Goal: Task Accomplishment & Management: Complete application form

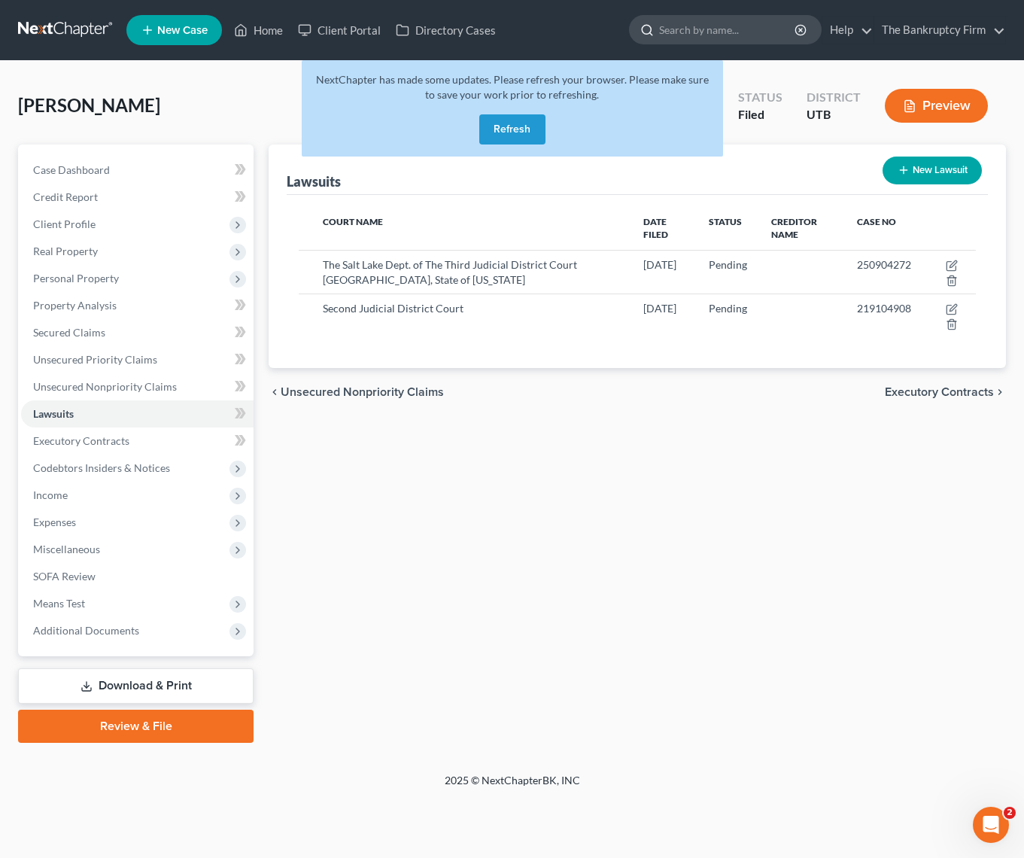
click at [690, 34] on input "search" at bounding box center [728, 30] width 138 height 28
type input "[PERSON_NAME]"
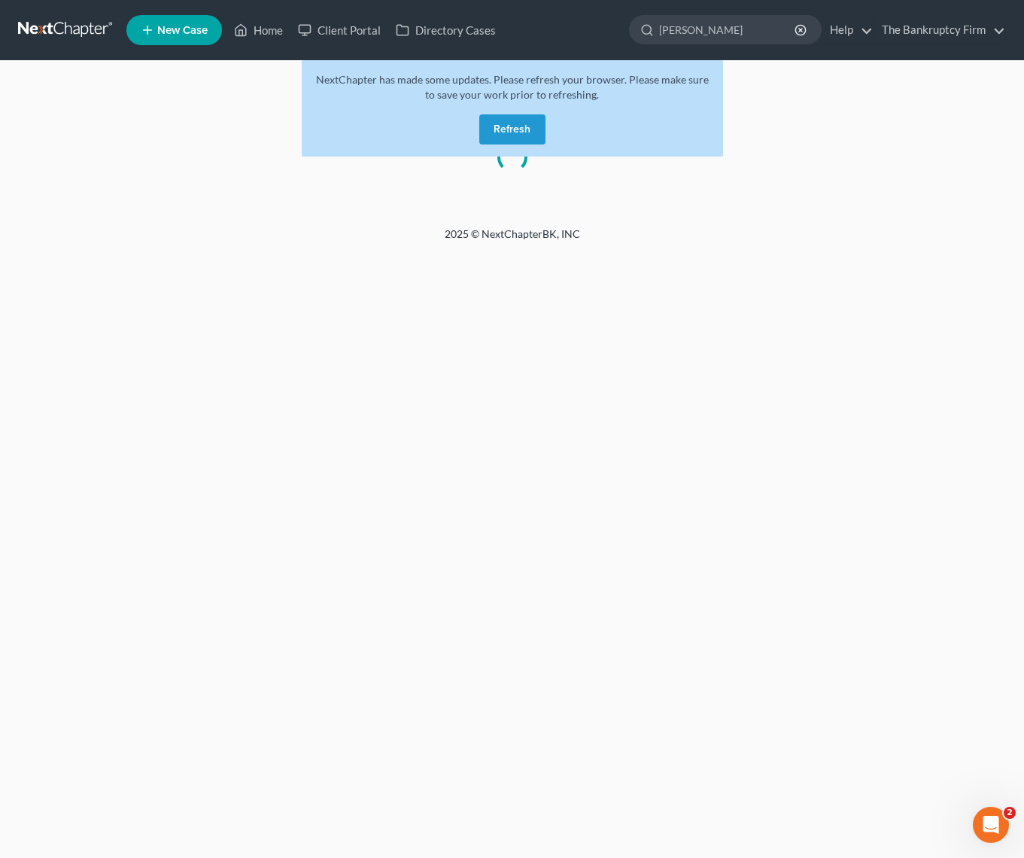
click at [126, 110] on div "Please wait..." at bounding box center [512, 144] width 1024 height 166
click at [266, 32] on link "Home" at bounding box center [258, 30] width 64 height 27
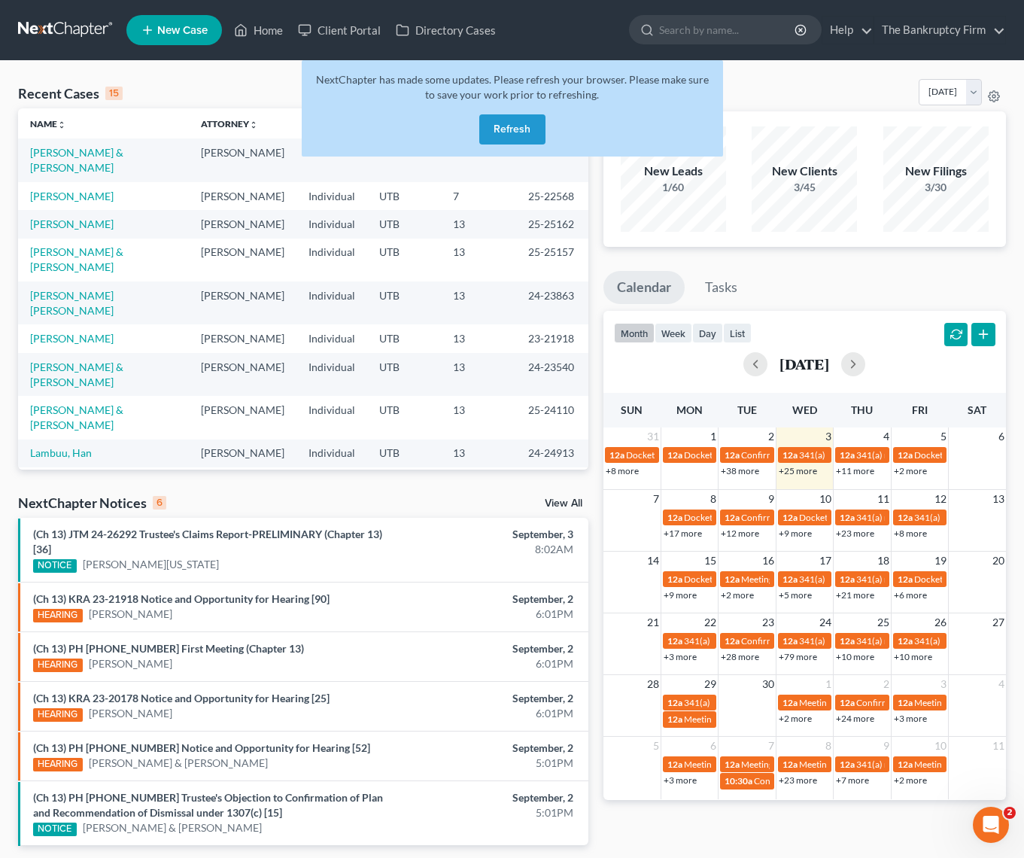
click at [506, 129] on button "Refresh" at bounding box center [512, 129] width 66 height 30
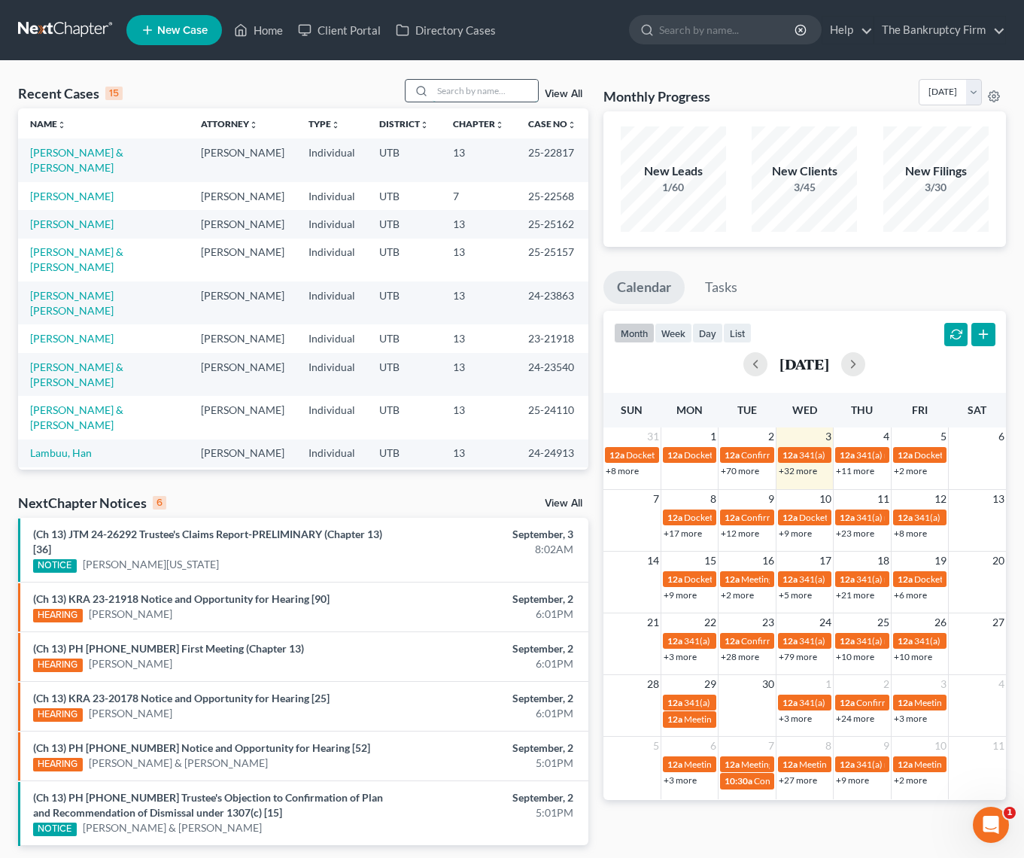
click at [475, 89] on input "search" at bounding box center [485, 91] width 105 height 22
type input "[PERSON_NAME]"
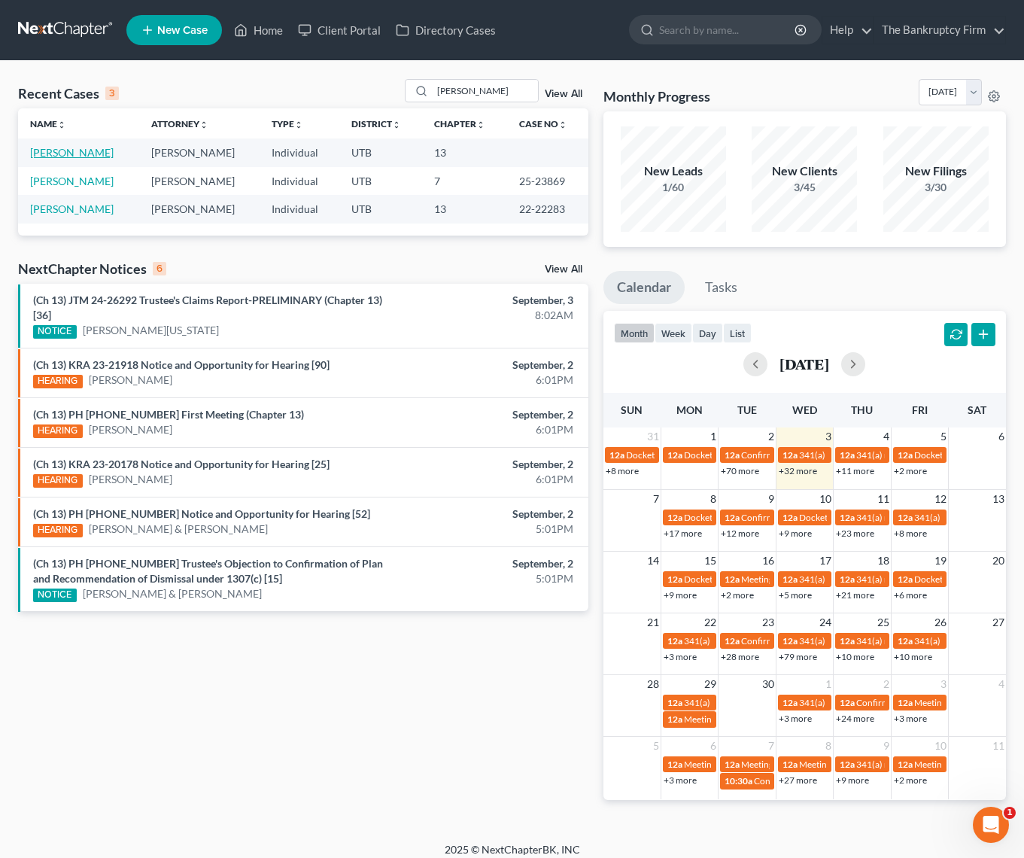
click at [70, 150] on link "[PERSON_NAME]" at bounding box center [72, 152] width 84 height 13
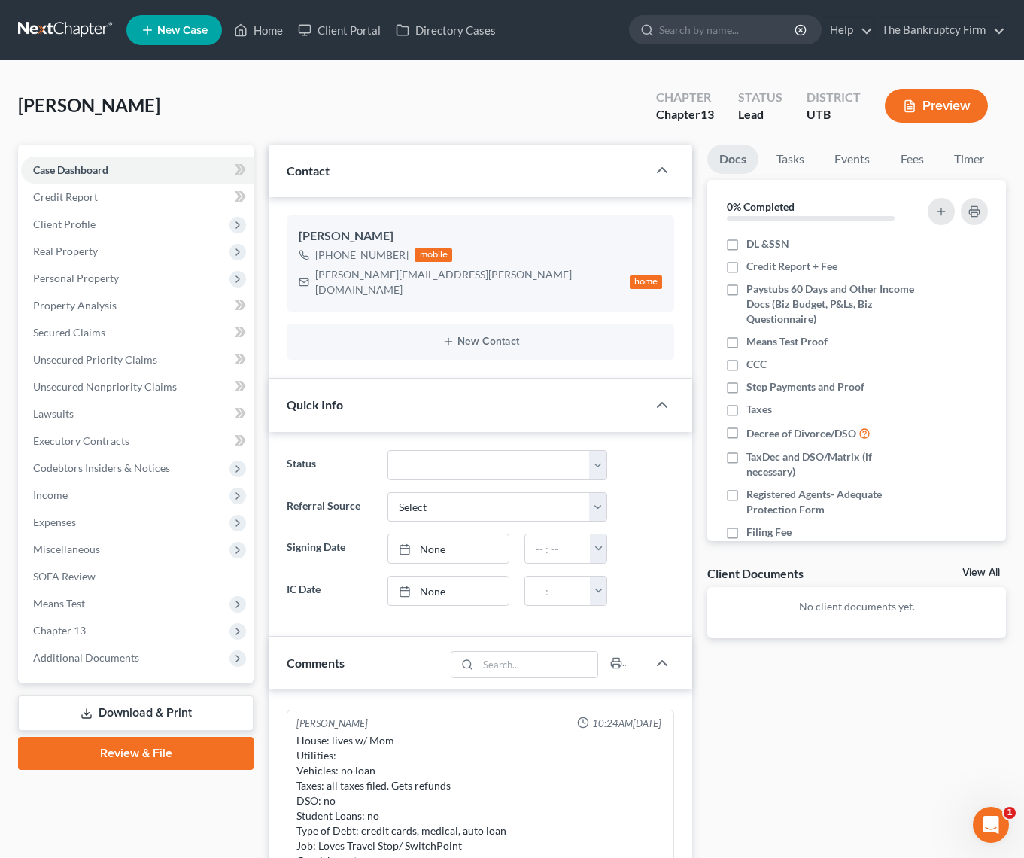
click at [414, 100] on div "[PERSON_NAME] Upgraded Chapter Chapter 13 Status Lead District UTB Preview" at bounding box center [512, 111] width 988 height 65
click at [720, 35] on input "search" at bounding box center [728, 30] width 138 height 28
type input "[PERSON_NAME]"
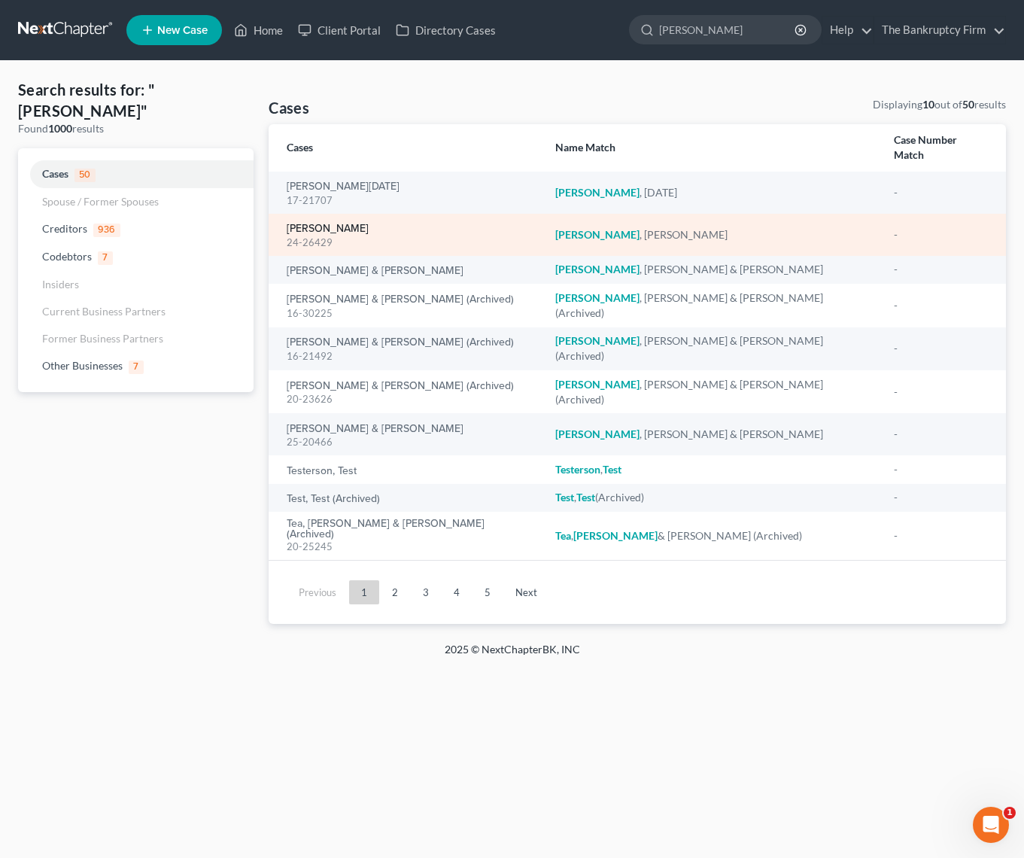
click at [320, 223] on link "[PERSON_NAME]" at bounding box center [328, 228] width 82 height 11
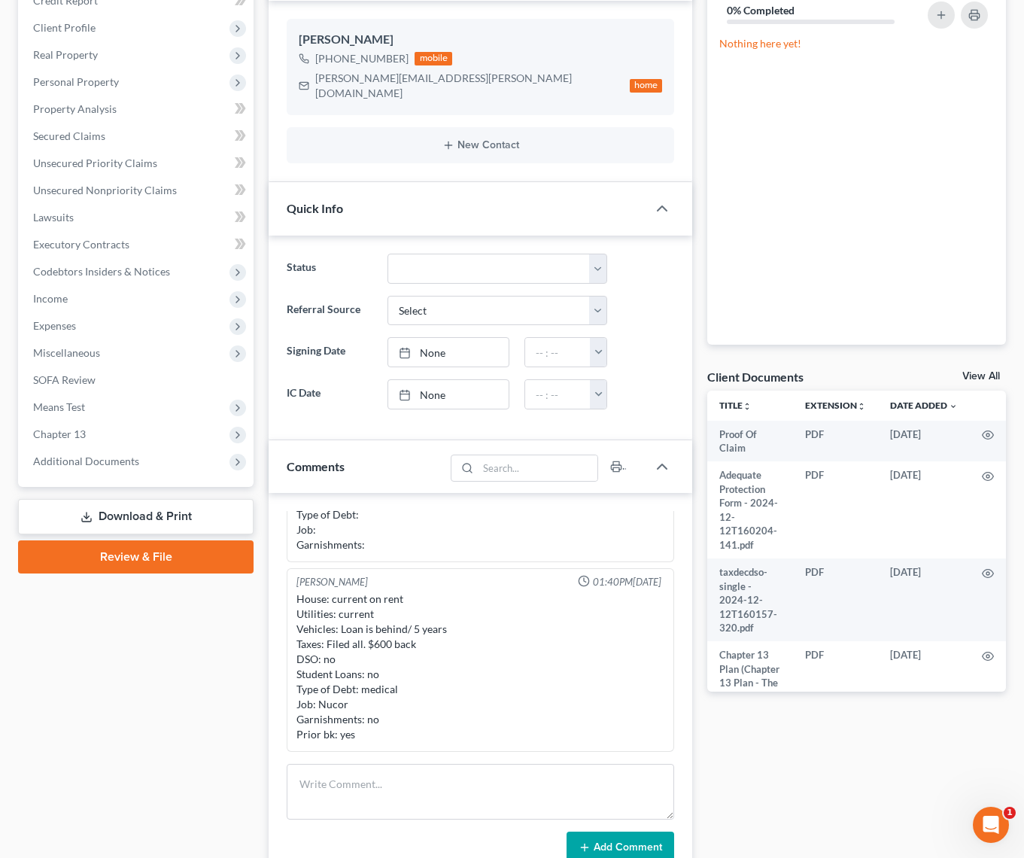
scroll to position [199, 0]
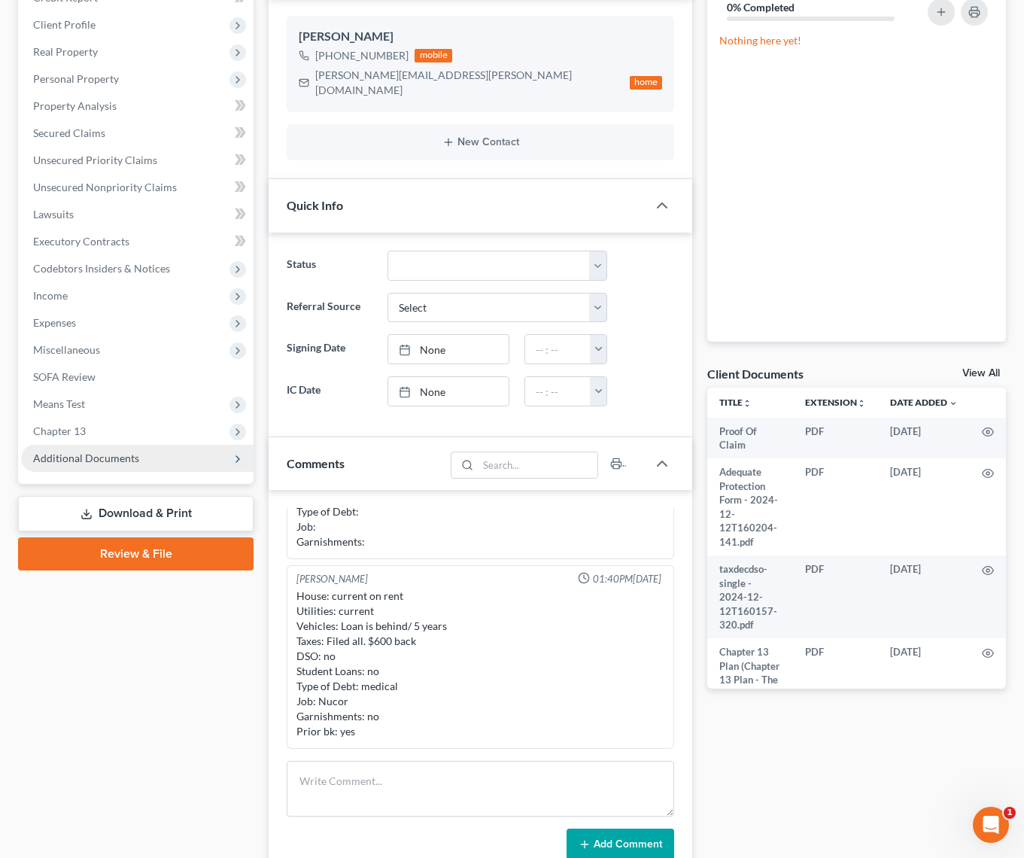
click at [105, 459] on span "Additional Documents" at bounding box center [86, 457] width 106 height 13
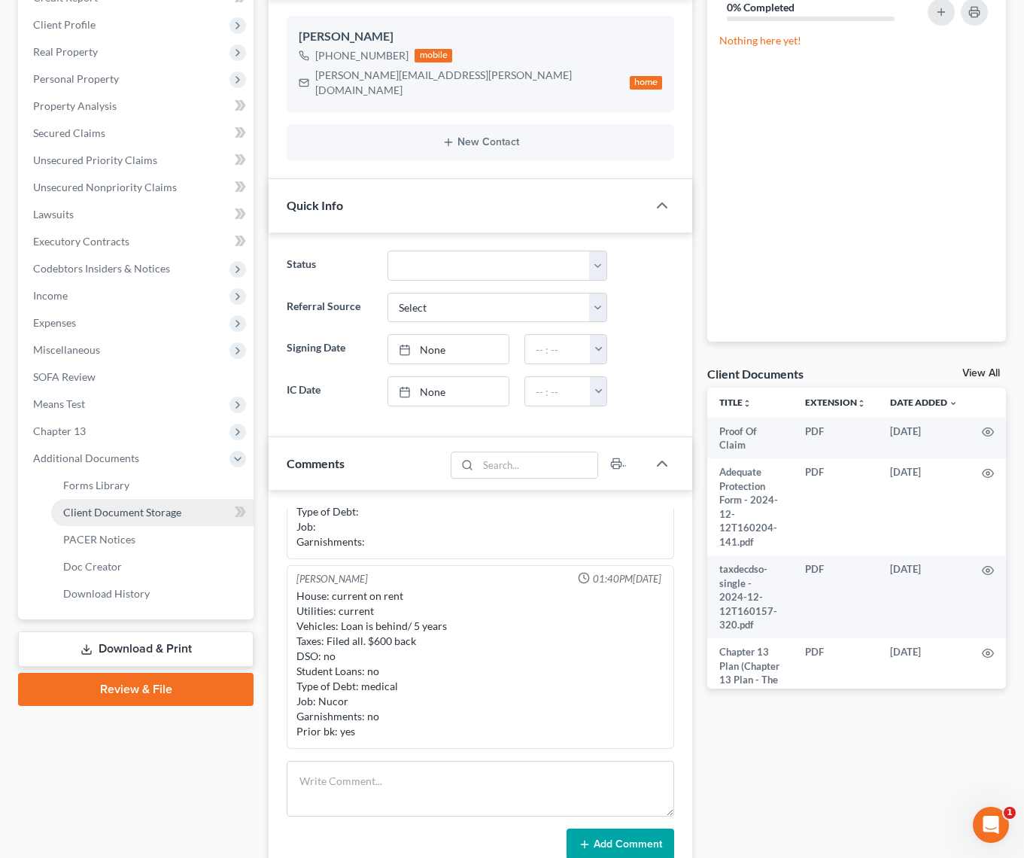
click at [146, 512] on span "Client Document Storage" at bounding box center [122, 512] width 118 height 13
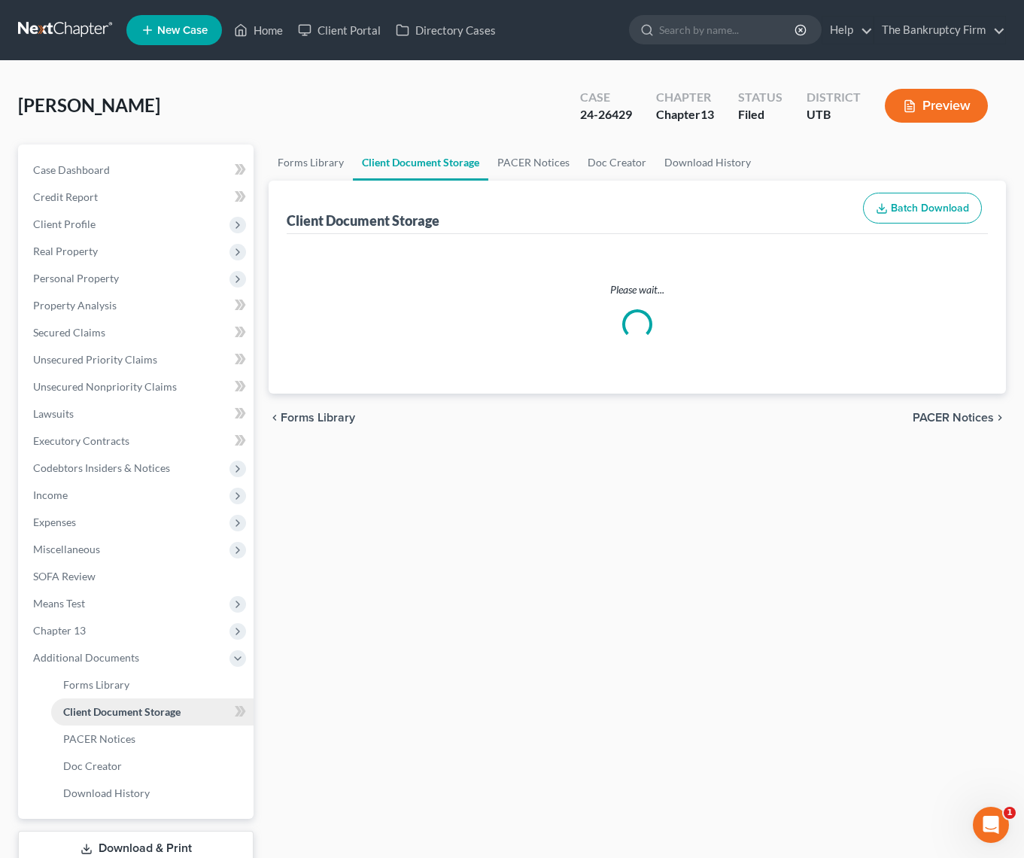
select select "30"
select select "26"
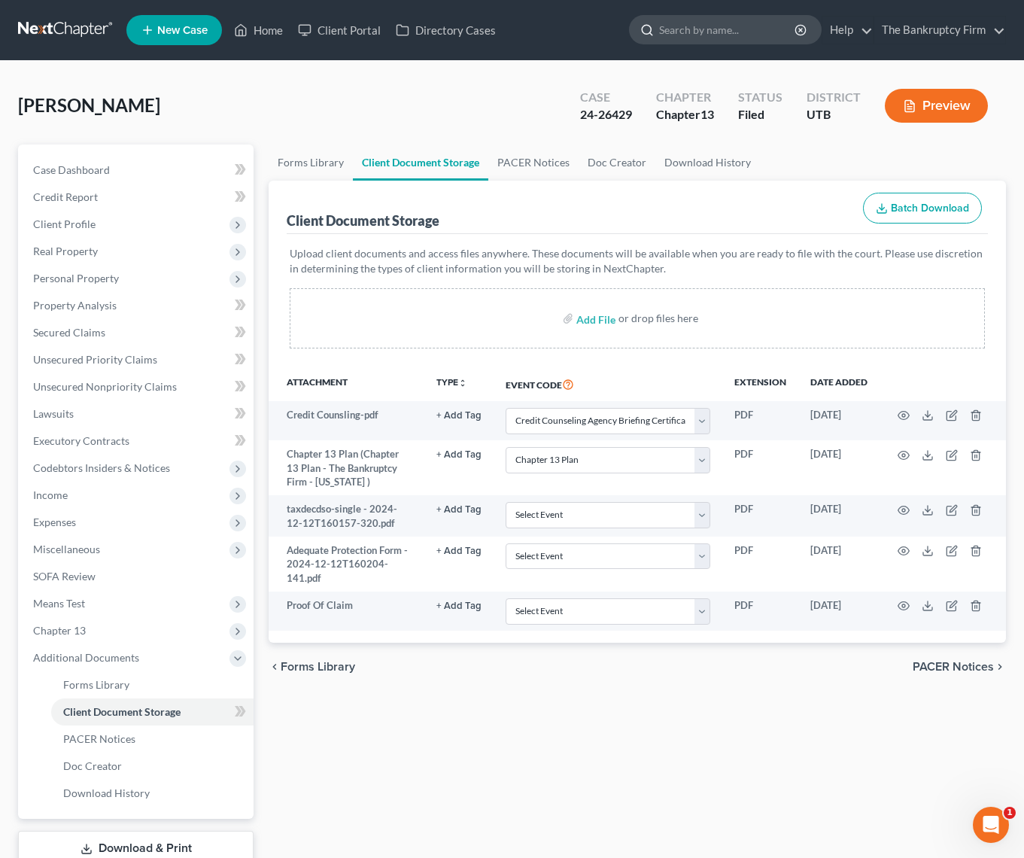
click at [688, 32] on input "search" at bounding box center [728, 30] width 138 height 28
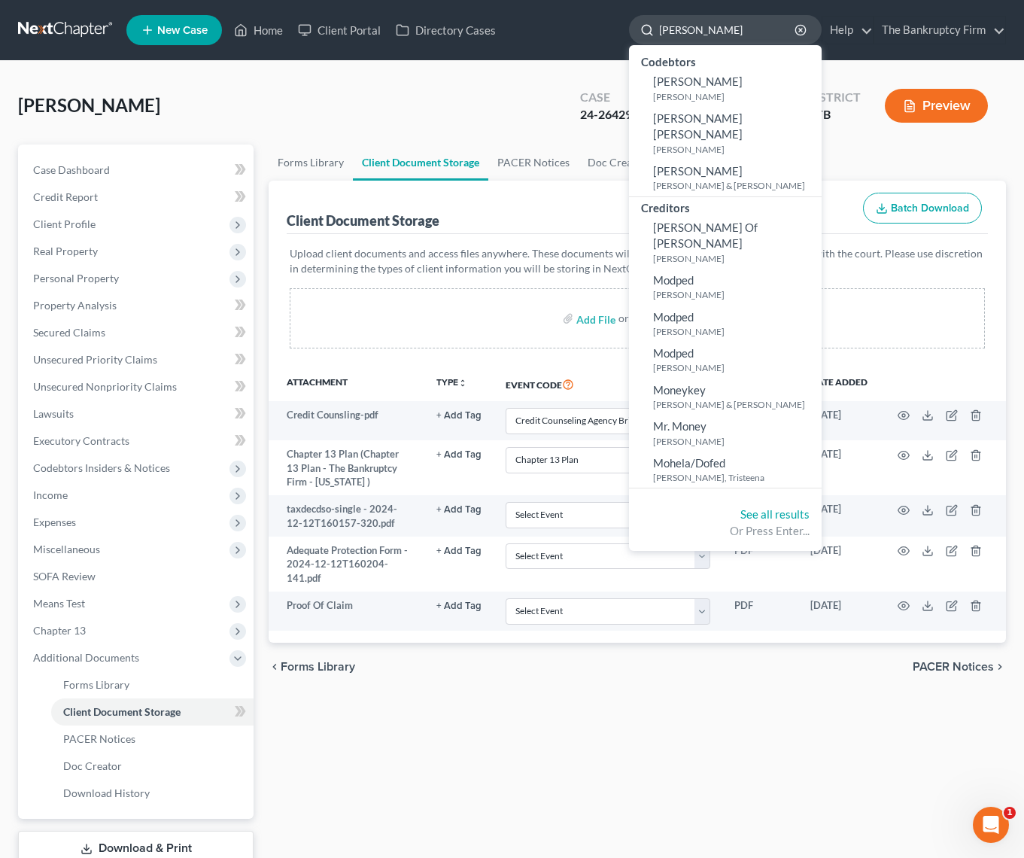
type input "[PERSON_NAME]"
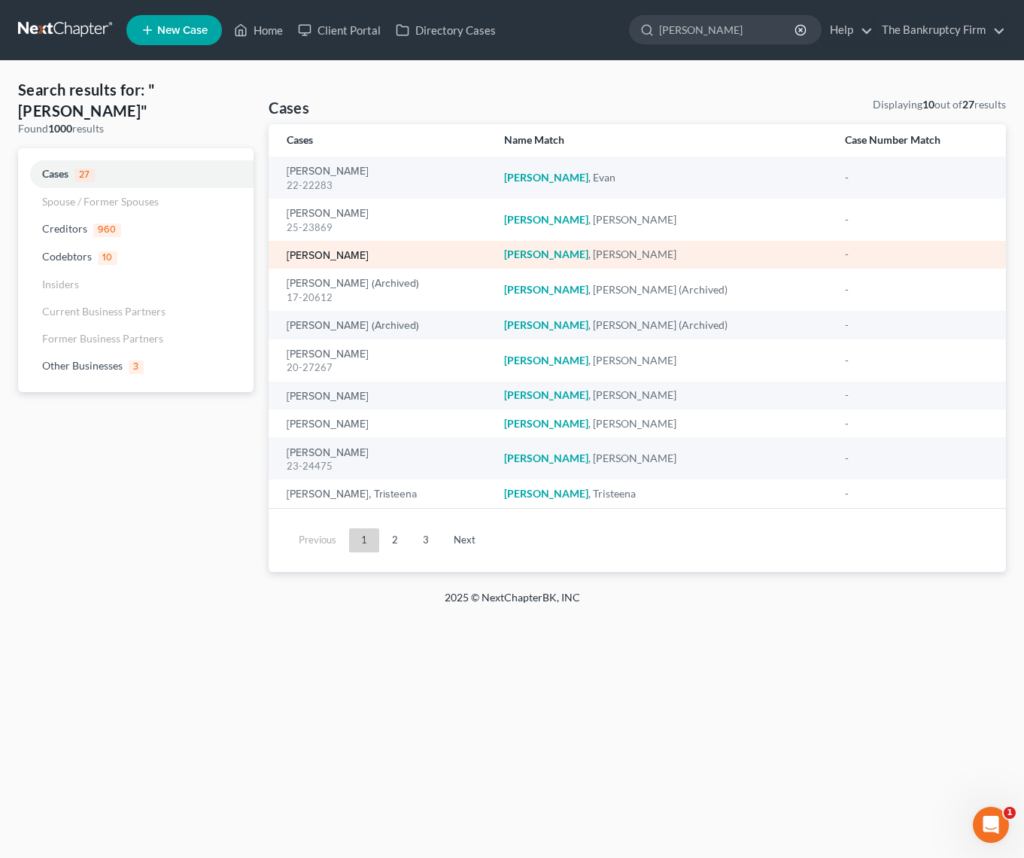
click at [340, 258] on link "[PERSON_NAME]" at bounding box center [328, 256] width 82 height 11
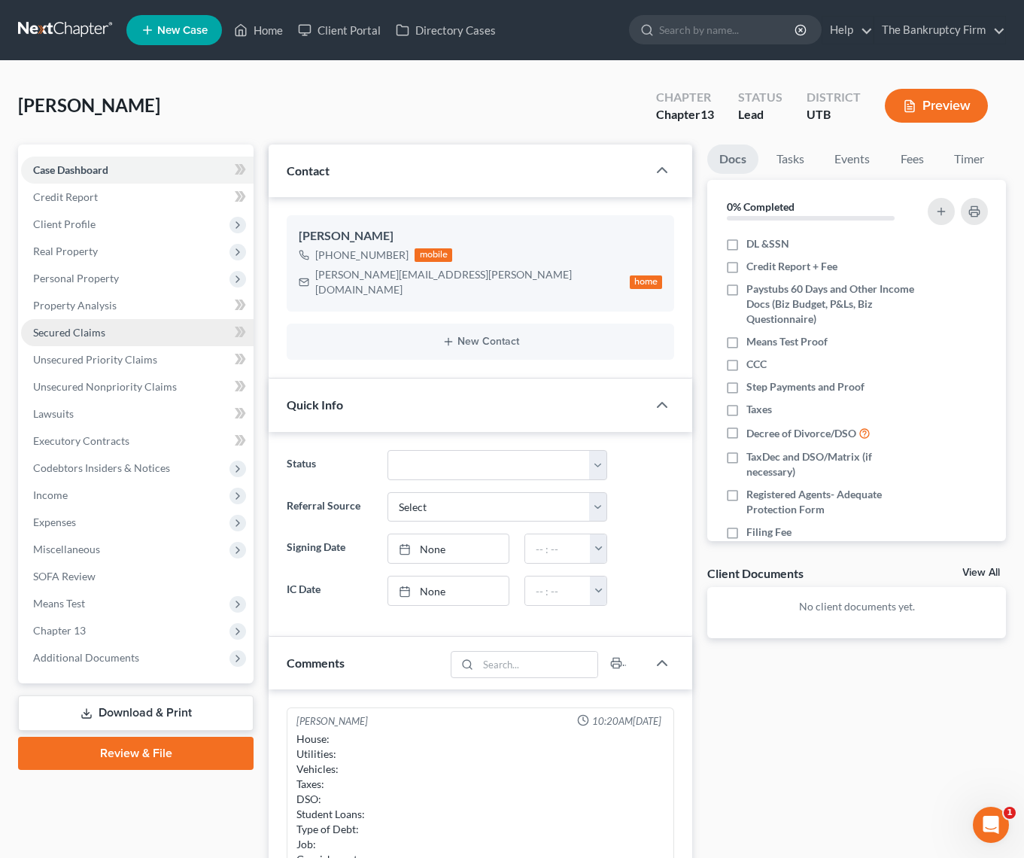
click at [112, 336] on link "Secured Claims" at bounding box center [137, 332] width 232 height 27
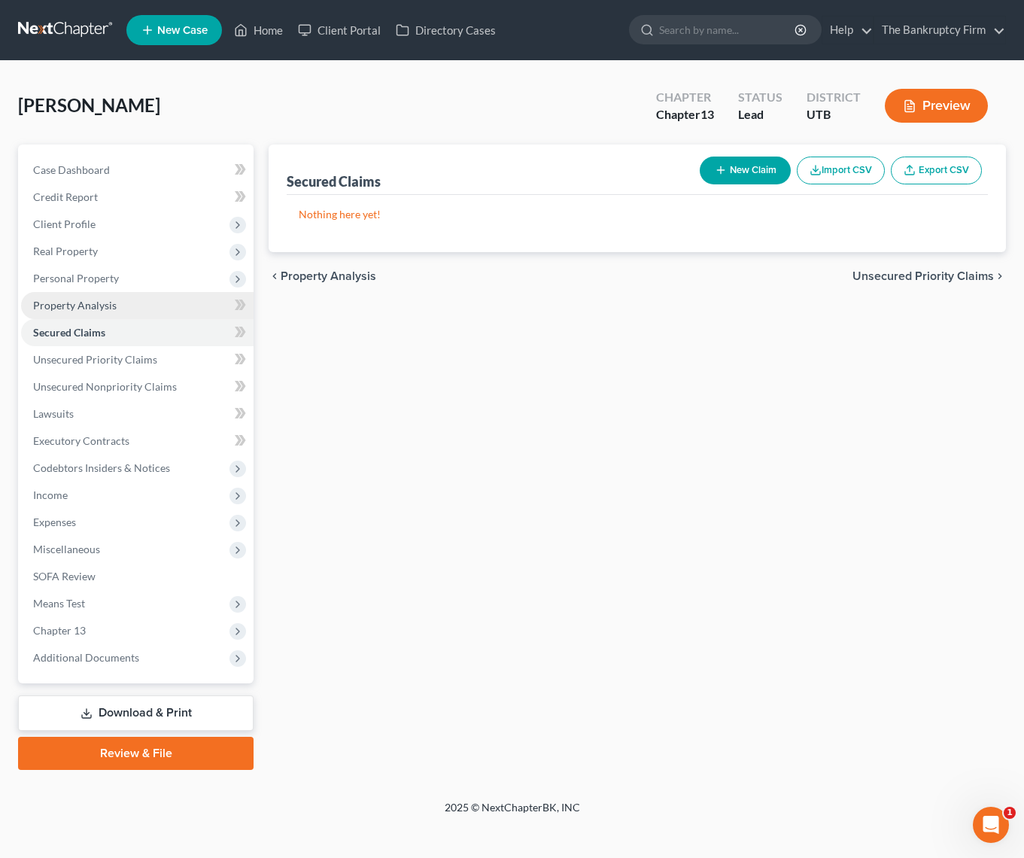
click at [92, 301] on span "Property Analysis" at bounding box center [75, 305] width 84 height 13
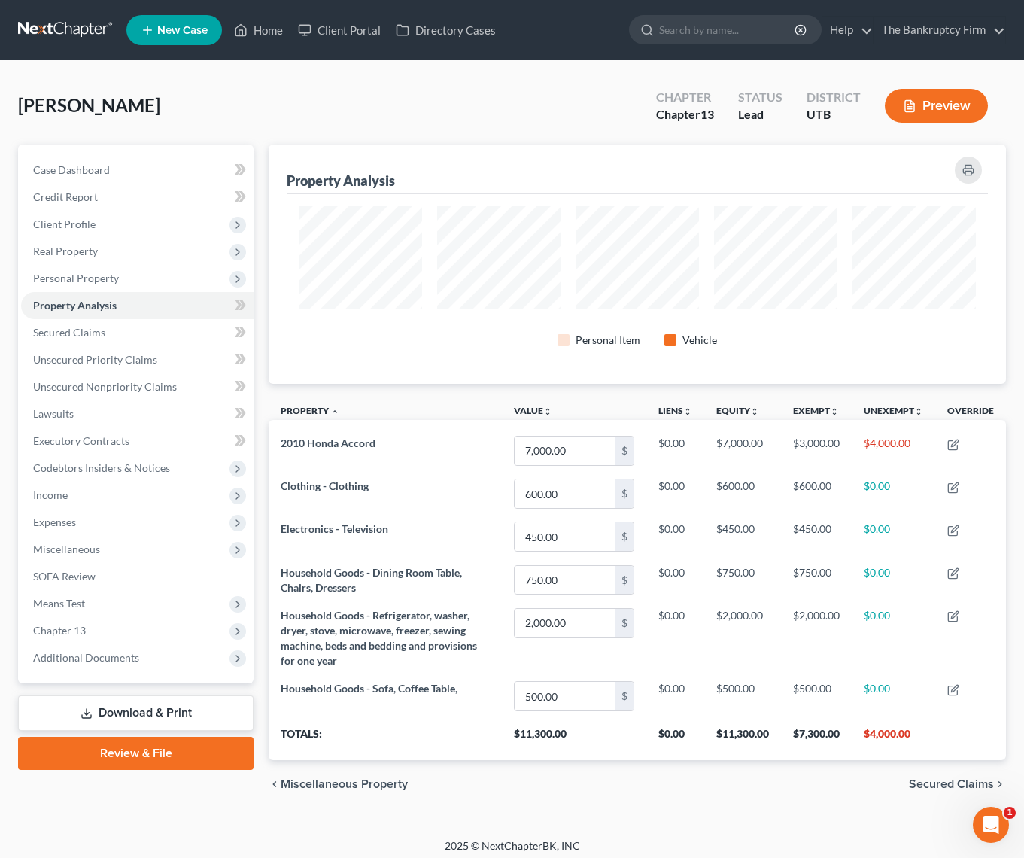
scroll to position [4, 0]
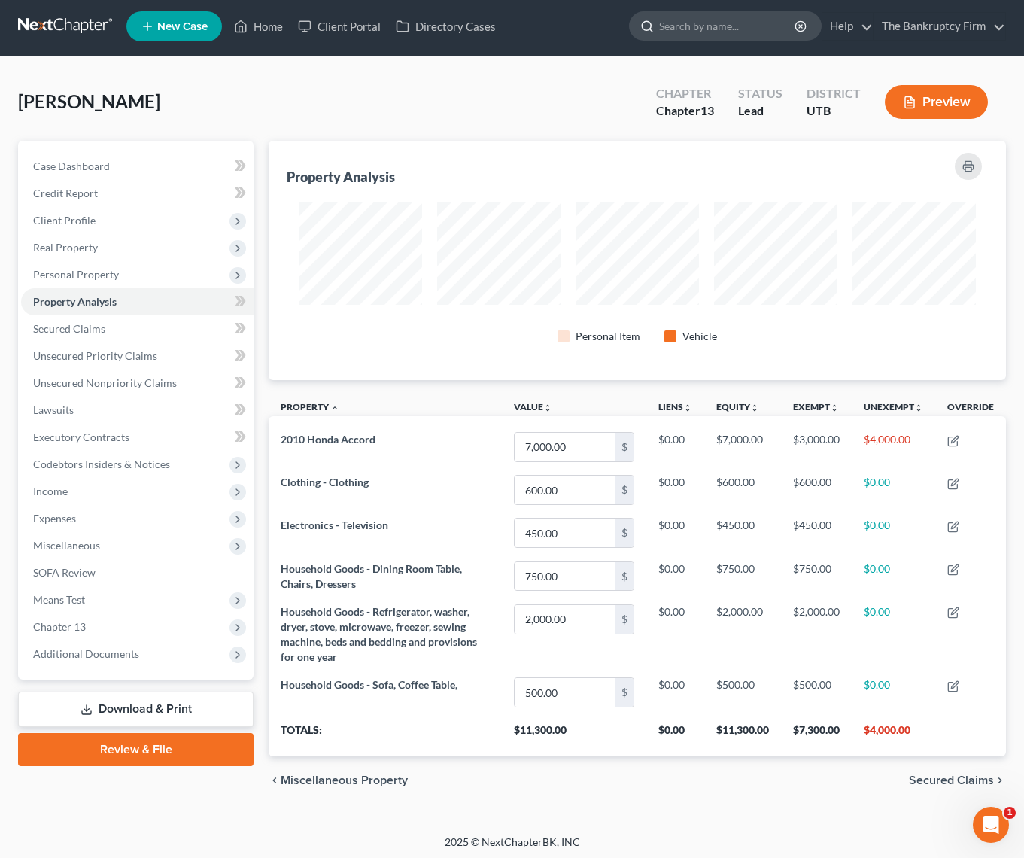
click at [699, 32] on input "search" at bounding box center [728, 26] width 138 height 28
click at [90, 276] on span "Personal Property" at bounding box center [76, 274] width 86 height 13
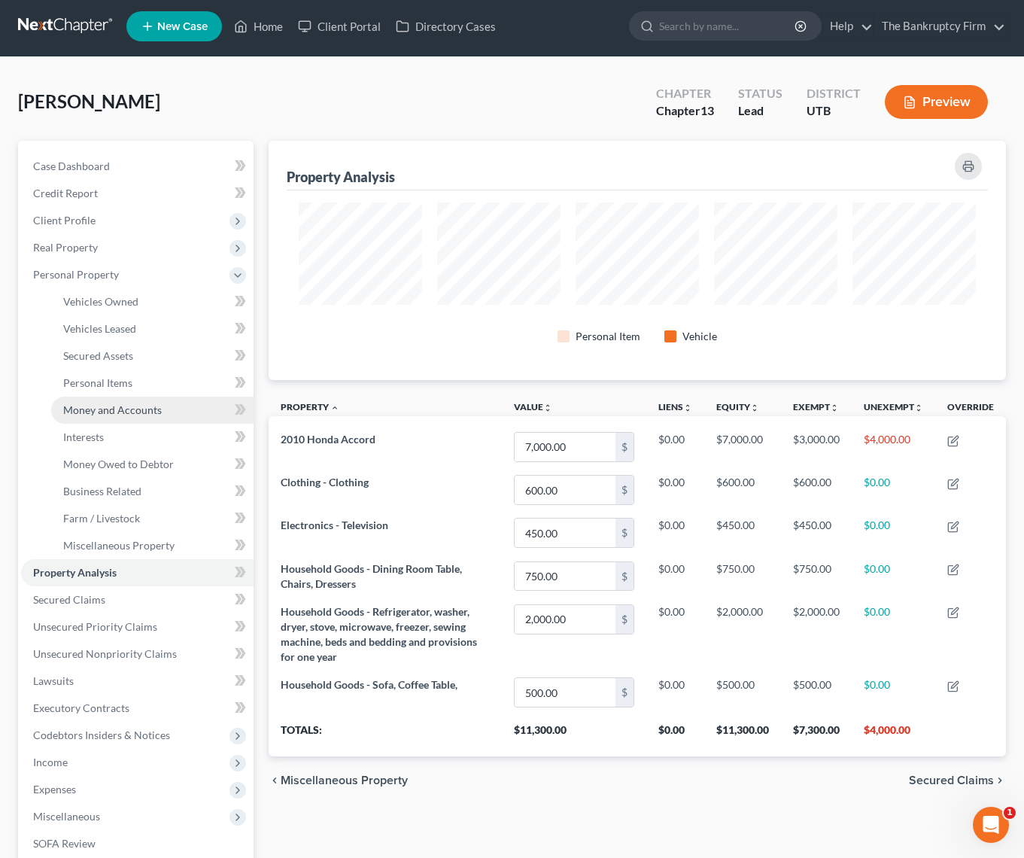
click at [141, 409] on span "Money and Accounts" at bounding box center [112, 409] width 99 height 13
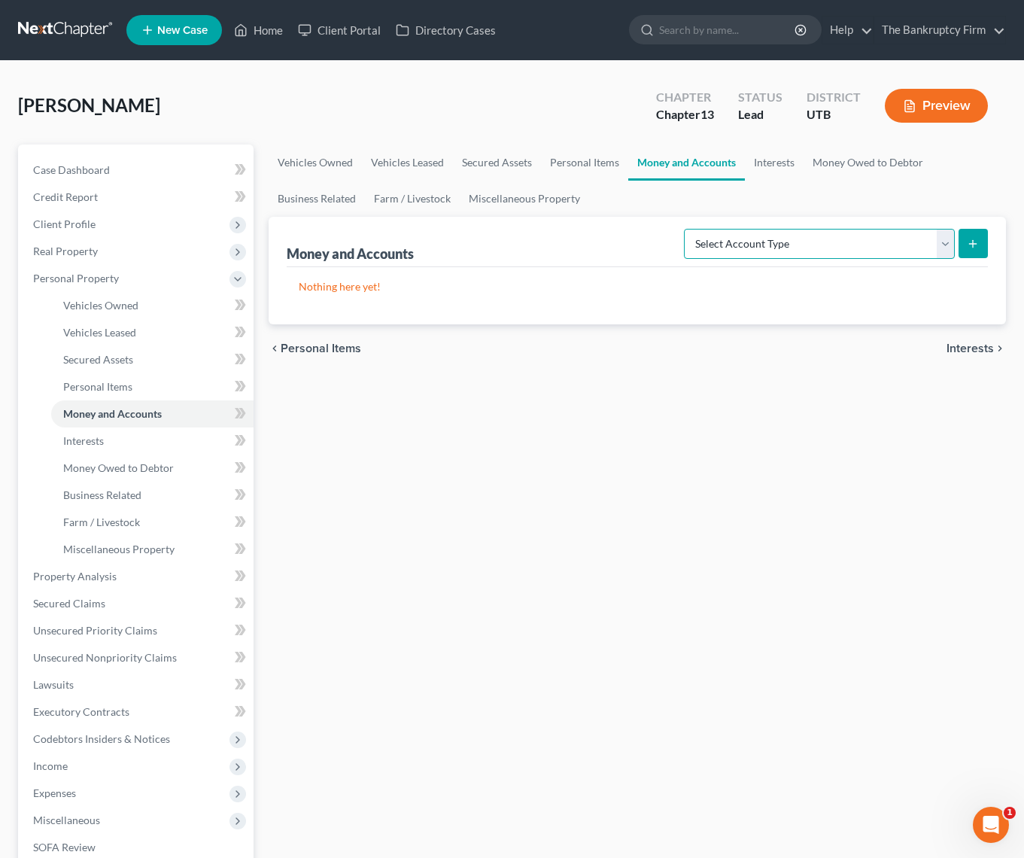
click at [940, 244] on select "Select Account Type Brokerage Cash on Hand Certificates of Deposit Checking Acc…" at bounding box center [819, 244] width 271 height 30
select select "checking"
click at [687, 229] on select "Select Account Type Brokerage Cash on Hand Certificates of Deposit Checking Acc…" at bounding box center [819, 244] width 271 height 30
click at [968, 241] on icon "submit" at bounding box center [973, 244] width 12 height 12
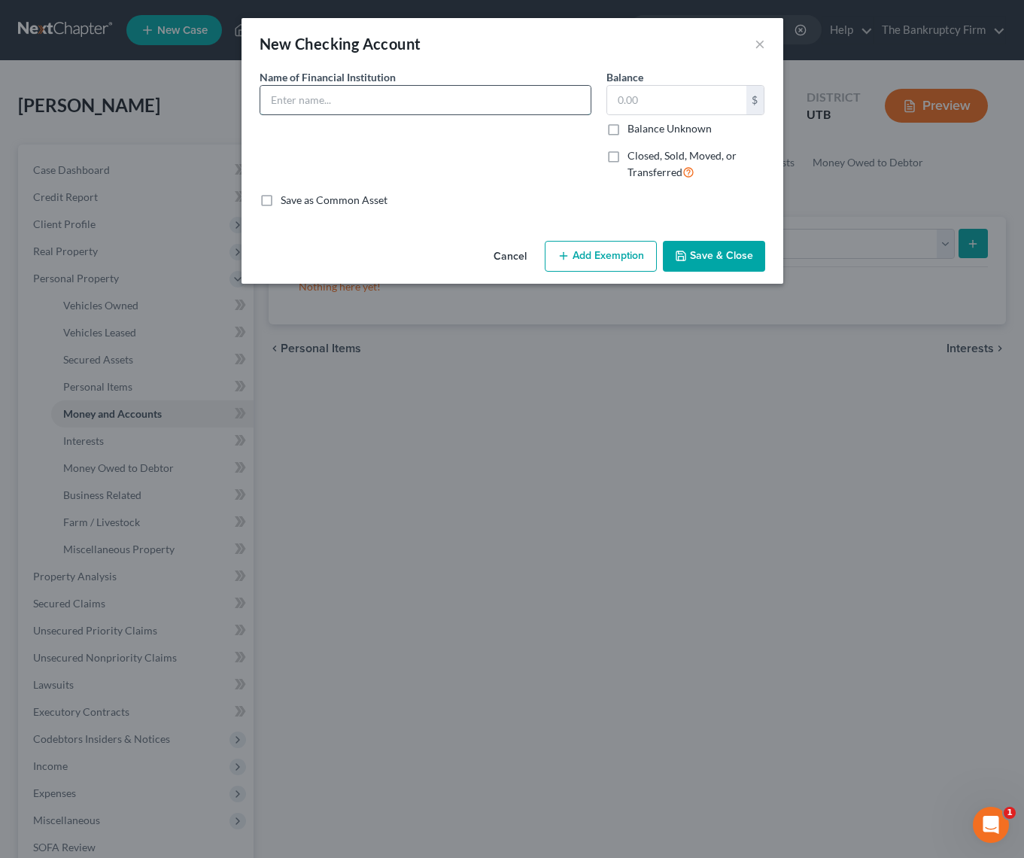
click at [311, 99] on input "text" at bounding box center [425, 100] width 330 height 29
click at [376, 104] on input "MACU" at bounding box center [425, 100] width 330 height 29
type input "MACU 3940"
click at [637, 104] on input "text" at bounding box center [676, 100] width 139 height 29
type input "66.13"
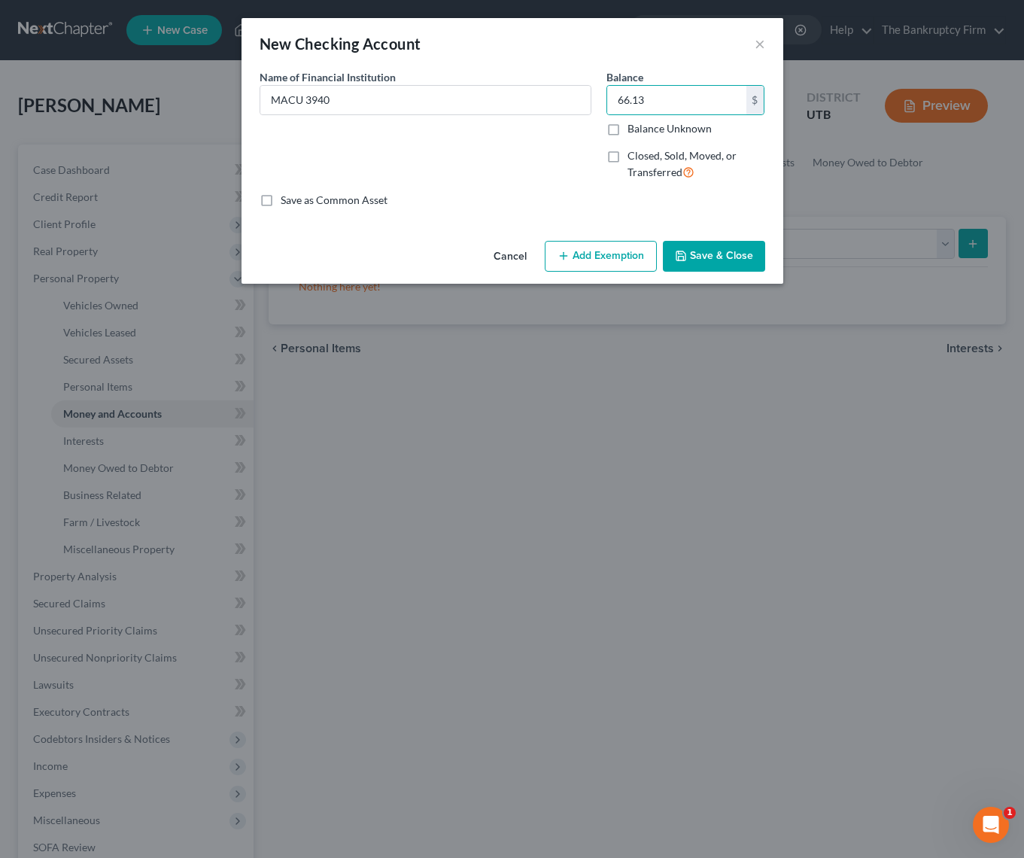
click at [724, 256] on button "Save & Close" at bounding box center [714, 257] width 102 height 32
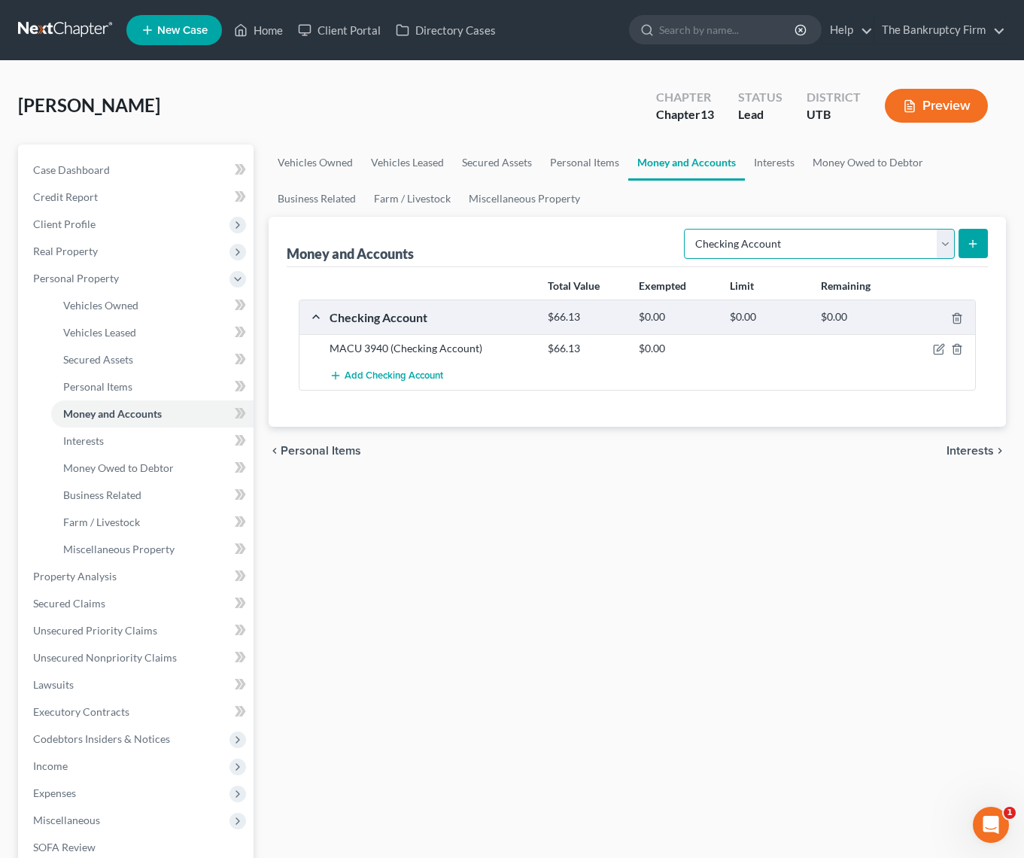
click at [937, 237] on select "Select Account Type Brokerage Cash on Hand Certificates of Deposit Checking Acc…" at bounding box center [819, 244] width 271 height 30
select select "money_market"
click at [687, 229] on select "Select Account Type Brokerage Cash on Hand Certificates of Deposit Checking Acc…" at bounding box center [819, 244] width 271 height 30
click at [974, 241] on icon "submit" at bounding box center [973, 244] width 12 height 12
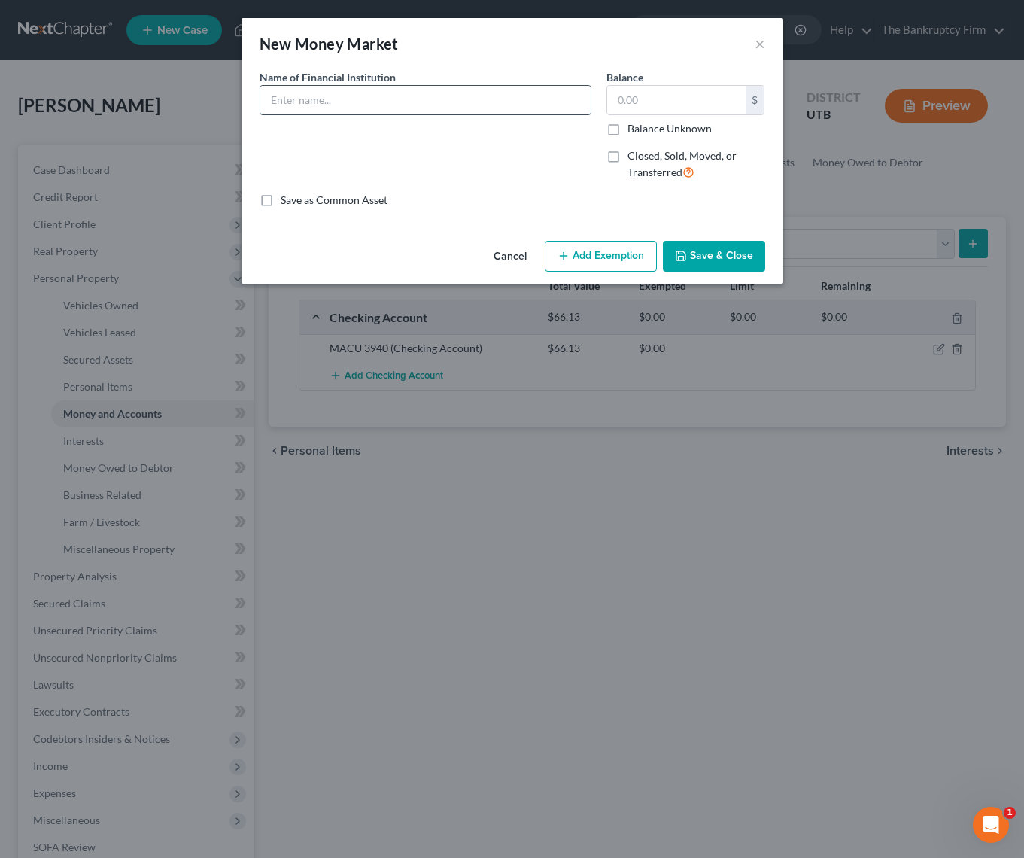
click at [303, 96] on input "text" at bounding box center [425, 100] width 330 height 29
type input "MACU"
type input "0.00"
click at [720, 251] on button "Save & Close" at bounding box center [714, 257] width 102 height 32
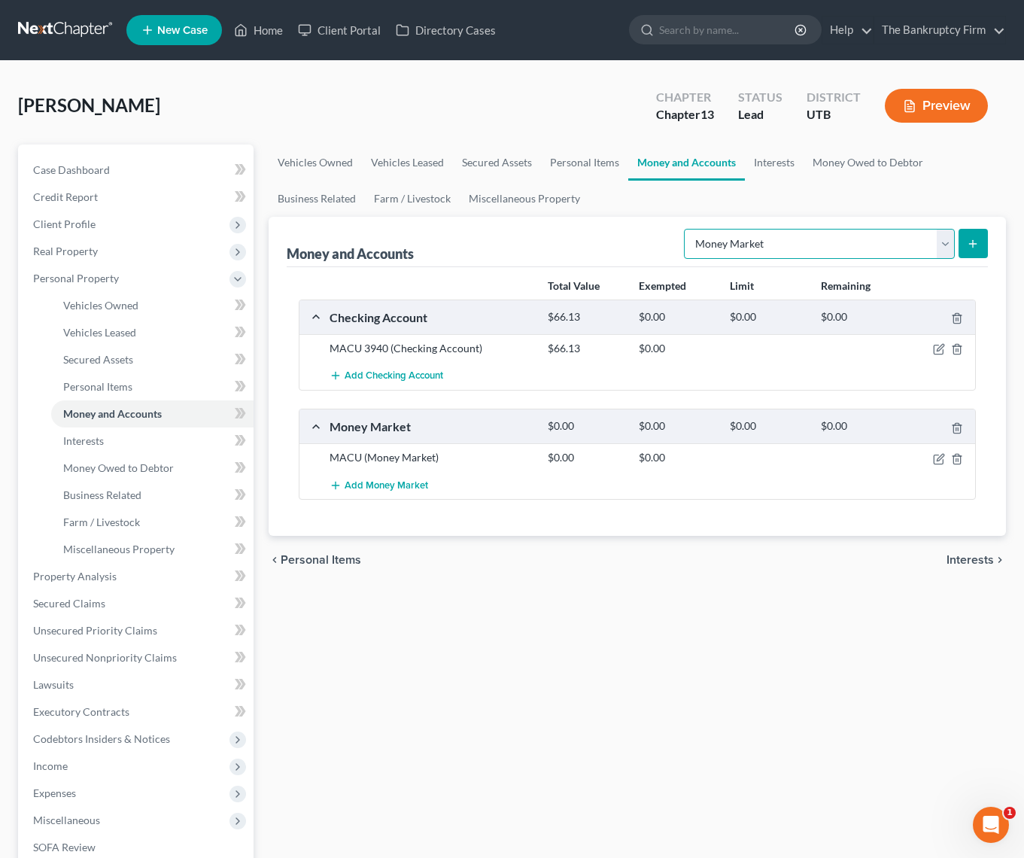
click at [948, 236] on select "Select Account Type Brokerage Cash on Hand Certificates of Deposit Checking Acc…" at bounding box center [819, 244] width 271 height 30
select select "savings"
click at [687, 229] on select "Select Account Type Brokerage Cash on Hand Certificates of Deposit Checking Acc…" at bounding box center [819, 244] width 271 height 30
click at [970, 247] on icon "submit" at bounding box center [973, 244] width 12 height 12
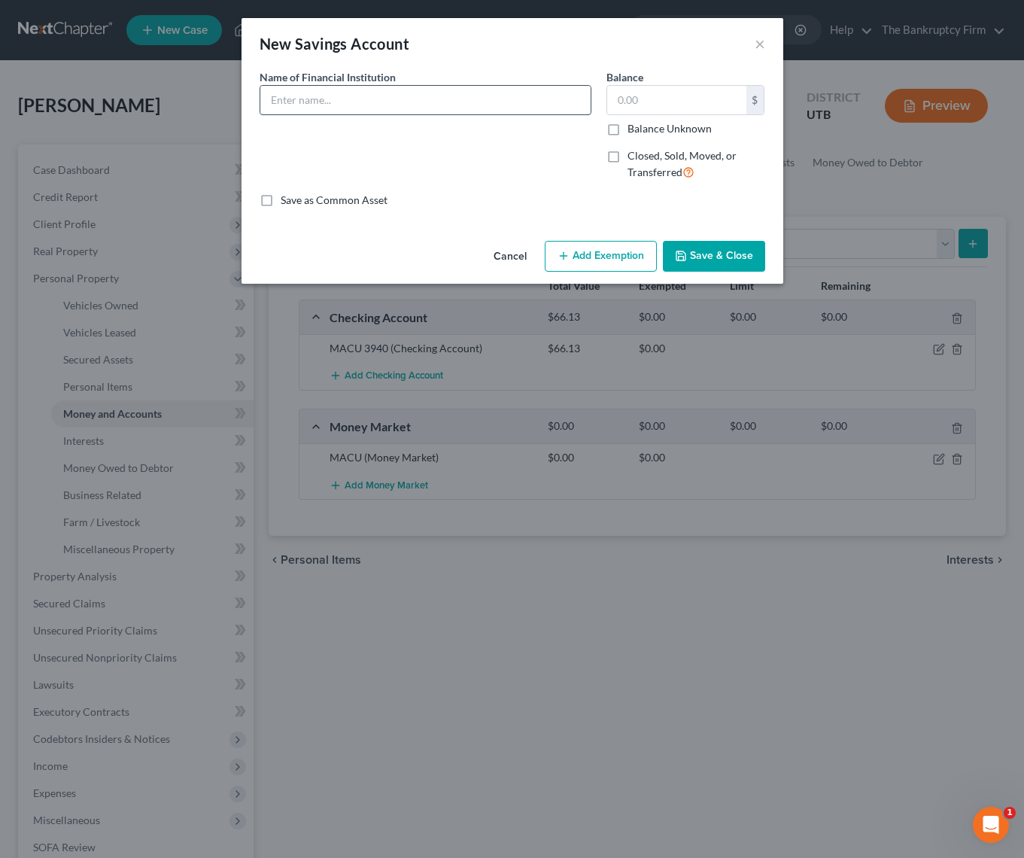
click at [354, 107] on input "text" at bounding box center [425, 100] width 330 height 29
type input "P"
type input "MACU"
type input "3.00"
click at [721, 253] on button "Save & Close" at bounding box center [714, 257] width 102 height 32
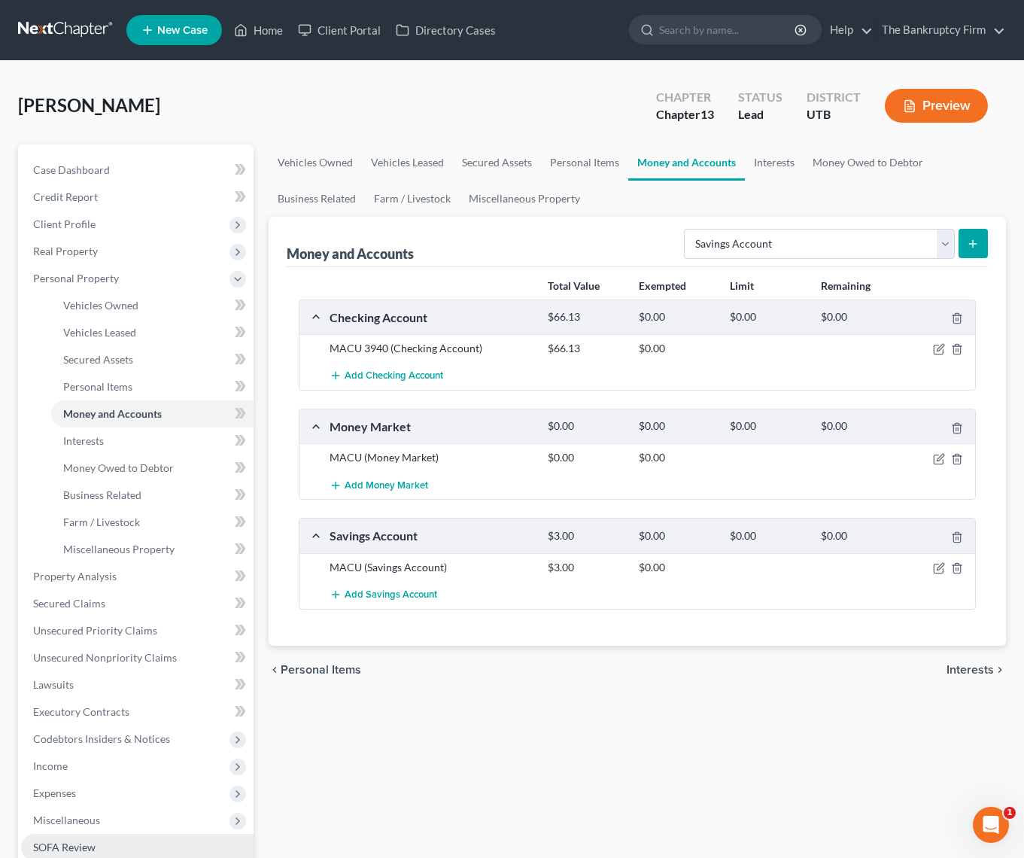
scroll to position [240, 0]
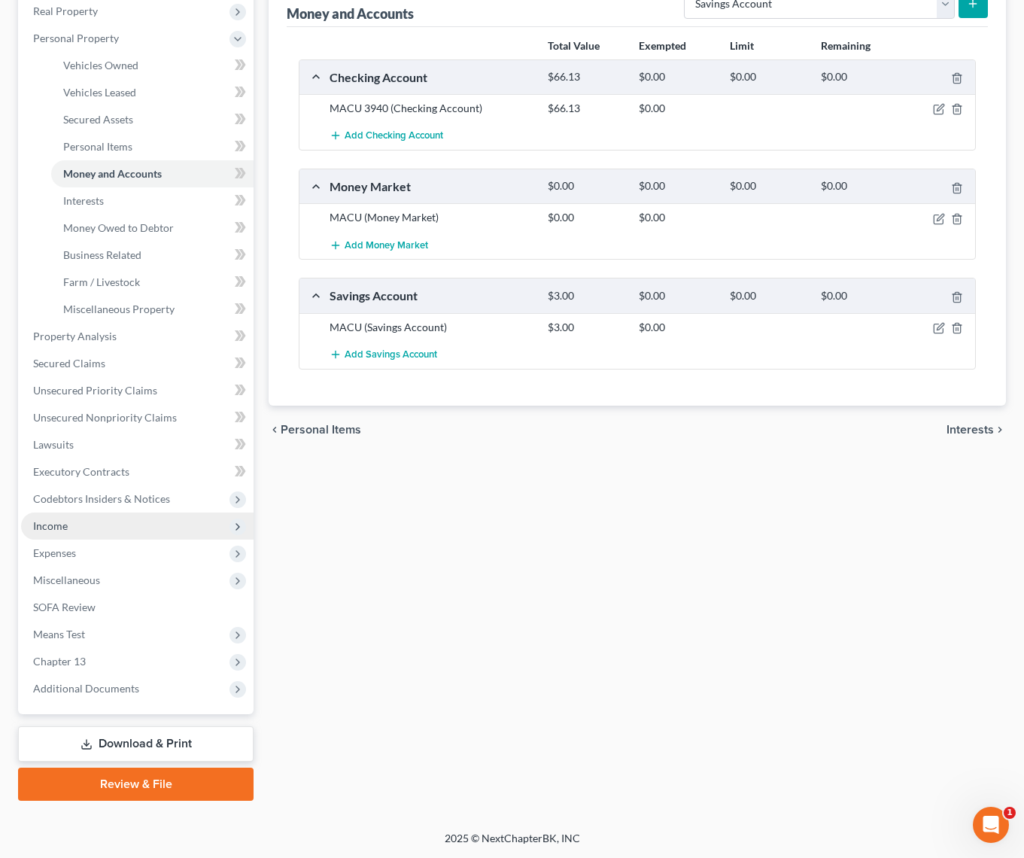
click at [46, 534] on span "Income" at bounding box center [137, 525] width 232 height 27
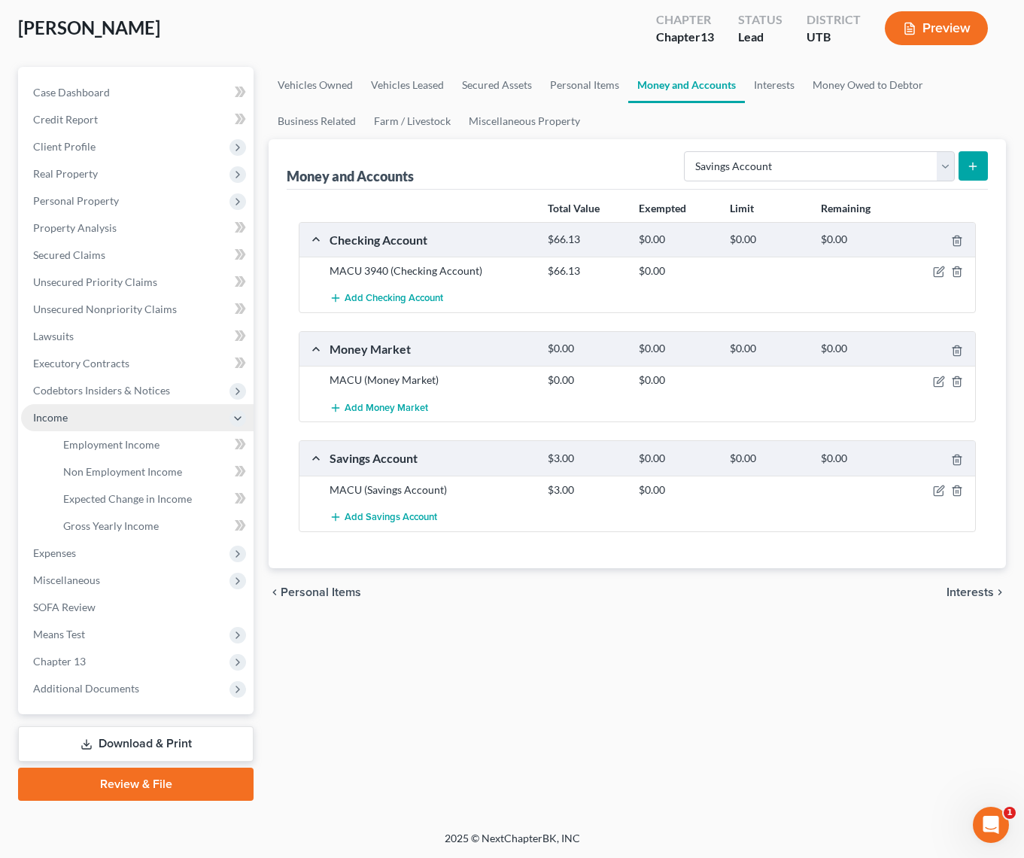
scroll to position [77, 0]
click at [103, 445] on span "Employment Income" at bounding box center [111, 444] width 96 height 13
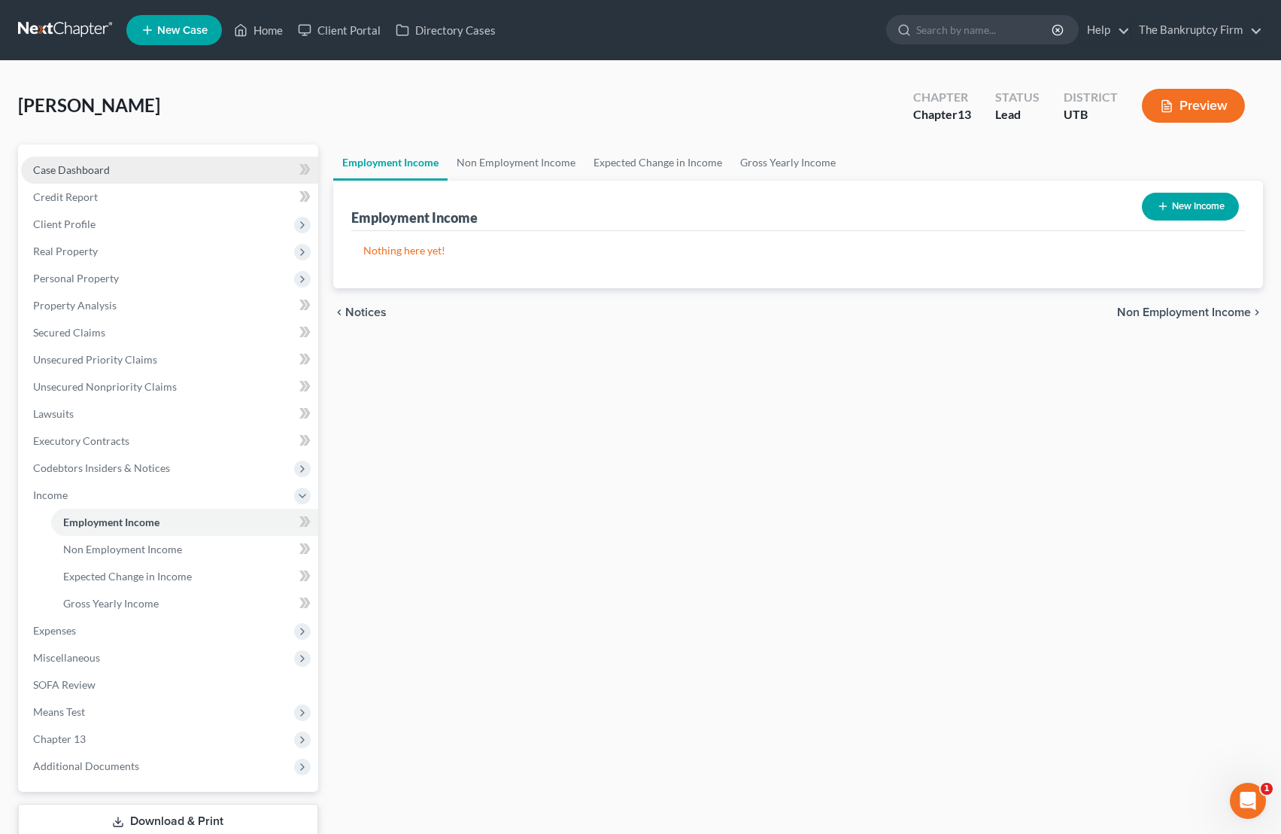
click at [55, 167] on span "Case Dashboard" at bounding box center [71, 169] width 77 height 13
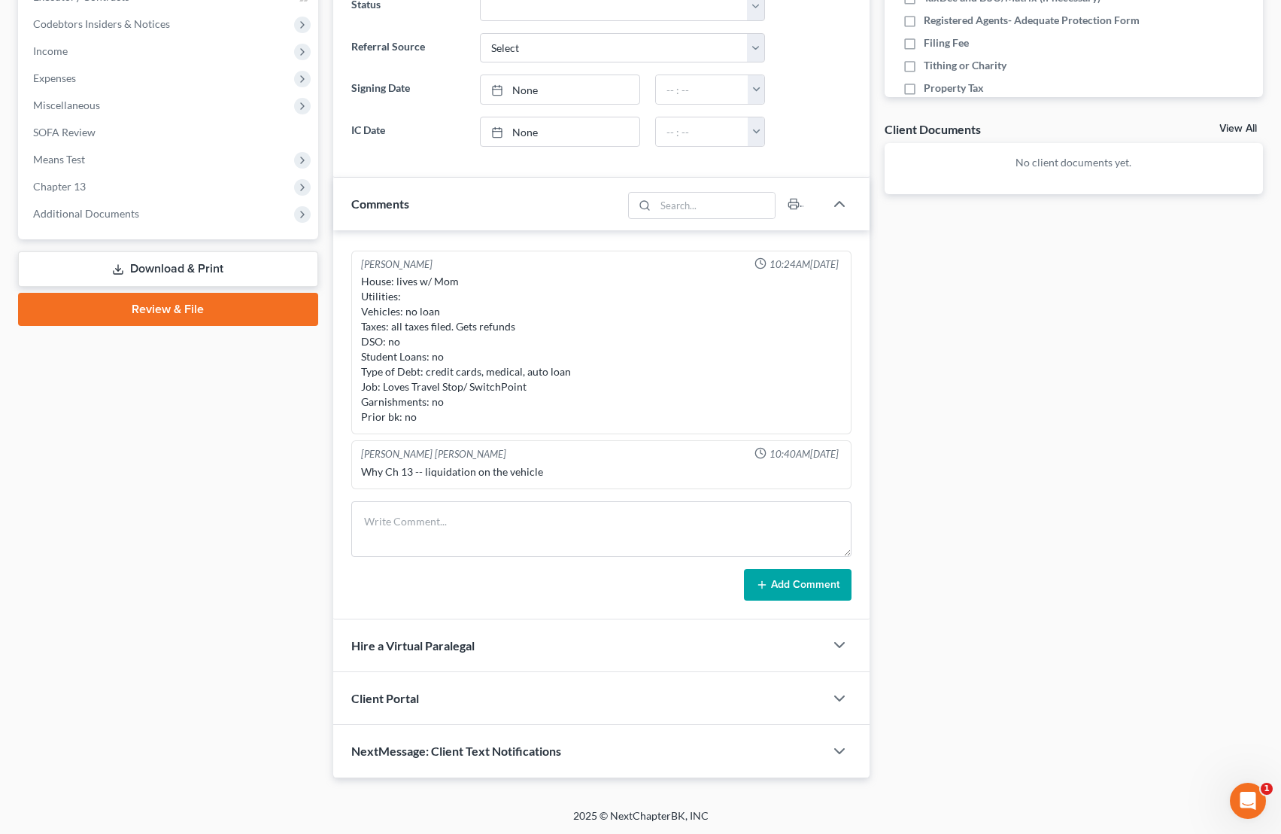
scroll to position [445, 0]
click at [483, 390] on div "House: lives w/ Mom Utilities: Vehicles: no loan Taxes: all taxes filed. Gets r…" at bounding box center [601, 347] width 481 height 150
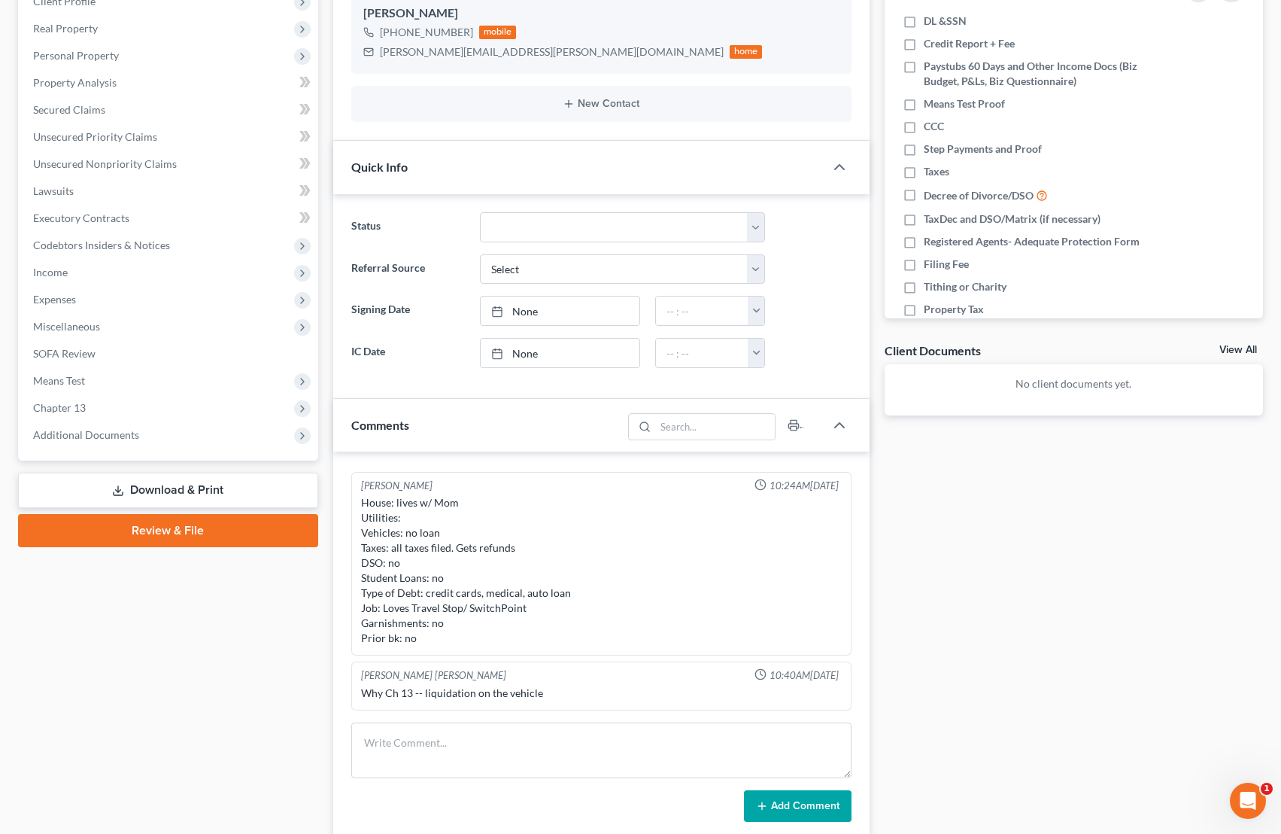
scroll to position [0, 0]
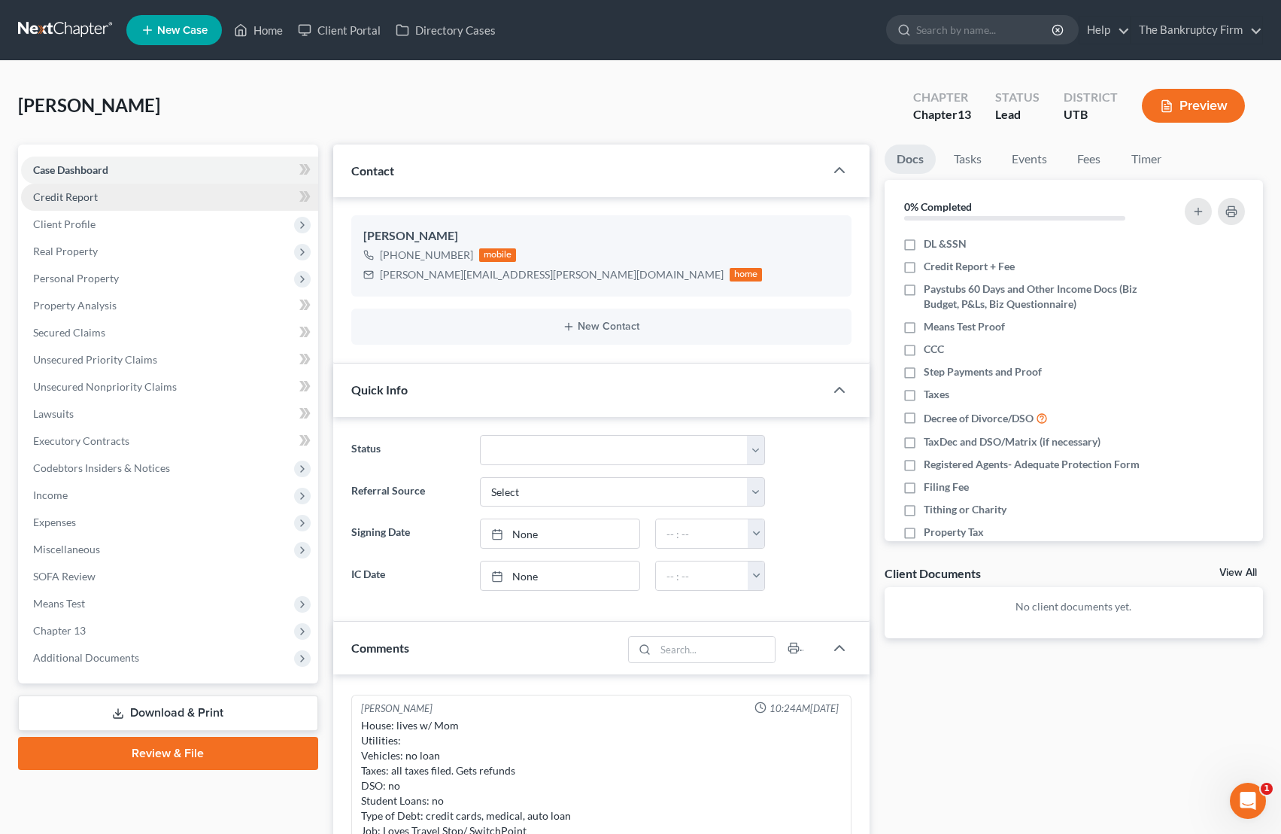
click at [70, 193] on span "Credit Report" at bounding box center [65, 196] width 65 height 13
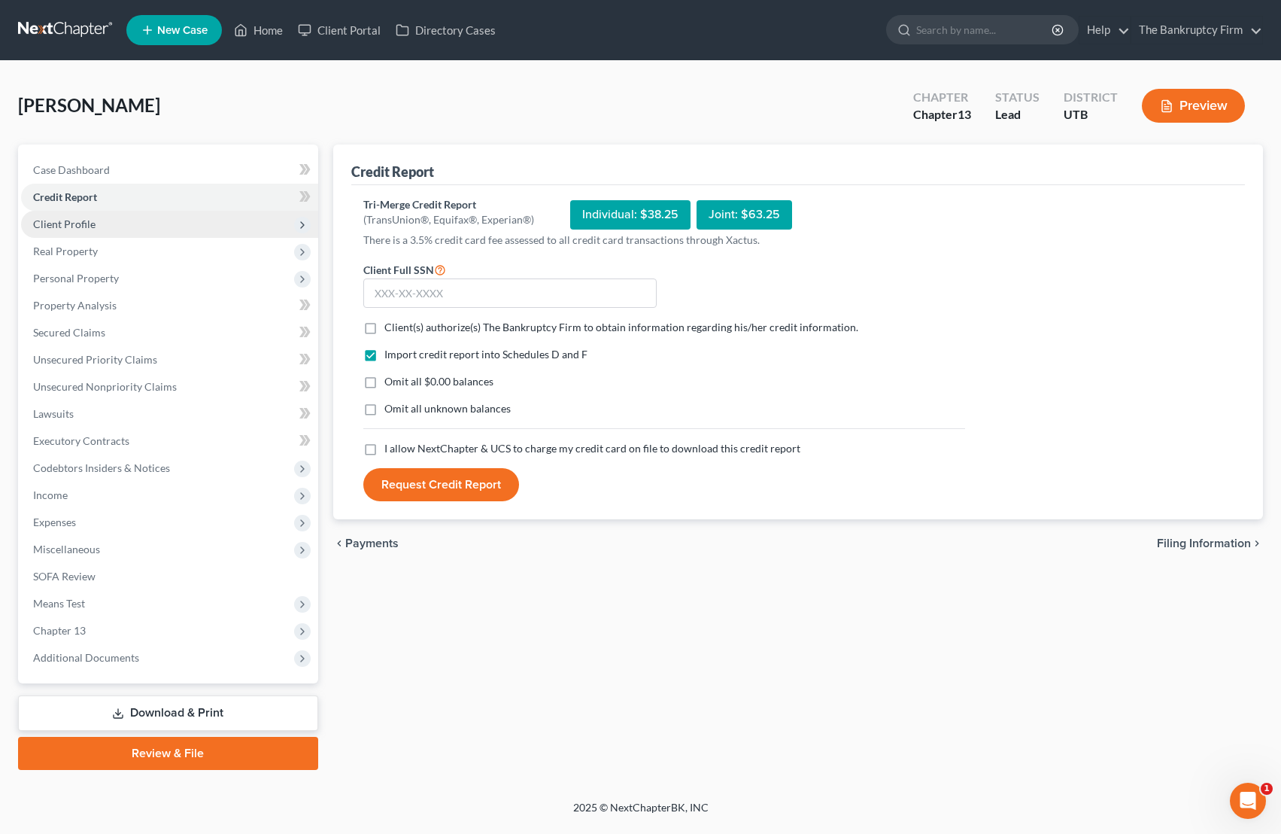
click at [87, 223] on span "Client Profile" at bounding box center [64, 223] width 62 height 13
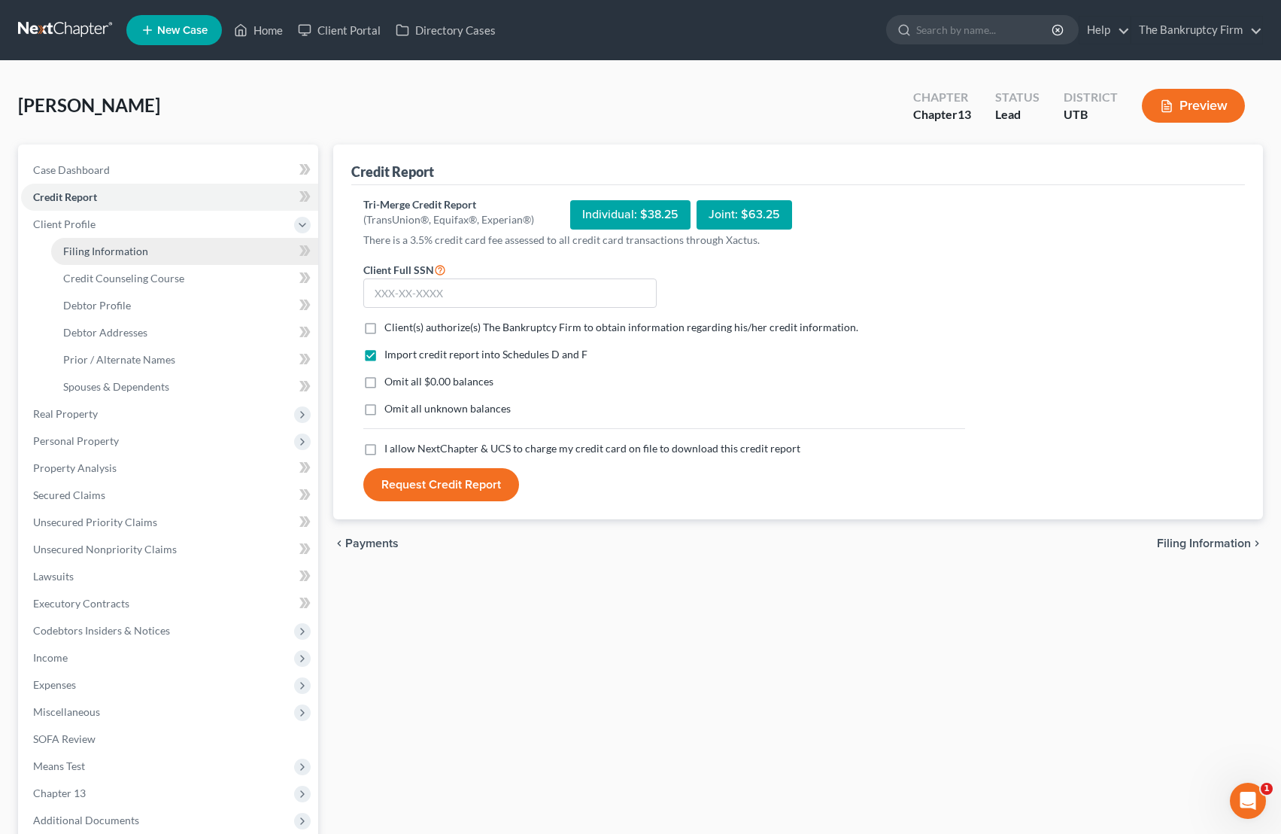
click at [113, 251] on span "Filing Information" at bounding box center [105, 251] width 85 height 13
select select "1"
select select "0"
select select "3"
select select "46"
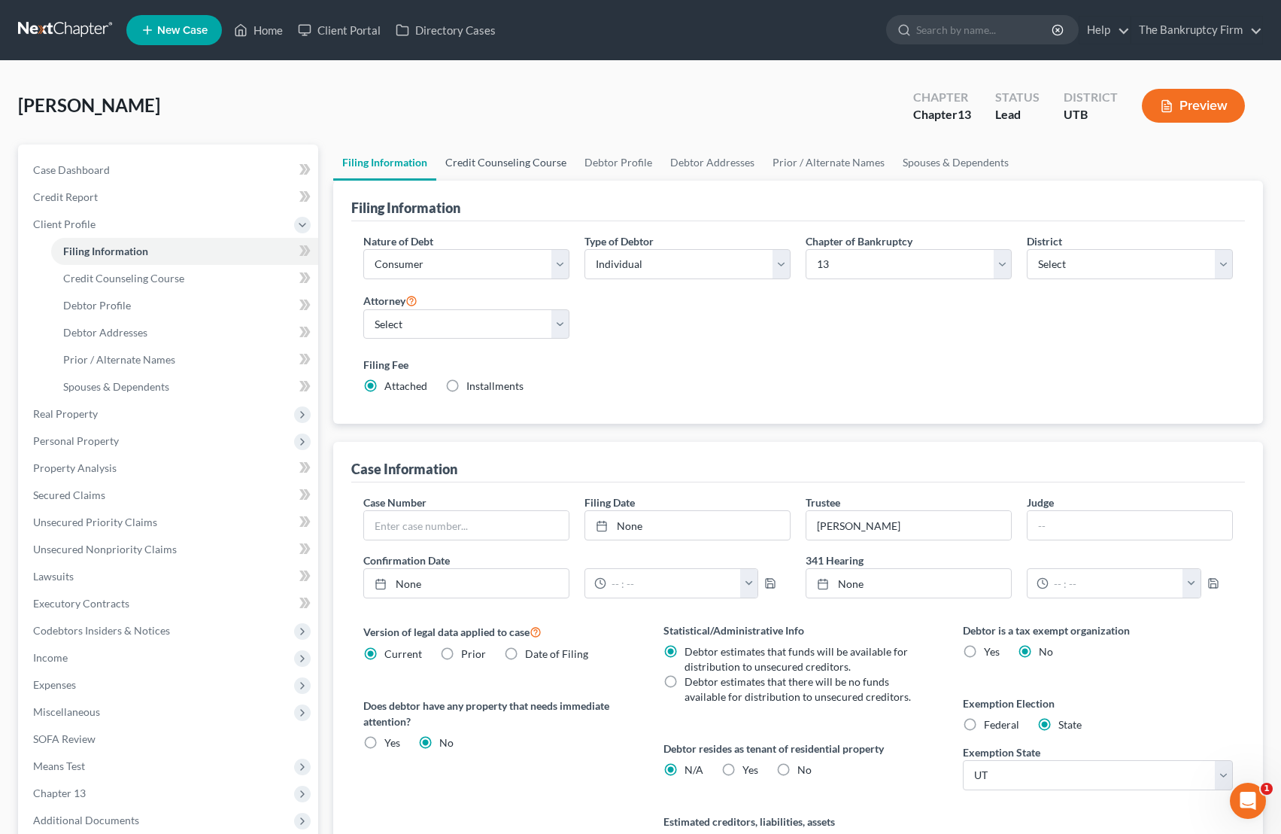
click at [512, 163] on link "Credit Counseling Course" at bounding box center [505, 162] width 139 height 36
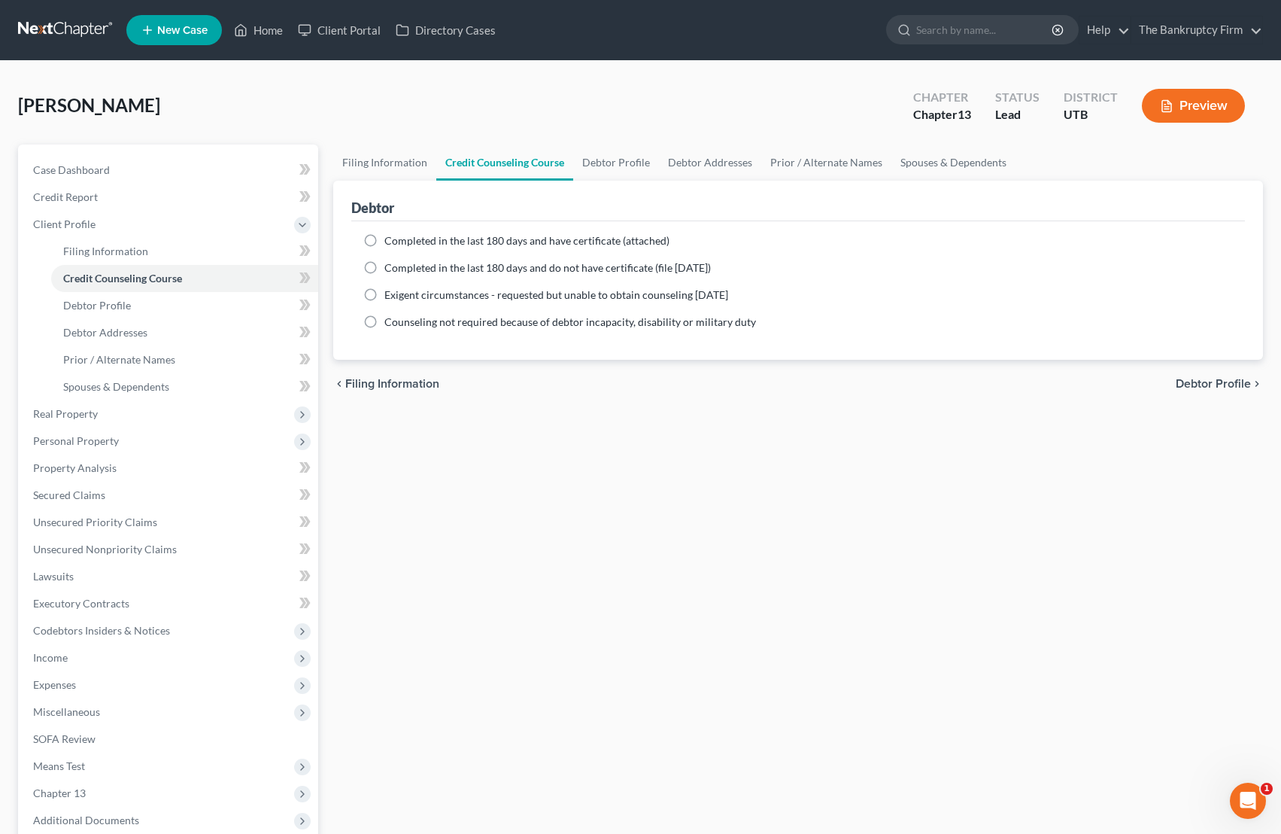
drag, startPoint x: 369, startPoint y: 238, endPoint x: 384, endPoint y: 250, distance: 18.8
click at [384, 238] on label "Completed in the last 180 days and have certificate (attached)" at bounding box center [526, 240] width 285 height 15
click at [390, 238] on input "Completed in the last 180 days and have certificate (attached)" at bounding box center [395, 238] width 10 height 10
radio input "true"
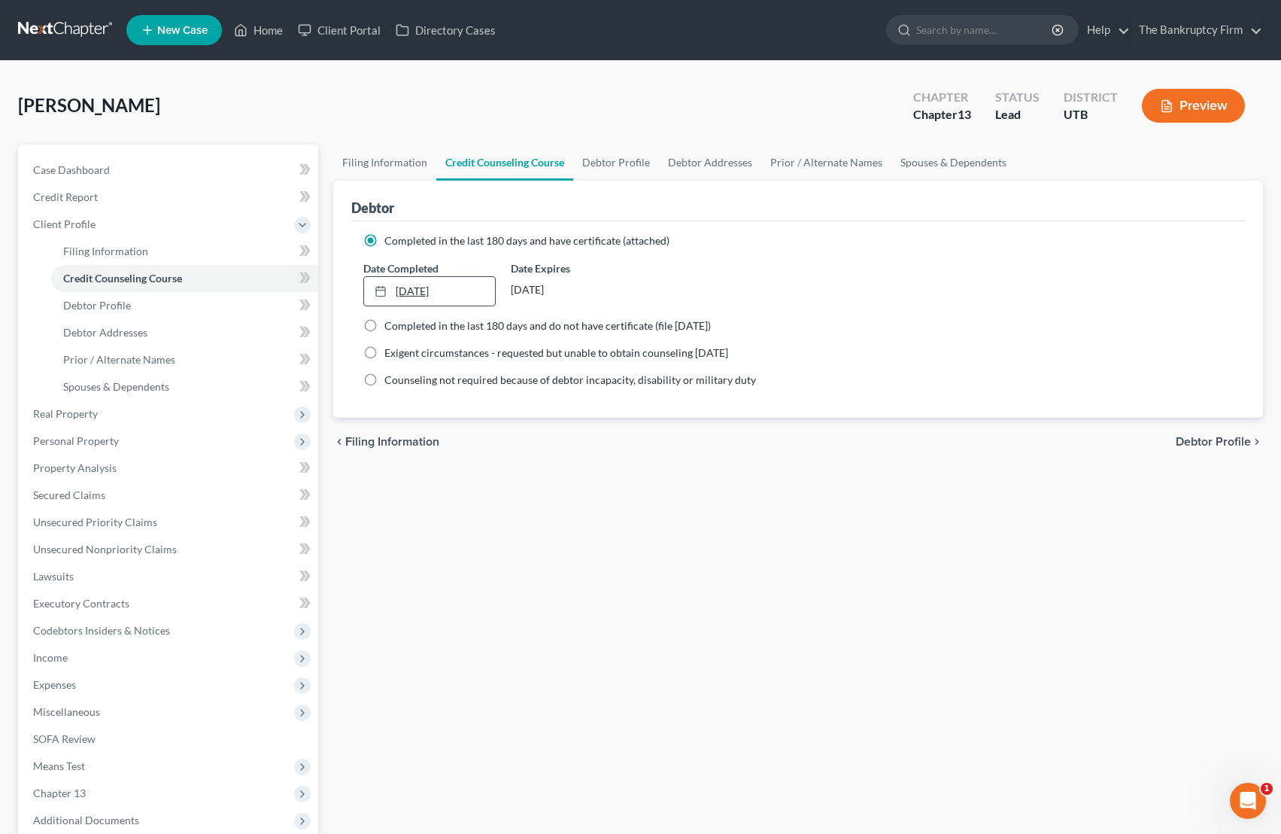
click at [419, 293] on link "[DATE]" at bounding box center [429, 291] width 131 height 29
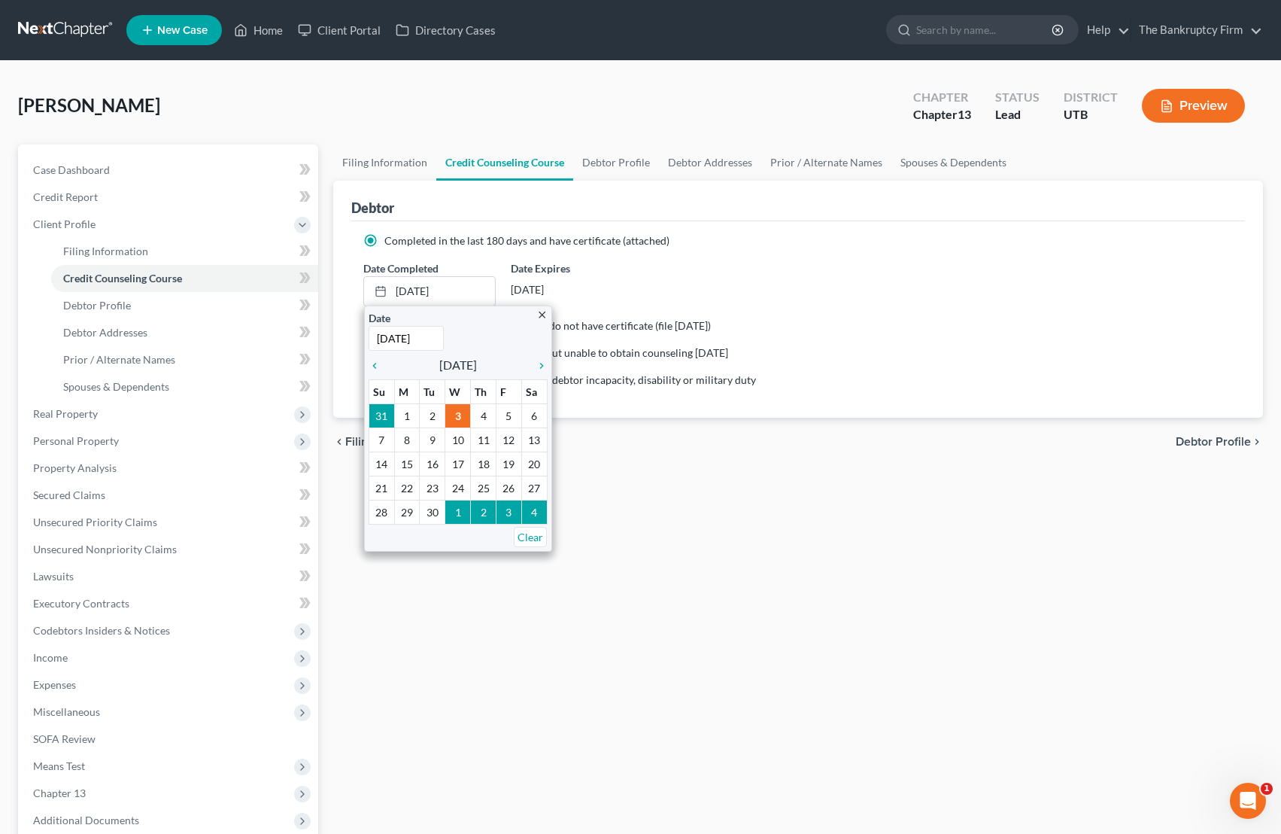
type input "[DATE]"
click at [706, 524] on div "Filing Information Credit Counseling Course Debtor Profile Debtor Addresses Pri…" at bounding box center [798, 538] width 945 height 788
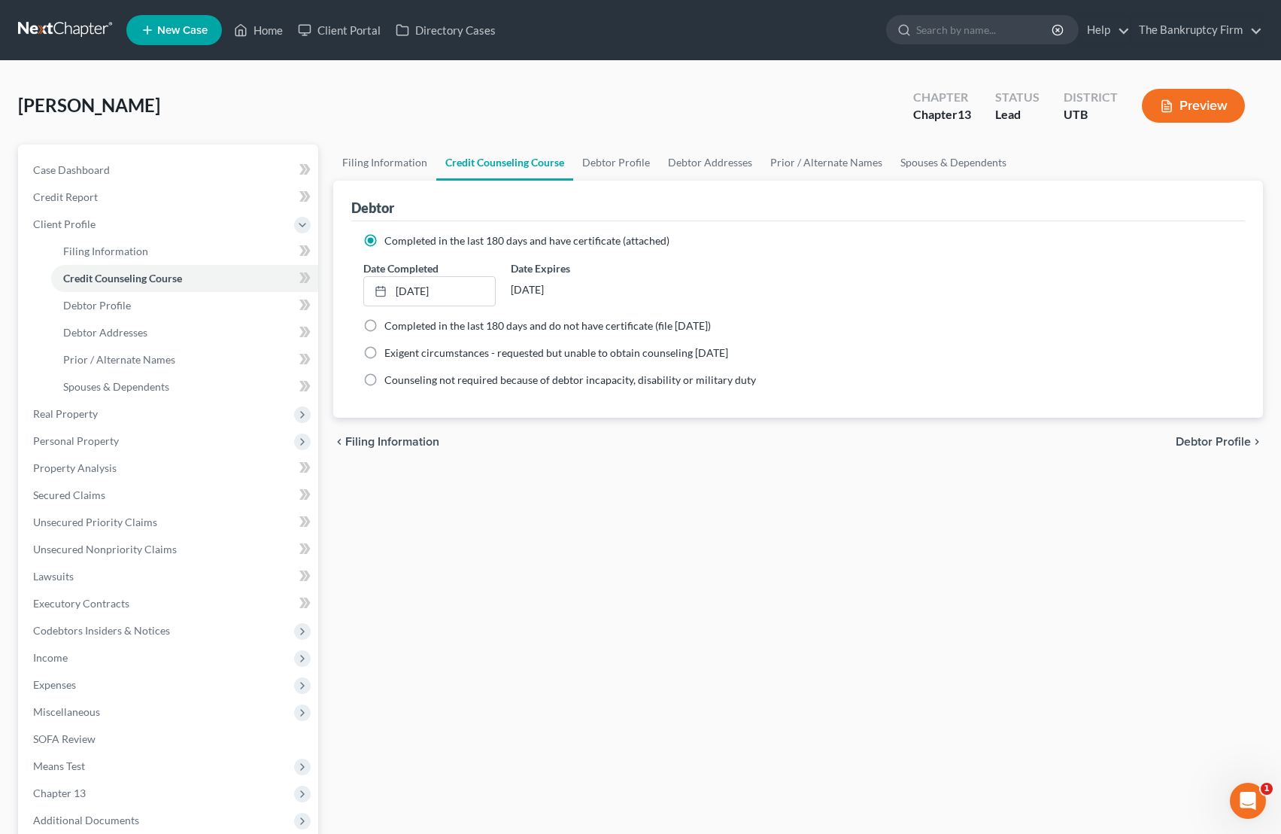
click at [697, 525] on div "Filing Information Credit Counseling Course Debtor Profile Debtor Addresses Pri…" at bounding box center [798, 538] width 945 height 788
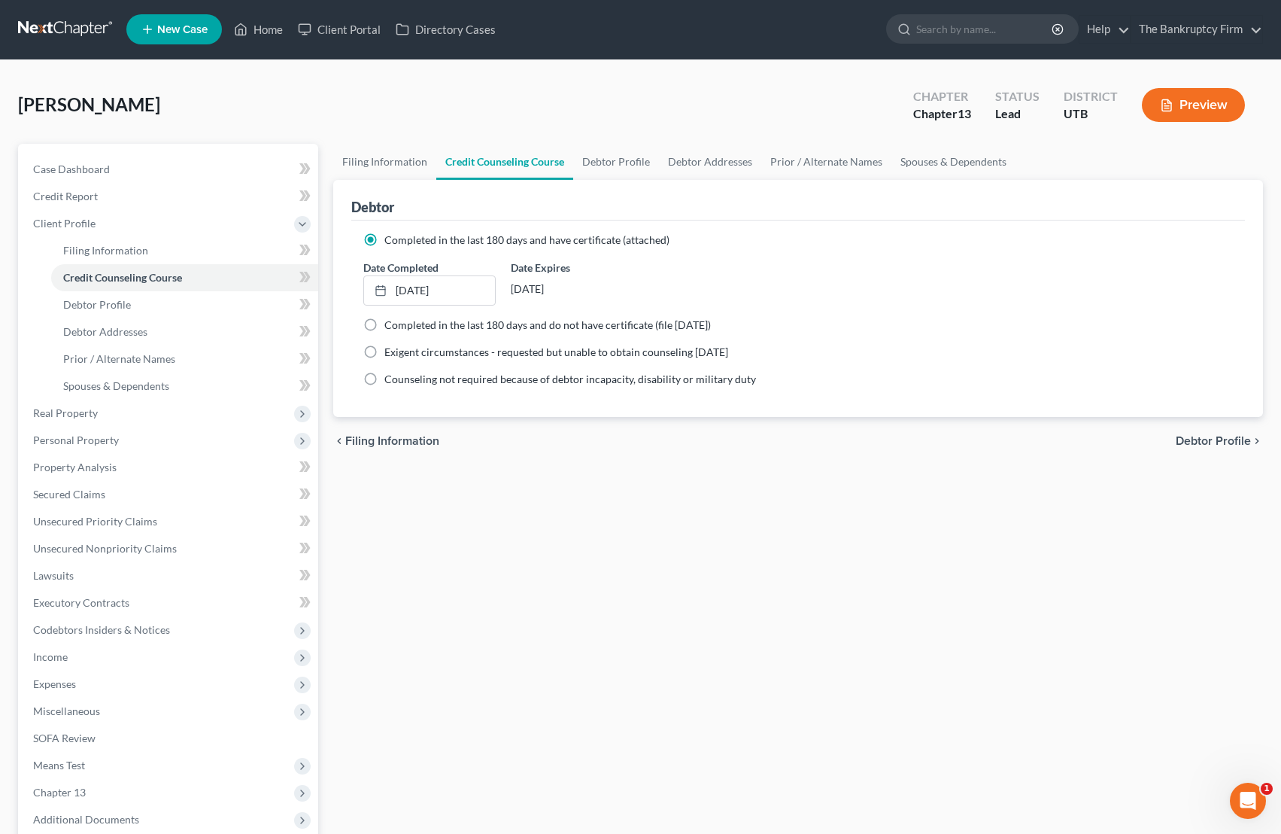
scroll to position [2, 0]
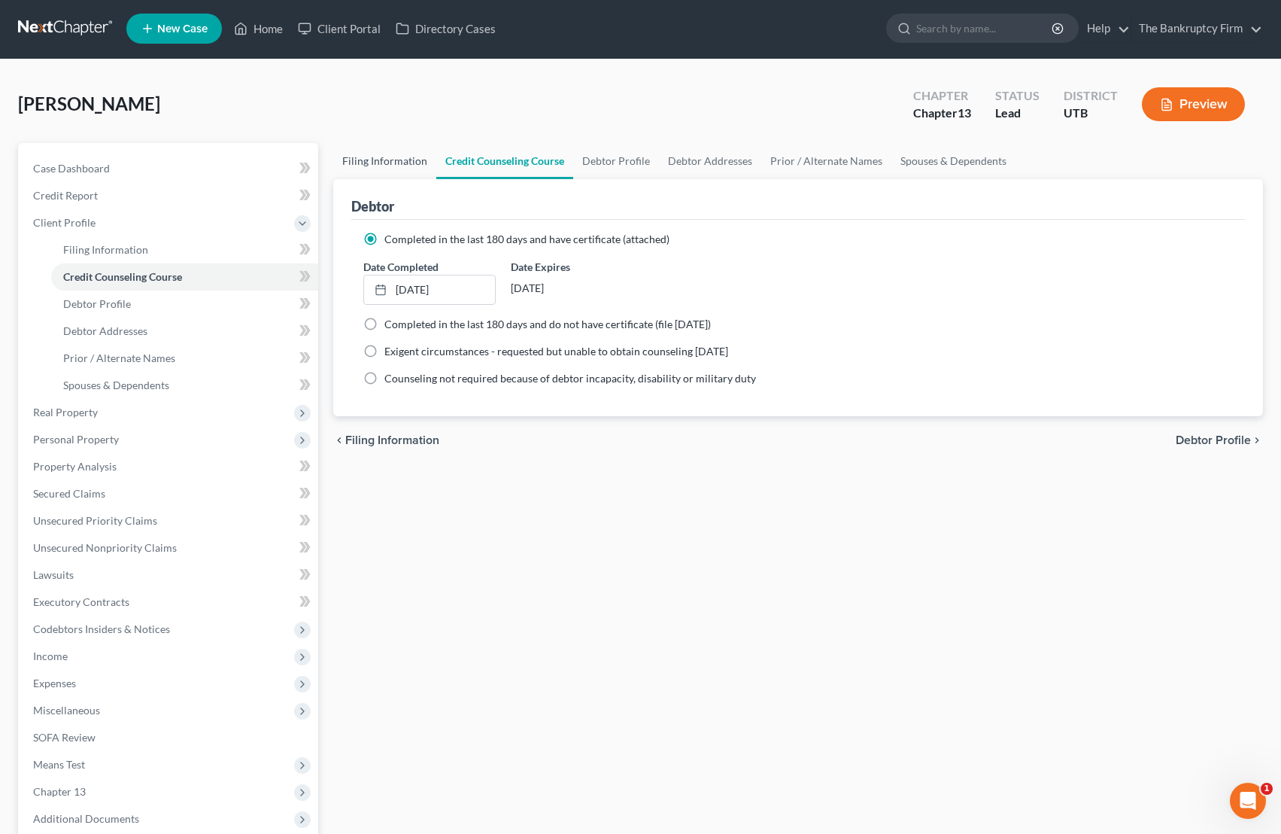
click at [352, 159] on link "Filing Information" at bounding box center [384, 161] width 103 height 36
select select "1"
select select "0"
select select "3"
select select "81"
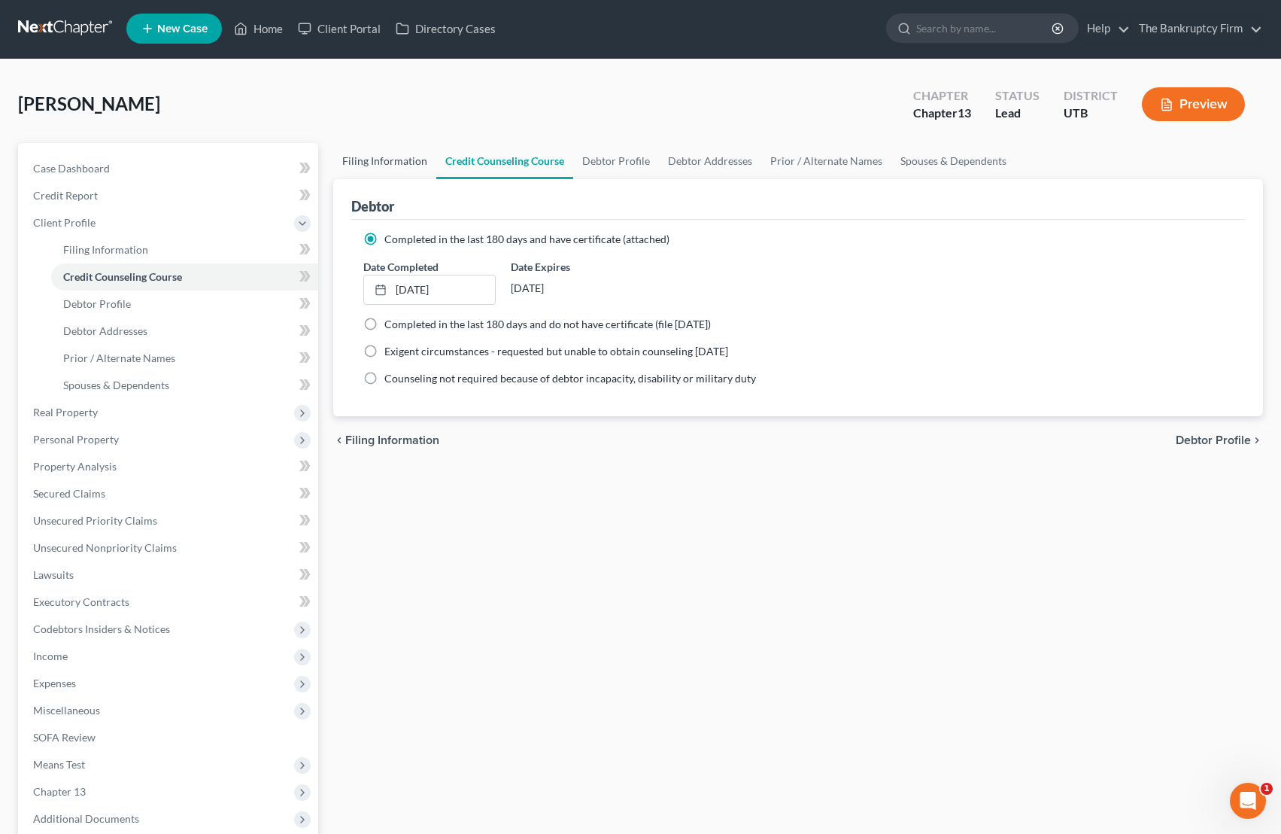
select select "0"
select select "46"
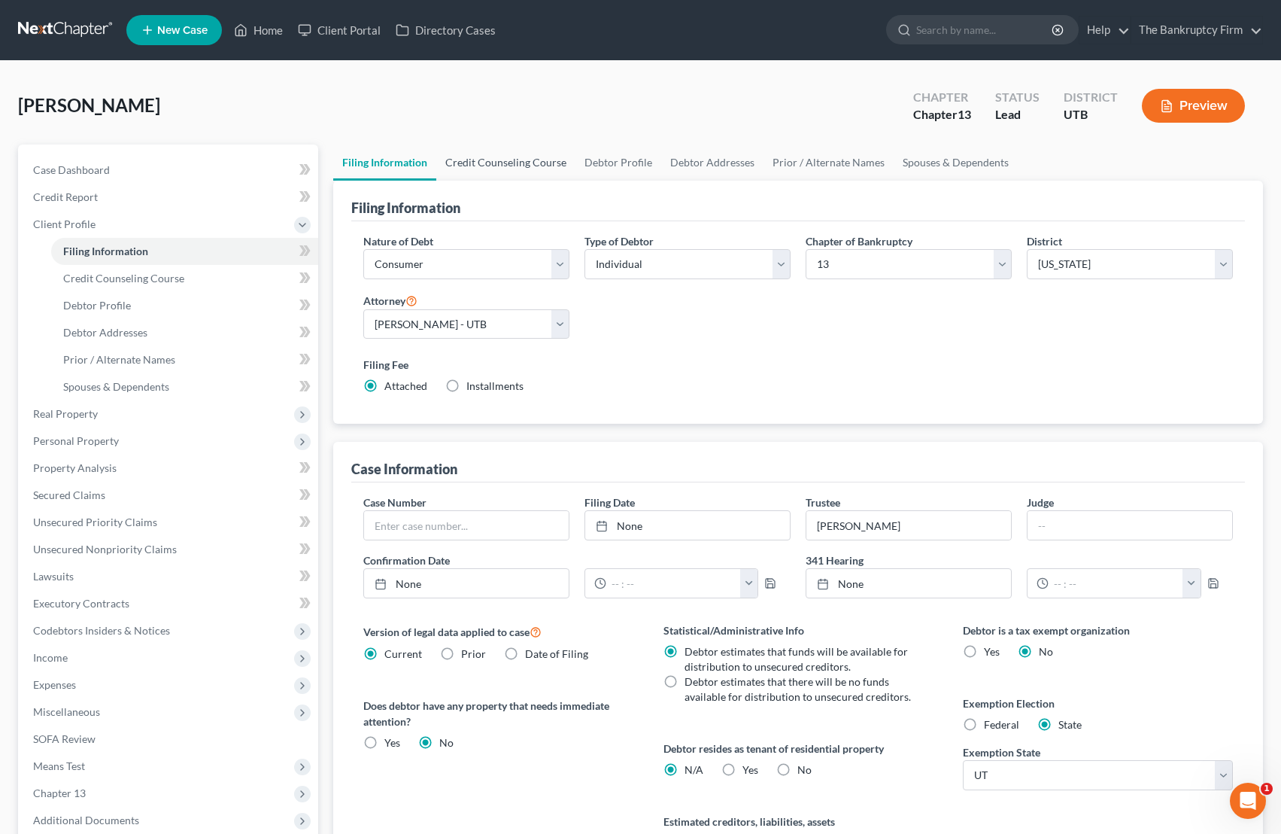
click at [507, 158] on link "Credit Counseling Course" at bounding box center [505, 162] width 139 height 36
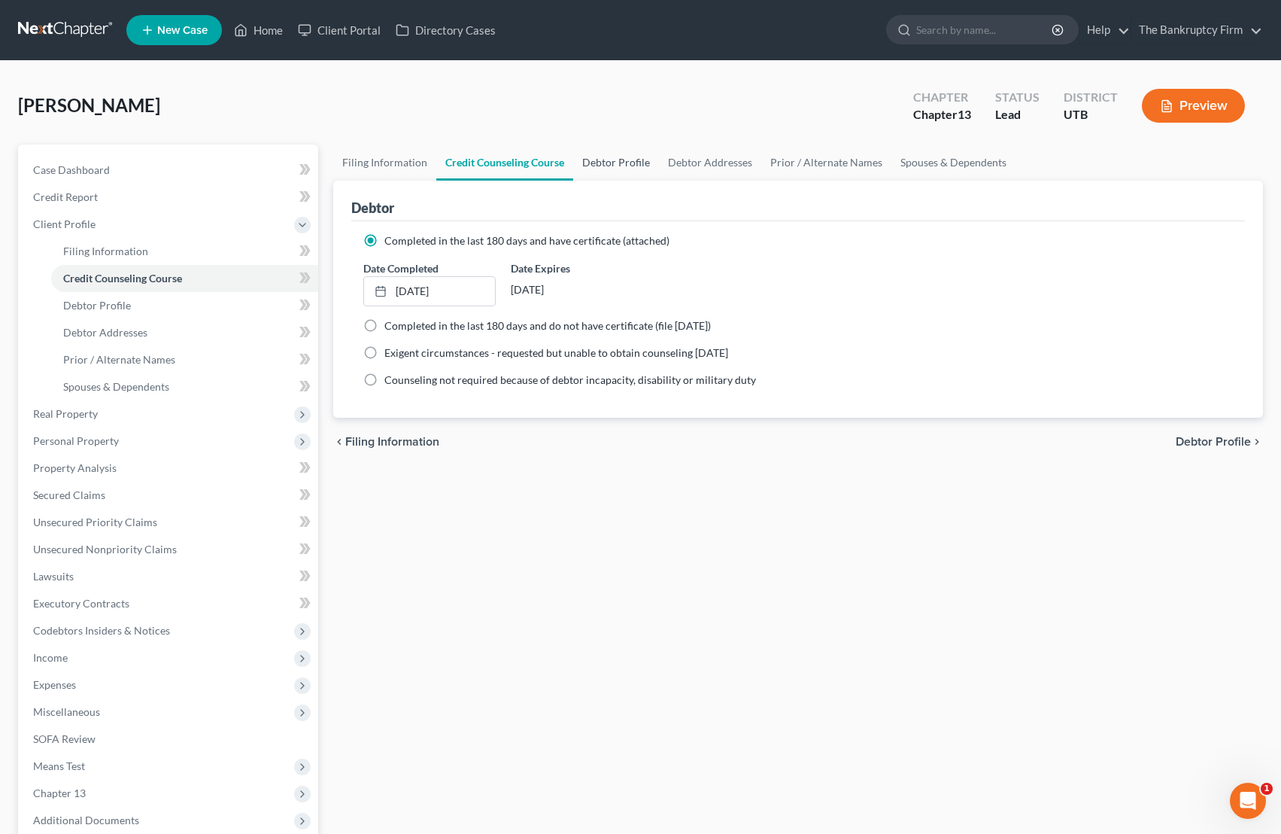
click at [605, 156] on link "Debtor Profile" at bounding box center [616, 162] width 86 height 36
select select "0"
select select "1"
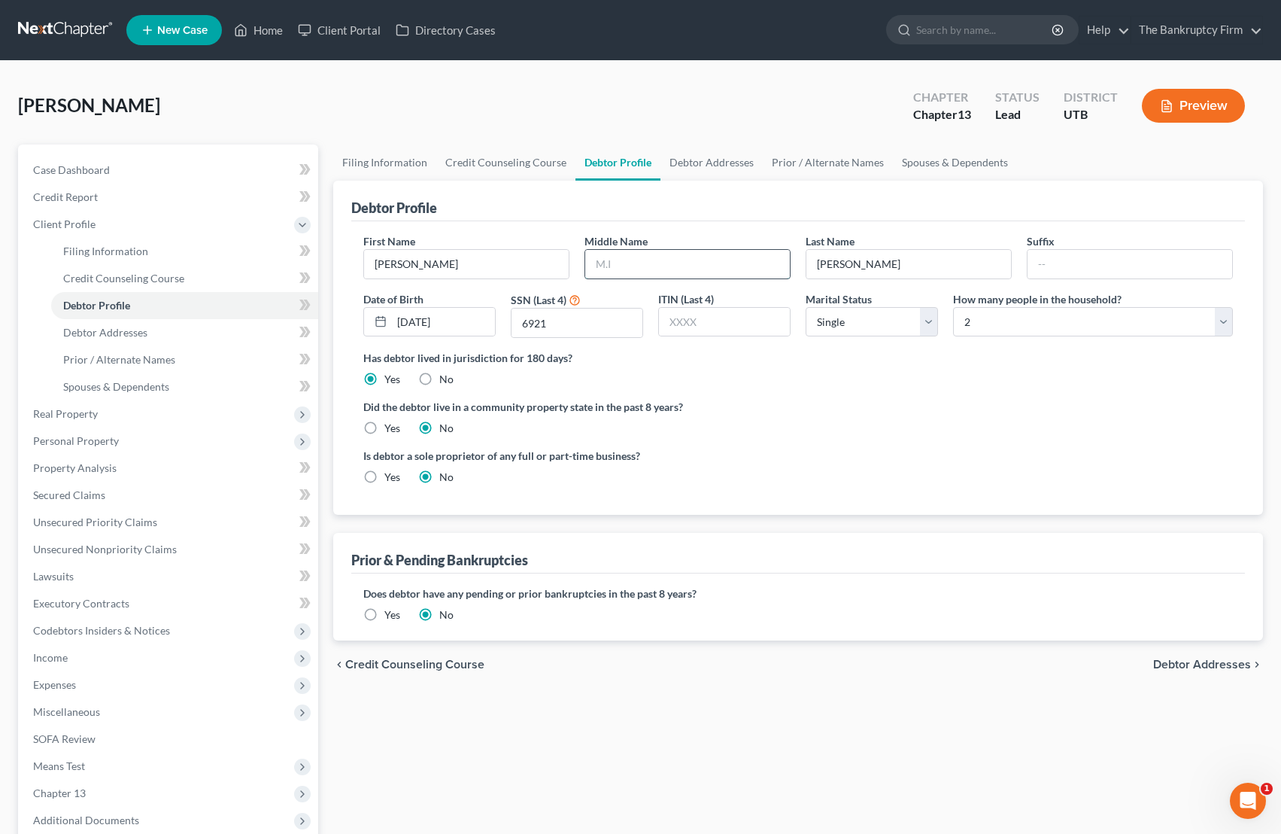
click at [642, 263] on input "text" at bounding box center [687, 264] width 205 height 29
type input "[PERSON_NAME]"
click at [938, 157] on link "Spouses & Dependents" at bounding box center [955, 162] width 124 height 36
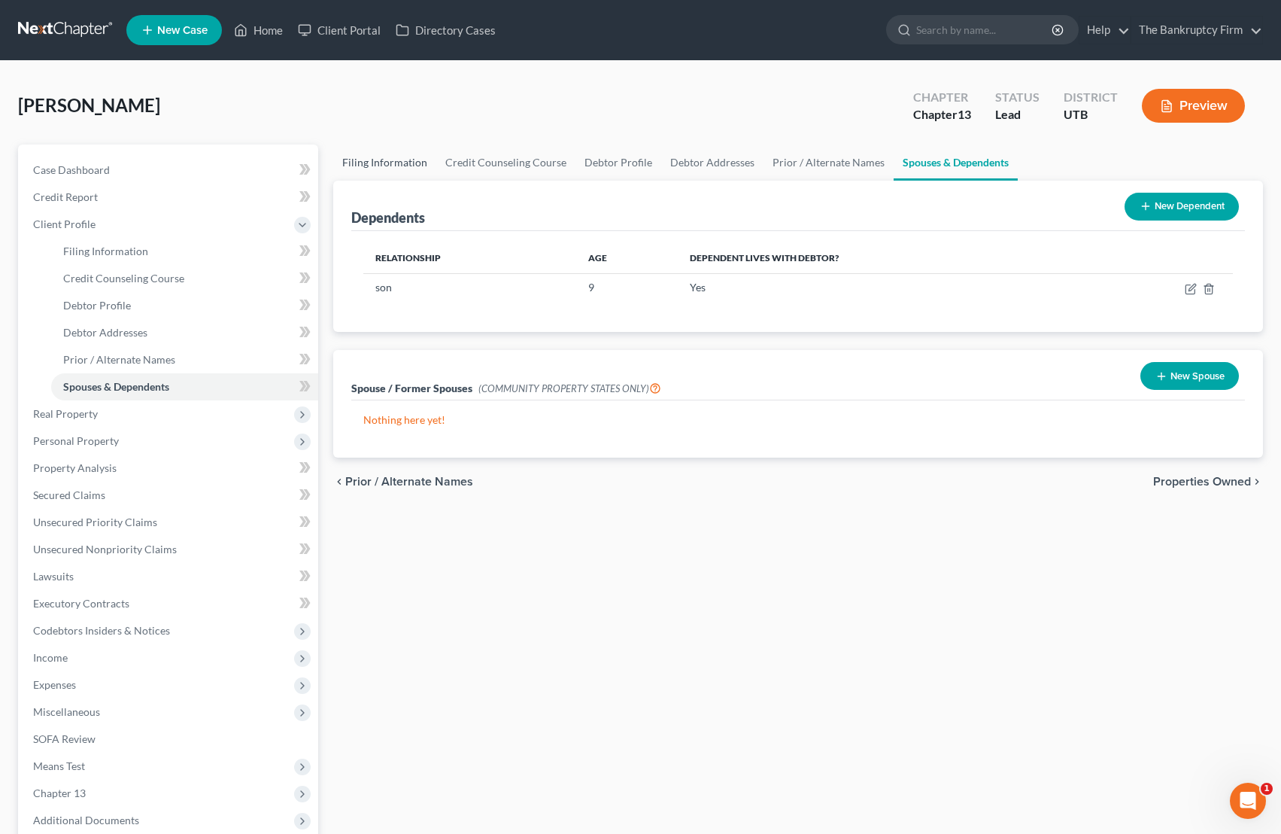
click at [371, 164] on link "Filing Information" at bounding box center [384, 162] width 103 height 36
select select "1"
select select "0"
select select "3"
select select "81"
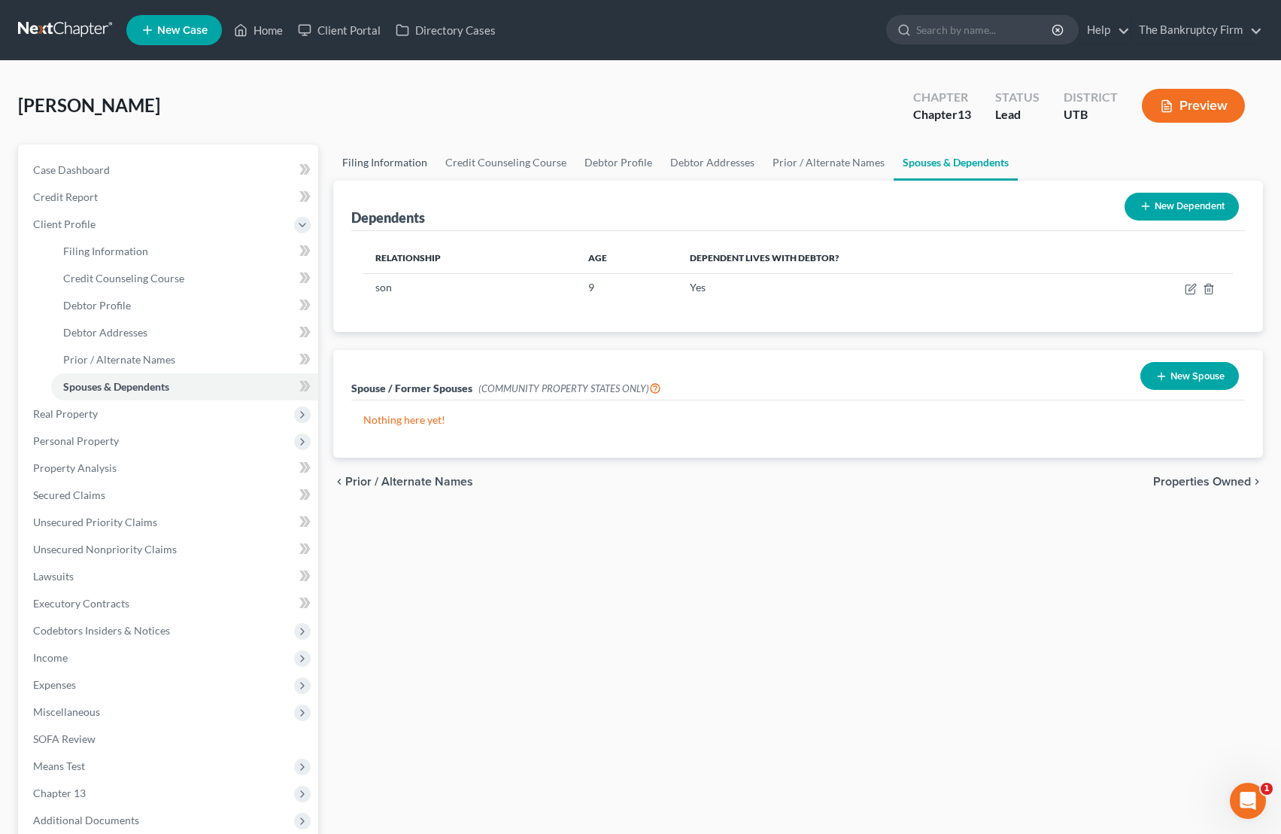
select select "0"
select select "46"
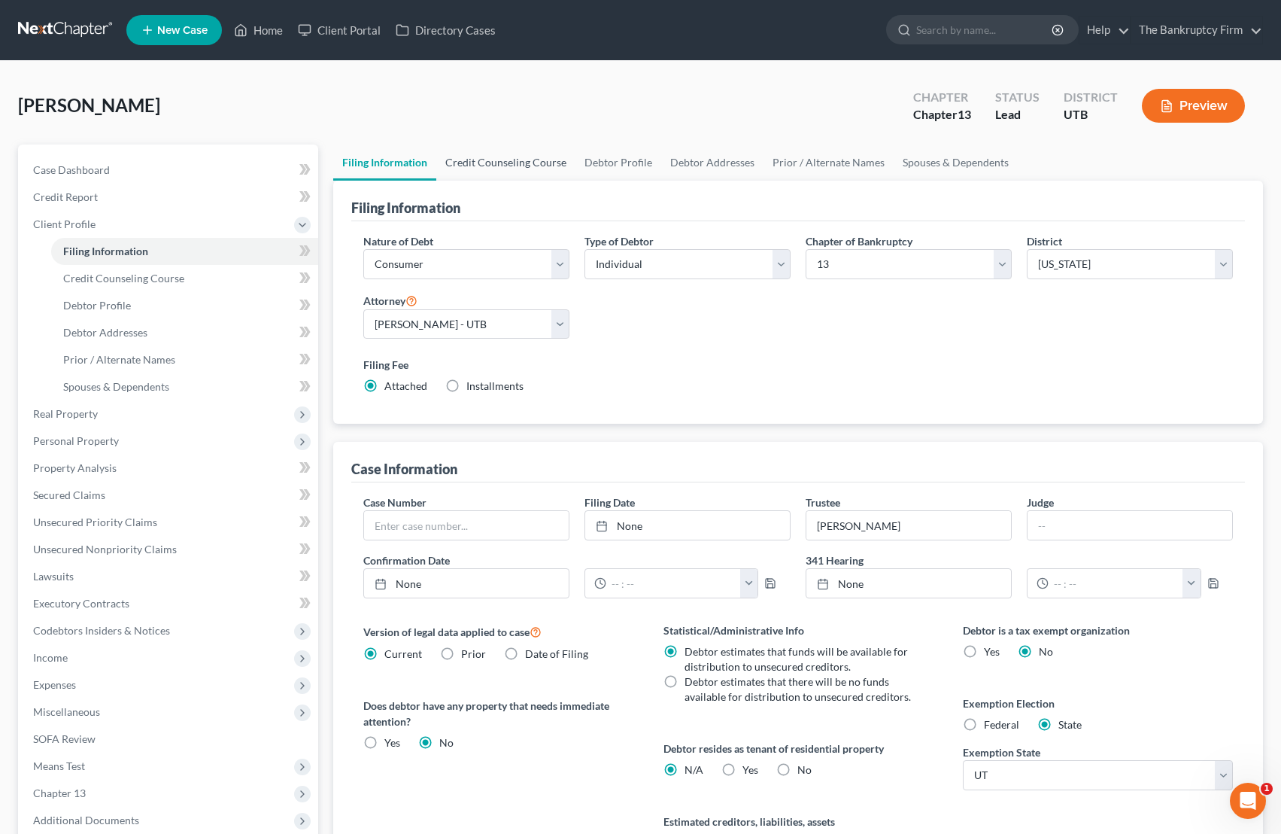
click at [509, 163] on link "Credit Counseling Course" at bounding box center [505, 162] width 139 height 36
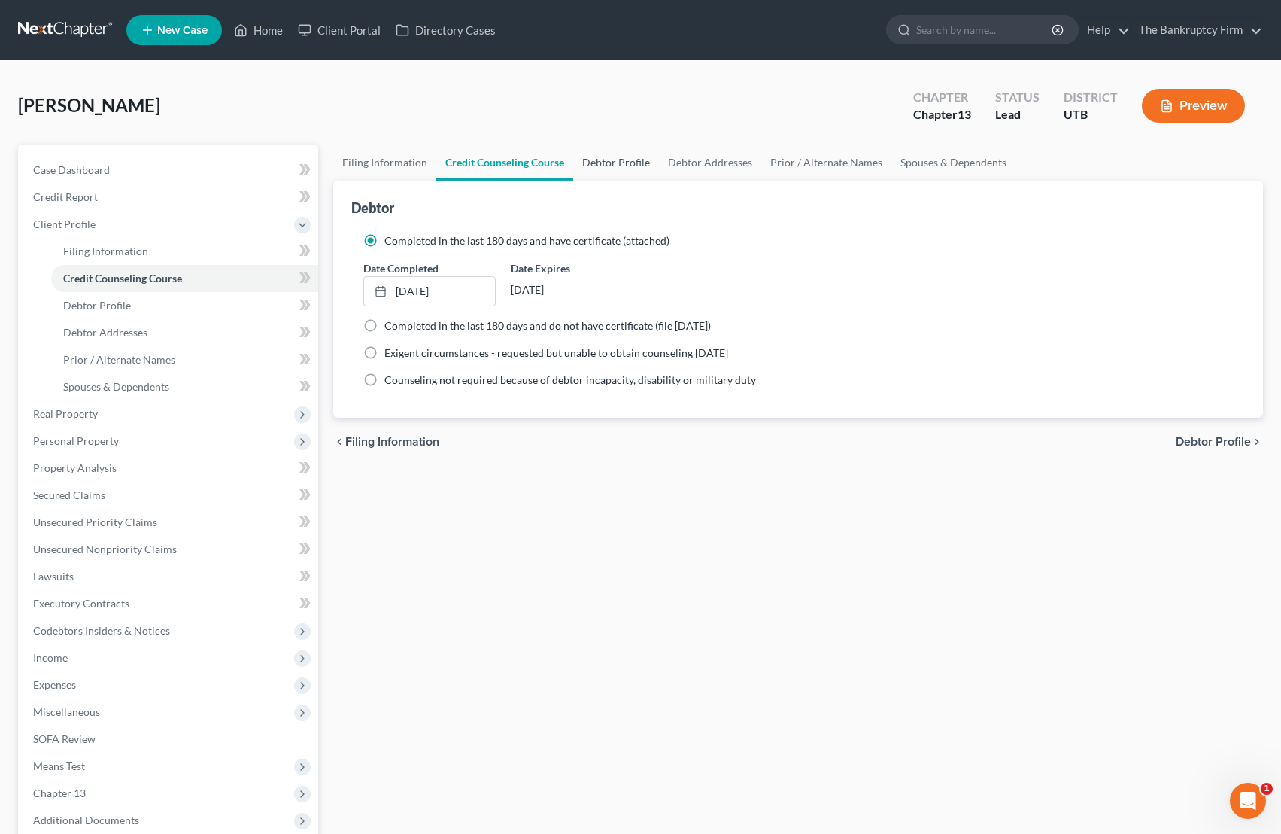
click at [610, 159] on link "Debtor Profile" at bounding box center [616, 162] width 86 height 36
select select "0"
select select "1"
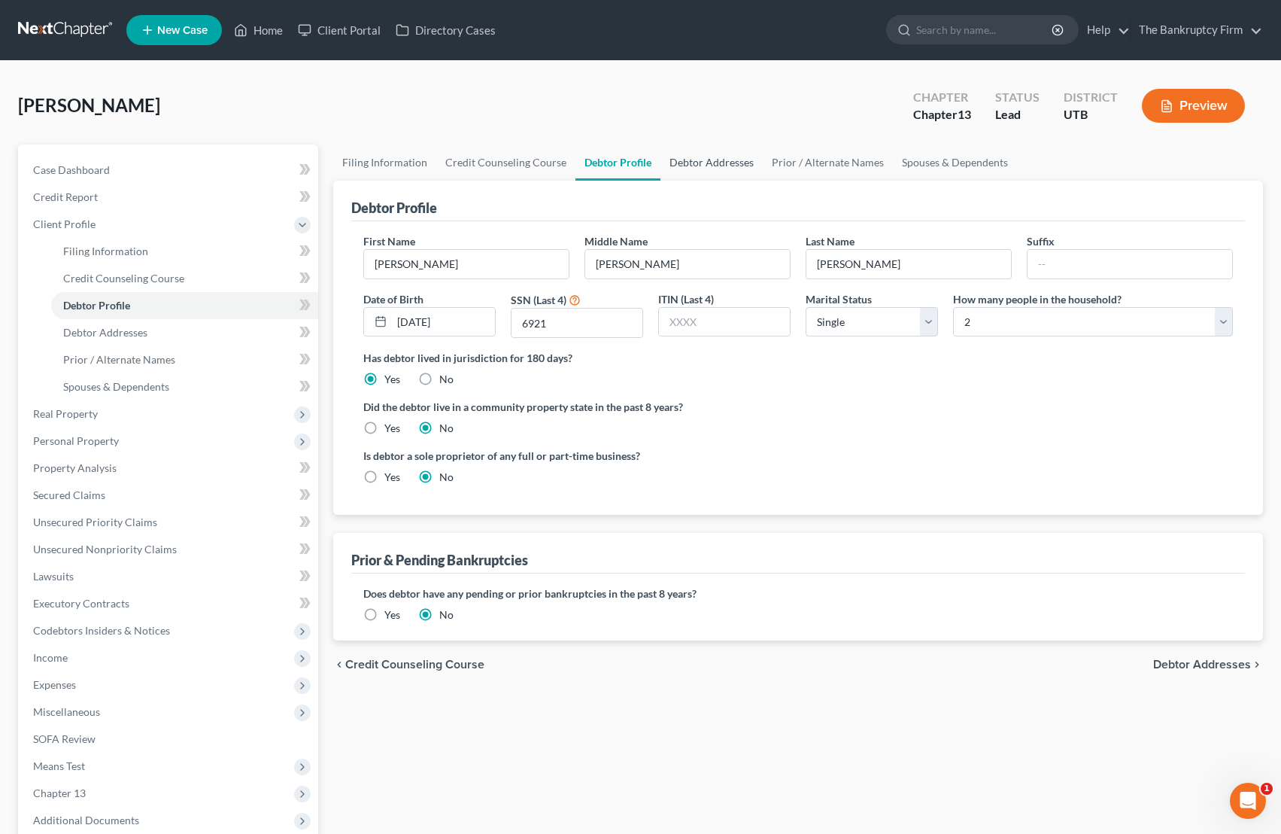
click at [702, 163] on link "Debtor Addresses" at bounding box center [712, 162] width 102 height 36
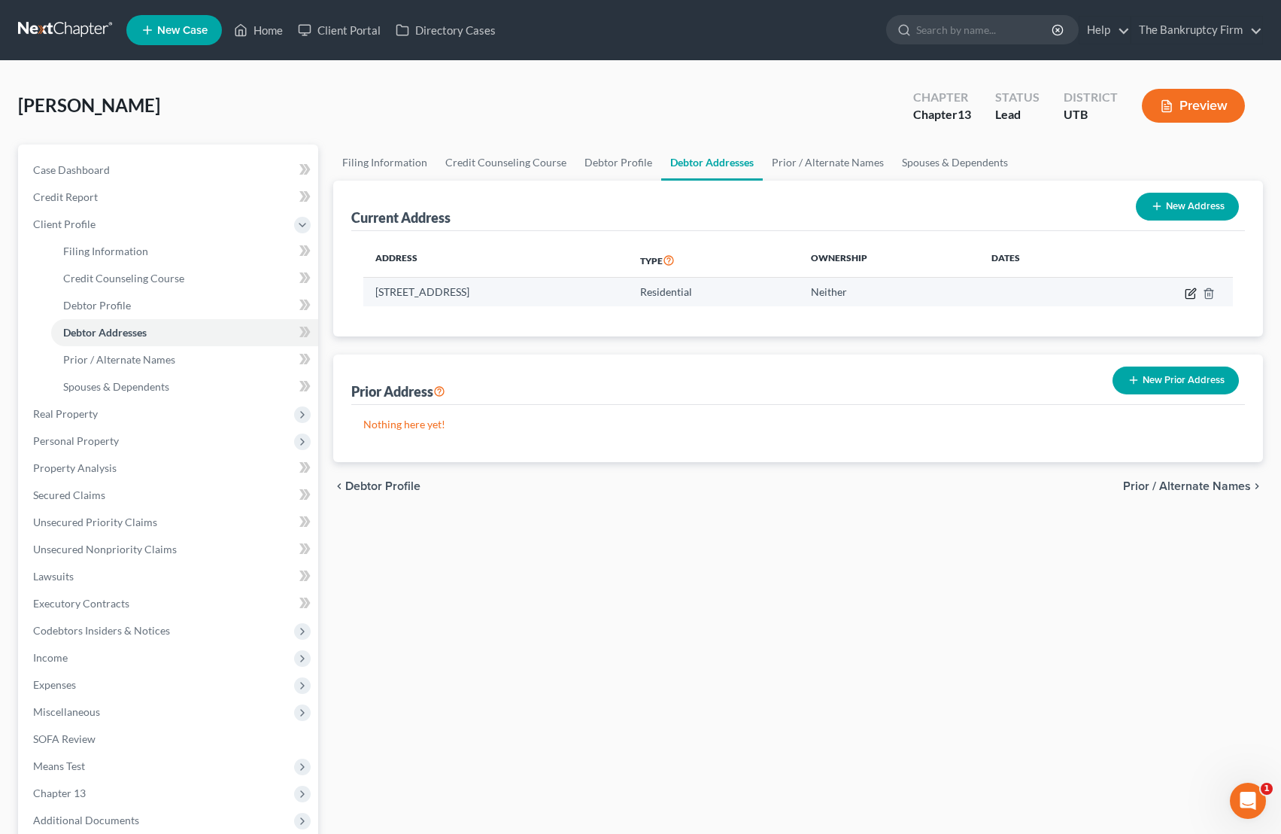
click at [1023, 293] on icon "button" at bounding box center [1192, 291] width 7 height 7
select select "46"
select select "0"
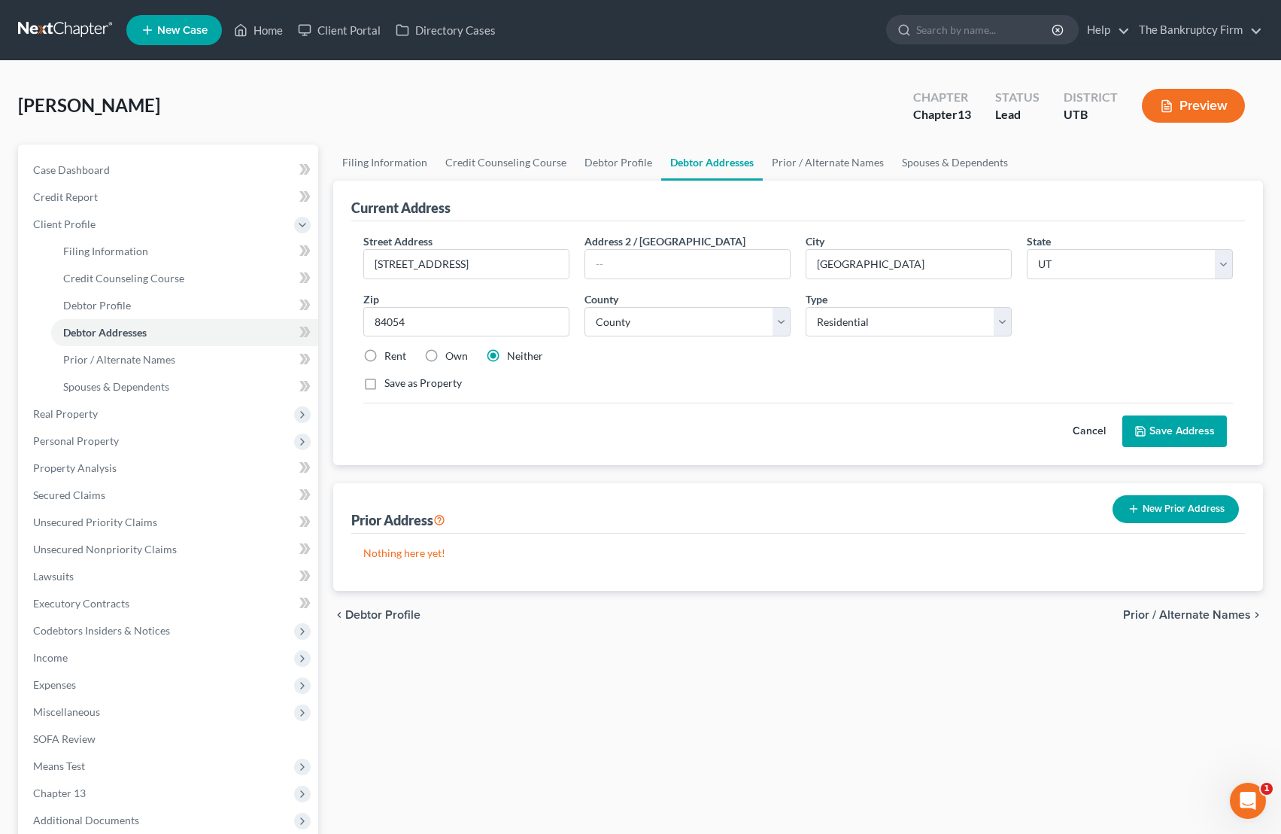
click at [384, 354] on label "Rent" at bounding box center [395, 355] width 22 height 15
click at [390, 354] on input "Rent" at bounding box center [395, 353] width 10 height 10
radio input "true"
click at [1023, 432] on button "Save Address" at bounding box center [1174, 431] width 105 height 32
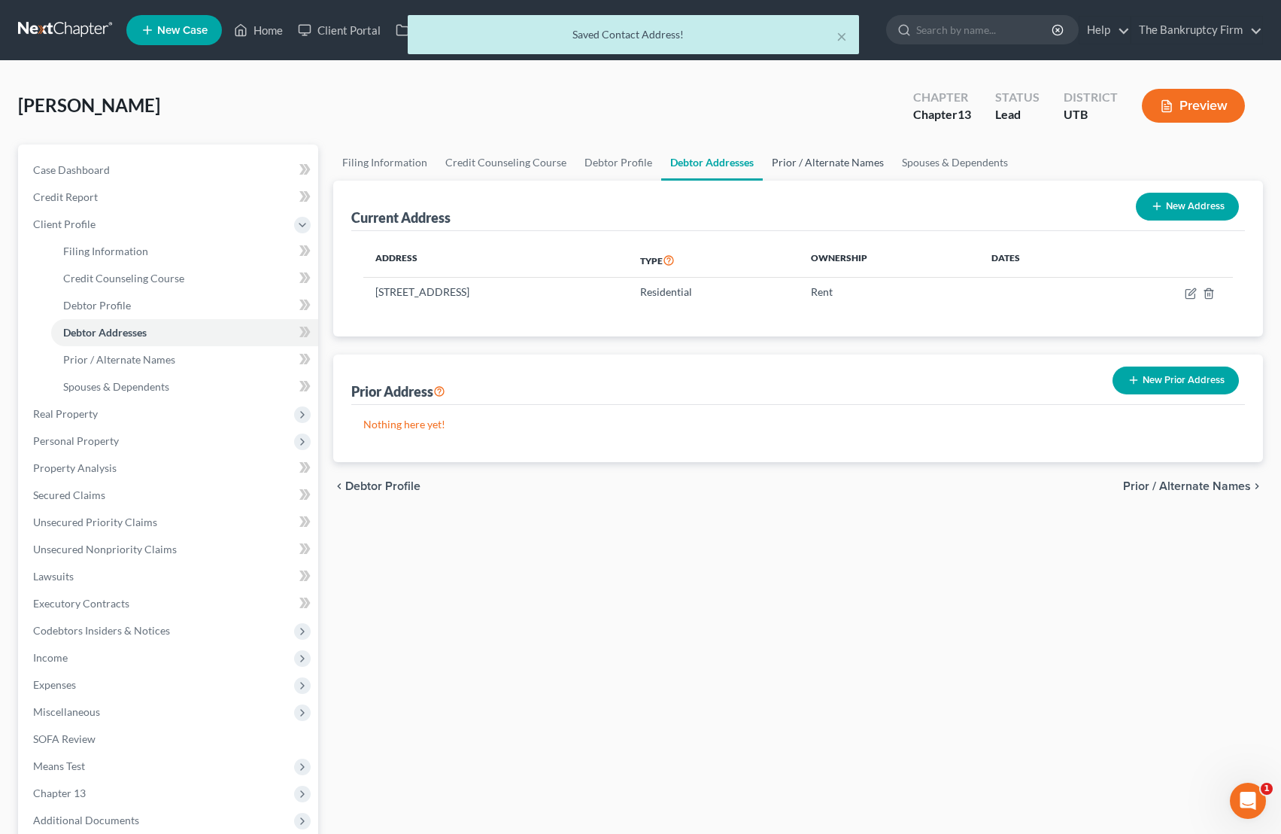
click at [822, 159] on link "Prior / Alternate Names" at bounding box center [828, 162] width 130 height 36
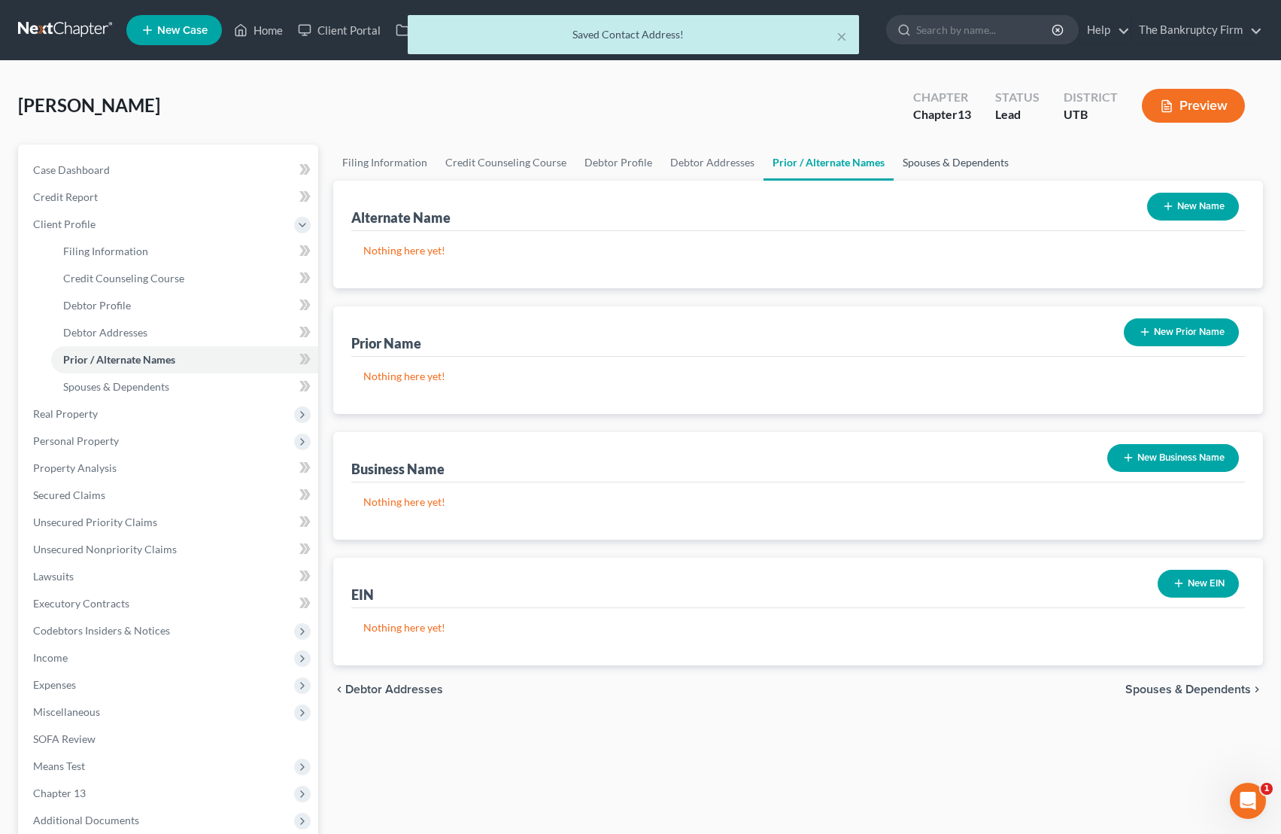
click at [952, 162] on link "Spouses & Dependents" at bounding box center [956, 162] width 124 height 36
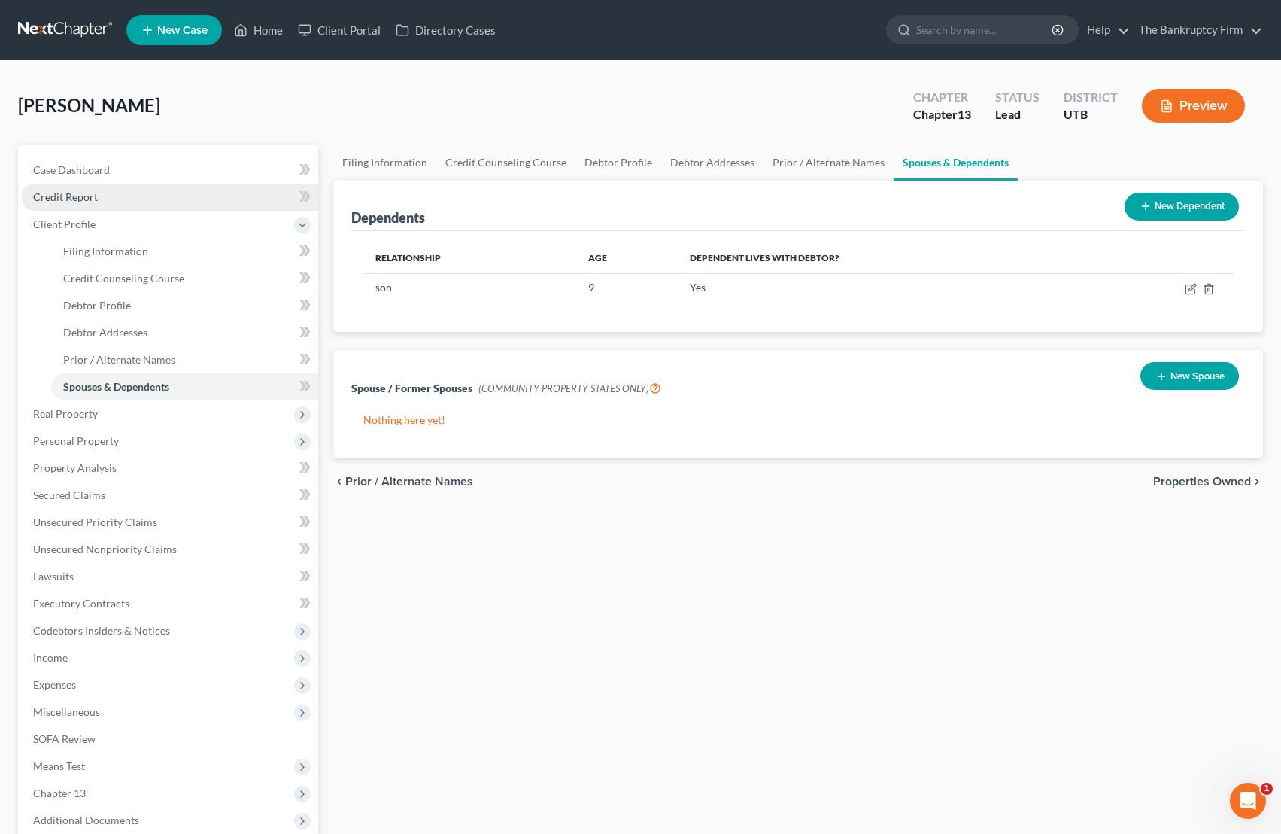
click at [96, 199] on link "Credit Report" at bounding box center [169, 197] width 297 height 27
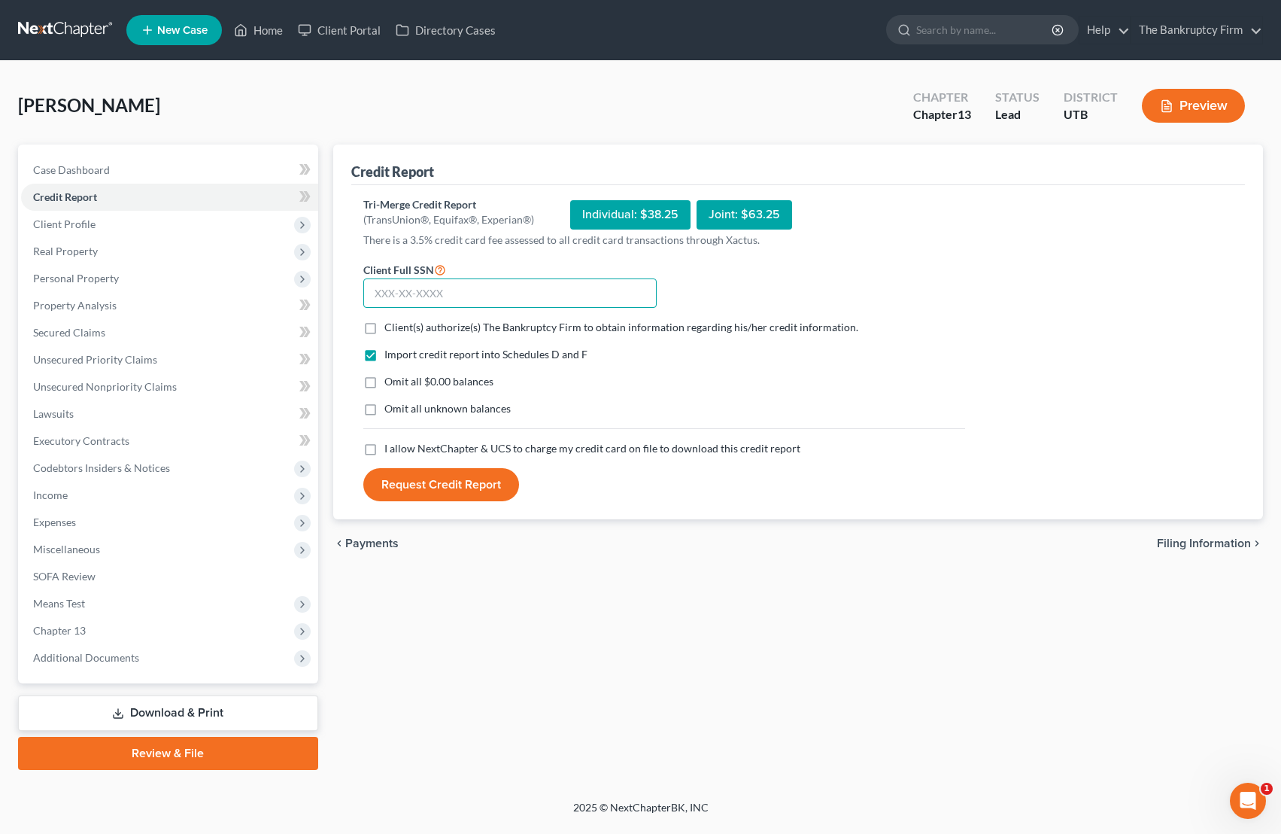
click at [444, 293] on input "text" at bounding box center [509, 293] width 293 height 30
type input "605-51-6921"
click at [384, 327] on label "Client(s) authorize(s) The Bankruptcy Firm to obtain information regarding his/…" at bounding box center [621, 327] width 474 height 15
click at [384, 330] on label "Client(s) authorize(s) The Bankruptcy Firm to obtain information regarding his/…" at bounding box center [621, 327] width 474 height 15
click at [390, 330] on input "Client(s) authorize(s) The Bankruptcy Firm to obtain information regarding his/…" at bounding box center [395, 325] width 10 height 10
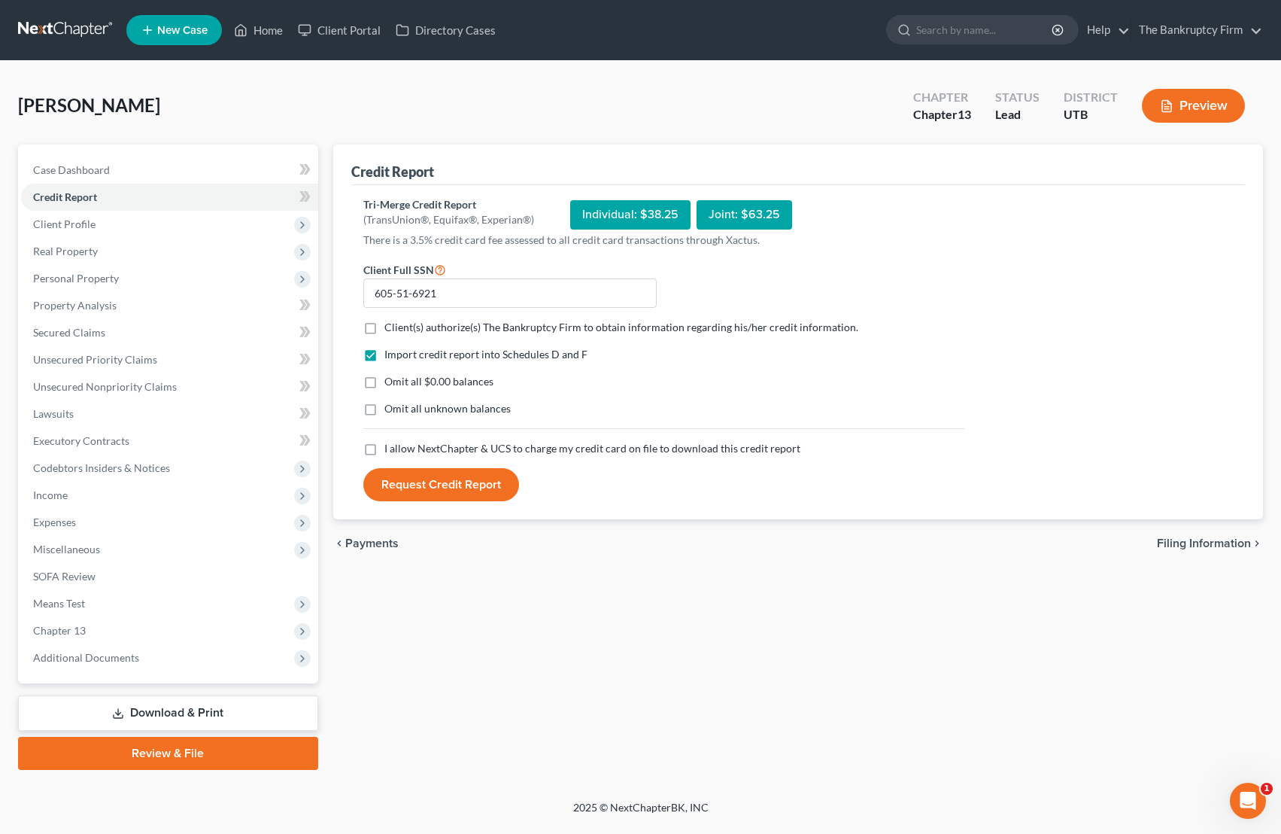
checkbox input "true"
click at [384, 383] on label "Omit all $0.00 balances" at bounding box center [438, 381] width 109 height 15
click at [390, 383] on input "Omit all $0.00 balances" at bounding box center [395, 379] width 10 height 10
checkbox input "true"
drag, startPoint x: 371, startPoint y: 450, endPoint x: 412, endPoint y: 491, distance: 58.0
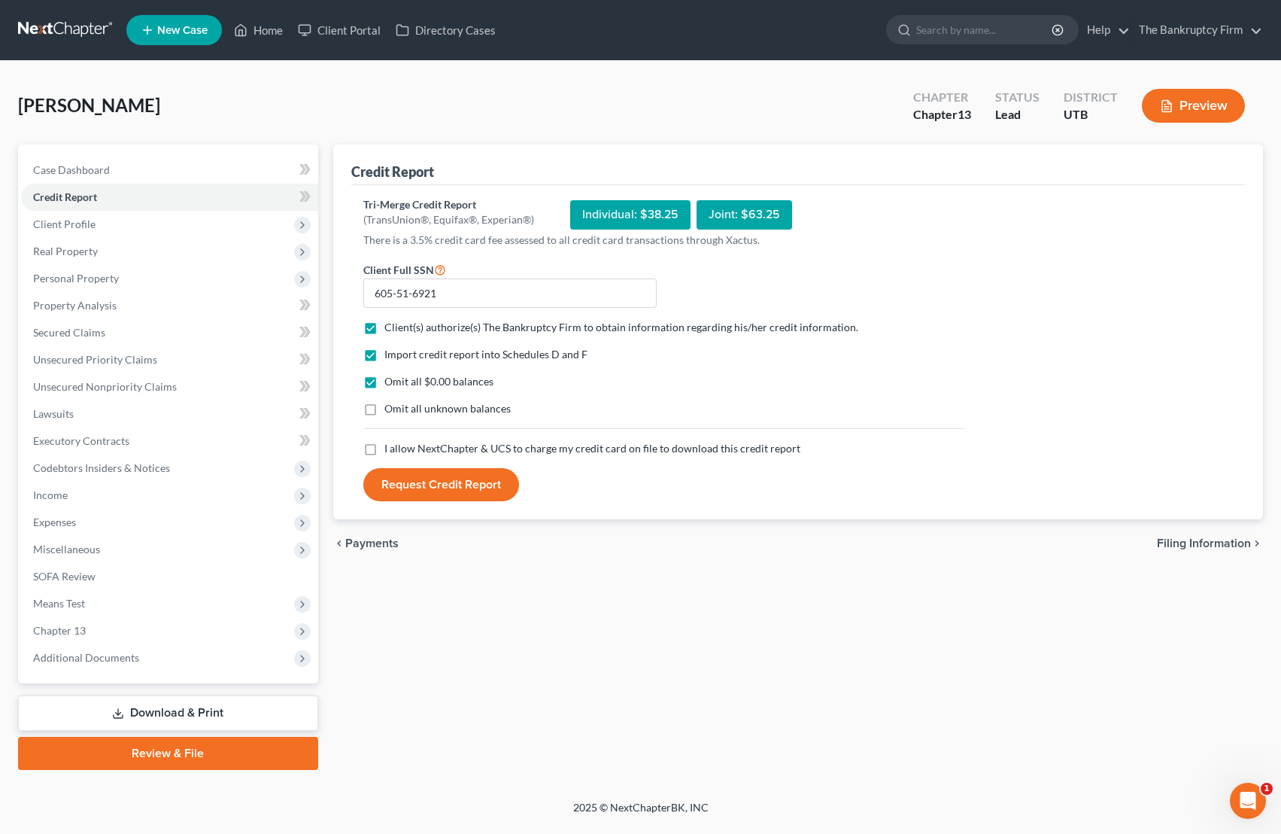
click at [384, 451] on label "I allow NextChapter & UCS to charge my credit card on file to download this cre…" at bounding box center [592, 448] width 416 height 15
click at [390, 451] on input "I allow NextChapter & UCS to charge my credit card on file to download this cre…" at bounding box center [395, 446] width 10 height 10
checkbox input "true"
click at [448, 490] on button "Request Credit Report" at bounding box center [441, 484] width 156 height 33
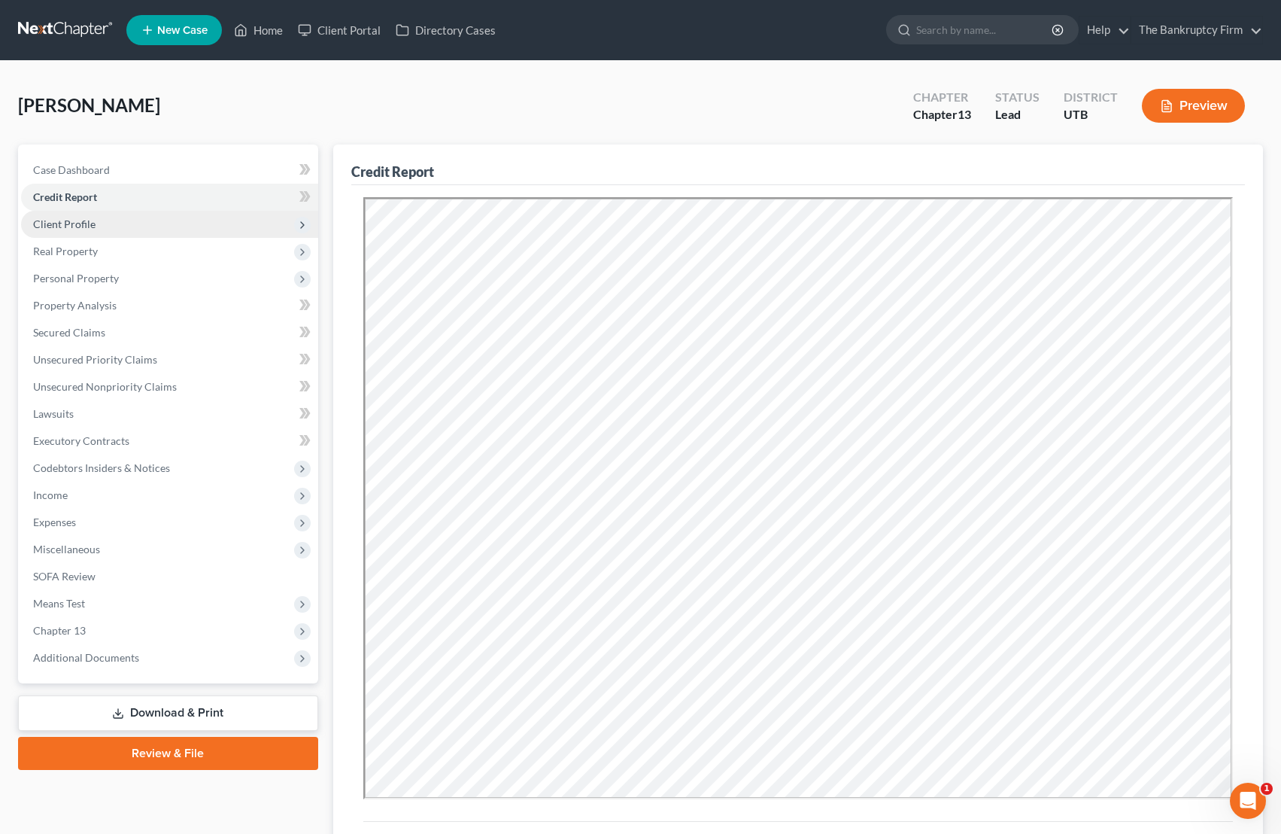
click at [87, 228] on span "Client Profile" at bounding box center [64, 223] width 62 height 13
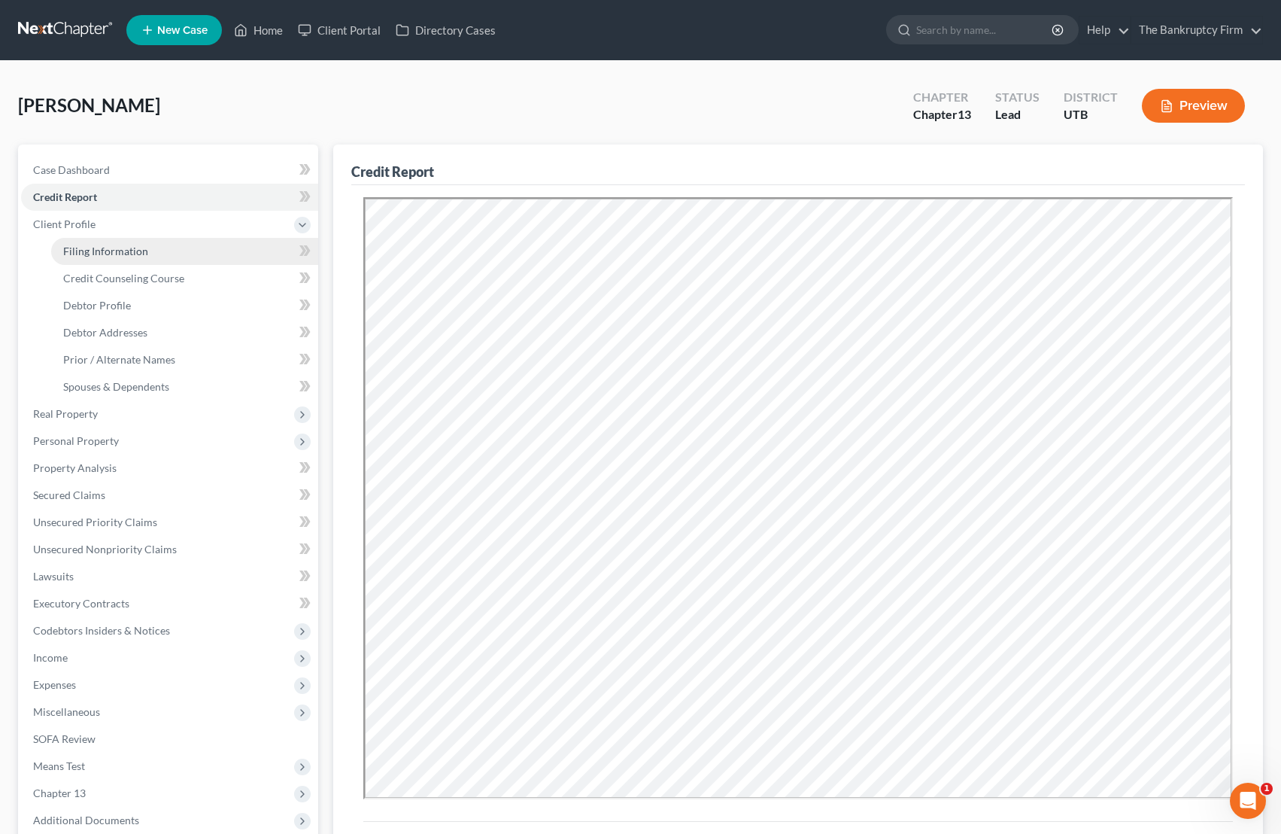
click at [154, 248] on link "Filing Information" at bounding box center [184, 251] width 267 height 27
select select "1"
select select "0"
select select "3"
select select "81"
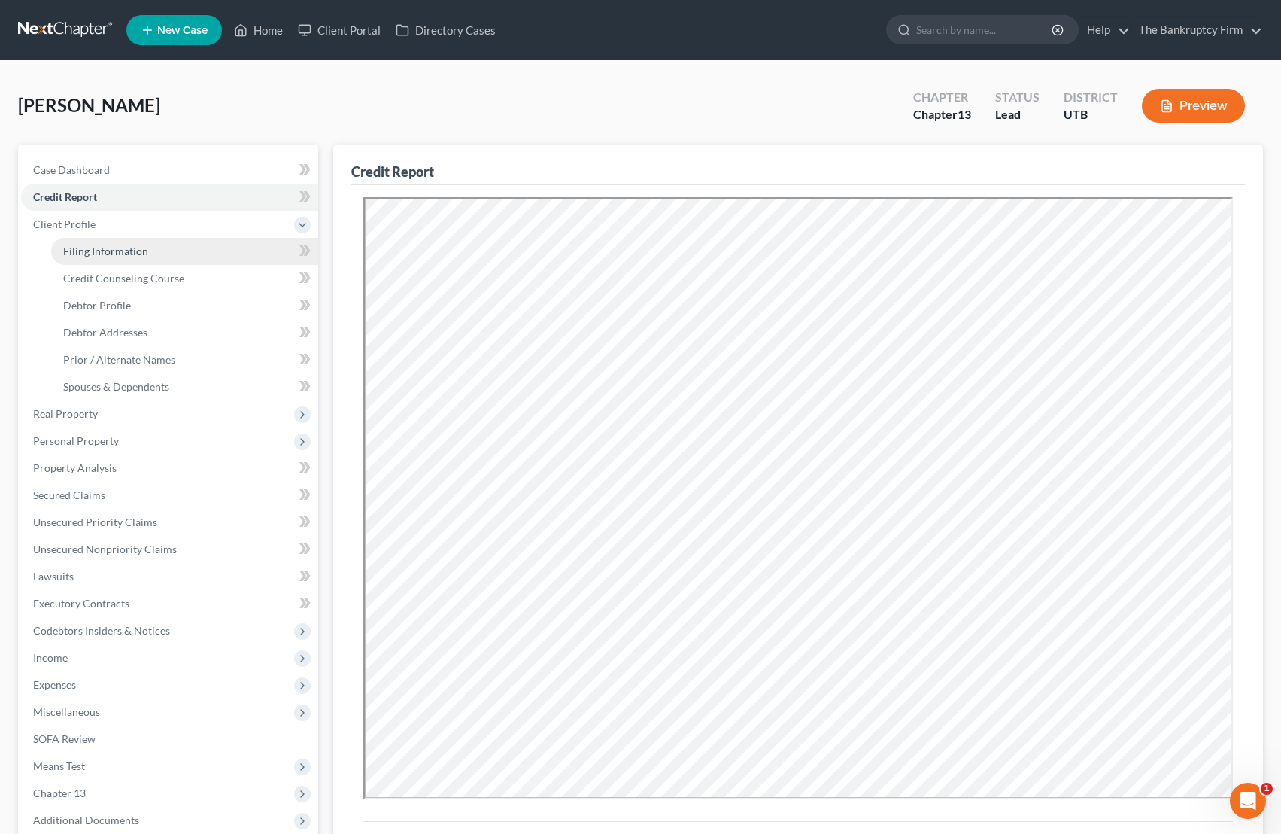
select select "0"
select select "46"
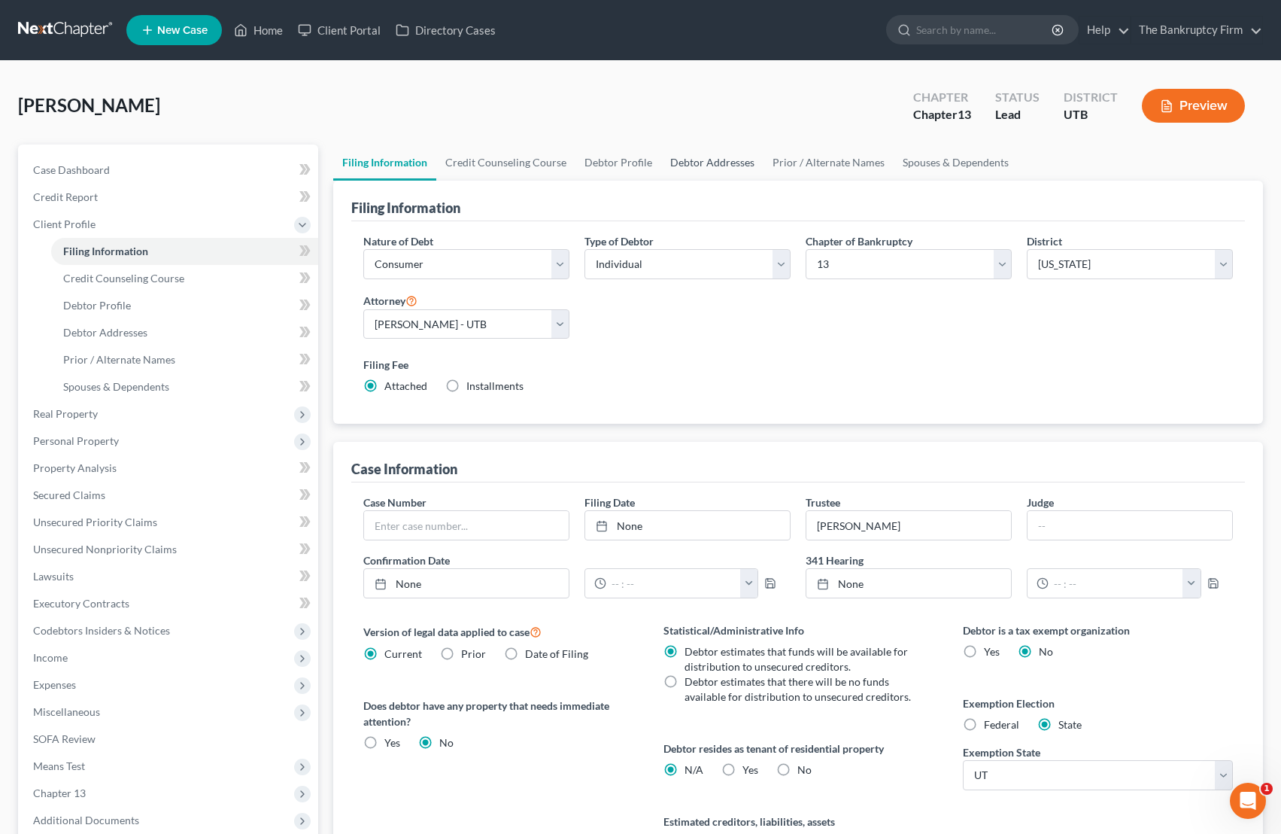
click at [719, 163] on link "Debtor Addresses" at bounding box center [712, 162] width 102 height 36
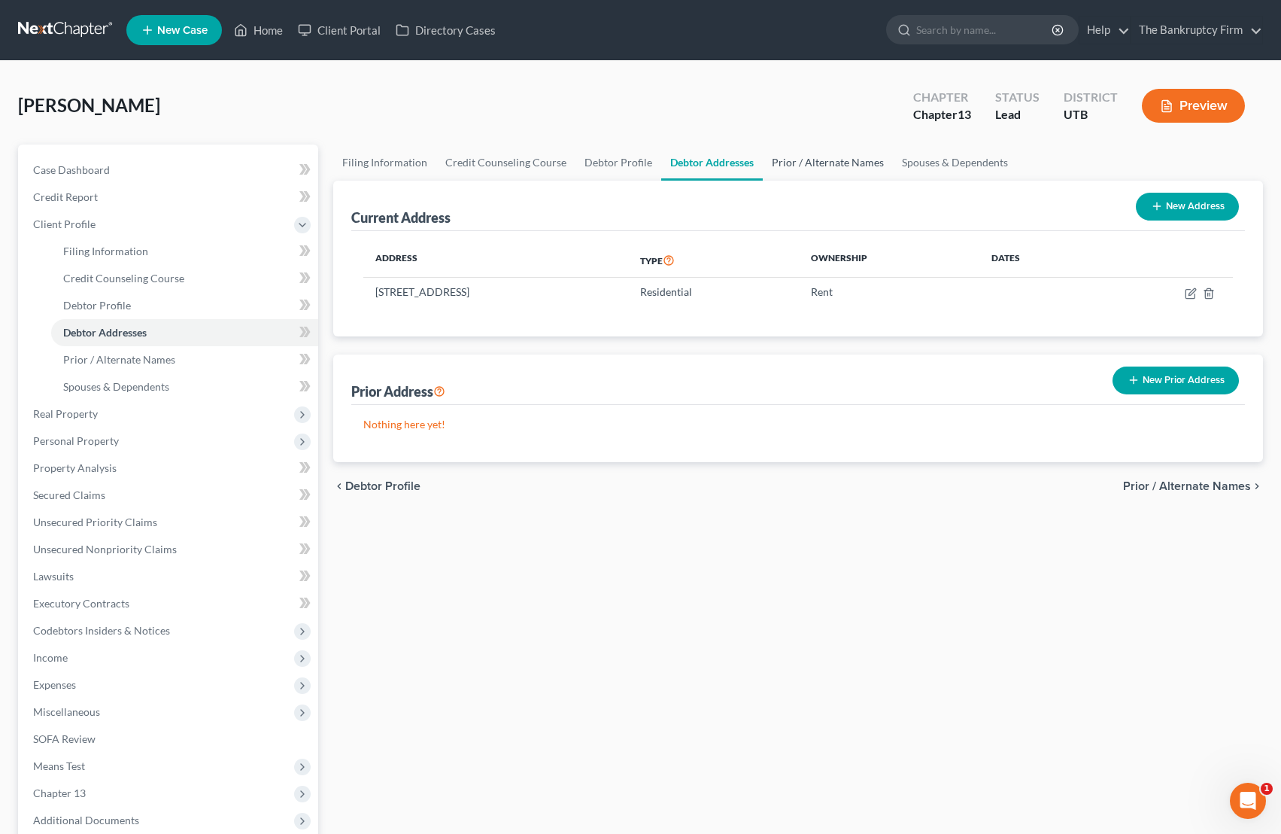
click at [813, 160] on link "Prior / Alternate Names" at bounding box center [828, 162] width 130 height 36
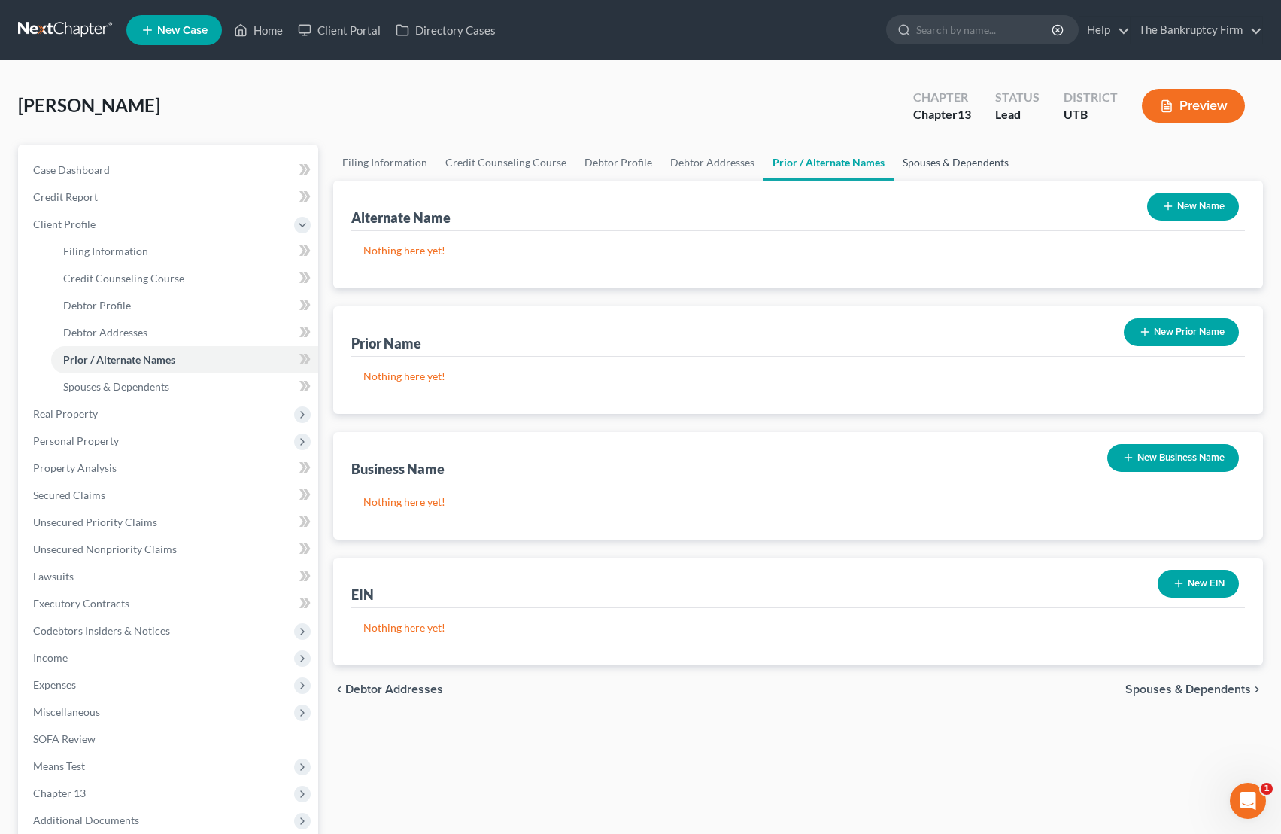
click at [977, 162] on link "Spouses & Dependents" at bounding box center [956, 162] width 124 height 36
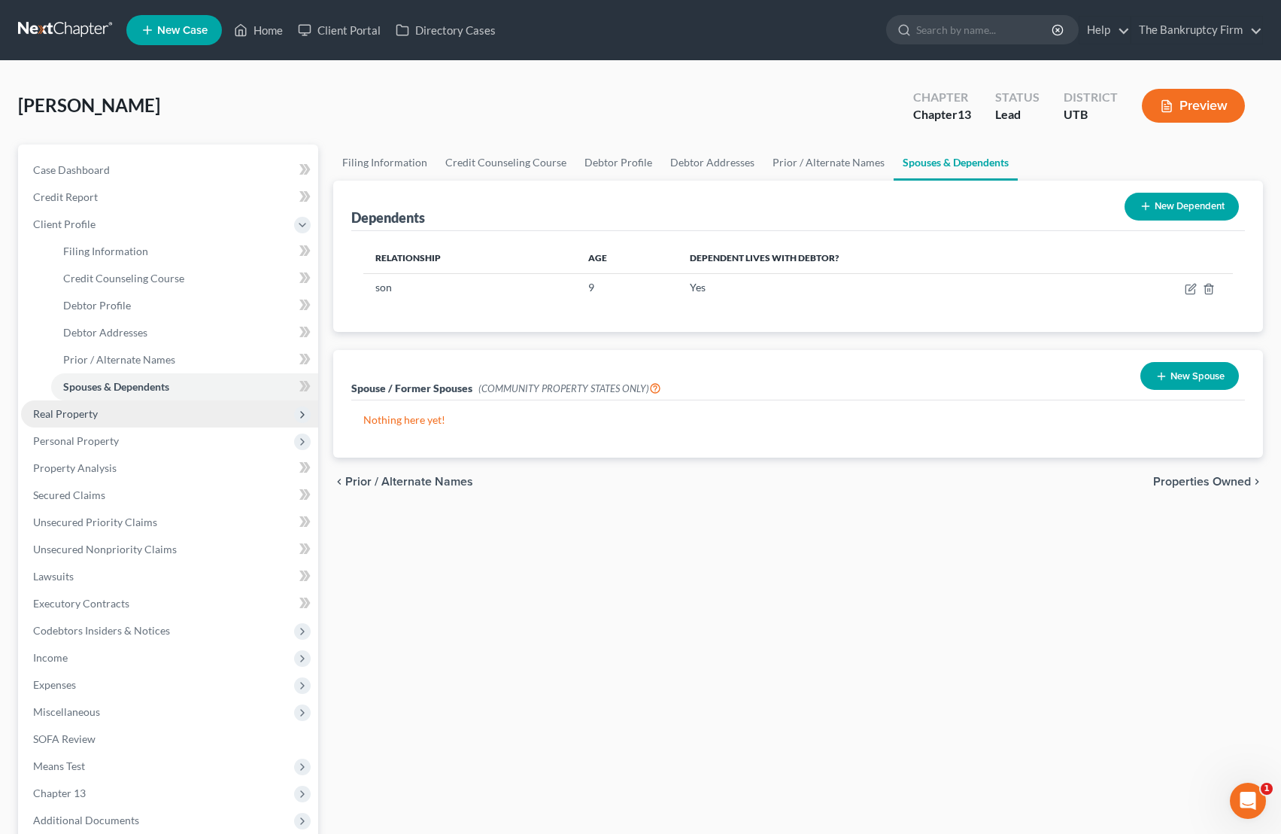
click at [80, 418] on span "Real Property" at bounding box center [65, 413] width 65 height 13
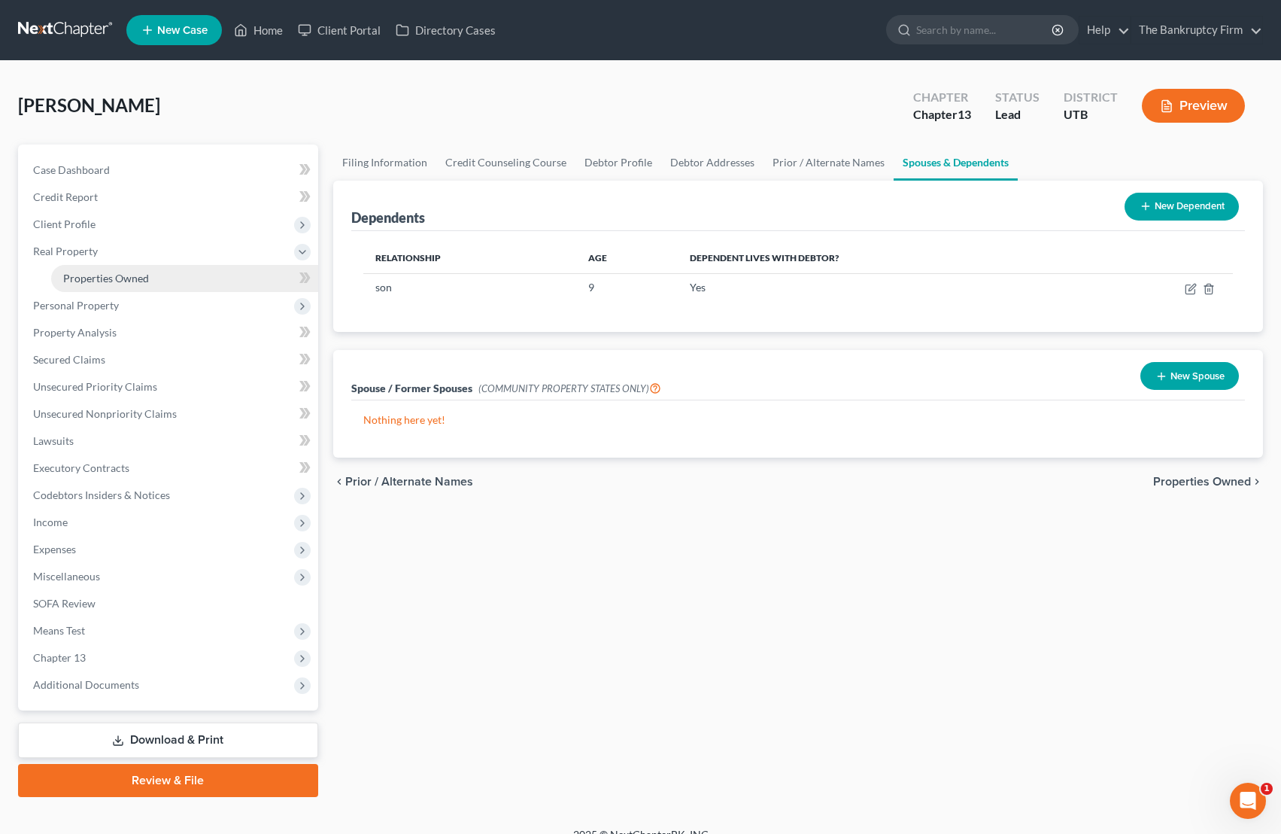
click at [134, 275] on span "Properties Owned" at bounding box center [106, 278] width 86 height 13
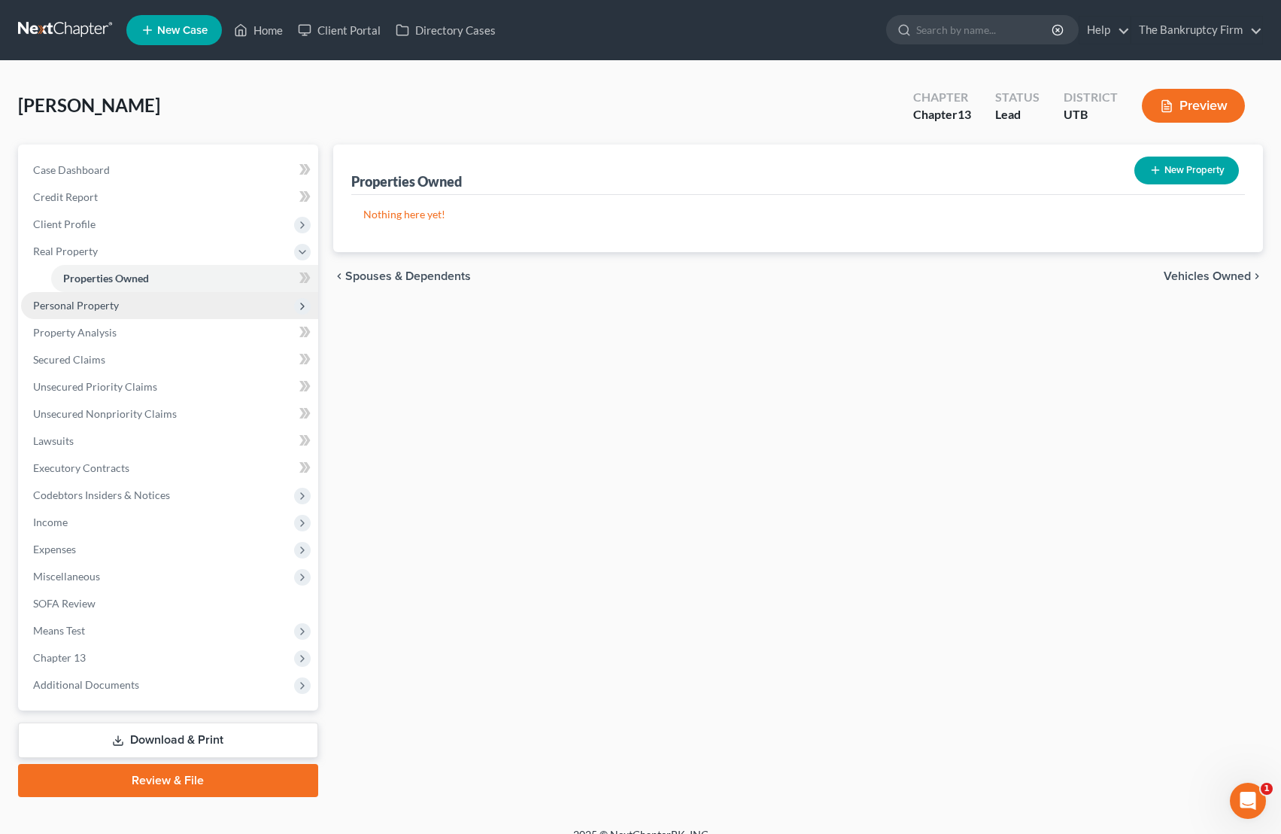
click at [105, 296] on span "Personal Property" at bounding box center [169, 305] width 297 height 27
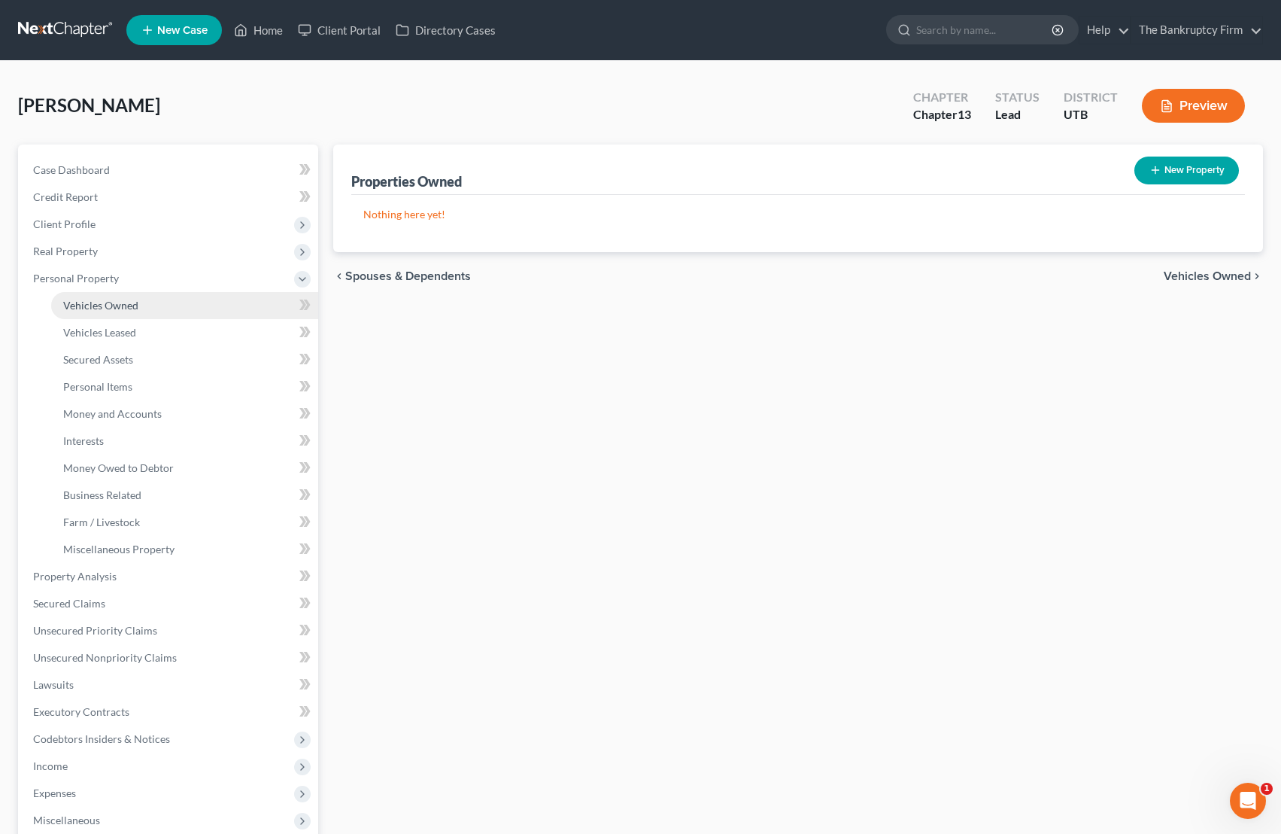
click at [145, 298] on link "Vehicles Owned" at bounding box center [184, 305] width 267 height 27
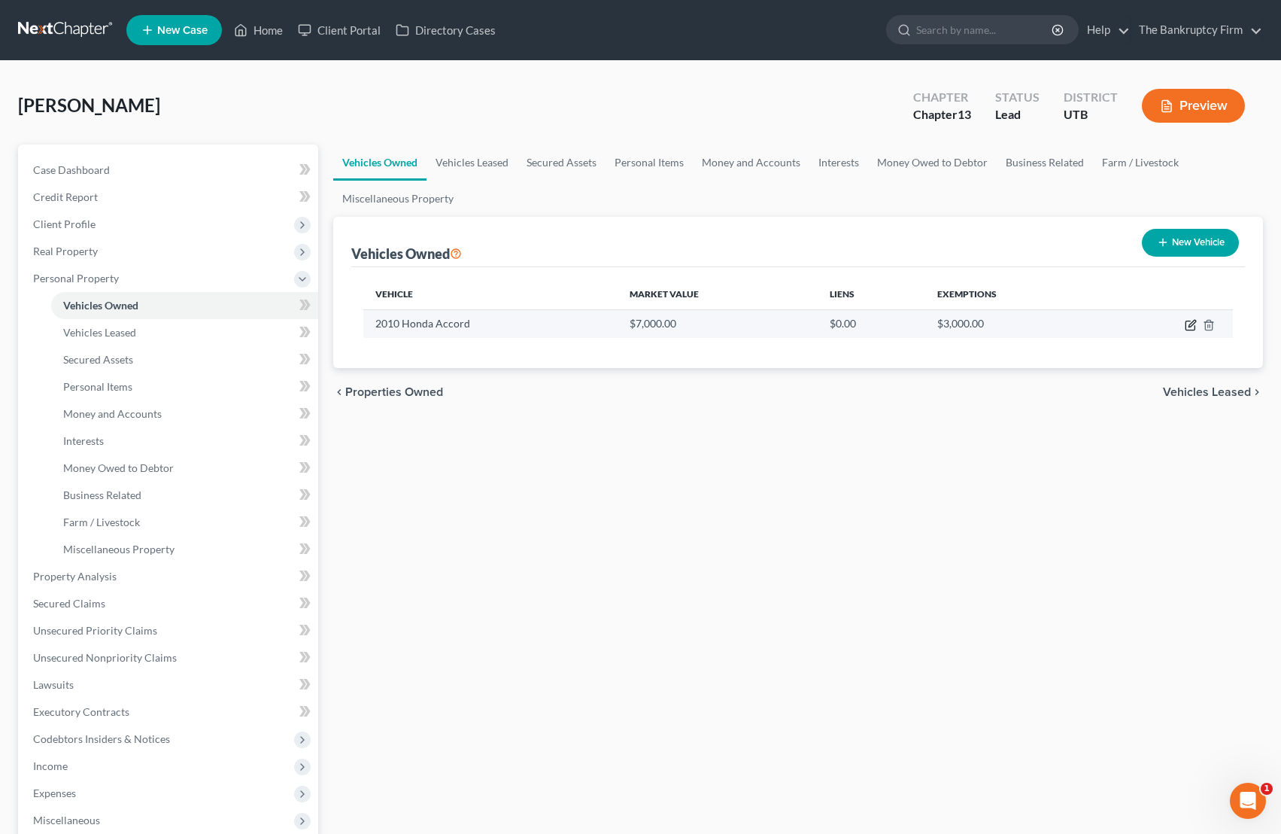
click at [1023, 324] on icon "button" at bounding box center [1191, 325] width 12 height 12
select select "0"
select select "16"
select select "0"
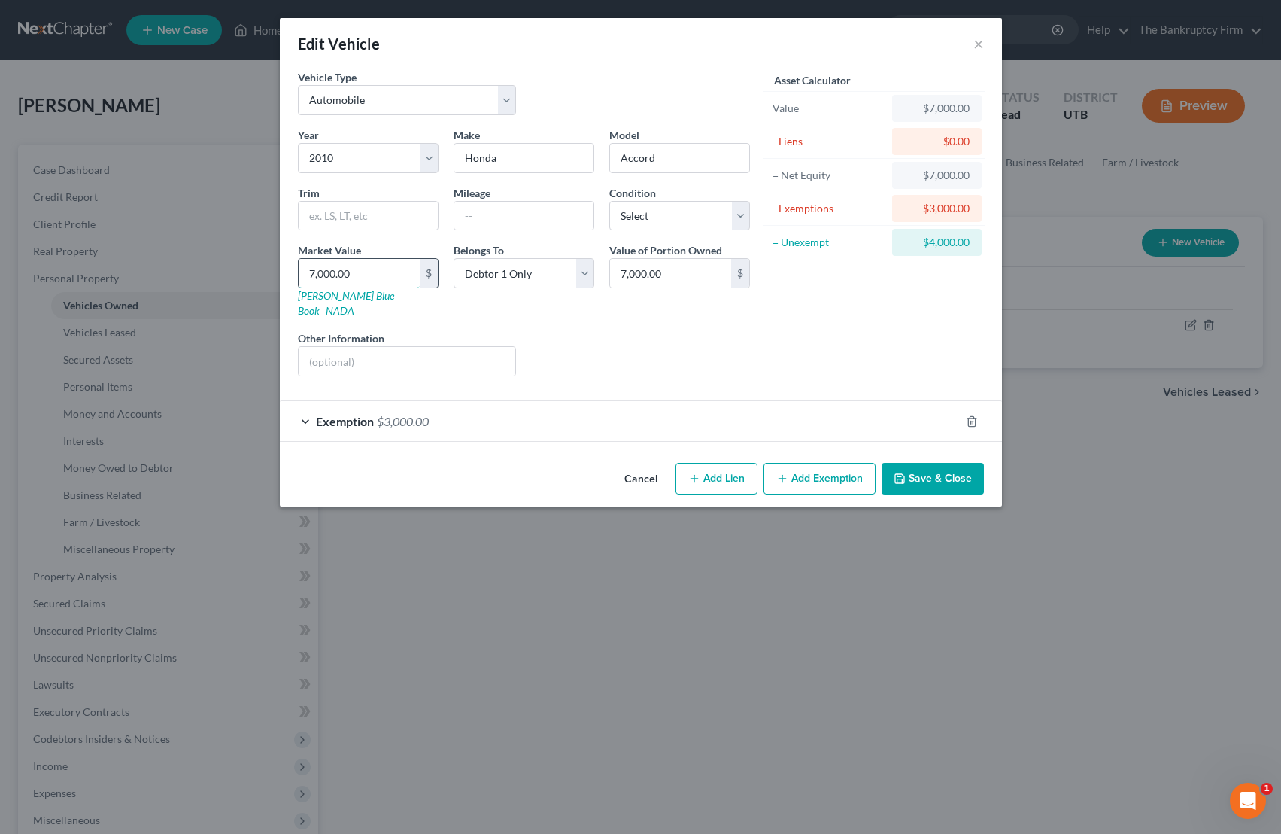
click at [367, 275] on input "7,000.00" at bounding box center [359, 273] width 121 height 29
type input "7"
type input "7.00"
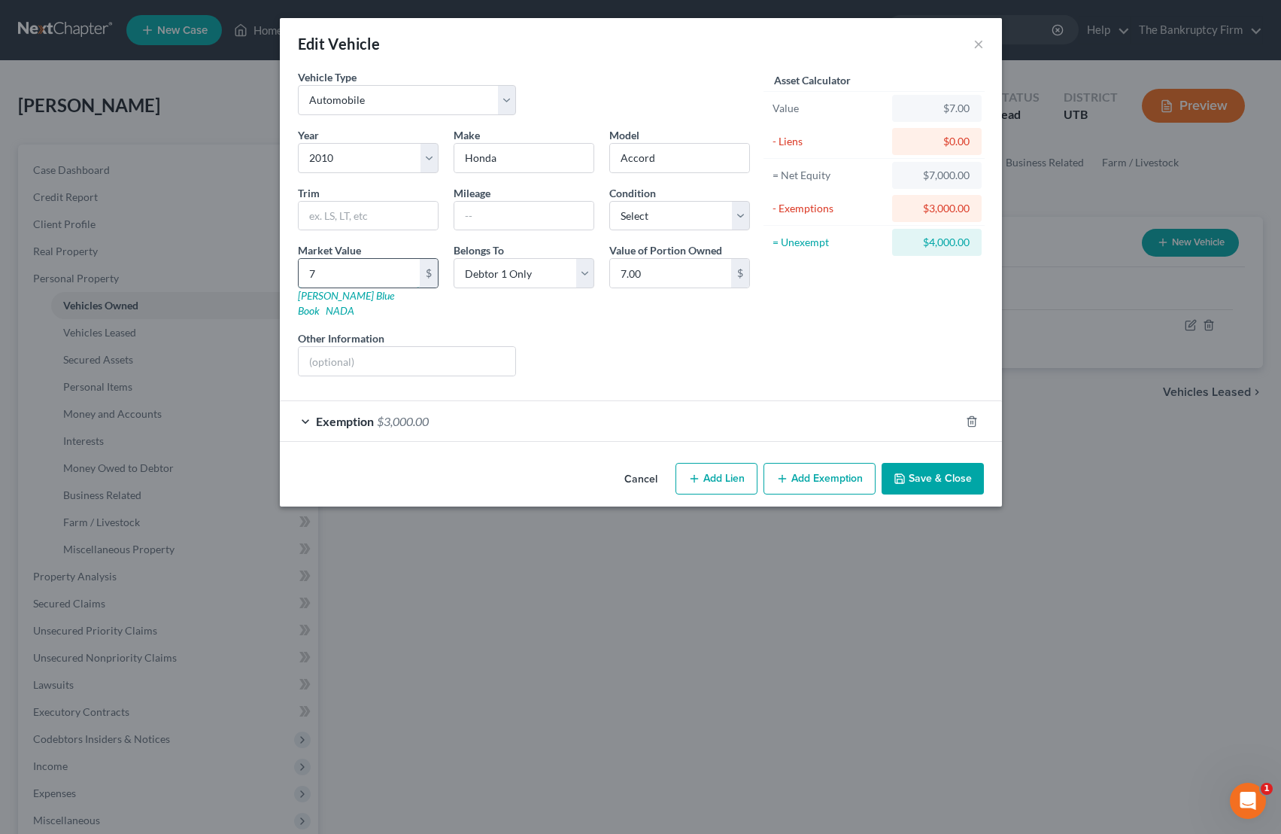
type input "76"
type input "76.00"
type input "767"
type input "767.00"
type input "7675"
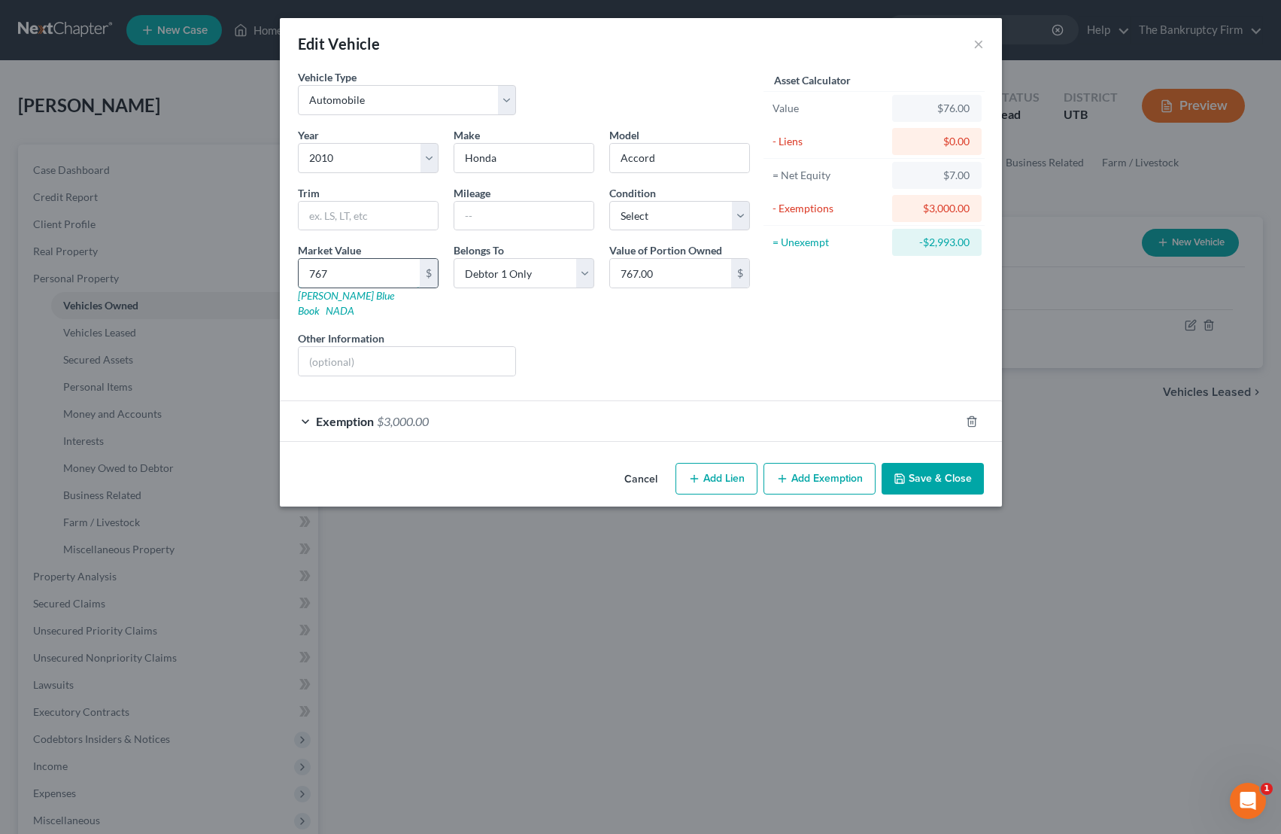
type input "7,675.00"
type input "7,675"
click at [960, 464] on button "Save & Close" at bounding box center [933, 479] width 102 height 32
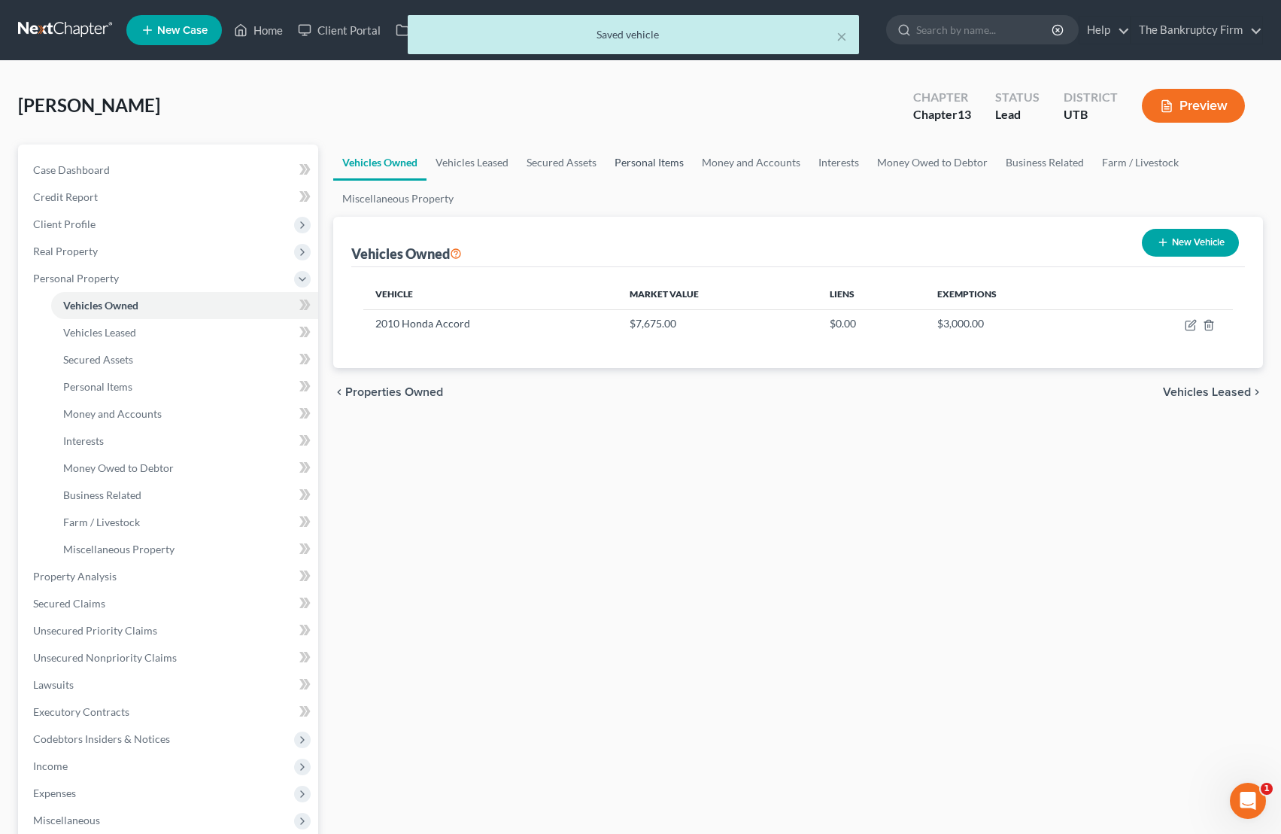
click at [670, 159] on link "Personal Items" at bounding box center [649, 162] width 87 height 36
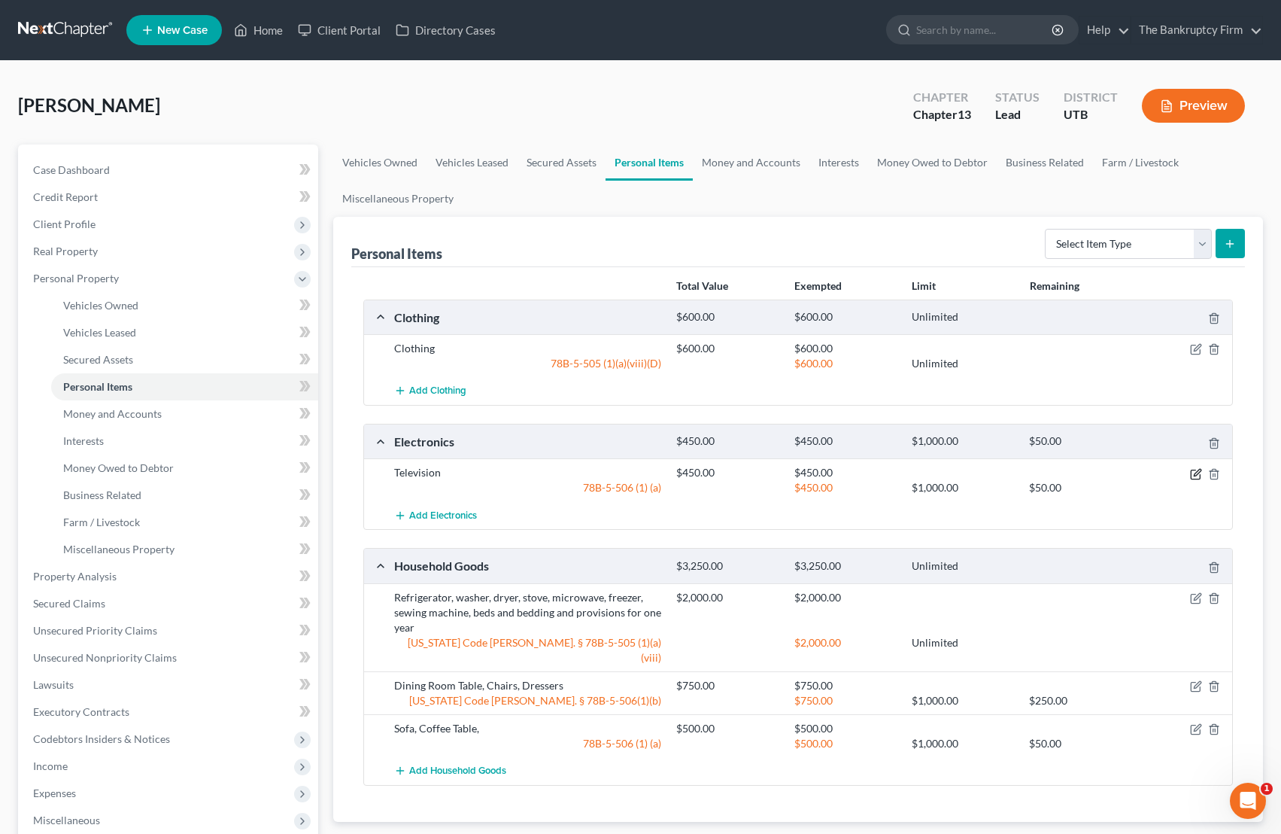
click at [1023, 469] on icon "button" at bounding box center [1196, 474] width 12 height 12
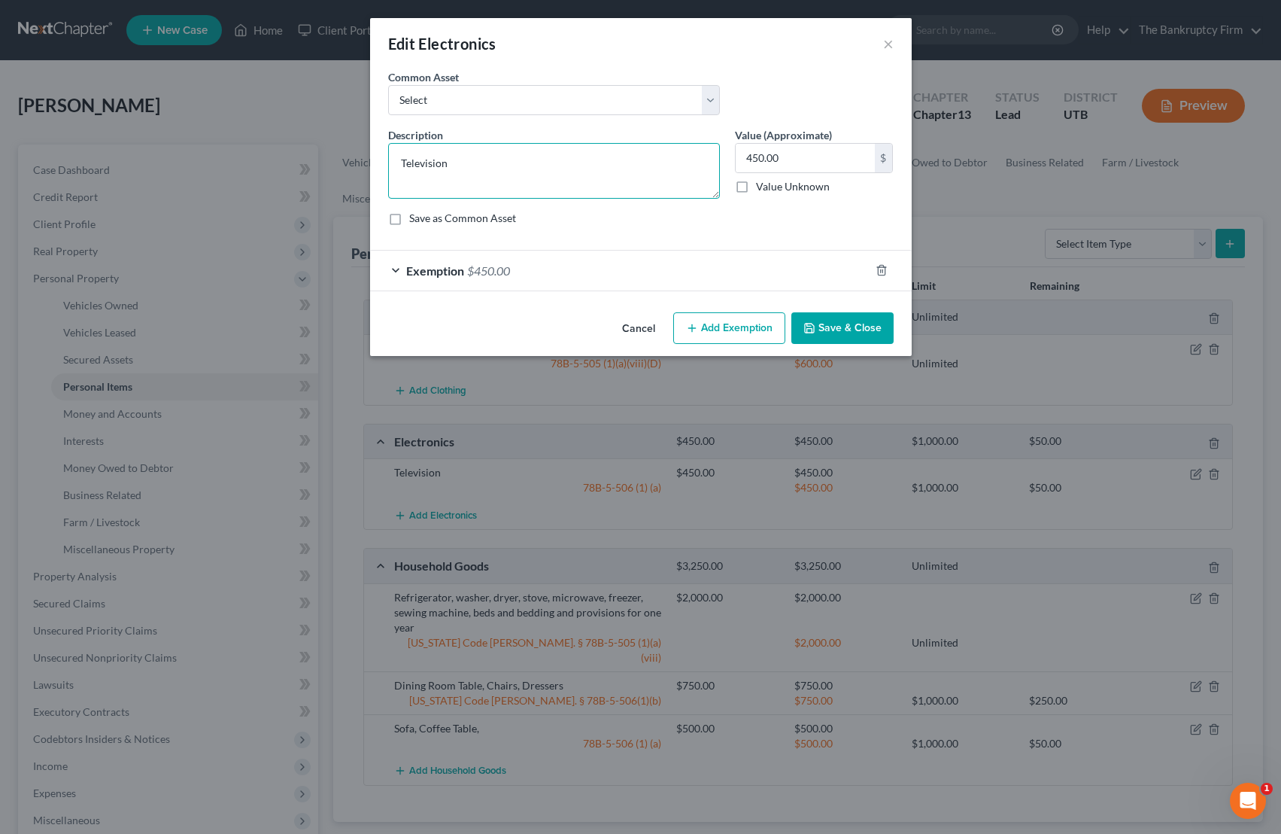
click at [478, 166] on textarea "Television" at bounding box center [554, 171] width 332 height 56
click at [503, 166] on textarea "Television" at bounding box center [554, 171] width 332 height 56
type textarea "Cell Phone"
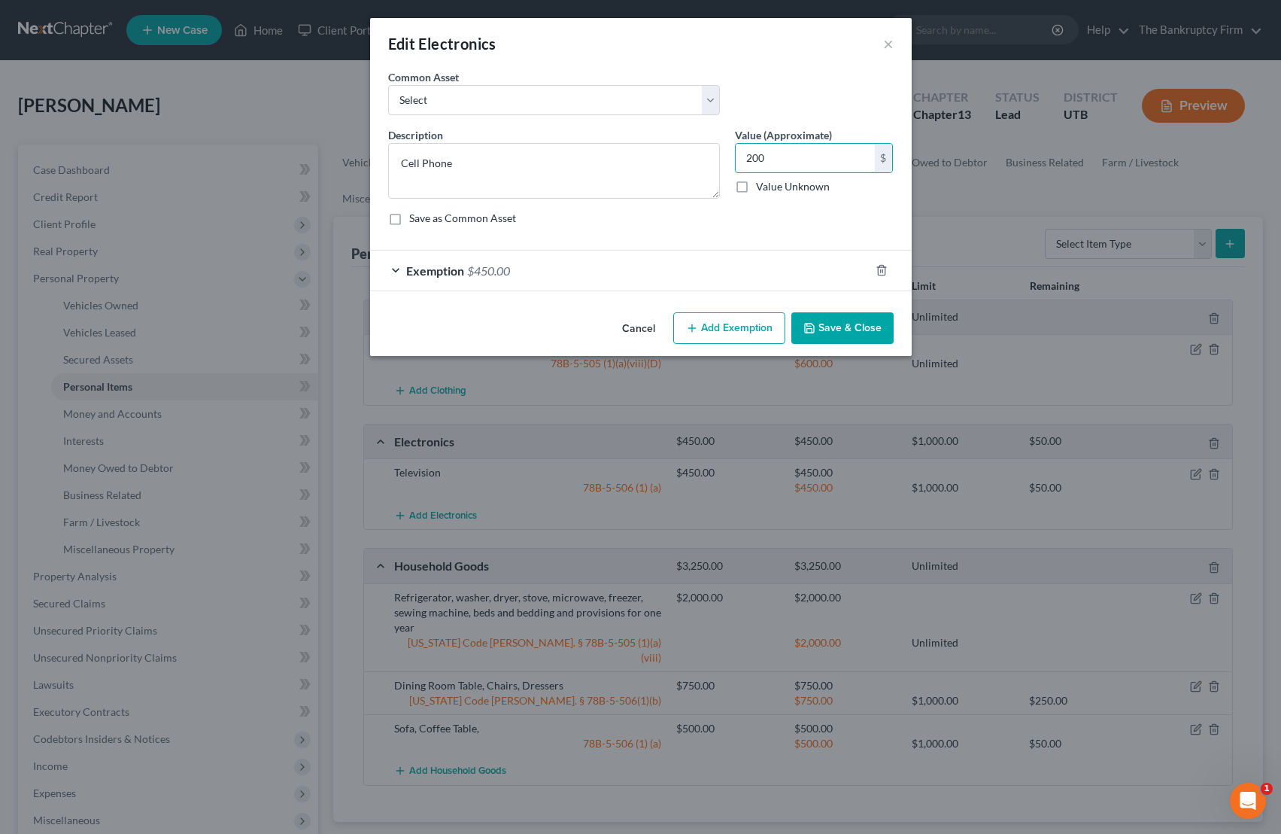
type input "200"
click at [842, 328] on button "Save & Close" at bounding box center [842, 328] width 102 height 32
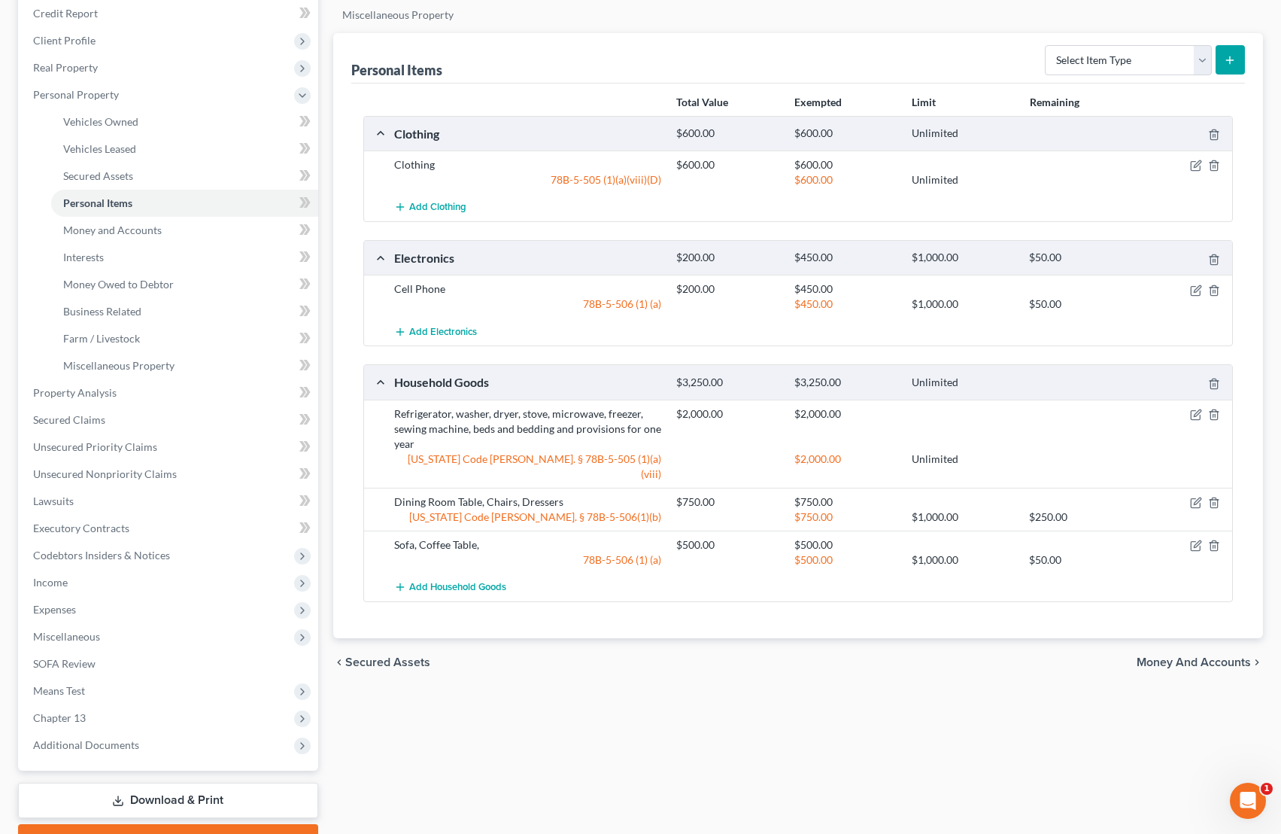
scroll to position [253, 0]
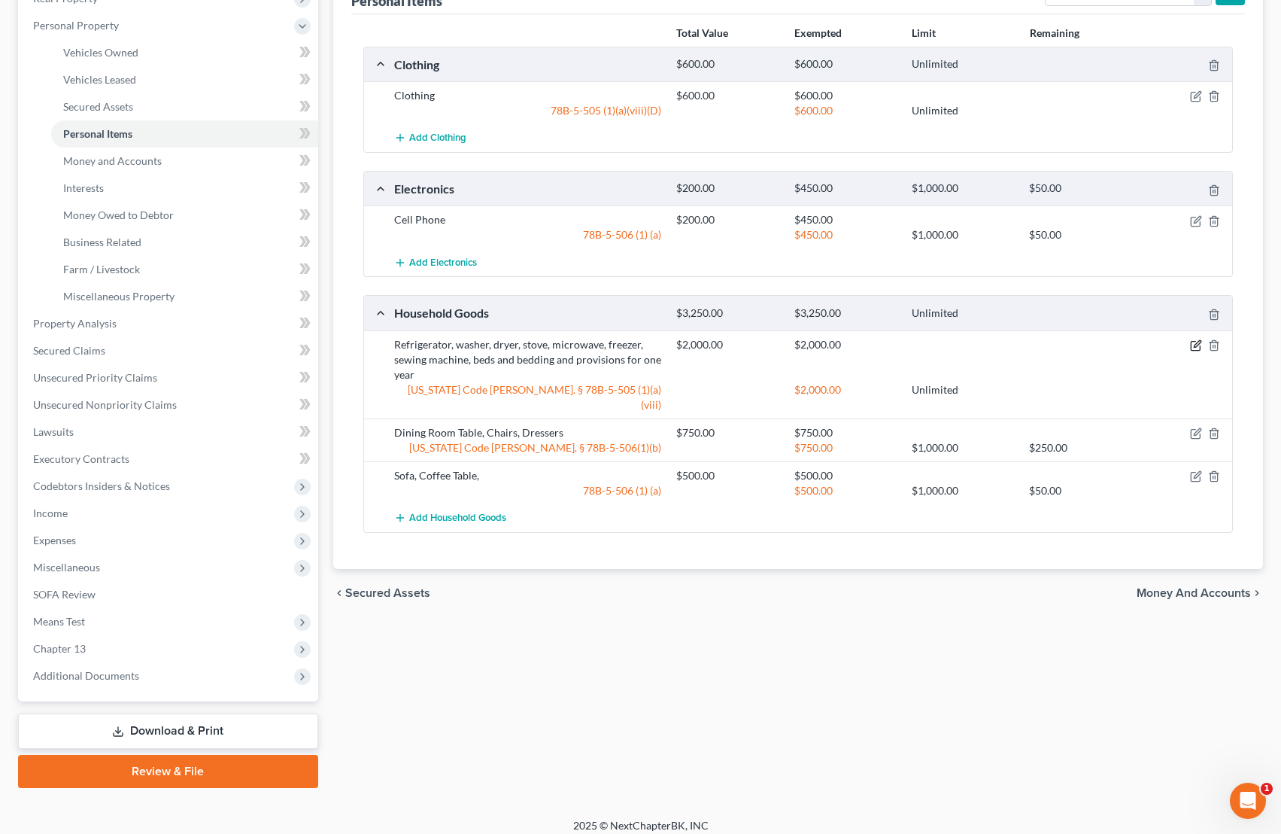
click at [1023, 343] on icon "button" at bounding box center [1196, 345] width 12 height 12
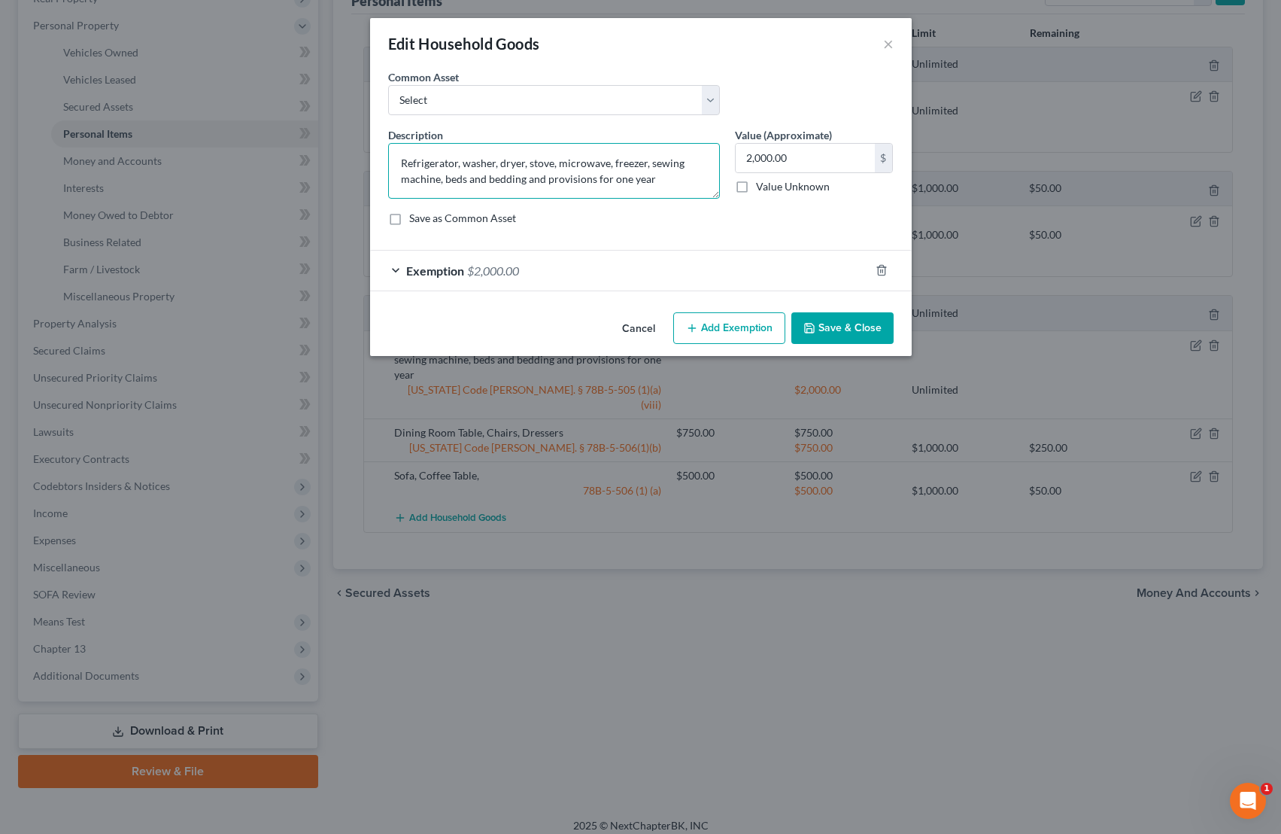
drag, startPoint x: 445, startPoint y: 181, endPoint x: 342, endPoint y: 161, distance: 104.2
click at [342, 161] on div "Edit Household Goods × An exemption set must first be selected from the Filing …" at bounding box center [640, 417] width 1281 height 834
type textarea "beds and bedding and provisions for one year"
click at [830, 321] on button "Save & Close" at bounding box center [842, 328] width 102 height 32
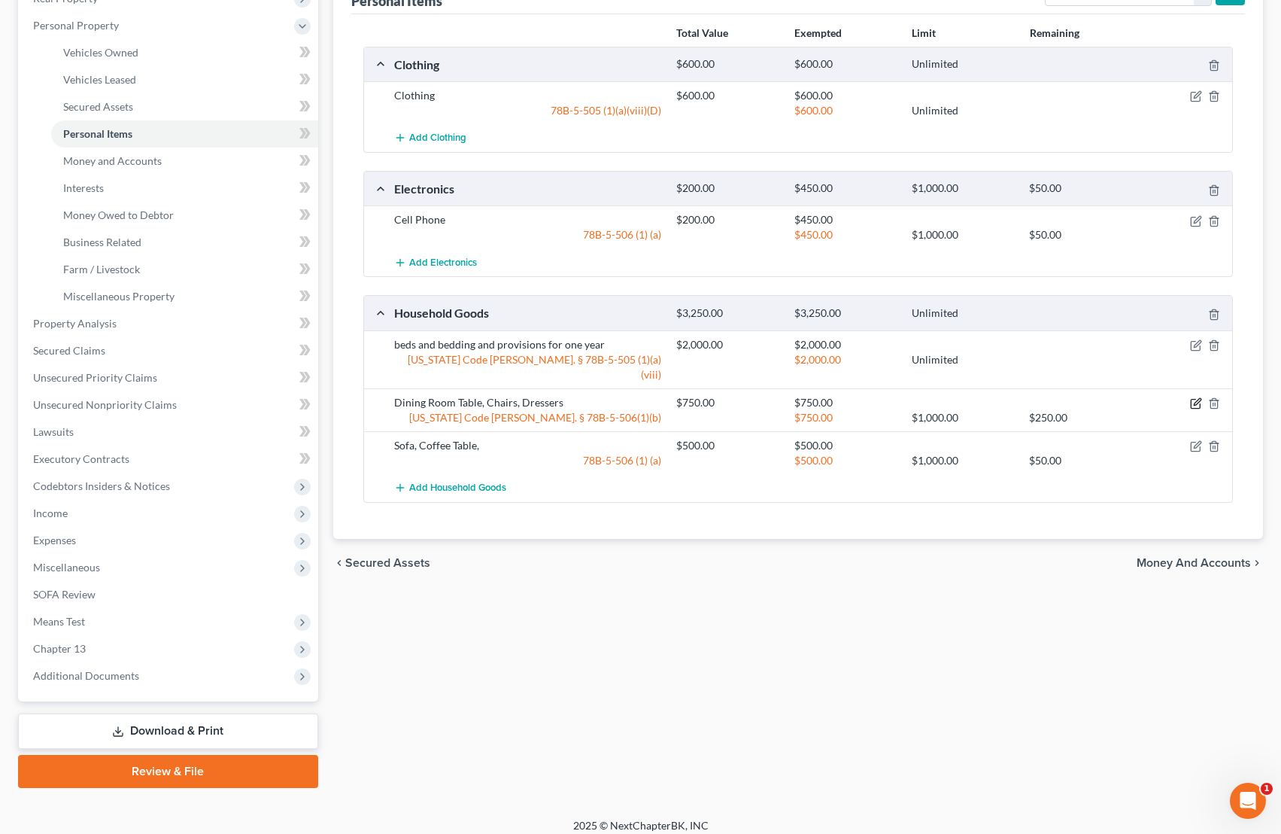
click at [1023, 397] on icon "button" at bounding box center [1196, 403] width 12 height 12
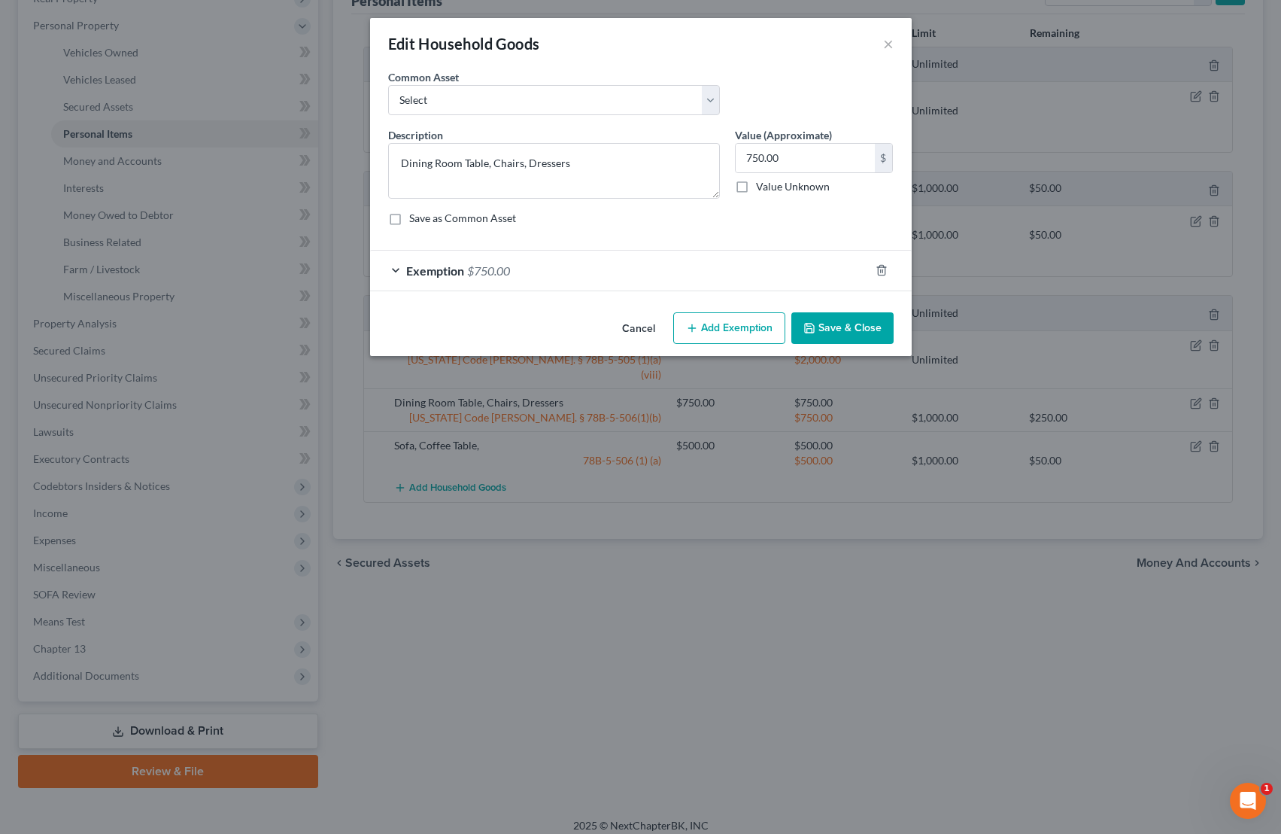
click at [856, 324] on button "Save & Close" at bounding box center [842, 328] width 102 height 32
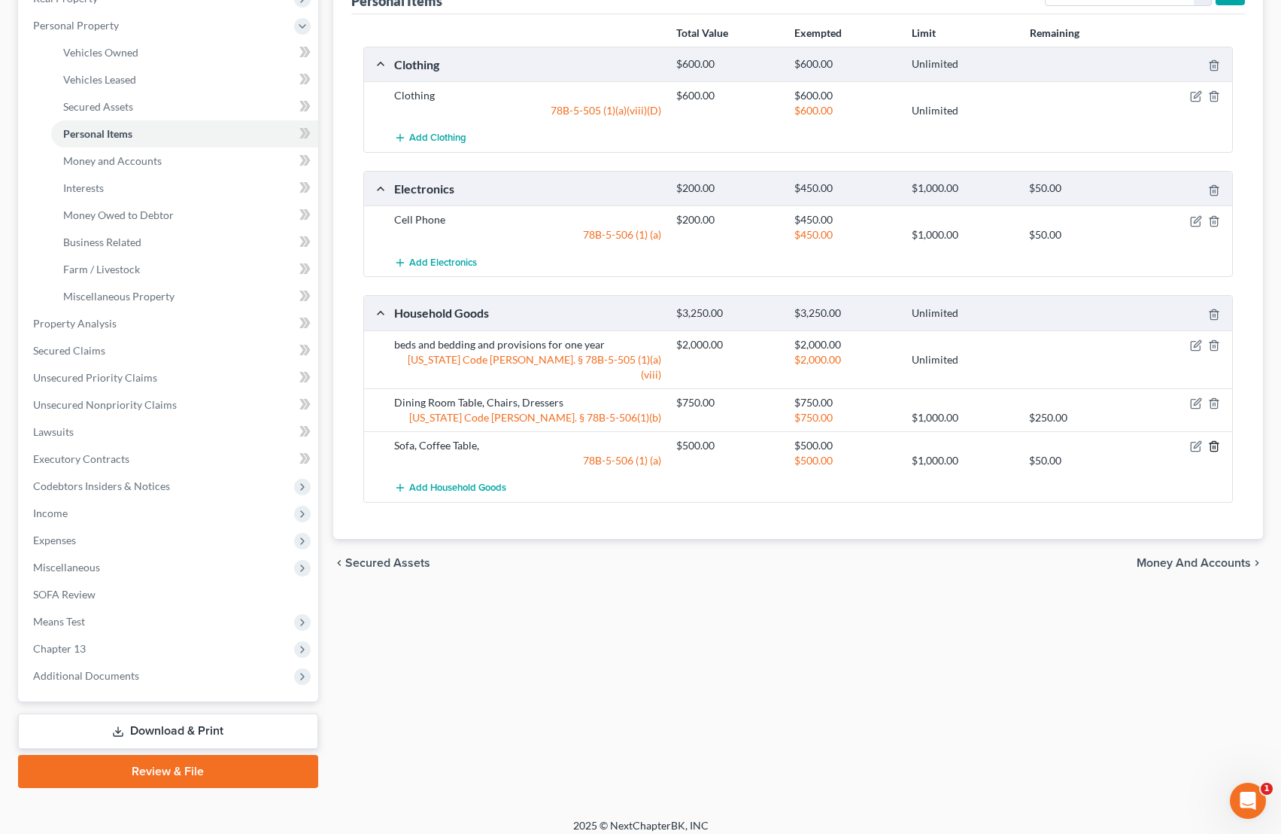
click at [1023, 440] on icon "button" at bounding box center [1214, 446] width 12 height 12
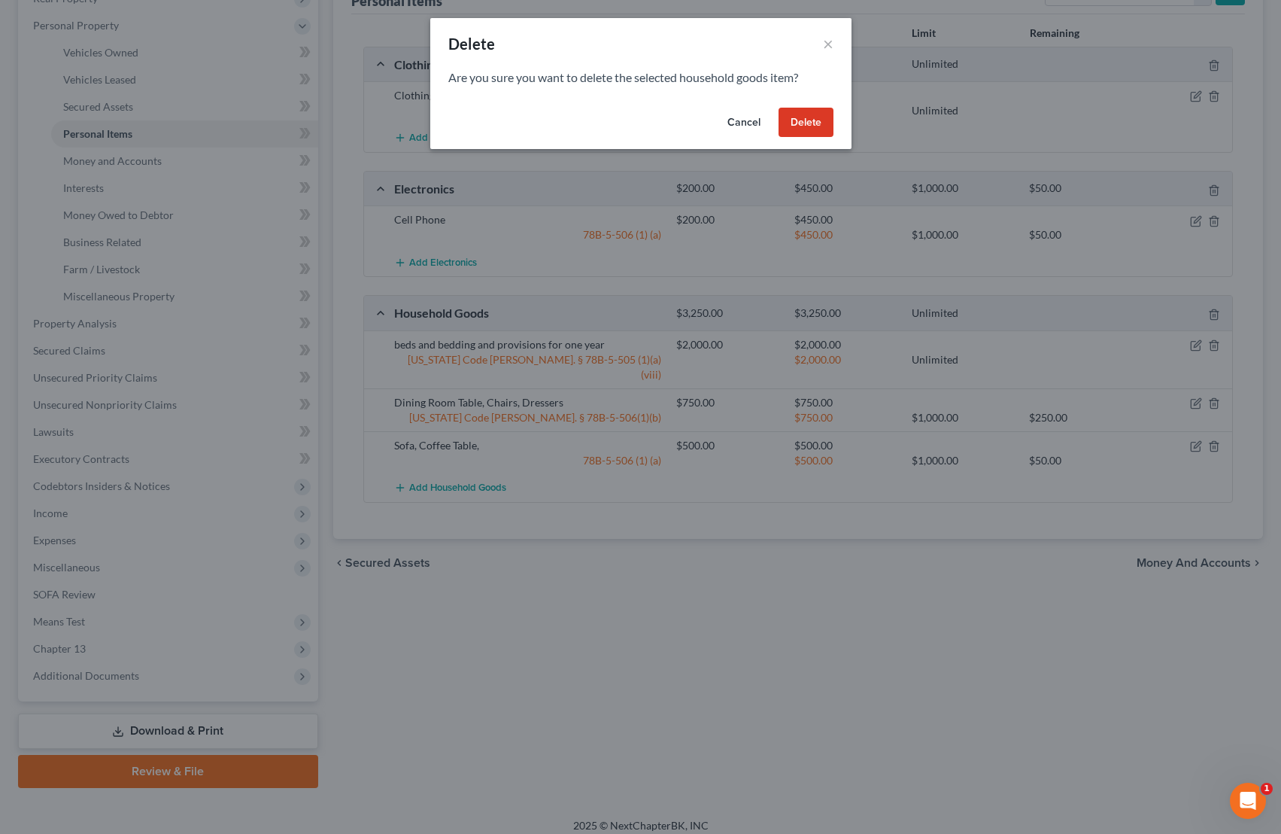
click at [803, 118] on button "Delete" at bounding box center [806, 123] width 55 height 30
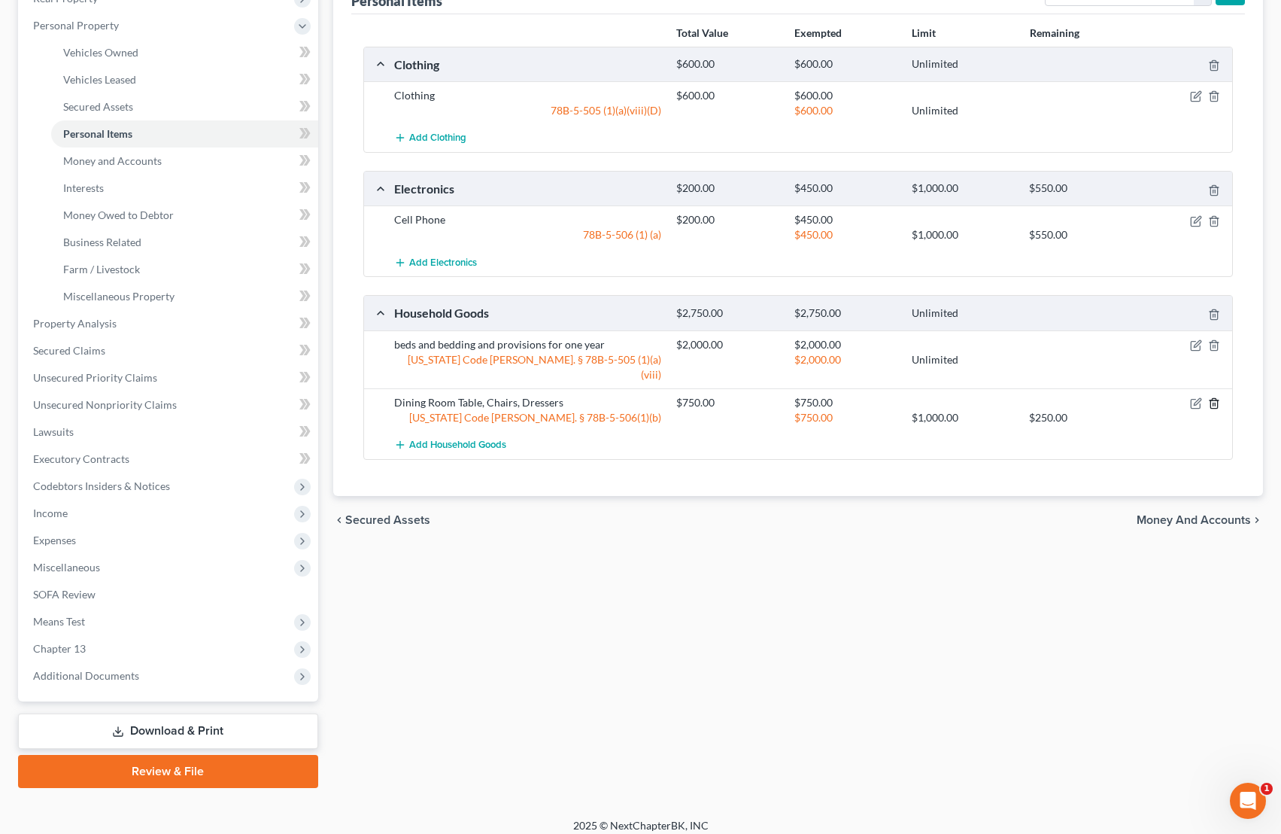
click at [1023, 397] on icon "button" at bounding box center [1214, 403] width 12 height 12
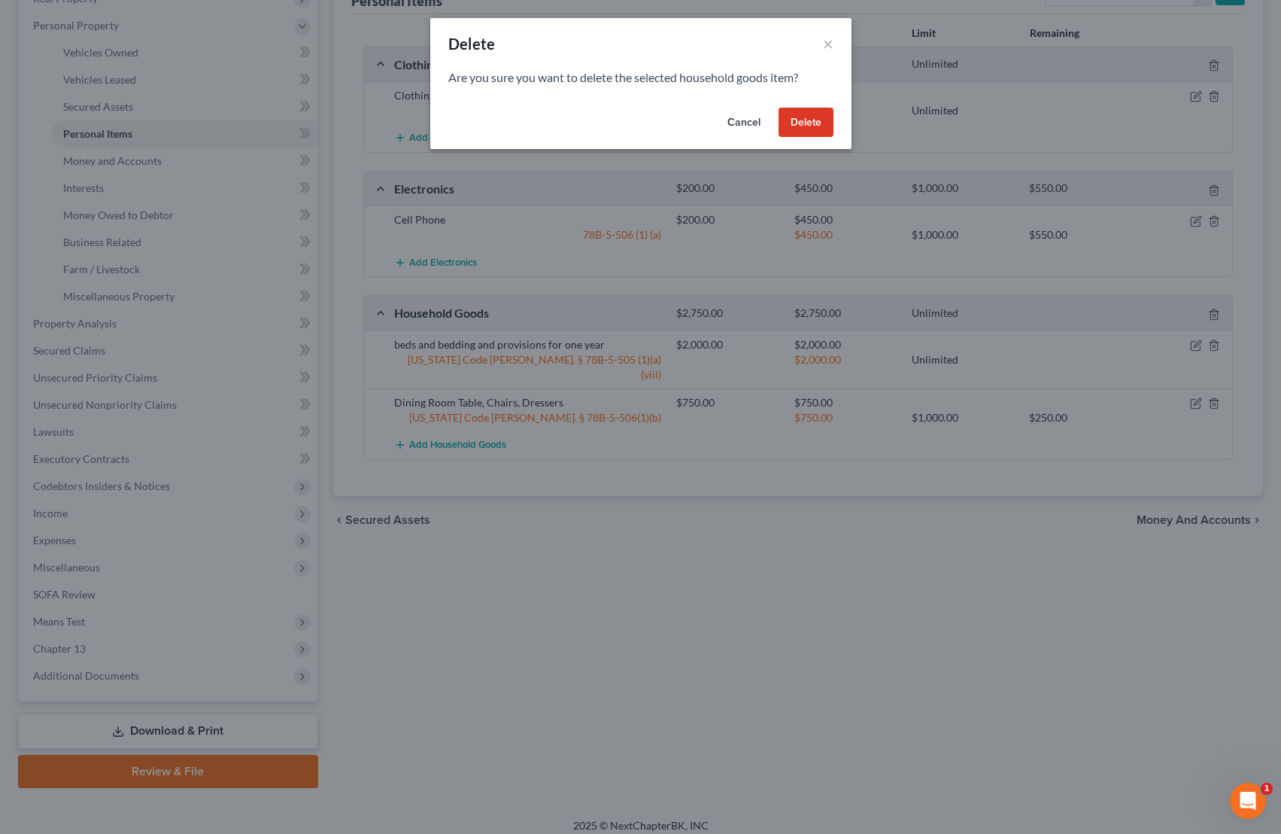
click at [808, 120] on button "Delete" at bounding box center [806, 123] width 55 height 30
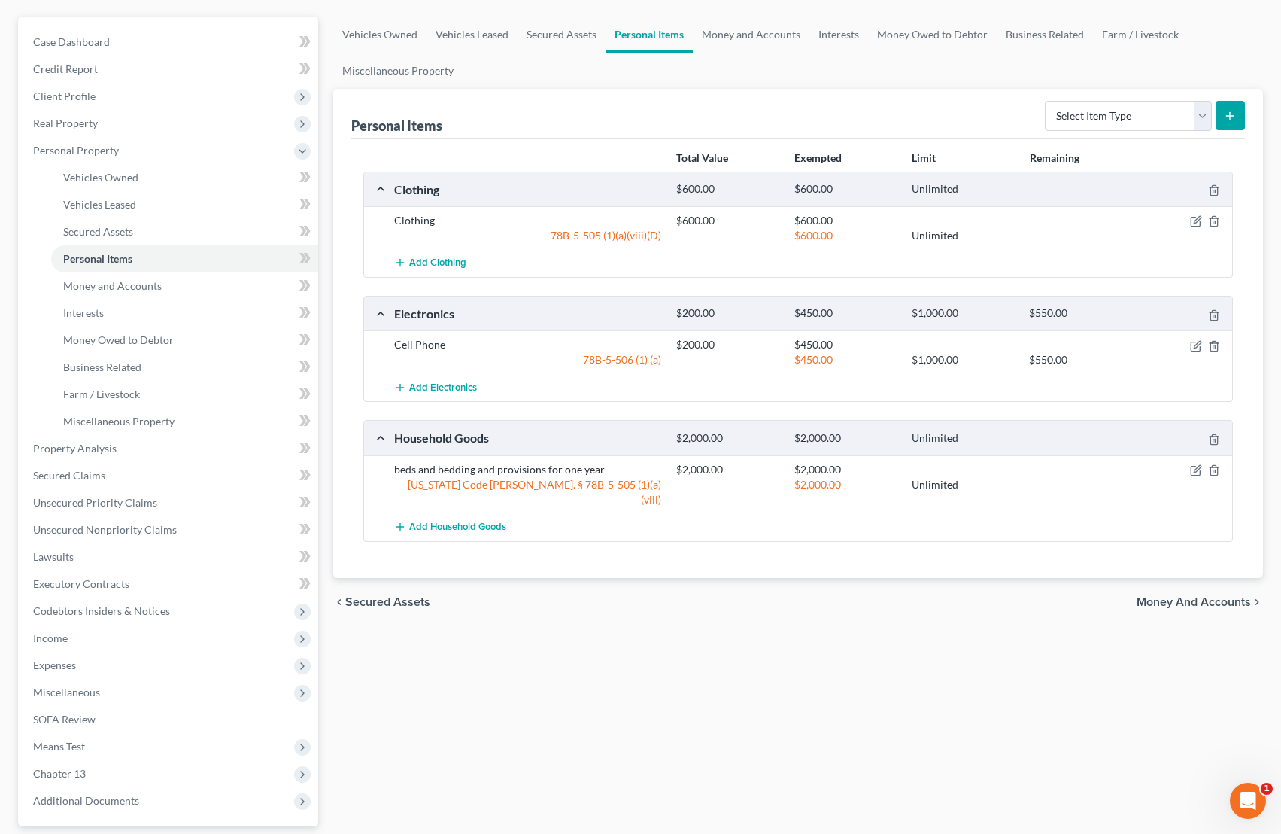
scroll to position [0, 0]
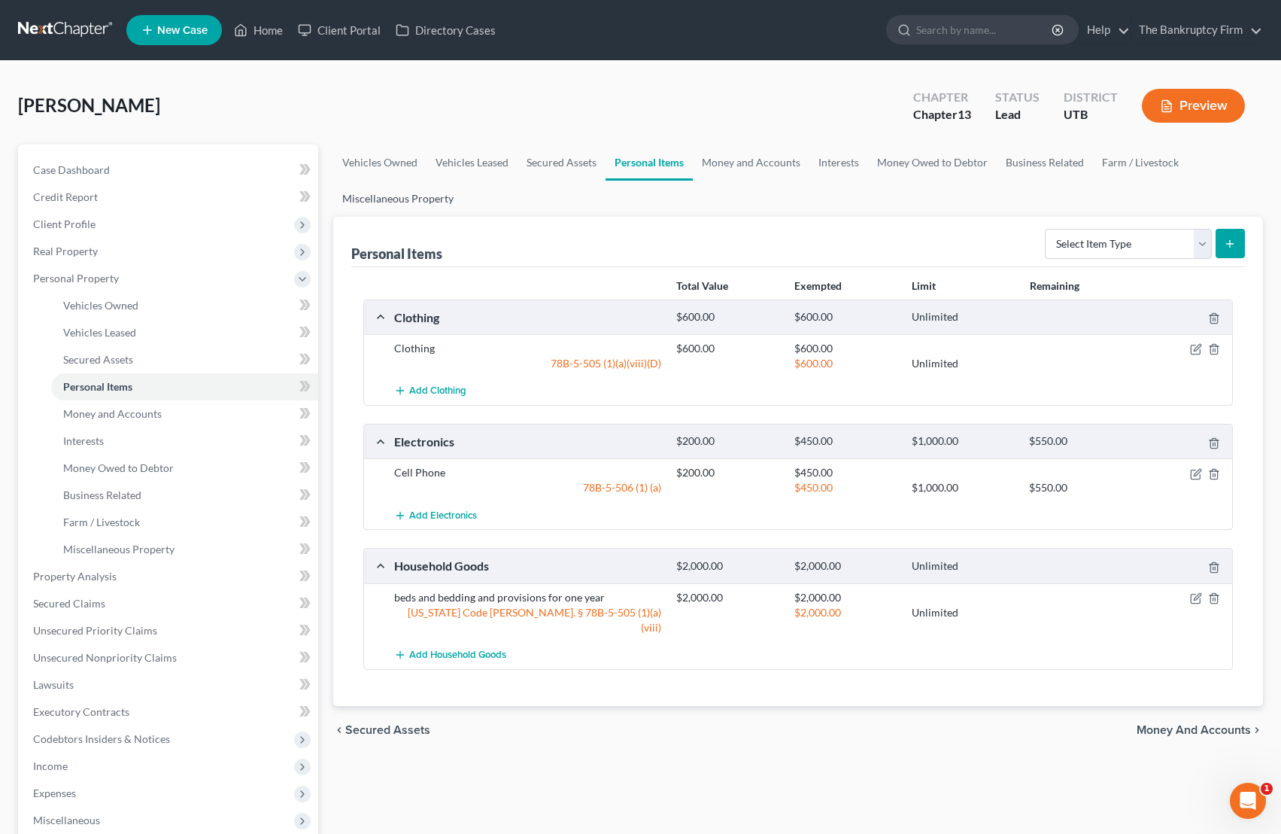
click at [403, 193] on link "Miscellaneous Property" at bounding box center [397, 199] width 129 height 36
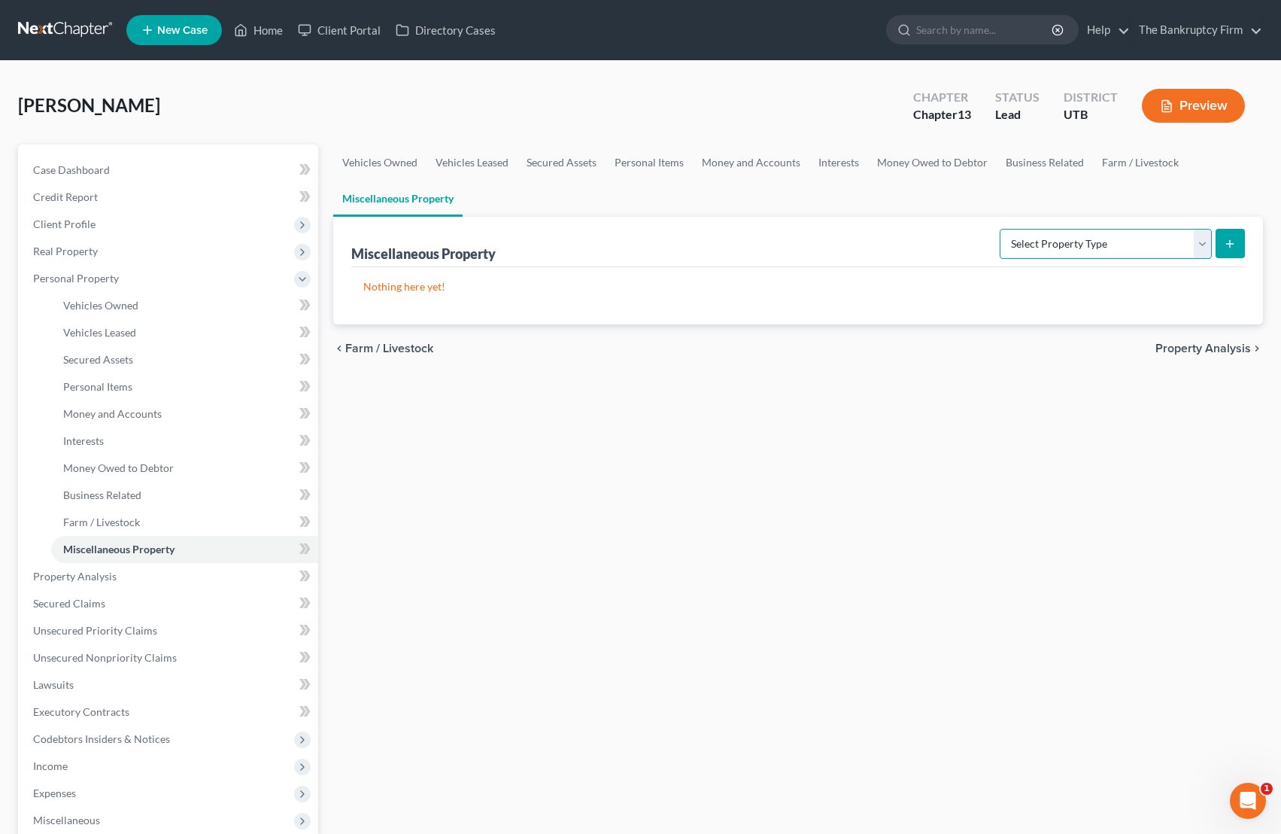
click at [1023, 243] on select "Select Property Type Assigned for Creditor Benefit [DATE] Holding for Another N…" at bounding box center [1106, 244] width 212 height 30
select select "holding_for_another"
click at [1000, 229] on select "Select Property Type Assigned for Creditor Benefit [DATE] Holding for Another N…" at bounding box center [1106, 244] width 212 height 30
click at [1023, 240] on button "submit" at bounding box center [1230, 243] width 29 height 29
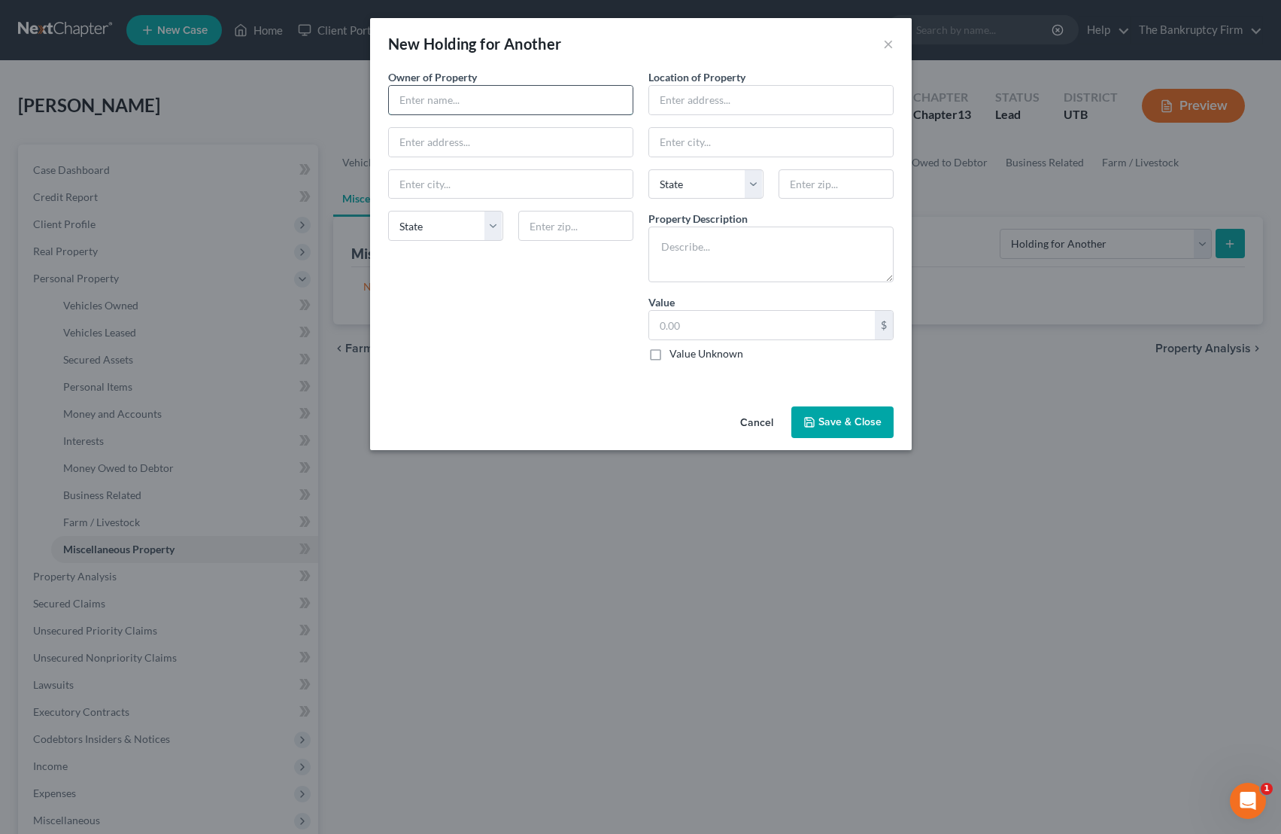
click at [457, 101] on input "text" at bounding box center [511, 100] width 244 height 29
type input "[PERSON_NAME]"
type input "Debtor's Address"
click at [430, 143] on input "text" at bounding box center [511, 142] width 244 height 29
click at [506, 396] on div "An exemption set must first be selected from the Filing Information section. Ow…" at bounding box center [641, 234] width 542 height 331
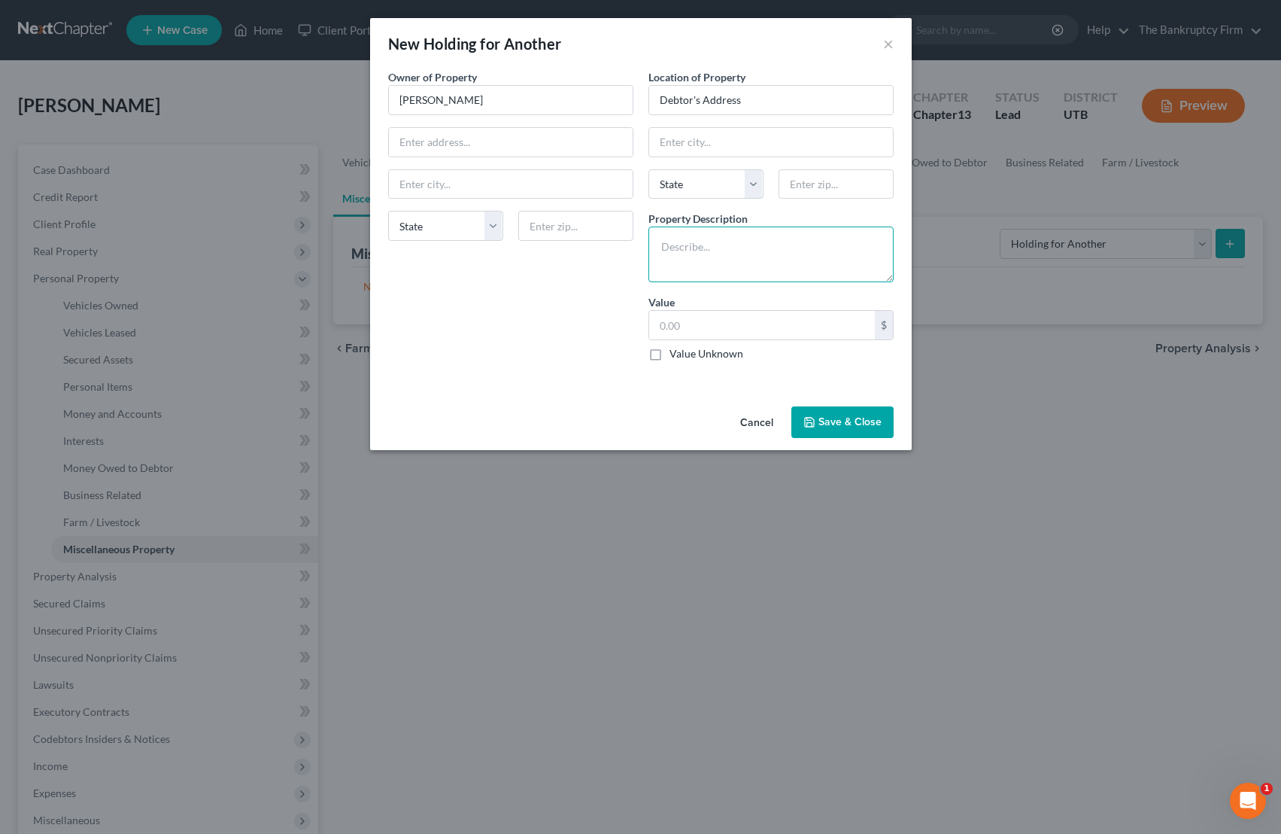
click at [688, 248] on textarea at bounding box center [771, 254] width 245 height 56
type textarea "All household goods and furnishing in the home are property of [PERSON_NAME] (M…"
click at [670, 356] on label "Value Unknown" at bounding box center [707, 353] width 74 height 15
click at [676, 356] on input "Value Unknown" at bounding box center [681, 351] width 10 height 10
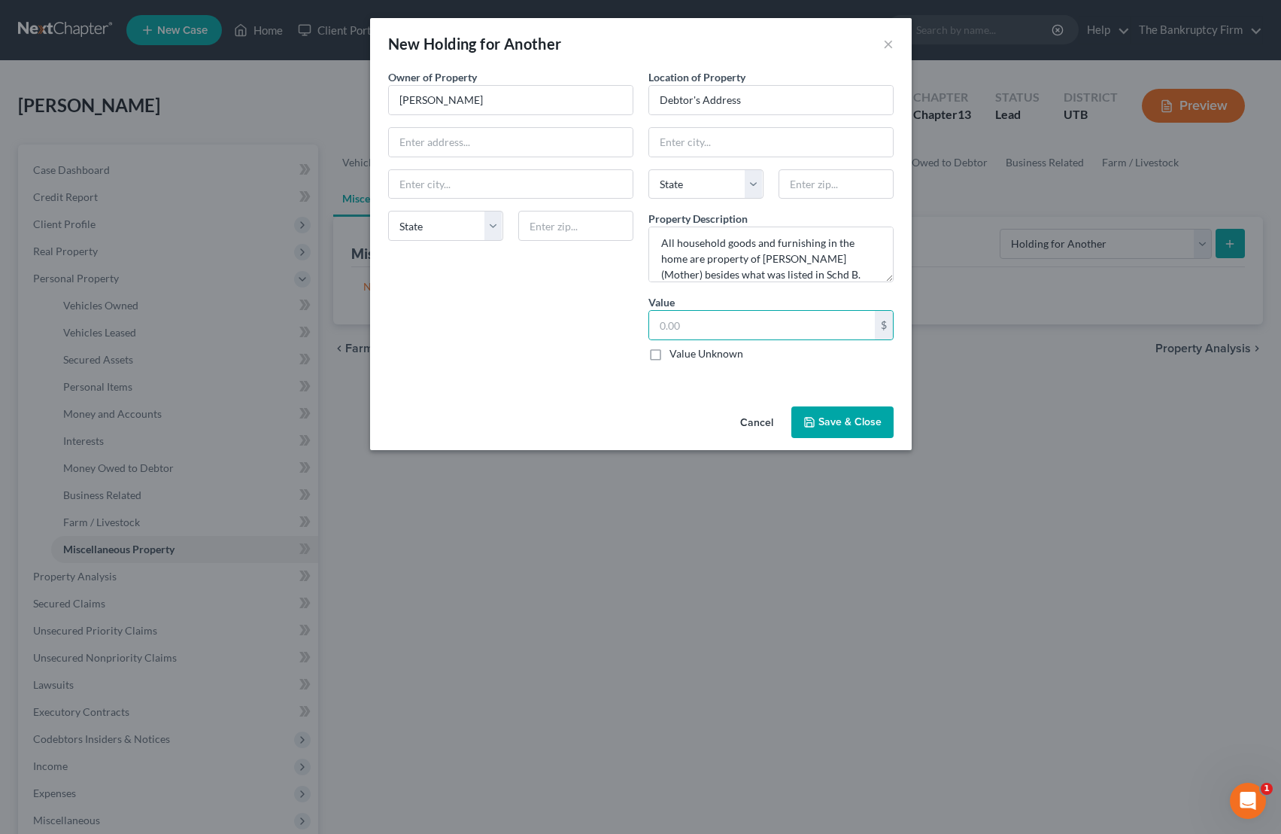
checkbox input "true"
type input "0.00"
click at [855, 418] on button "Save & Close" at bounding box center [842, 422] width 102 height 32
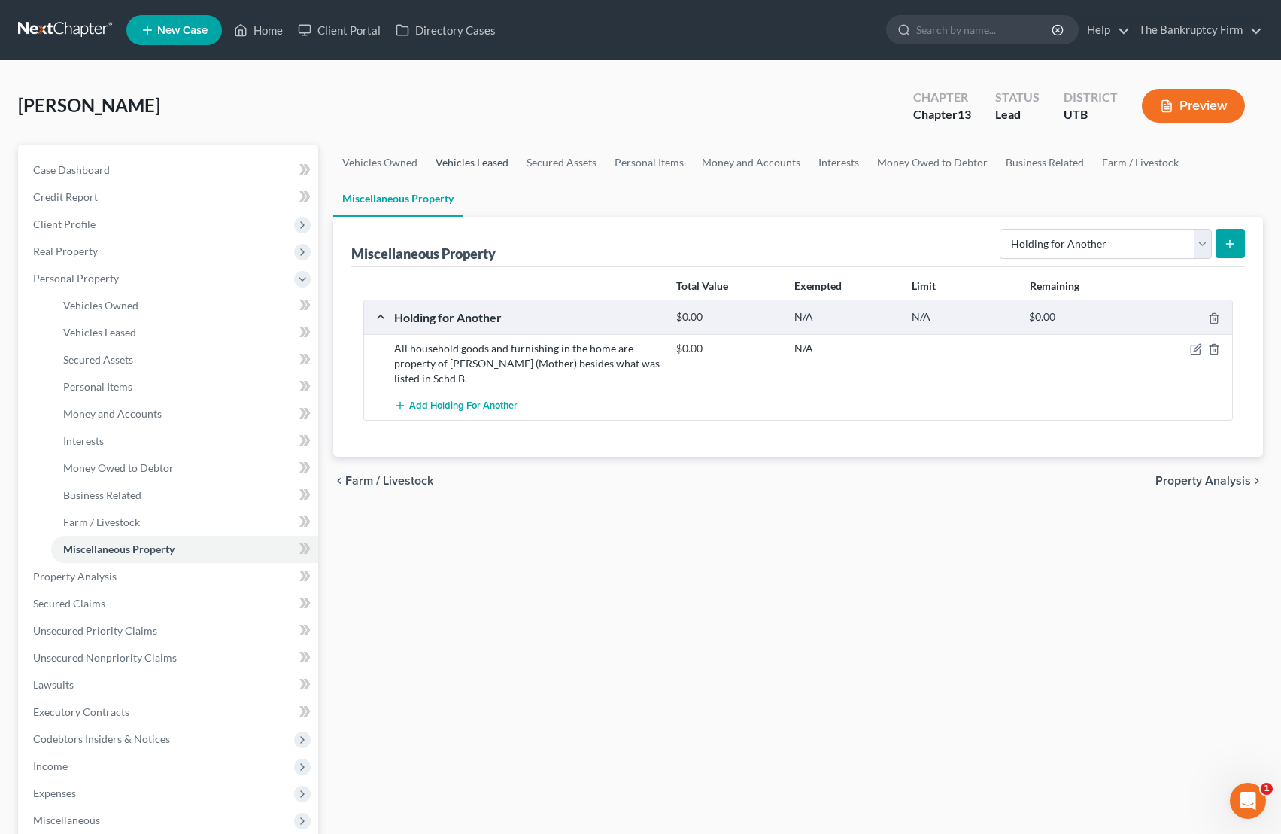
click at [467, 164] on link "Vehicles Leased" at bounding box center [472, 162] width 91 height 36
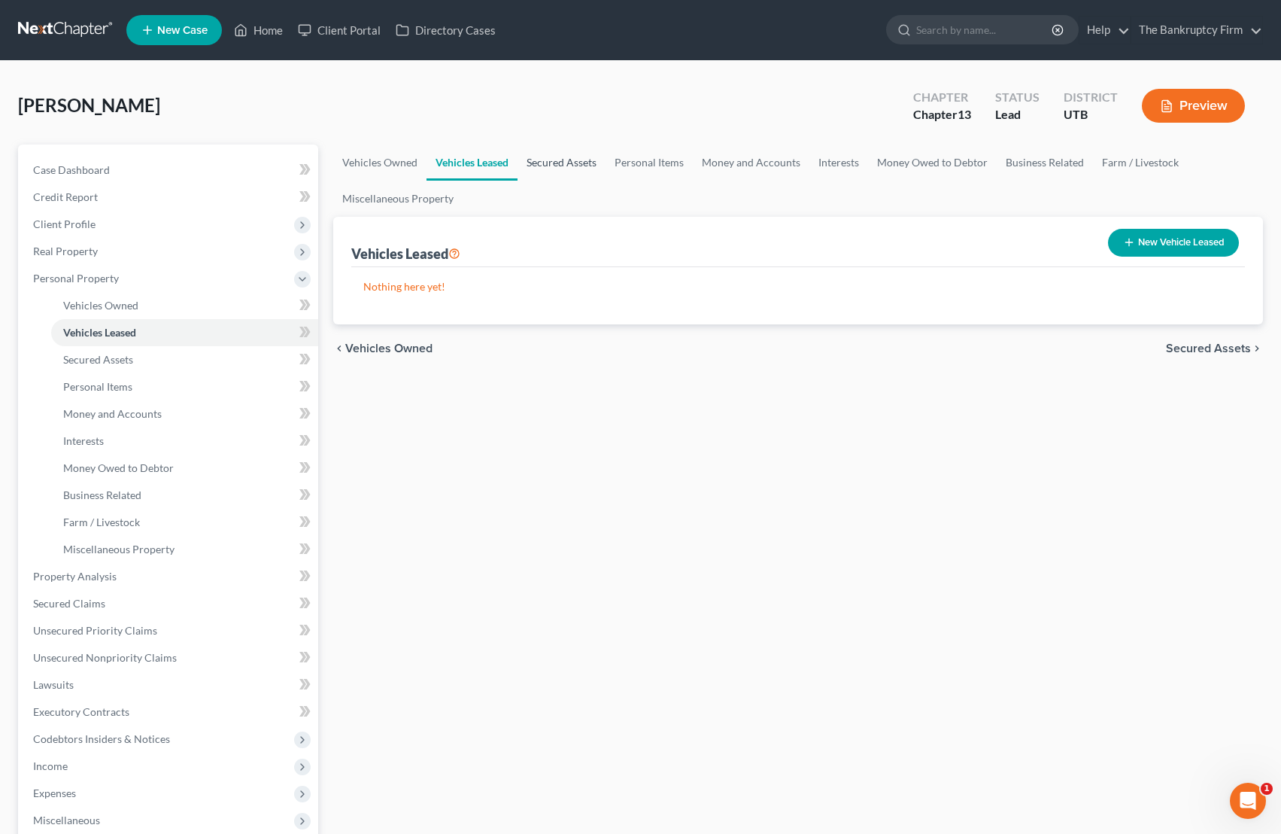
click at [553, 162] on link "Secured Assets" at bounding box center [562, 162] width 88 height 36
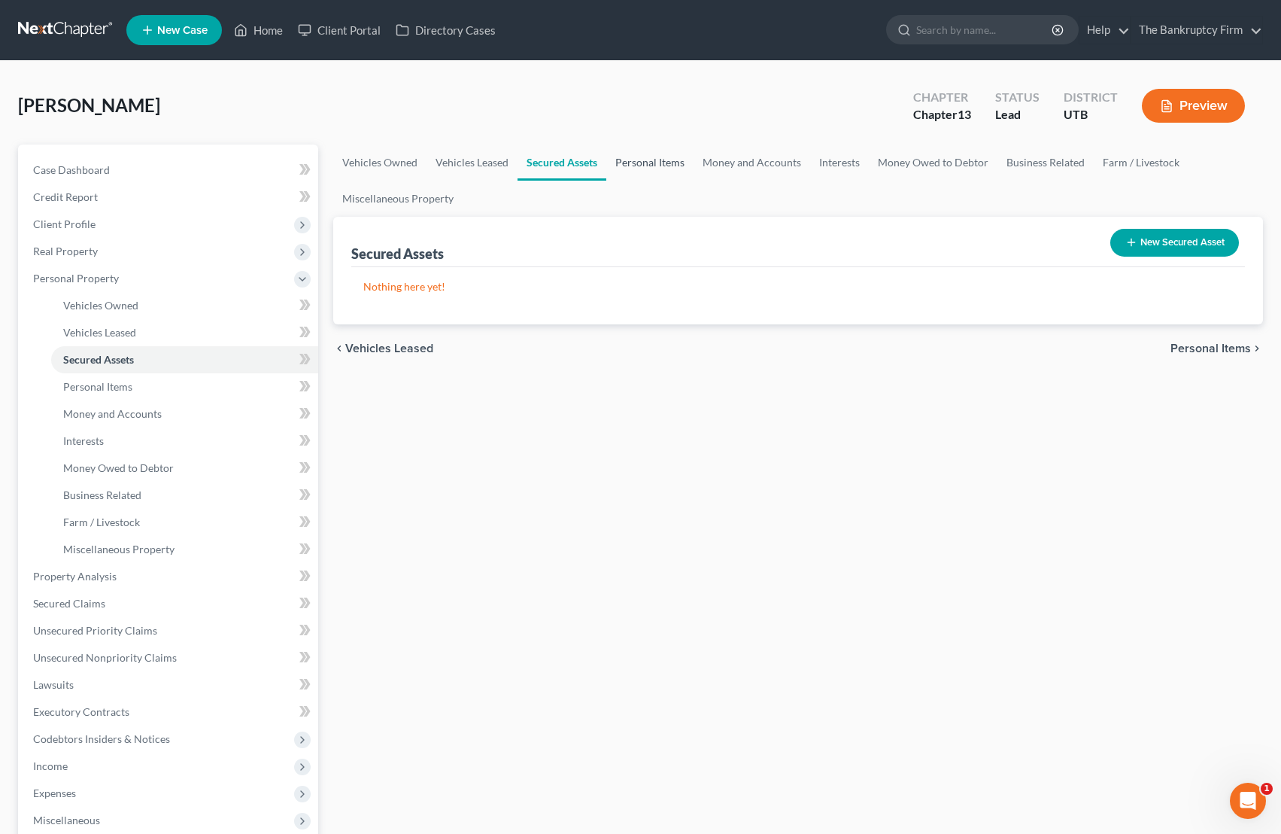
click at [649, 161] on link "Personal Items" at bounding box center [649, 162] width 87 height 36
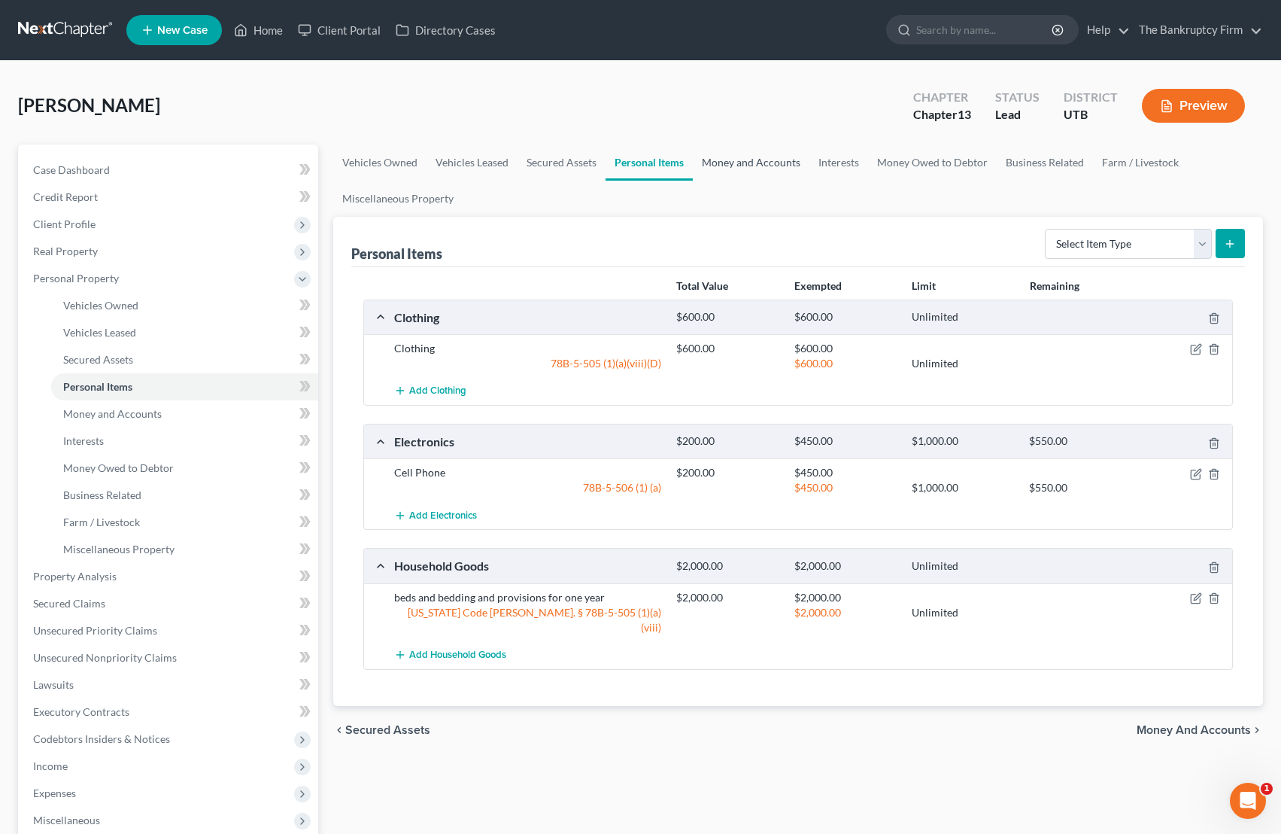
click at [736, 157] on link "Money and Accounts" at bounding box center [751, 162] width 117 height 36
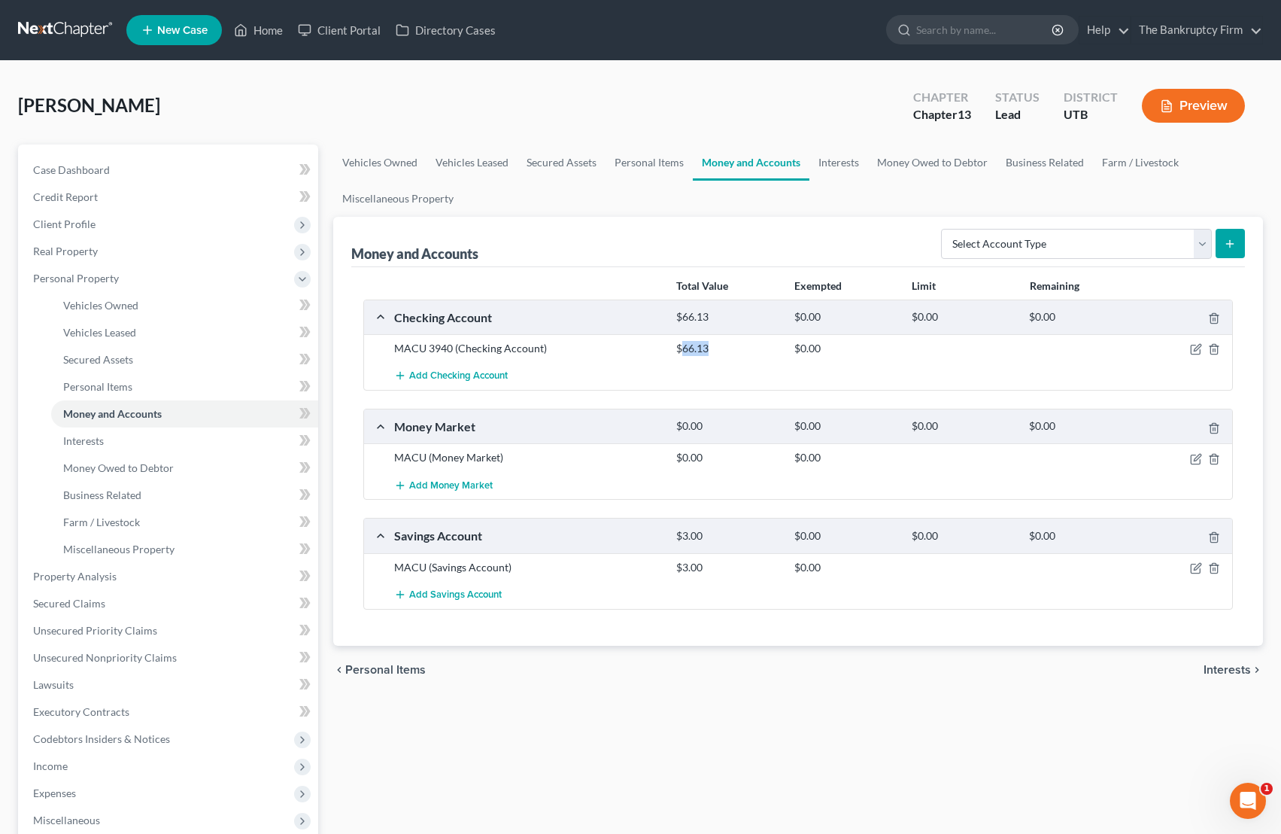
drag, startPoint x: 682, startPoint y: 350, endPoint x: 715, endPoint y: 349, distance: 32.4
click at [715, 349] on div "$66.13" at bounding box center [727, 348] width 117 height 15
click at [816, 159] on link "Interests" at bounding box center [839, 162] width 59 height 36
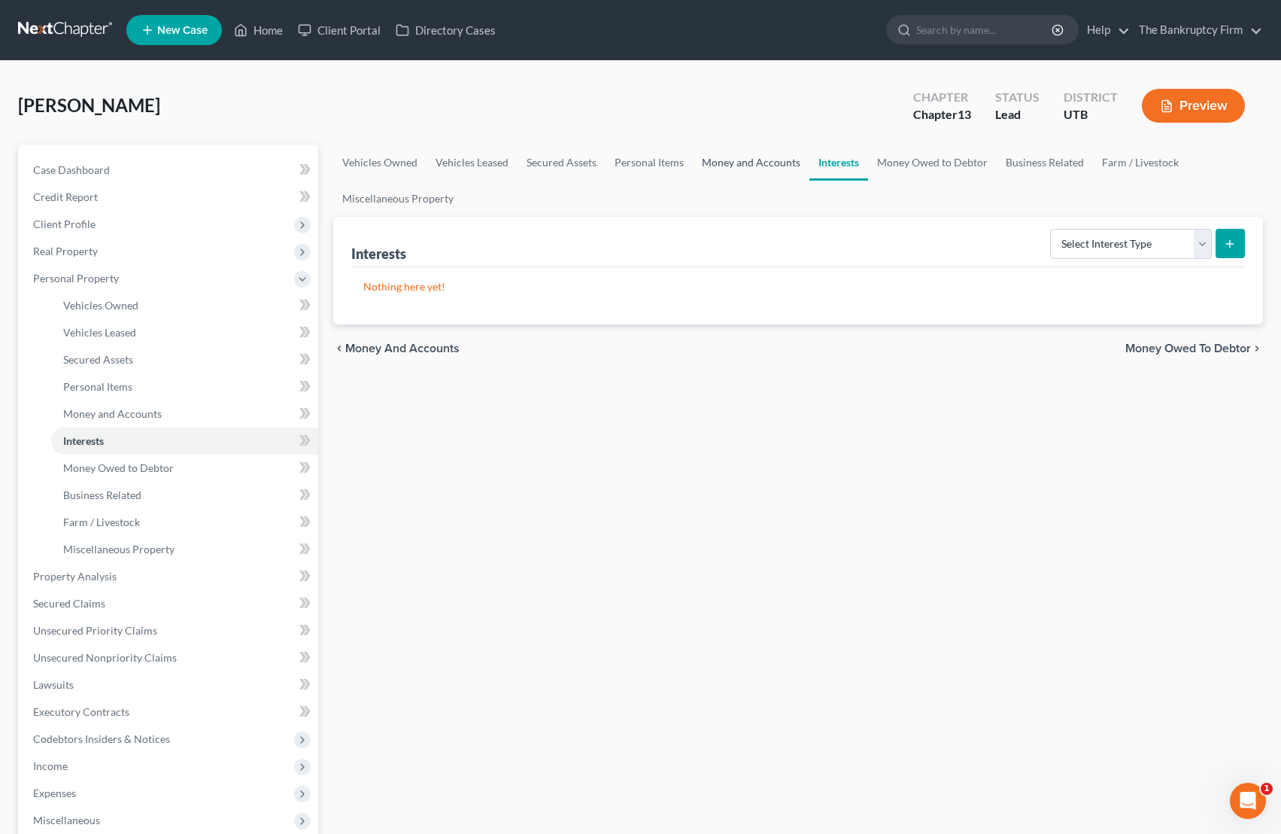
click at [740, 161] on link "Money and Accounts" at bounding box center [751, 162] width 117 height 36
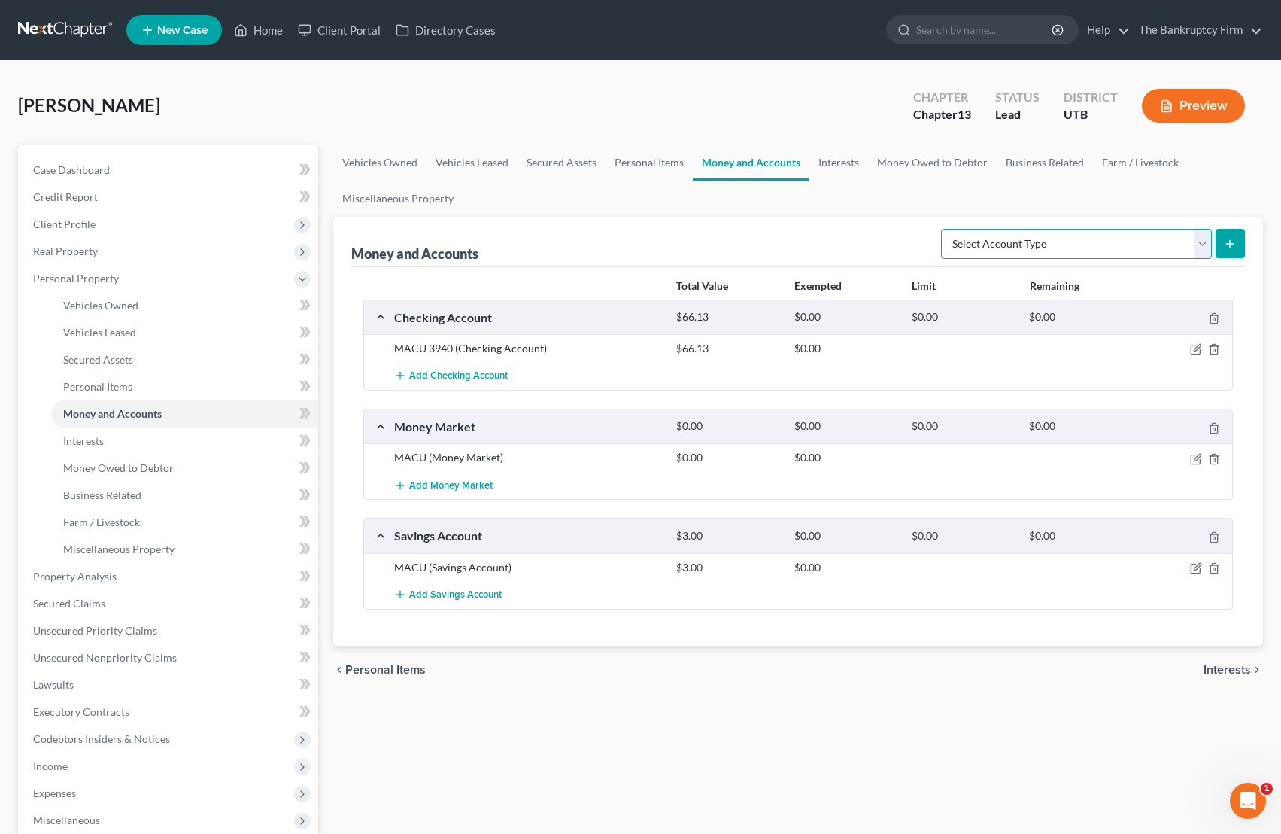
click at [1023, 236] on select "Select Account Type Brokerage Cash on Hand Certificates of Deposit Checking Acc…" at bounding box center [1076, 244] width 271 height 30
click at [827, 161] on link "Interests" at bounding box center [839, 162] width 59 height 36
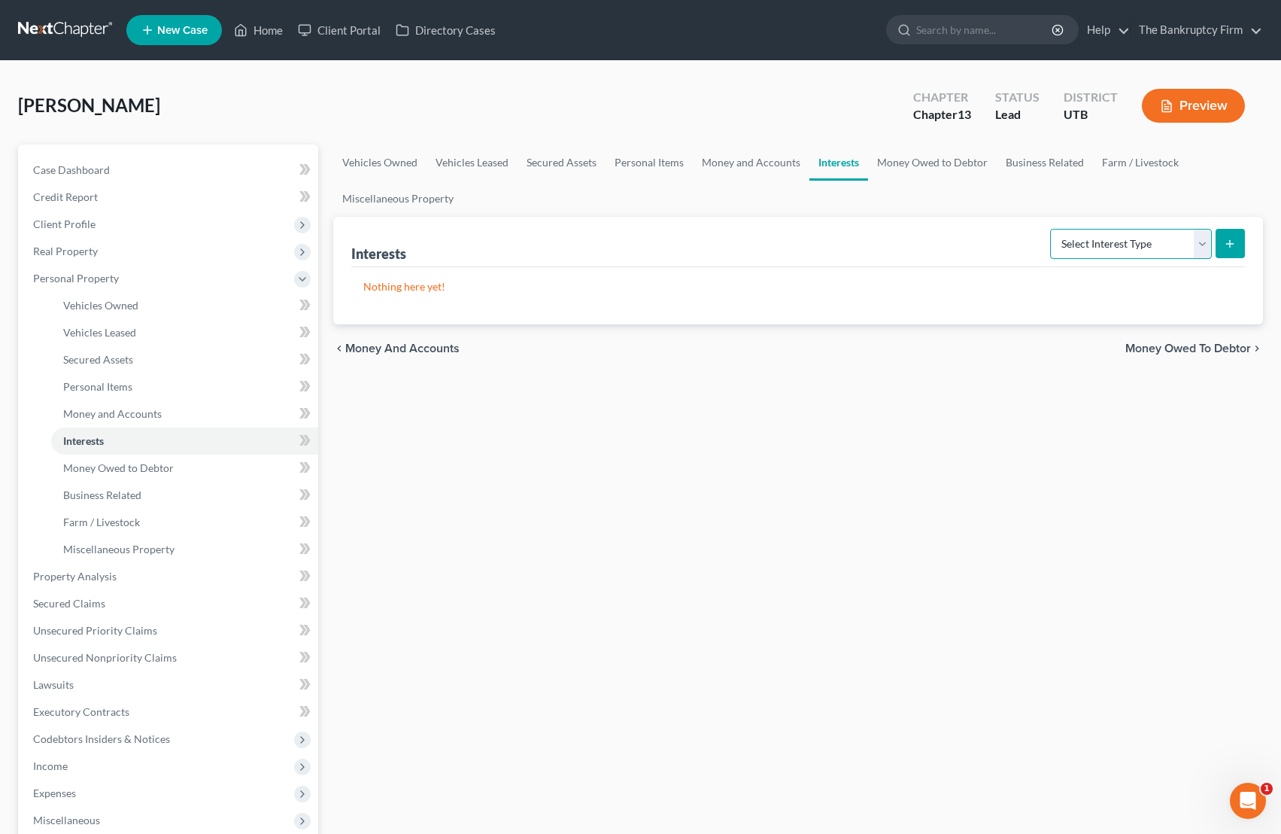
click at [1023, 242] on select "Select Interest Type 401K Annuity Bond Education IRA Government Bond Government…" at bounding box center [1131, 244] width 162 height 30
select select "401k"
click at [1023, 229] on select "Select Interest Type 401K Annuity Bond Education IRA Government Bond Government…" at bounding box center [1131, 244] width 162 height 30
click at [1023, 245] on icon "submit" at bounding box center [1230, 244] width 12 height 12
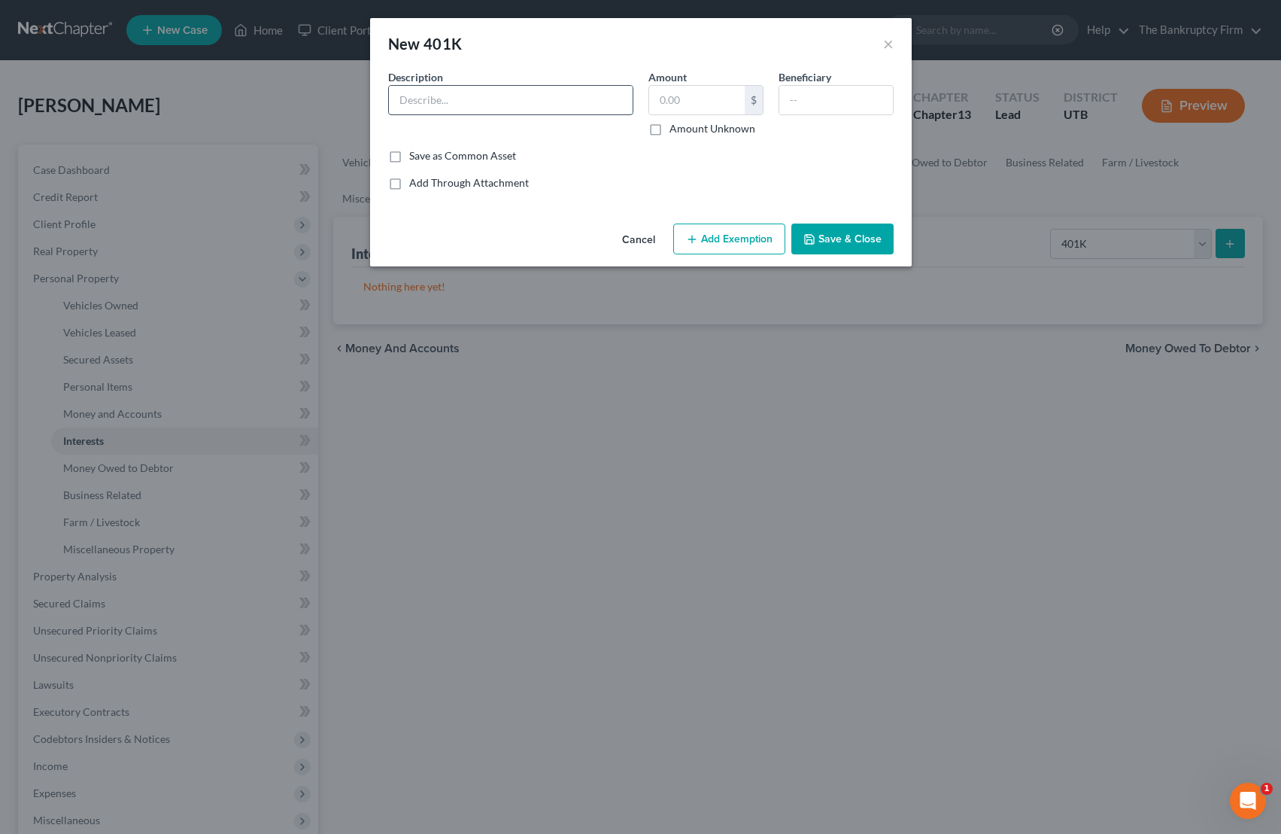
click at [488, 103] on input "text" at bounding box center [511, 100] width 244 height 29
type input "401(k)"
type input "789.00"
click at [724, 237] on button "Add Exemption" at bounding box center [729, 239] width 112 height 32
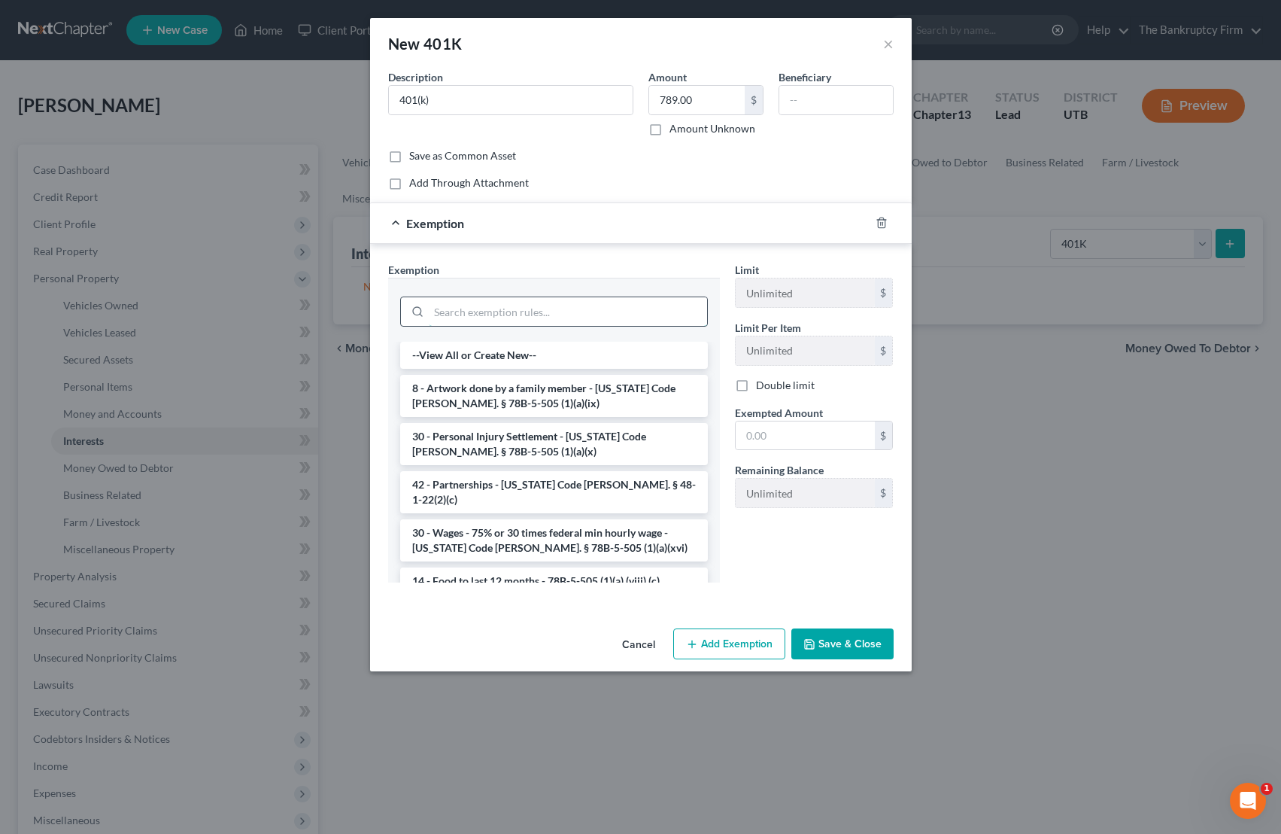
click at [490, 313] on input "search" at bounding box center [568, 311] width 278 height 29
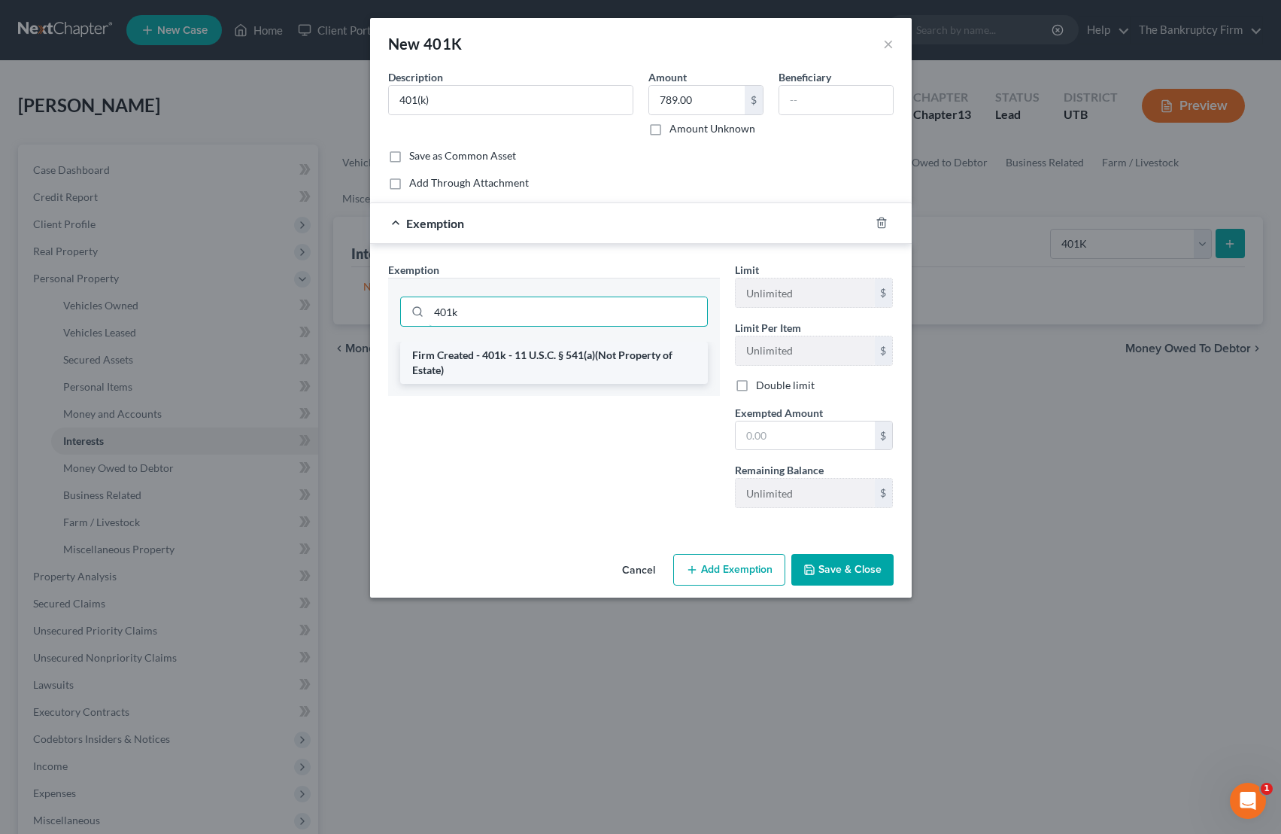
type input "401k"
click at [485, 357] on li "Firm Created - 401k - 11 U.S.C. § 541(a)(Not Property of Estate)" at bounding box center [554, 363] width 308 height 42
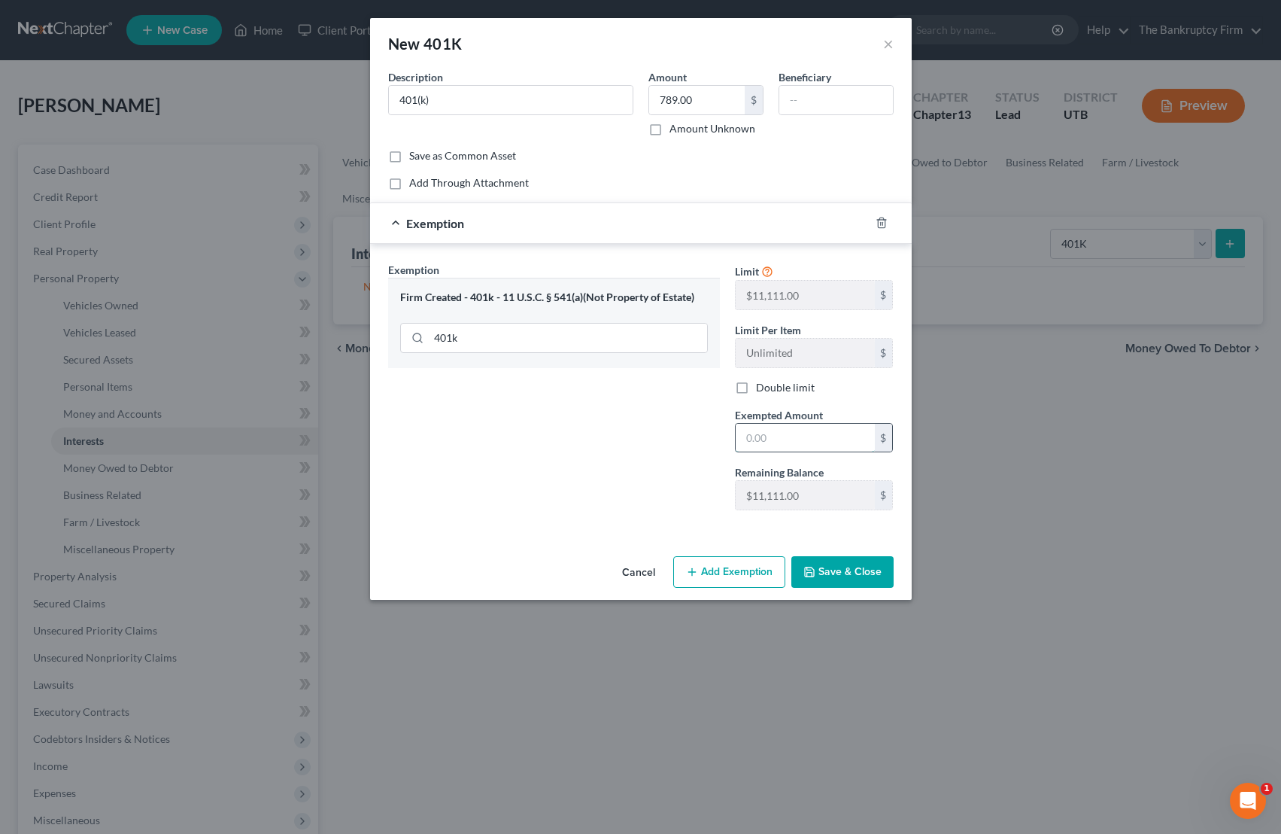
click at [780, 440] on input "text" at bounding box center [805, 438] width 139 height 29
type input "800"
click at [829, 575] on button "Save & Close" at bounding box center [842, 572] width 102 height 32
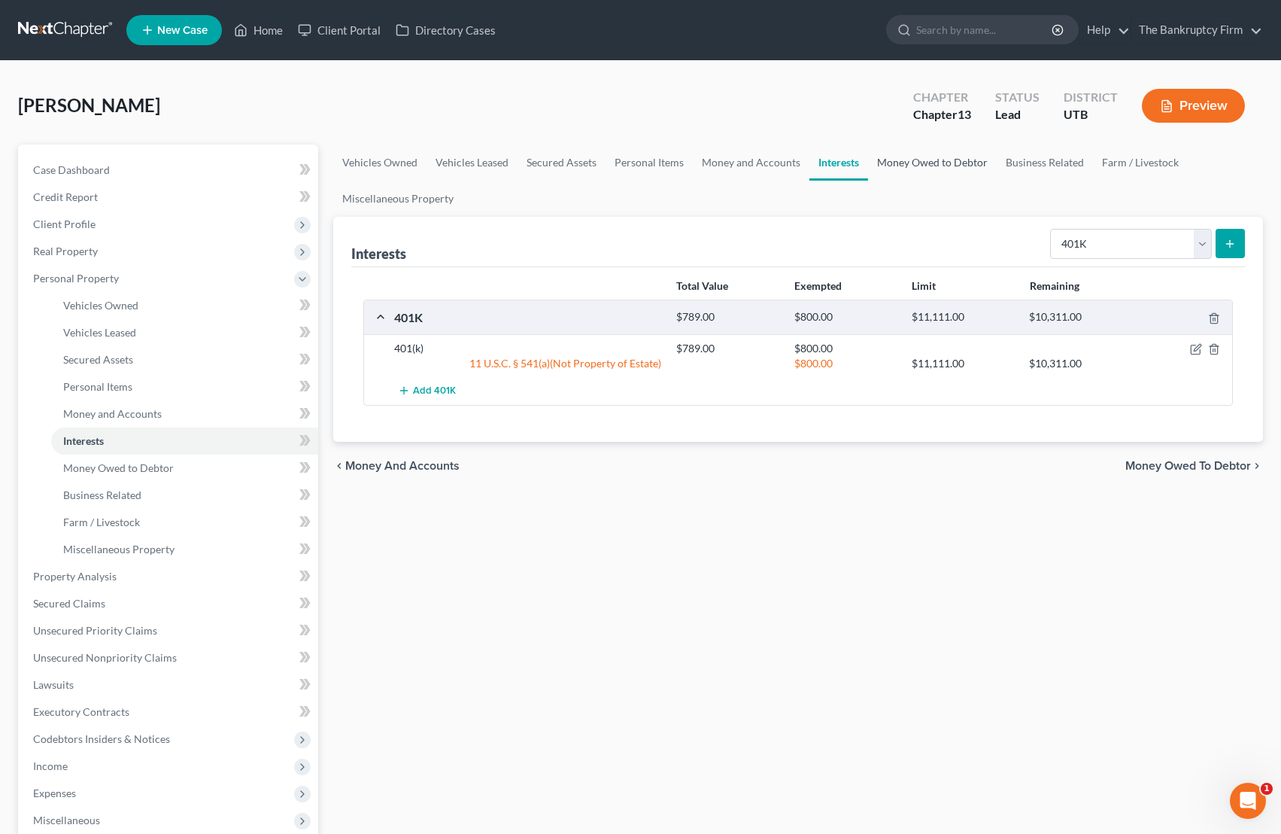
click at [915, 162] on link "Money Owed to Debtor" at bounding box center [932, 162] width 129 height 36
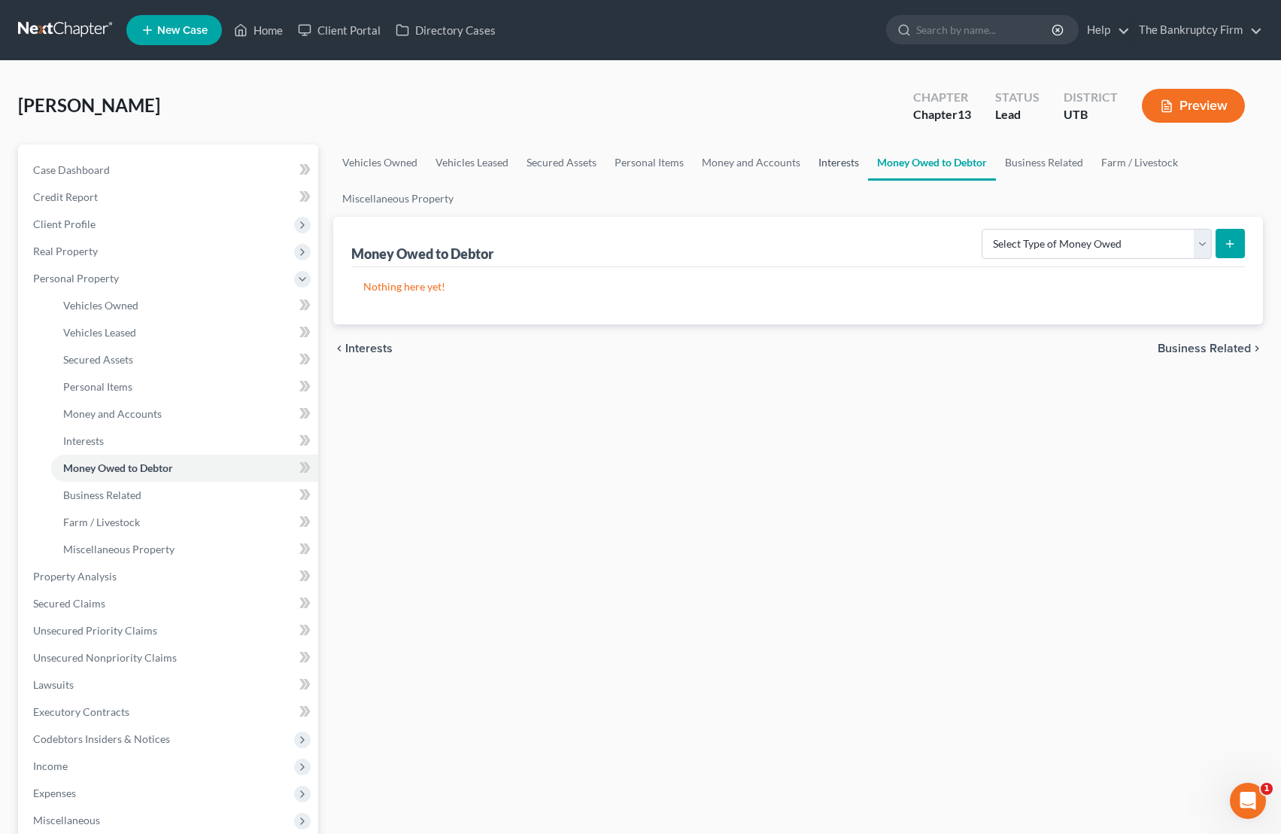
click at [819, 161] on link "Interests" at bounding box center [839, 162] width 59 height 36
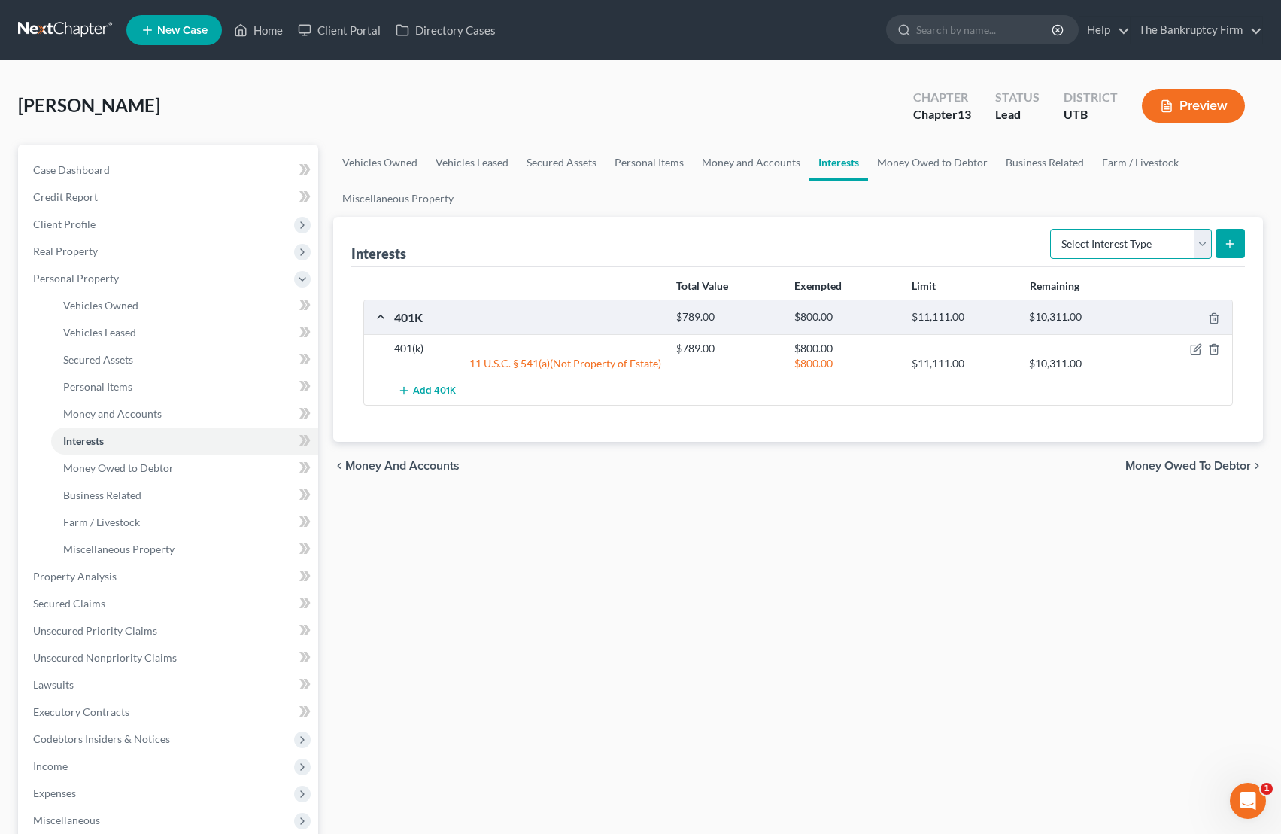
click at [1023, 242] on select "Select Interest Type 401K Annuity Bond Education IRA Government Bond Government…" at bounding box center [1131, 244] width 162 height 30
click at [951, 166] on link "Money Owed to Debtor" at bounding box center [932, 162] width 129 height 36
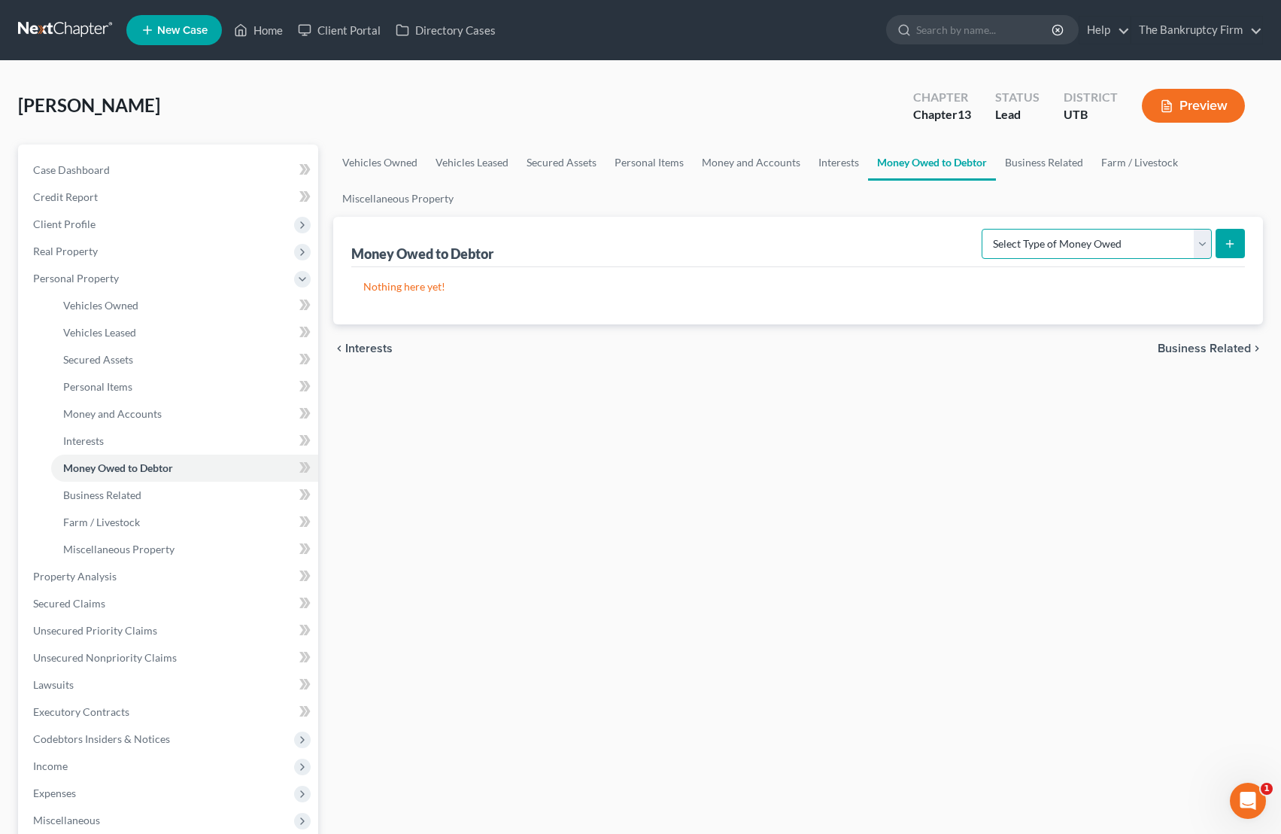
click at [1023, 240] on select "Select Type of Money Owed Accounts Receivable Alimony Child Support Claims Agai…" at bounding box center [1097, 244] width 230 height 30
click at [1023, 159] on link "Business Related" at bounding box center [1044, 162] width 96 height 36
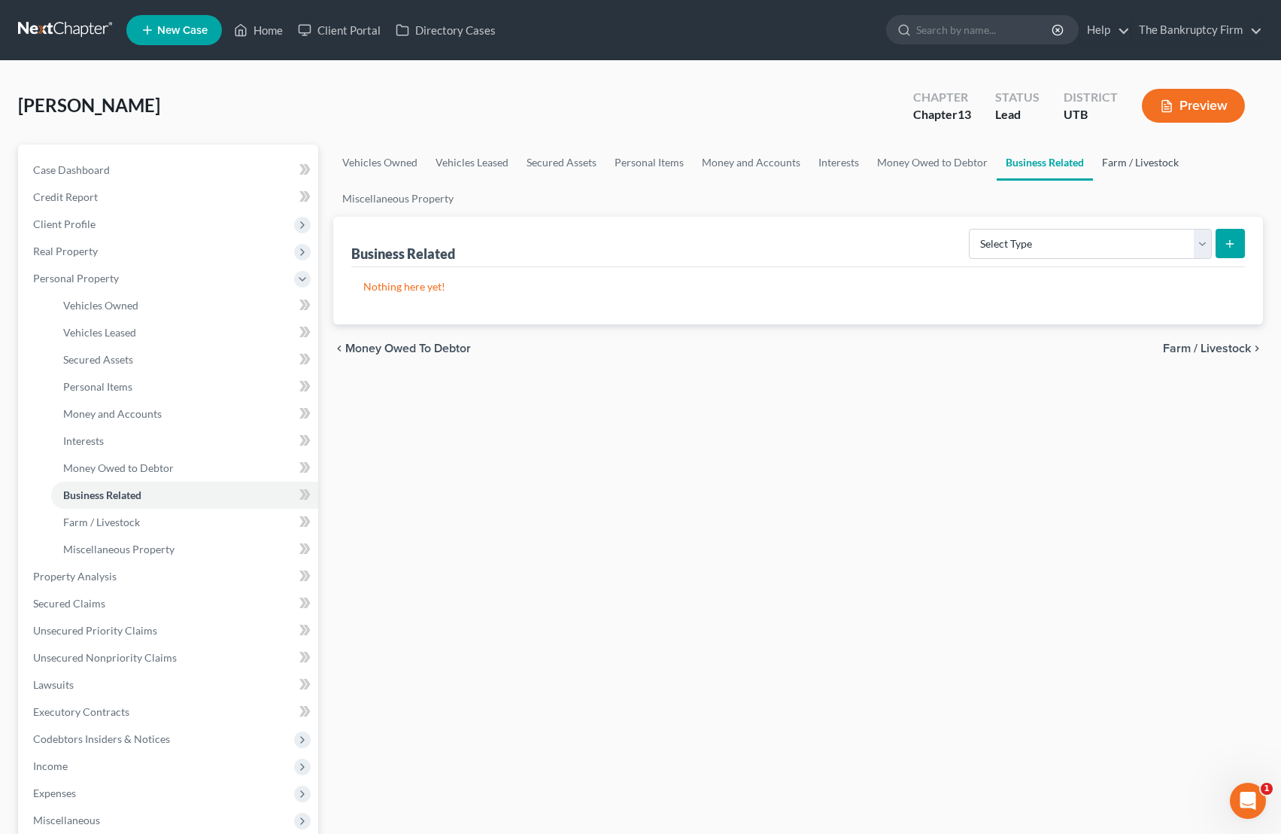
click at [1023, 161] on link "Farm / Livestock" at bounding box center [1140, 162] width 95 height 36
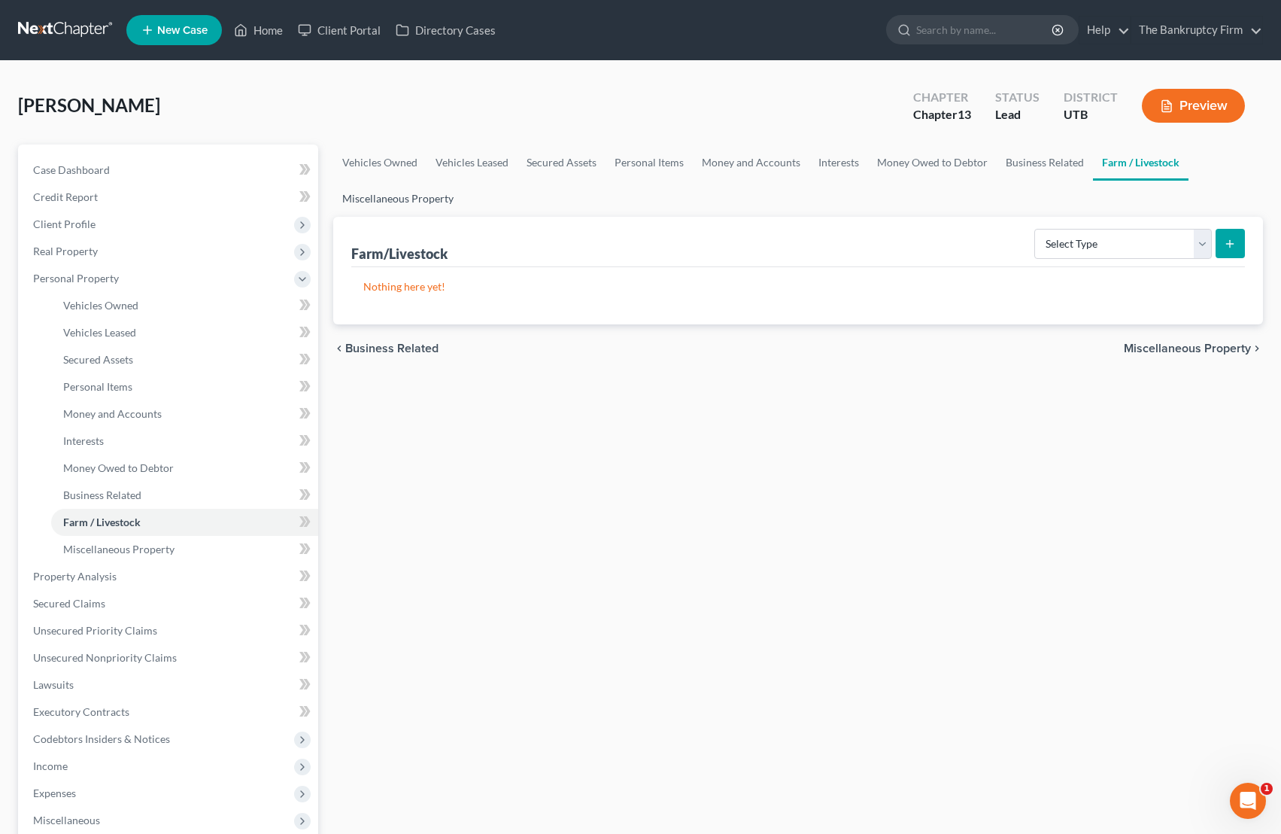
click at [402, 196] on link "Miscellaneous Property" at bounding box center [397, 199] width 129 height 36
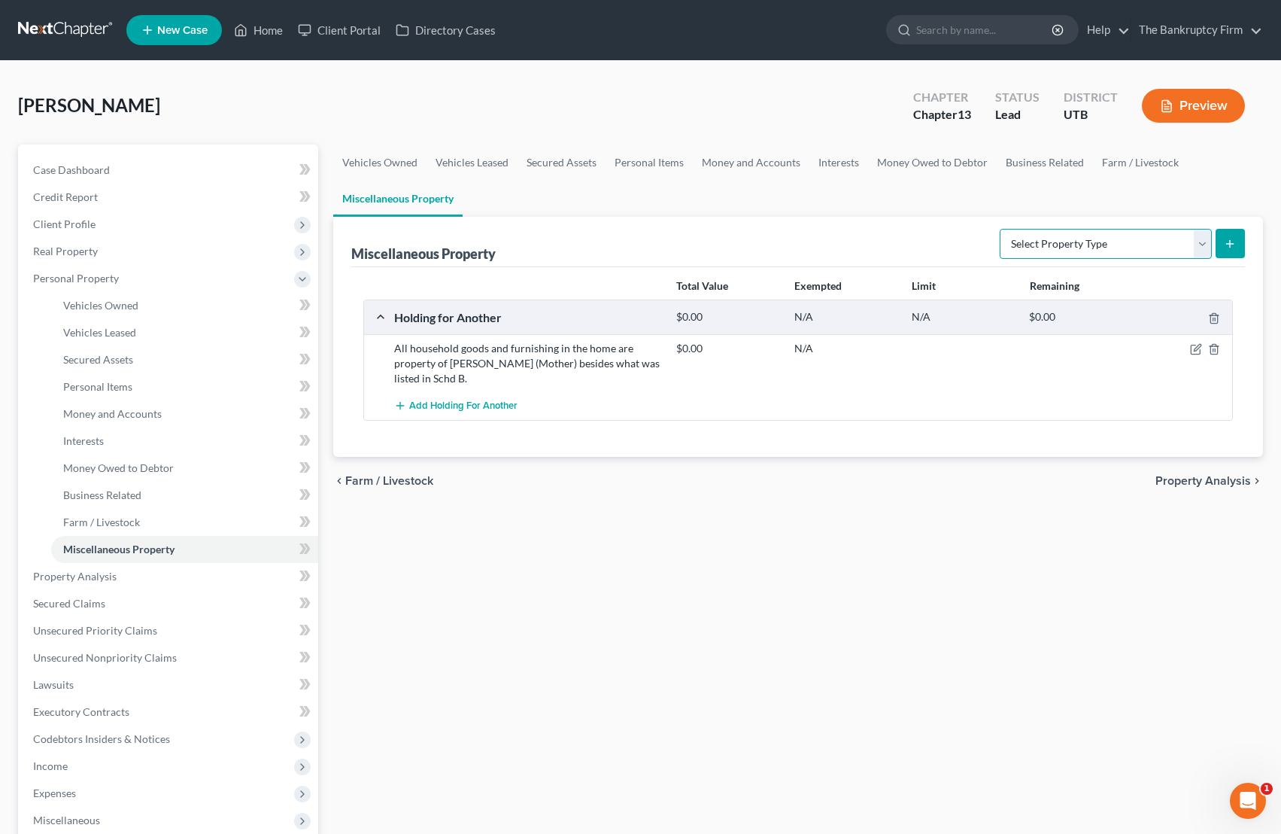
click at [1023, 244] on select "Select Property Type Assigned for Creditor Benefit [DATE] Holding for Another N…" at bounding box center [1106, 244] width 212 height 30
click at [103, 576] on span "Property Analysis" at bounding box center [75, 576] width 84 height 13
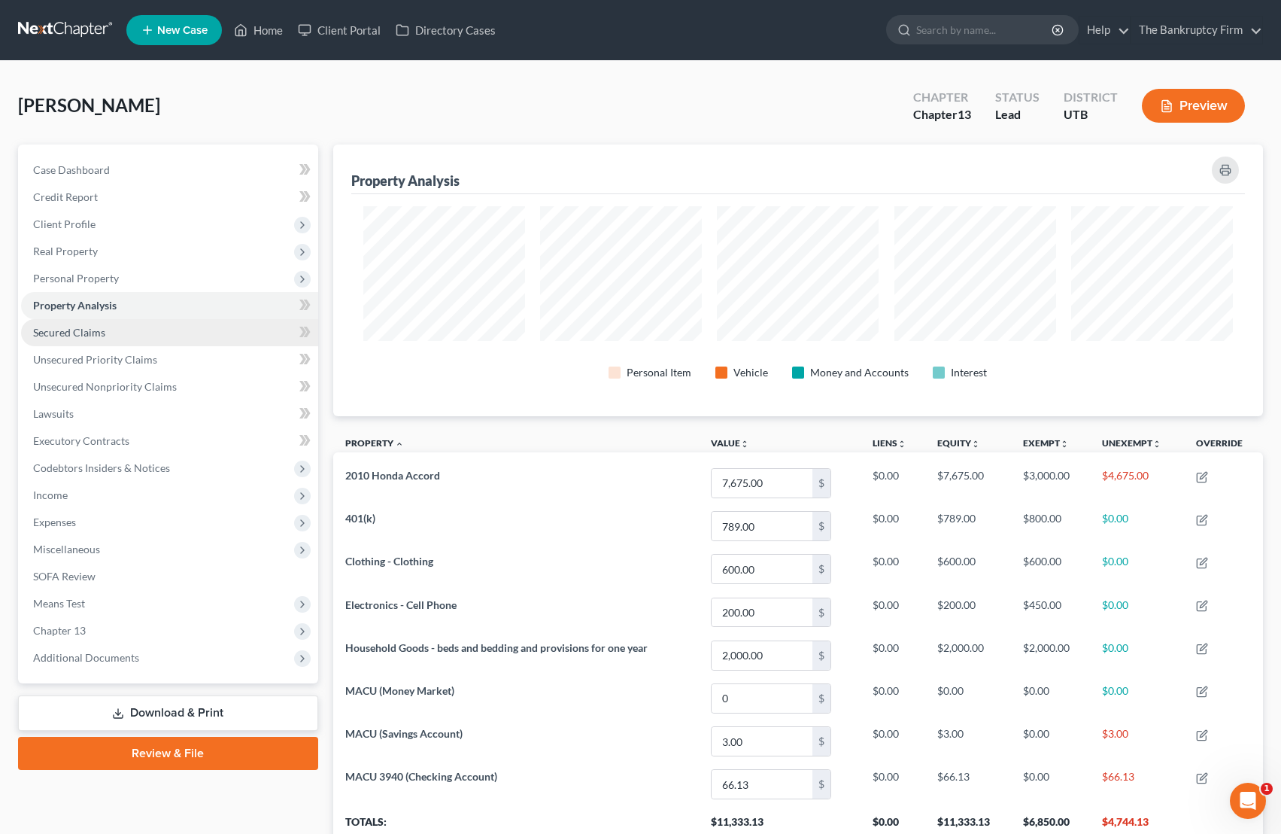
scroll to position [272, 931]
click at [99, 336] on span "Secured Claims" at bounding box center [69, 332] width 72 height 13
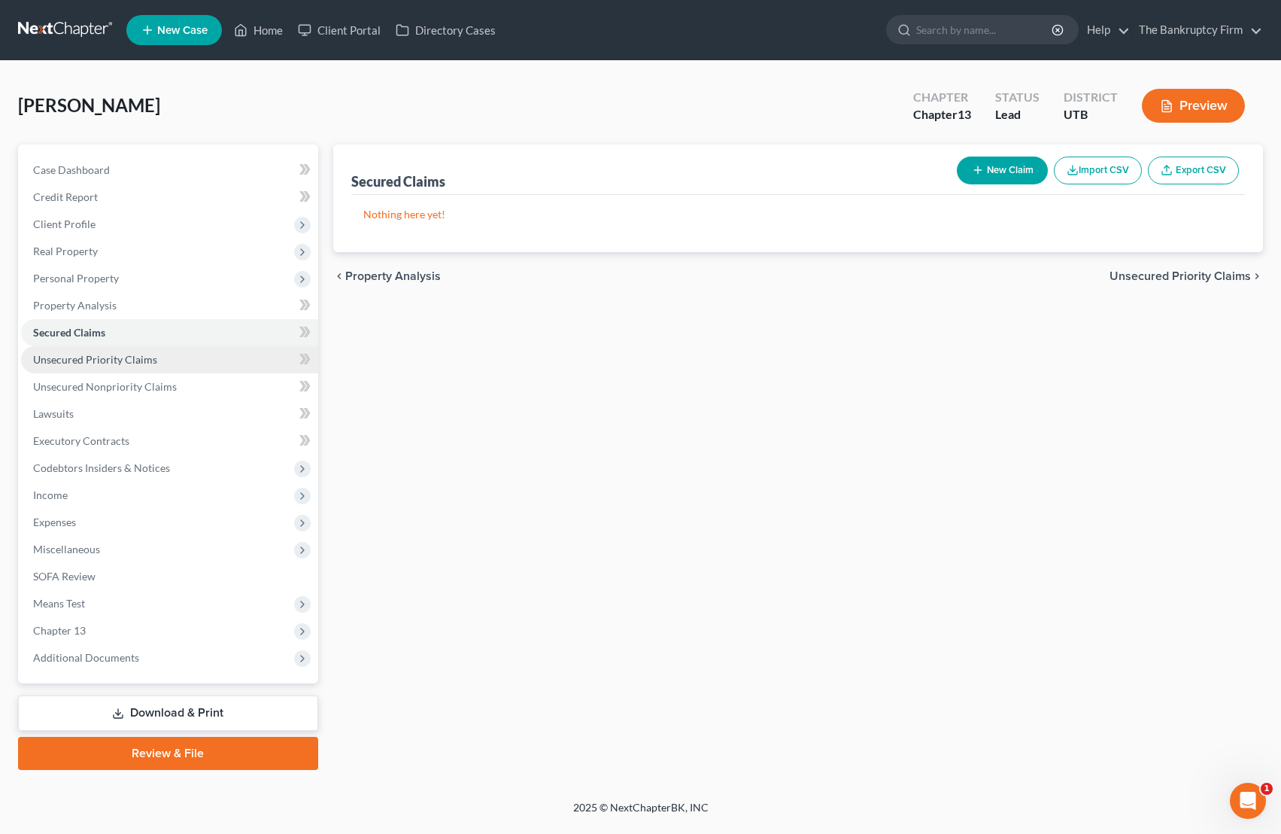
click at [151, 363] on span "Unsecured Priority Claims" at bounding box center [95, 359] width 124 height 13
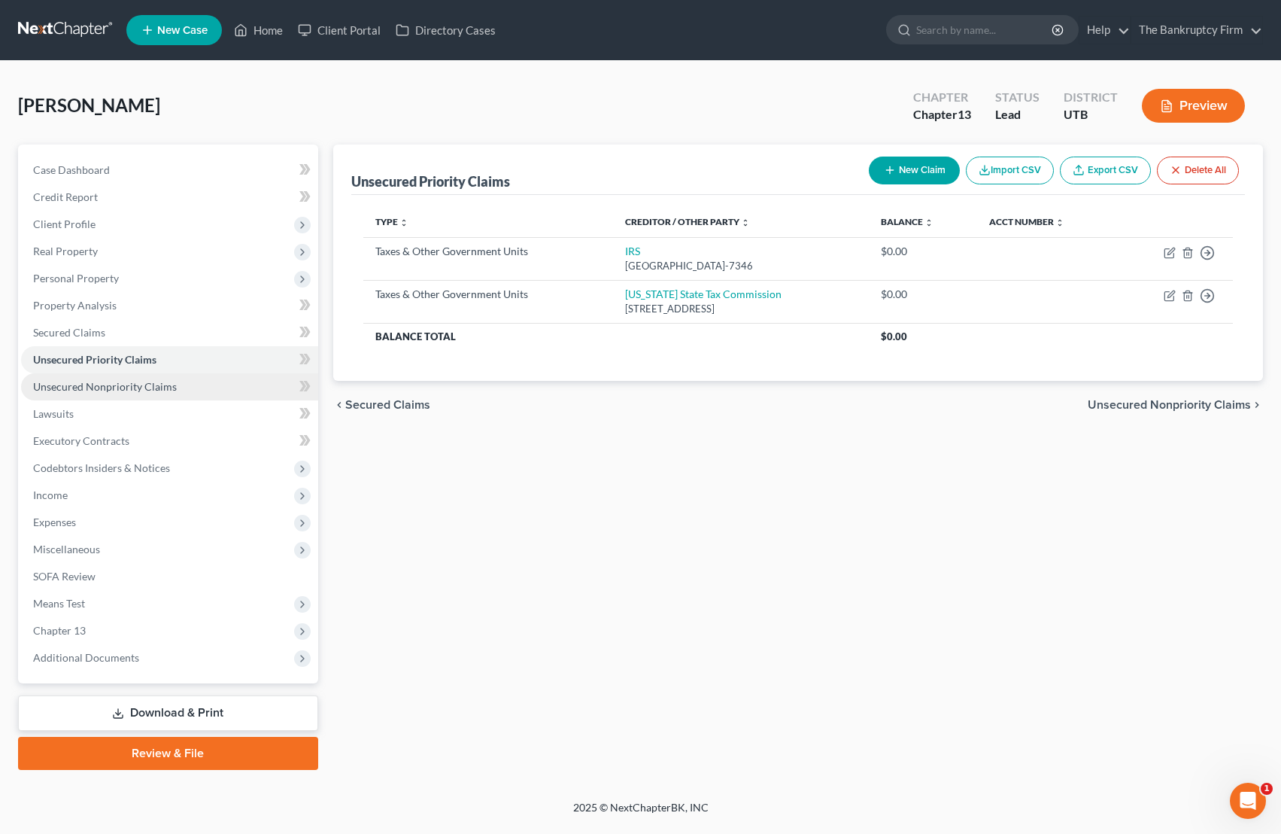
click at [164, 384] on span "Unsecured Nonpriority Claims" at bounding box center [105, 386] width 144 height 13
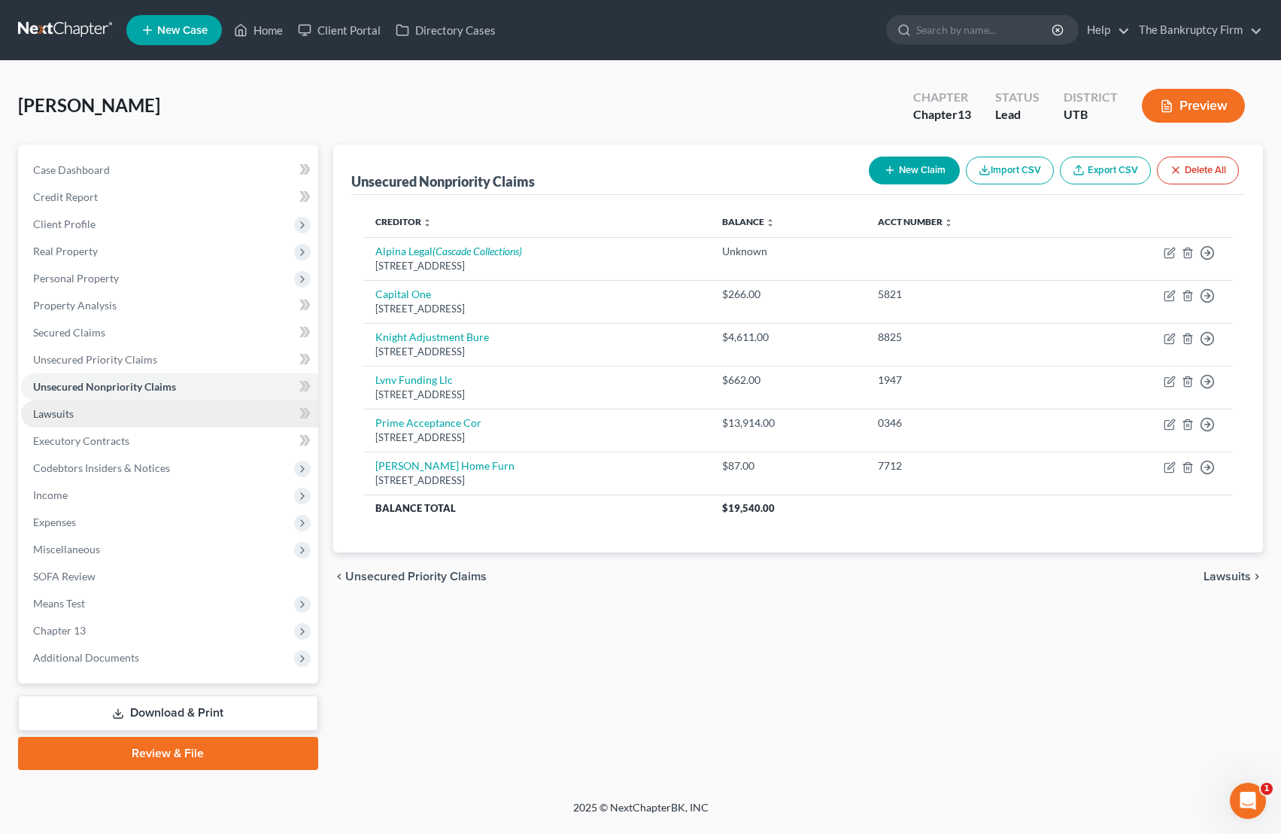
click at [97, 409] on link "Lawsuits" at bounding box center [169, 413] width 297 height 27
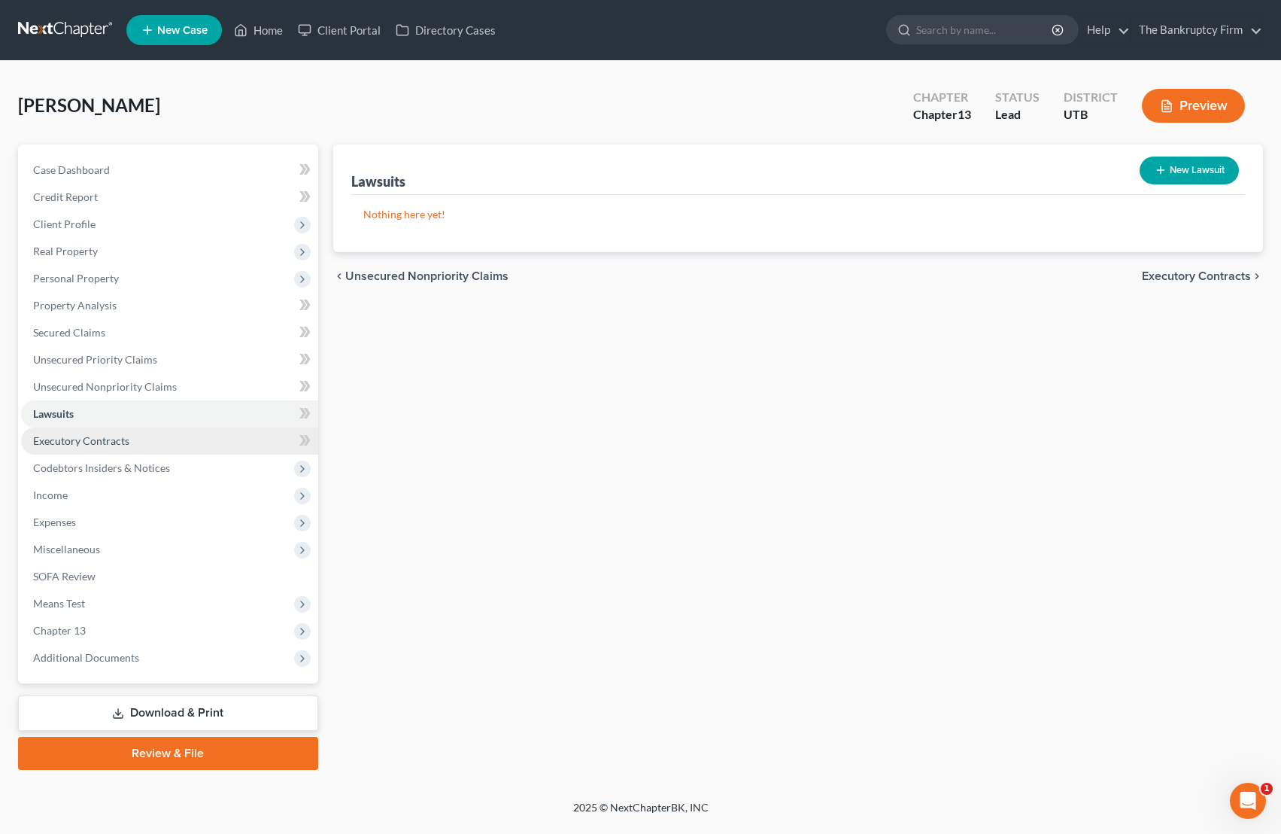
click at [84, 442] on span "Executory Contracts" at bounding box center [81, 440] width 96 height 13
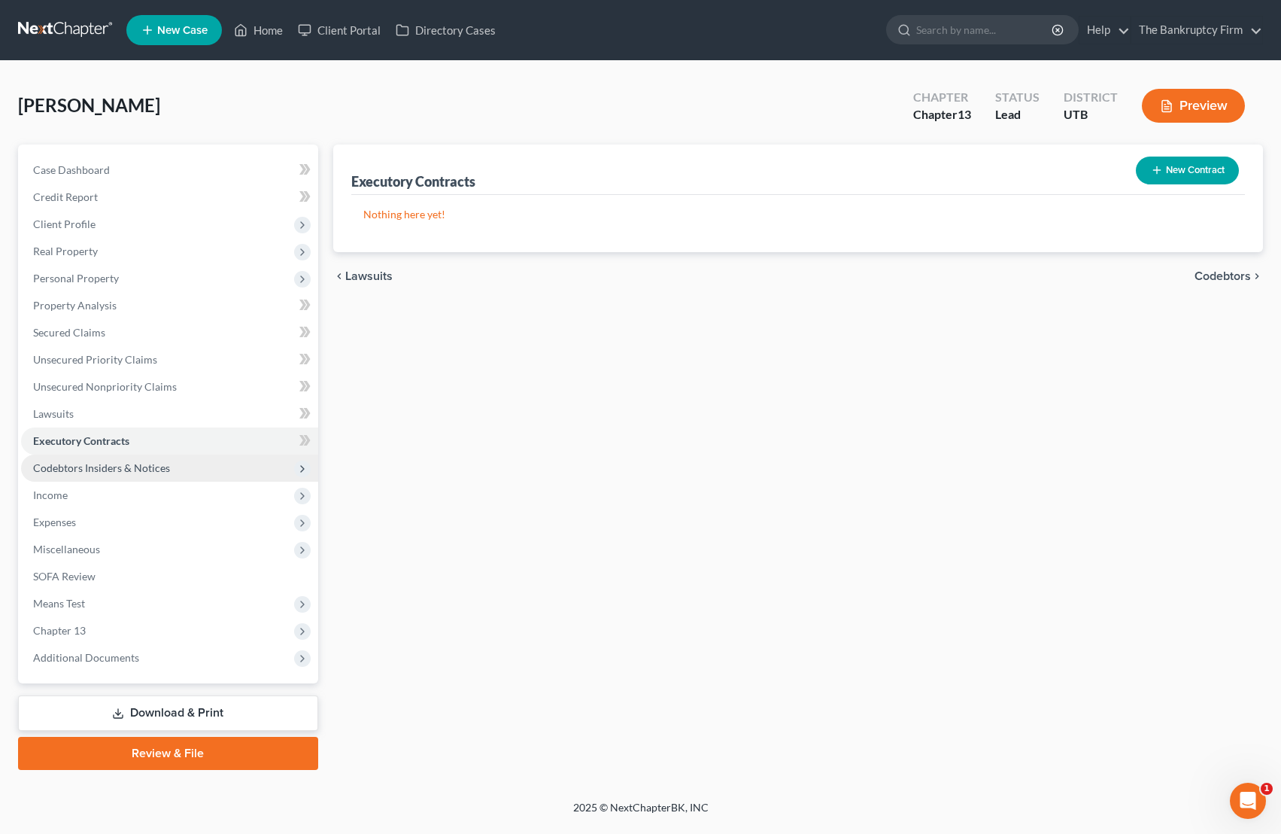
click at [230, 456] on span "Codebtors Insiders & Notices" at bounding box center [169, 467] width 297 height 27
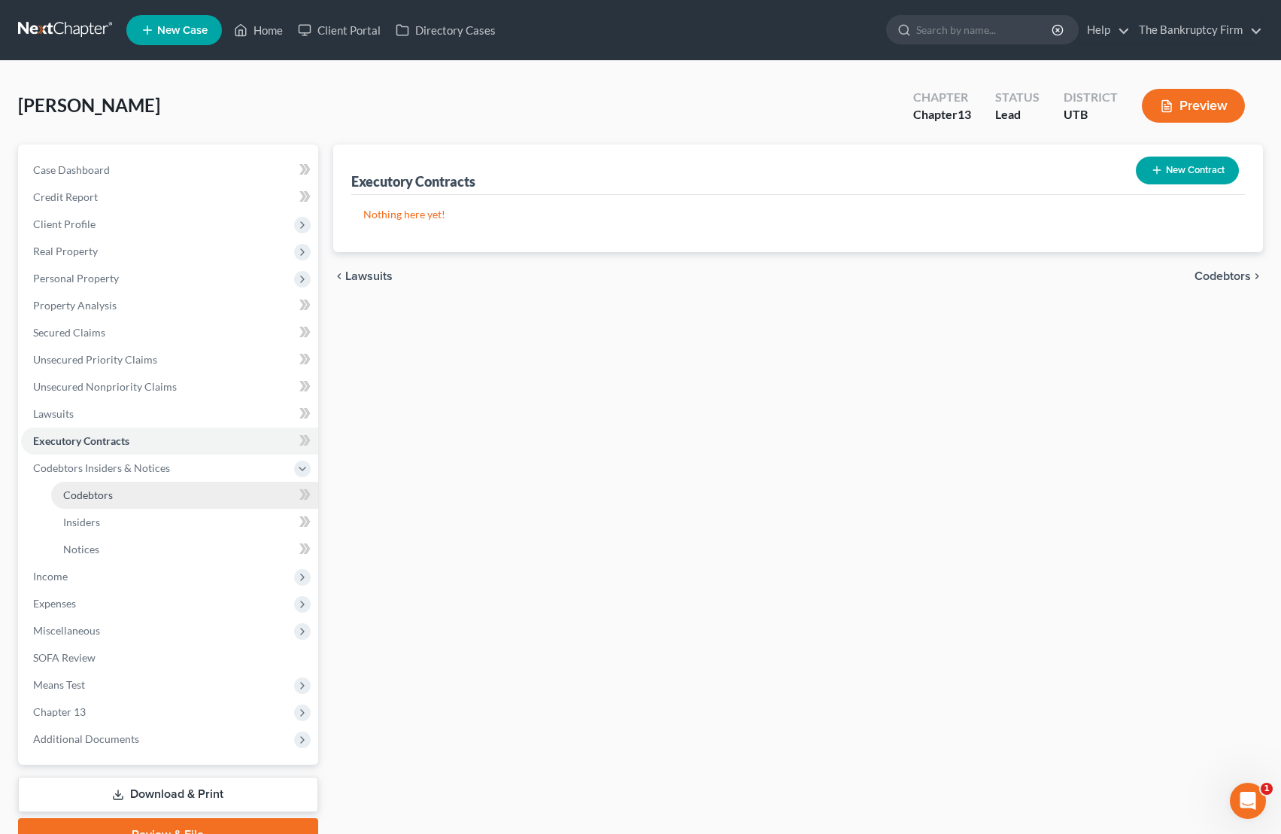
click at [163, 491] on link "Codebtors" at bounding box center [184, 494] width 267 height 27
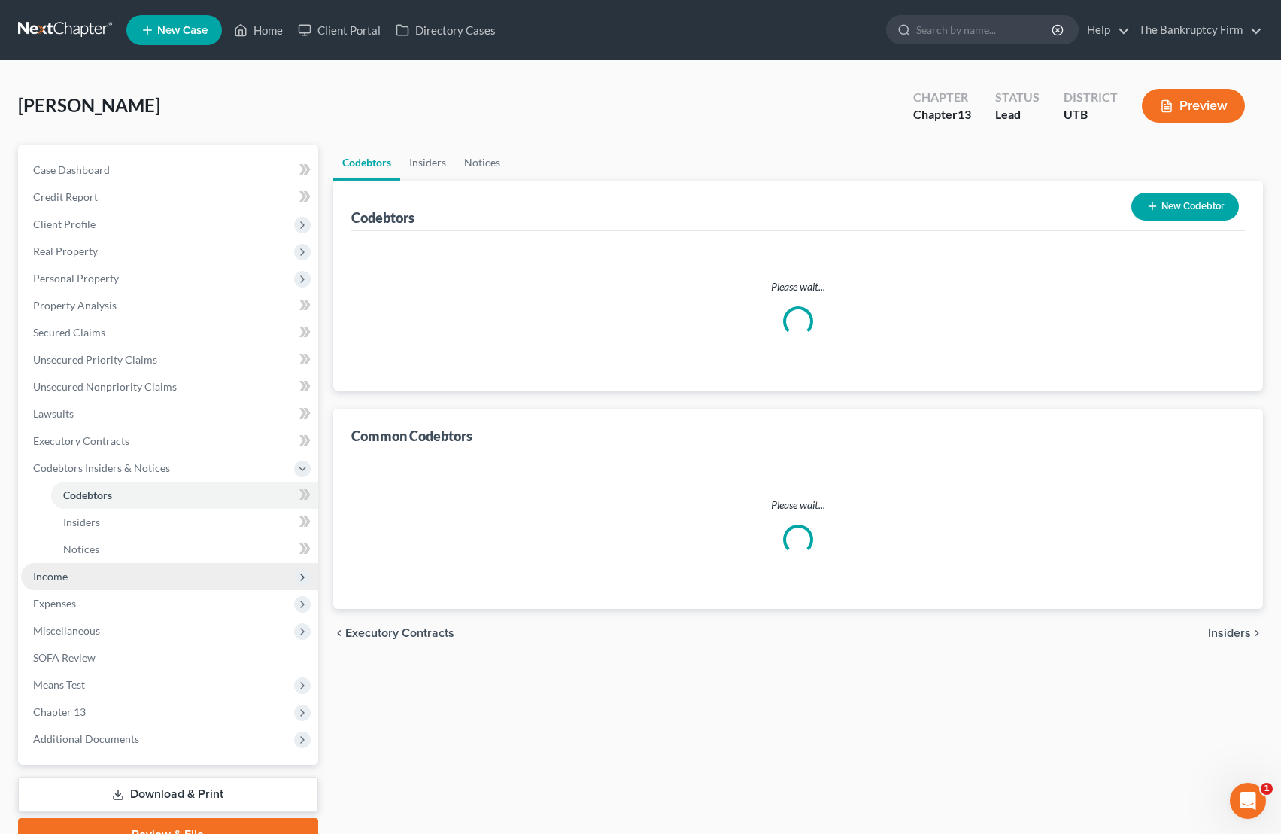
click at [80, 570] on span "Income" at bounding box center [169, 576] width 297 height 27
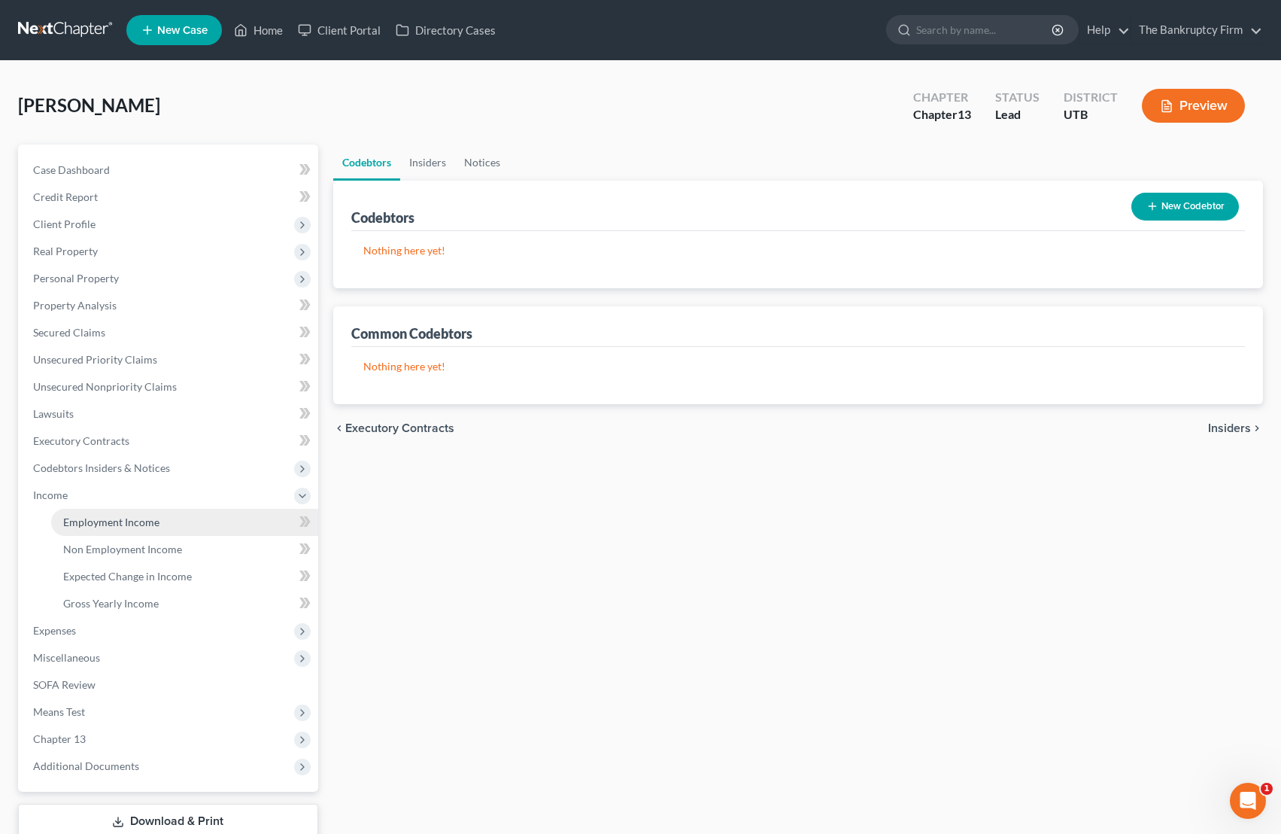
click at [110, 527] on span "Employment Income" at bounding box center [111, 521] width 96 height 13
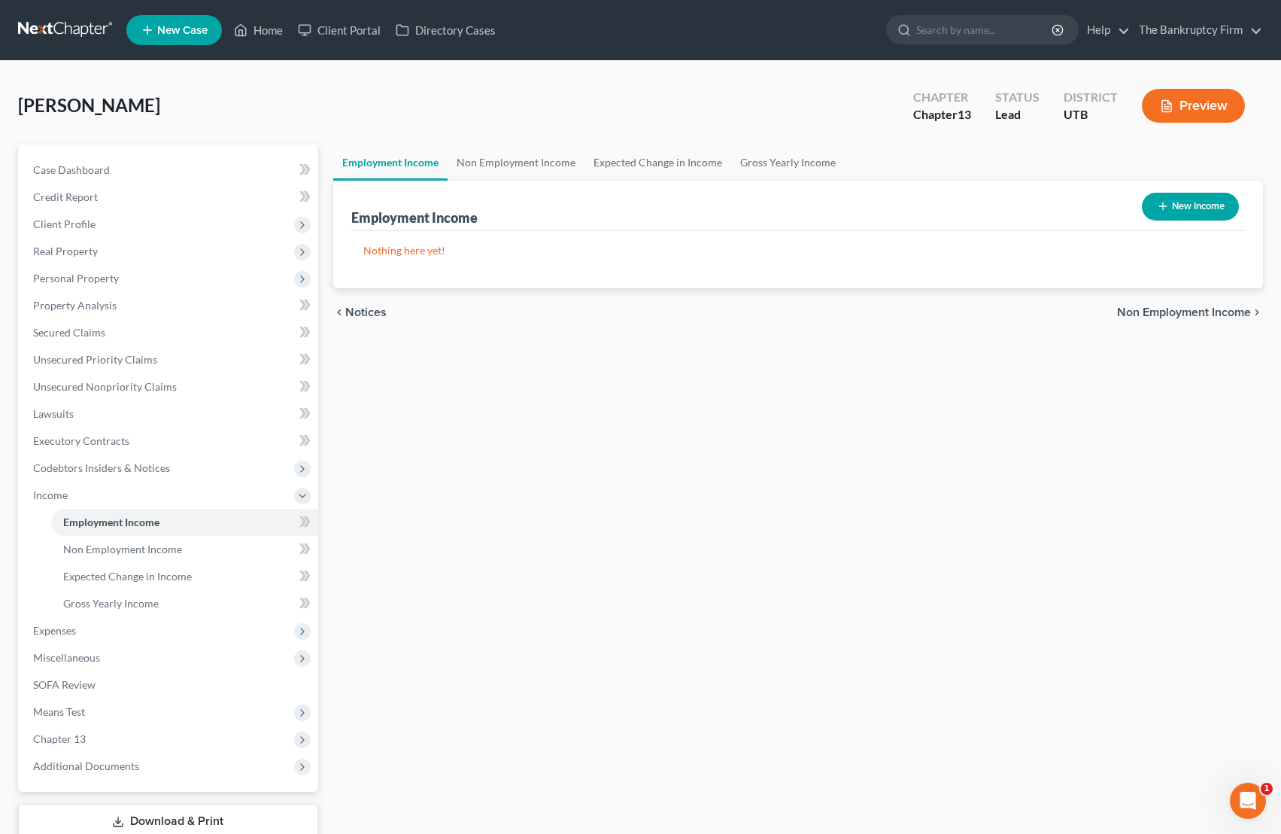
click at [1023, 208] on button "New Income" at bounding box center [1190, 207] width 97 height 28
select select "0"
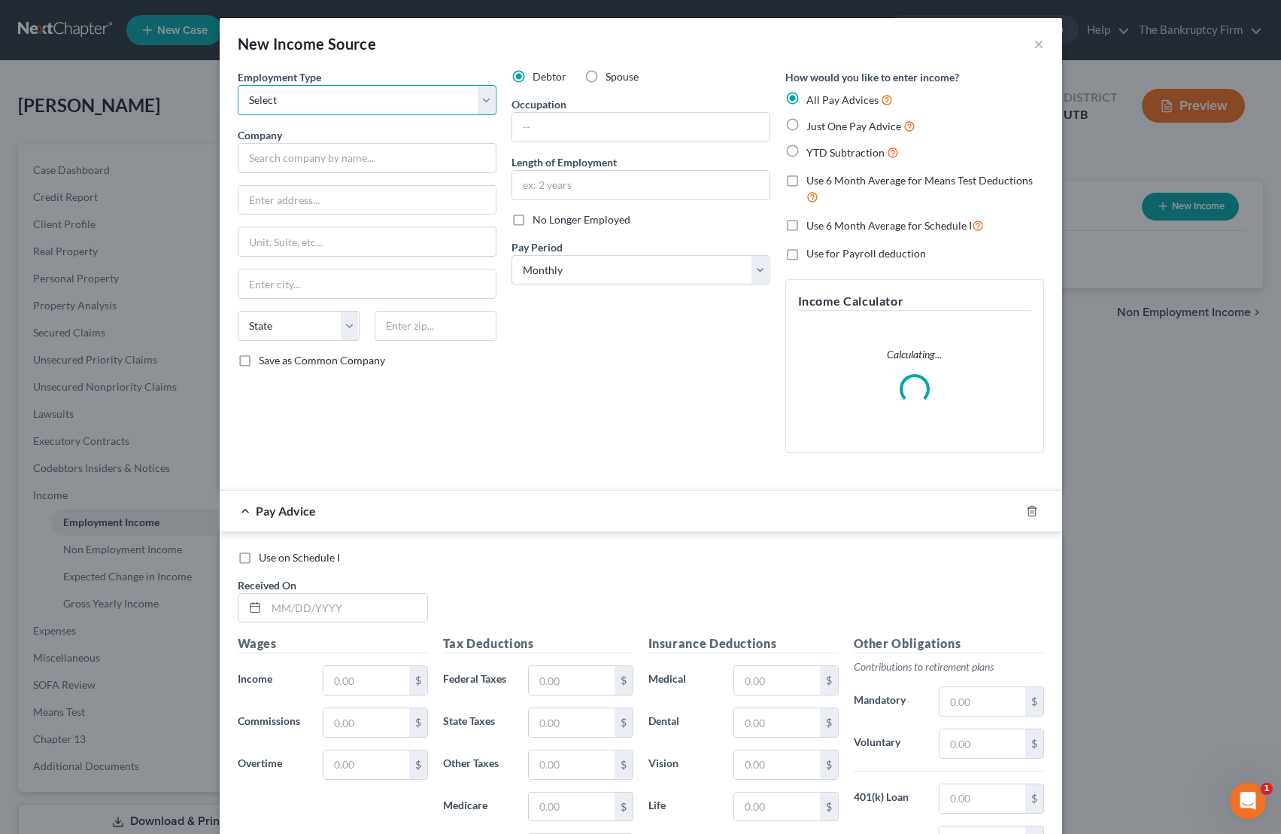
click at [385, 88] on select "Select Full or [DEMOGRAPHIC_DATA] Employment Self Employment" at bounding box center [367, 100] width 259 height 30
select select "0"
click at [238, 85] on select "Select Full or [DEMOGRAPHIC_DATA] Employment Self Employment" at bounding box center [367, 100] width 259 height 30
click at [325, 159] on input "text" at bounding box center [367, 158] width 259 height 30
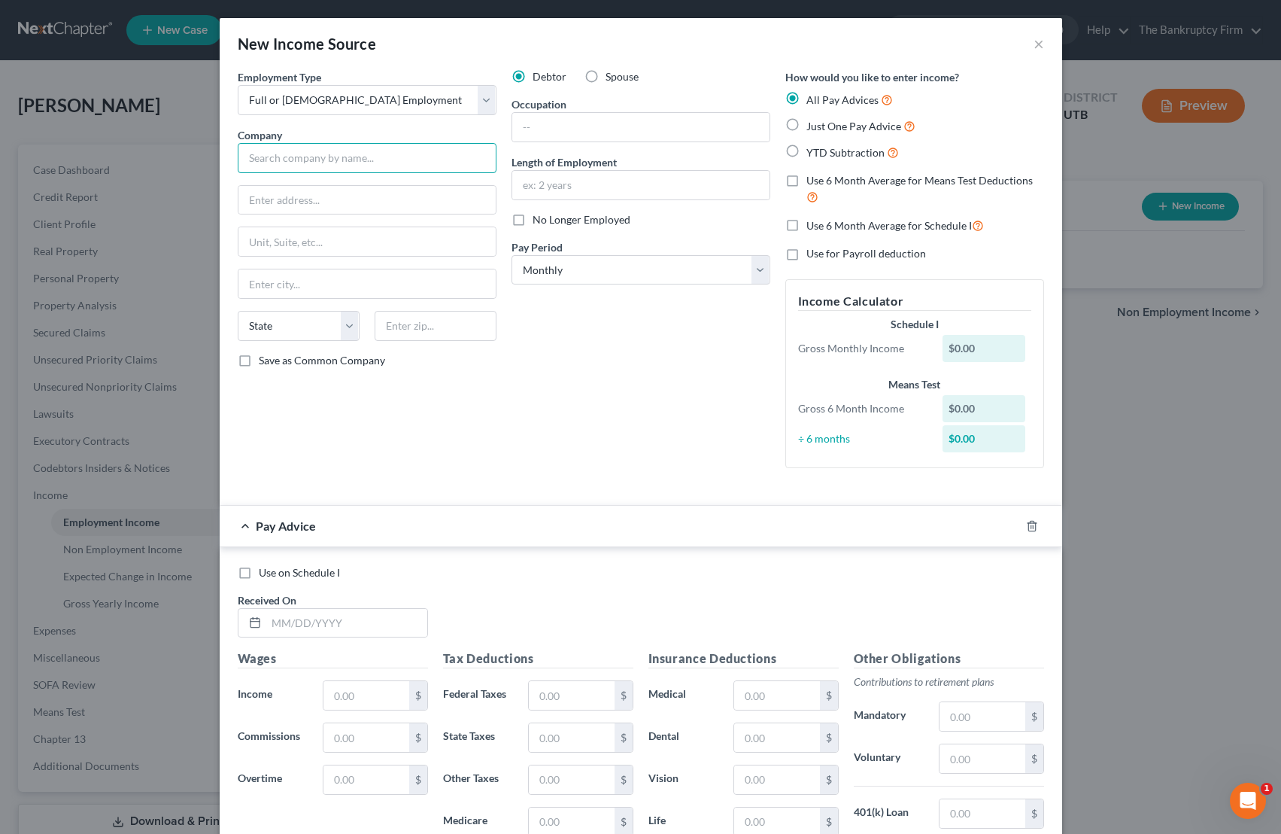
click at [296, 156] on input "text" at bounding box center [367, 158] width 259 height 30
type input "Love's Travel Stops & Country Store"
click at [320, 202] on input "[STREET_ADDRESS]" at bounding box center [366, 200] width 257 height 29
type input "[STREET_ADDRESS][US_STATE]"
type input "73120"
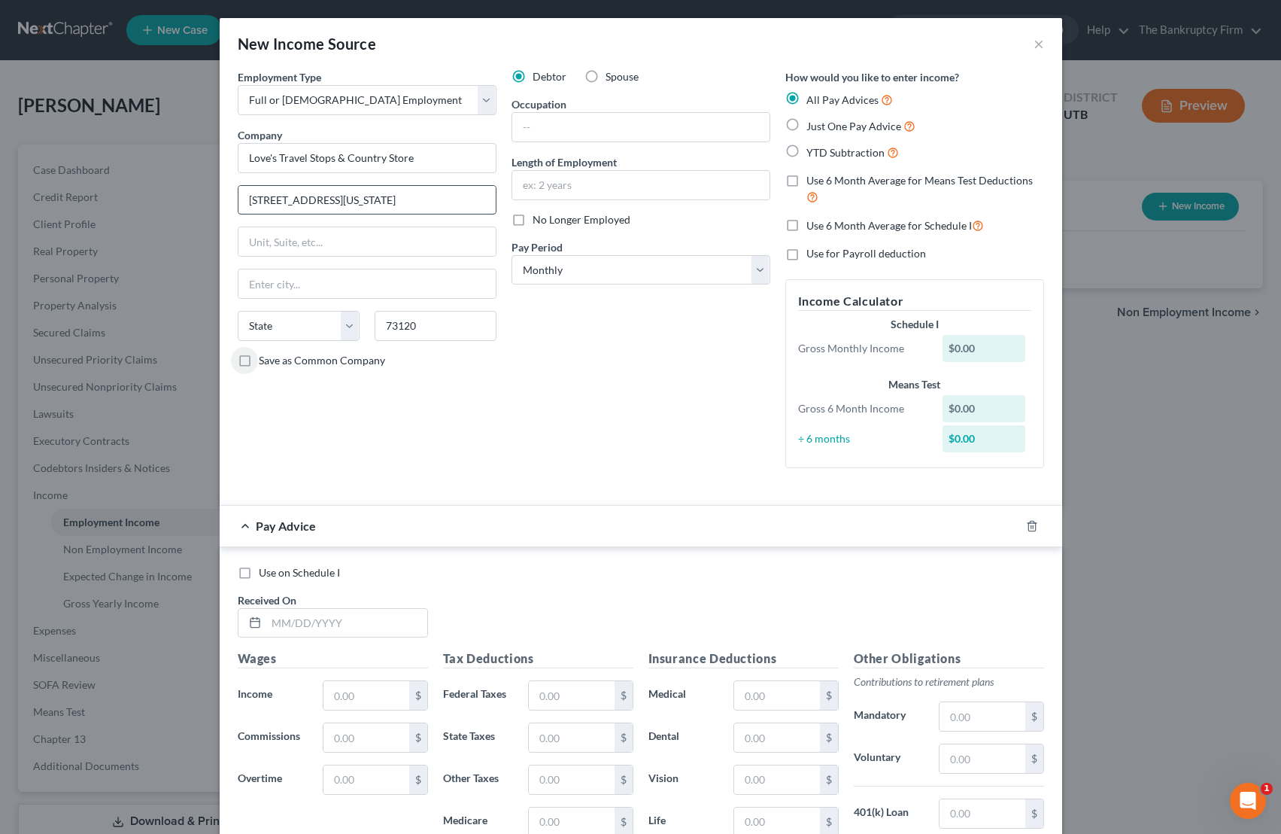
type input "[US_STATE][GEOGRAPHIC_DATA]"
select select "37"
click at [539, 126] on input "text" at bounding box center [640, 127] width 257 height 29
type input "Shift Lead"
type input "3 Years"
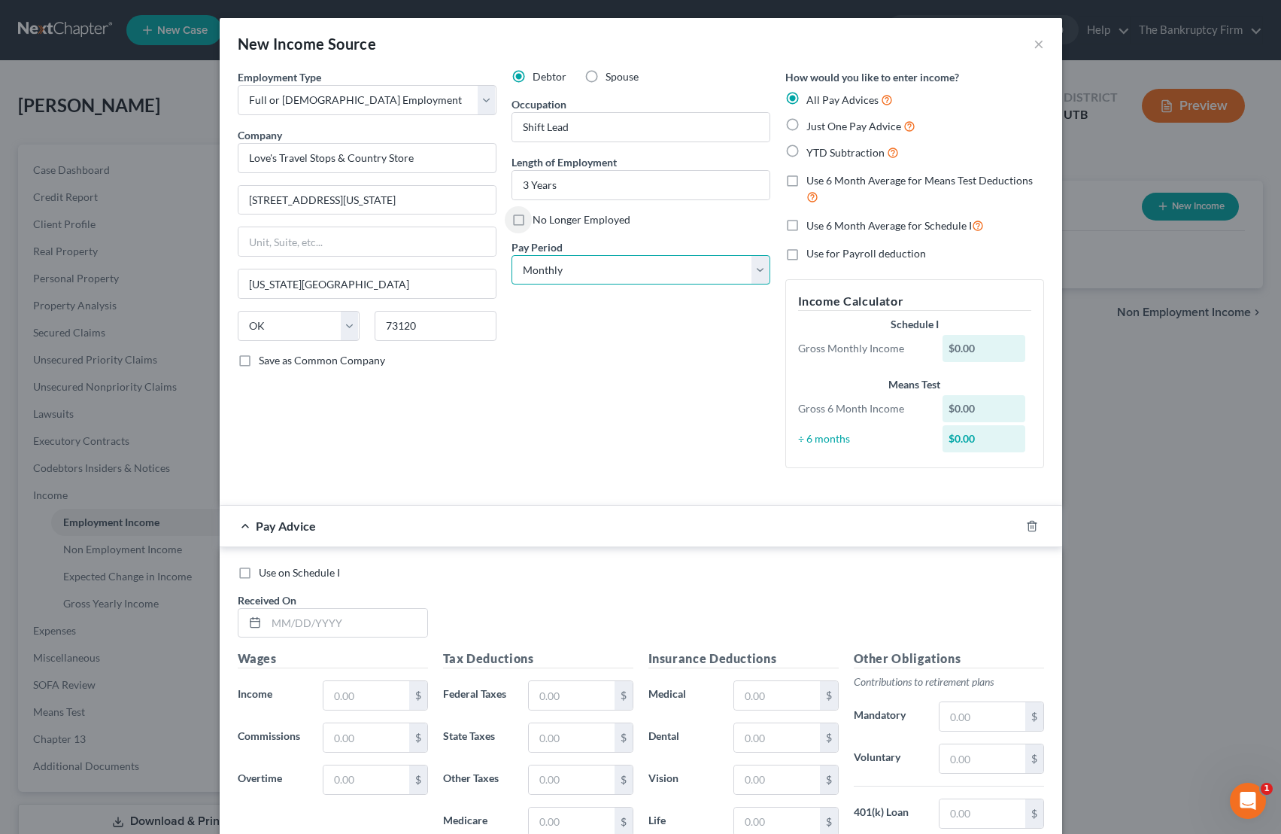
click at [763, 272] on select "Select Monthly Twice Monthly Every Other Week Weekly" at bounding box center [641, 270] width 259 height 30
select select "3"
click at [512, 255] on select "Select Monthly Twice Monthly Every Other Week Weekly" at bounding box center [641, 270] width 259 height 30
click at [807, 148] on label "YTD Subtraction" at bounding box center [853, 152] width 93 height 17
click at [813, 148] on input "YTD Subtraction" at bounding box center [818, 149] width 10 height 10
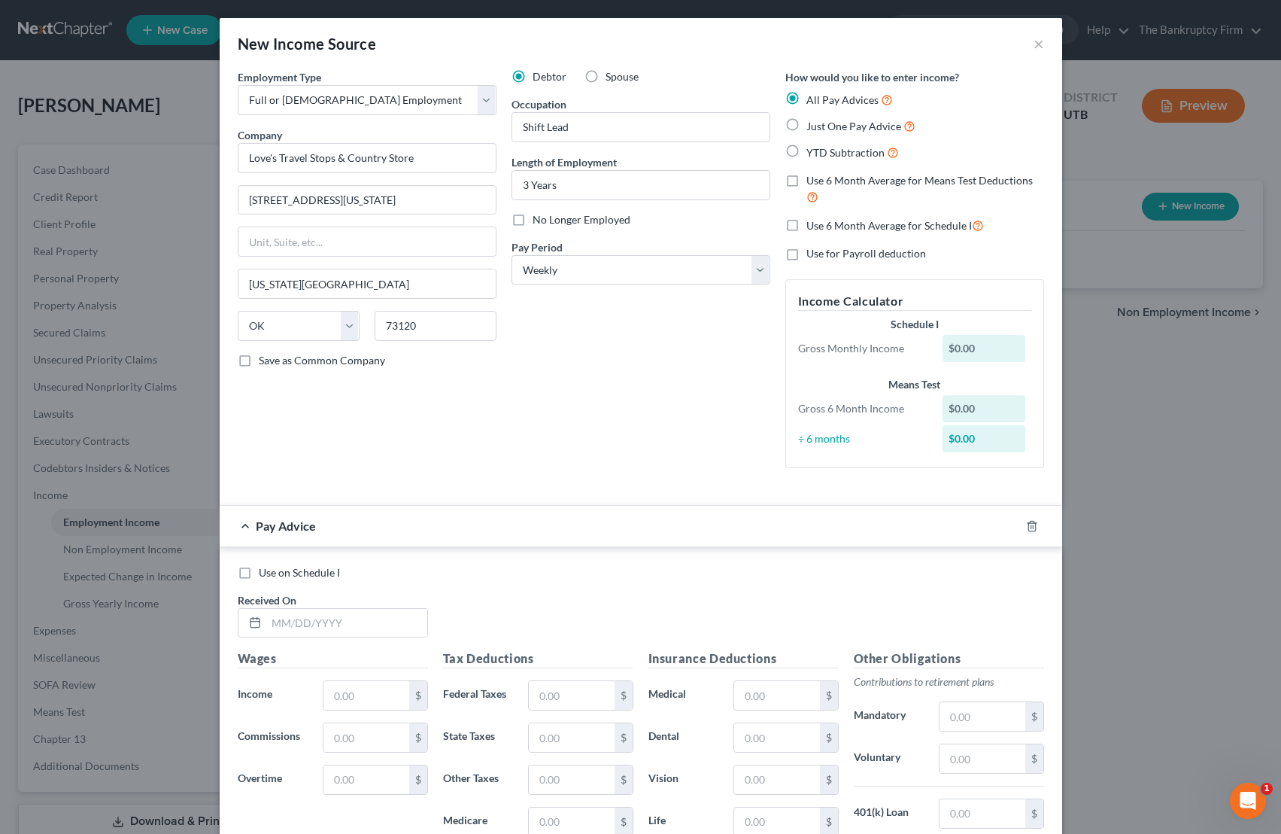
radio input "true"
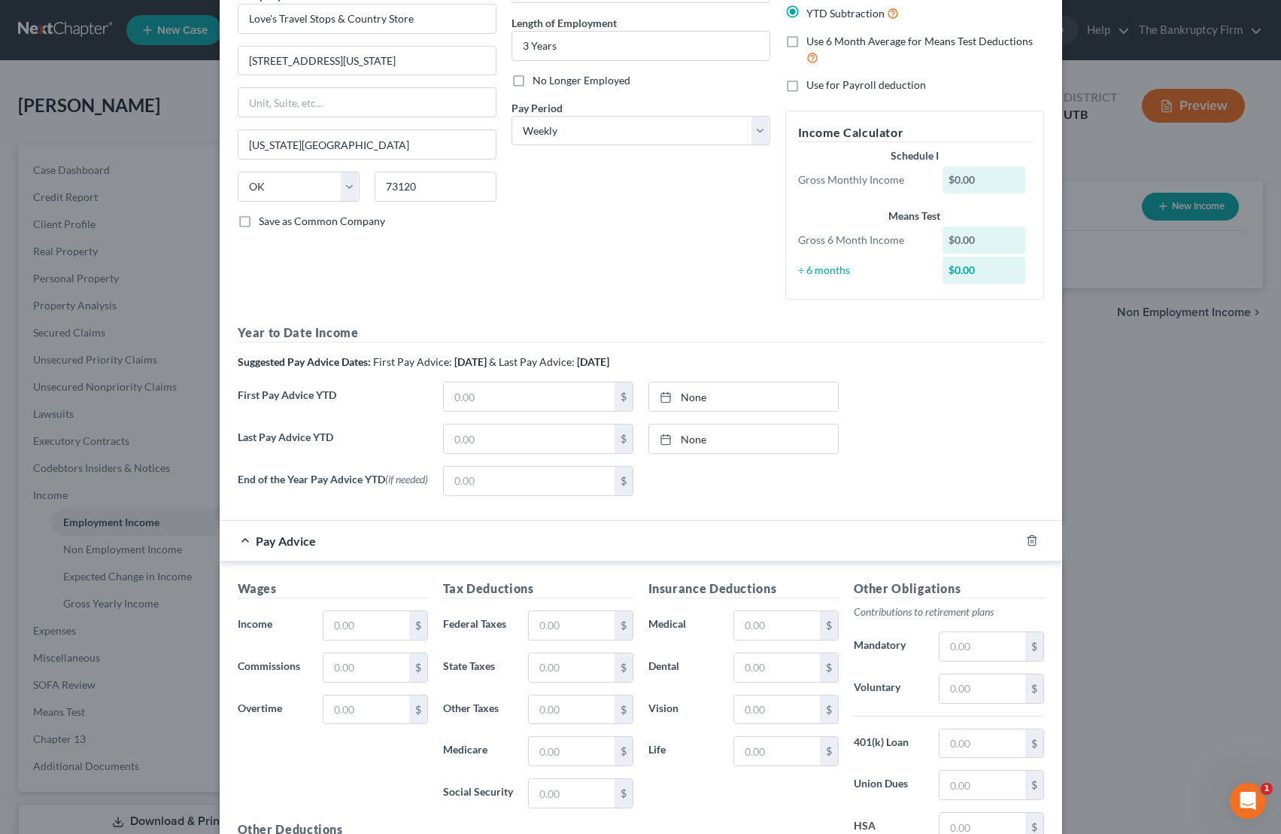
scroll to position [146, 0]
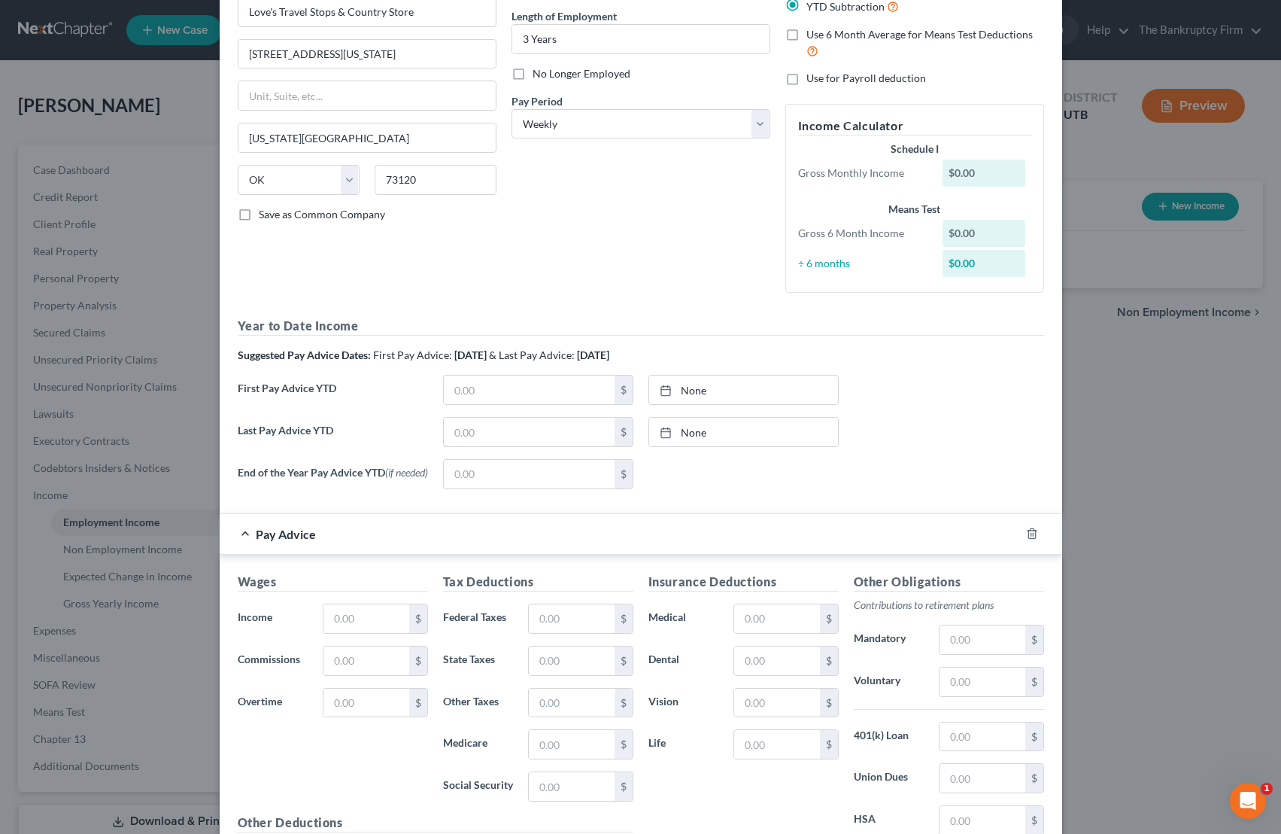
drag, startPoint x: 532, startPoint y: 431, endPoint x: 1183, endPoint y: 363, distance: 655.0
click at [537, 430] on input "text" at bounding box center [529, 432] width 171 height 29
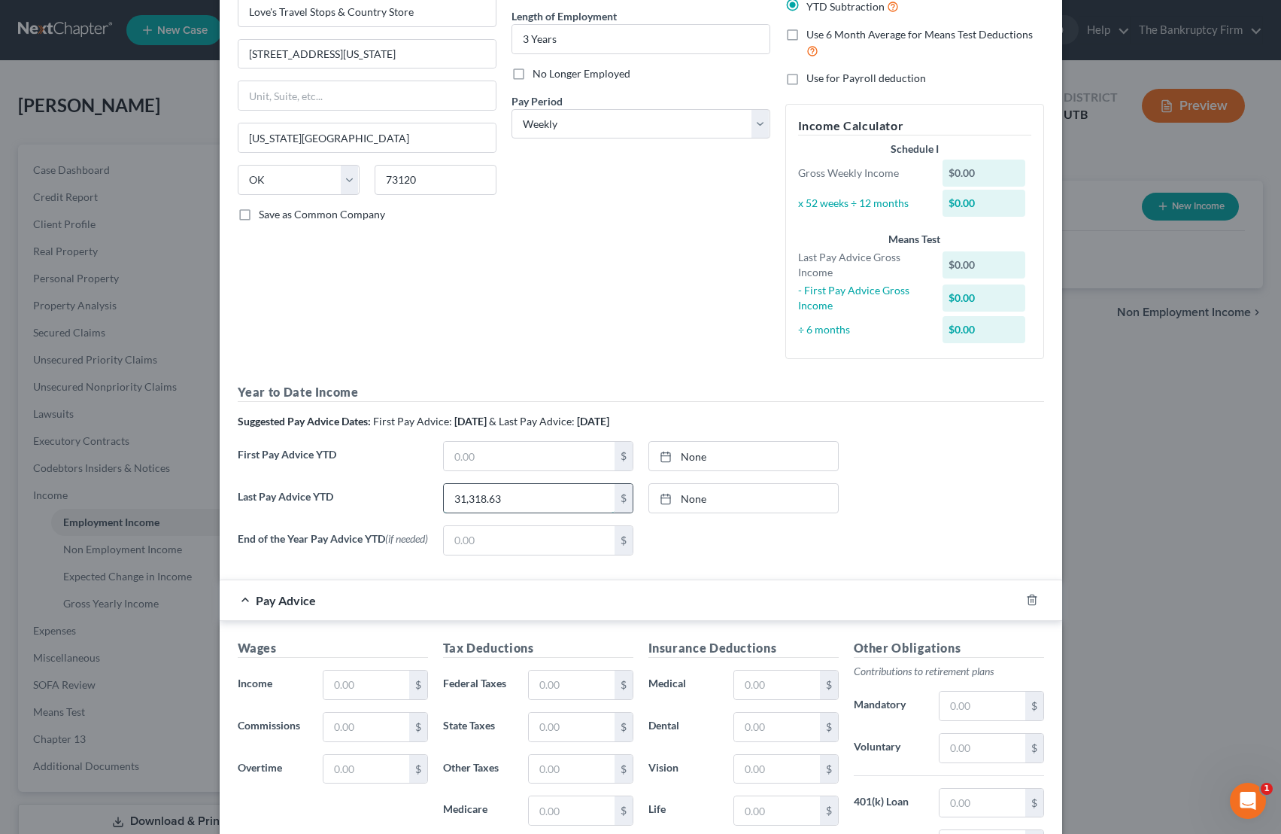
type input "31,318.63"
click at [752, 505] on link "[DATE]" at bounding box center [743, 498] width 189 height 29
click at [508, 457] on input "text" at bounding box center [529, 456] width 171 height 29
type input "6,407.72"
click at [742, 461] on link "[DATE]" at bounding box center [743, 456] width 189 height 29
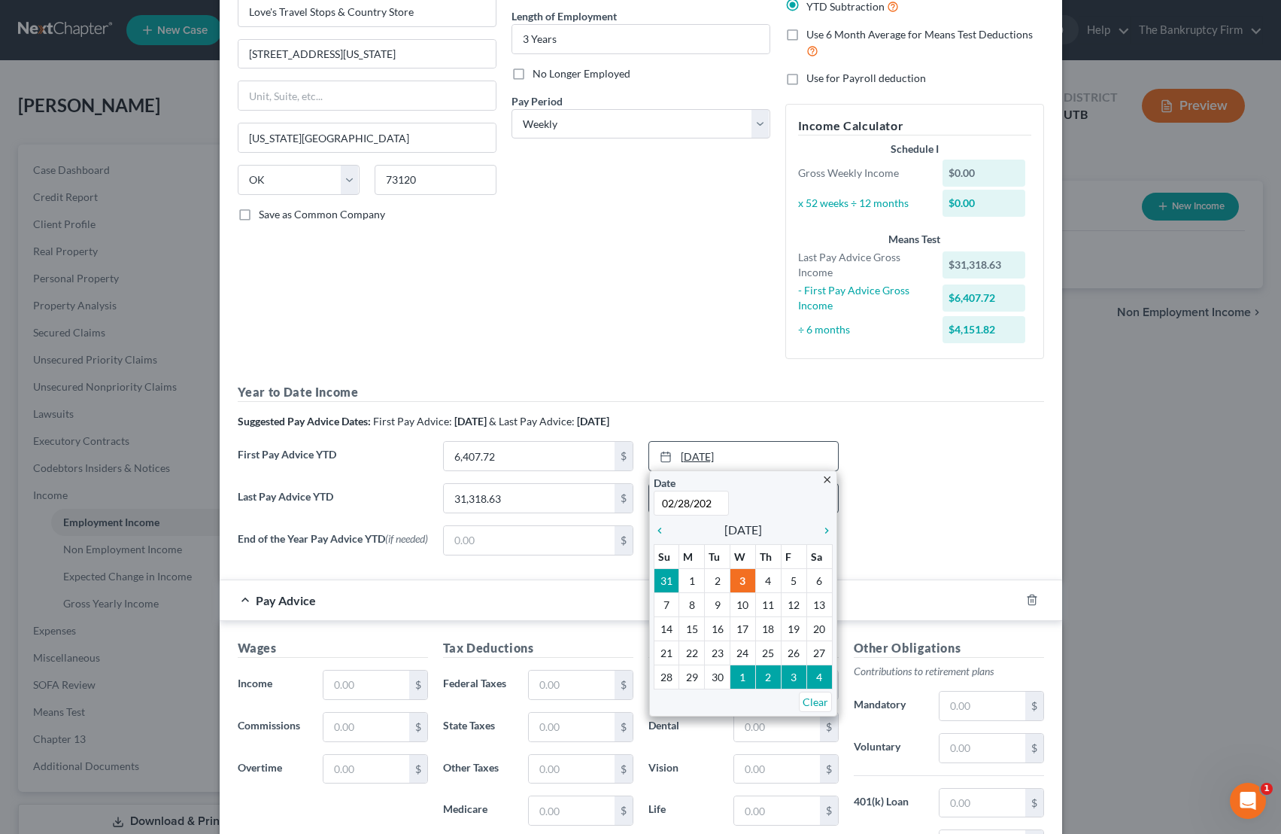
type input "[DATE]"
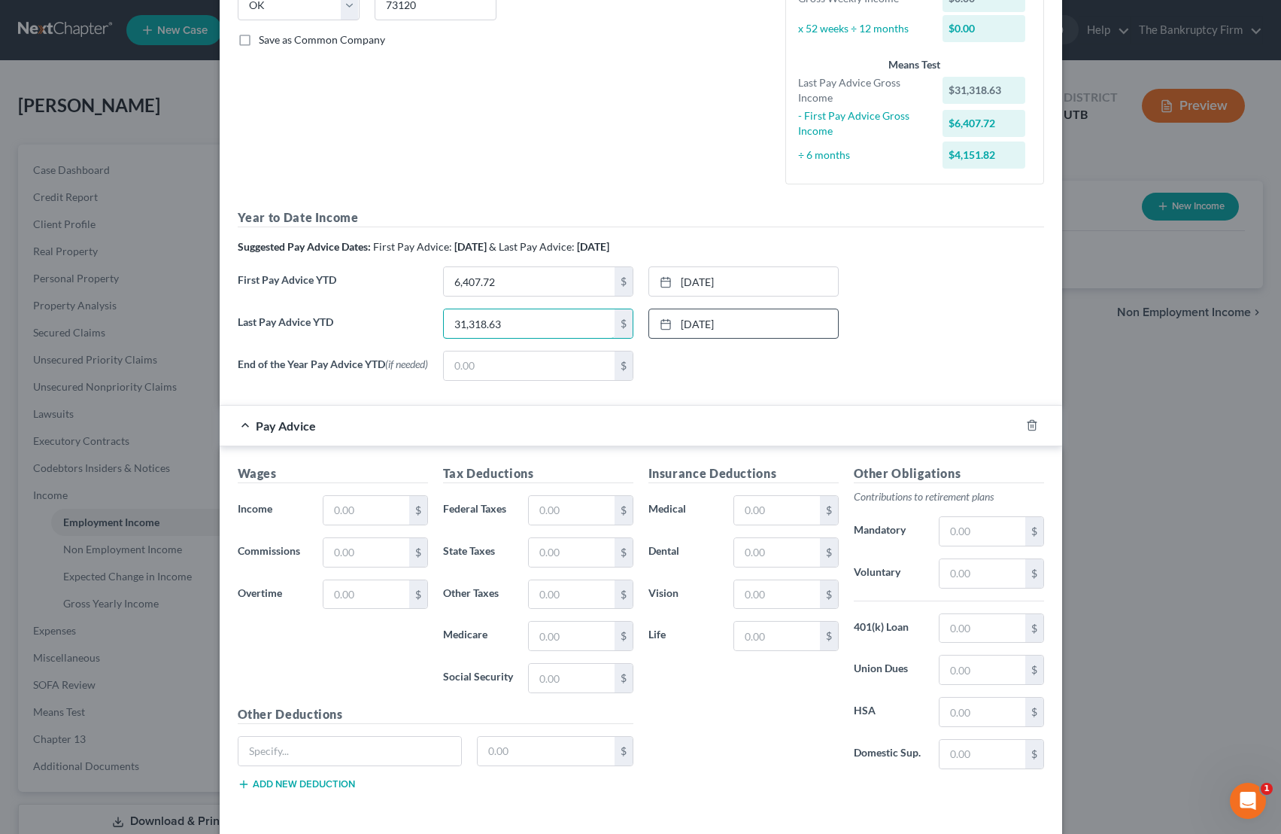
scroll to position [338, 0]
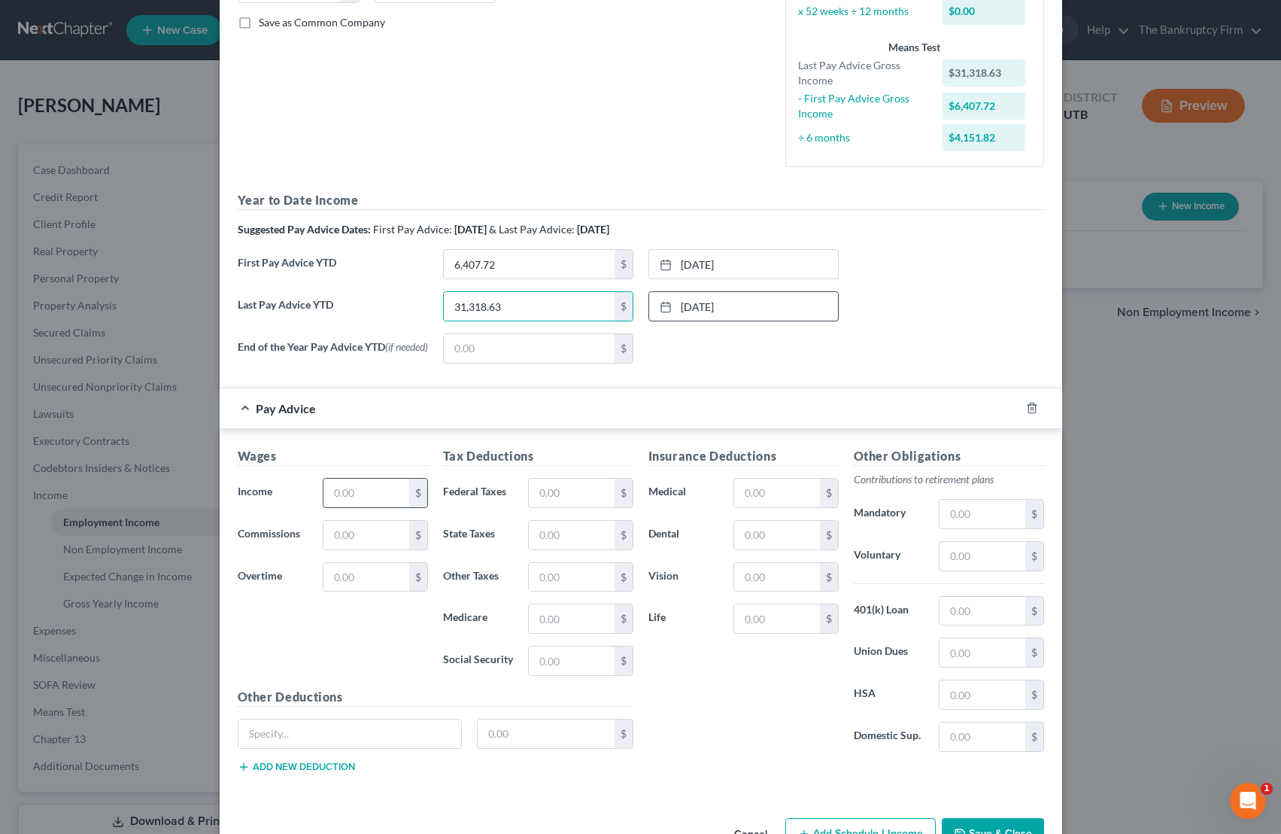
click at [357, 495] on input "text" at bounding box center [366, 492] width 85 height 29
drag, startPoint x: 1029, startPoint y: 408, endPoint x: 845, endPoint y: 271, distance: 229.6
click at [1023, 408] on icon "button" at bounding box center [1031, 408] width 7 height 10
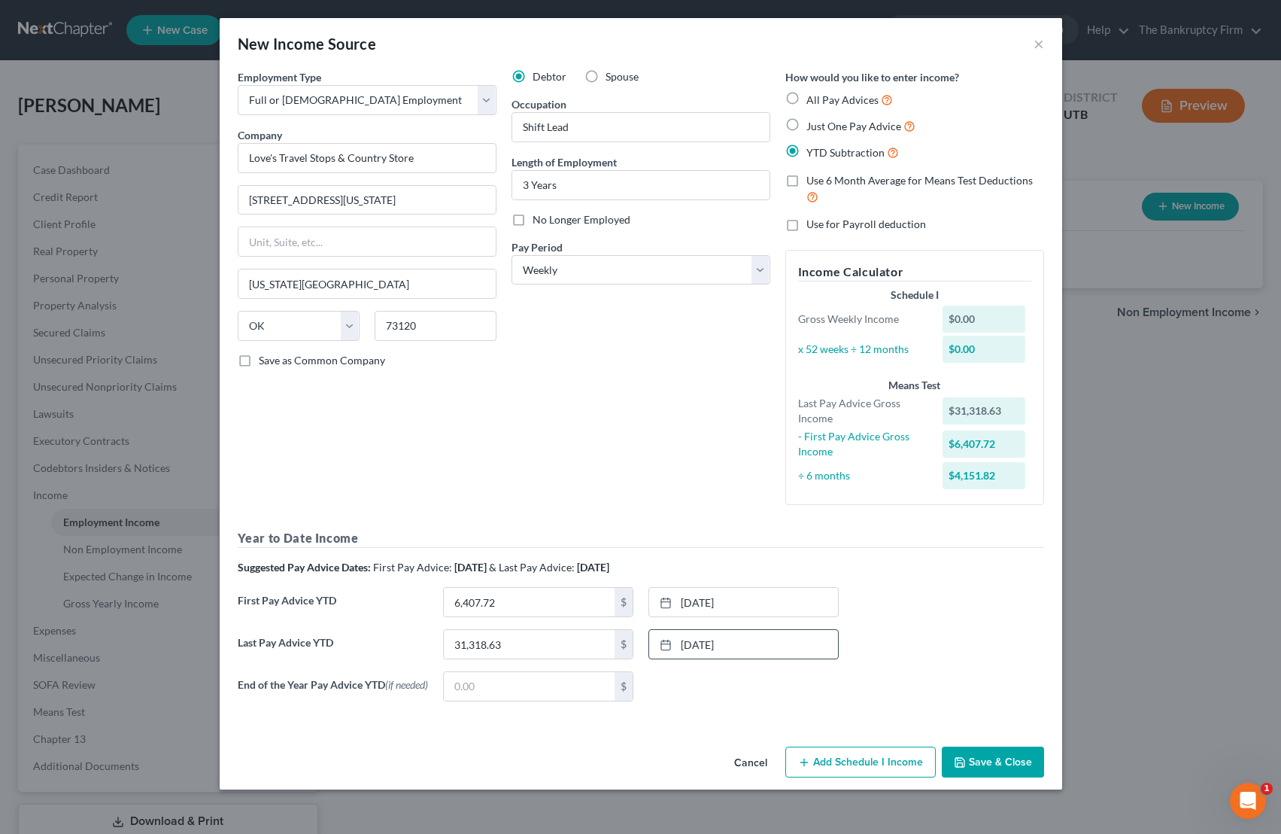
click at [864, 761] on button "Add Schedule I Income" at bounding box center [860, 762] width 150 height 32
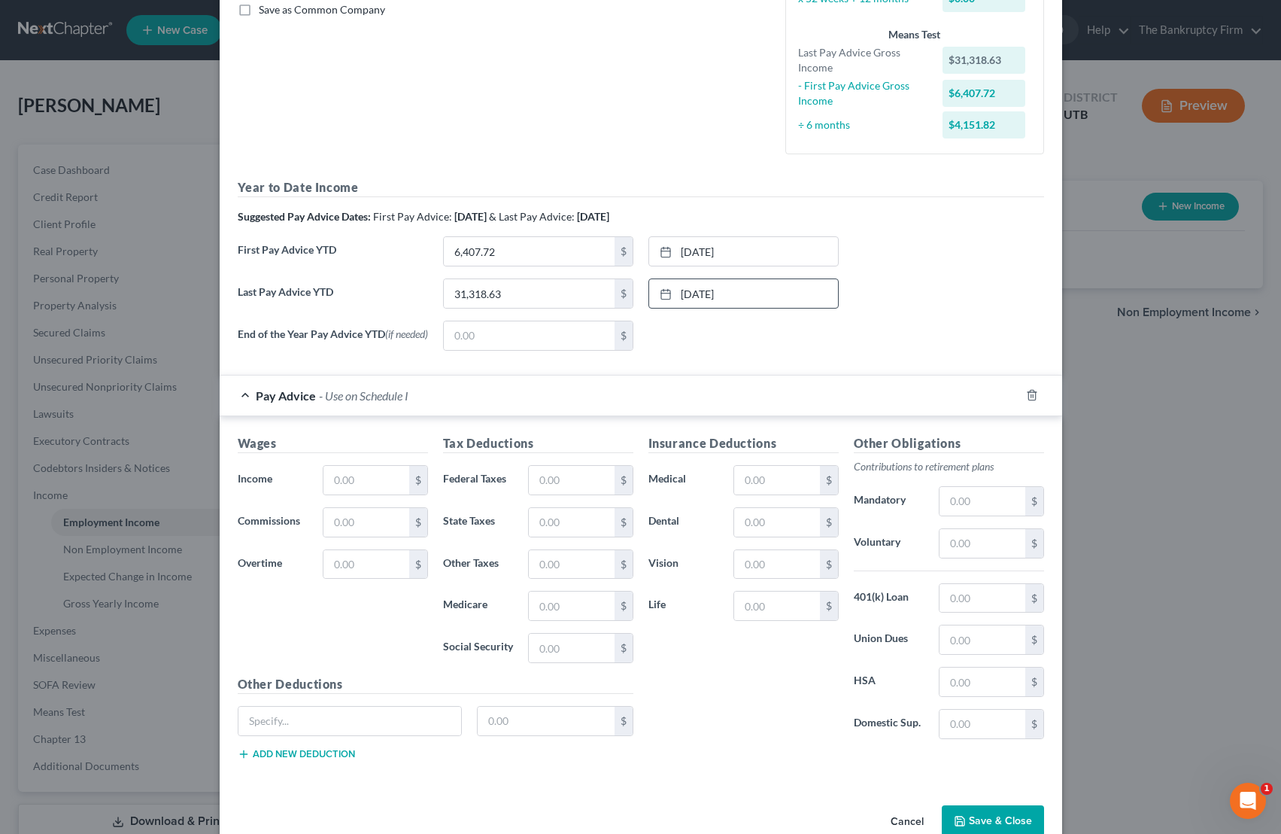
scroll to position [378, 0]
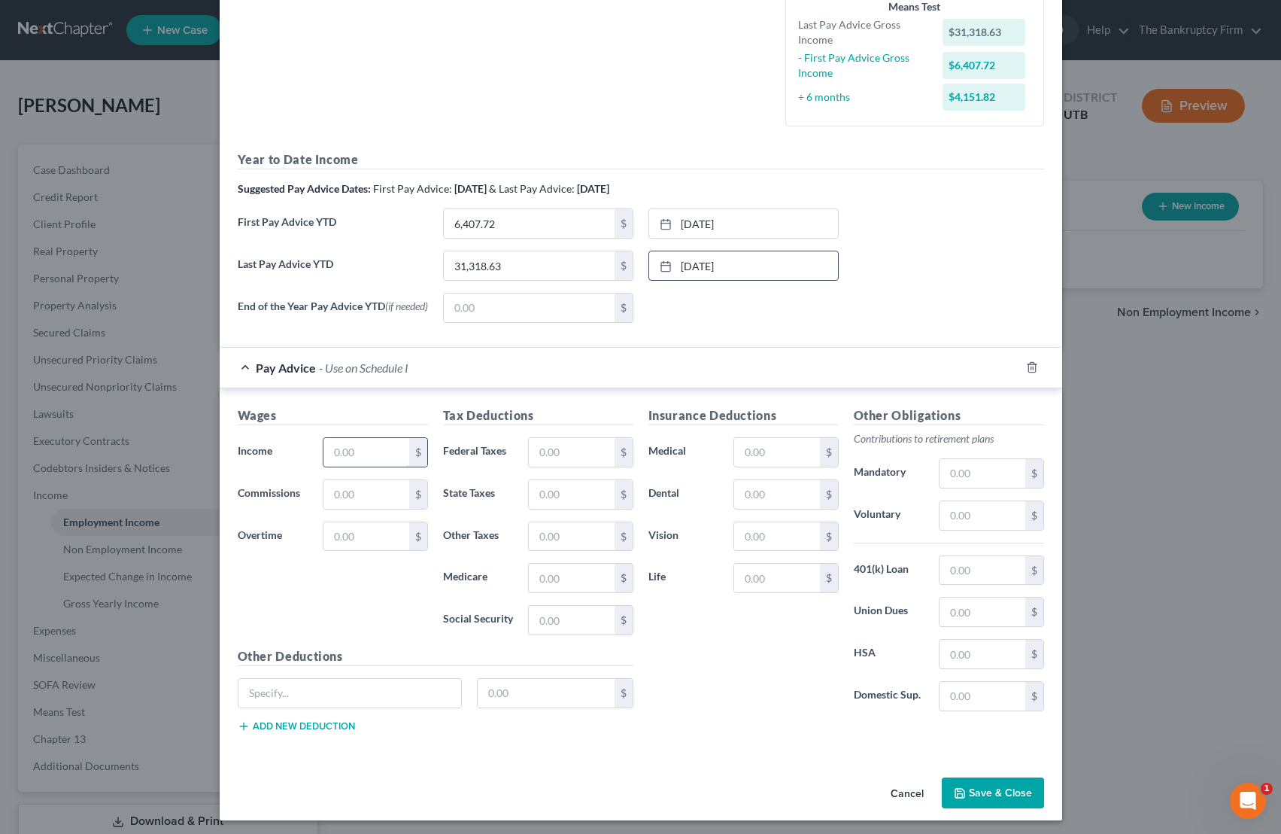
click at [360, 449] on input "text" at bounding box center [366, 452] width 85 height 29
type input "820.13"
click at [548, 451] on input "text" at bounding box center [571, 452] width 85 height 29
type input "134.99"
type input "99.59"
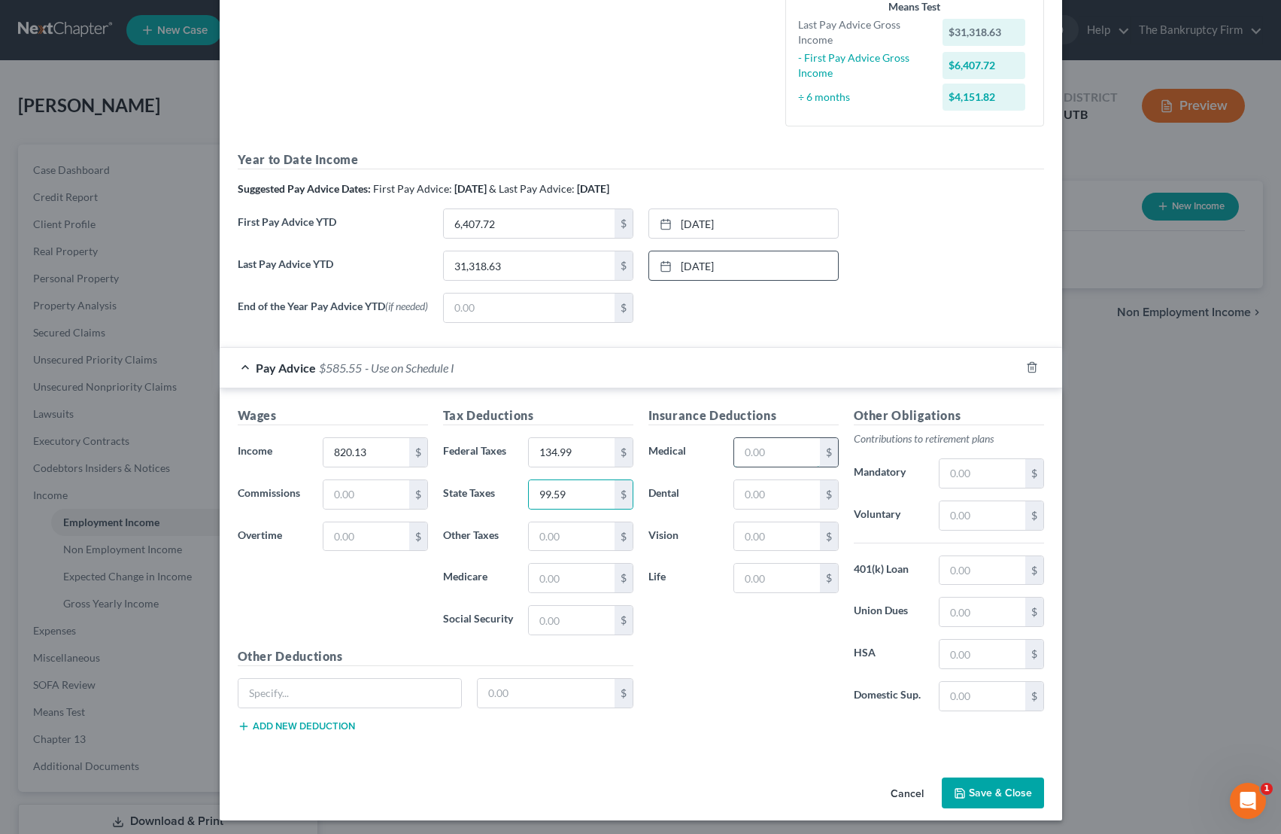
click at [740, 457] on input "text" at bounding box center [776, 452] width 85 height 29
type input "99.59"
click at [961, 522] on input "text" at bounding box center [982, 515] width 85 height 29
type input "31.51"
click at [996, 788] on button "Save & Close" at bounding box center [993, 793] width 102 height 32
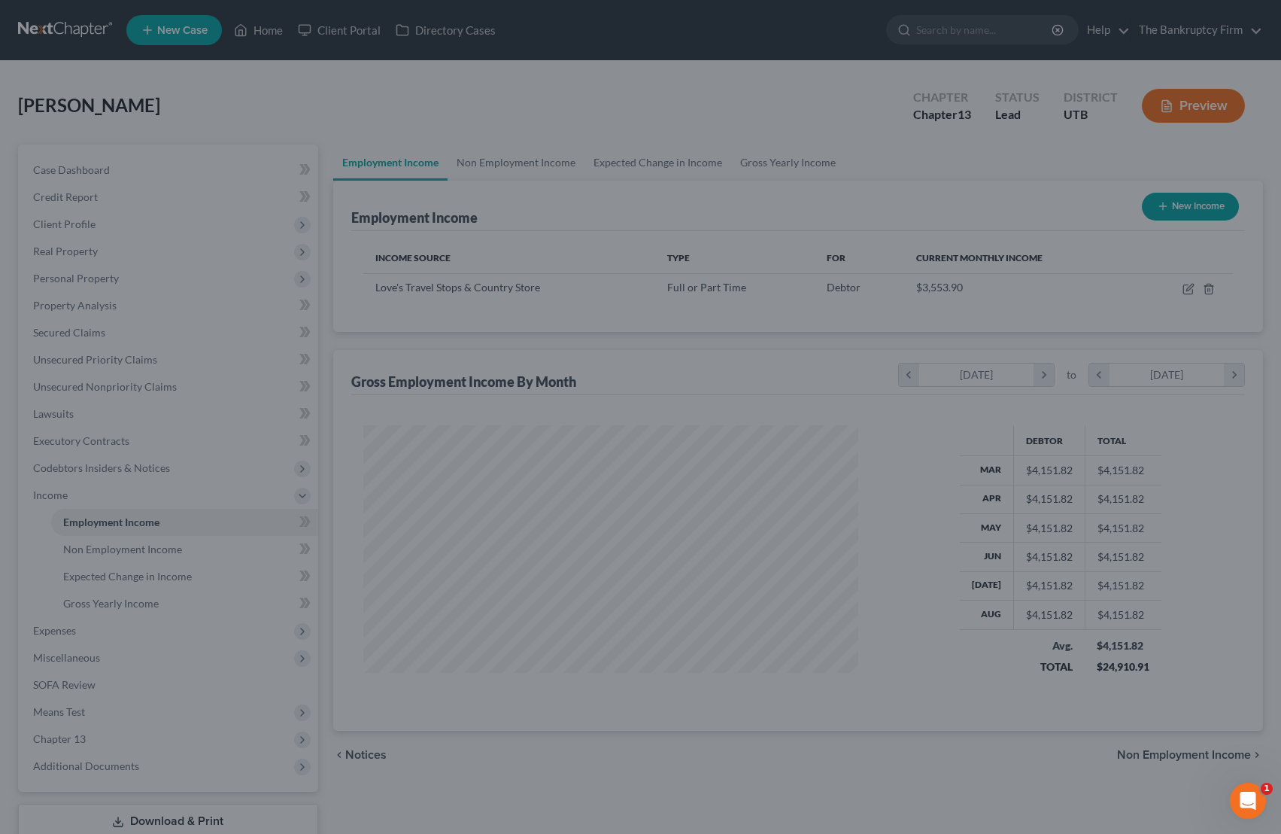
scroll to position [270, 525]
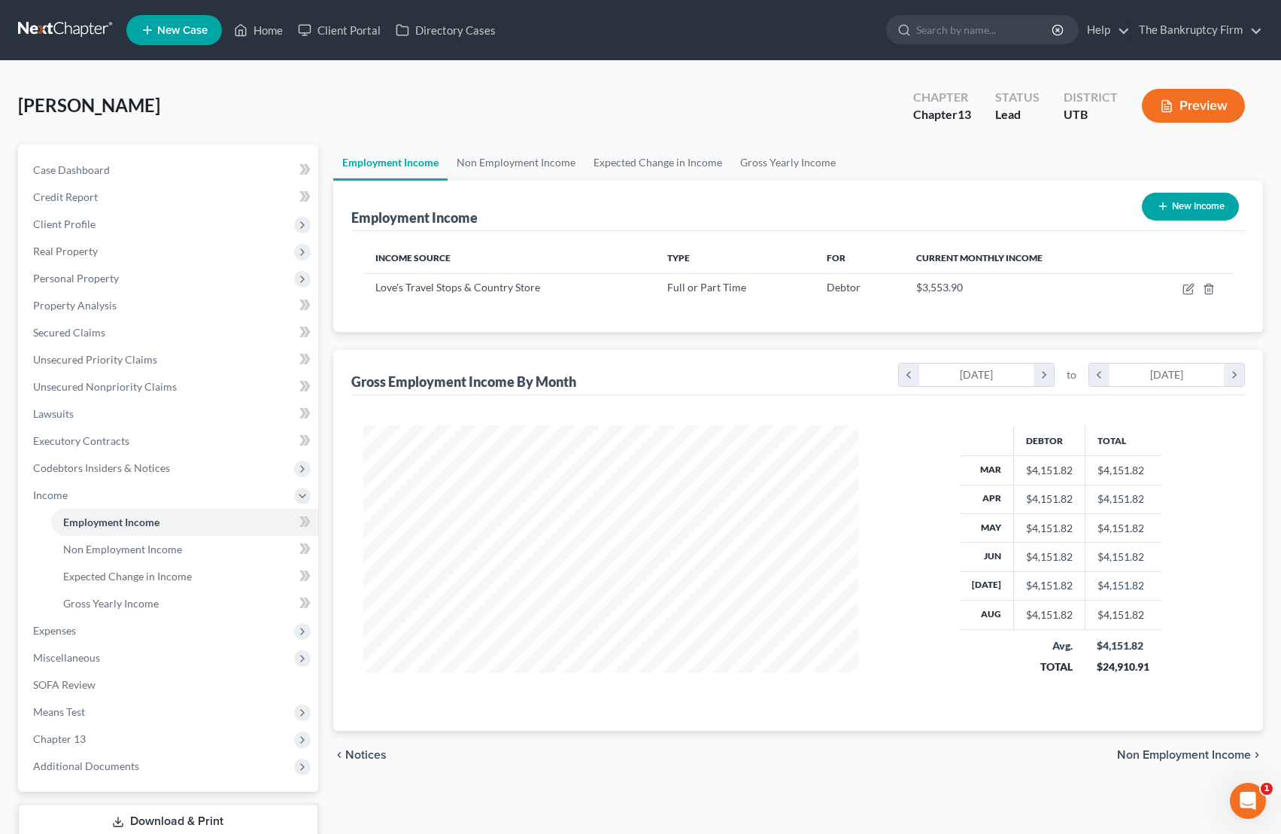
click at [1023, 202] on button "New Income" at bounding box center [1190, 207] width 97 height 28
select select "0"
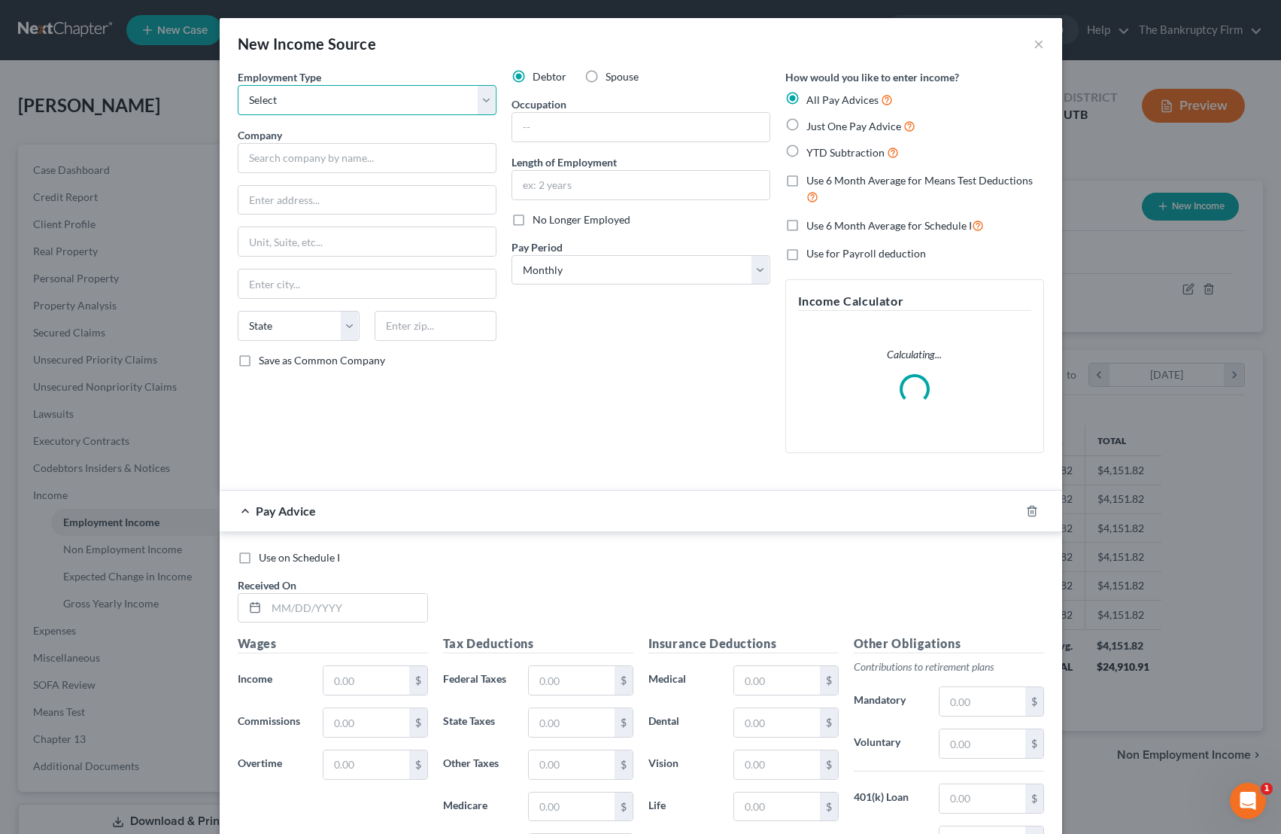
click at [313, 98] on select "Select Full or [DEMOGRAPHIC_DATA] Employment Self Employment" at bounding box center [367, 100] width 259 height 30
select select "0"
click at [238, 85] on select "Select Full or [DEMOGRAPHIC_DATA] Employment Self Employment" at bounding box center [367, 100] width 259 height 30
click at [303, 162] on input "text" at bounding box center [367, 158] width 259 height 30
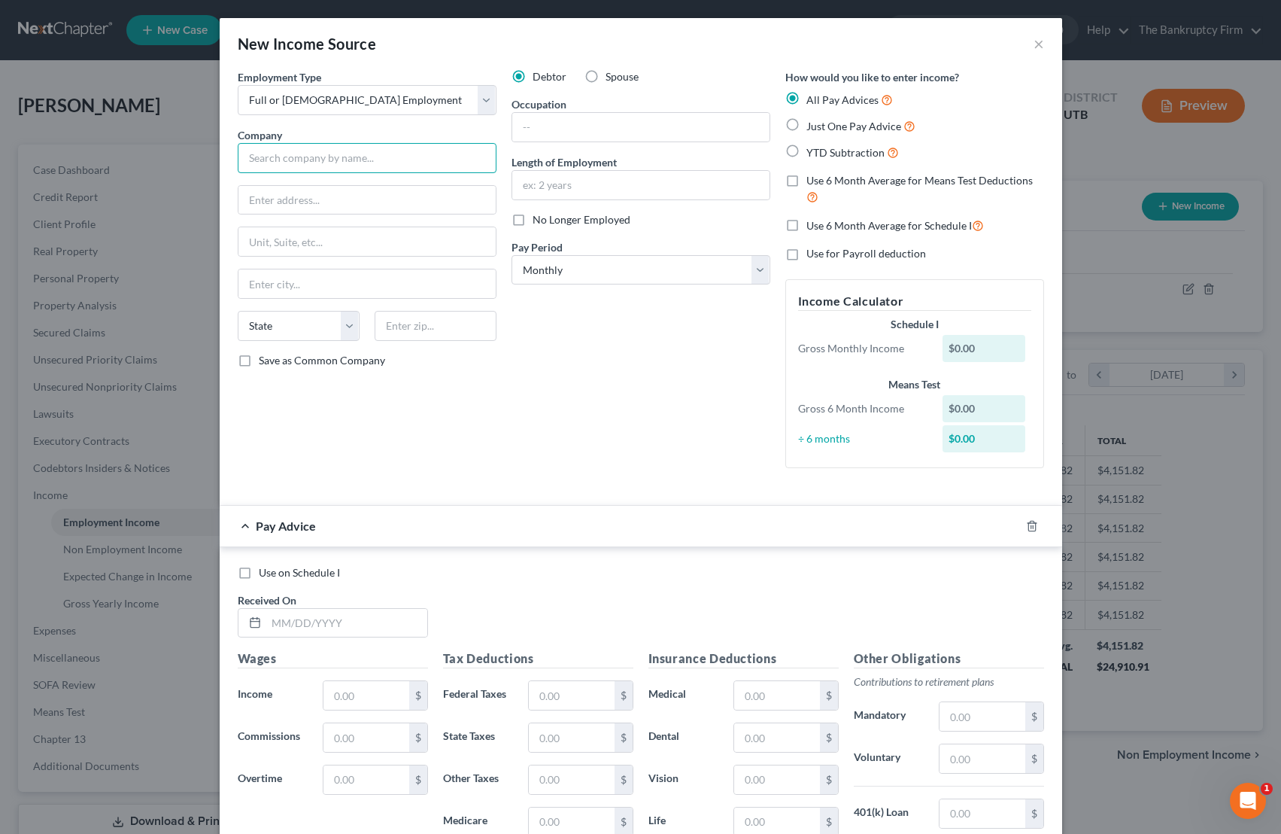
click at [295, 159] on input "text" at bounding box center [367, 158] width 259 height 30
type input "Friends of Switchpoint Inc"
click at [330, 205] on input "text" at bounding box center [366, 200] width 257 height 29
type input "[STREET_ADDRESS]"
type input "84770"
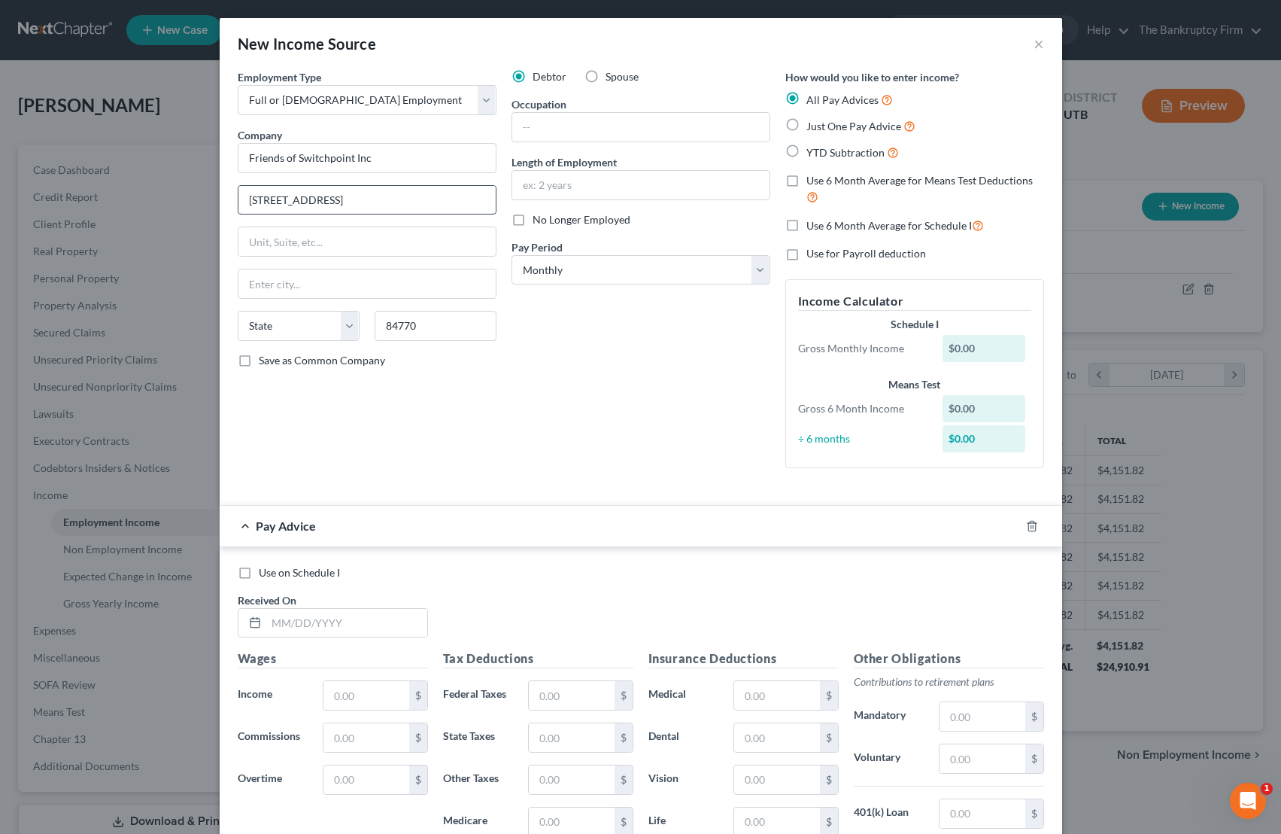
type input "Saint [PERSON_NAME]"
select select "46"
click at [566, 130] on input "text" at bounding box center [640, 127] width 257 height 29
type input "Behavioral Tech"
click at [536, 186] on input "text" at bounding box center [640, 185] width 257 height 29
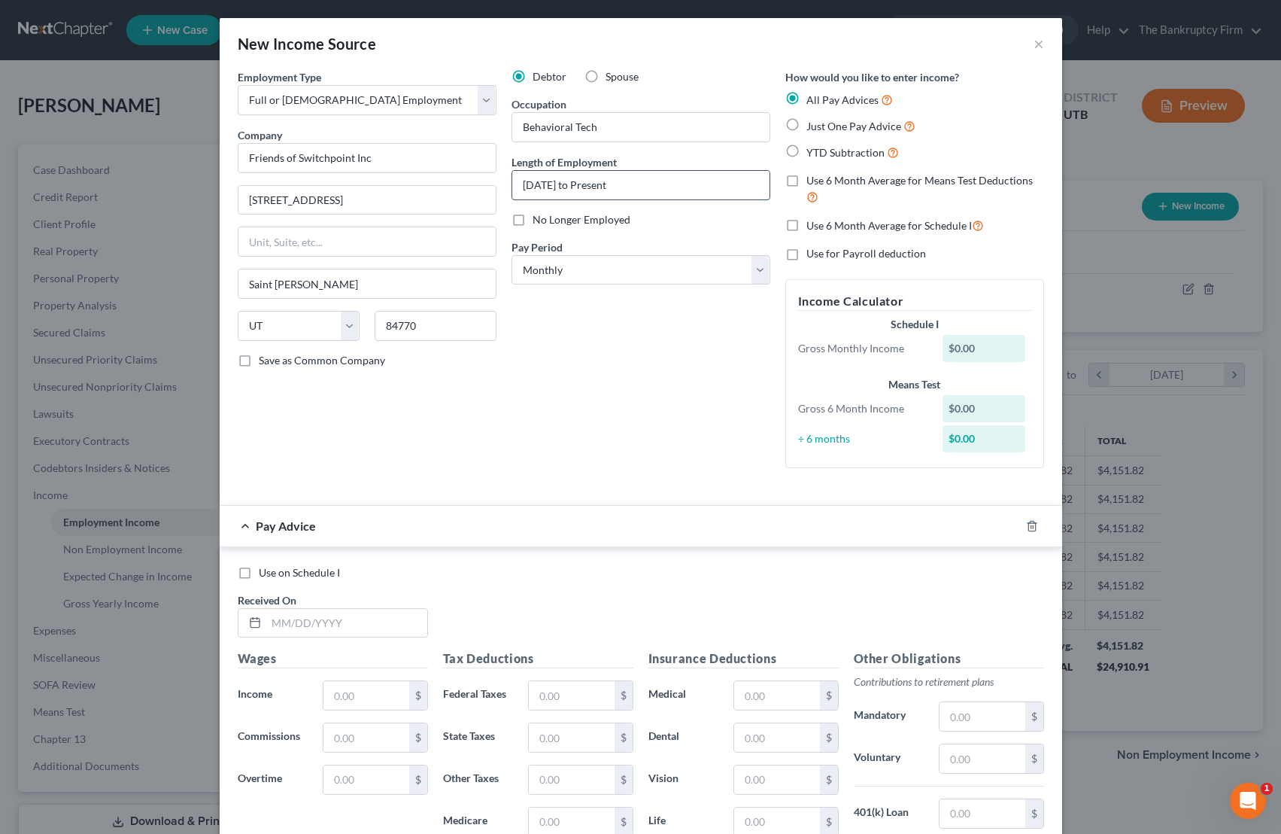
type input "[DATE] to Present"
click at [612, 272] on select "Select Monthly Twice Monthly Every Other Week Weekly" at bounding box center [641, 270] width 259 height 30
select select "2"
click at [512, 255] on select "Select Monthly Twice Monthly Every Other Week Weekly" at bounding box center [641, 270] width 259 height 30
click at [807, 154] on label "YTD Subtraction" at bounding box center [853, 152] width 93 height 17
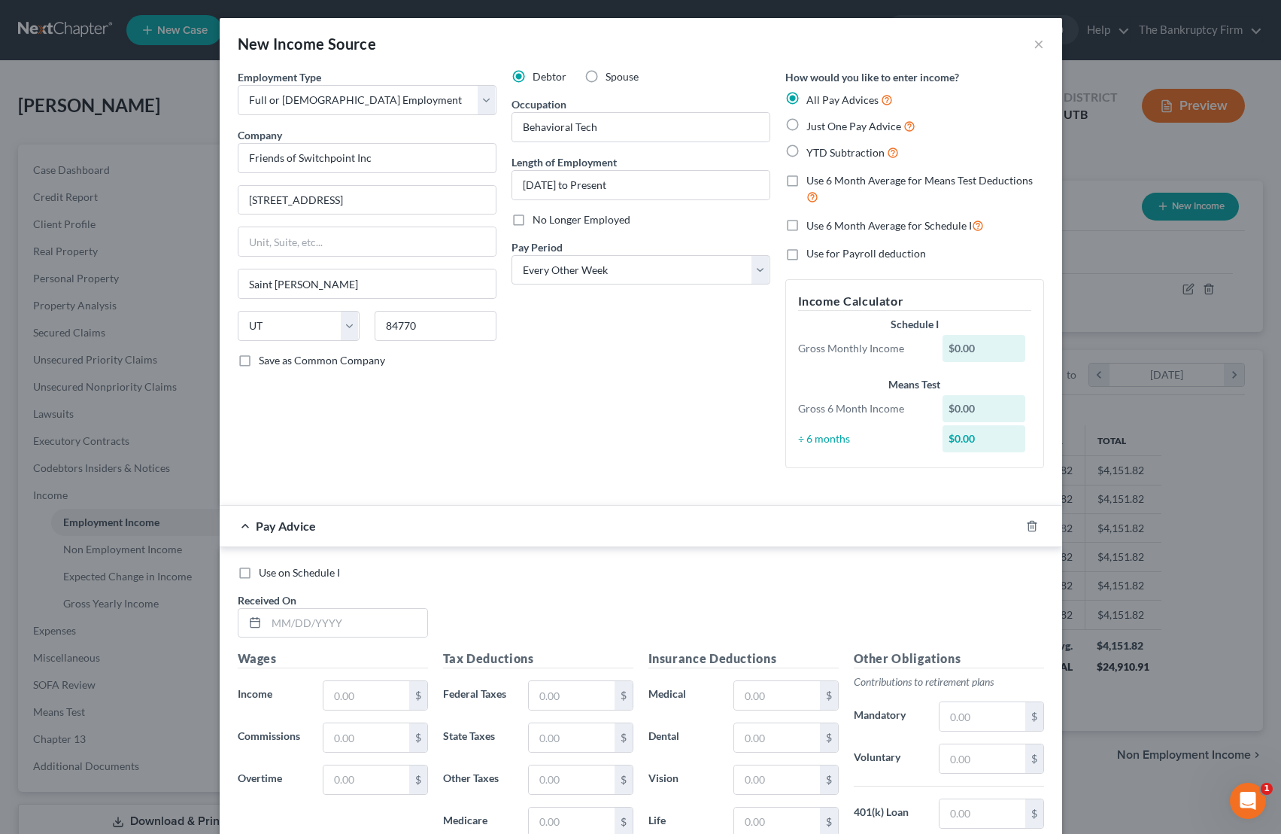
click at [813, 153] on input "YTD Subtraction" at bounding box center [818, 149] width 10 height 10
radio input "true"
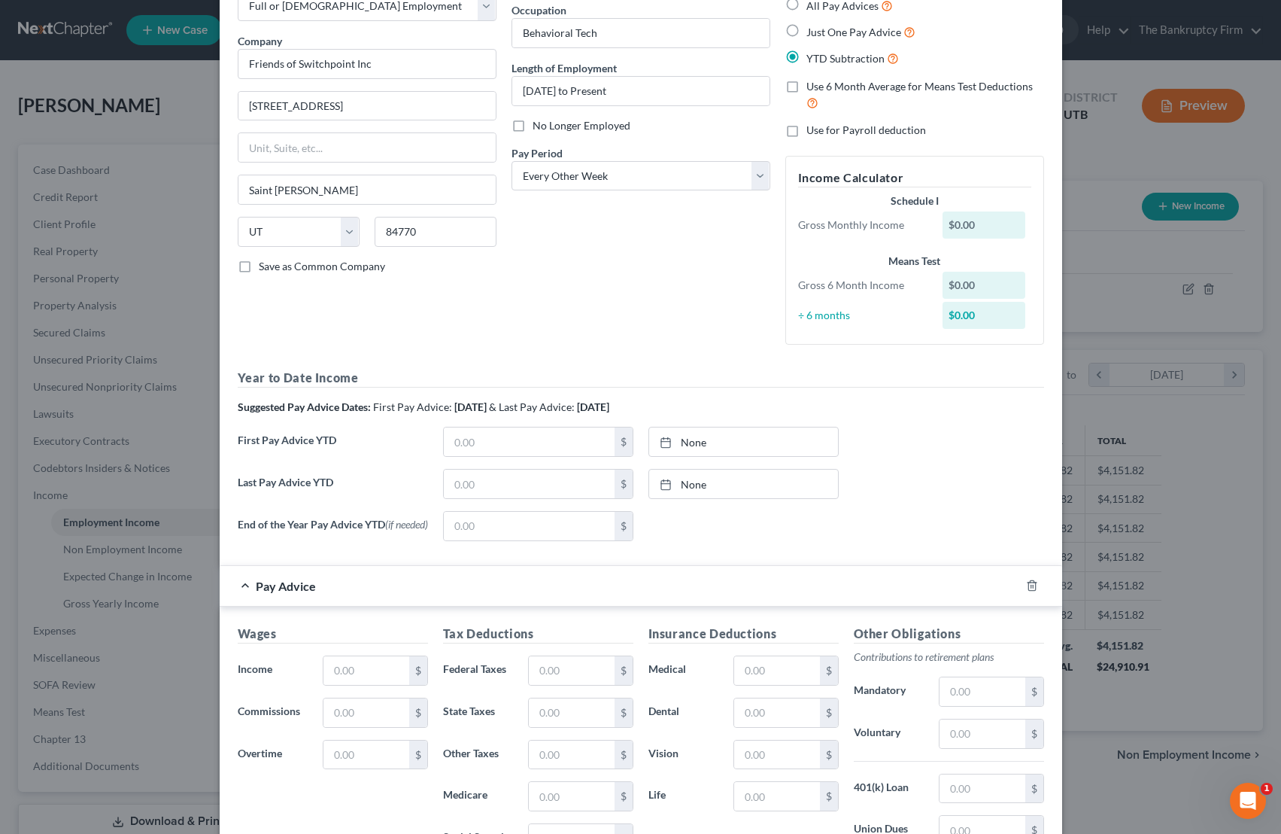
scroll to position [120, 0]
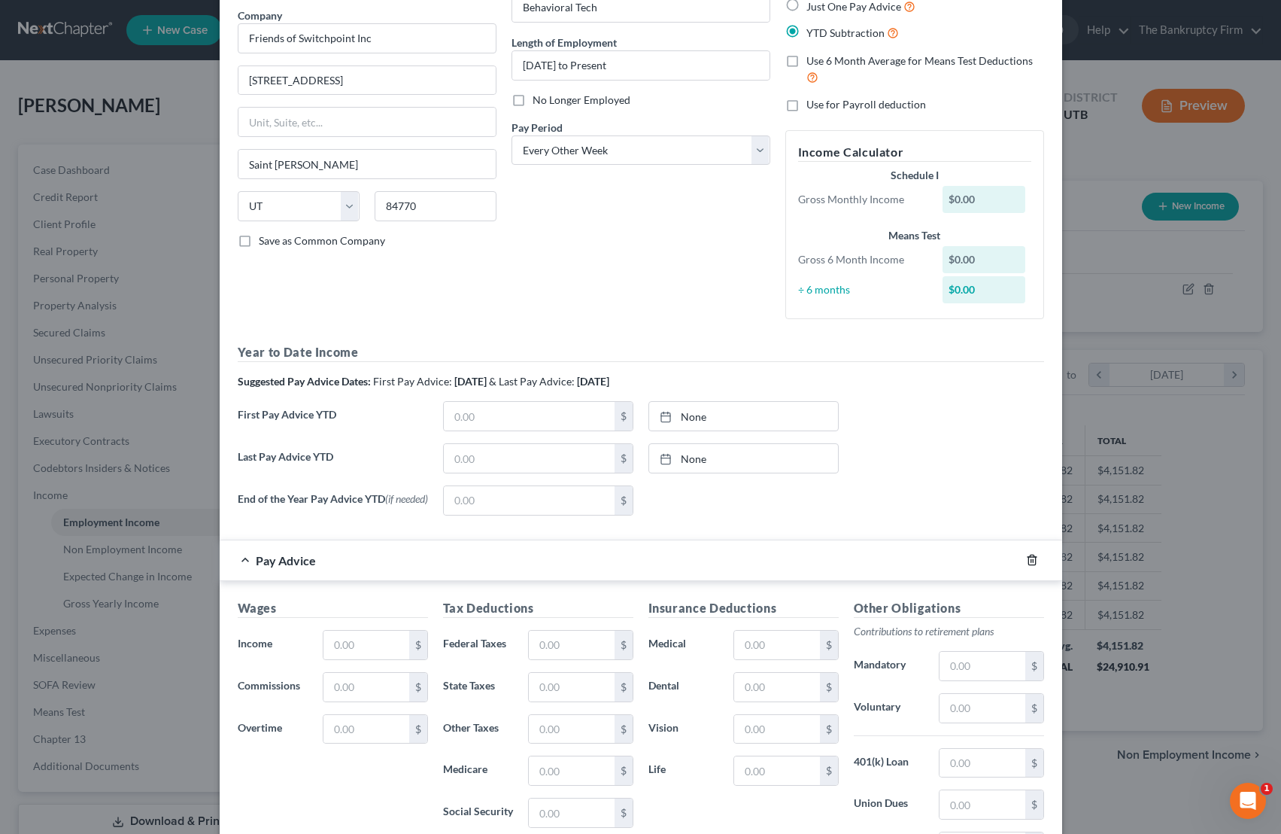
click at [1023, 560] on icon "button" at bounding box center [1032, 560] width 12 height 12
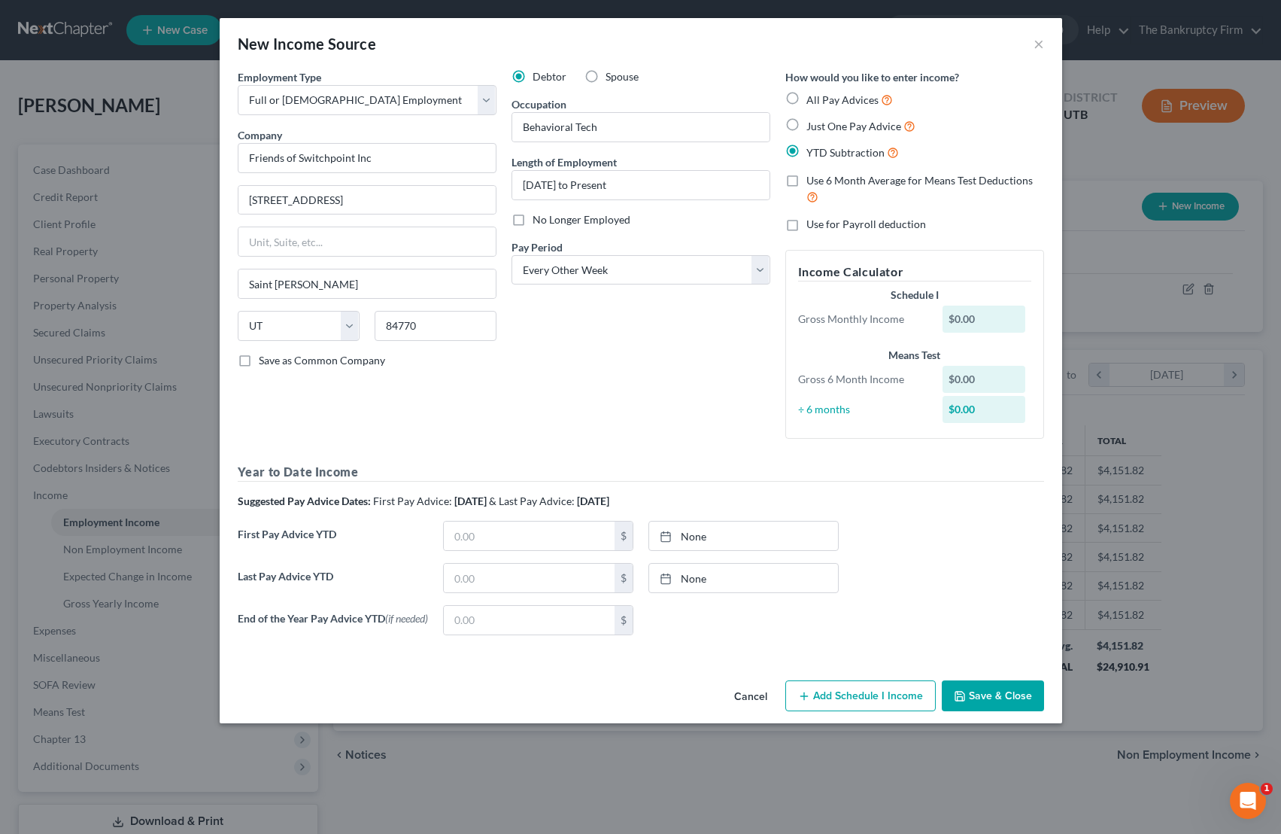
scroll to position [0, 0]
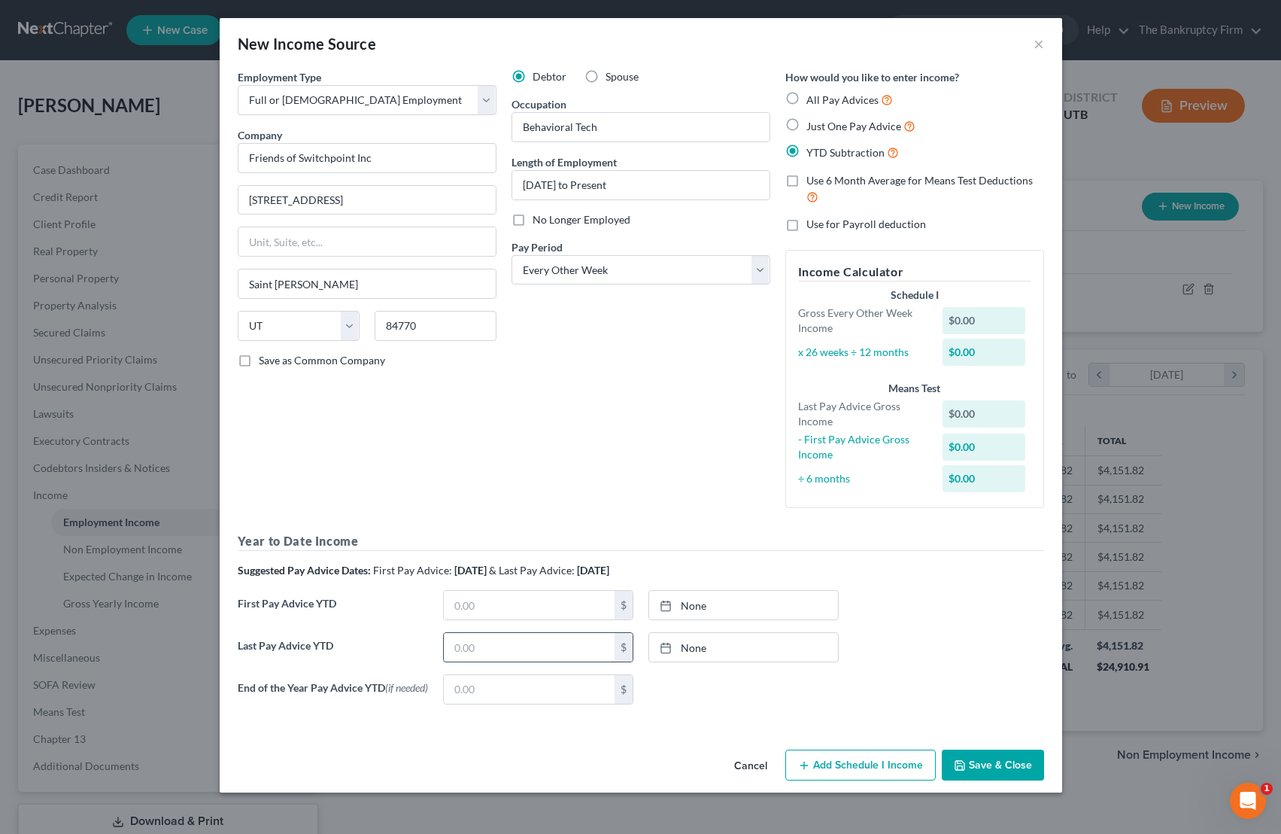
click at [500, 645] on input "text" at bounding box center [529, 647] width 171 height 29
type input "8,164.93"
type input "[DATE]"
click at [715, 651] on link "[DATE]" at bounding box center [743, 647] width 189 height 29
drag, startPoint x: 674, startPoint y: 770, endPoint x: 667, endPoint y: 769, distance: 7.6
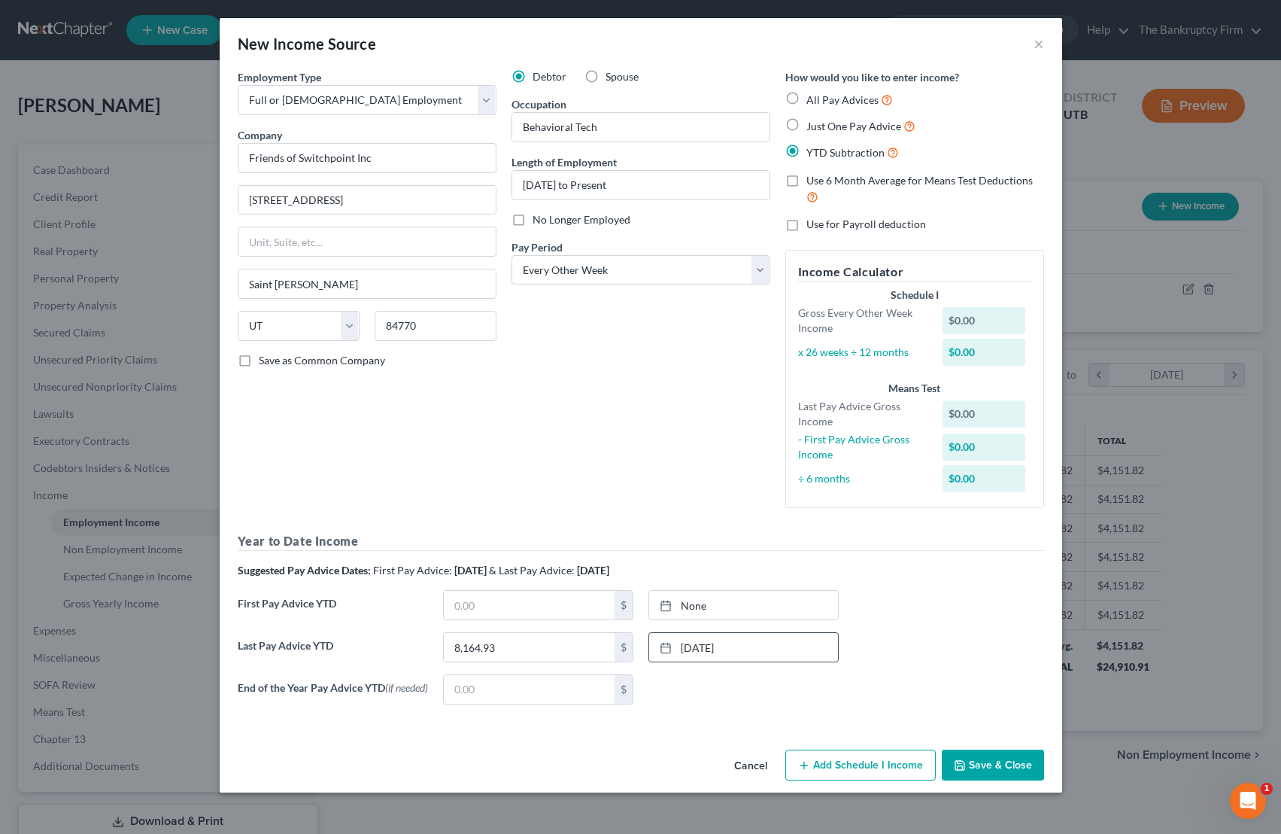
click at [825, 770] on button "Add Schedule I Income" at bounding box center [860, 765] width 150 height 32
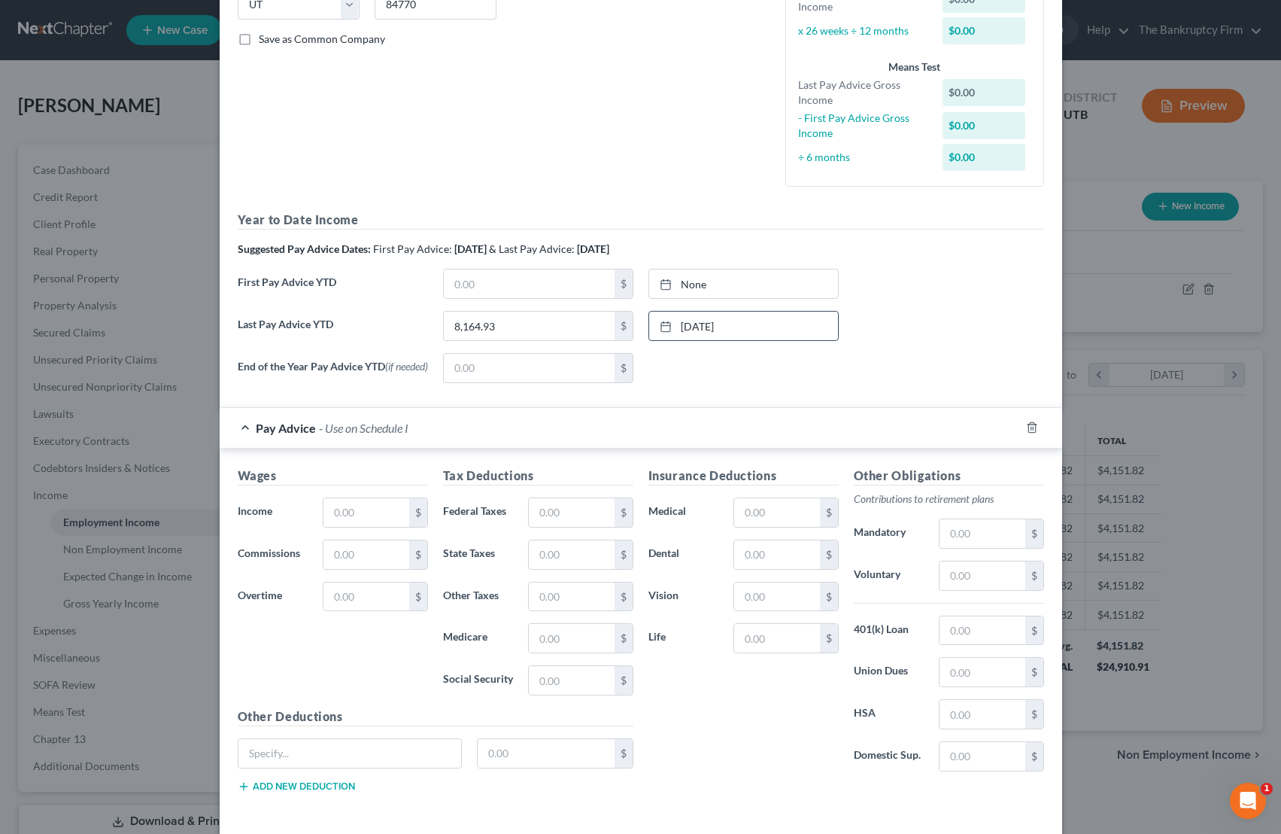
scroll to position [390, 0]
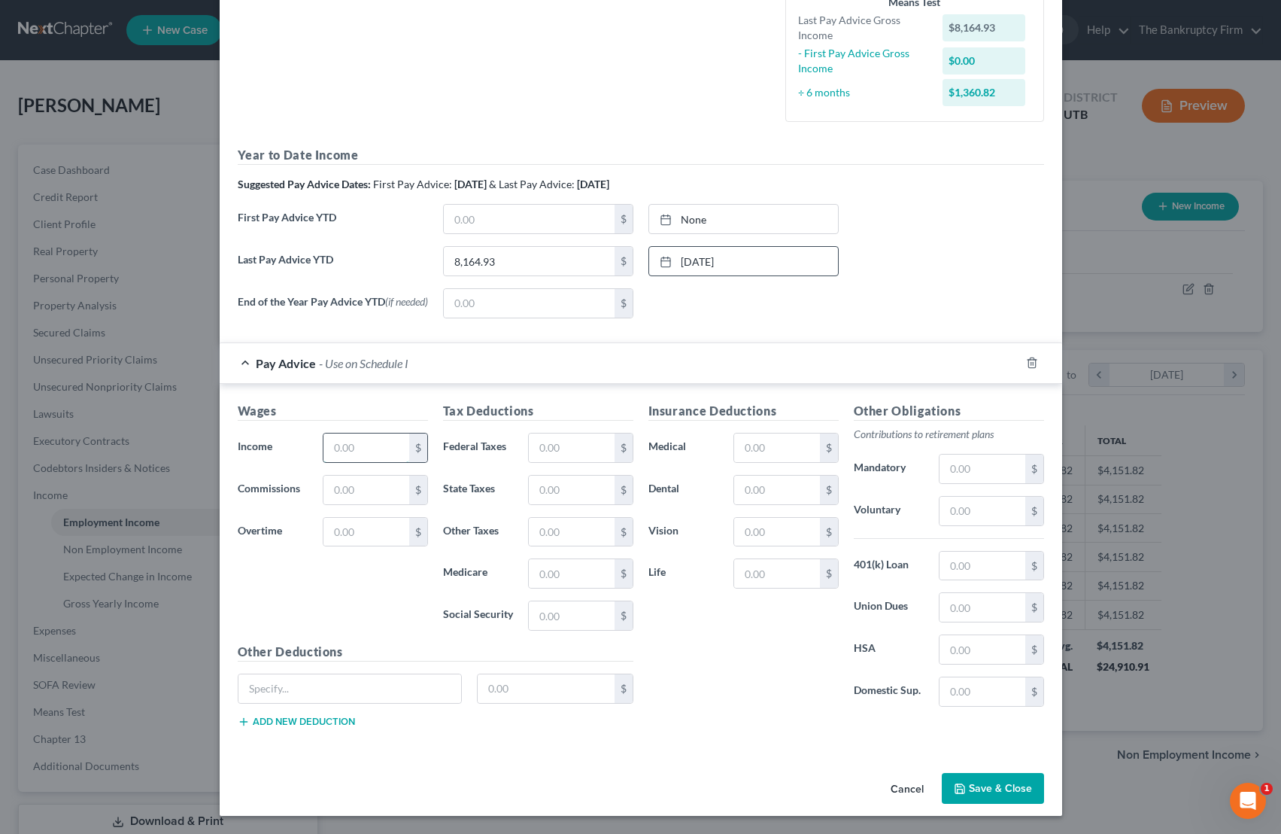
click at [357, 442] on input "text" at bounding box center [366, 447] width 85 height 29
type input "1,463.18"
click at [557, 445] on input "text" at bounding box center [571, 447] width 85 height 29
type input "174.70"
drag, startPoint x: 539, startPoint y: 691, endPoint x: 528, endPoint y: 690, distance: 11.4
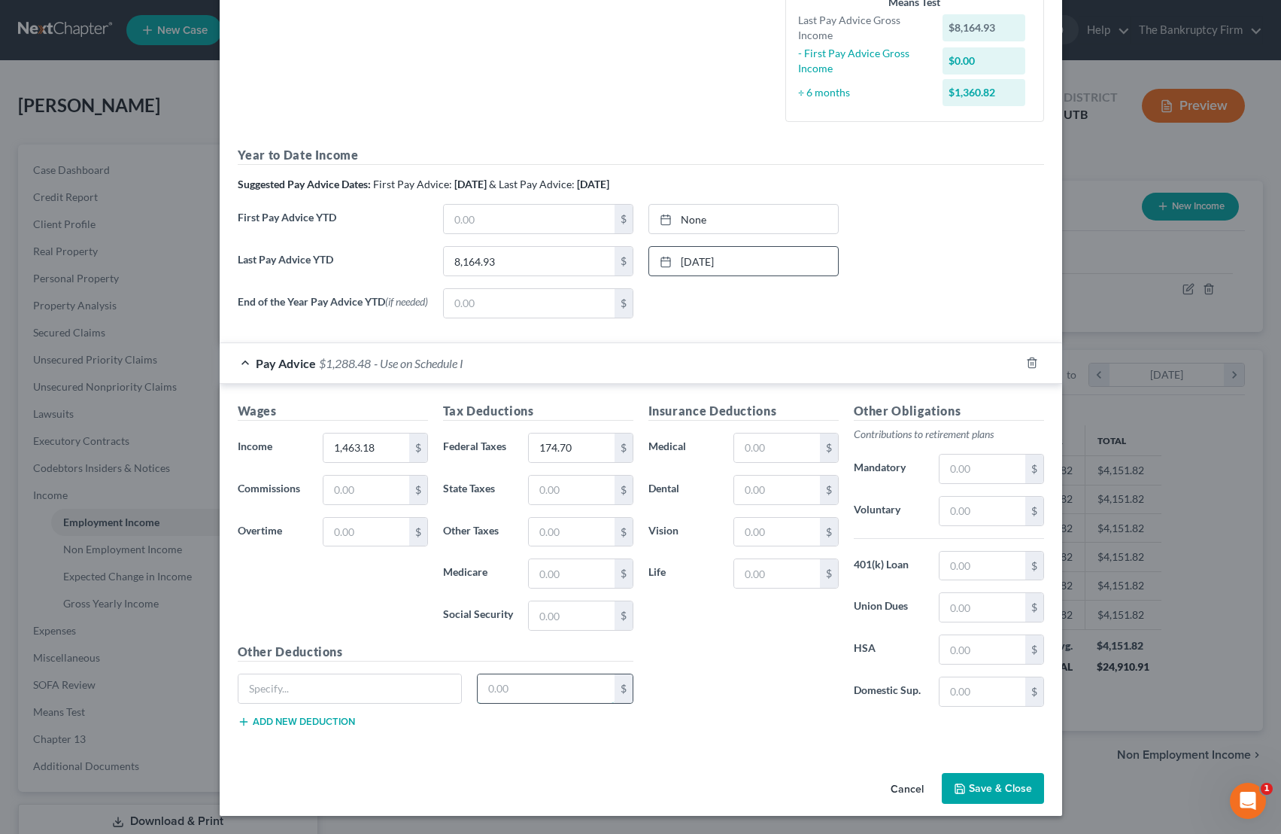
click at [531, 690] on input "text" at bounding box center [546, 688] width 137 height 29
type input "9.23"
click at [297, 694] on input "text" at bounding box center [349, 688] width 223 height 29
type input "VASA GYM"
click at [747, 749] on div "Wages Income * 1,463.18 $ Commissions $ Overtime $ Tax Deductions Federal Taxes…" at bounding box center [641, 568] width 843 height 368
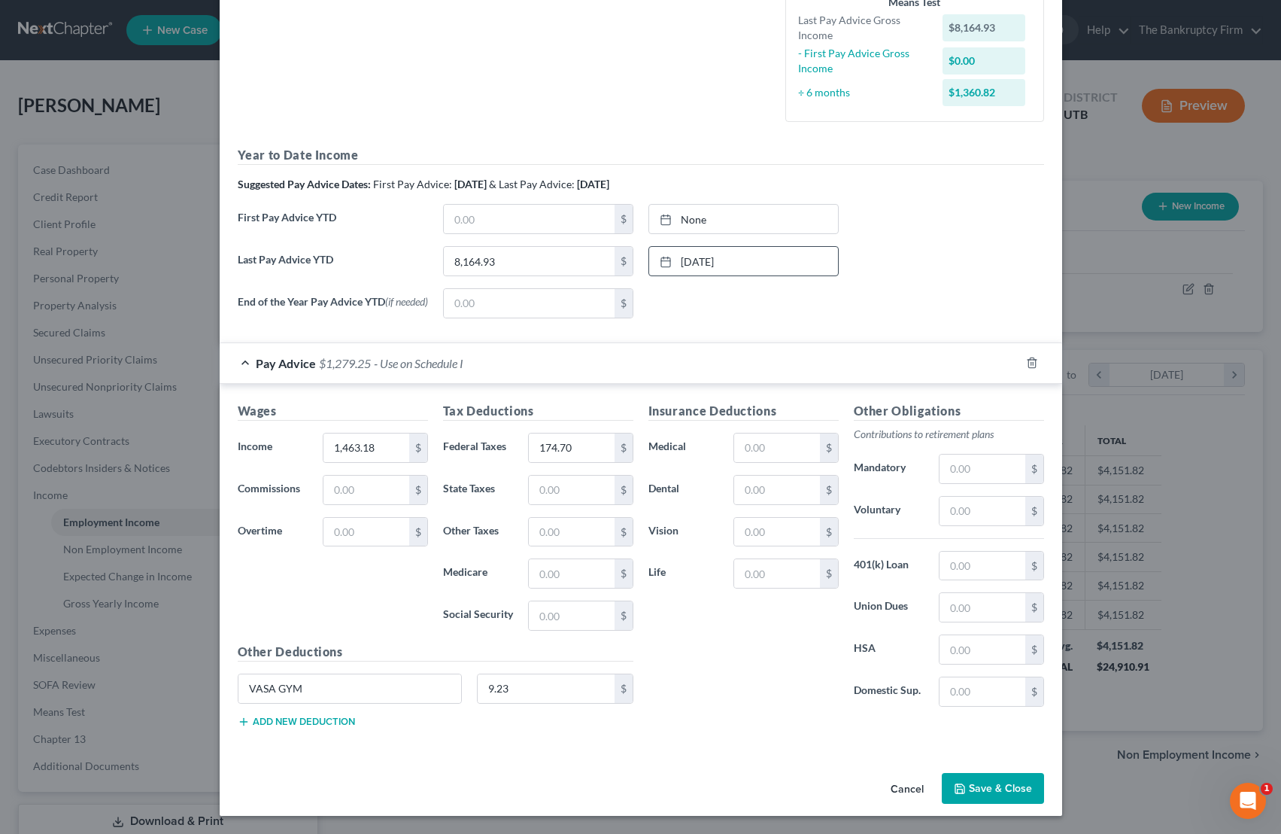
click at [1008, 782] on button "Save & Close" at bounding box center [993, 789] width 102 height 32
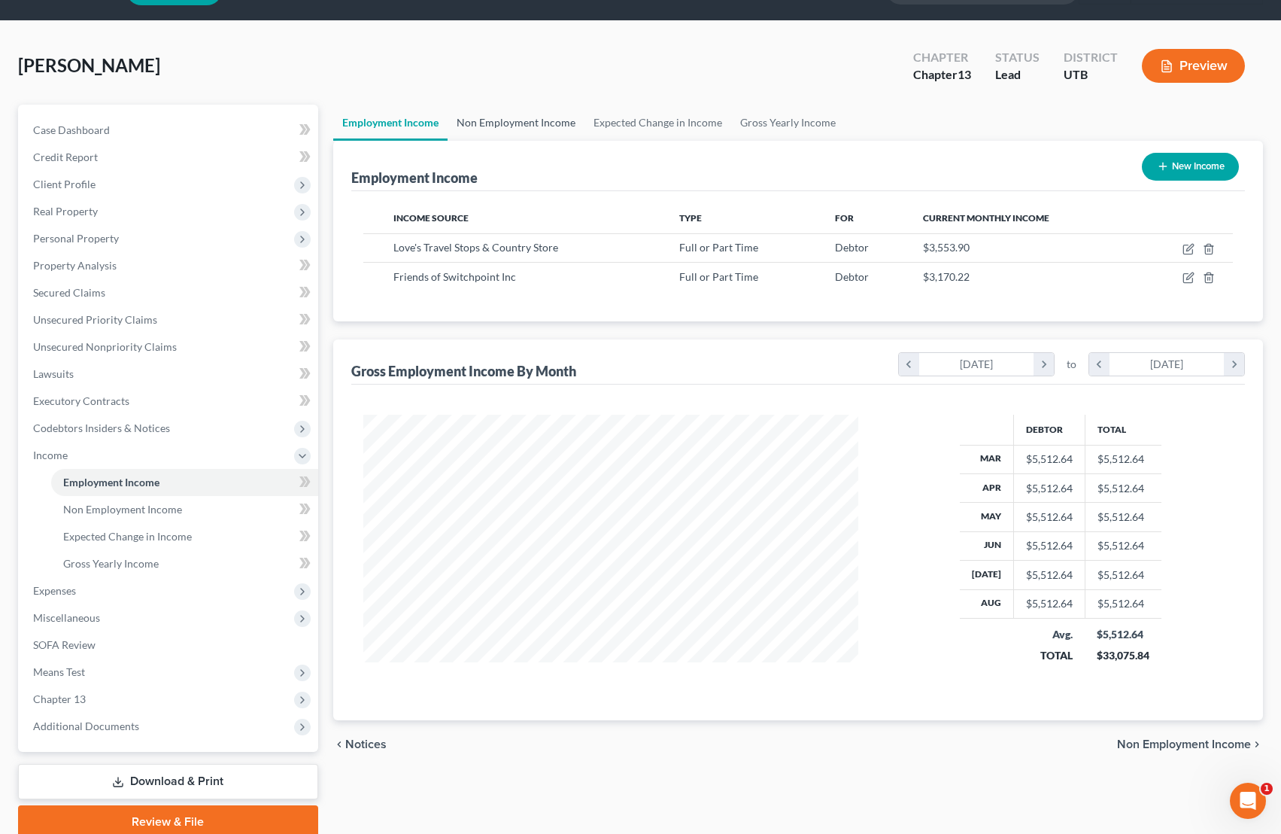
click at [537, 124] on link "Non Employment Income" at bounding box center [516, 123] width 137 height 36
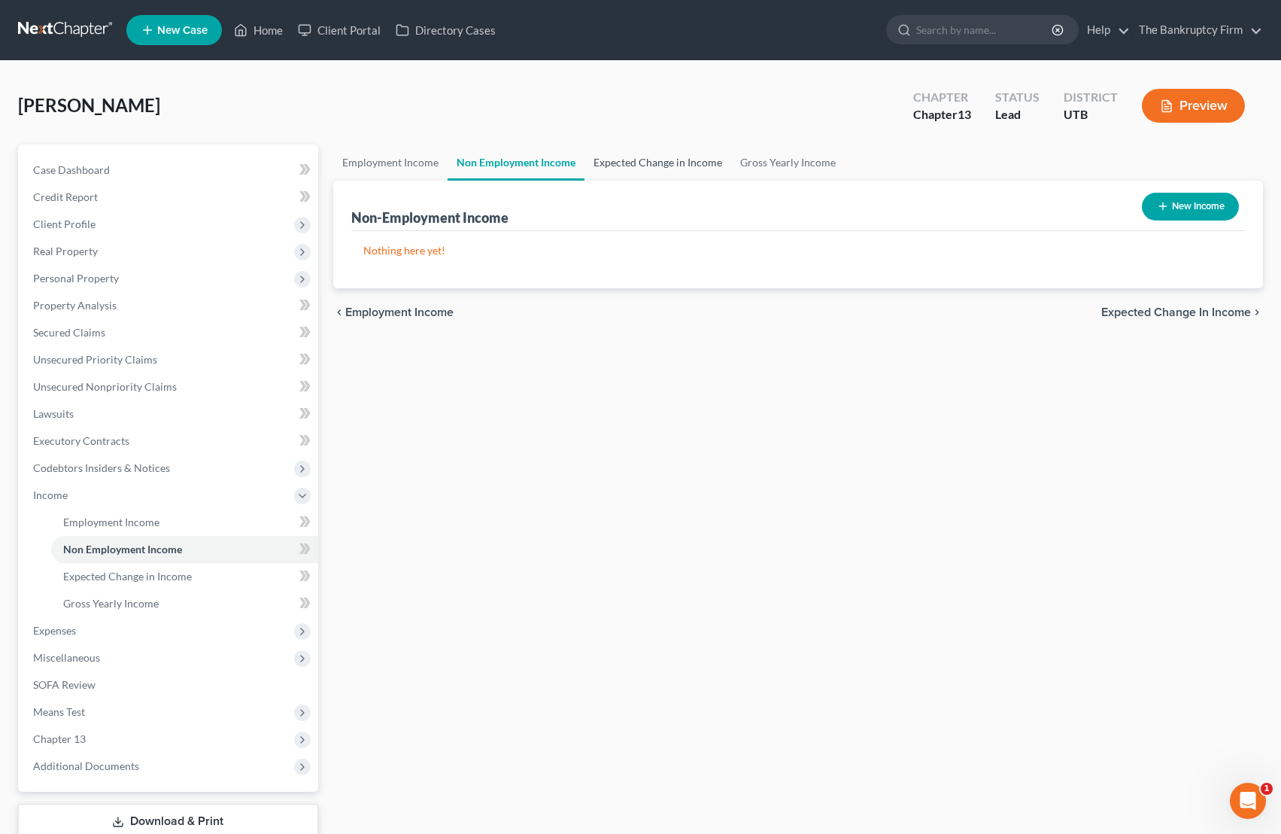
click at [676, 153] on link "Expected Change in Income" at bounding box center [658, 162] width 147 height 36
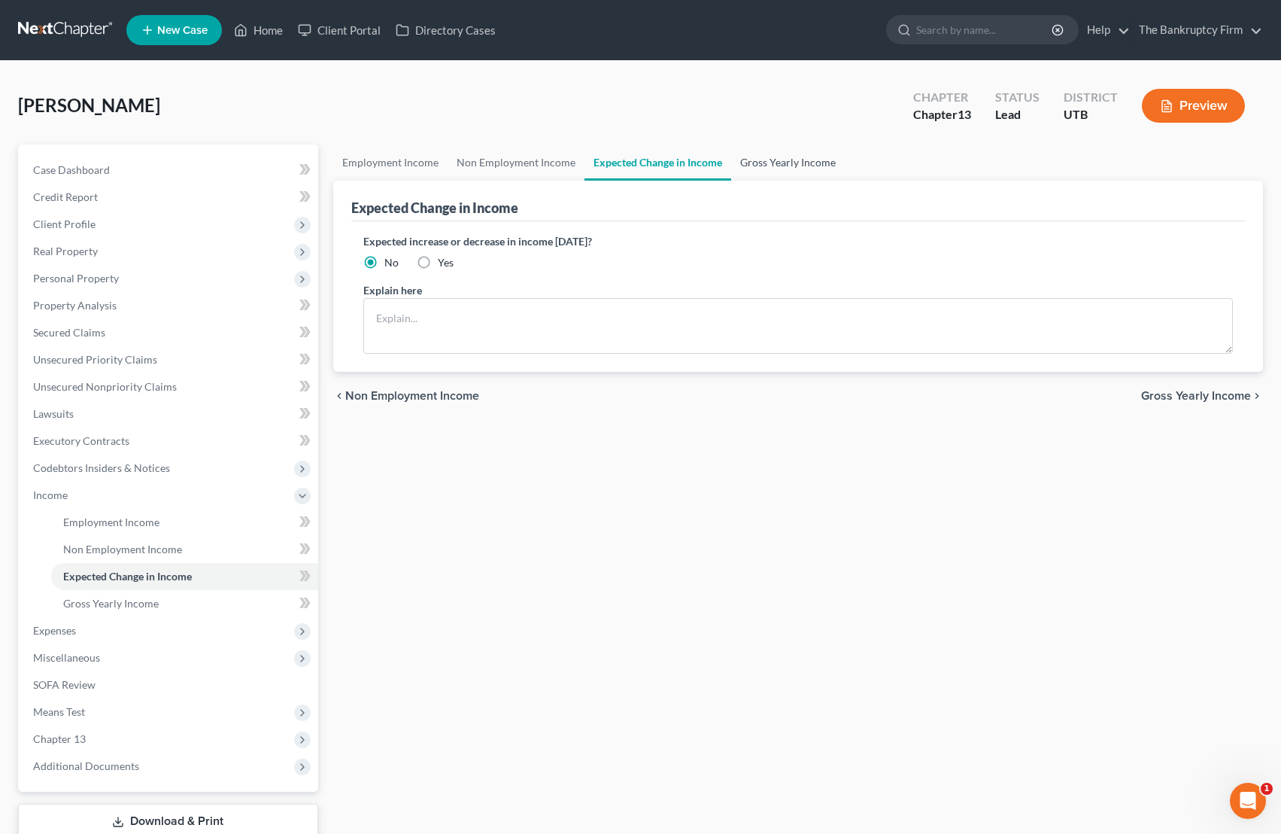
click at [786, 163] on link "Gross Yearly Income" at bounding box center [788, 162] width 114 height 36
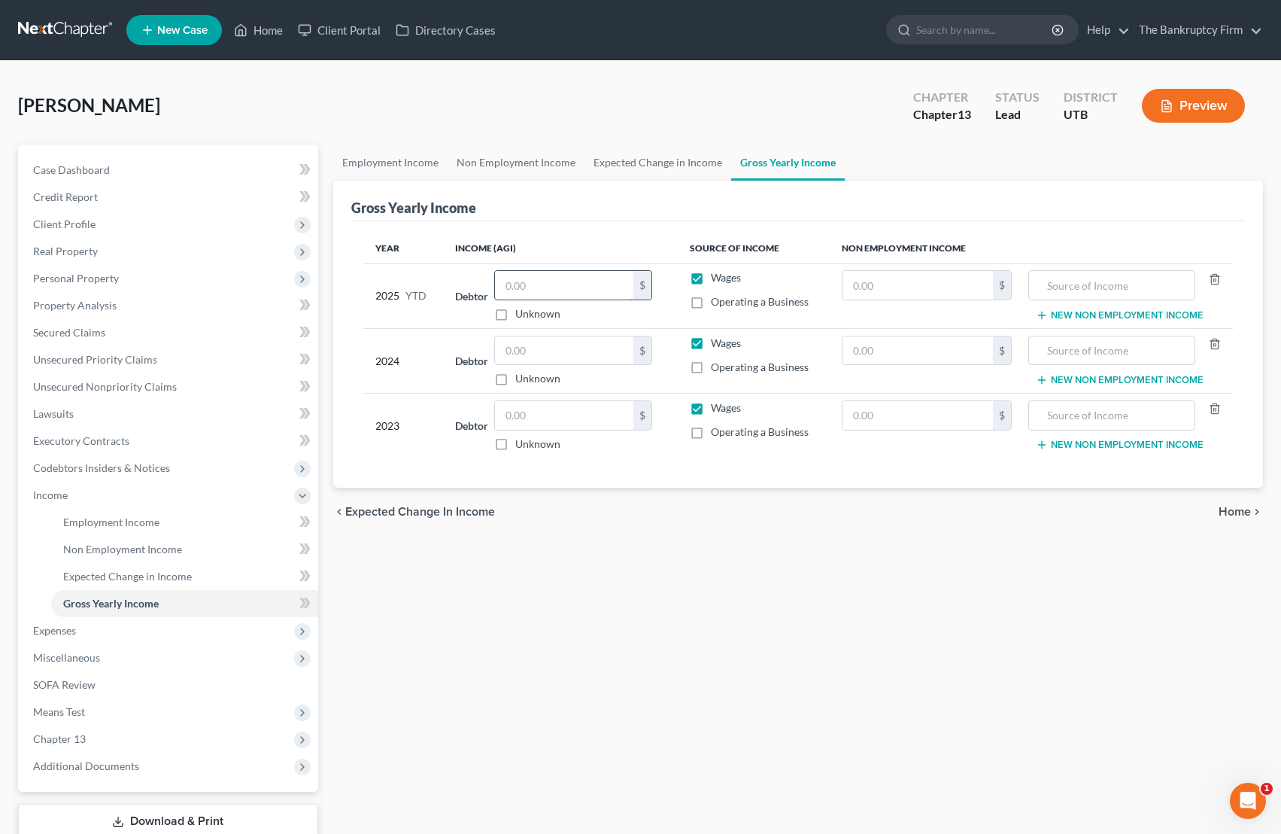
click at [555, 290] on input "text" at bounding box center [564, 285] width 138 height 29
click at [525, 283] on input "text" at bounding box center [564, 285] width 138 height 29
paste input "39483.56"
type input "39483.56"
click at [545, 356] on input "text" at bounding box center [564, 350] width 138 height 29
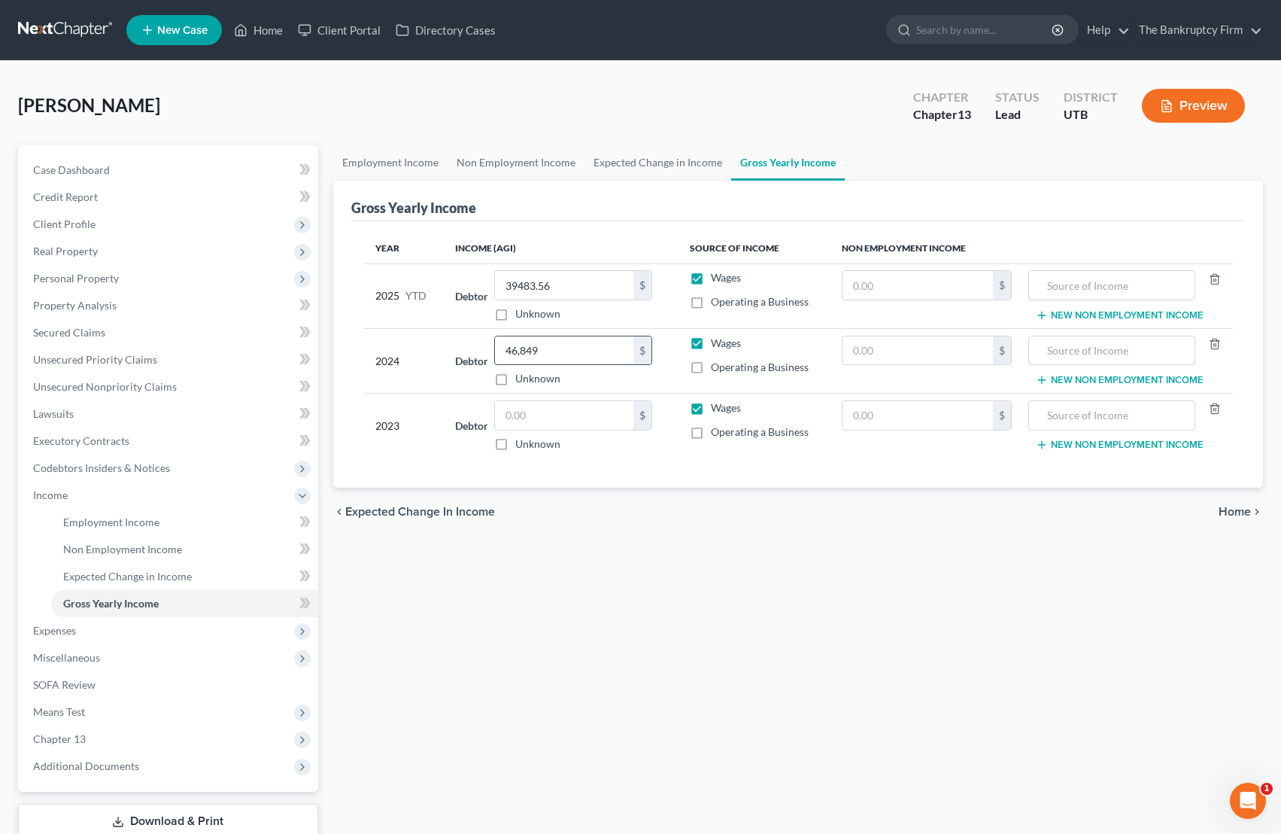
type input "46,849"
click at [69, 633] on span "Expenses" at bounding box center [54, 630] width 43 height 13
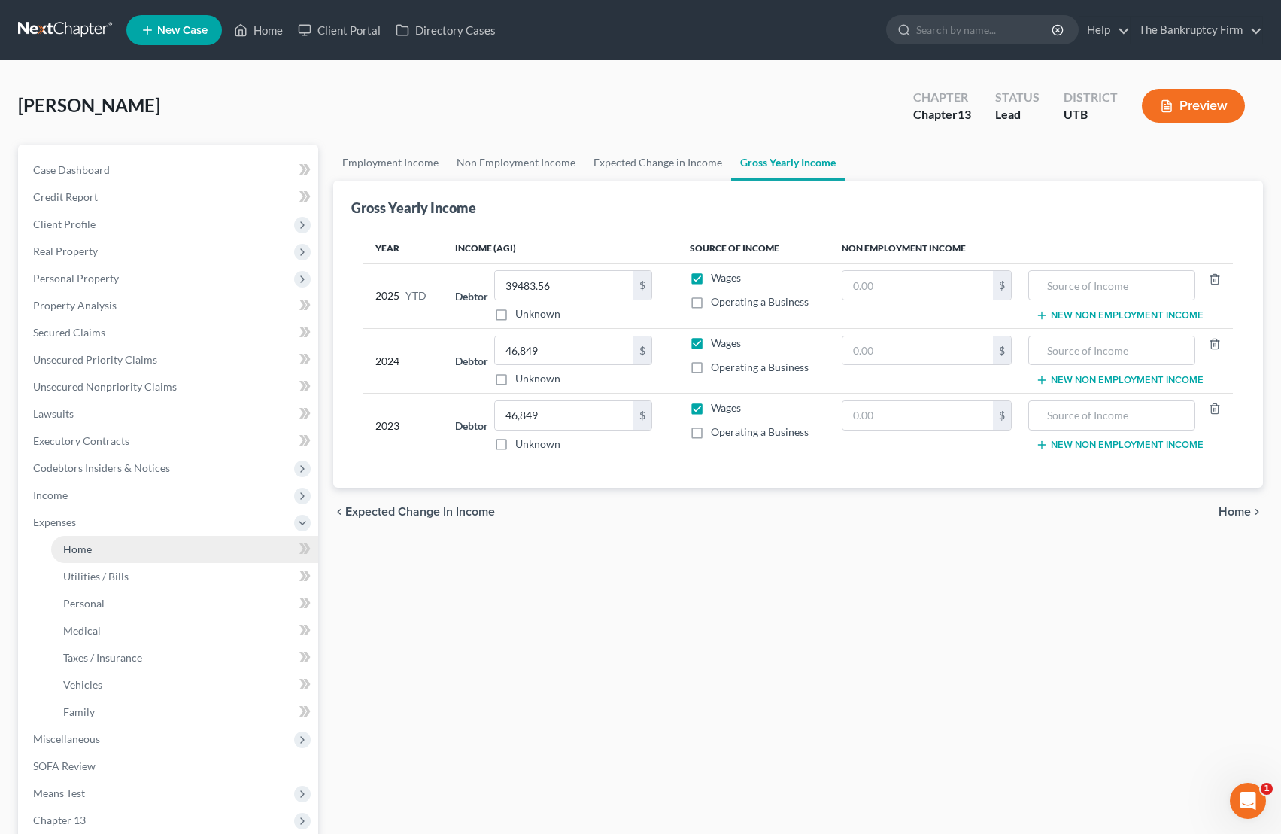
click at [112, 554] on link "Home" at bounding box center [184, 549] width 267 height 27
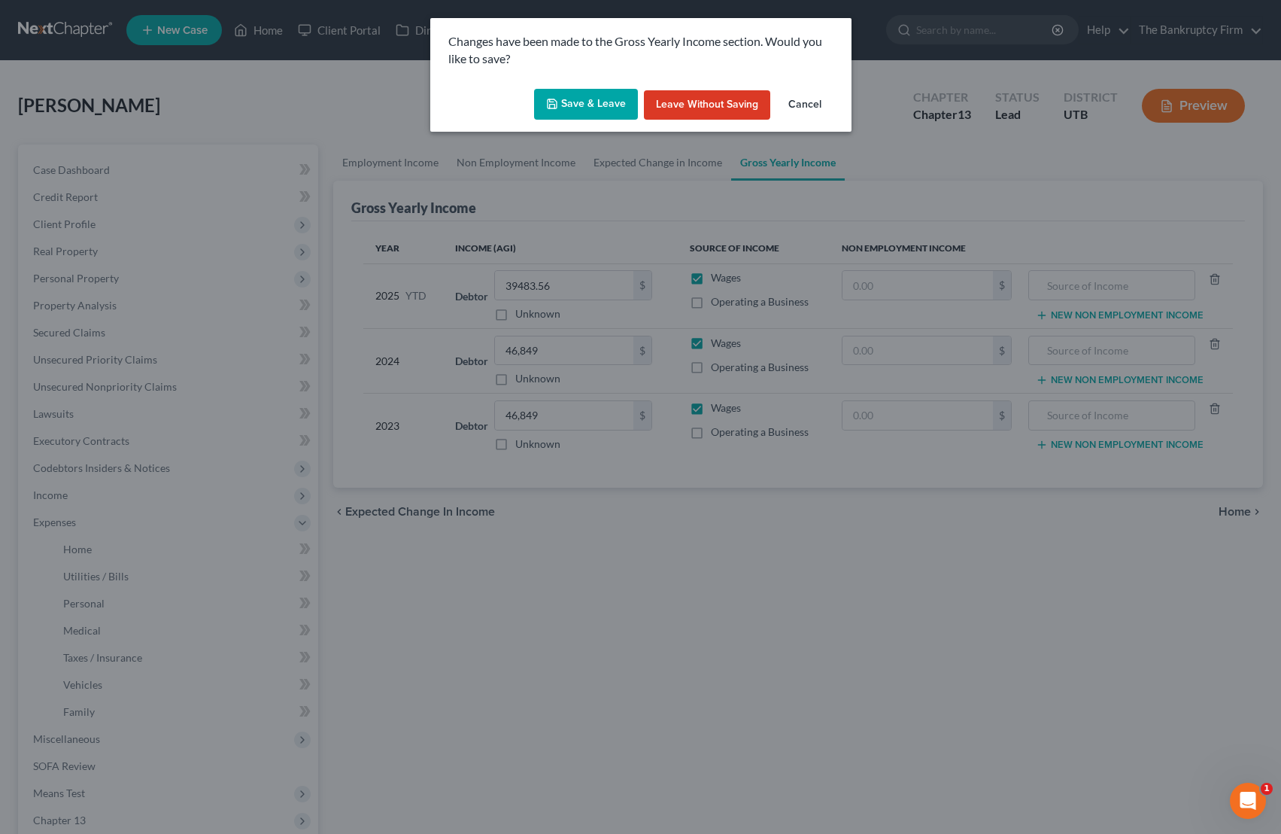
click at [597, 103] on button "Save & Leave" at bounding box center [586, 105] width 104 height 32
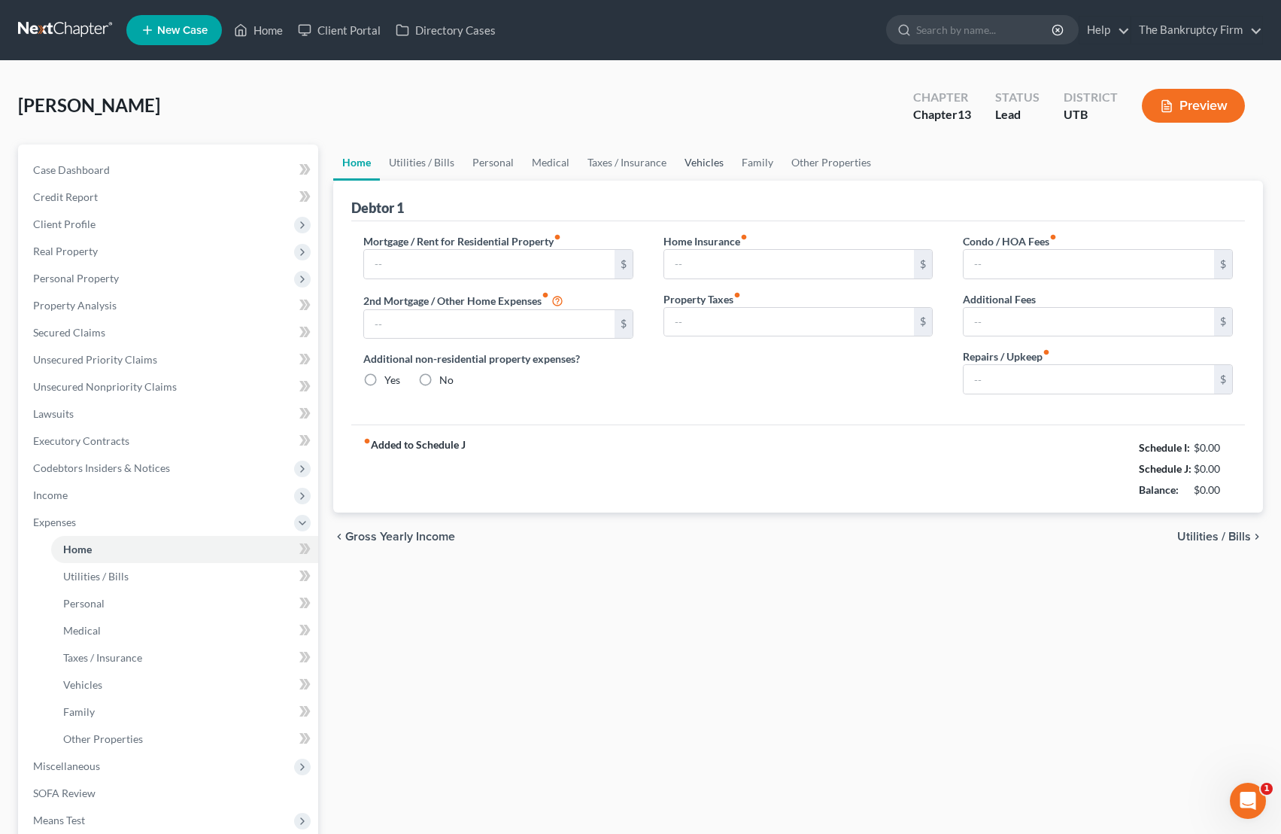
type input "0.00"
radio input "true"
type input "0.00"
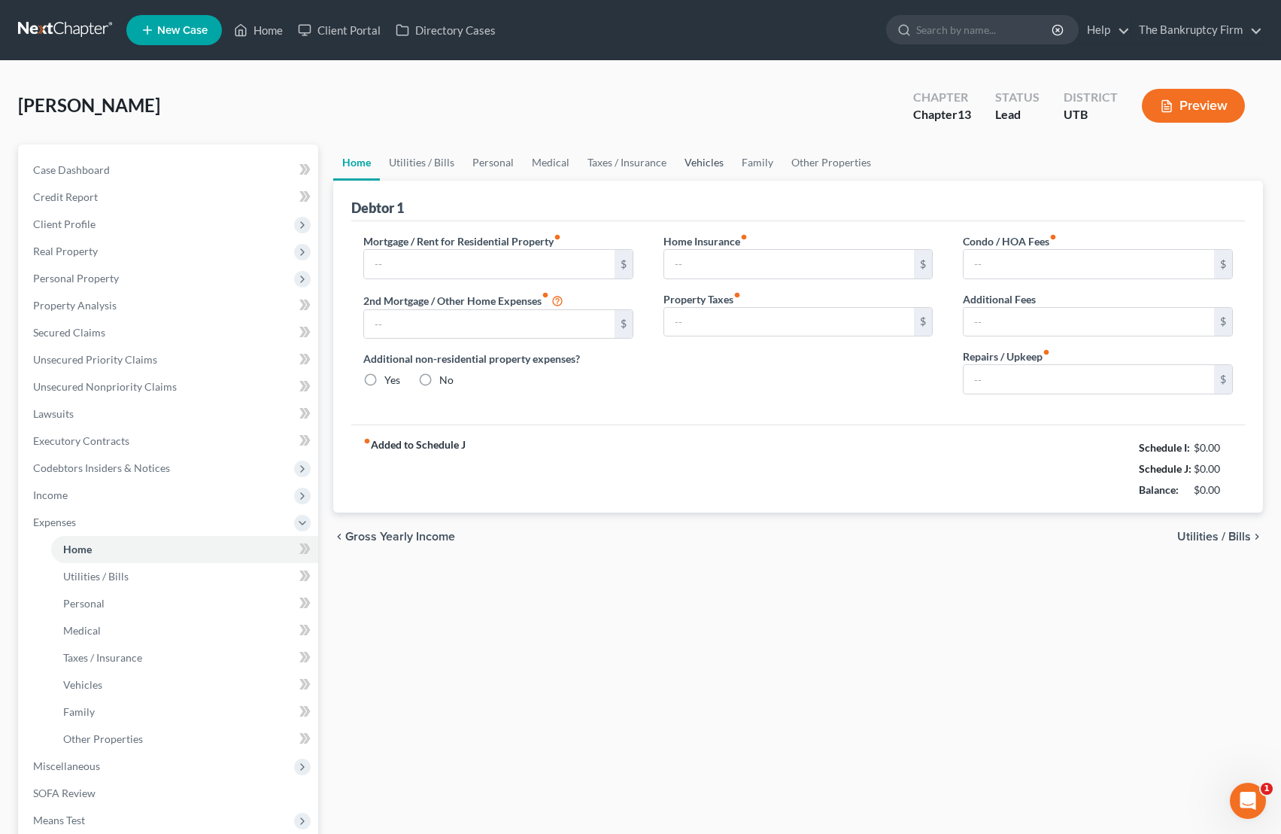
type input "0.00"
click at [451, 260] on input "text" at bounding box center [489, 264] width 251 height 29
type input "1,000"
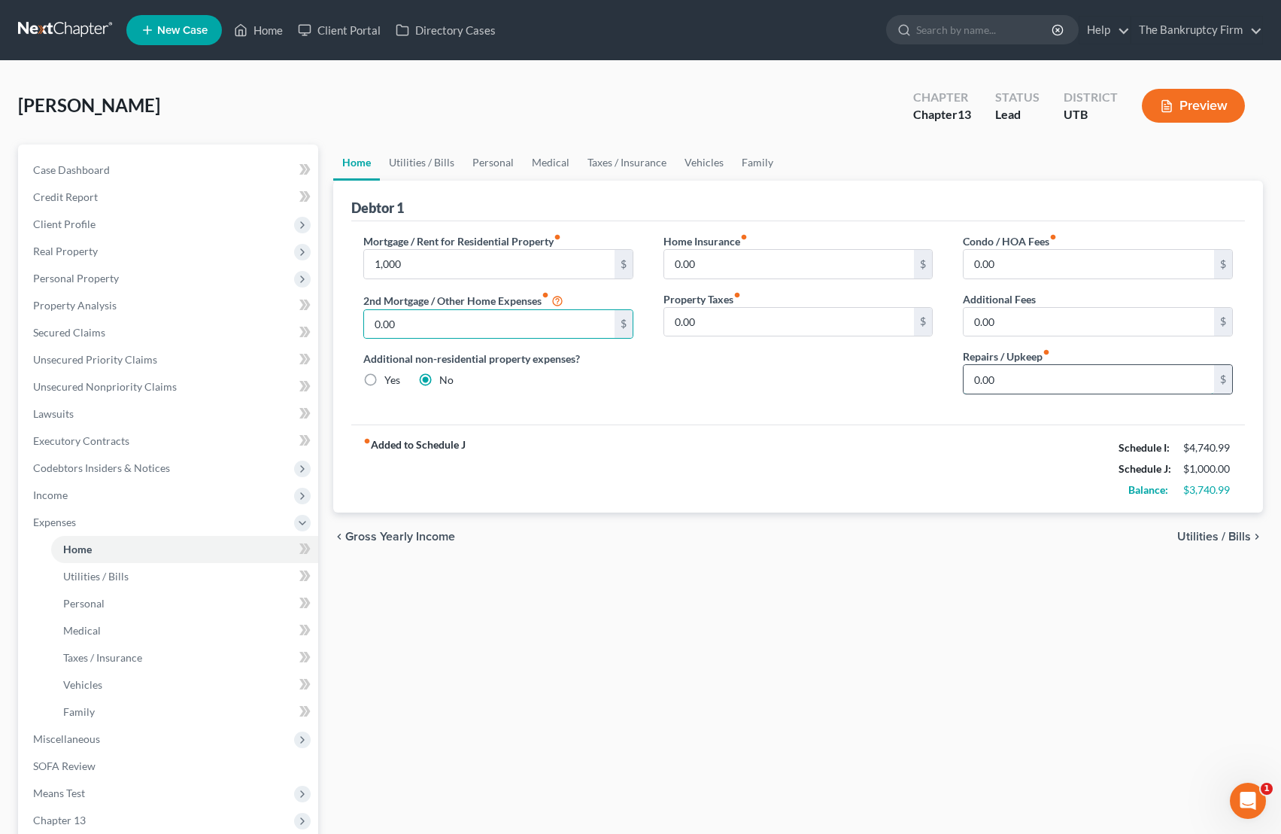
click at [1018, 383] on input "0.00" at bounding box center [1089, 379] width 251 height 29
click at [433, 162] on link "Utilities / Bills" at bounding box center [422, 162] width 84 height 36
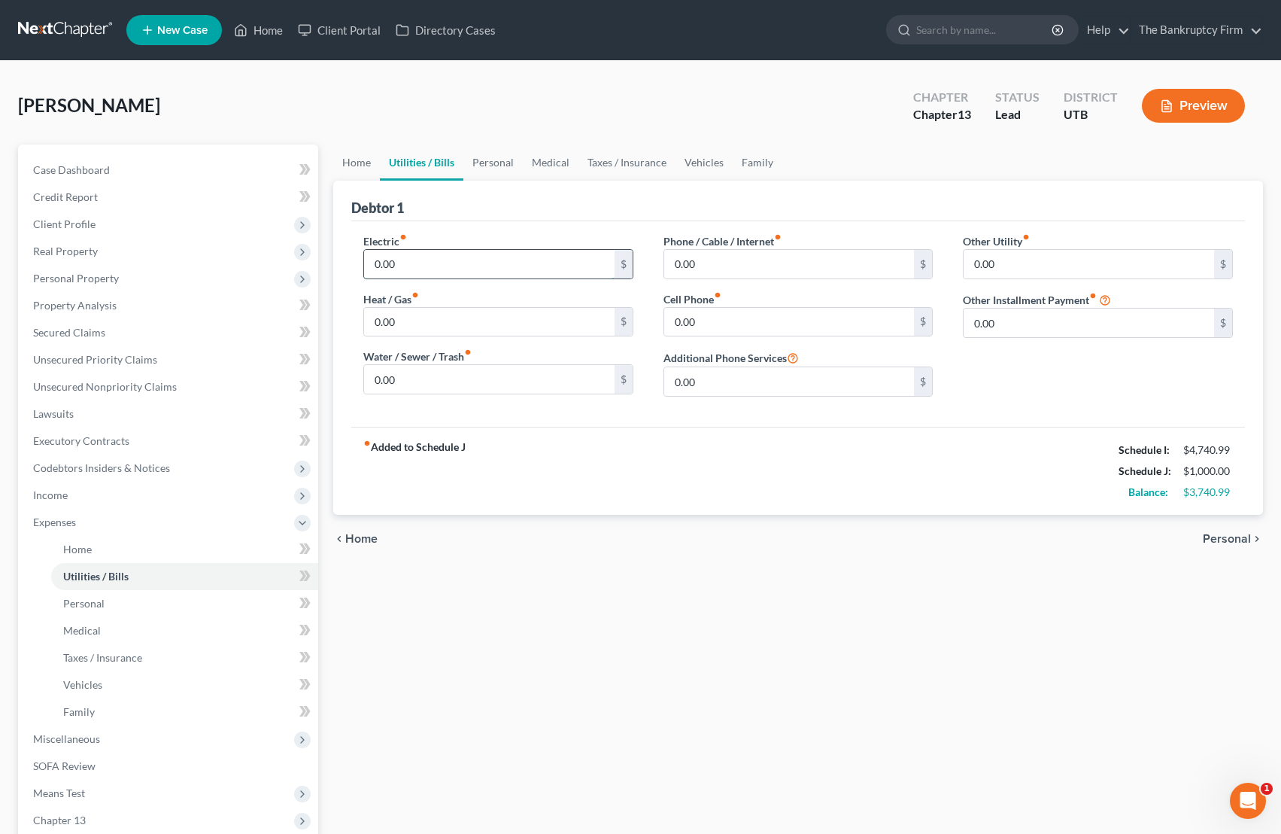
click at [448, 263] on input "0.00" at bounding box center [489, 264] width 251 height 29
type input "200"
click at [494, 165] on link "Personal" at bounding box center [492, 162] width 59 height 36
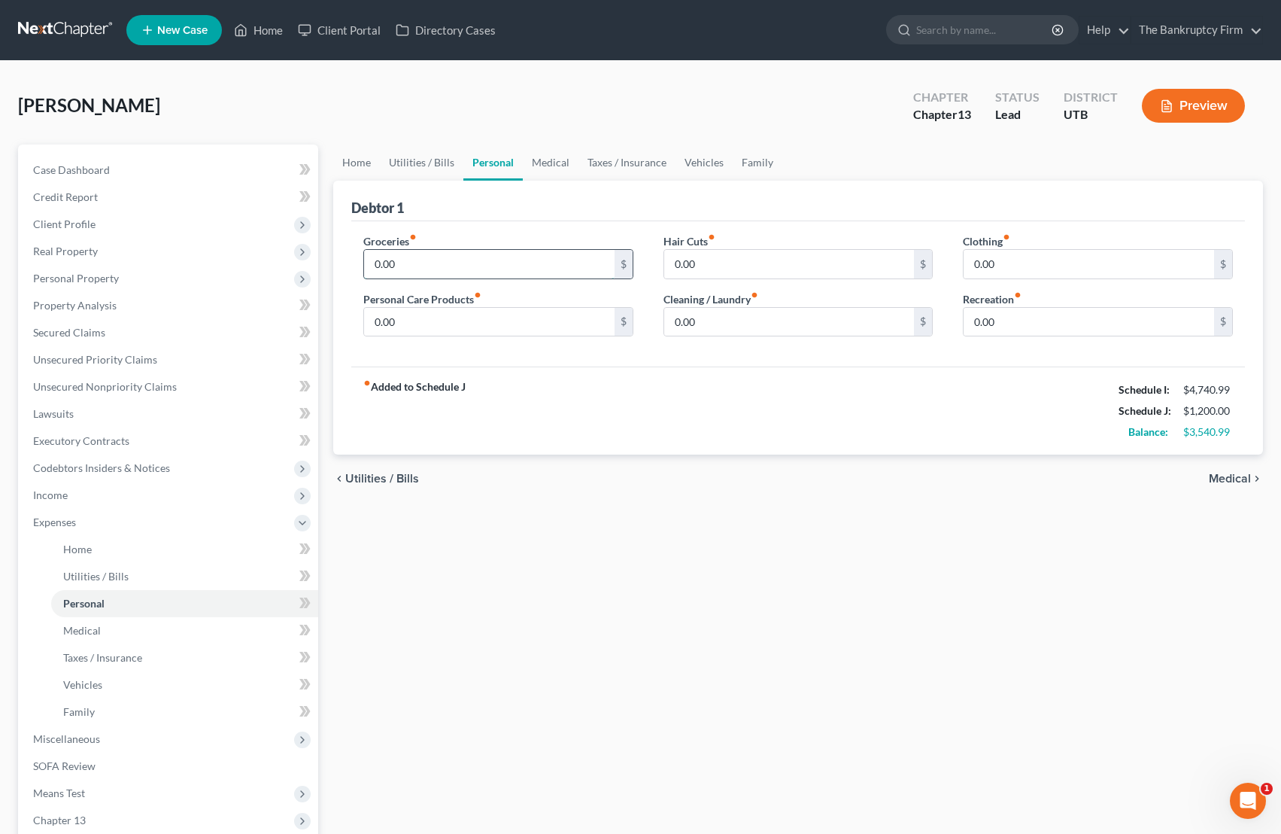
click at [448, 260] on input "0.00" at bounding box center [489, 264] width 251 height 29
type input "863"
type input "91"
type input "75"
type input "181"
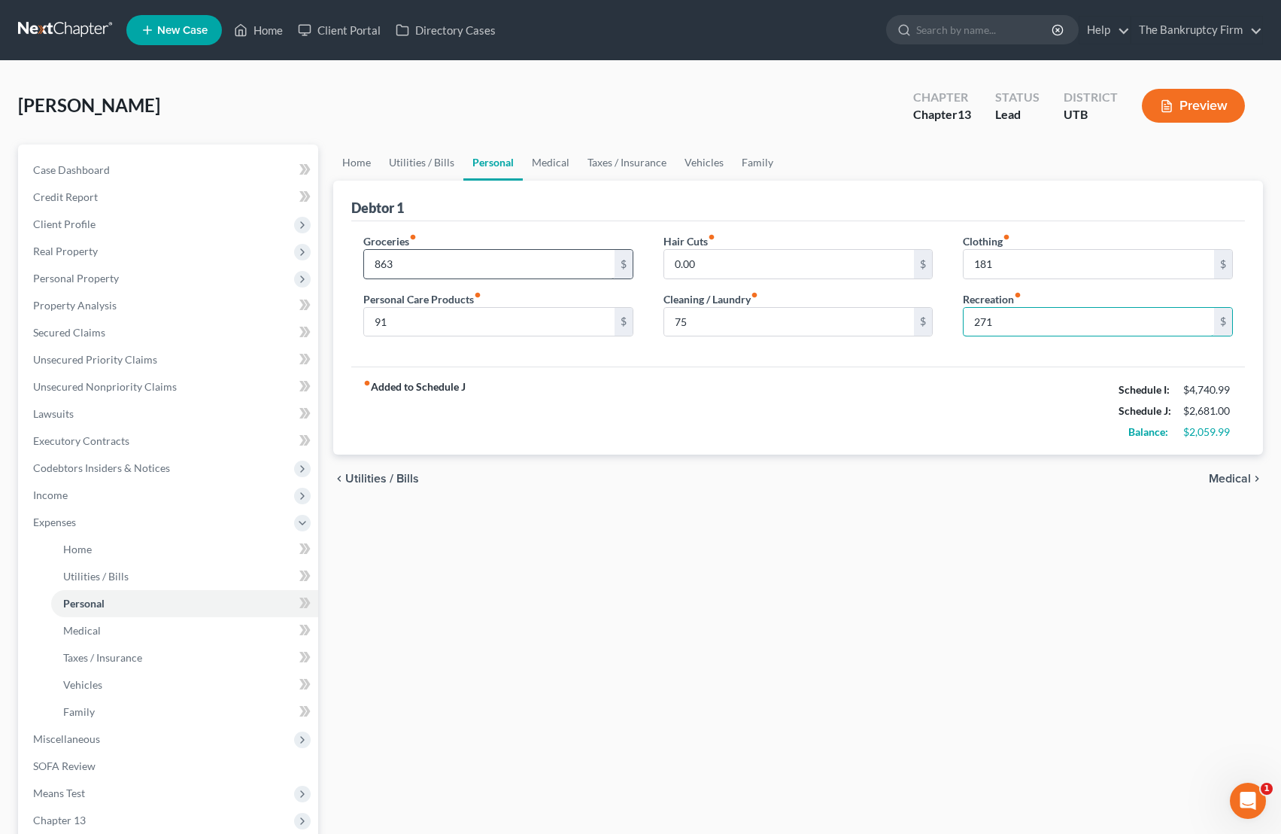
type input "271"
click at [548, 163] on link "Medical" at bounding box center [551, 162] width 56 height 36
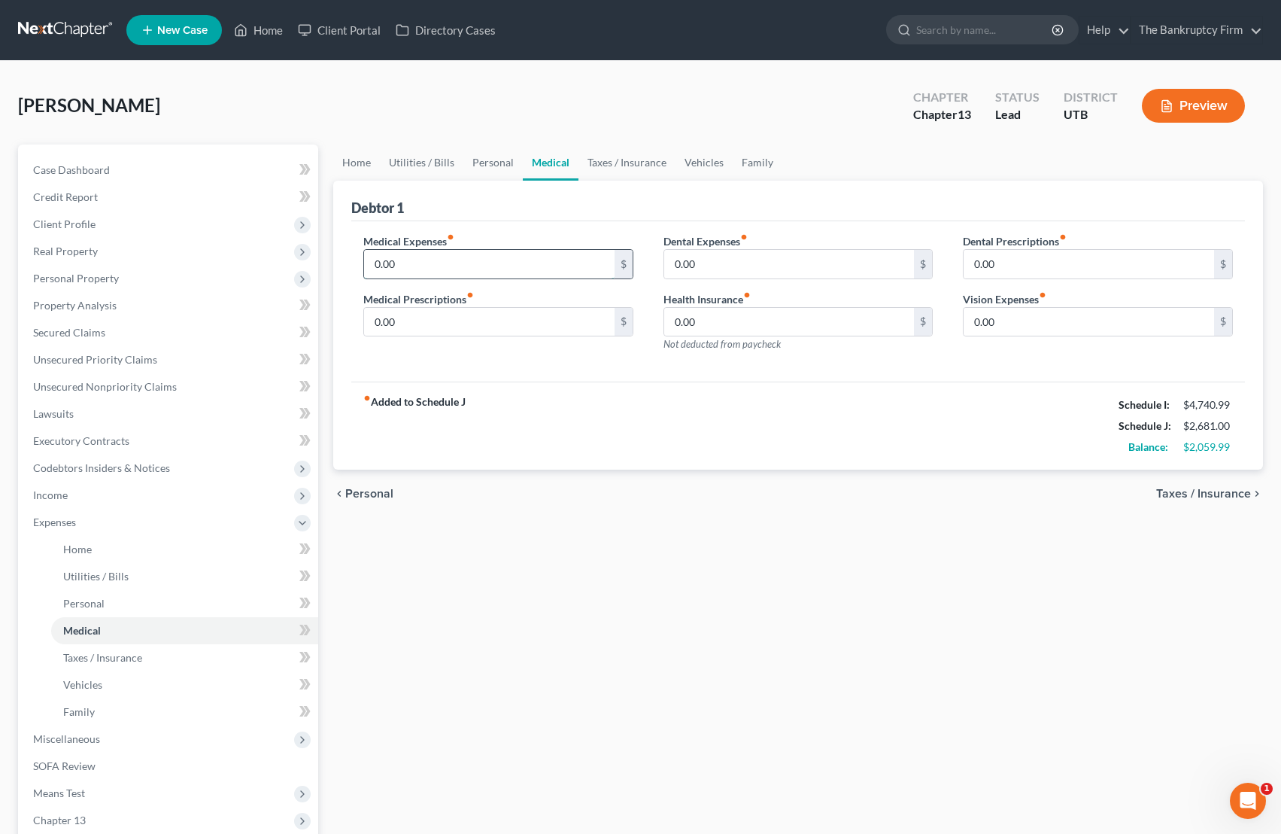
click at [427, 262] on input "0.00" at bounding box center [489, 264] width 251 height 29
click at [642, 159] on link "Taxes / Insurance" at bounding box center [627, 162] width 97 height 36
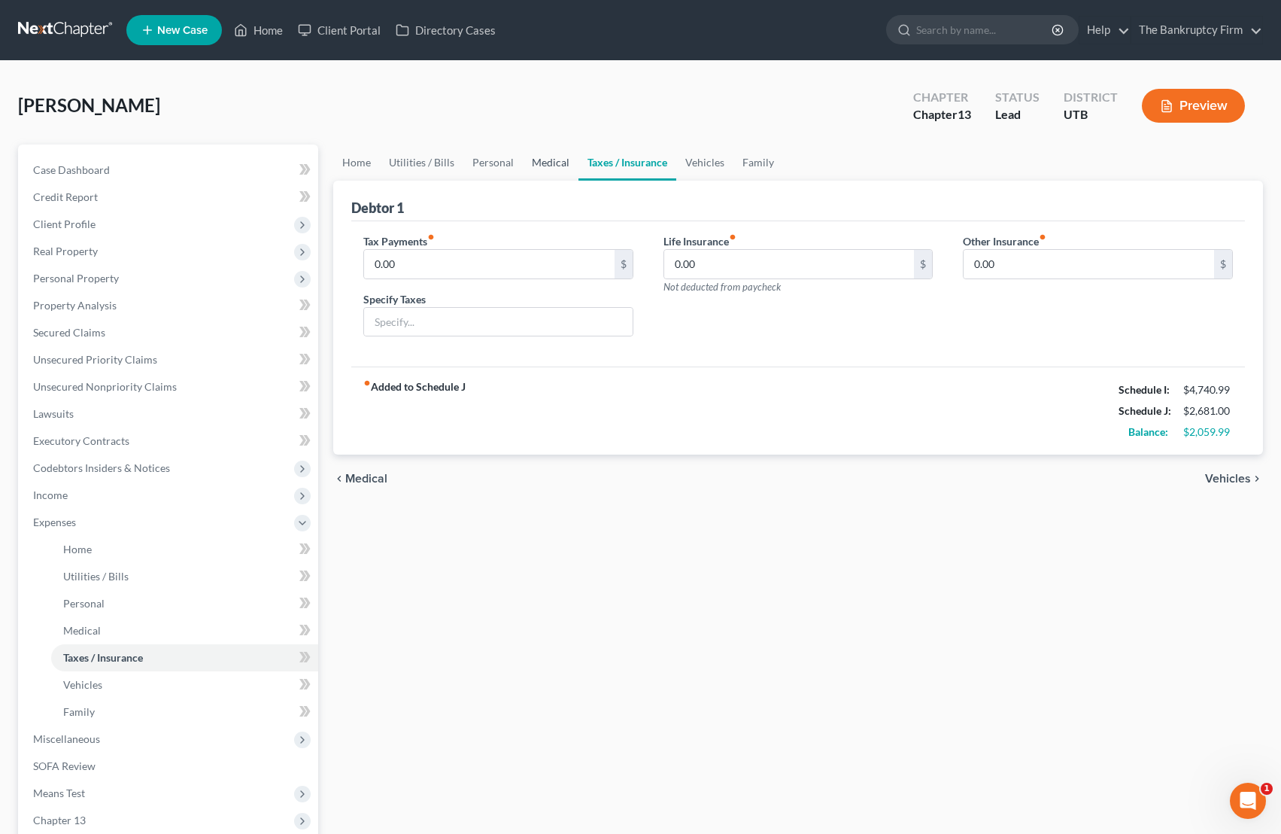
click at [551, 159] on link "Medical" at bounding box center [551, 162] width 56 height 36
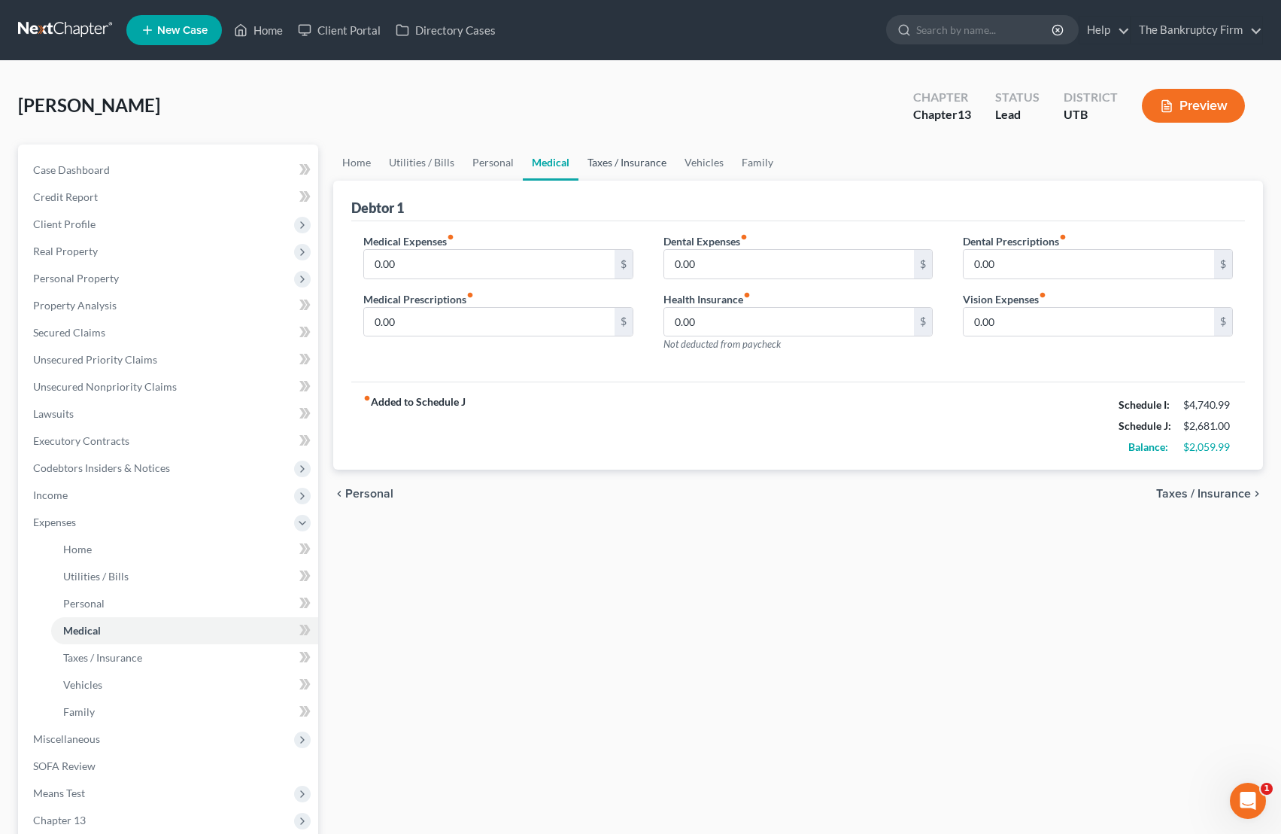
click at [626, 162] on link "Taxes / Insurance" at bounding box center [627, 162] width 97 height 36
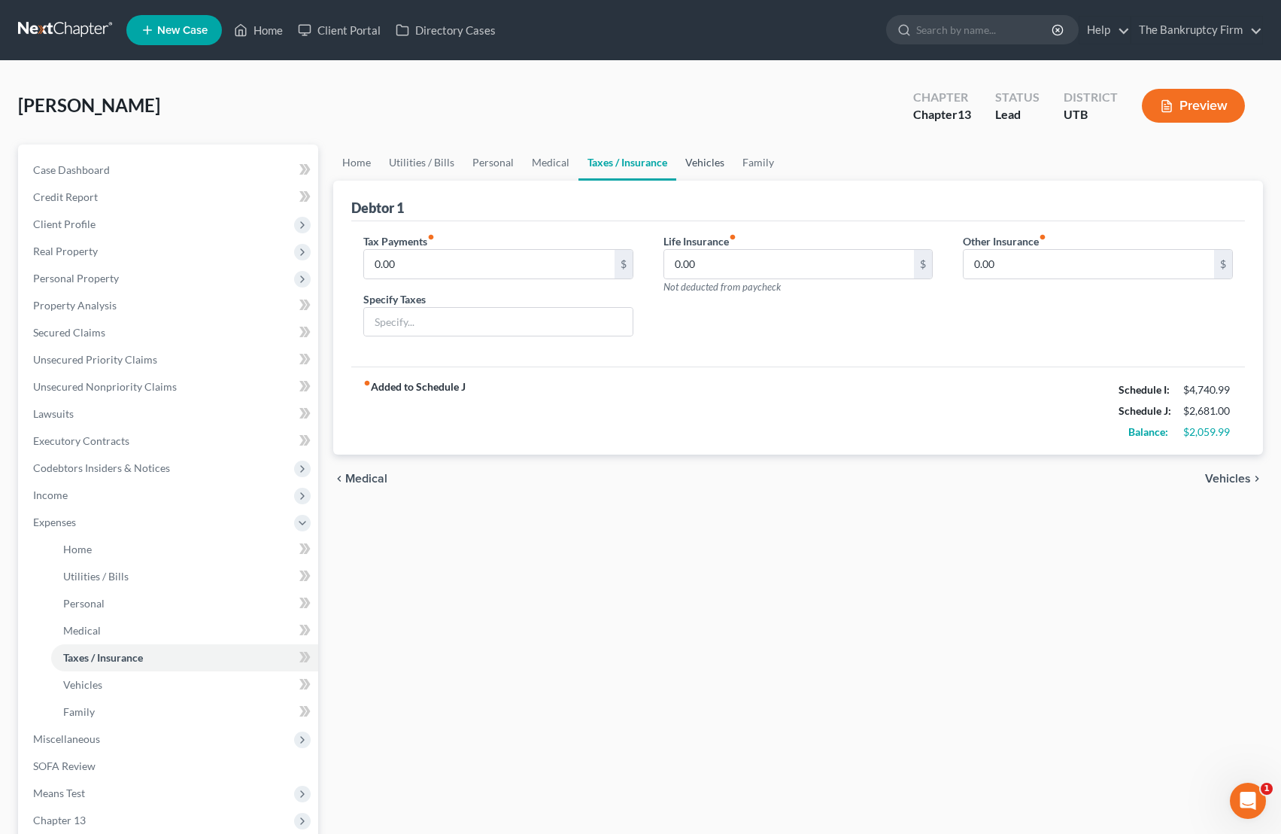
click at [694, 159] on link "Vehicles" at bounding box center [704, 162] width 57 height 36
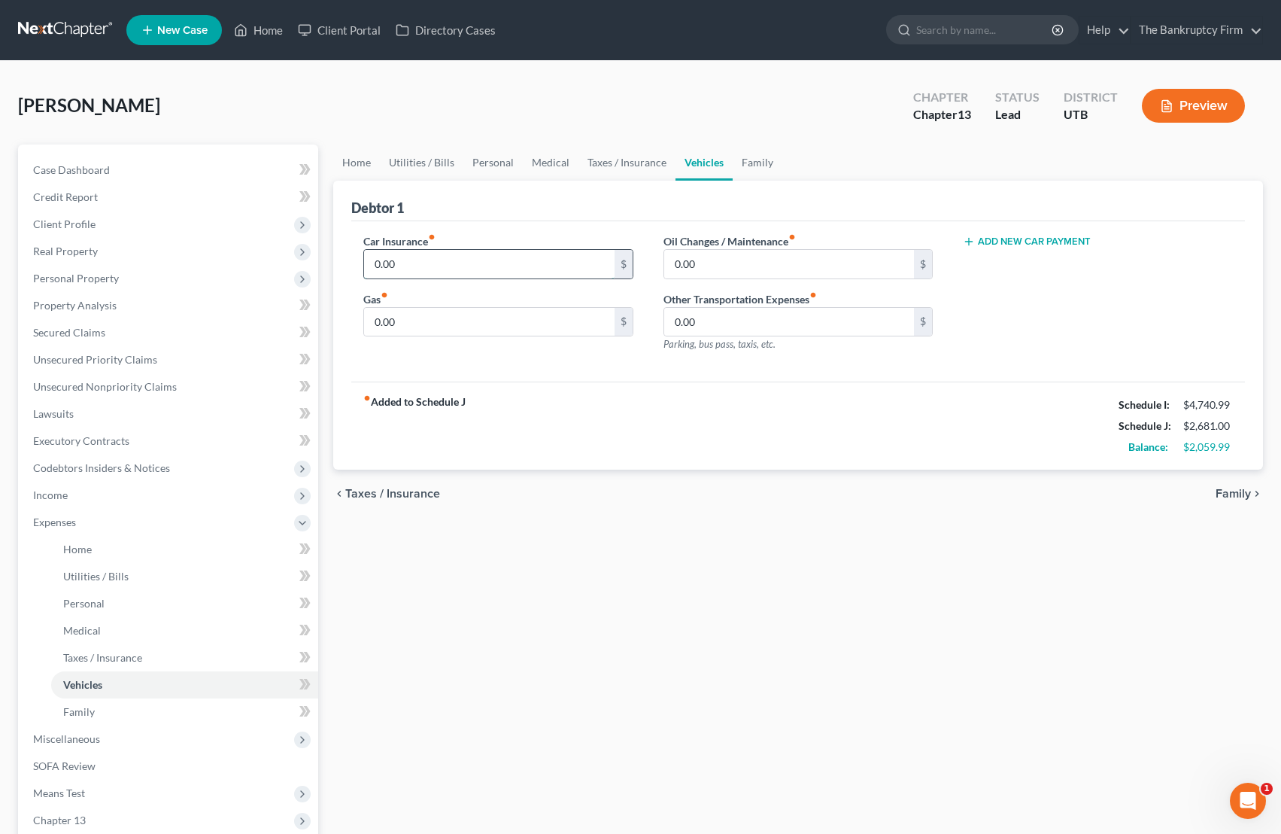
click at [402, 265] on input "0.00" at bounding box center [489, 264] width 251 height 29
type input "108"
type input "200"
click at [726, 263] on input "0.00" at bounding box center [789, 264] width 251 height 29
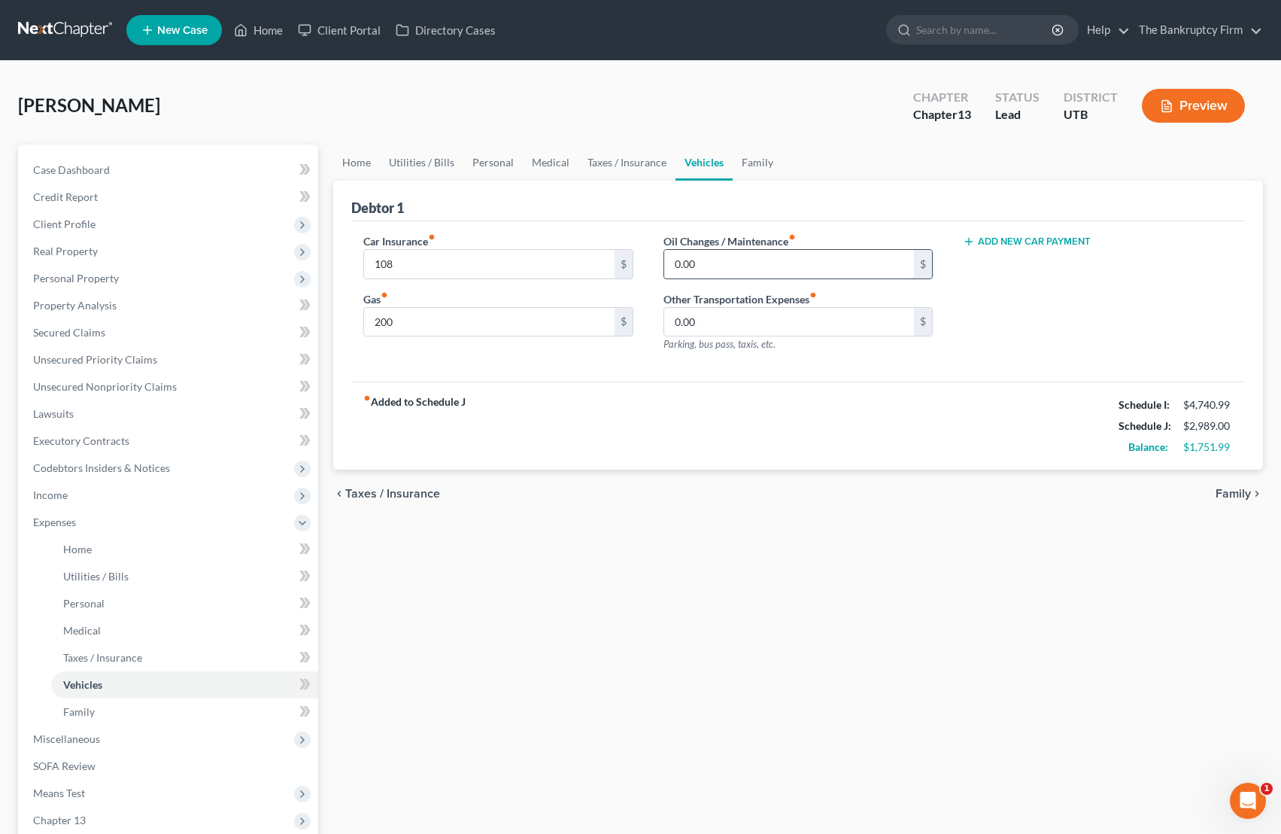
click at [726, 263] on input "0.00" at bounding box center [789, 264] width 251 height 29
type input "5"
type input "60.00"
click at [739, 265] on input "60.00" at bounding box center [789, 264] width 251 height 29
click at [759, 165] on link "Family" at bounding box center [758, 162] width 50 height 36
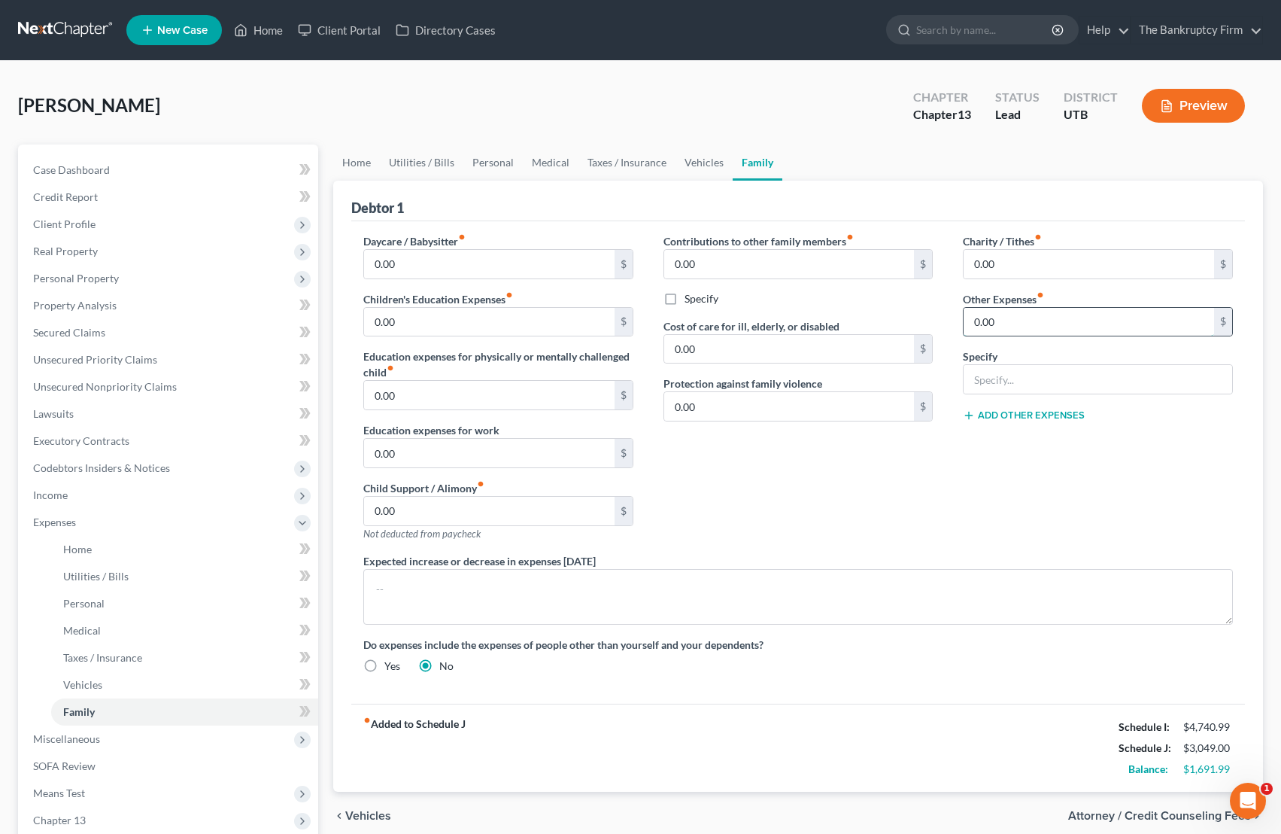
click at [1023, 325] on input "0.00" at bounding box center [1089, 322] width 251 height 29
click at [1014, 321] on input "0.00" at bounding box center [1089, 322] width 251 height 29
click at [1016, 325] on input "0.00" at bounding box center [1089, 322] width 251 height 29
drag, startPoint x: 458, startPoint y: 206, endPoint x: 334, endPoint y: 161, distance: 132.1
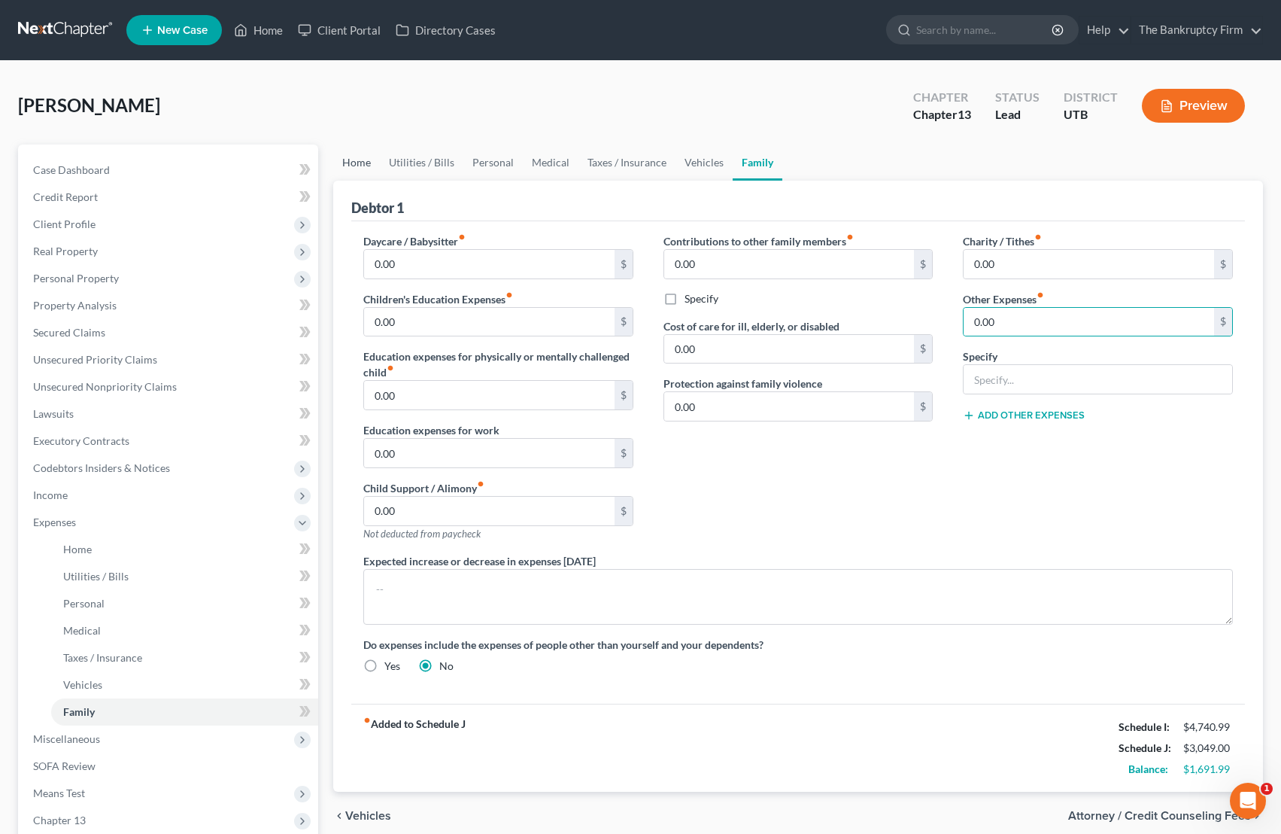
click at [445, 200] on div "Debtor 1" at bounding box center [798, 201] width 894 height 41
click at [358, 160] on link "Home" at bounding box center [356, 162] width 47 height 36
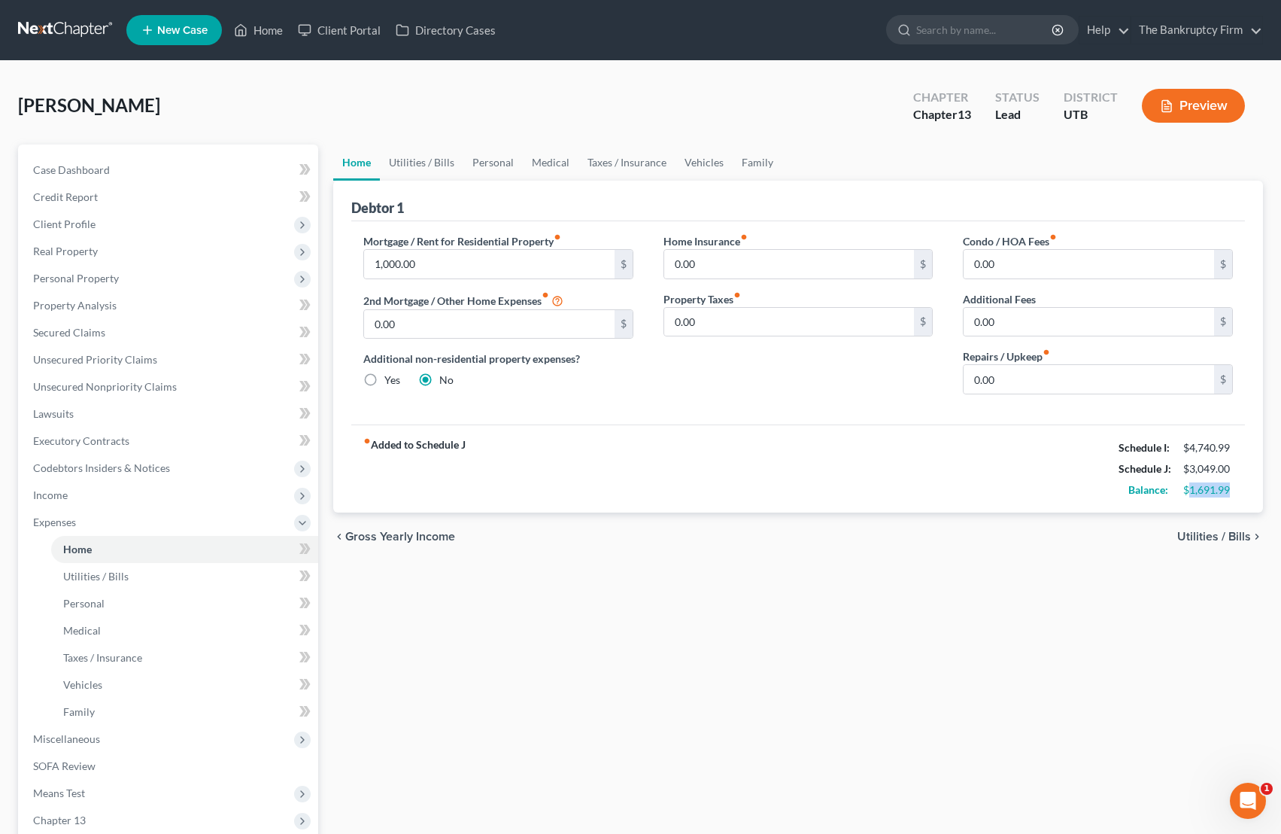
drag, startPoint x: 1189, startPoint y: 491, endPoint x: 1236, endPoint y: 489, distance: 47.4
click at [1023, 489] on div "$1,691.99" at bounding box center [1208, 489] width 65 height 15
click at [93, 570] on span "Utilities / Bills" at bounding box center [95, 576] width 65 height 13
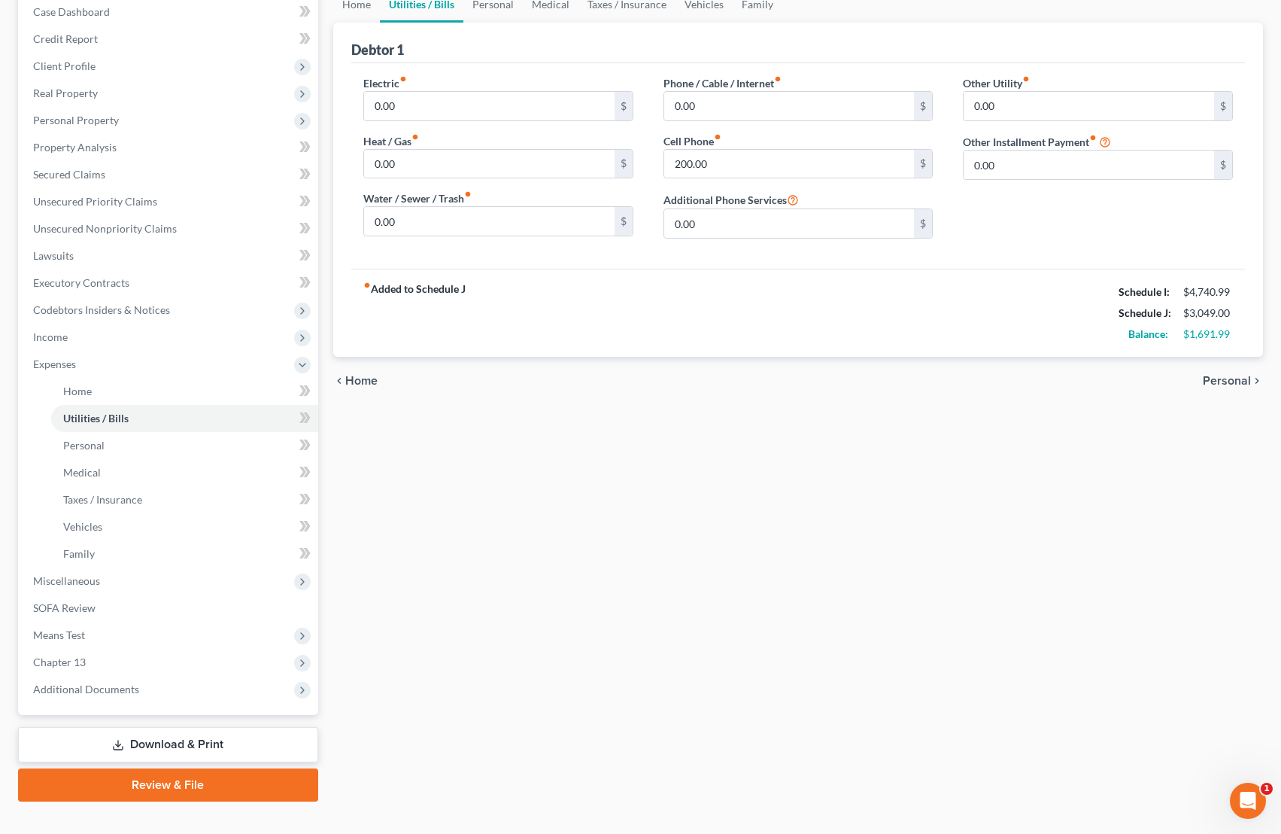
scroll to position [183, 0]
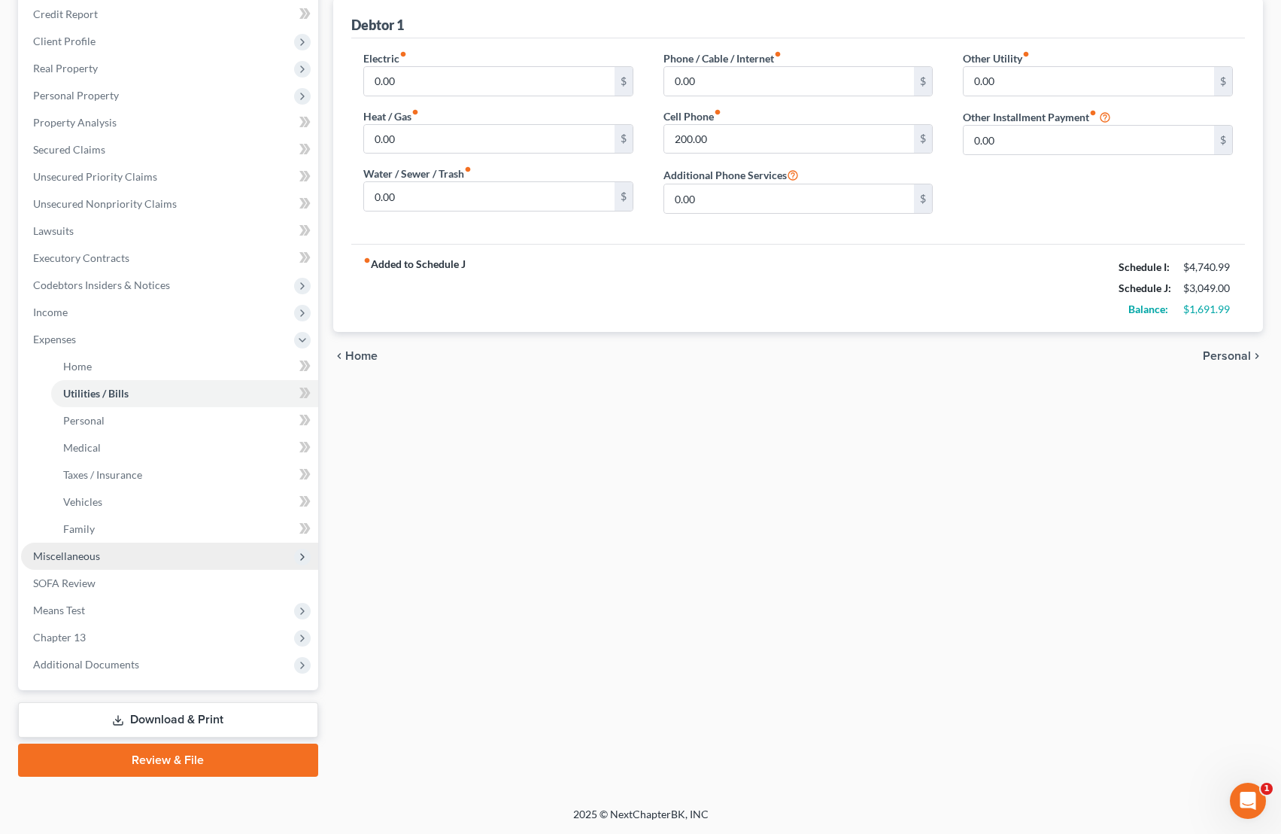
click at [99, 557] on span "Miscellaneous" at bounding box center [169, 555] width 297 height 27
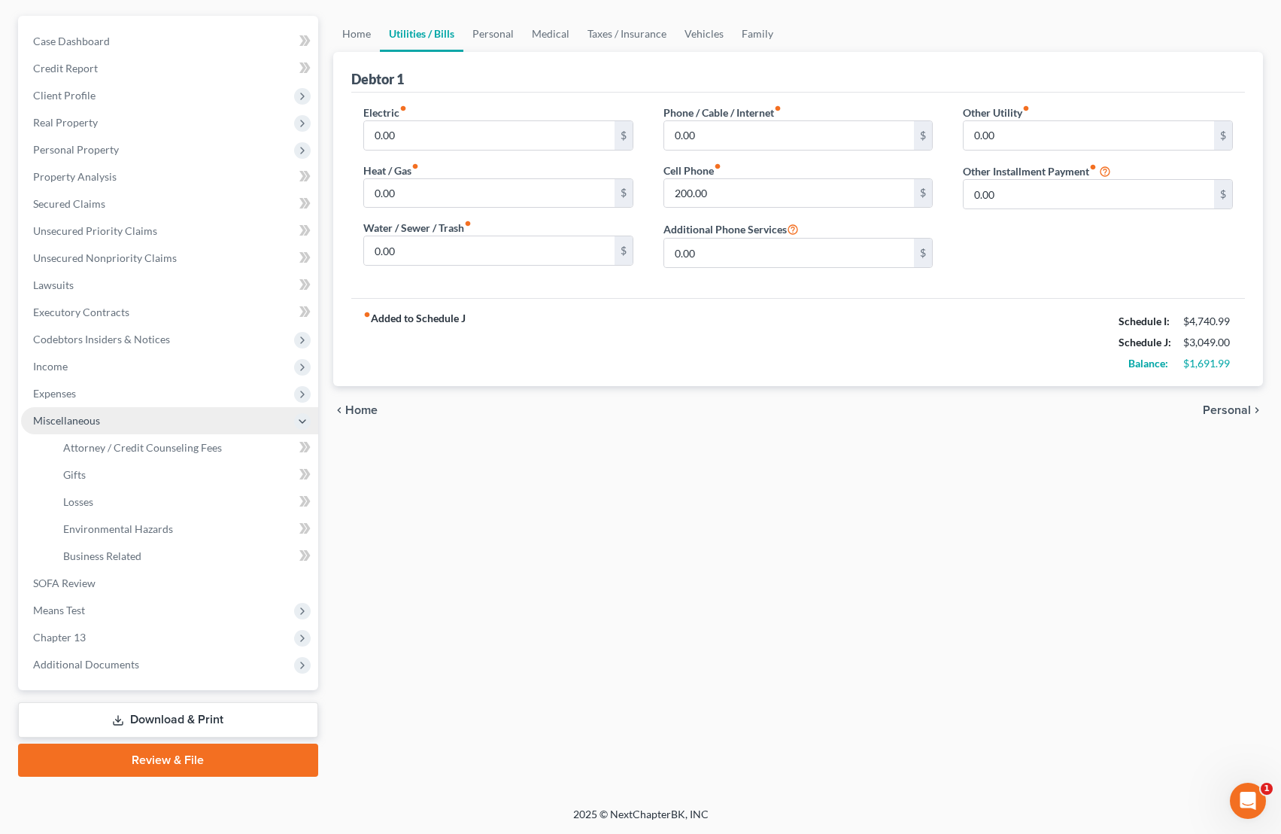
scroll to position [129, 0]
click at [114, 452] on span "Attorney / Credit Counseling Fees" at bounding box center [142, 447] width 159 height 13
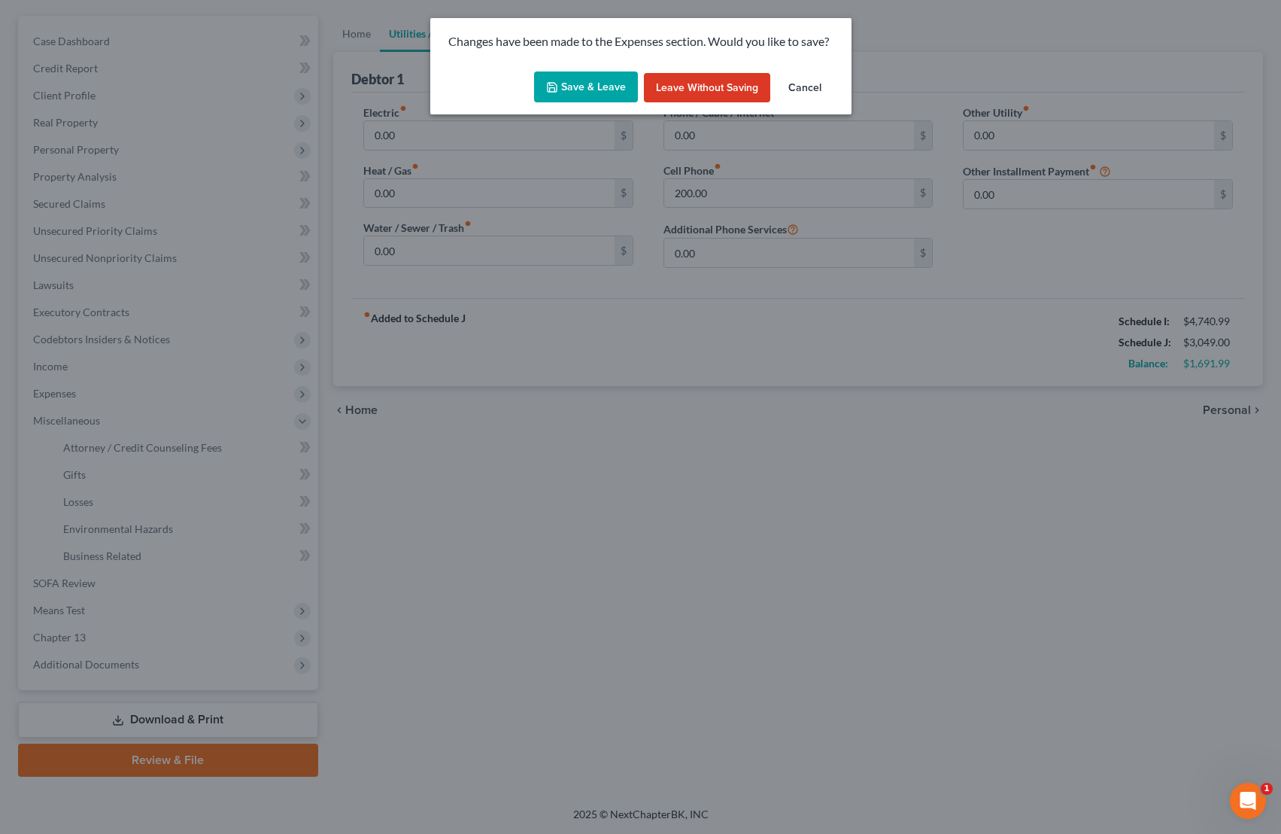
click at [570, 84] on button "Save & Leave" at bounding box center [586, 87] width 104 height 32
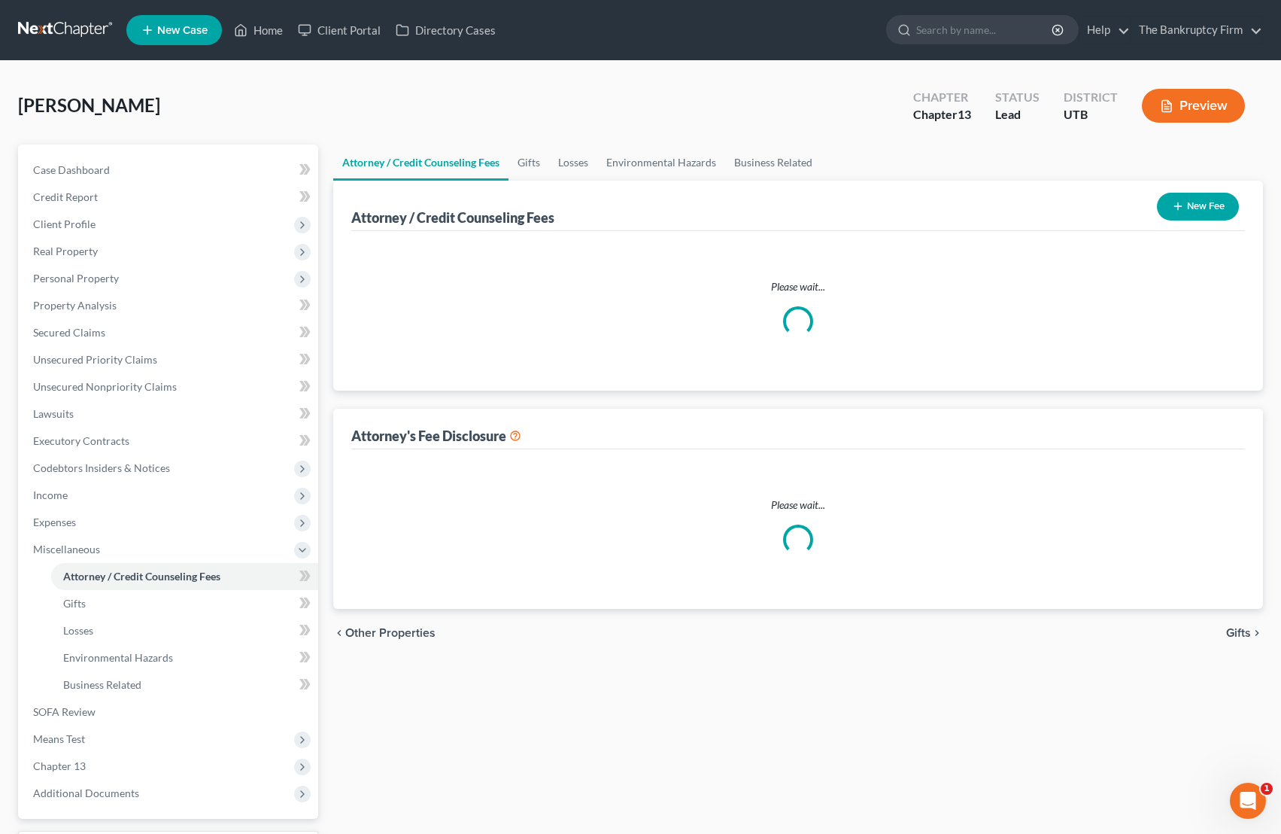
select select "0"
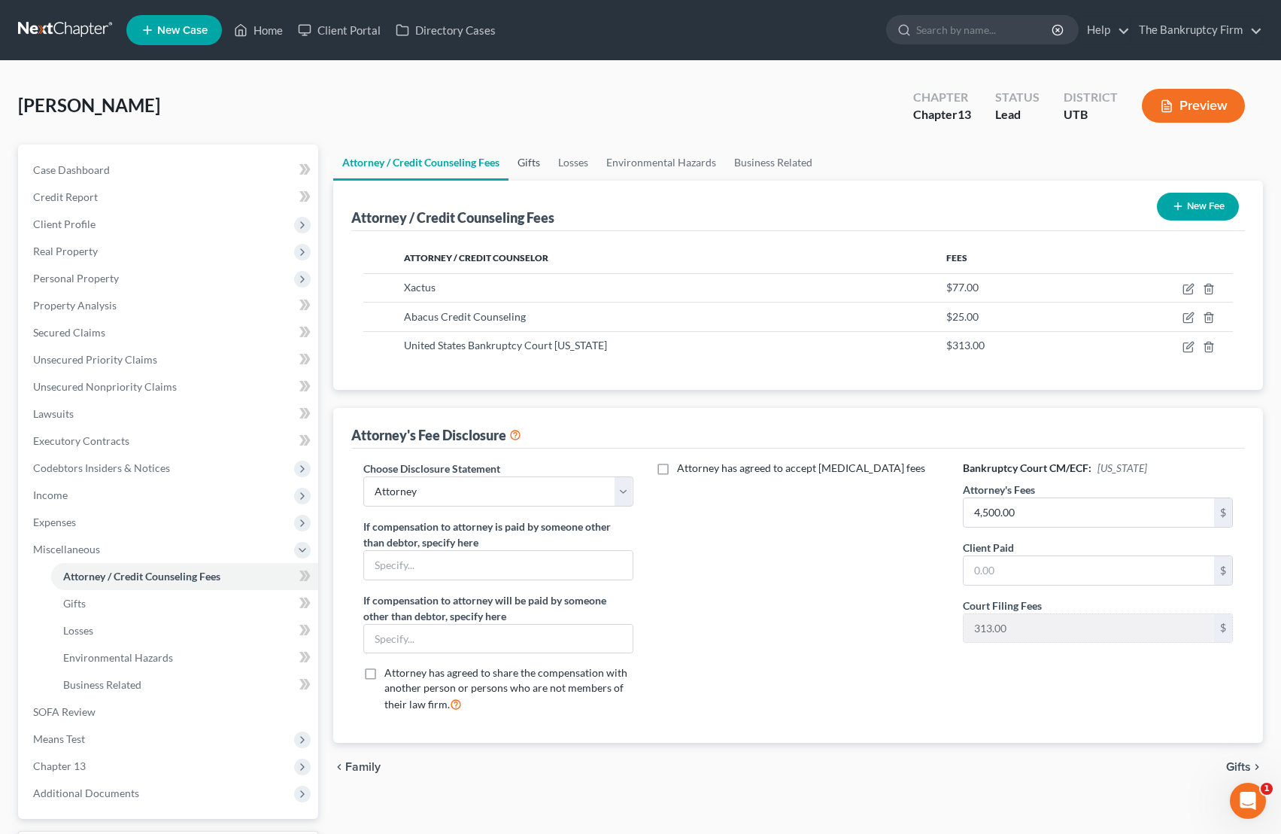
click at [520, 163] on link "Gifts" at bounding box center [529, 162] width 41 height 36
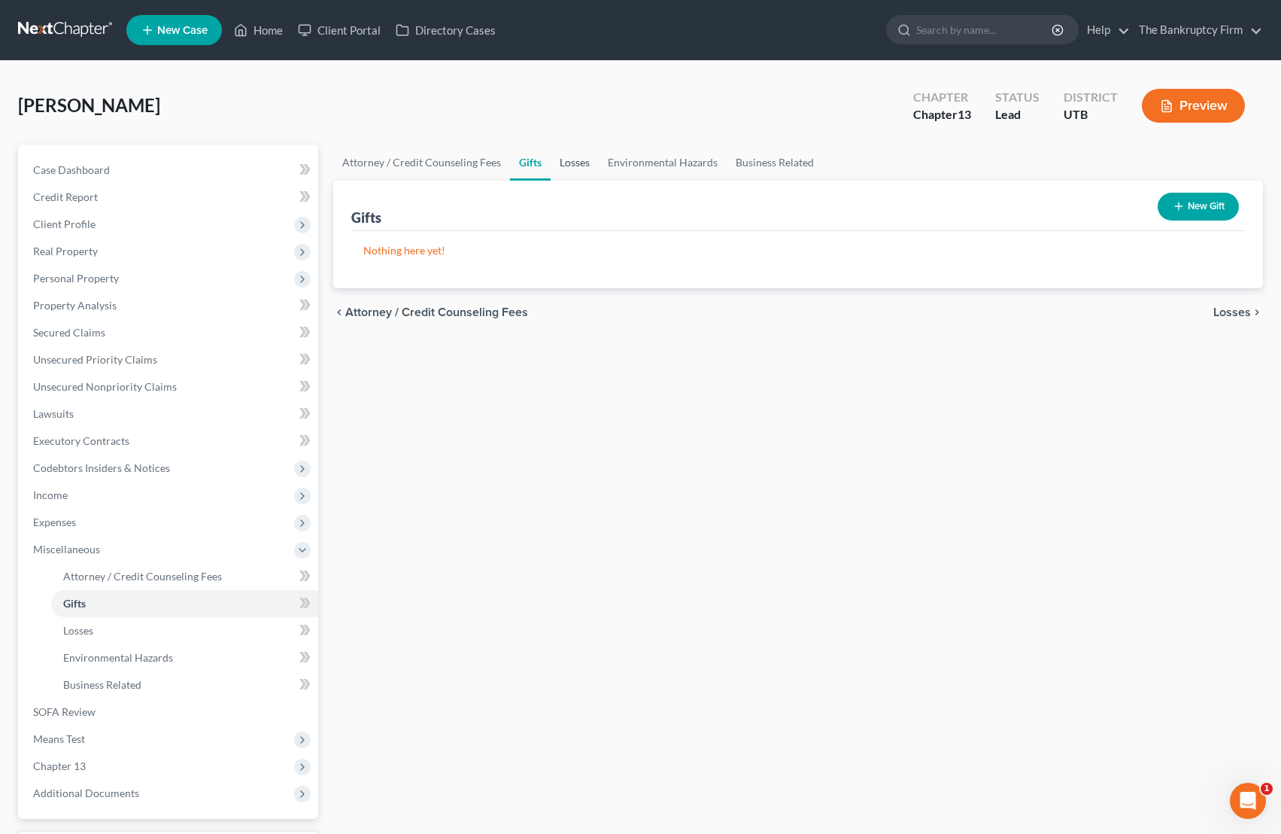
click at [574, 164] on link "Losses" at bounding box center [575, 162] width 48 height 36
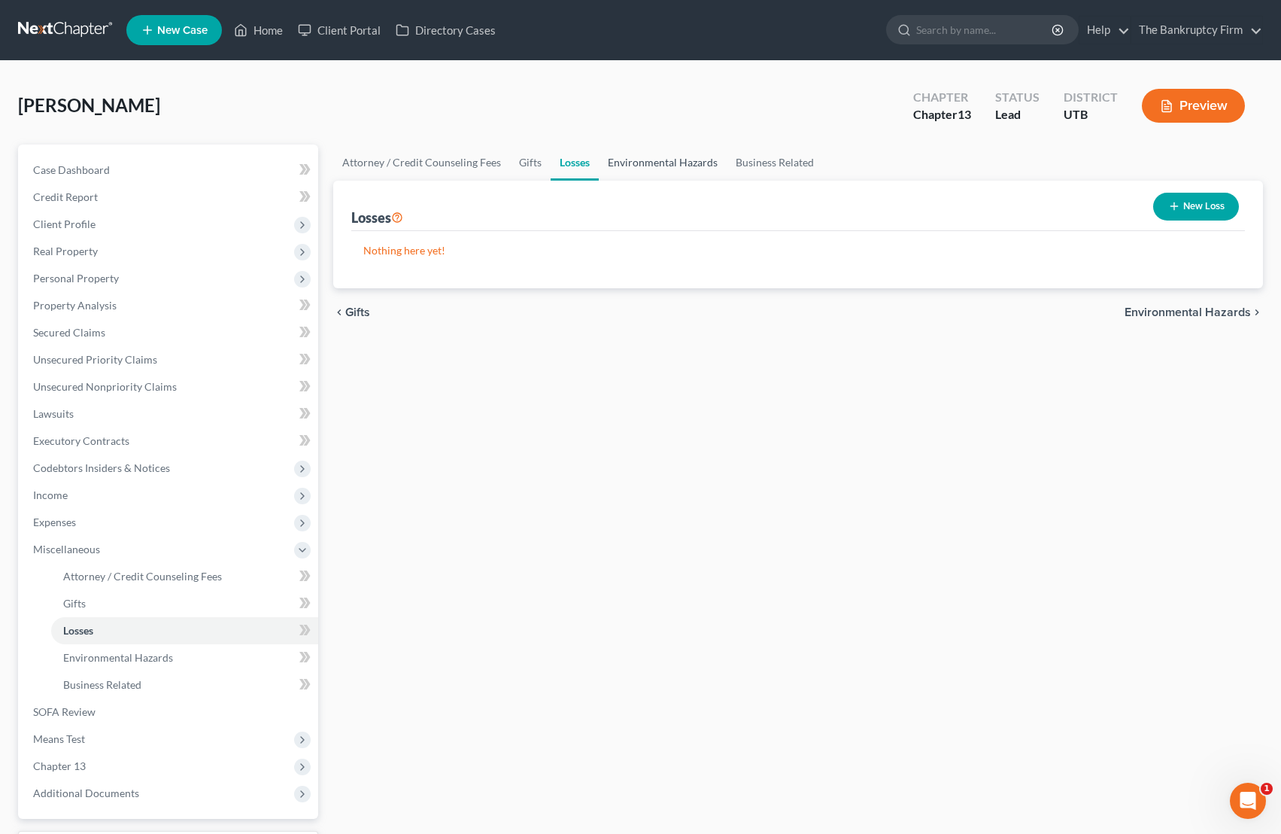
click at [667, 157] on link "Environmental Hazards" at bounding box center [663, 162] width 128 height 36
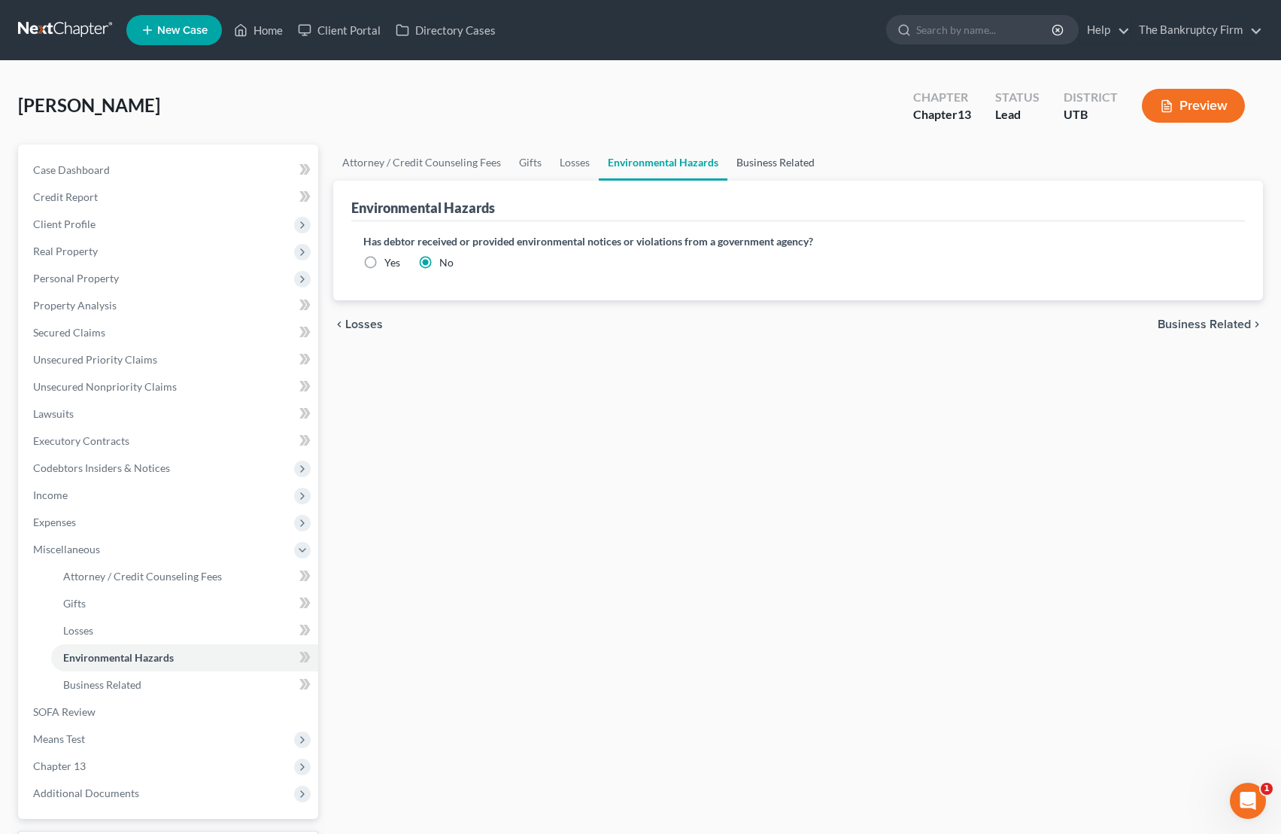
click at [791, 161] on link "Business Related" at bounding box center [776, 162] width 96 height 36
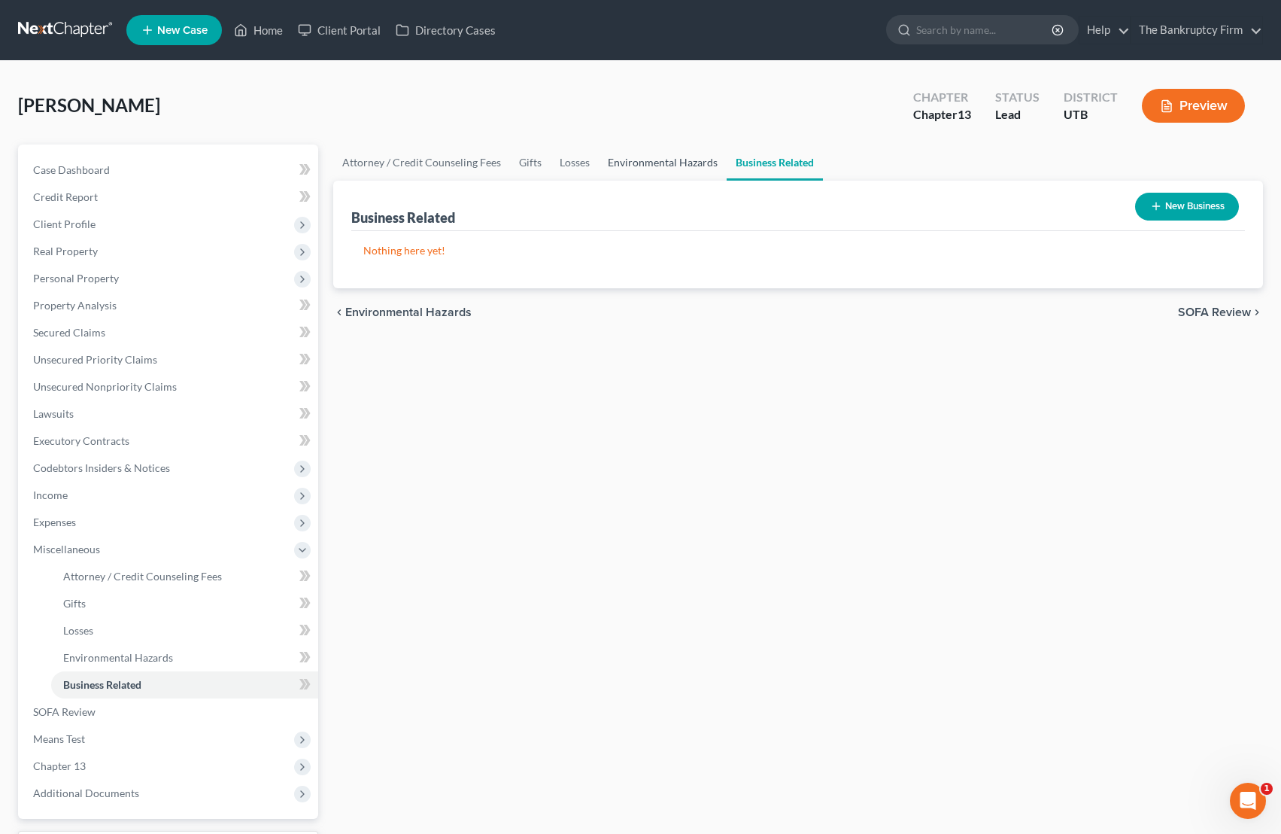
click at [662, 163] on link "Environmental Hazards" at bounding box center [663, 162] width 128 height 36
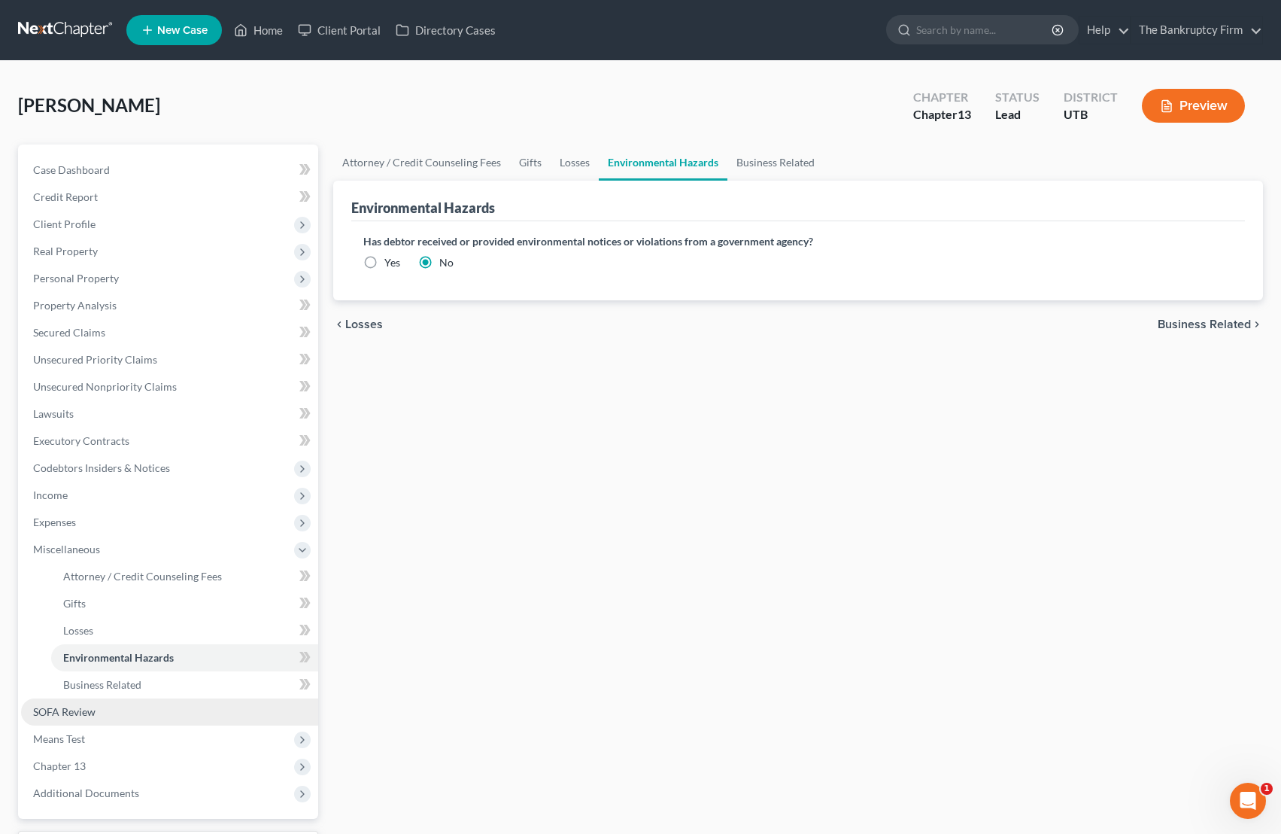
click at [79, 714] on span "SOFA Review" at bounding box center [64, 711] width 62 height 13
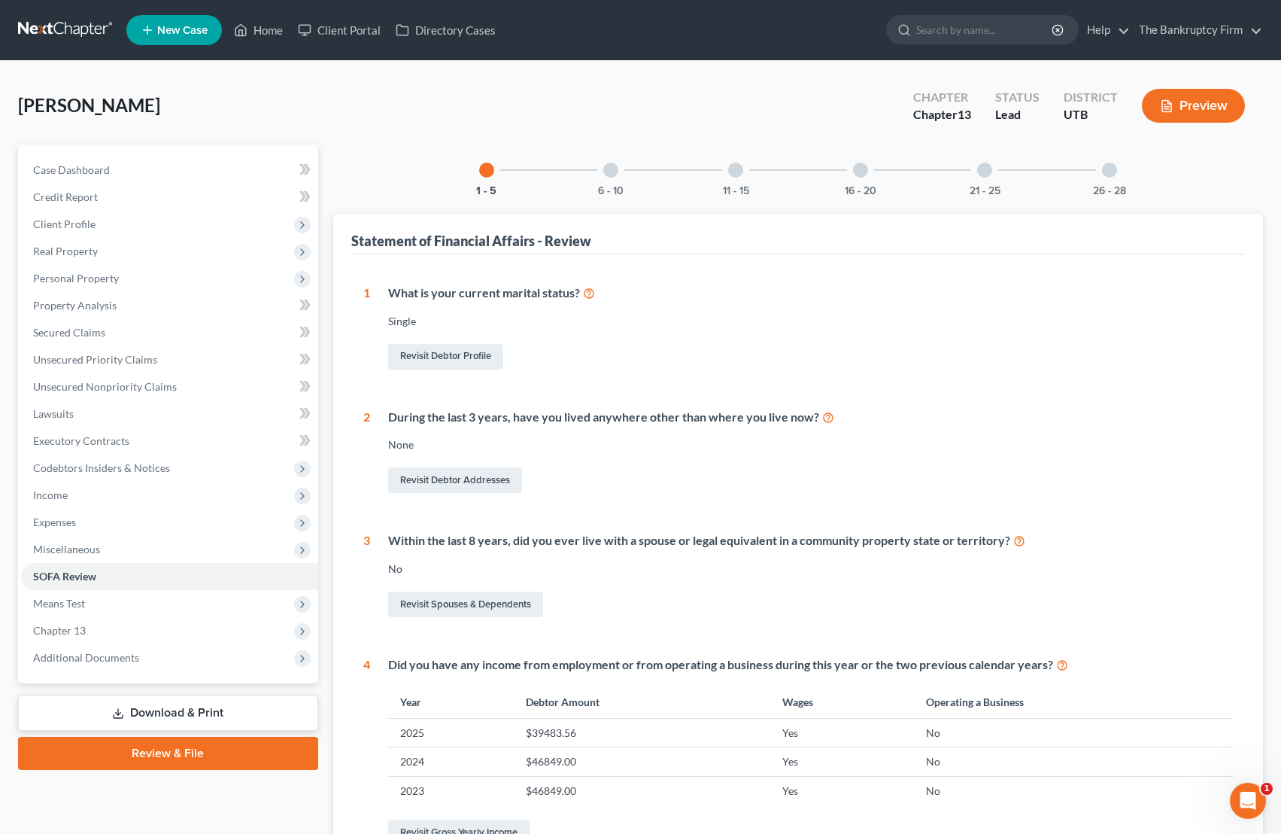
click at [609, 168] on div at bounding box center [610, 170] width 15 height 15
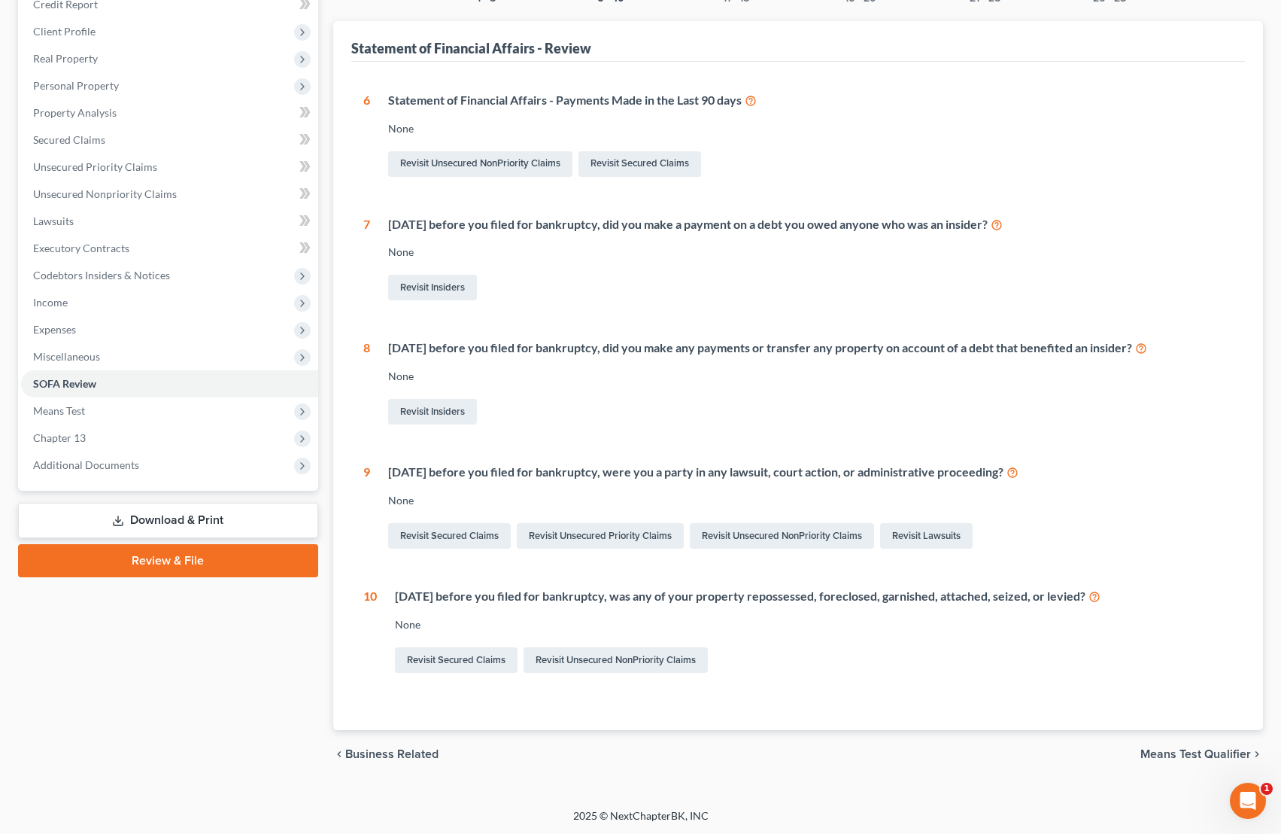
scroll to position [194, 0]
click at [609, 661] on link "Revisit Unsecured NonPriority Claims" at bounding box center [616, 659] width 184 height 26
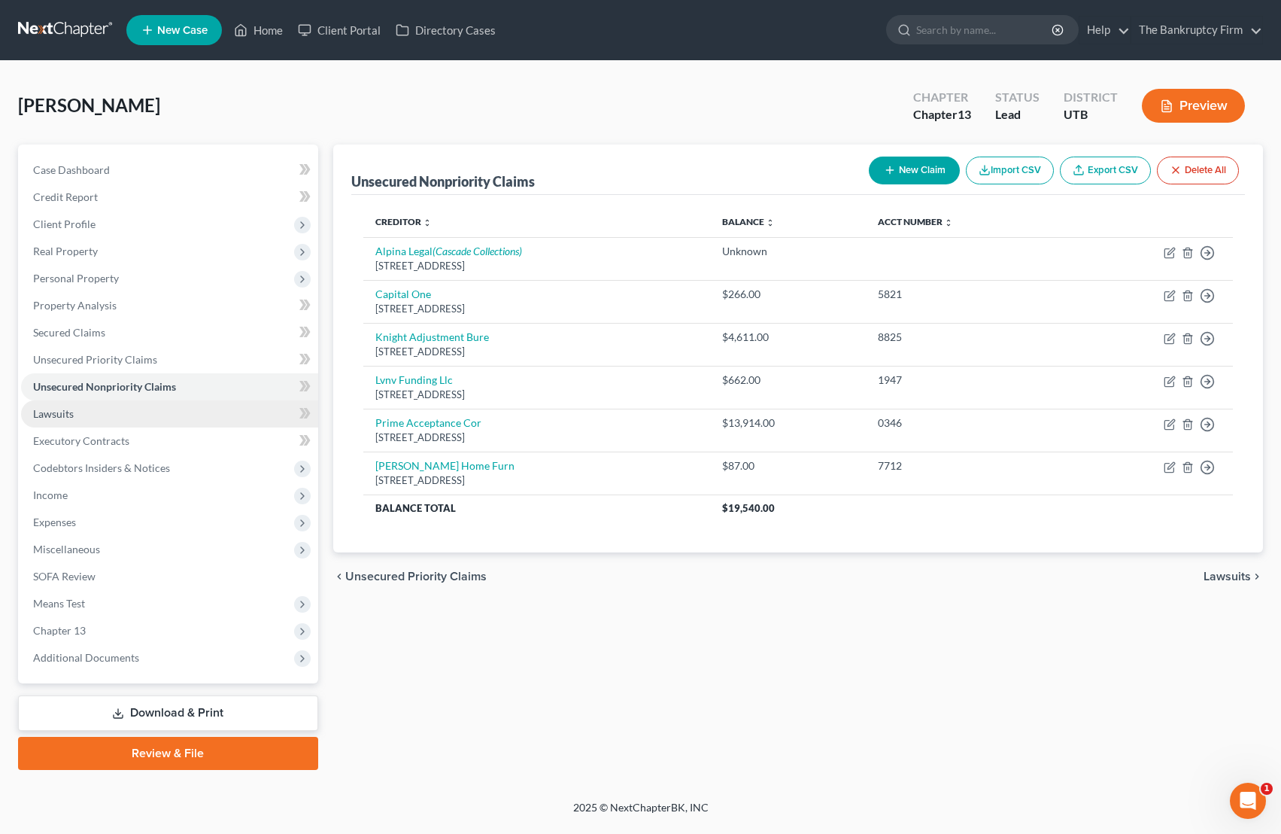
click at [70, 421] on link "Lawsuits" at bounding box center [169, 413] width 297 height 27
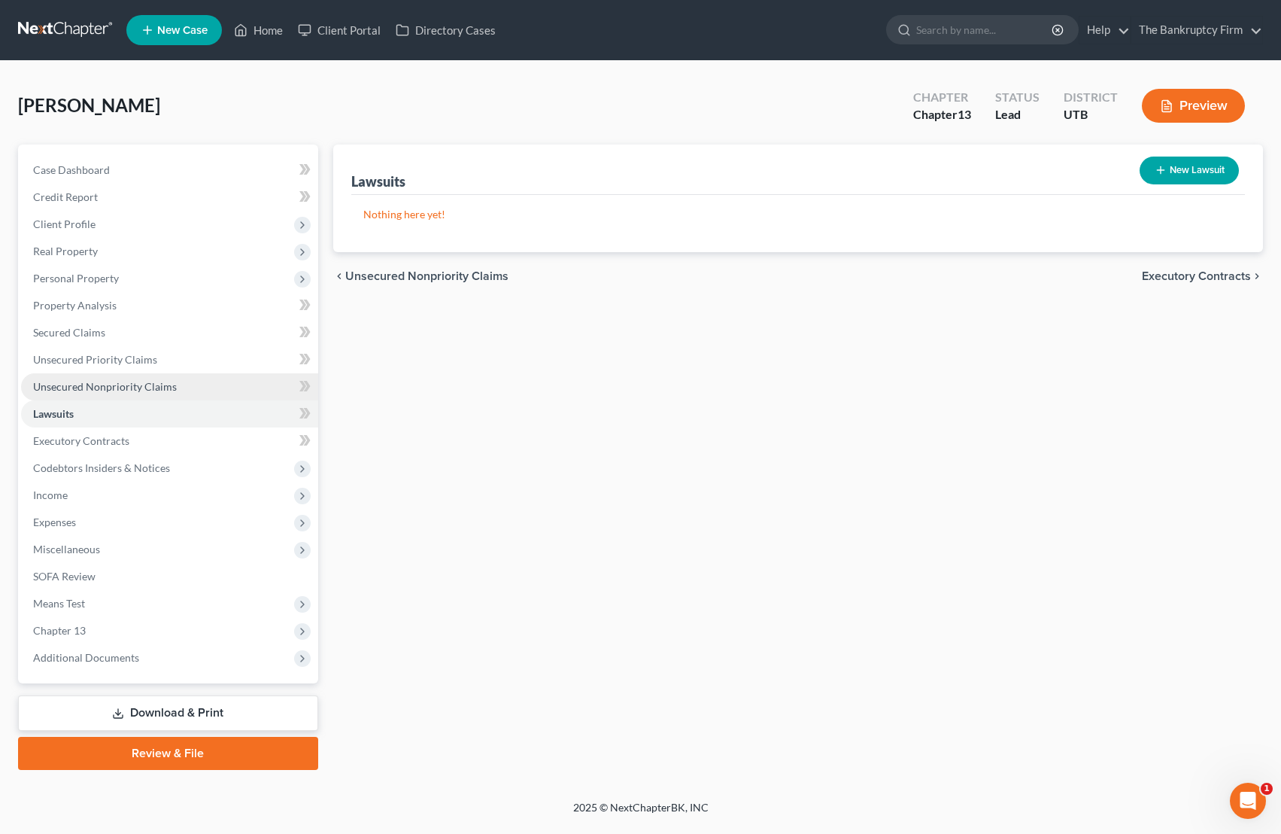
click at [139, 382] on span "Unsecured Nonpriority Claims" at bounding box center [105, 386] width 144 height 13
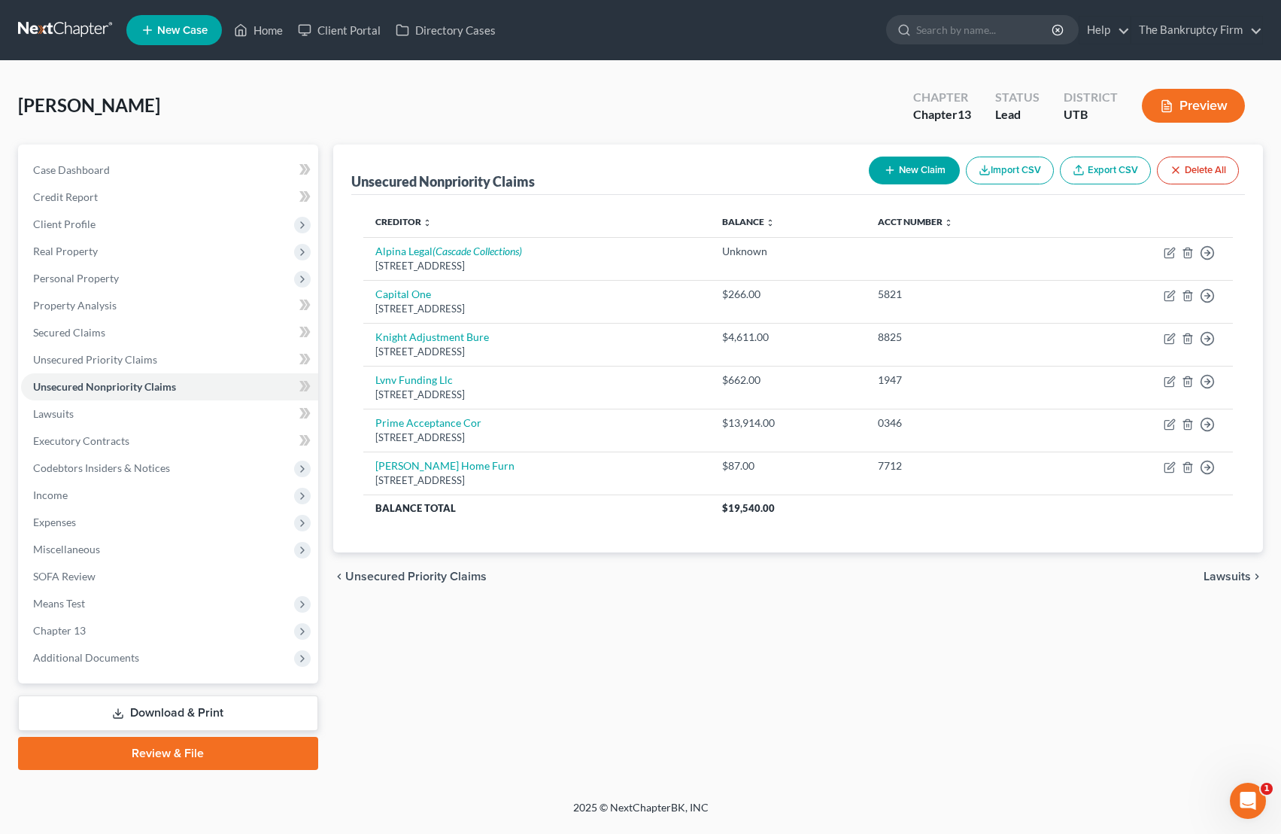
click at [900, 174] on button "New Claim" at bounding box center [914, 170] width 91 height 28
select select "0"
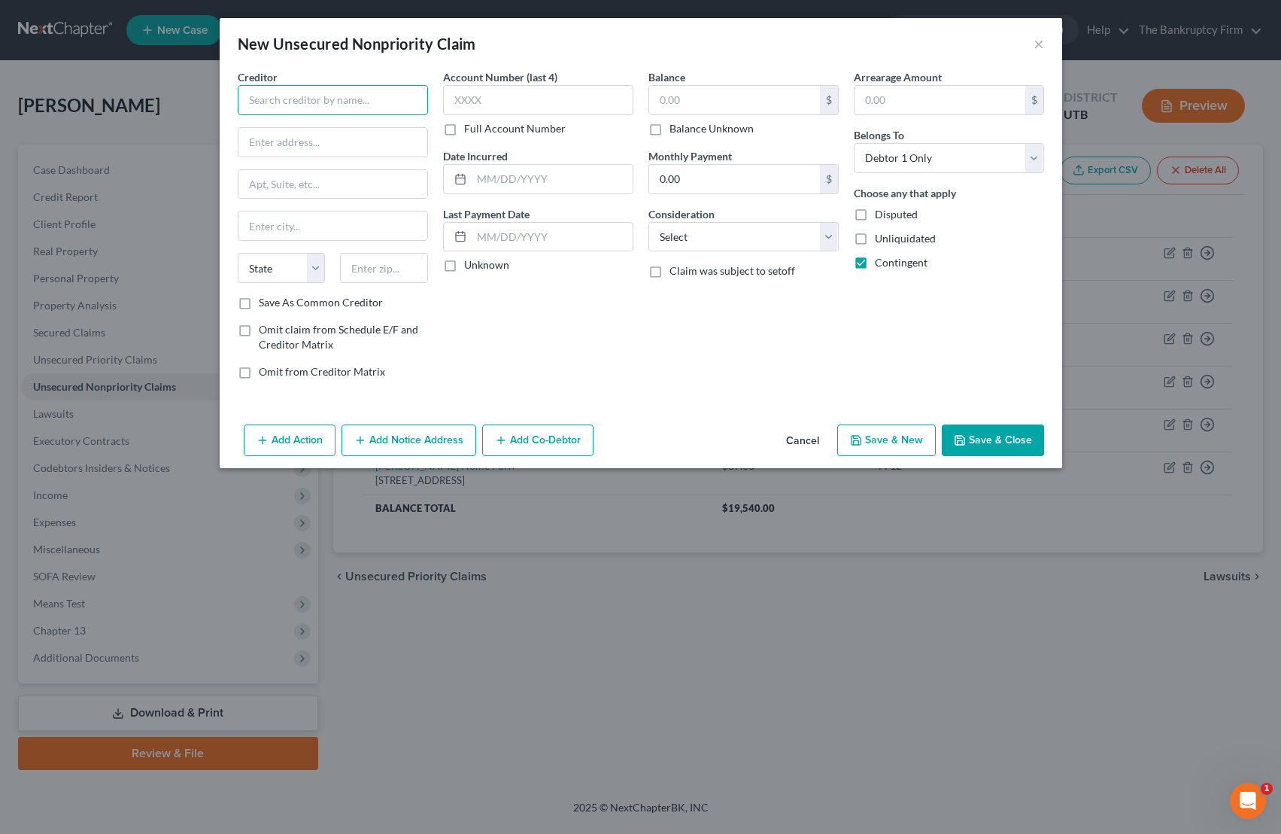
click at [308, 104] on input "text" at bounding box center [333, 100] width 190 height 30
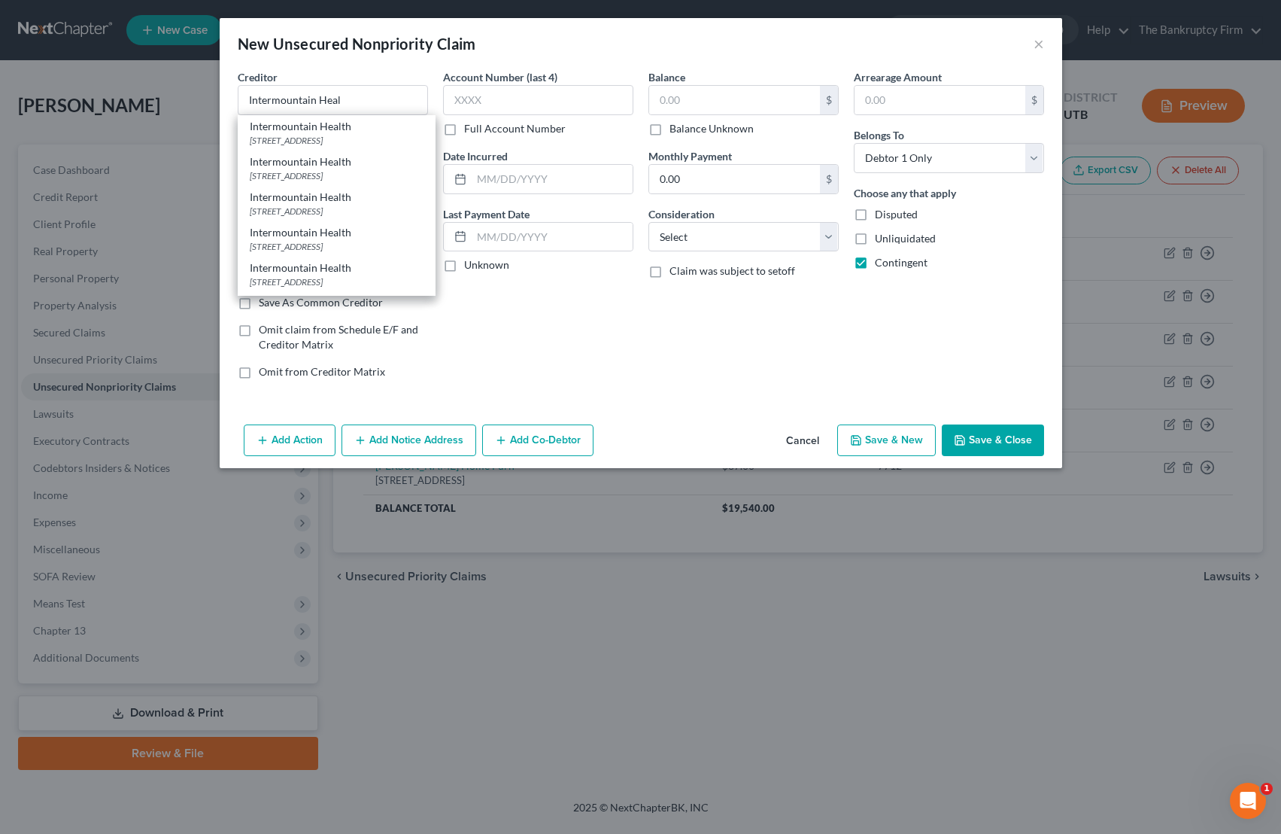
drag, startPoint x: 314, startPoint y: 131, endPoint x: 327, endPoint y: 131, distance: 12.8
click at [314, 131] on div "Intermountain Health" at bounding box center [337, 126] width 174 height 15
type input "Intermountain Health"
type input "PO Box 30193"
type input "[GEOGRAPHIC_DATA]"
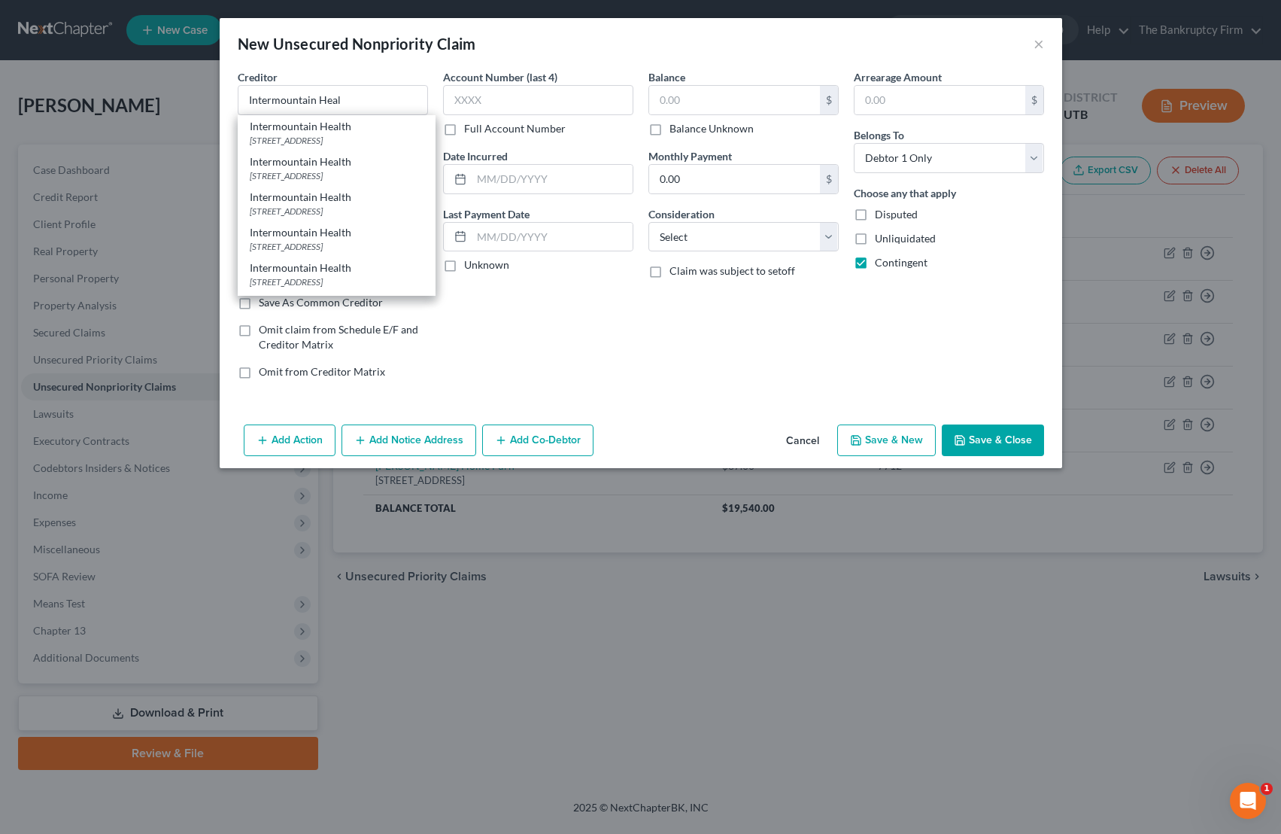
select select "46"
type input "84130"
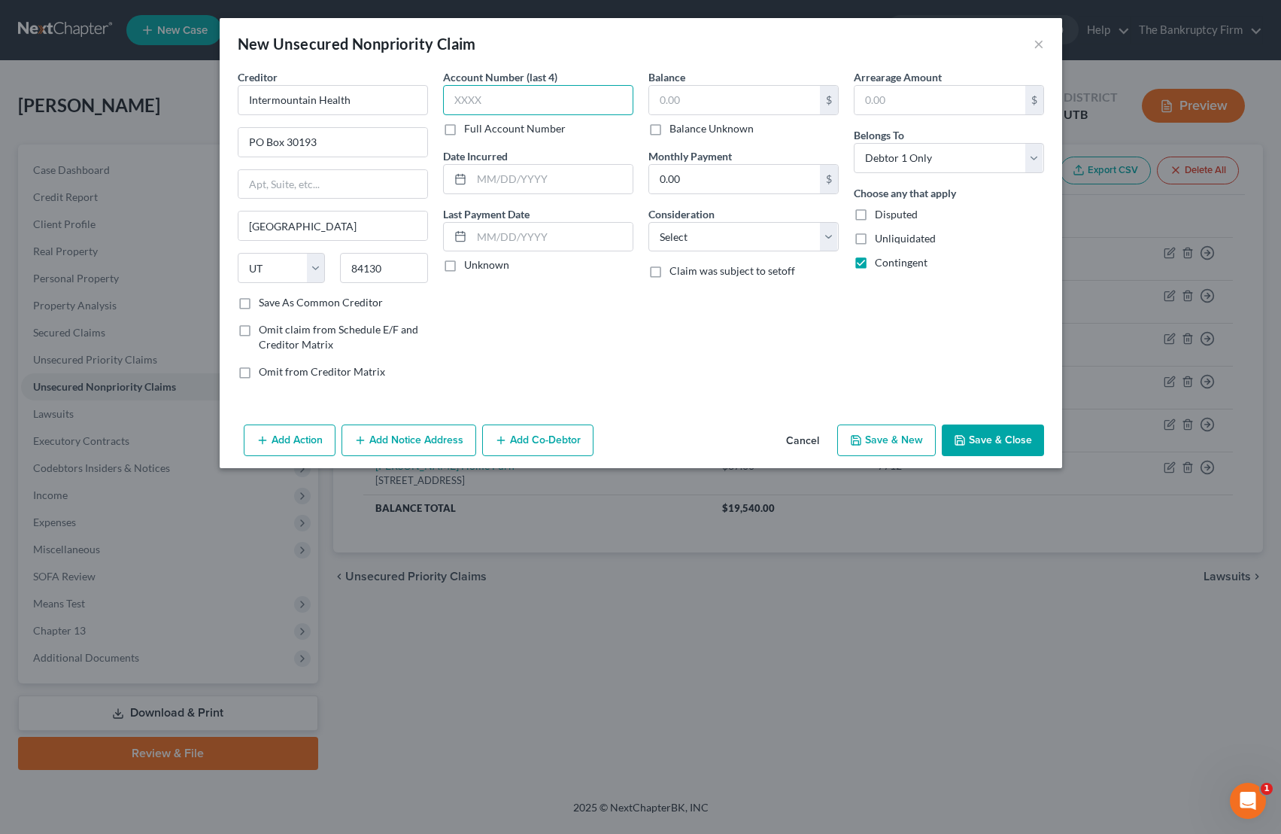
click at [482, 99] on input "text" at bounding box center [538, 100] width 190 height 30
type input "unk"
type input "2025"
type input "3,015.00"
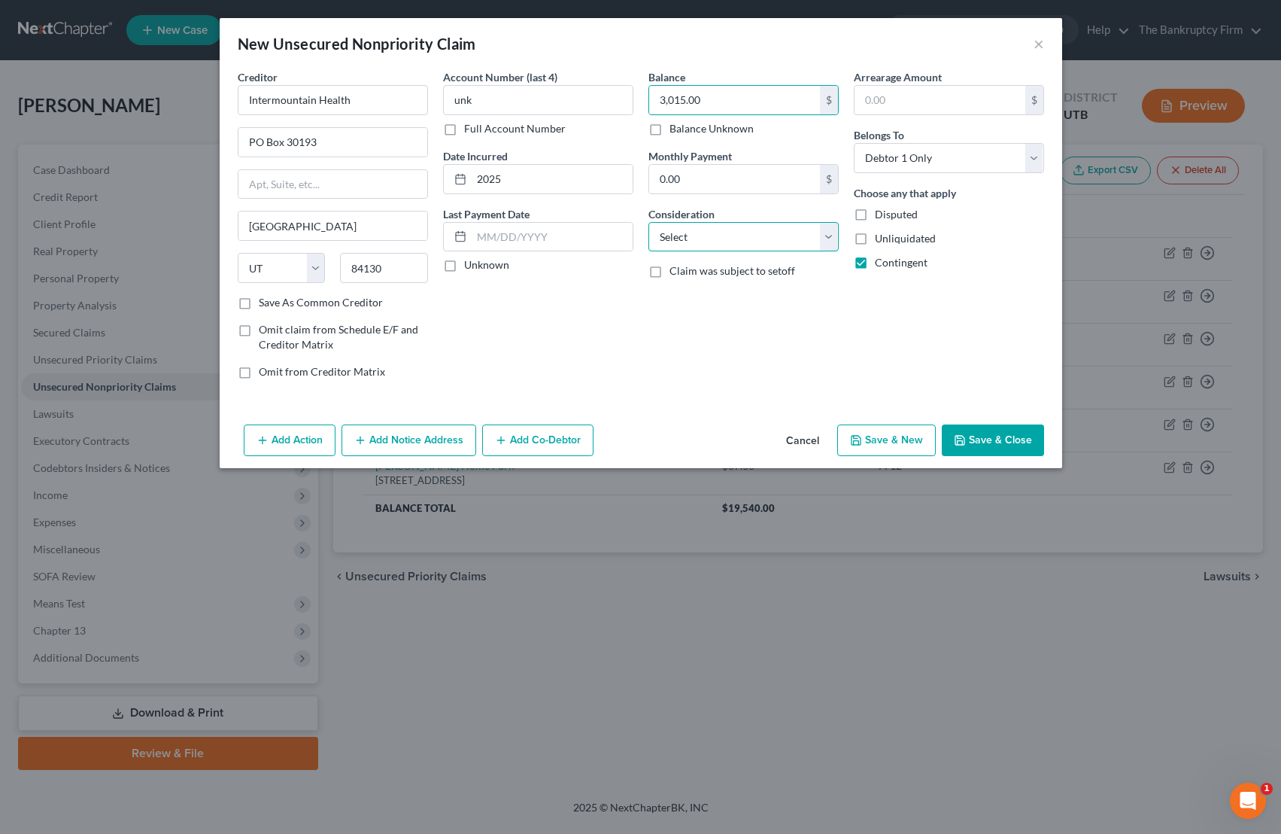
click at [747, 240] on select "Select Cable / Satellite Services Collection Agency Credit Card Debt Debt Couns…" at bounding box center [744, 237] width 190 height 30
select select "9"
click at [649, 222] on select "Select Cable / Satellite Services Collection Agency Credit Card Debt Debt Couns…" at bounding box center [744, 237] width 190 height 30
click at [1001, 444] on button "Save & Close" at bounding box center [993, 440] width 102 height 32
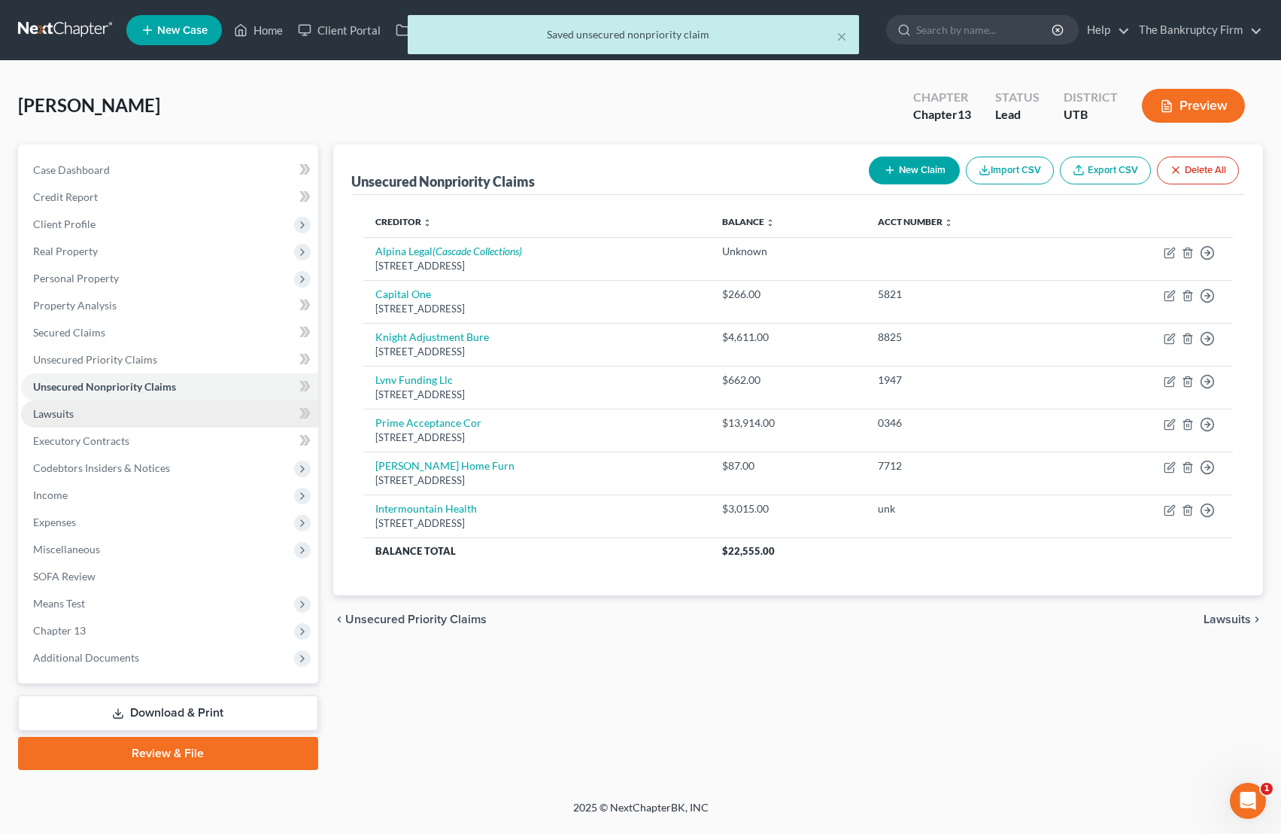
click at [73, 412] on span "Lawsuits" at bounding box center [53, 413] width 41 height 13
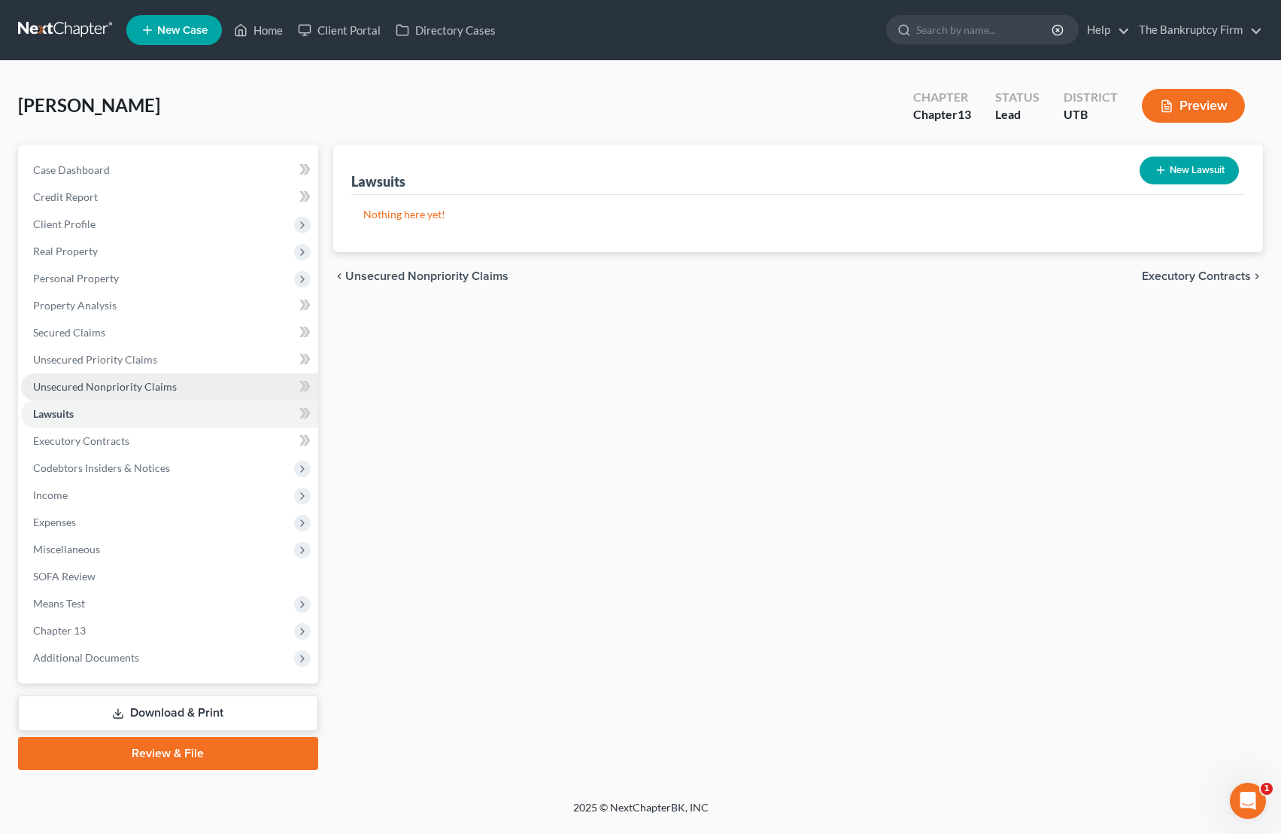
click at [61, 382] on span "Unsecured Nonpriority Claims" at bounding box center [105, 386] width 144 height 13
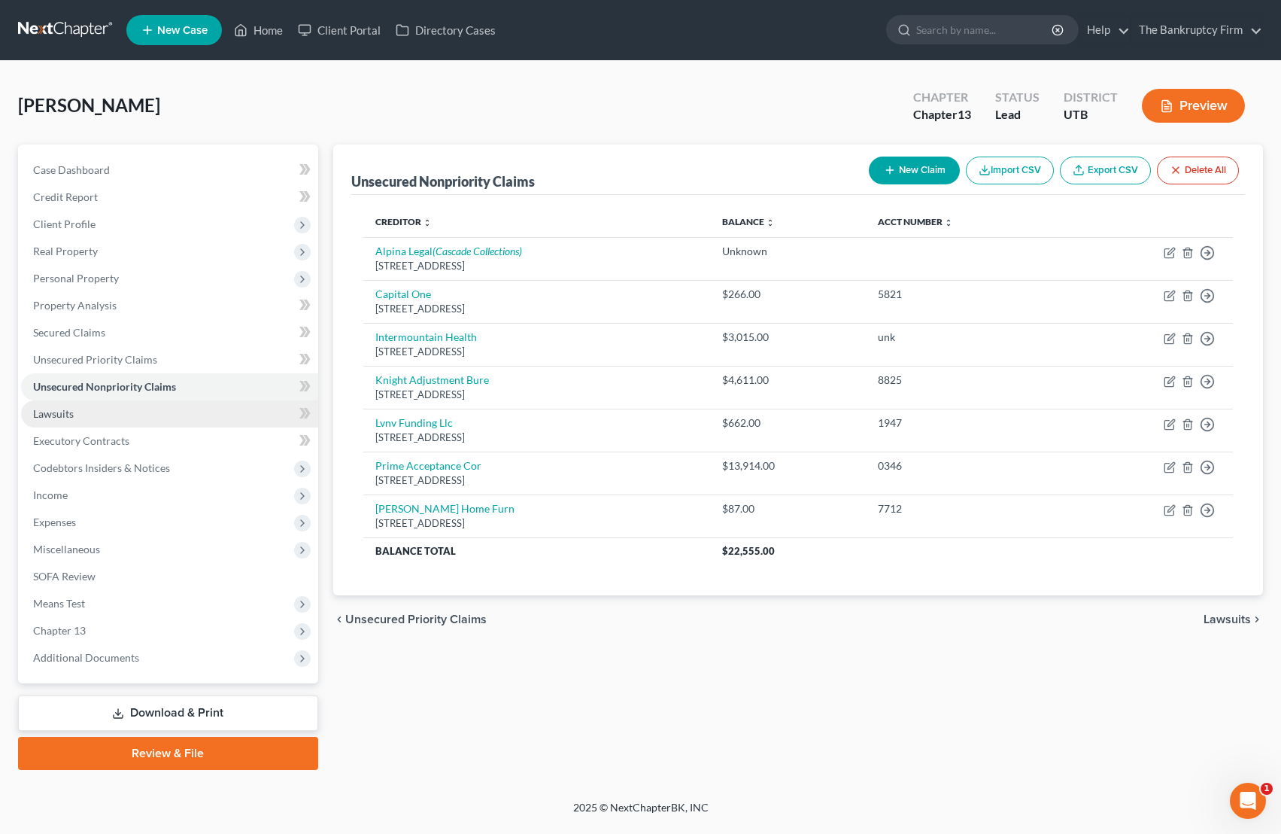
click at [69, 420] on link "Lawsuits" at bounding box center [169, 413] width 297 height 27
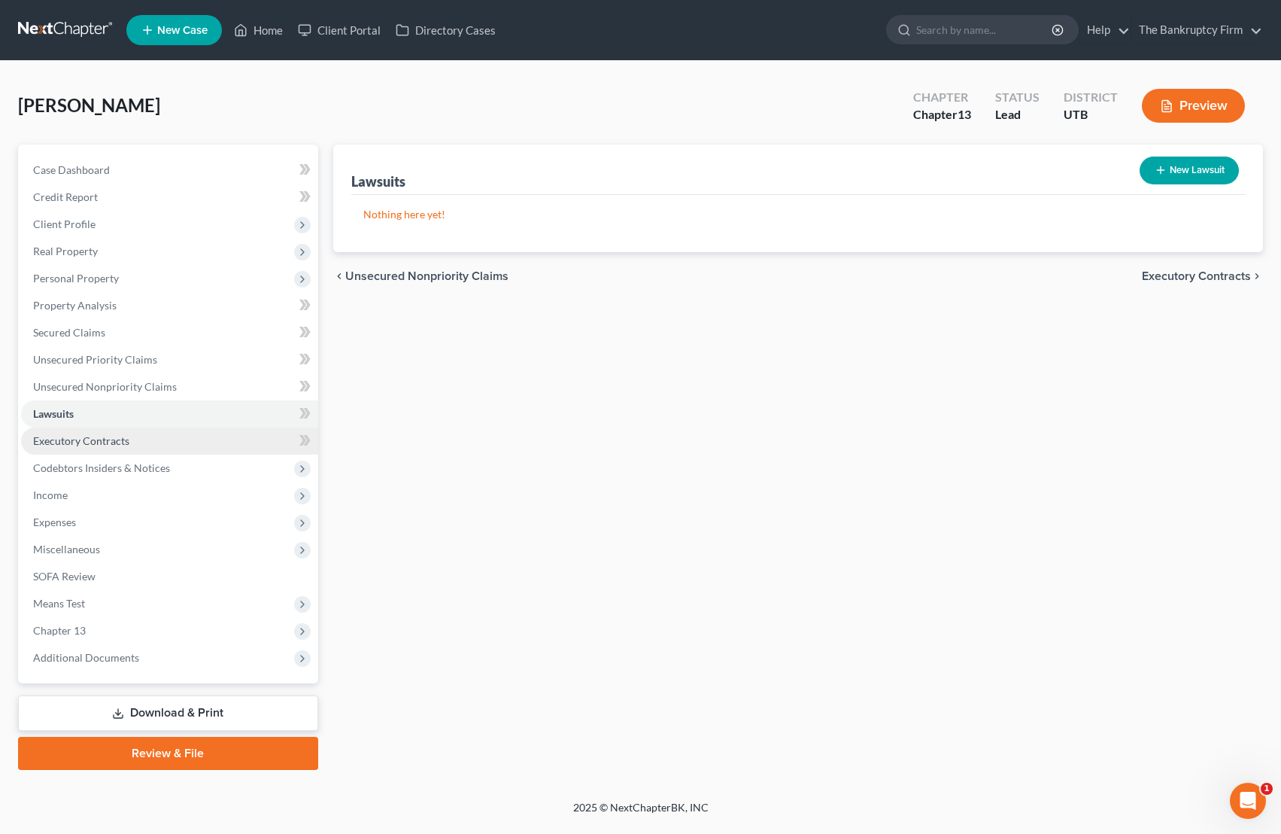
click at [65, 440] on span "Executory Contracts" at bounding box center [81, 440] width 96 height 13
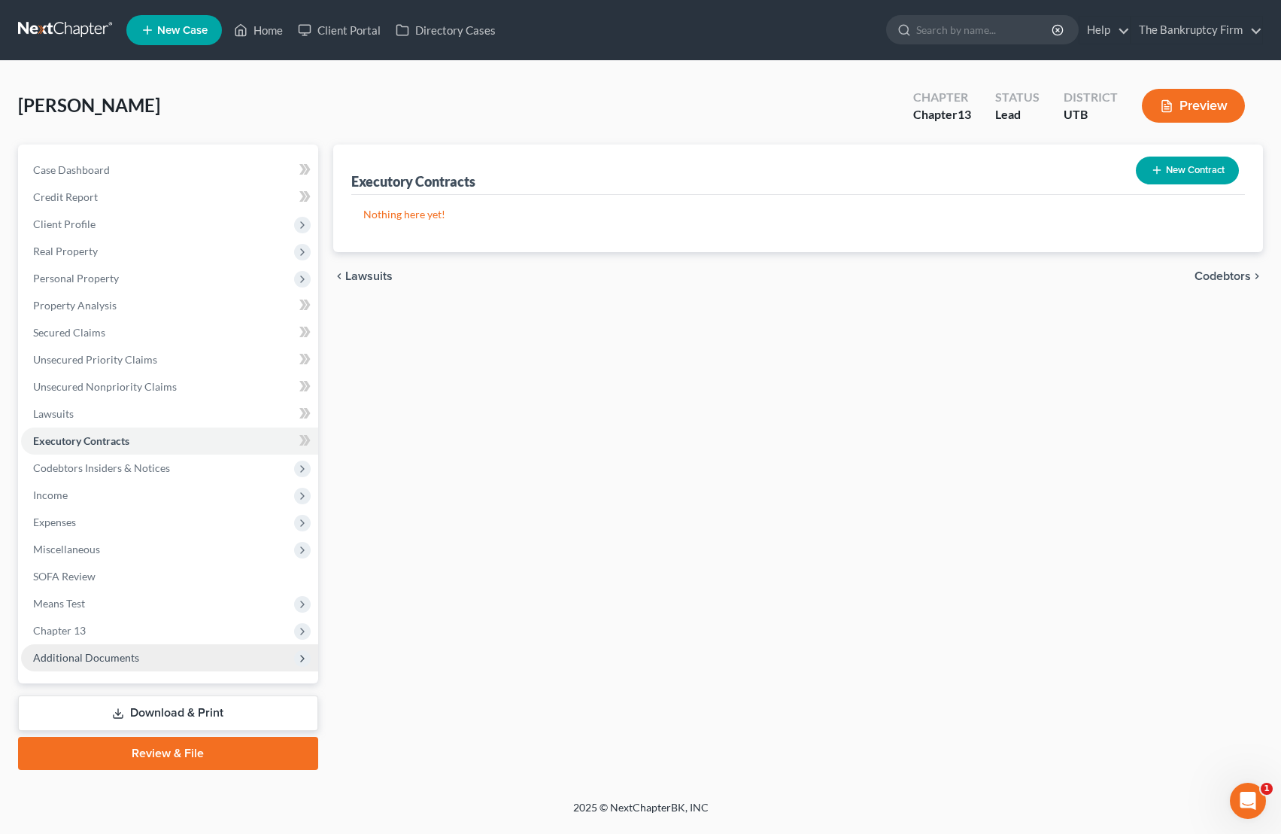
click at [105, 658] on span "Additional Documents" at bounding box center [86, 657] width 106 height 13
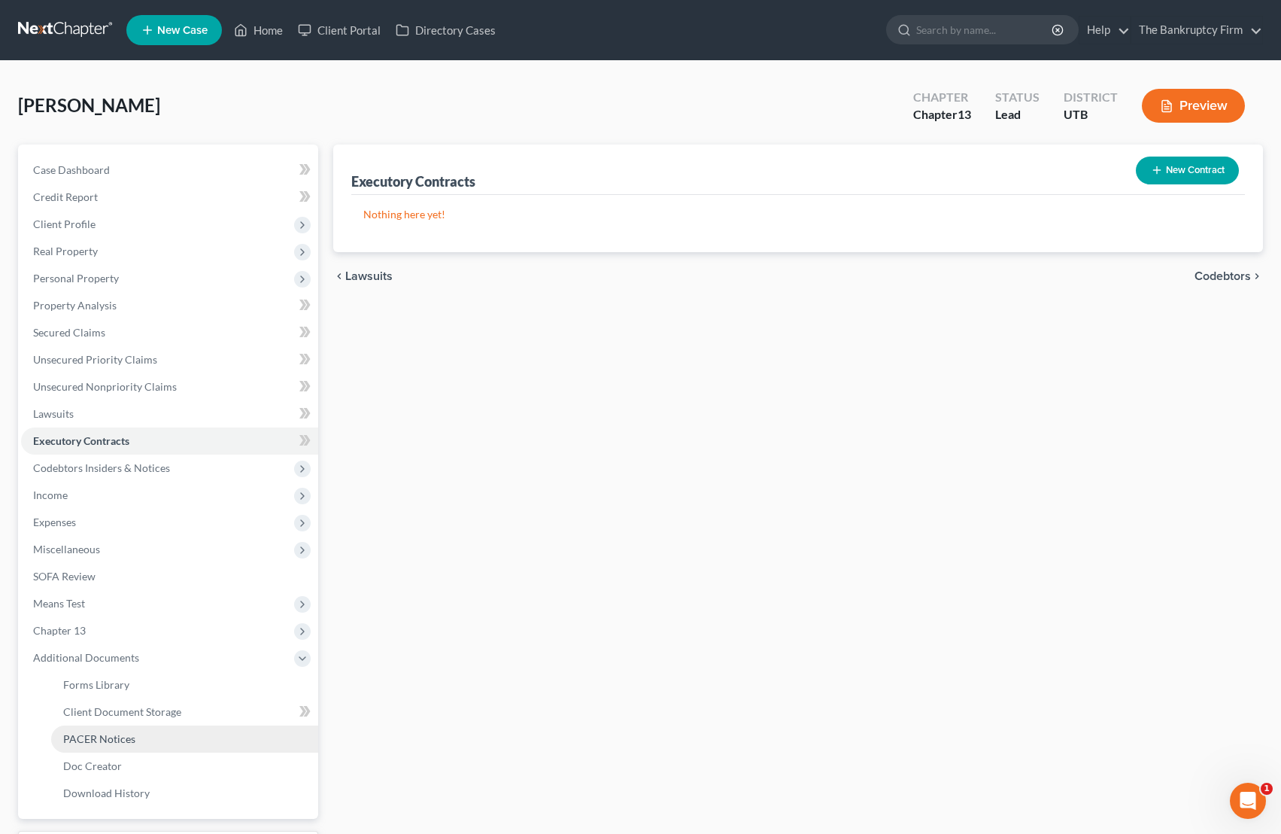
click at [152, 738] on link "PACER Notices" at bounding box center [184, 738] width 267 height 27
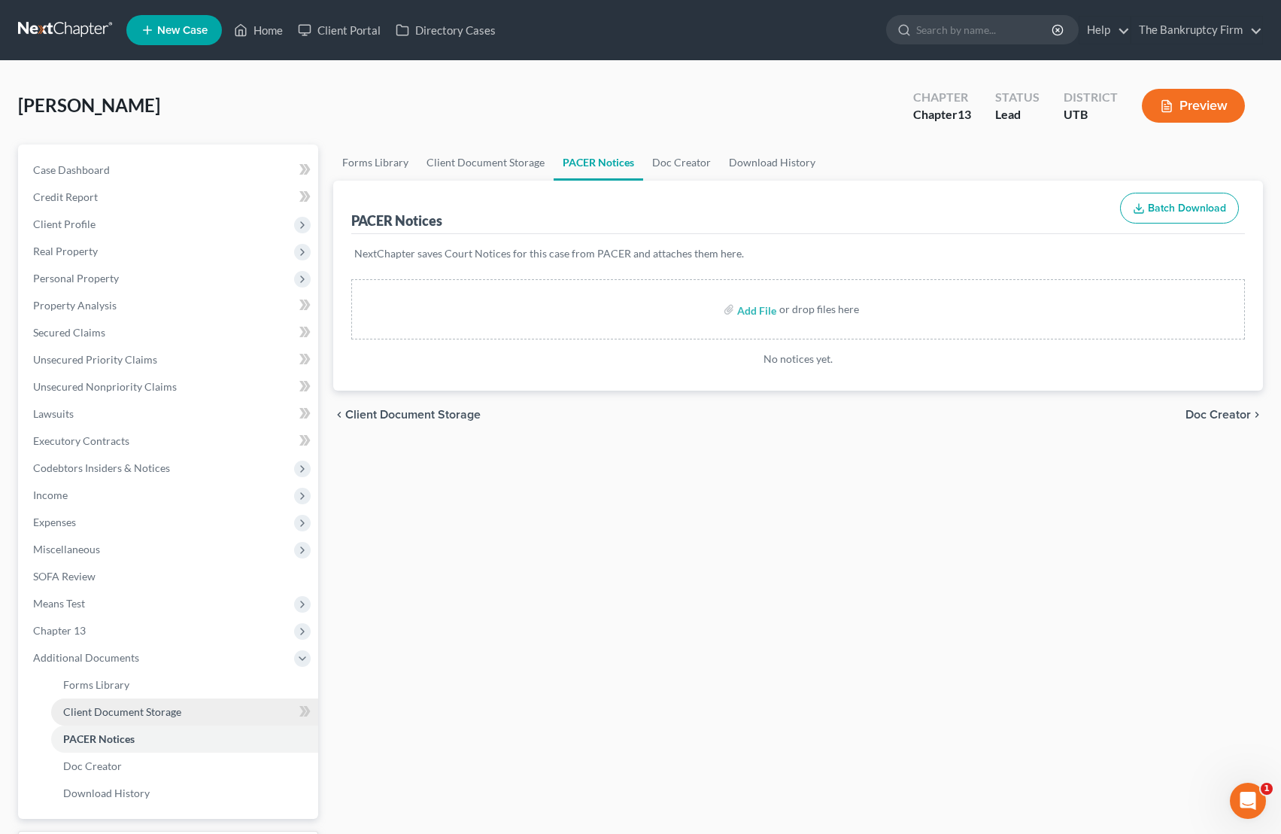
click at [170, 712] on span "Client Document Storage" at bounding box center [122, 711] width 118 height 13
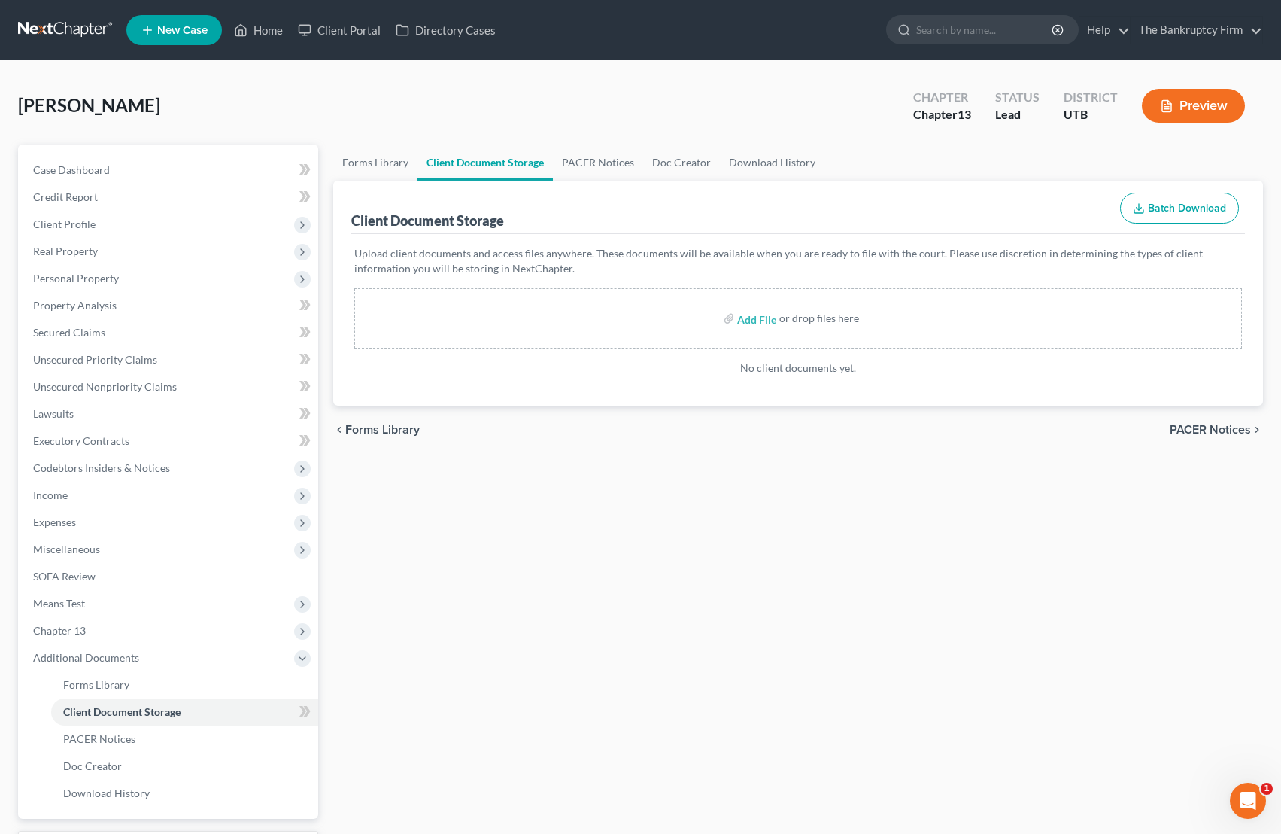
scroll to position [4, 0]
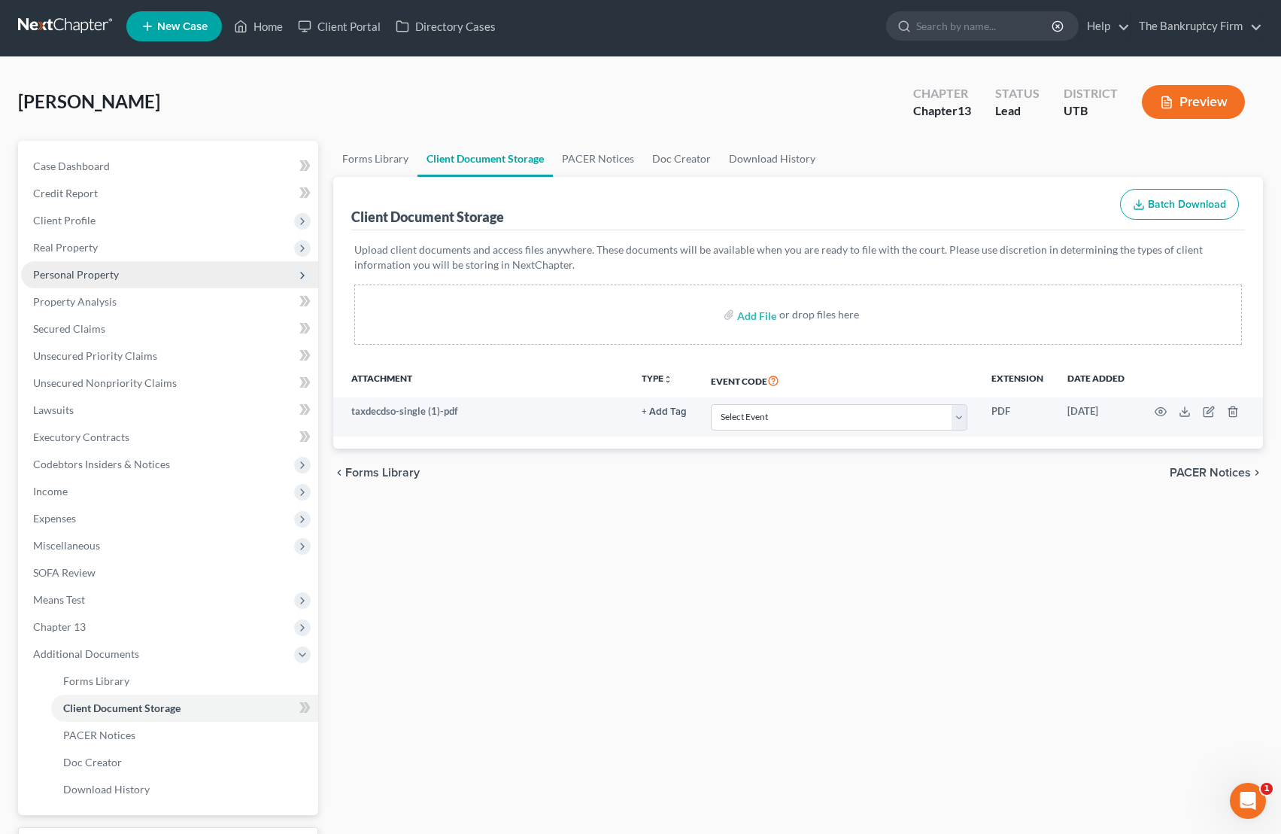
click at [93, 272] on span "Personal Property" at bounding box center [76, 274] width 86 height 13
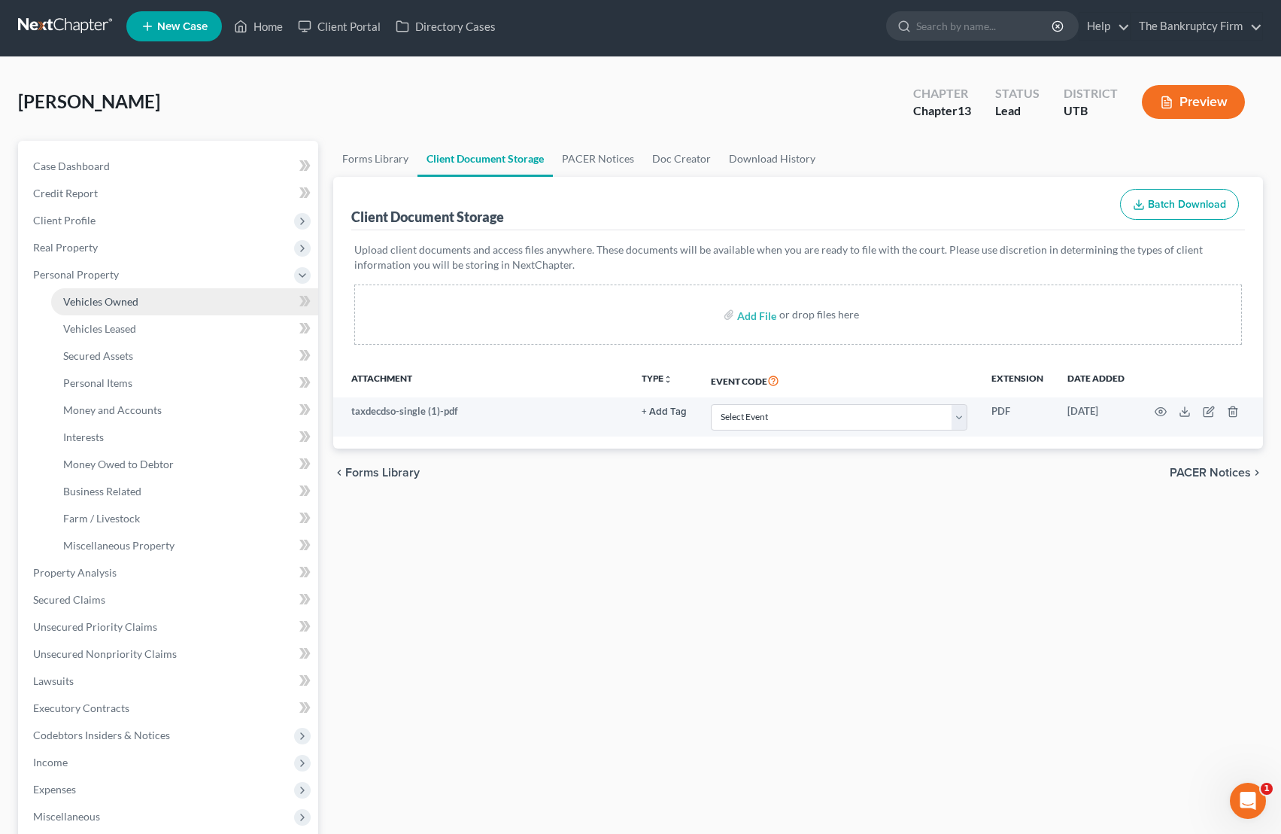
click at [137, 296] on link "Vehicles Owned" at bounding box center [184, 301] width 267 height 27
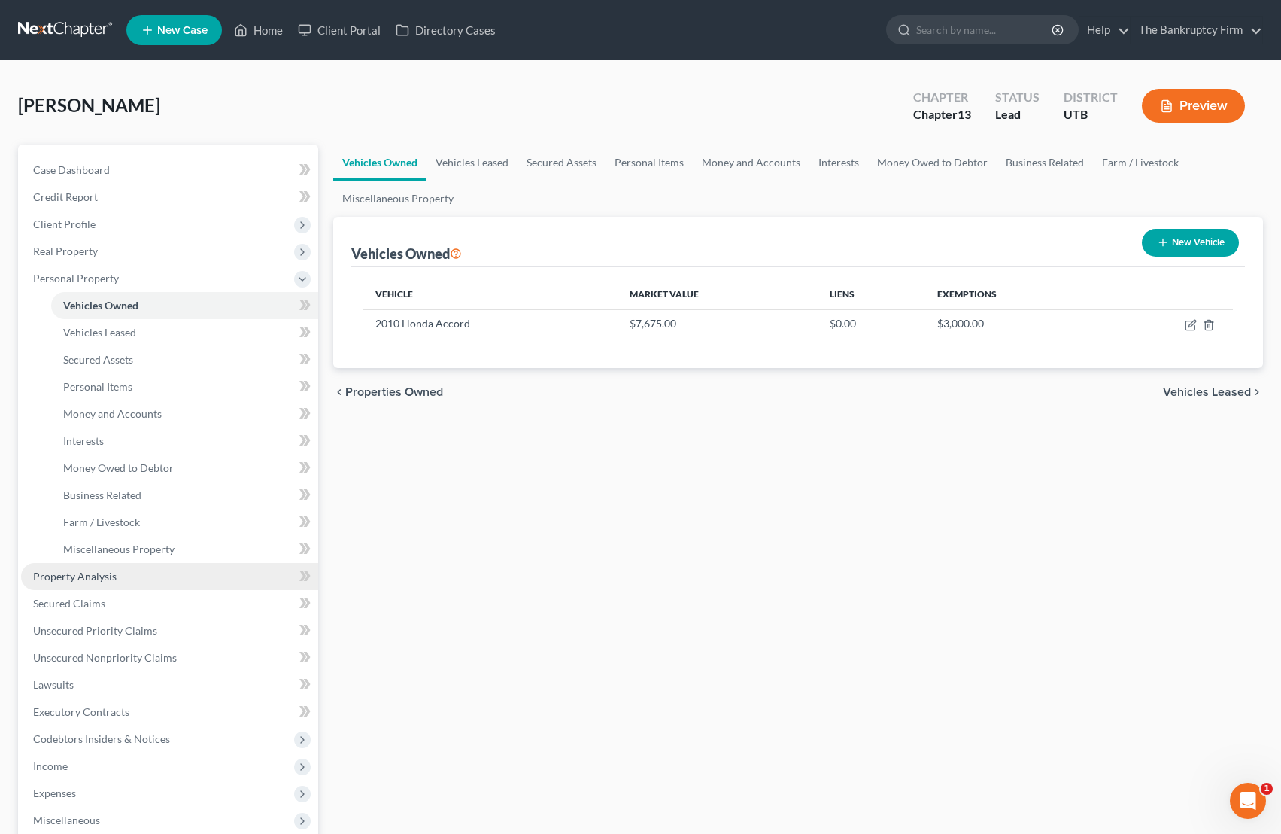
click at [105, 573] on span "Property Analysis" at bounding box center [75, 576] width 84 height 13
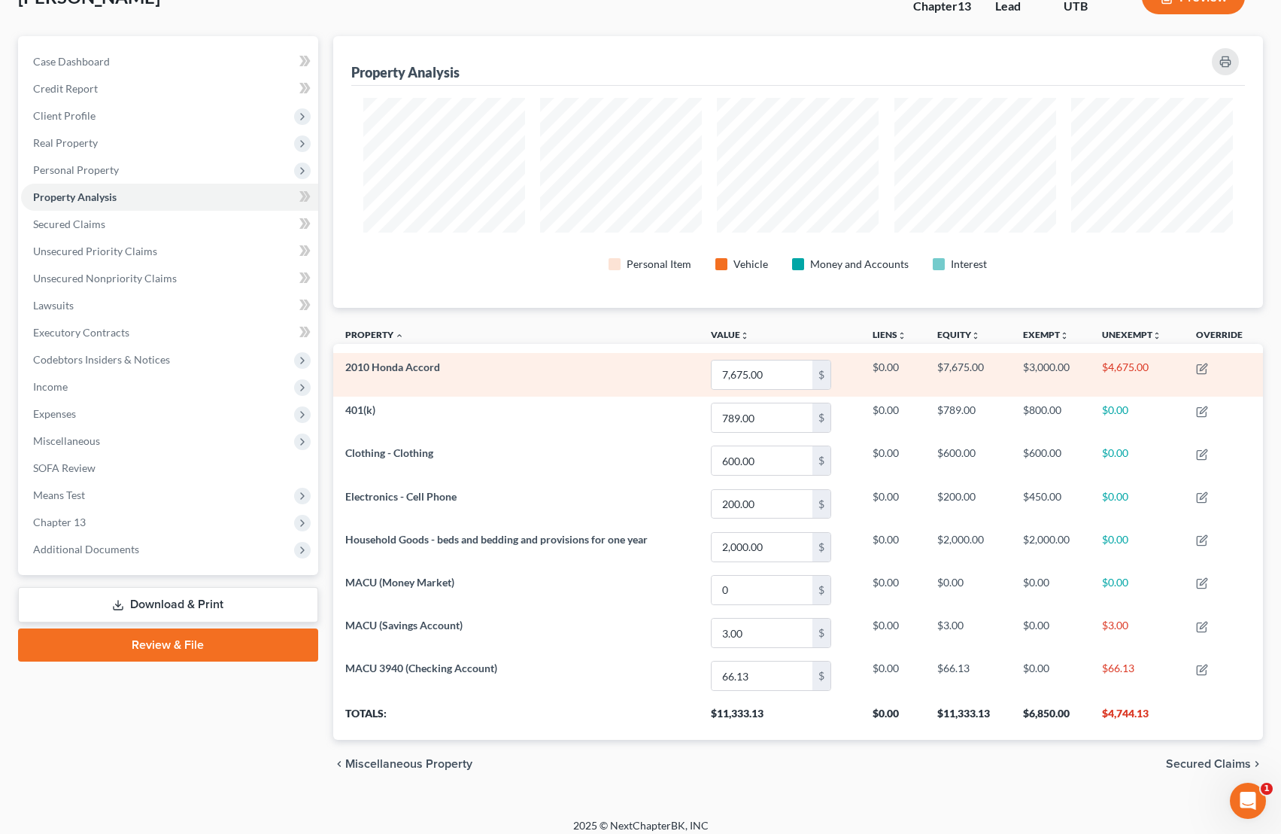
scroll to position [120, 0]
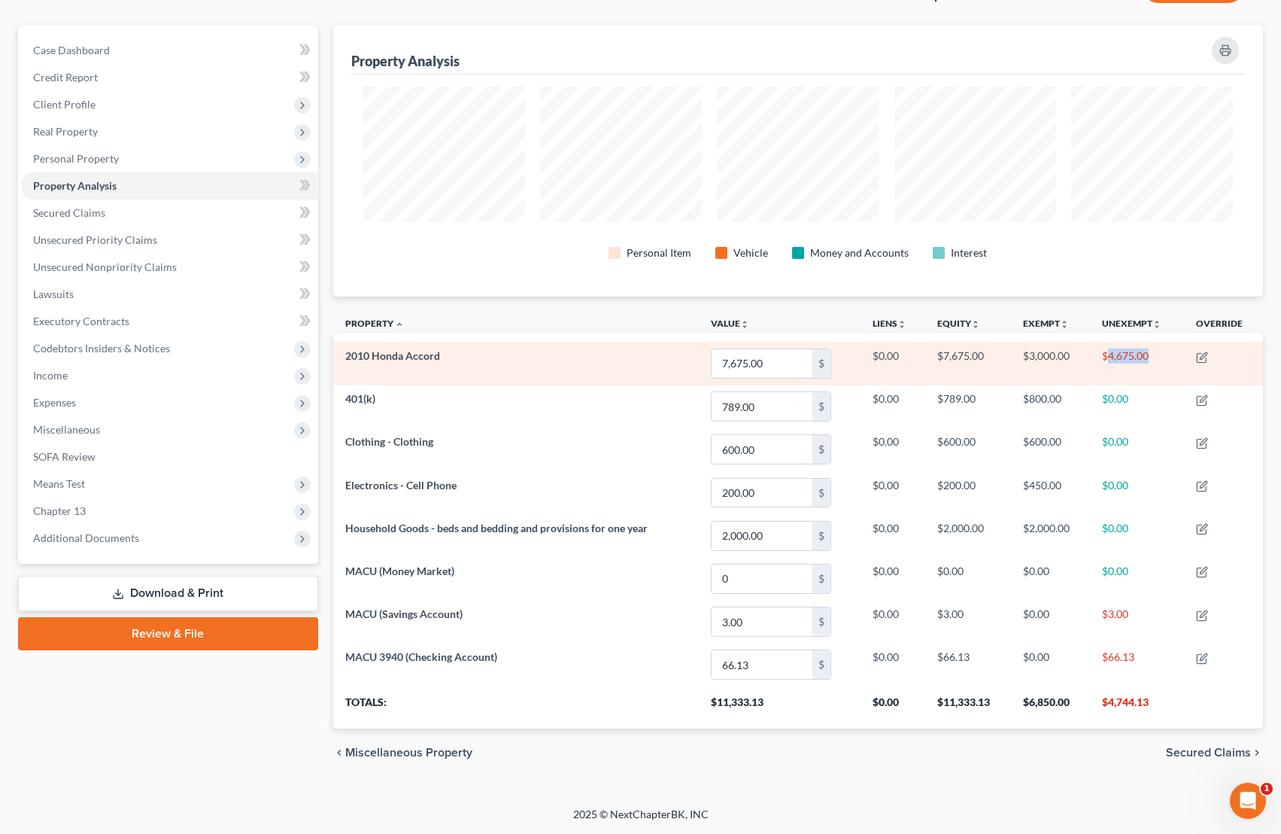
drag, startPoint x: 1110, startPoint y: 355, endPoint x: 1148, endPoint y: 356, distance: 38.4
click at [1023, 356] on td "$4,675.00" at bounding box center [1136, 363] width 93 height 43
drag, startPoint x: 1029, startPoint y: 352, endPoint x: 1077, endPoint y: 352, distance: 47.4
click at [1023, 352] on td "$3,000.00" at bounding box center [1050, 363] width 79 height 43
drag, startPoint x: 1109, startPoint y: 357, endPoint x: 1164, endPoint y: 360, distance: 55.0
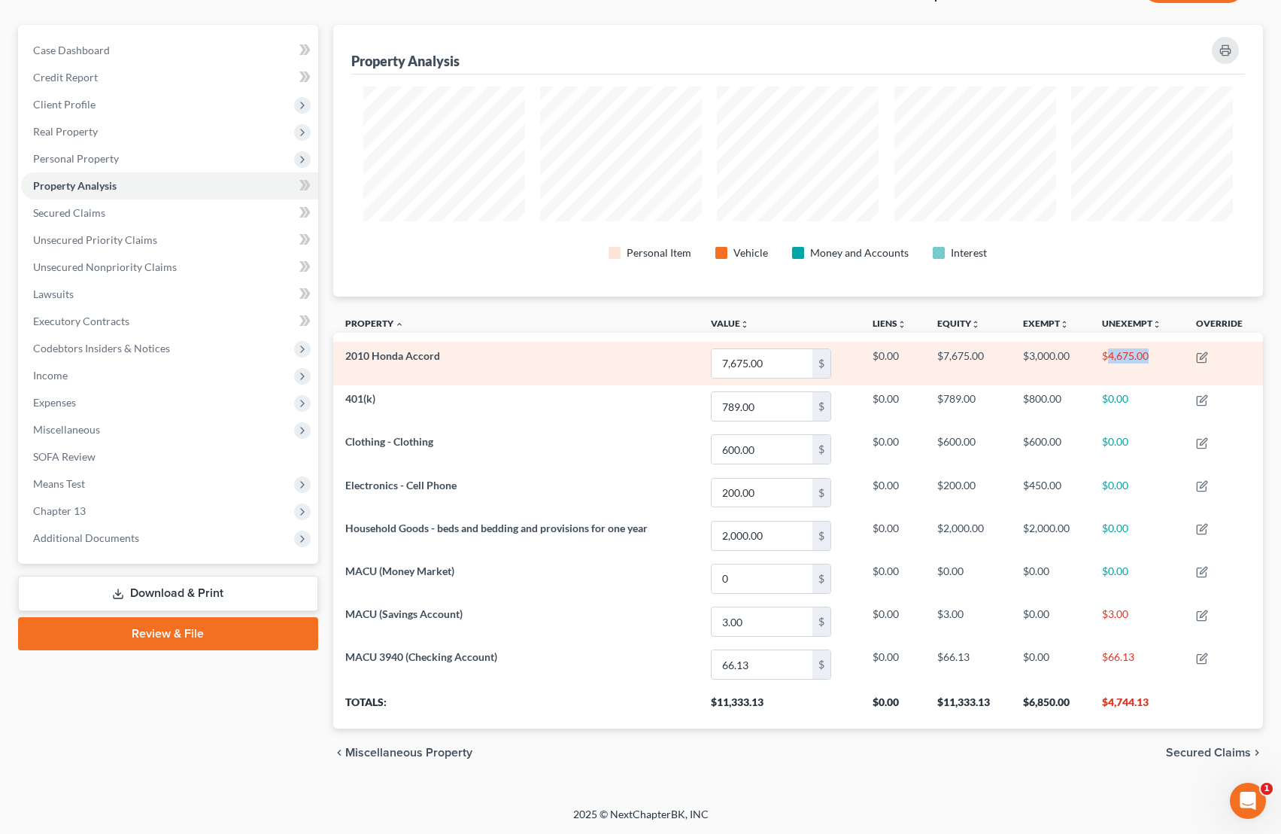
click at [1023, 360] on td "$4,675.00" at bounding box center [1136, 363] width 93 height 43
drag, startPoint x: 1112, startPoint y: 353, endPoint x: 1171, endPoint y: 352, distance: 58.7
click at [1023, 352] on td "$4,675.00" at bounding box center [1136, 363] width 93 height 43
drag, startPoint x: 1150, startPoint y: 352, endPoint x: 1103, endPoint y: 354, distance: 46.7
click at [1023, 354] on td "$4,675.00" at bounding box center [1136, 363] width 93 height 43
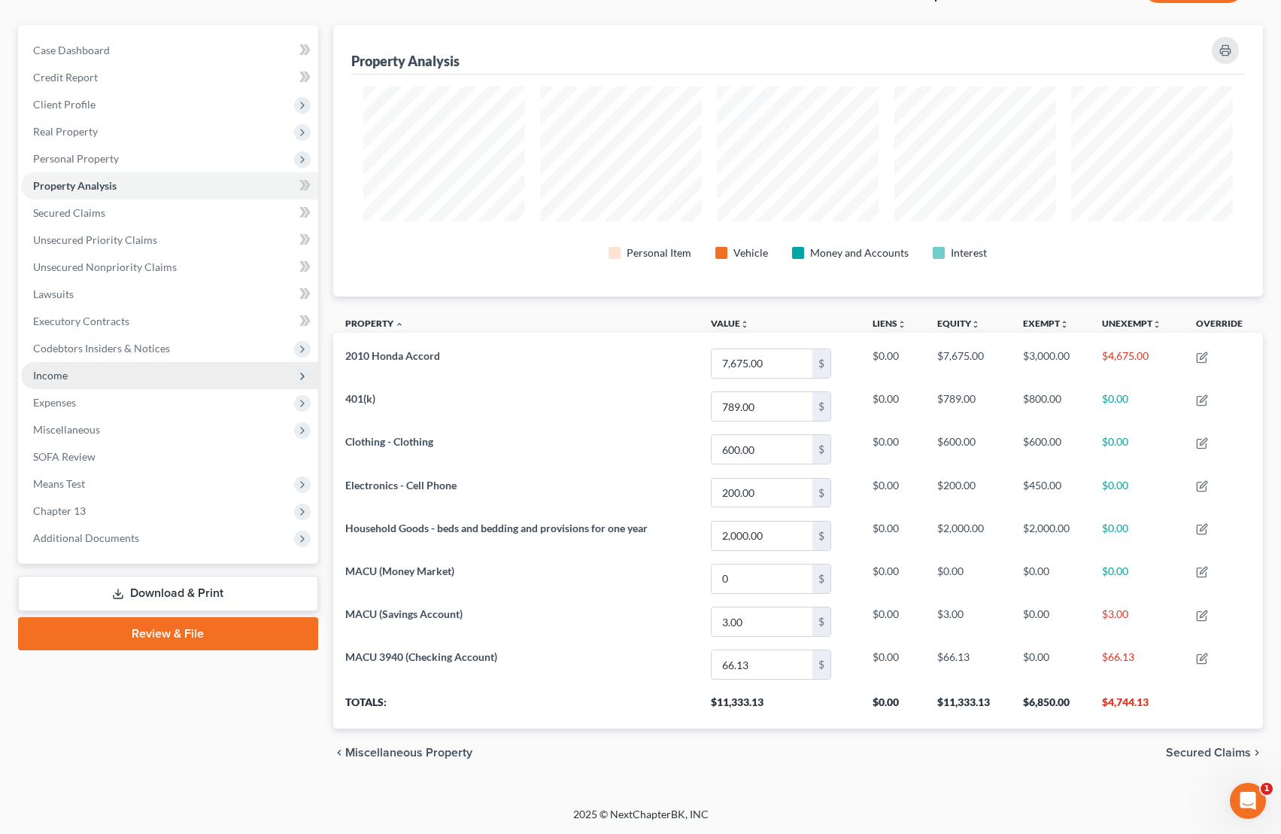
click at [65, 371] on span "Income" at bounding box center [50, 375] width 35 height 13
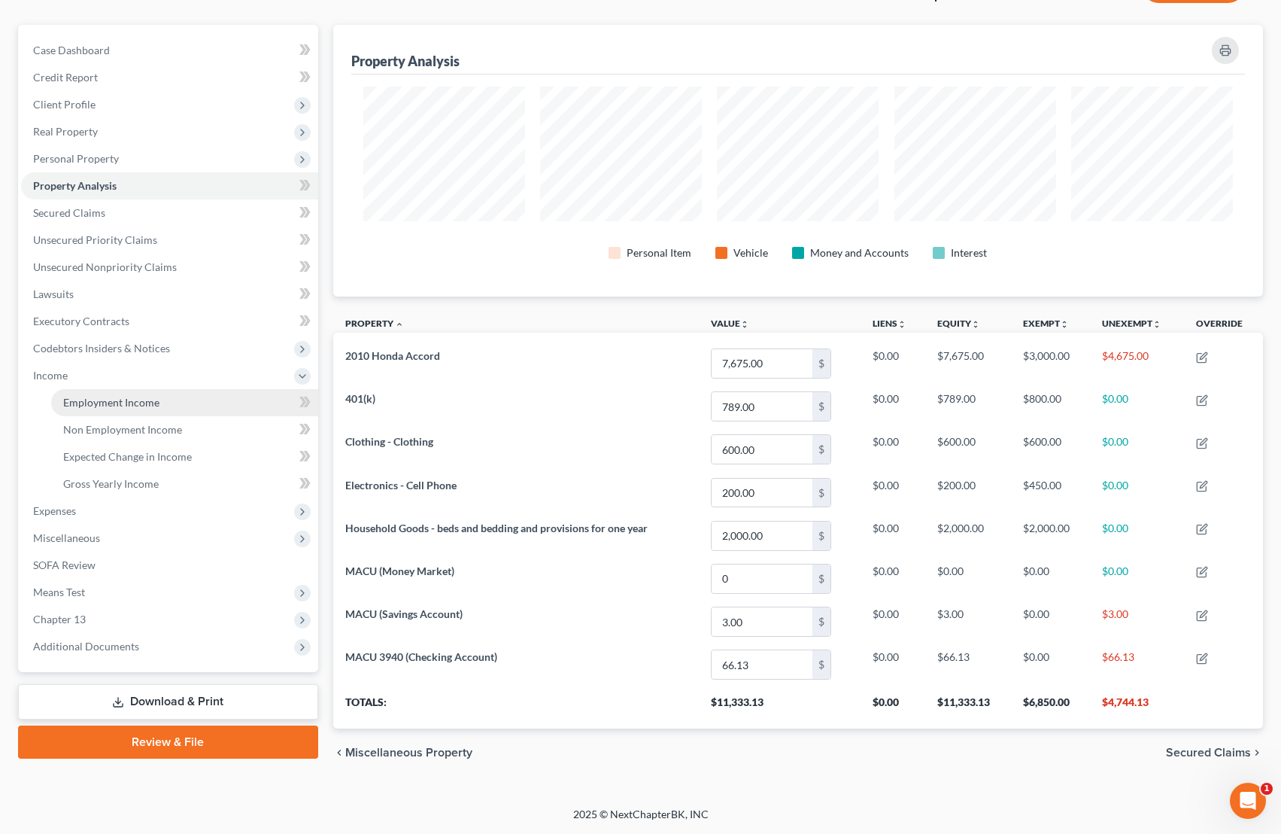
click at [107, 405] on span "Employment Income" at bounding box center [111, 402] width 96 height 13
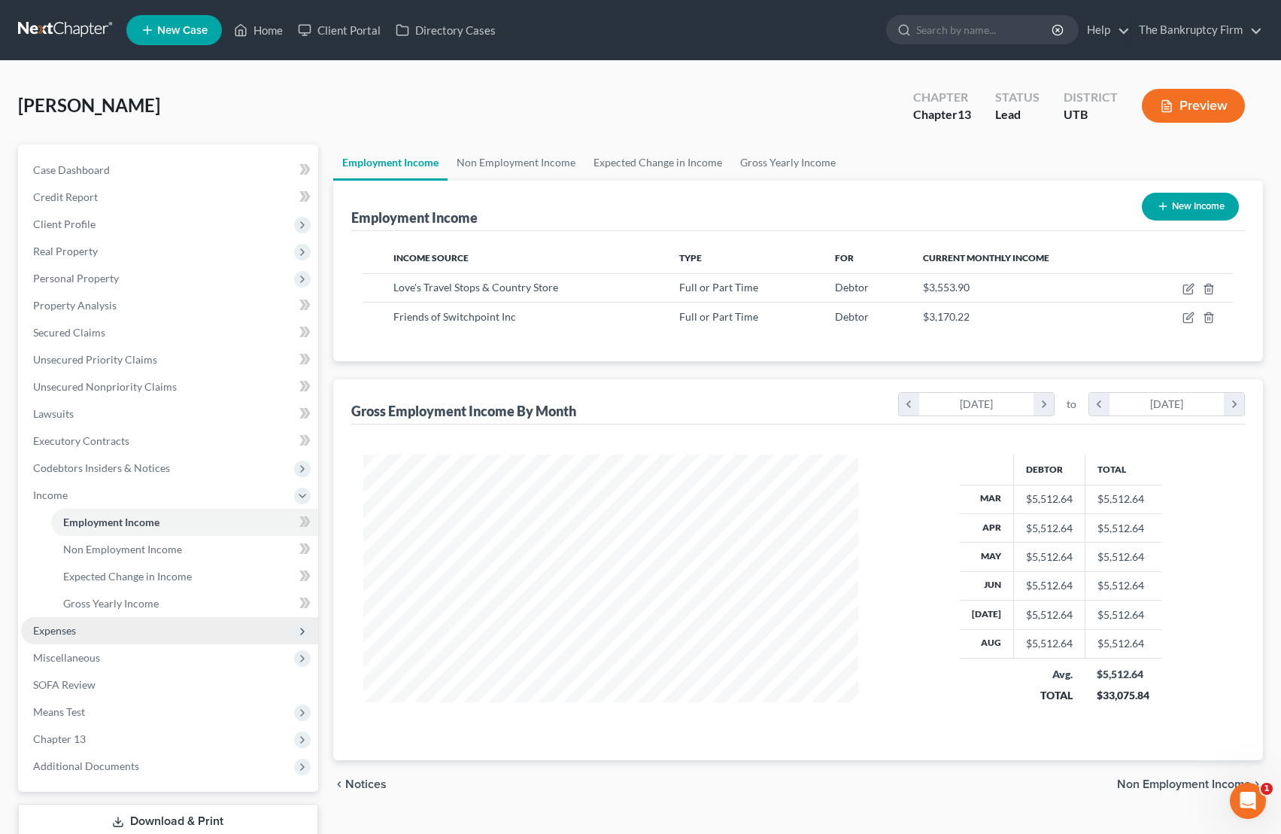
scroll to position [2, 0]
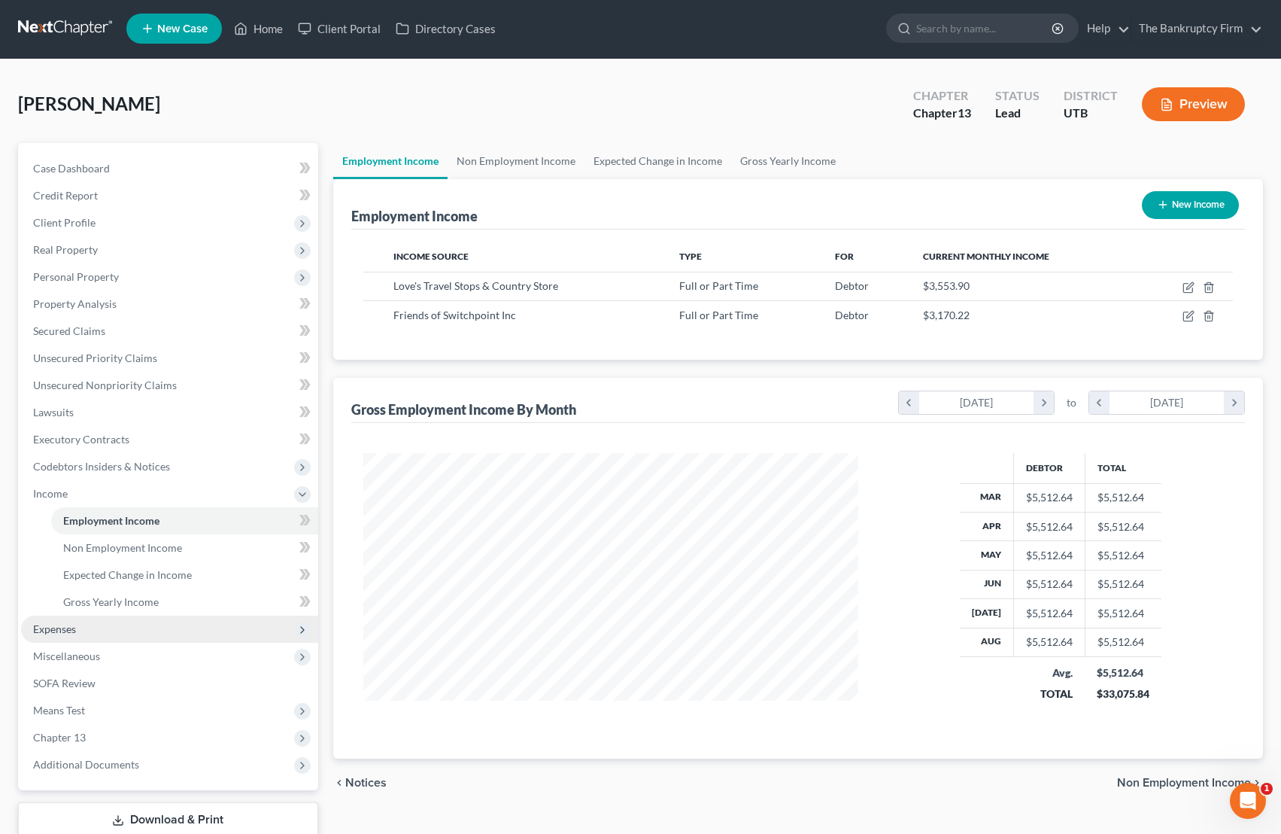
click at [80, 625] on span "Expenses" at bounding box center [169, 628] width 297 height 27
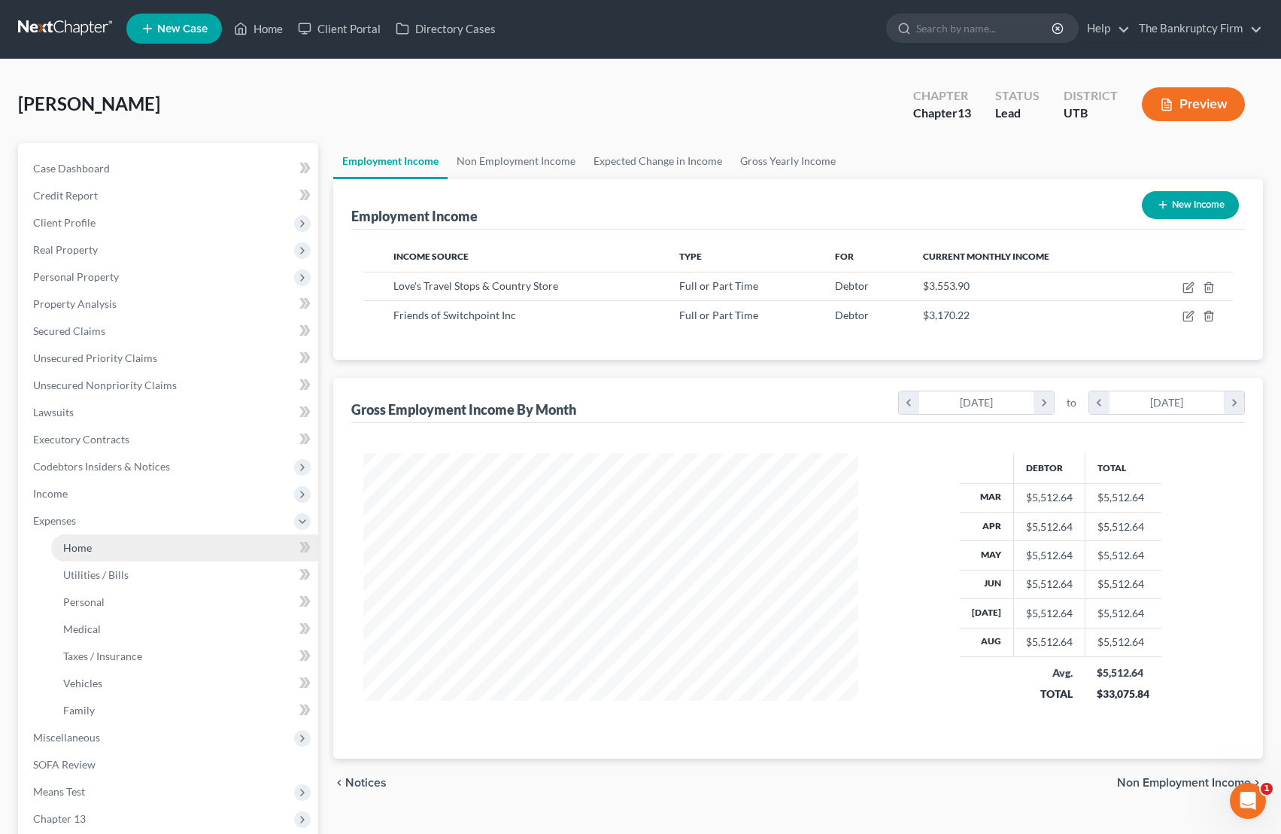
click at [109, 547] on link "Home" at bounding box center [184, 547] width 267 height 27
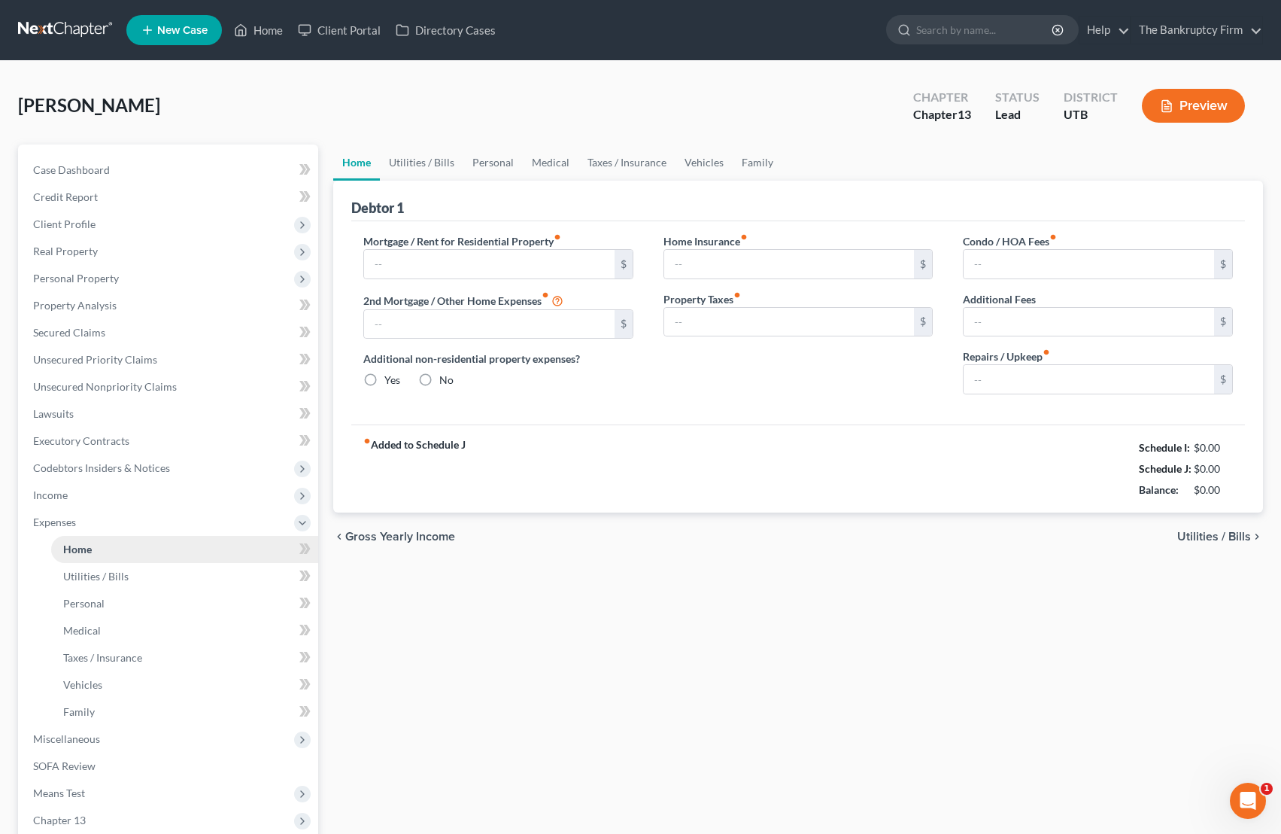
type input "1,000.00"
type input "0.00"
radio input "true"
type input "0.00"
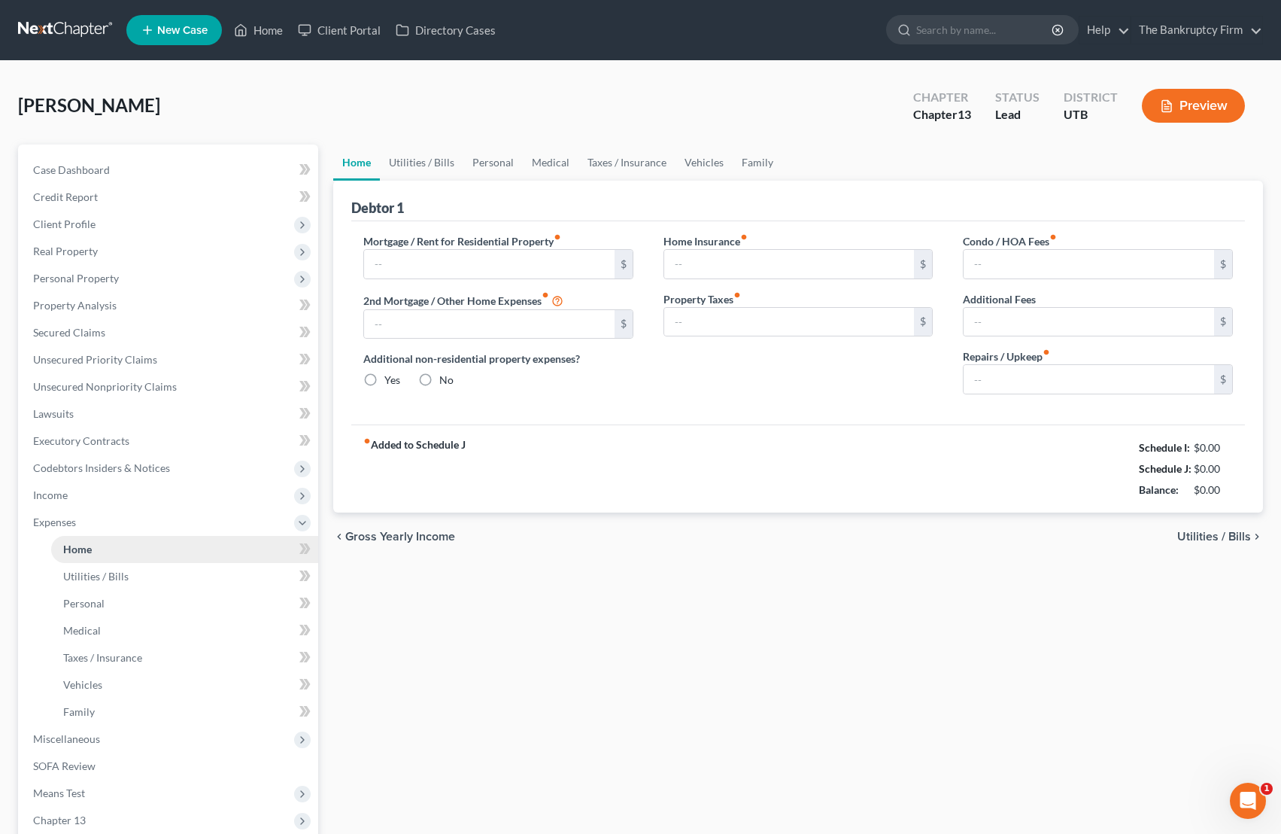
type input "0.00"
drag, startPoint x: 1186, startPoint y: 490, endPoint x: 1233, endPoint y: 491, distance: 46.7
click at [1023, 491] on div "$1,691.99" at bounding box center [1208, 489] width 65 height 15
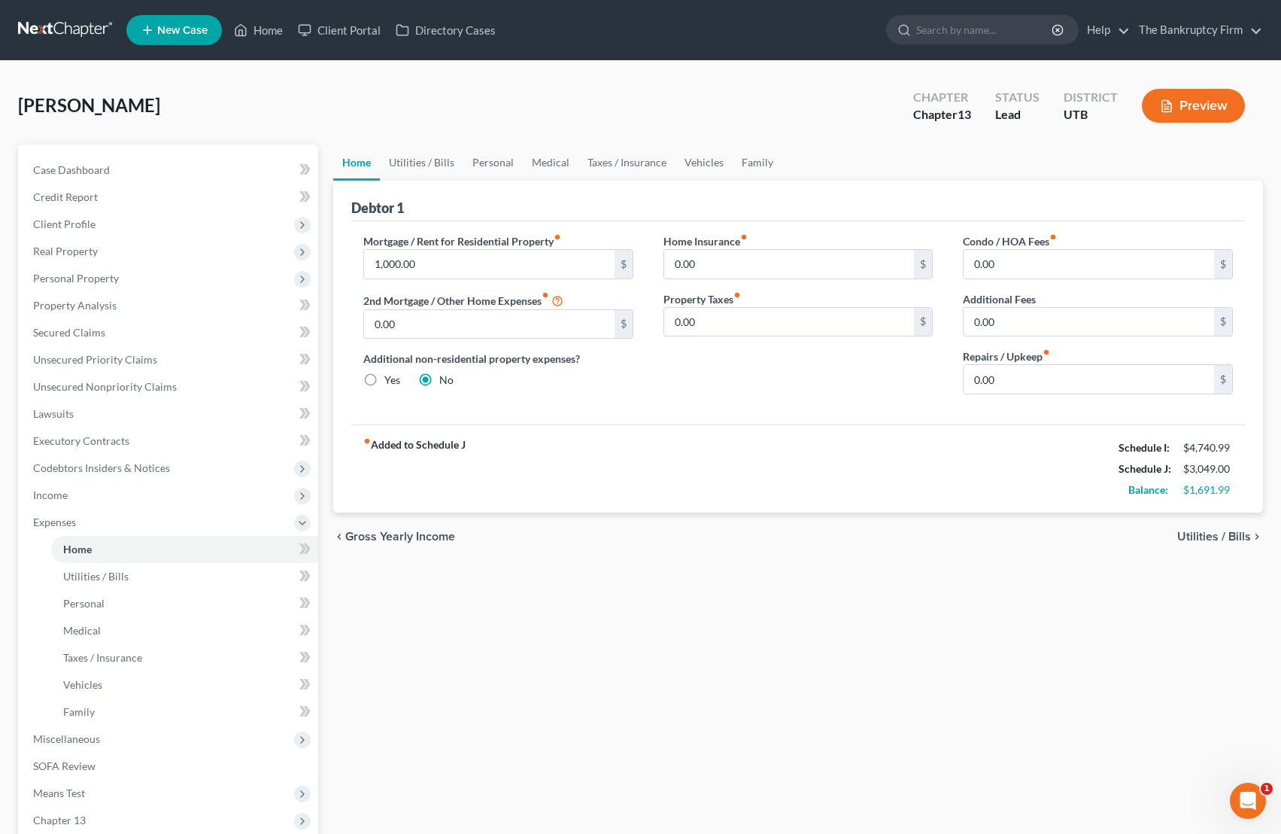
click at [523, 113] on div "[PERSON_NAME] Upgraded Chapter Chapter 13 Status Lead District UTB Preview" at bounding box center [640, 111] width 1245 height 65
drag, startPoint x: 1188, startPoint y: 489, endPoint x: 1229, endPoint y: 490, distance: 40.6
click at [1023, 490] on div "$1,691.99" at bounding box center [1208, 489] width 50 height 15
click at [1023, 489] on strong "Balance:" at bounding box center [1149, 489] width 40 height 13
click at [427, 163] on link "Utilities / Bills" at bounding box center [422, 162] width 84 height 36
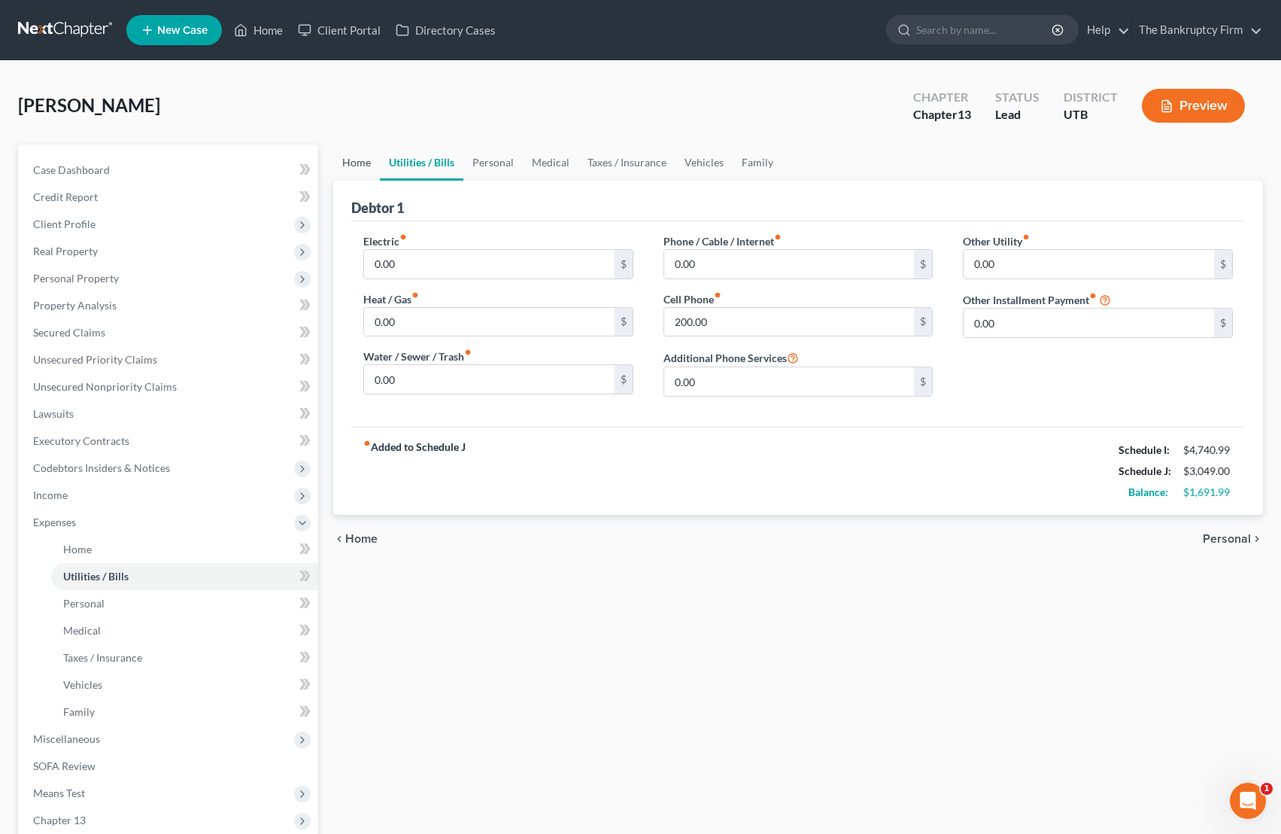
click at [355, 160] on link "Home" at bounding box center [356, 162] width 47 height 36
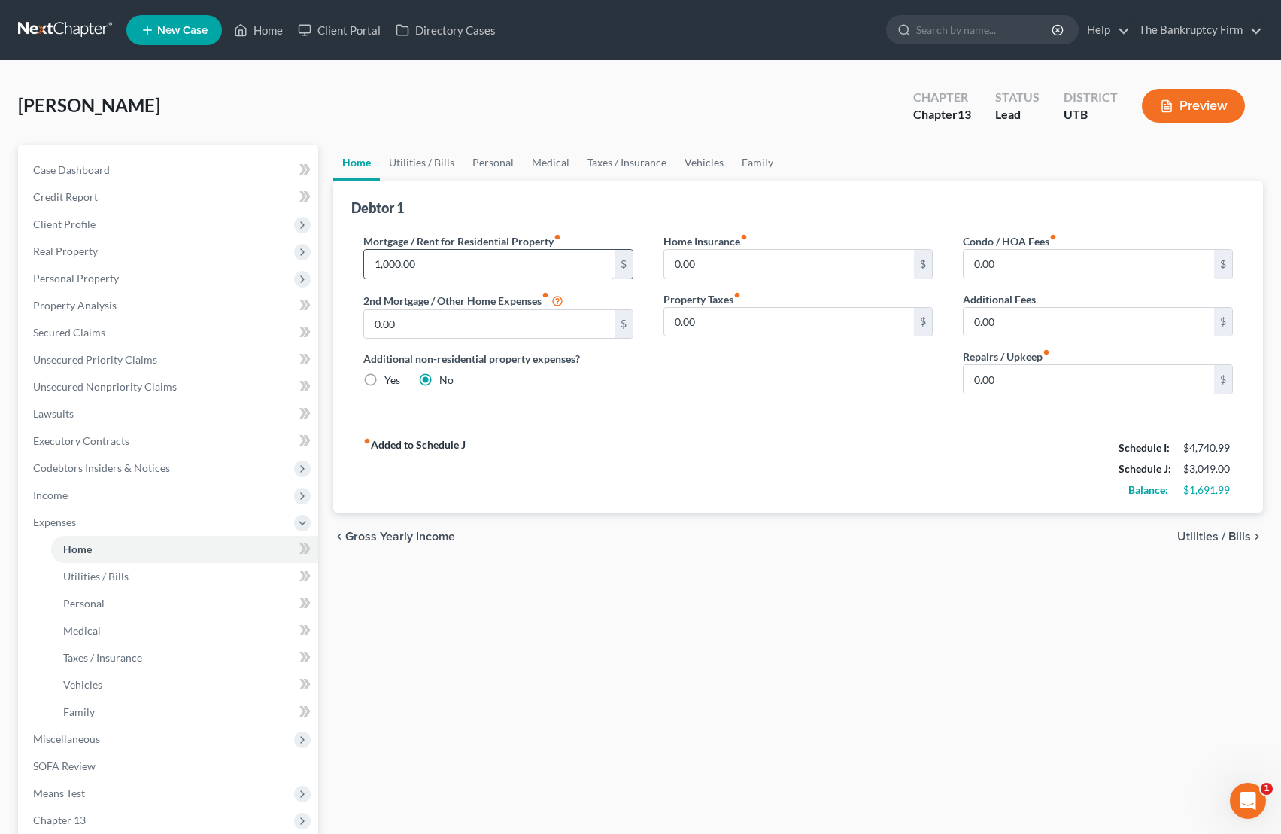
click at [478, 261] on input "1,000.00" at bounding box center [489, 264] width 251 height 29
click at [453, 265] on input "1,000.00" at bounding box center [489, 264] width 251 height 29
click at [449, 198] on div "Debtor 1" at bounding box center [798, 201] width 894 height 41
click at [745, 156] on link "Family" at bounding box center [758, 162] width 50 height 36
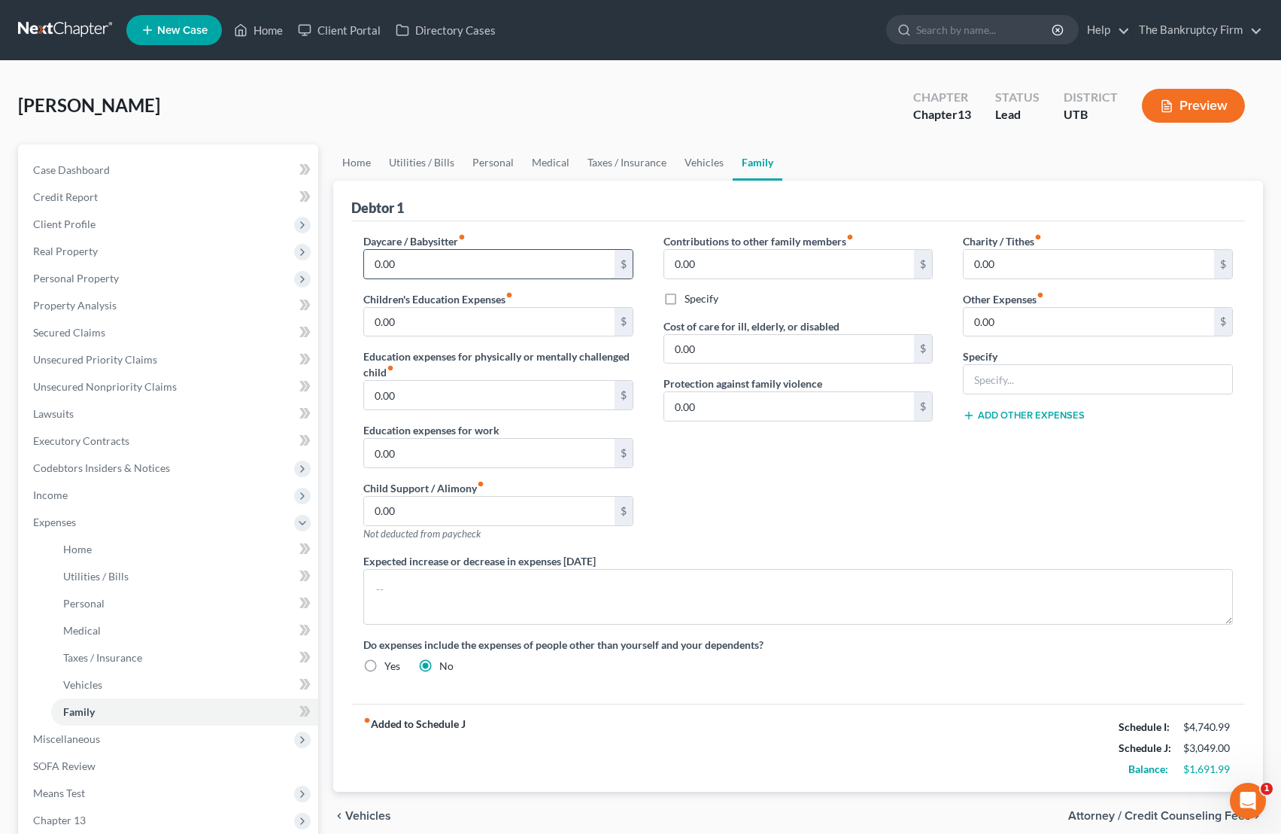
click at [436, 266] on input "0.00" at bounding box center [489, 264] width 251 height 29
type input "400.00"
click at [511, 327] on input "0.00" at bounding box center [489, 322] width 251 height 29
click at [363, 159] on link "Home" at bounding box center [356, 162] width 47 height 36
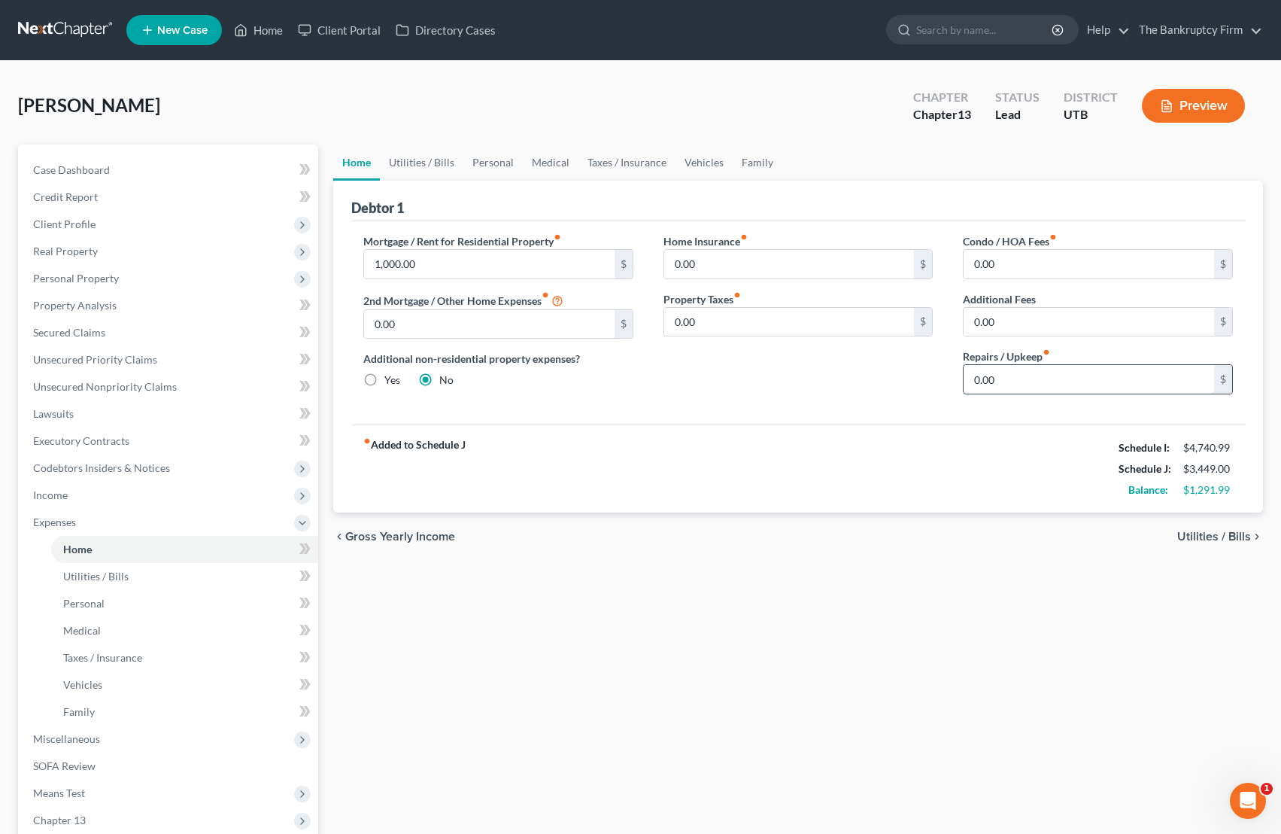
click at [1022, 377] on input "0.00" at bounding box center [1089, 379] width 251 height 29
type input "50.00"
drag, startPoint x: 1059, startPoint y: 386, endPoint x: 685, endPoint y: 371, distance: 375.0
click at [685, 371] on div "Mortgage / Rent for Residential Property fiber_manual_record 1,000.00 $ 2nd Mor…" at bounding box center [798, 319] width 900 height 173
type input "0"
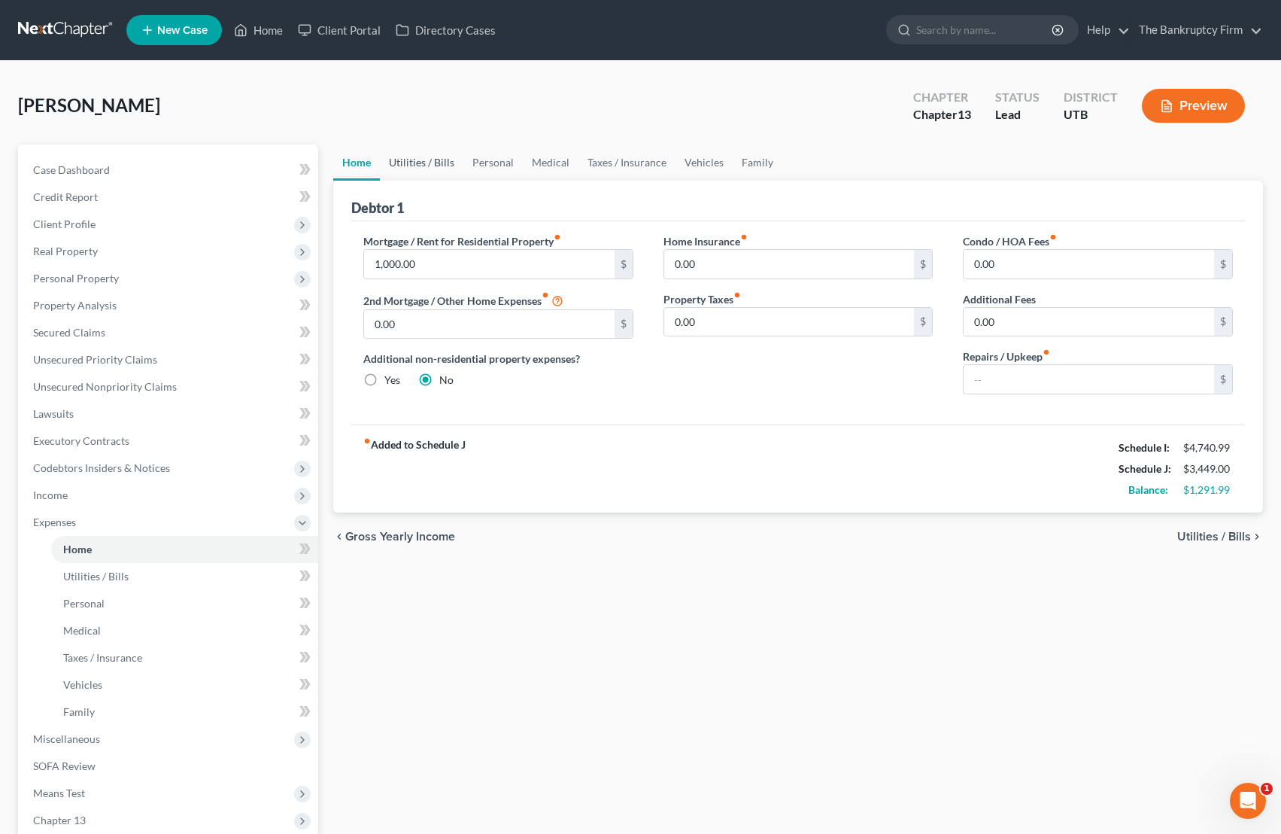
click at [421, 161] on link "Utilities / Bills" at bounding box center [422, 162] width 84 height 36
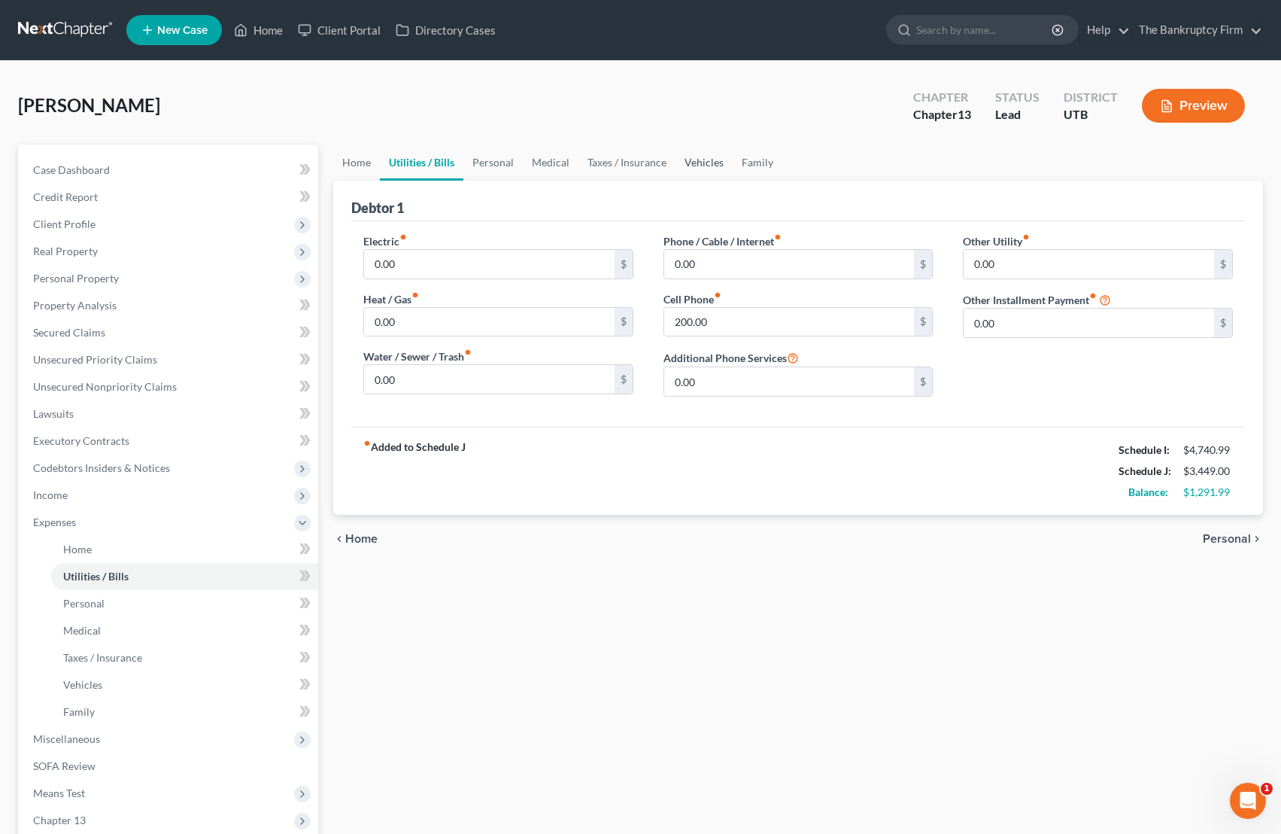
click at [700, 164] on link "Vehicles" at bounding box center [704, 162] width 57 height 36
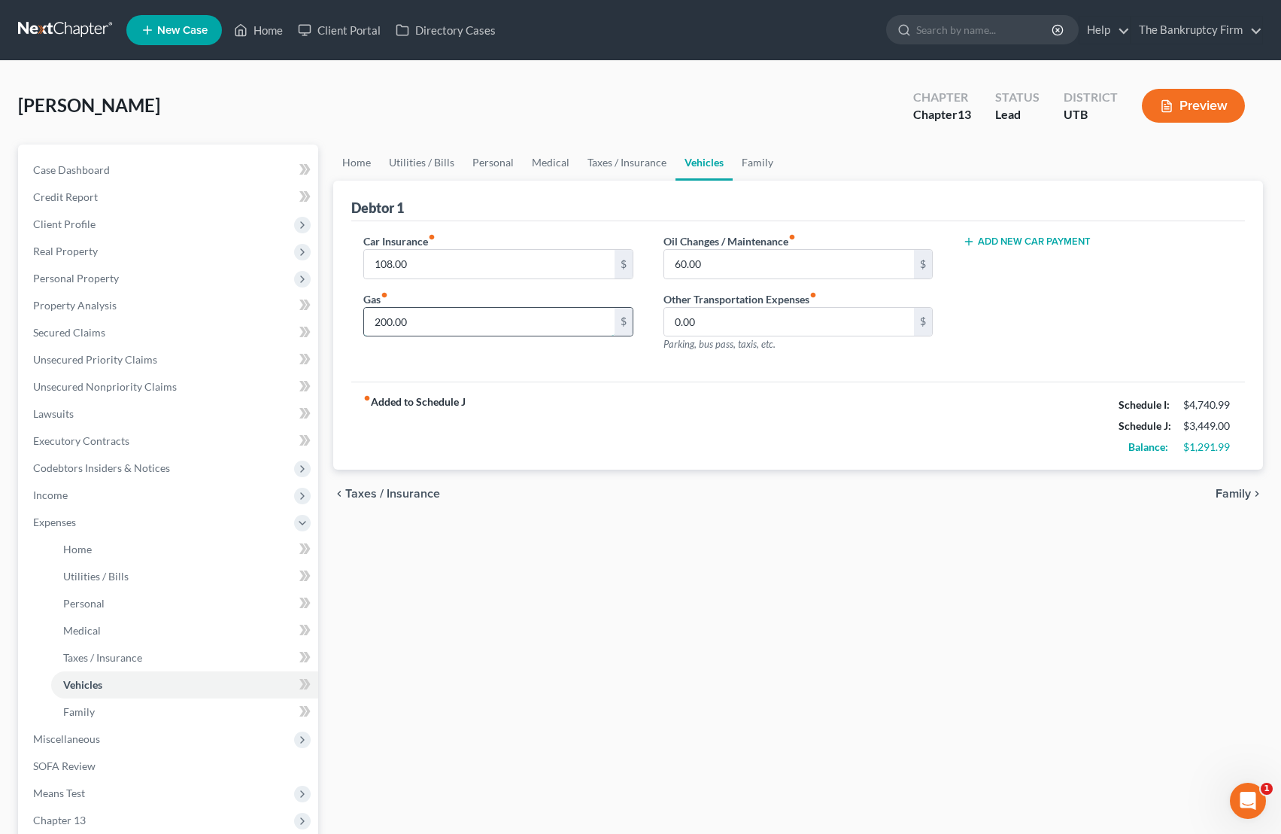
click at [433, 324] on input "200.00" at bounding box center [489, 322] width 251 height 29
type input "297"
drag, startPoint x: 1043, startPoint y: 507, endPoint x: 1241, endPoint y: 438, distance: 209.6
click at [1023, 504] on div "chevron_left Taxes / Insurance Family chevron_right" at bounding box center [798, 493] width 930 height 48
click at [758, 163] on link "Family" at bounding box center [758, 162] width 50 height 36
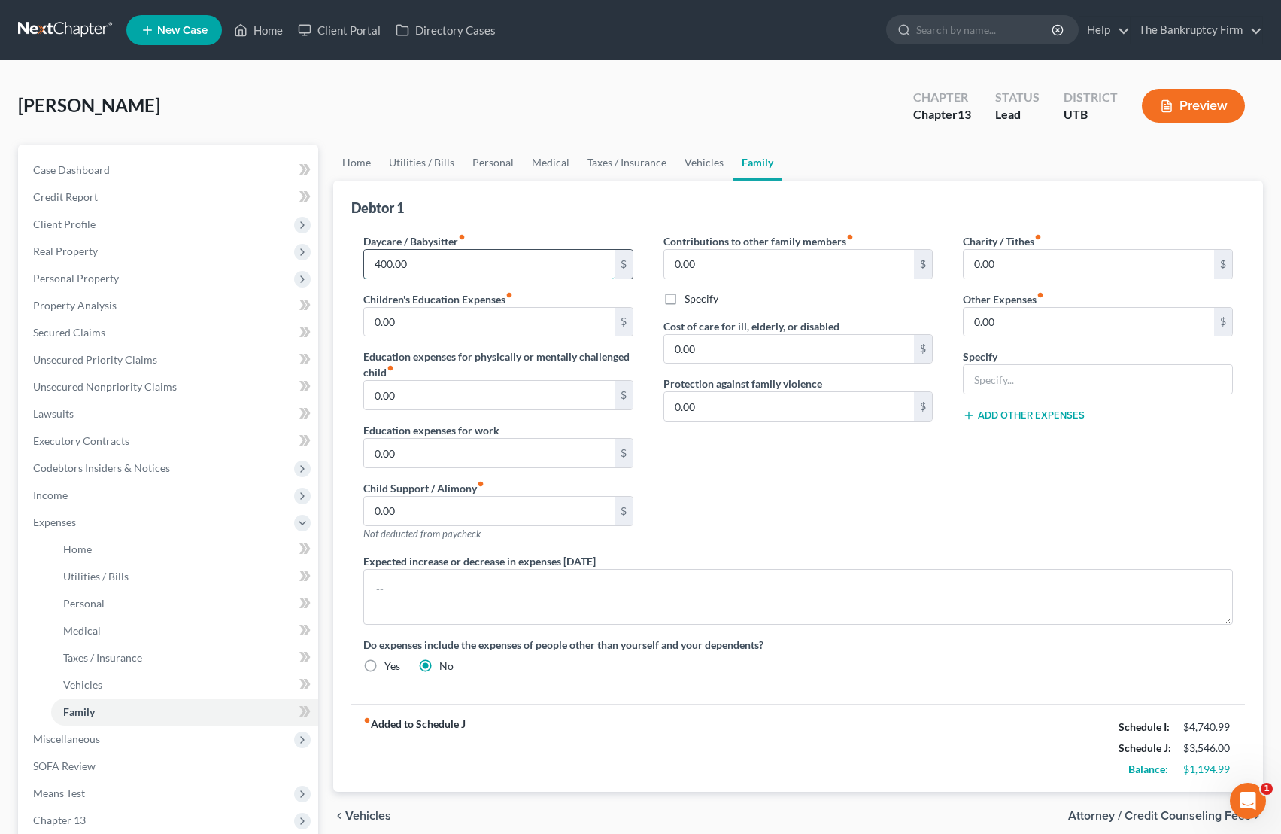
click at [440, 266] on input "400.00" at bounding box center [489, 264] width 251 height 29
type input "433.00"
click at [851, 508] on div "Contributions to other family members fiber_manual_record 0.00 $ Specify Cost o…" at bounding box center [799, 393] width 300 height 320
click at [695, 163] on link "Vehicles" at bounding box center [704, 162] width 57 height 36
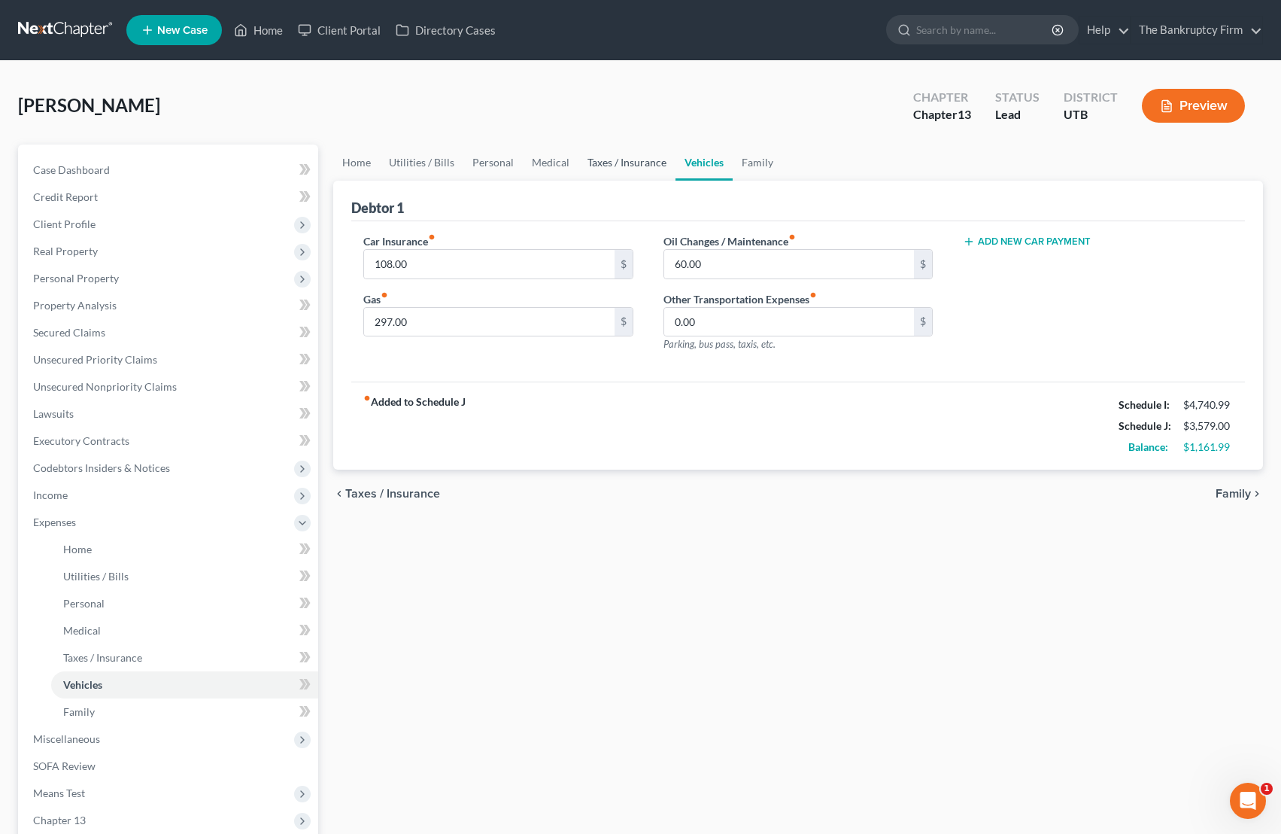
click at [630, 163] on link "Taxes / Insurance" at bounding box center [627, 162] width 97 height 36
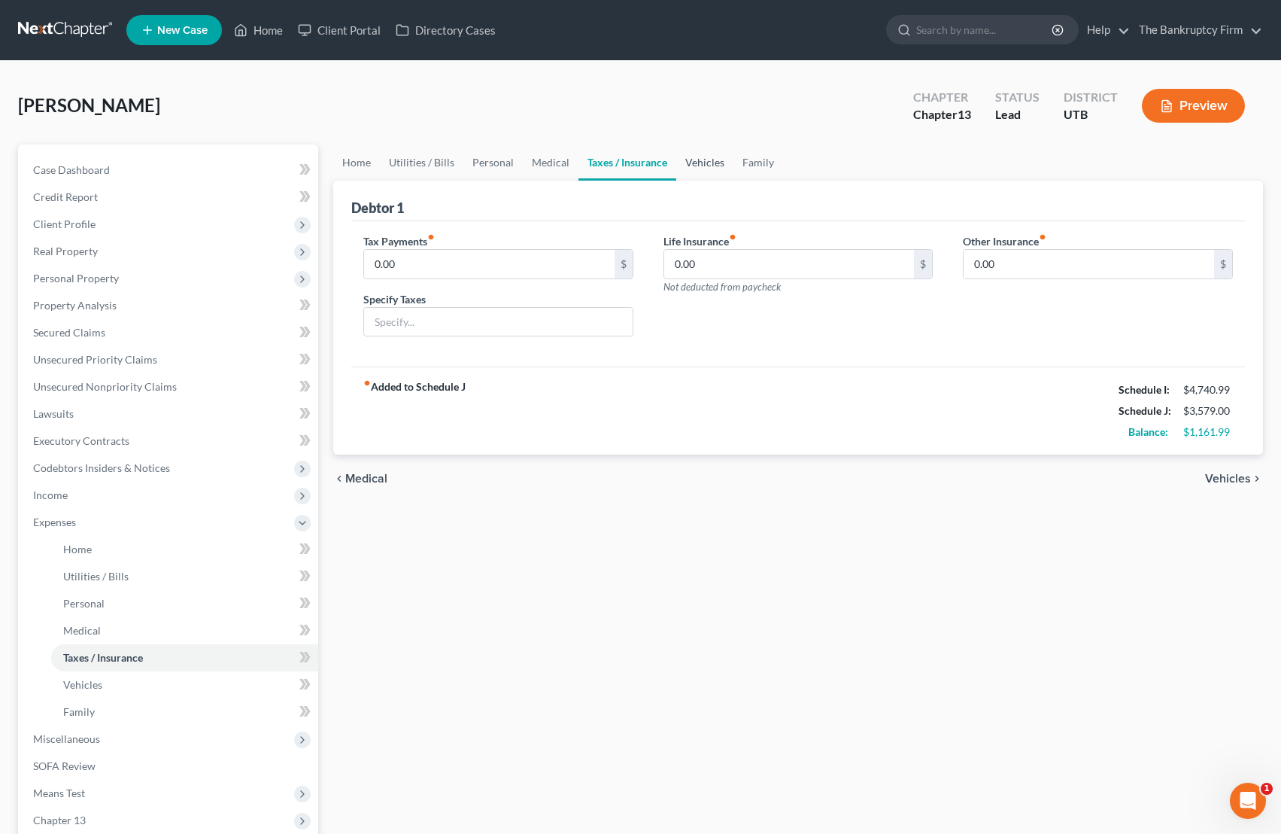
click at [703, 161] on link "Vehicles" at bounding box center [704, 162] width 57 height 36
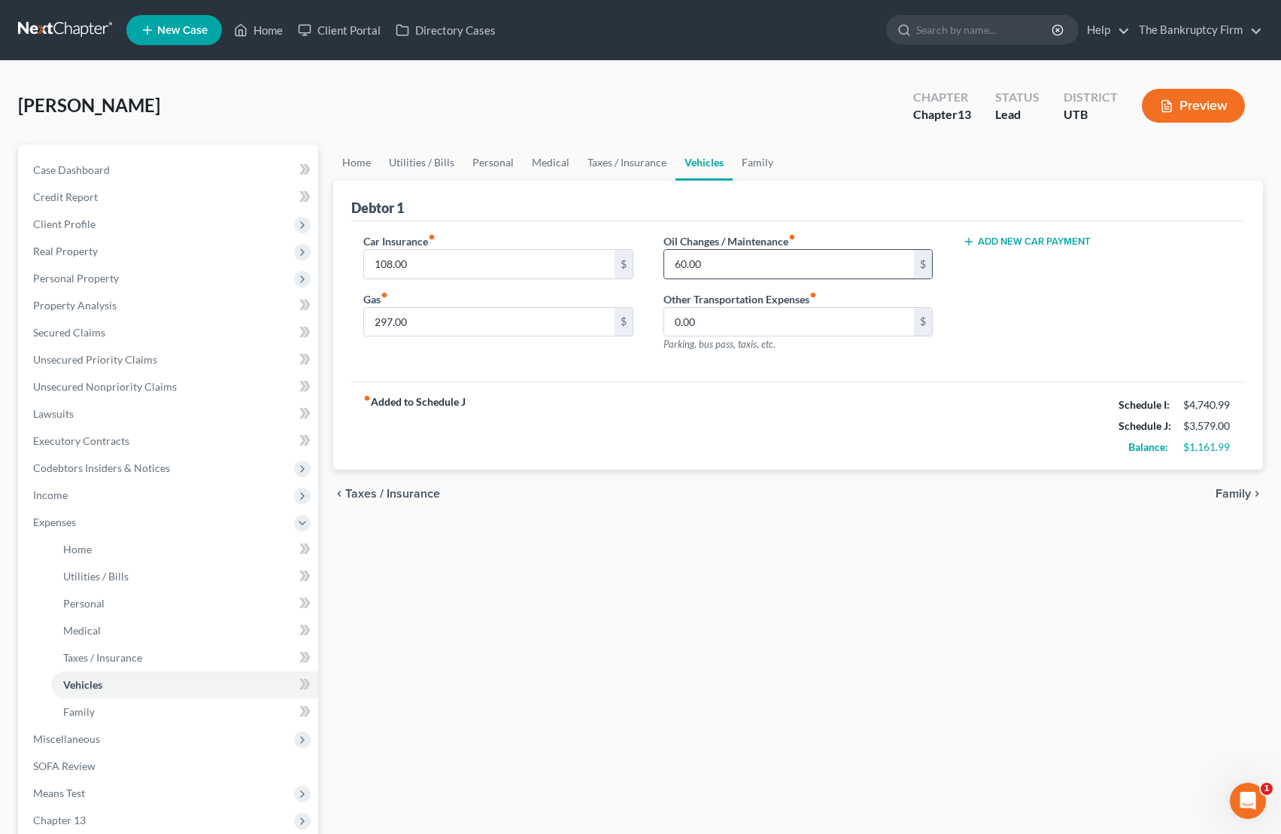
click at [744, 269] on input "60.00" at bounding box center [789, 264] width 251 height 29
drag, startPoint x: 727, startPoint y: 268, endPoint x: 652, endPoint y: 265, distance: 74.5
click at [652, 265] on div "Oil Changes / Maintenance fiber_manual_record 100 $ Other Transportation Expens…" at bounding box center [799, 298] width 300 height 131
click at [703, 257] on input "100" at bounding box center [789, 264] width 251 height 29
type input "1"
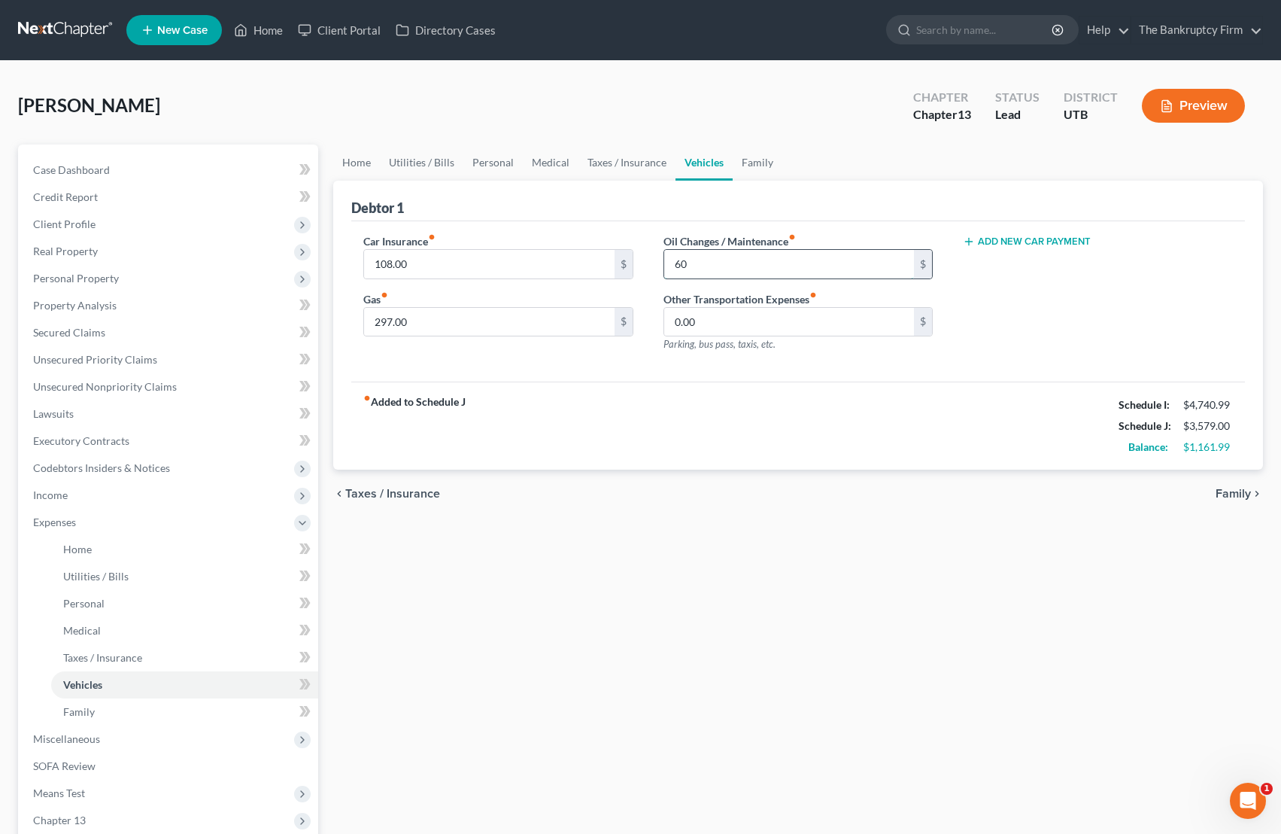
type input "60"
click at [548, 162] on link "Medical" at bounding box center [551, 162] width 56 height 36
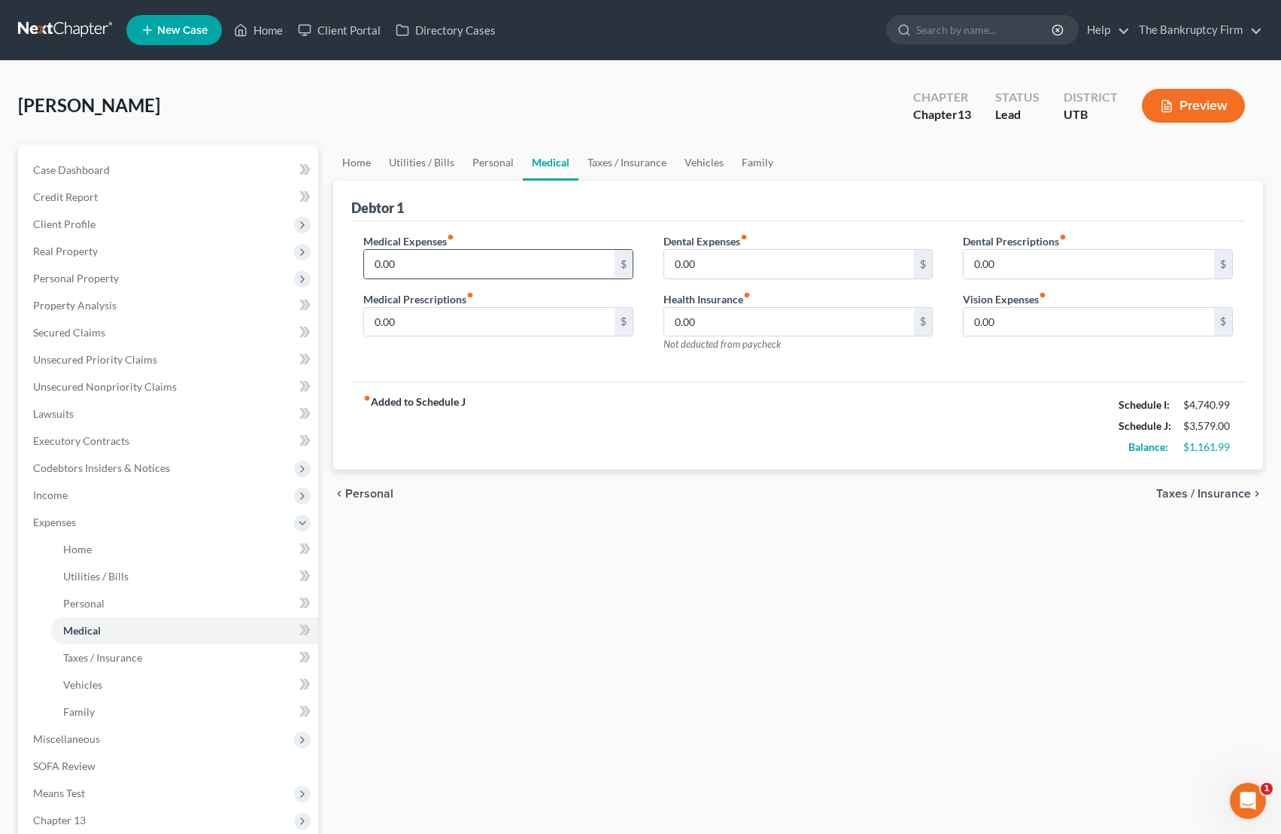
click at [420, 272] on input "0.00" at bounding box center [489, 264] width 251 height 29
type input "100"
click at [903, 191] on div "Debtor 1" at bounding box center [798, 201] width 894 height 41
drag, startPoint x: 986, startPoint y: 412, endPoint x: 978, endPoint y: 409, distance: 8.8
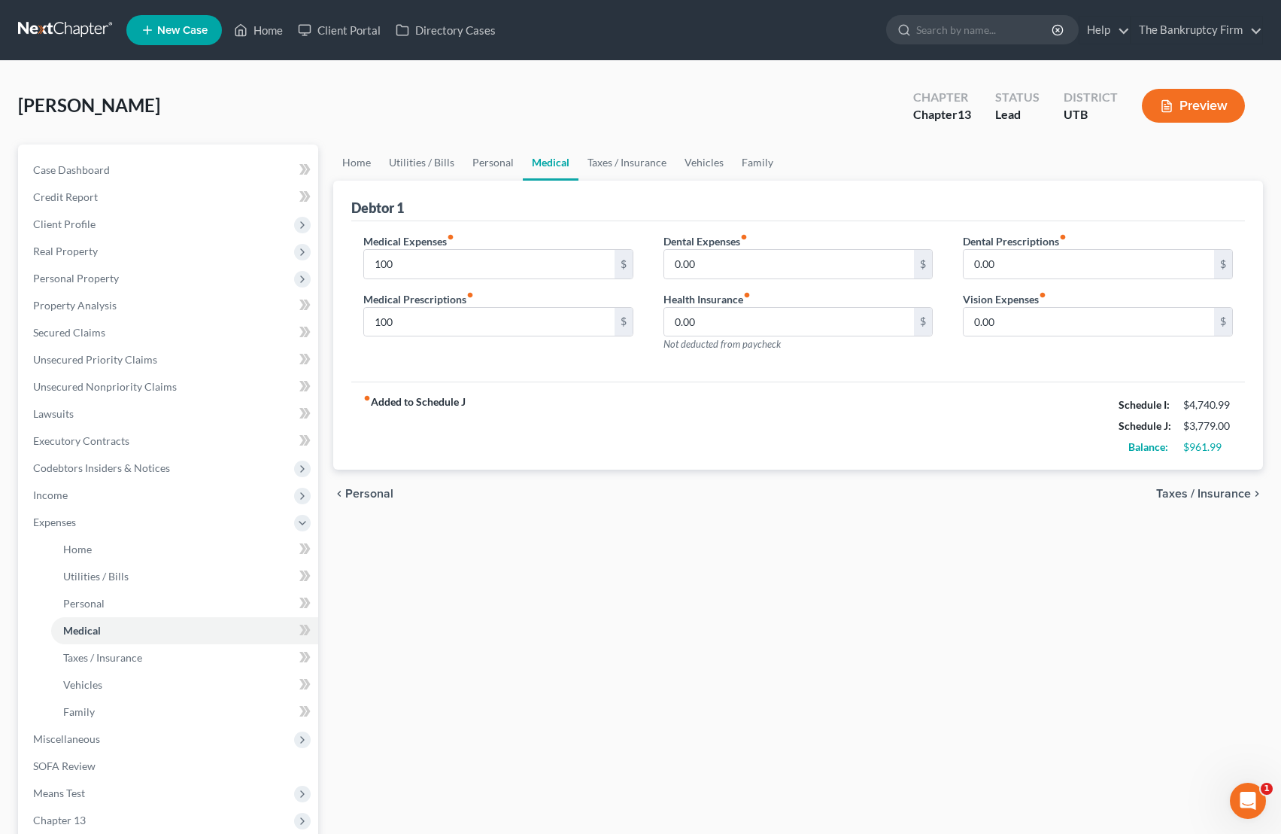
click at [983, 410] on div "fiber_manual_record Added to Schedule J Schedule I: $4,740.99 Schedule J: $3,77…" at bounding box center [798, 425] width 894 height 88
click at [1023, 323] on input "0.00" at bounding box center [1089, 322] width 251 height 29
type input "40"
click at [715, 251] on input "0.00" at bounding box center [789, 264] width 251 height 29
type input "40.00"
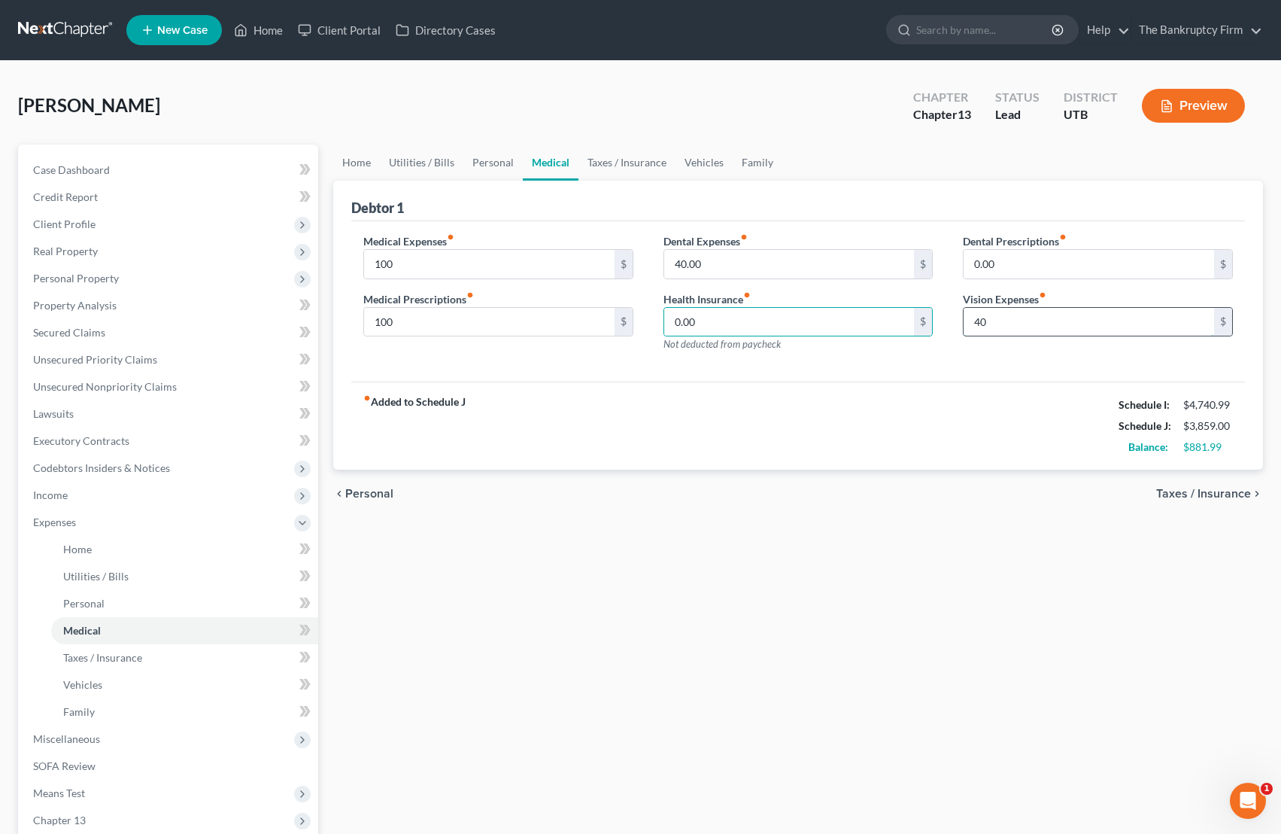
click at [1023, 318] on input "40" at bounding box center [1089, 322] width 251 height 29
click at [744, 314] on input "0.00" at bounding box center [789, 322] width 251 height 29
click at [490, 165] on link "Personal" at bounding box center [492, 162] width 59 height 36
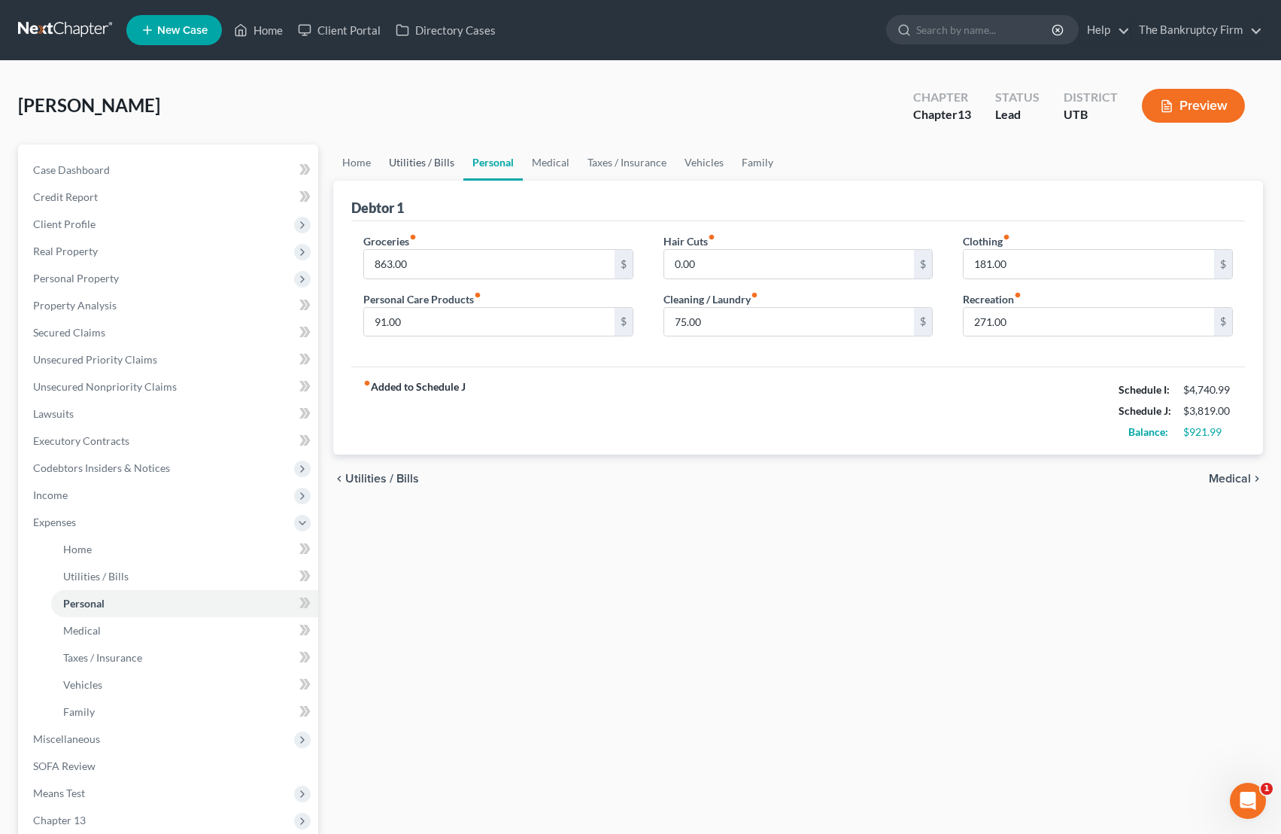
click at [435, 169] on link "Utilities / Bills" at bounding box center [422, 162] width 84 height 36
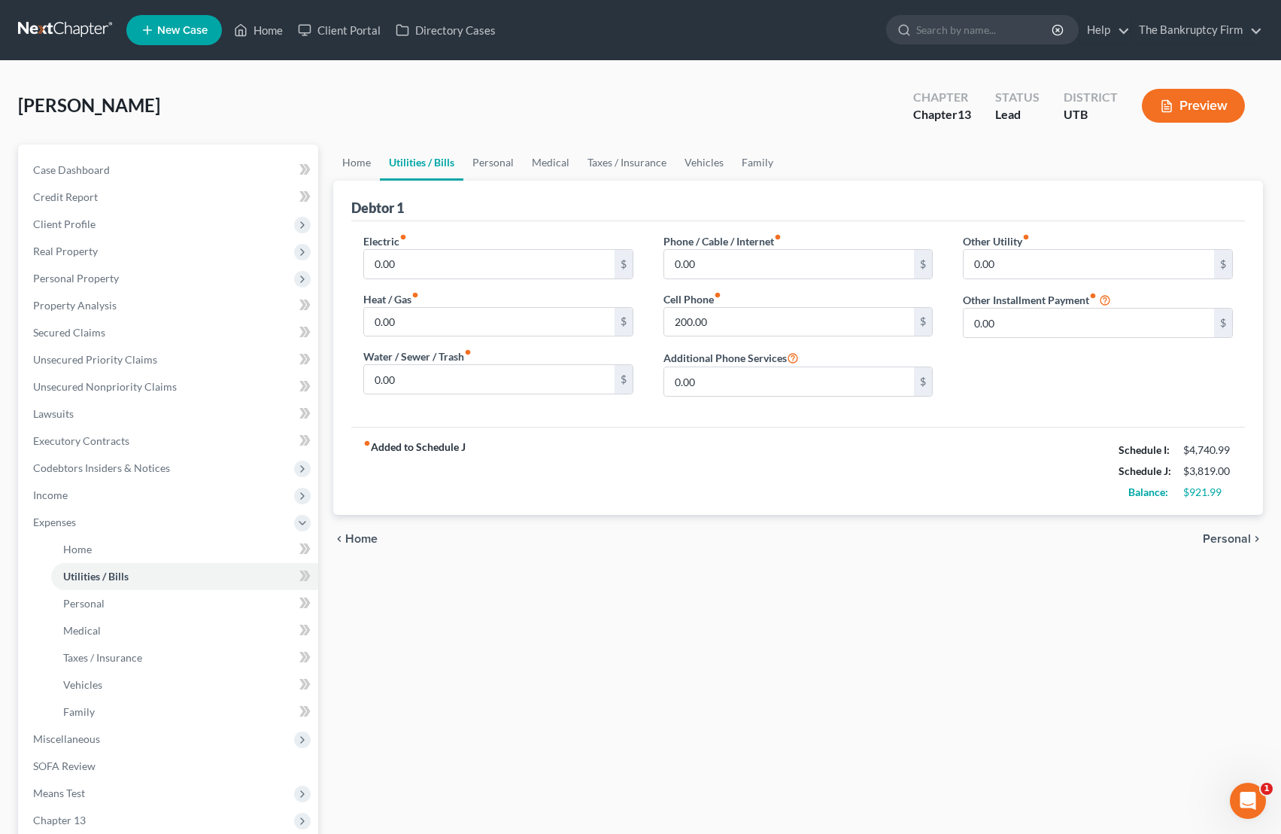
click at [413, 159] on link "Utilities / Bills" at bounding box center [422, 162] width 84 height 36
click at [357, 159] on link "Home" at bounding box center [356, 162] width 47 height 36
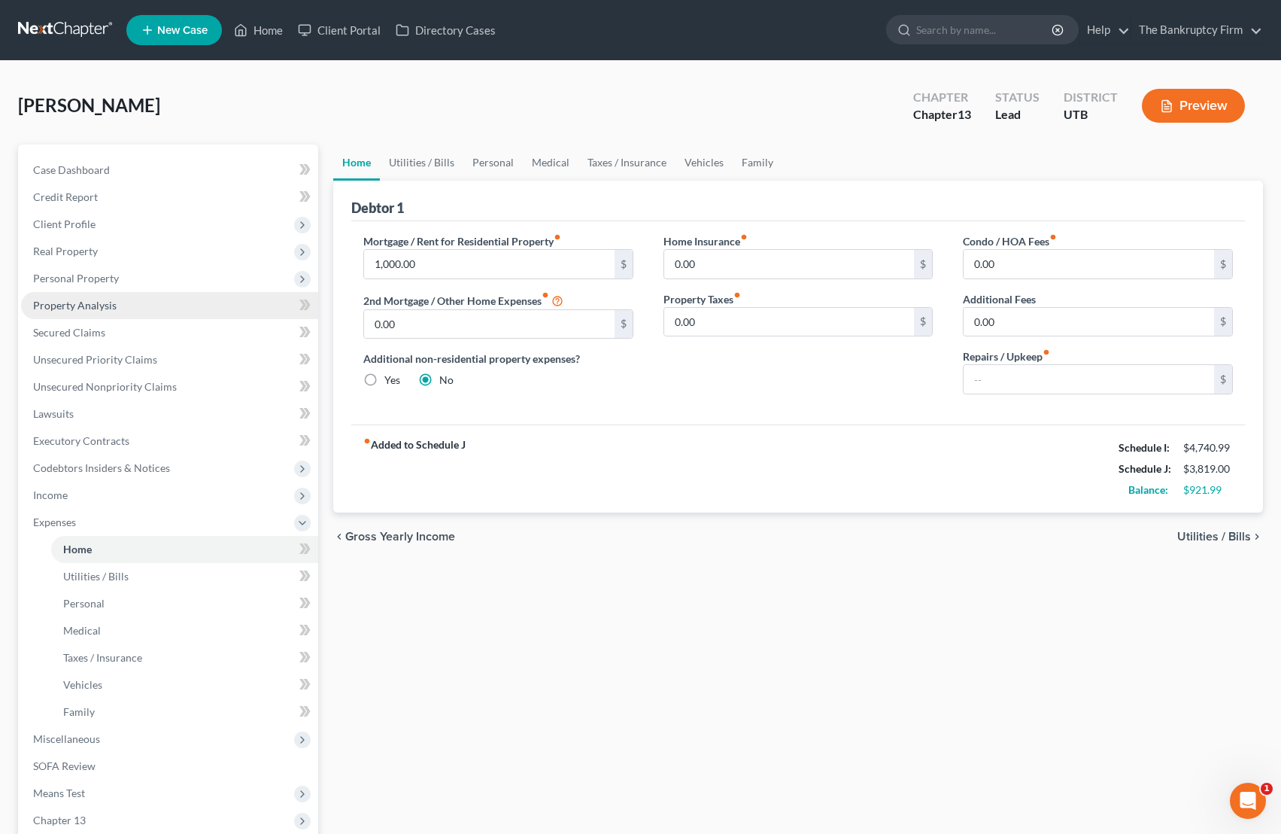
click at [111, 302] on span "Property Analysis" at bounding box center [75, 305] width 84 height 13
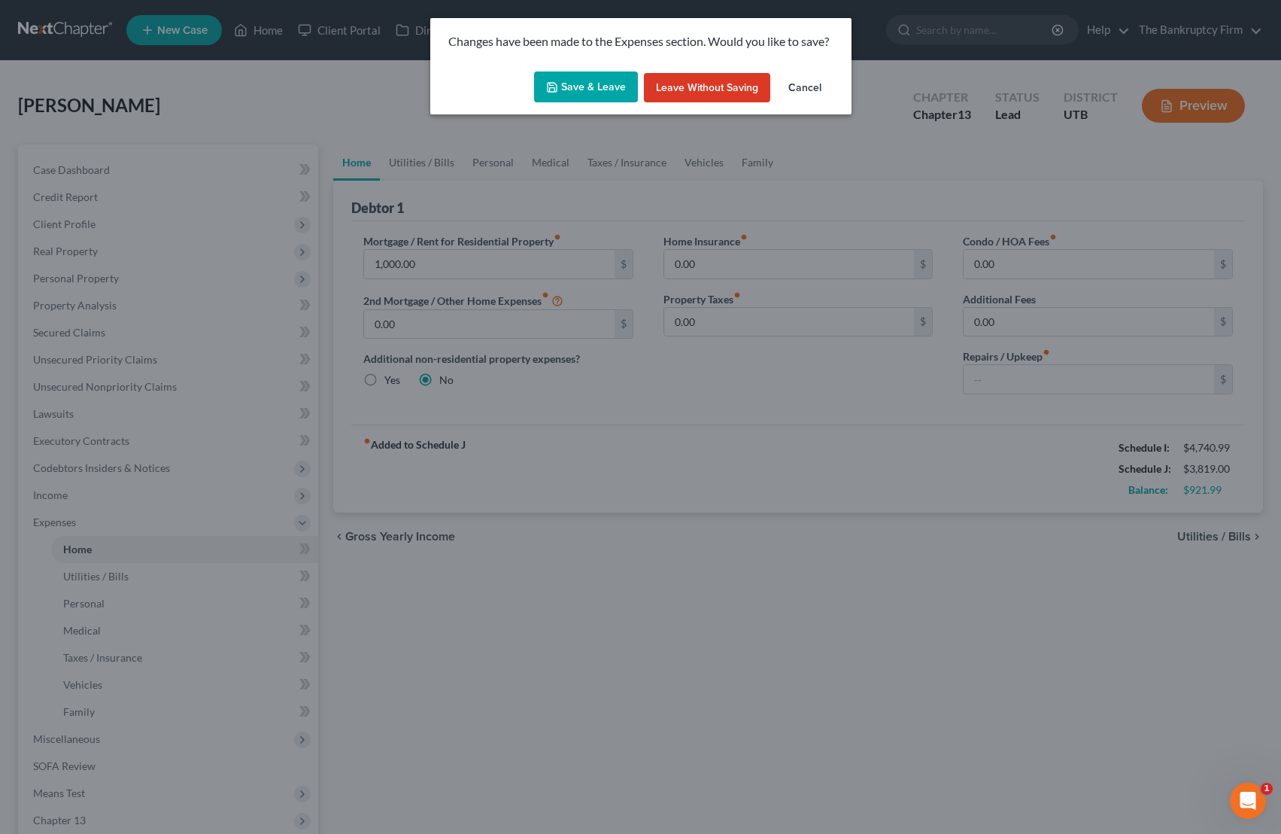
click at [593, 80] on button "Save & Leave" at bounding box center [586, 87] width 104 height 32
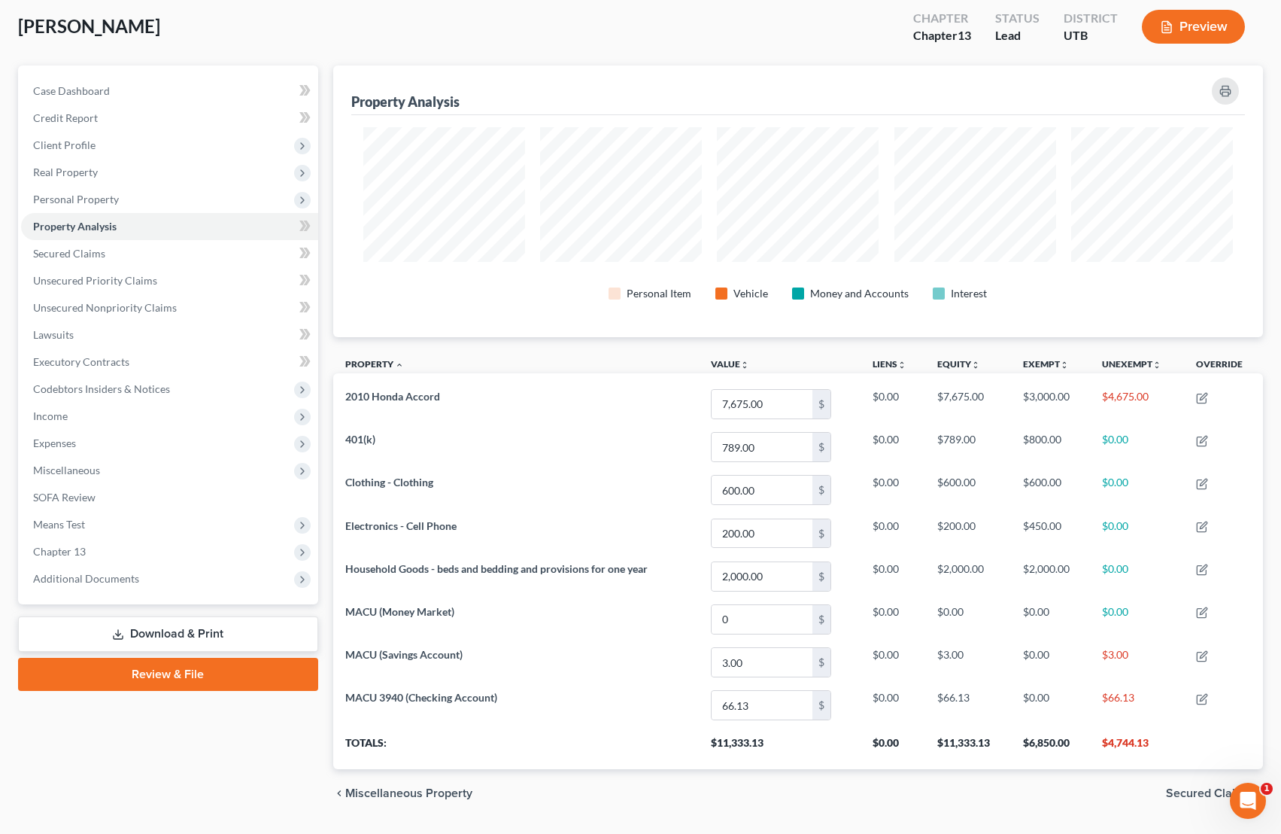
scroll to position [120, 0]
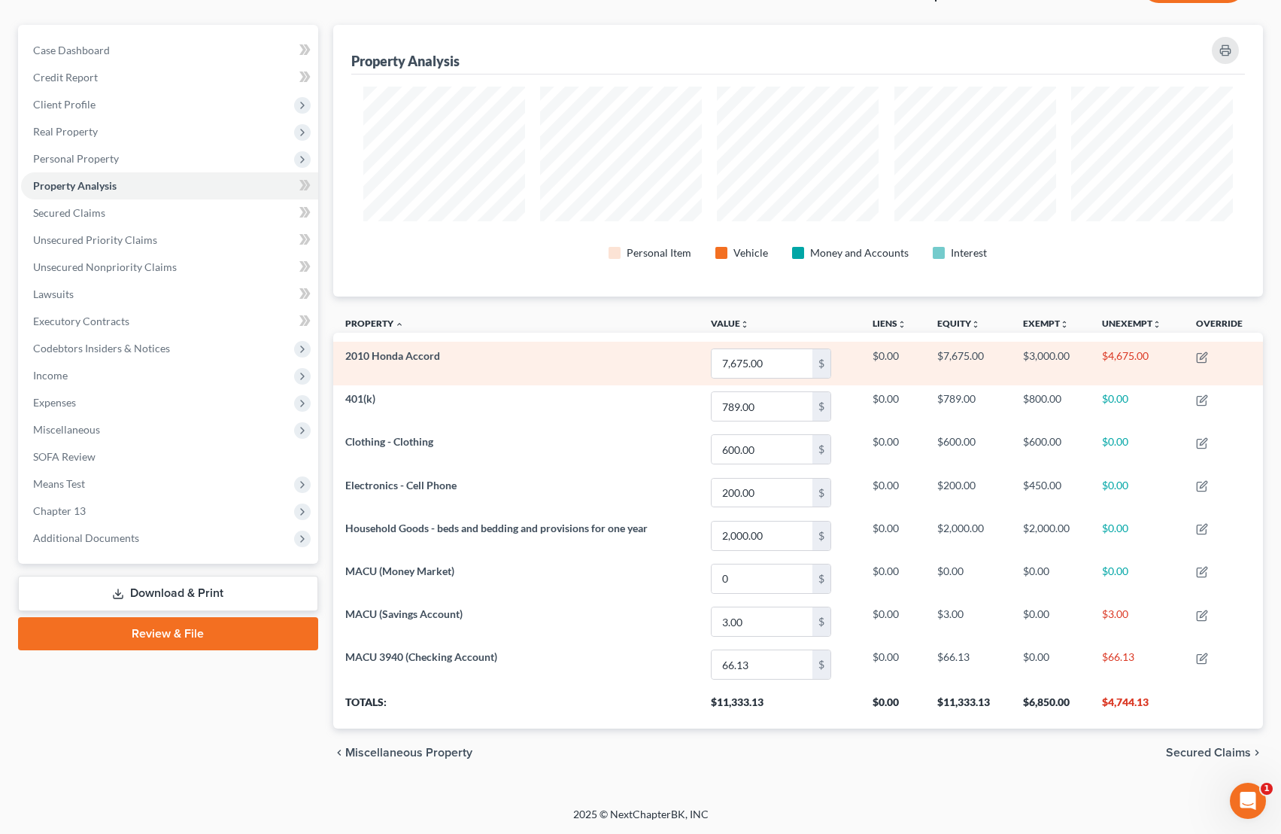
click at [1023, 356] on td "$4,675.00" at bounding box center [1136, 363] width 93 height 43
drag, startPoint x: 735, startPoint y: 360, endPoint x: 682, endPoint y: 357, distance: 53.5
click at [682, 357] on tr "2010 Honda Accord 7,675.00 $ $0.00 $7,675.00 $3,000.00 $4,675.00" at bounding box center [798, 363] width 930 height 43
click at [739, 361] on input "65,675.00" at bounding box center [762, 363] width 101 height 29
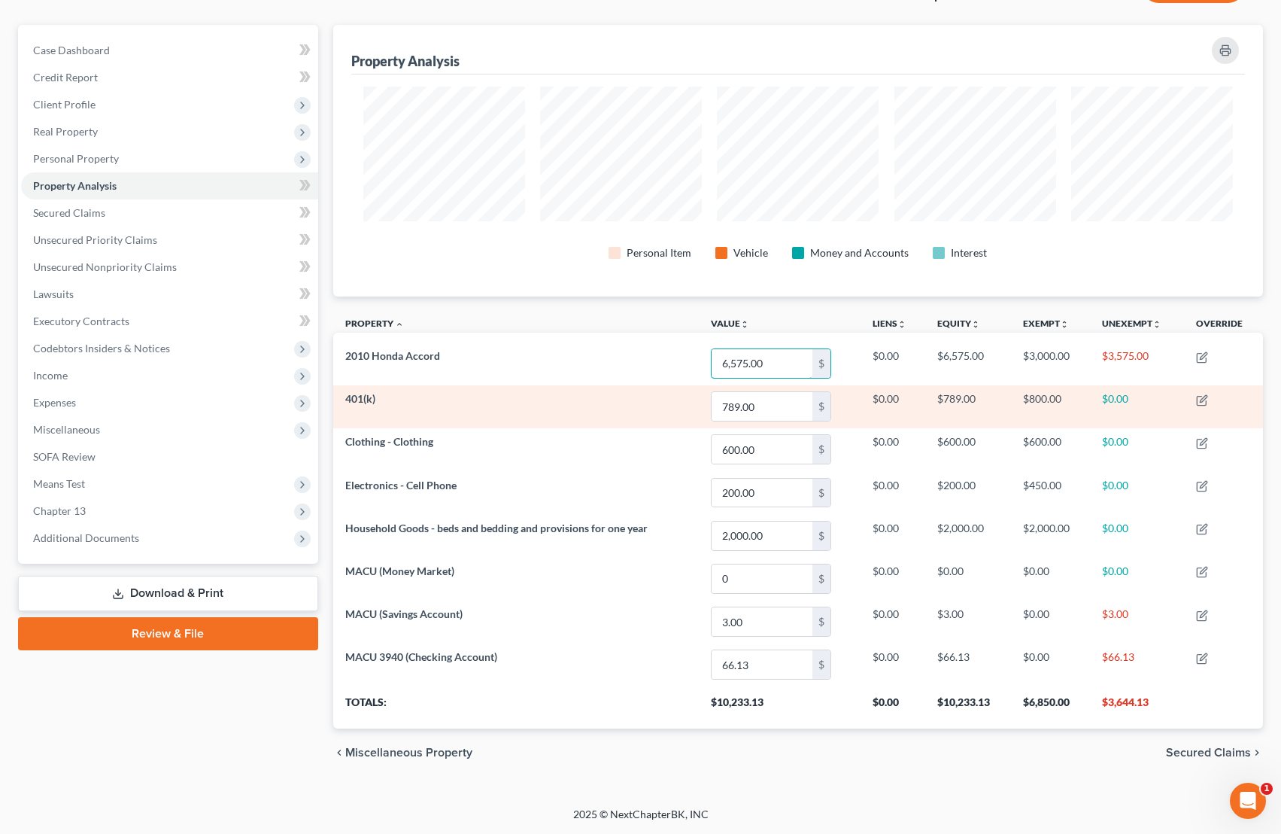
type input "6,575.00"
click at [989, 409] on td "$789.00" at bounding box center [968, 406] width 86 height 43
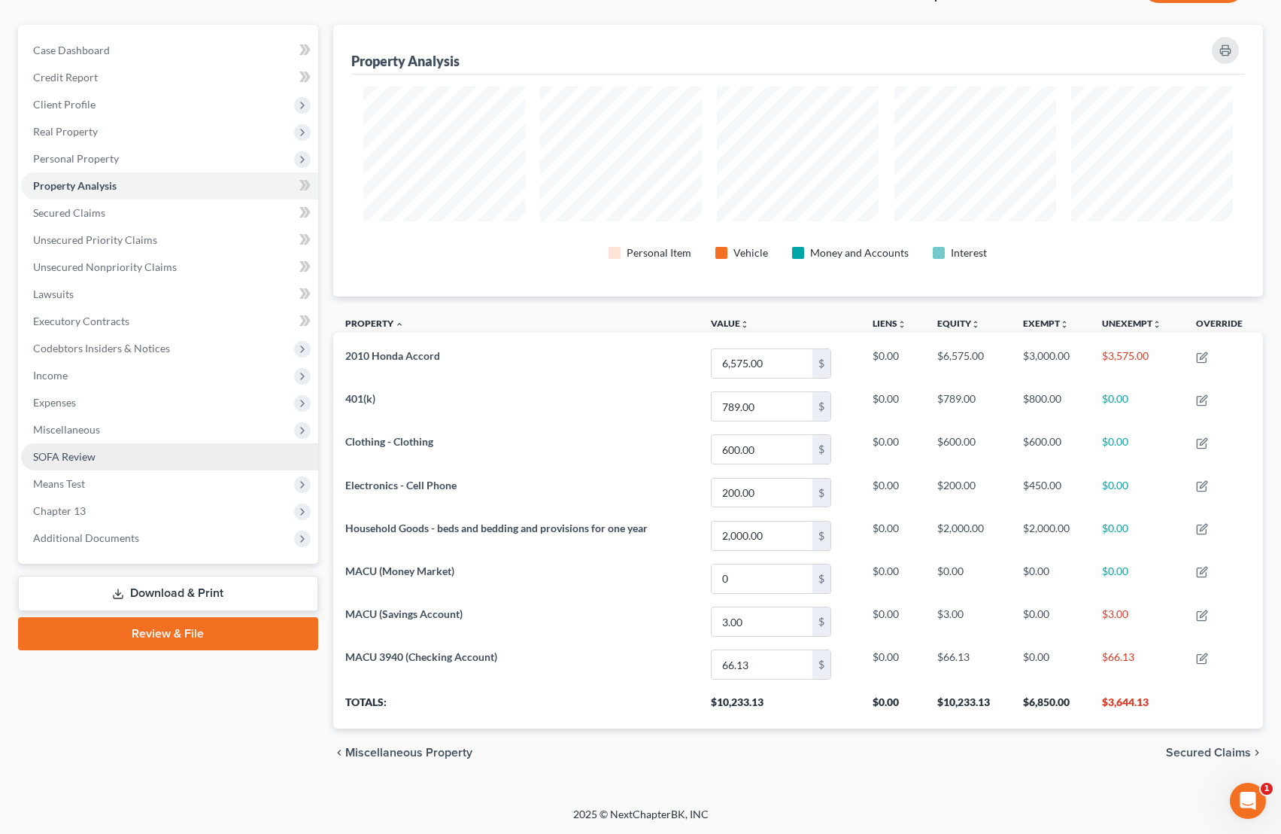
click at [56, 455] on span "SOFA Review" at bounding box center [64, 456] width 62 height 13
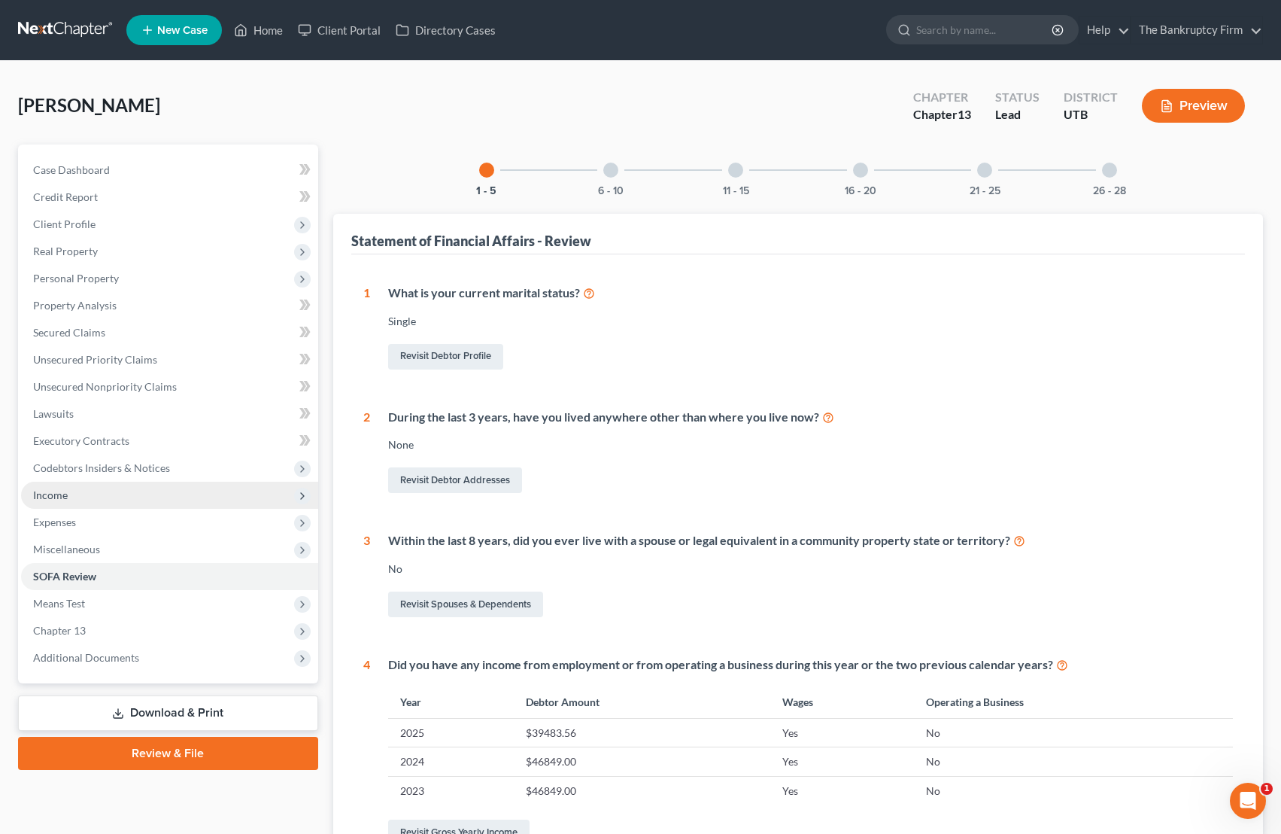
click at [81, 495] on span "Income" at bounding box center [169, 494] width 297 height 27
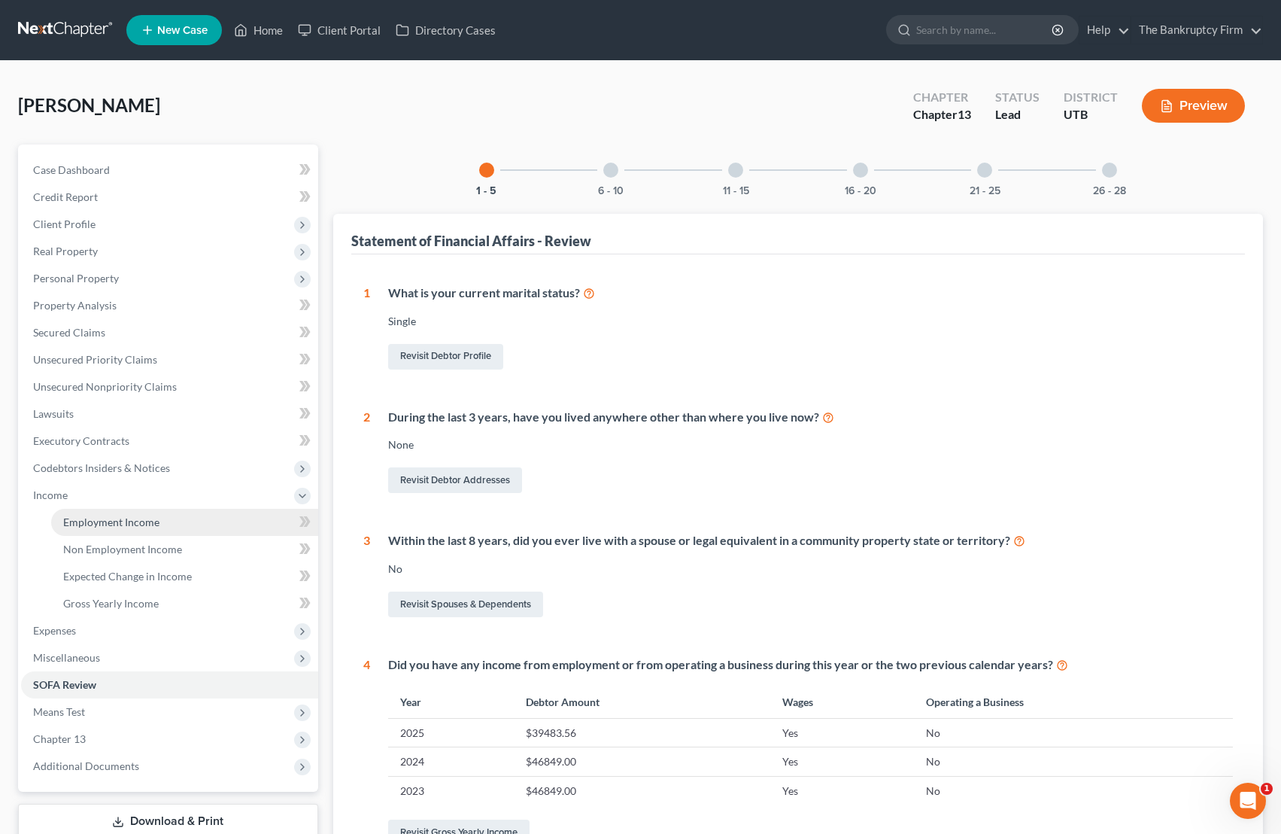
click at [133, 521] on span "Employment Income" at bounding box center [111, 521] width 96 height 13
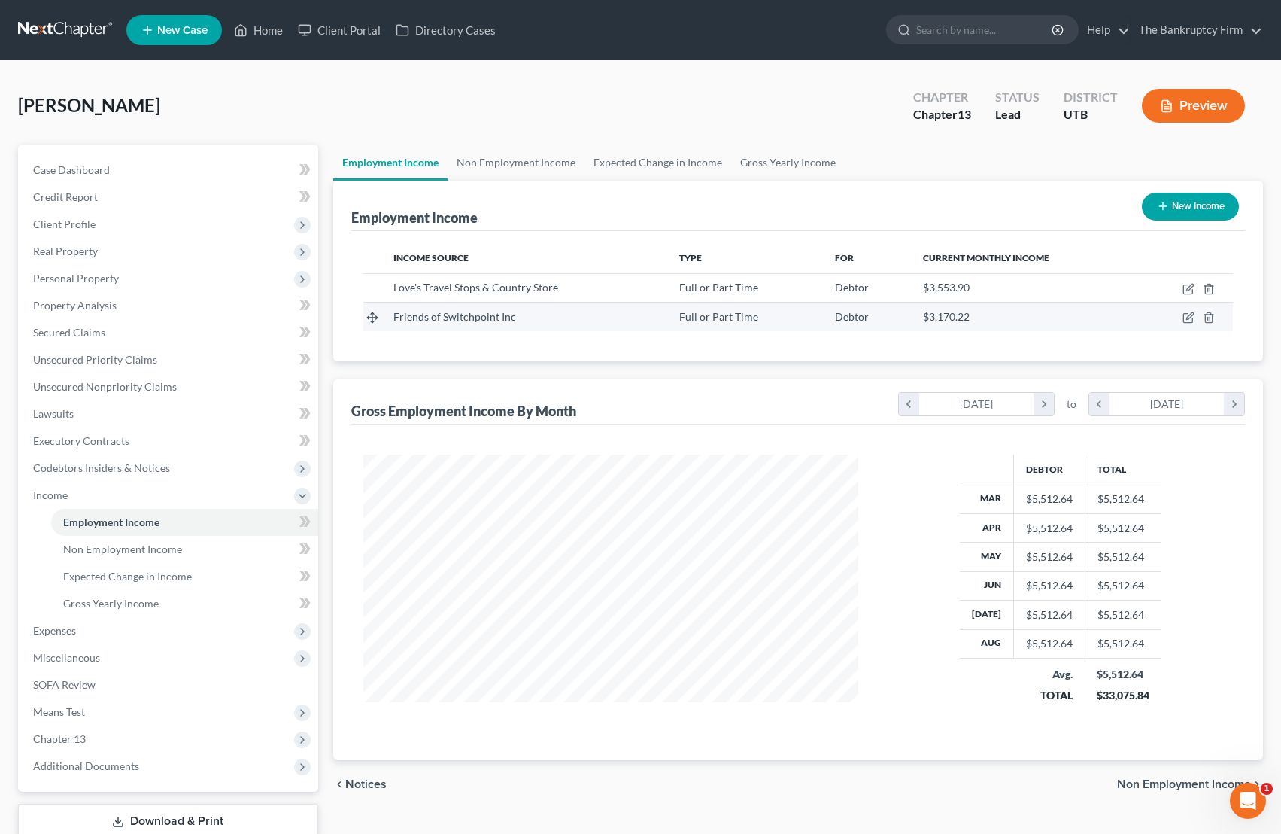
scroll to position [270, 525]
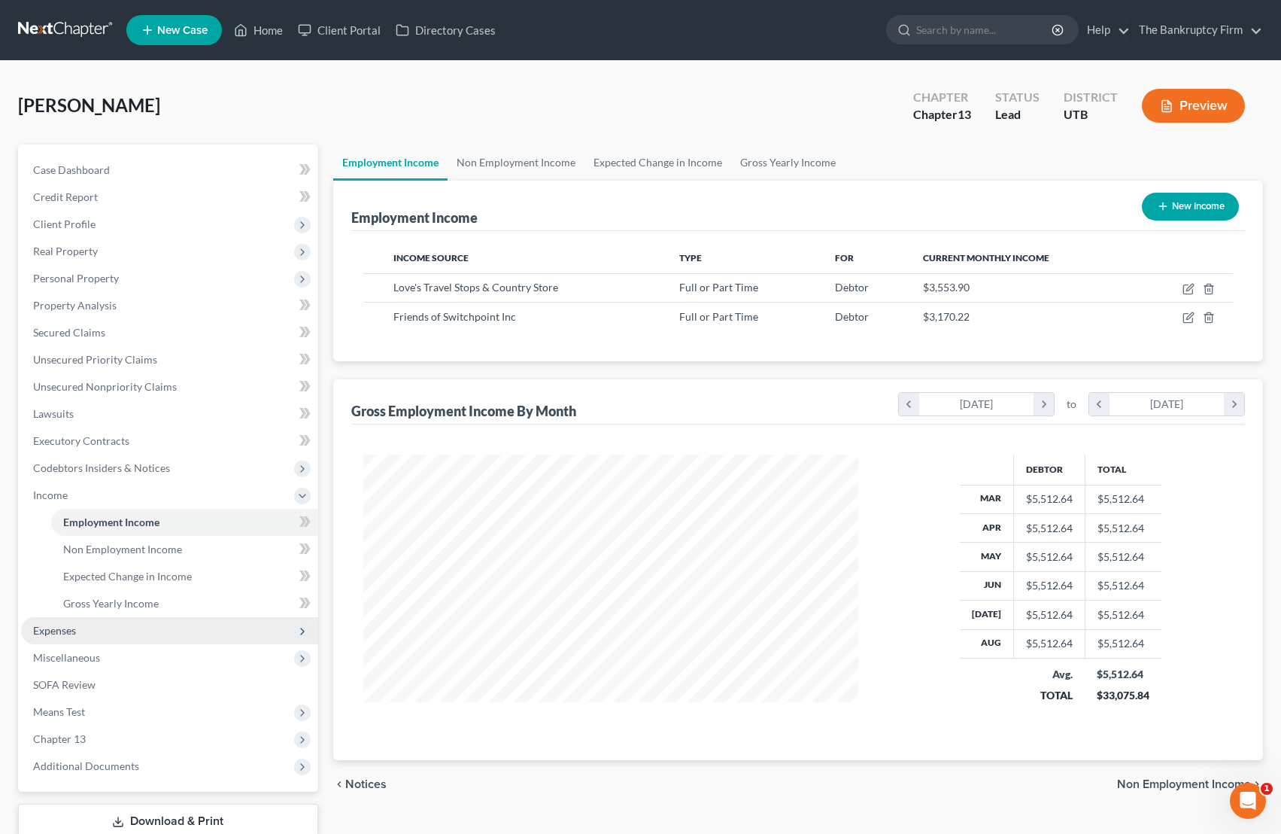
click at [109, 627] on span "Expenses" at bounding box center [169, 630] width 297 height 27
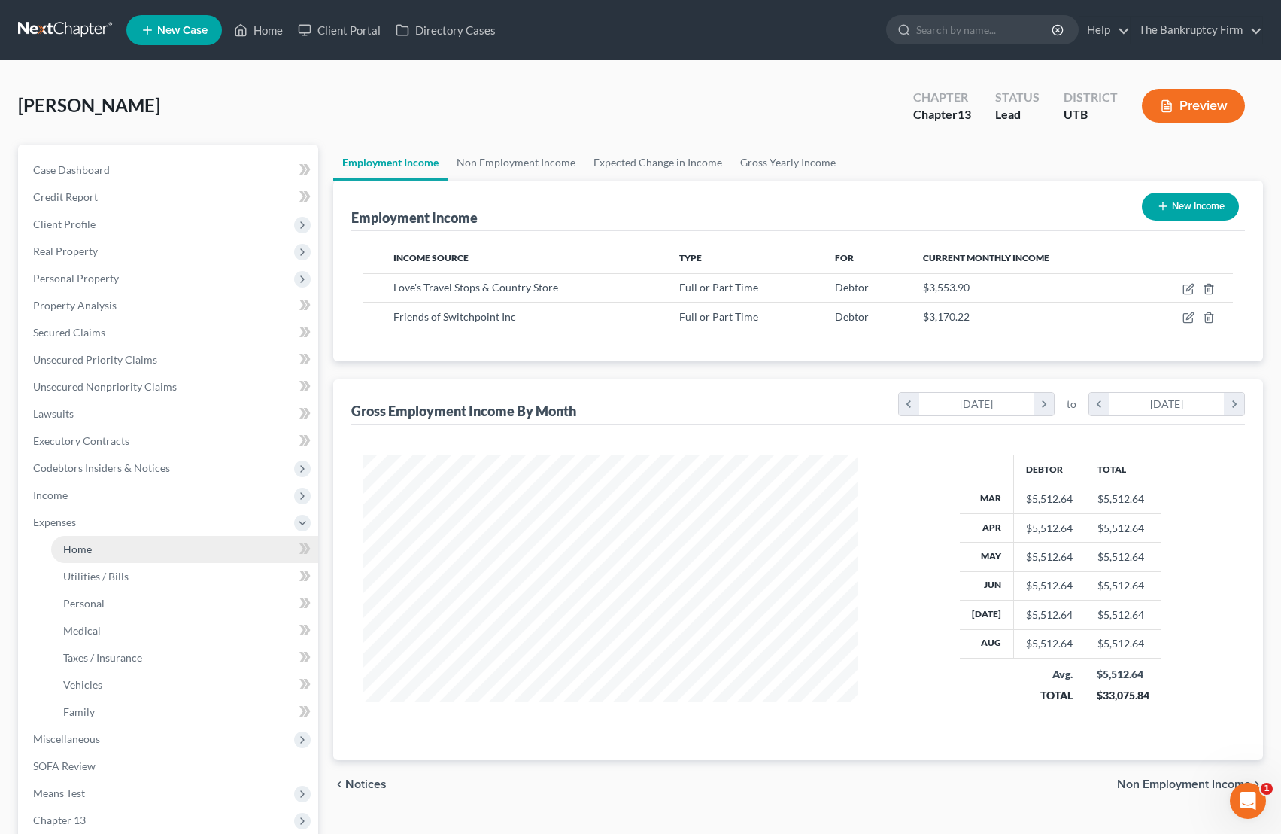
click at [110, 555] on link "Home" at bounding box center [184, 549] width 267 height 27
click at [90, 548] on span "Home" at bounding box center [77, 548] width 29 height 13
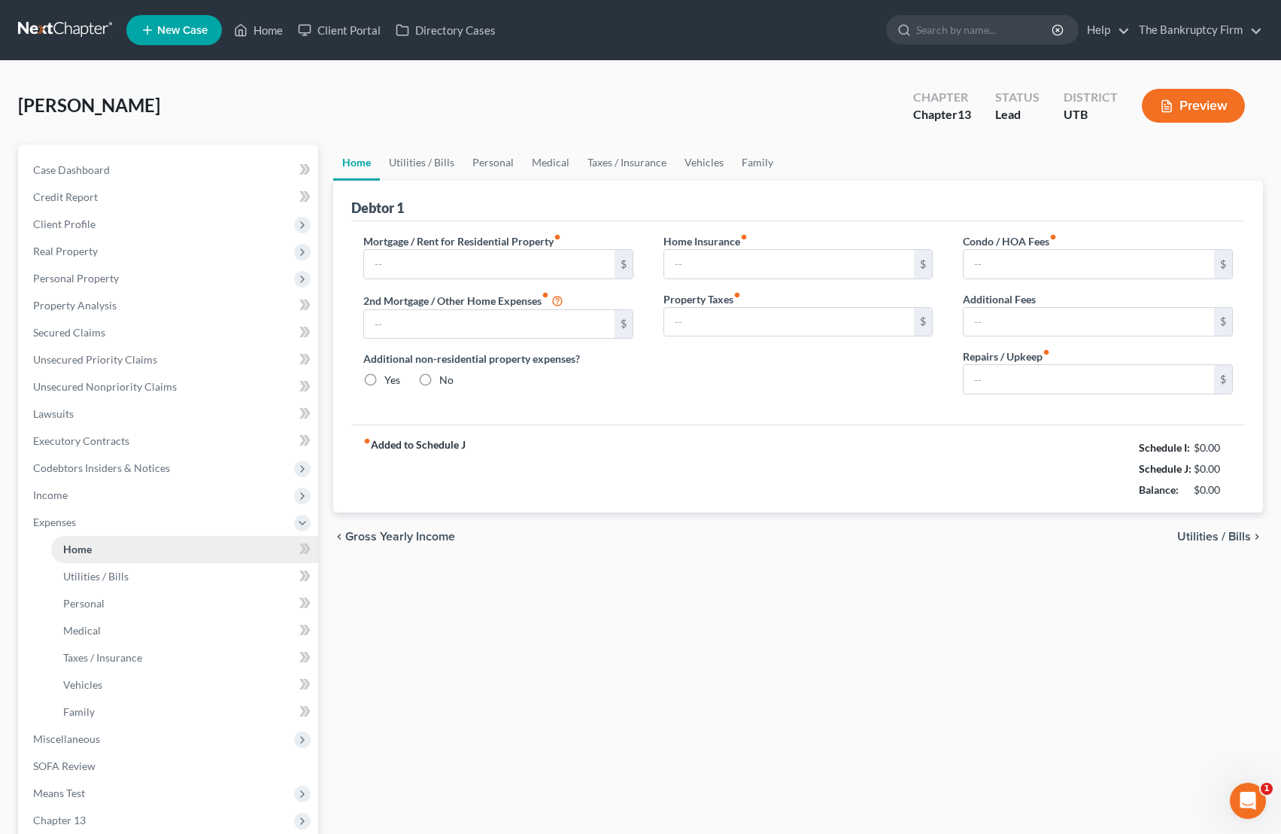
type input "1,000.00"
type input "0.00"
radio input "true"
type input "0.00"
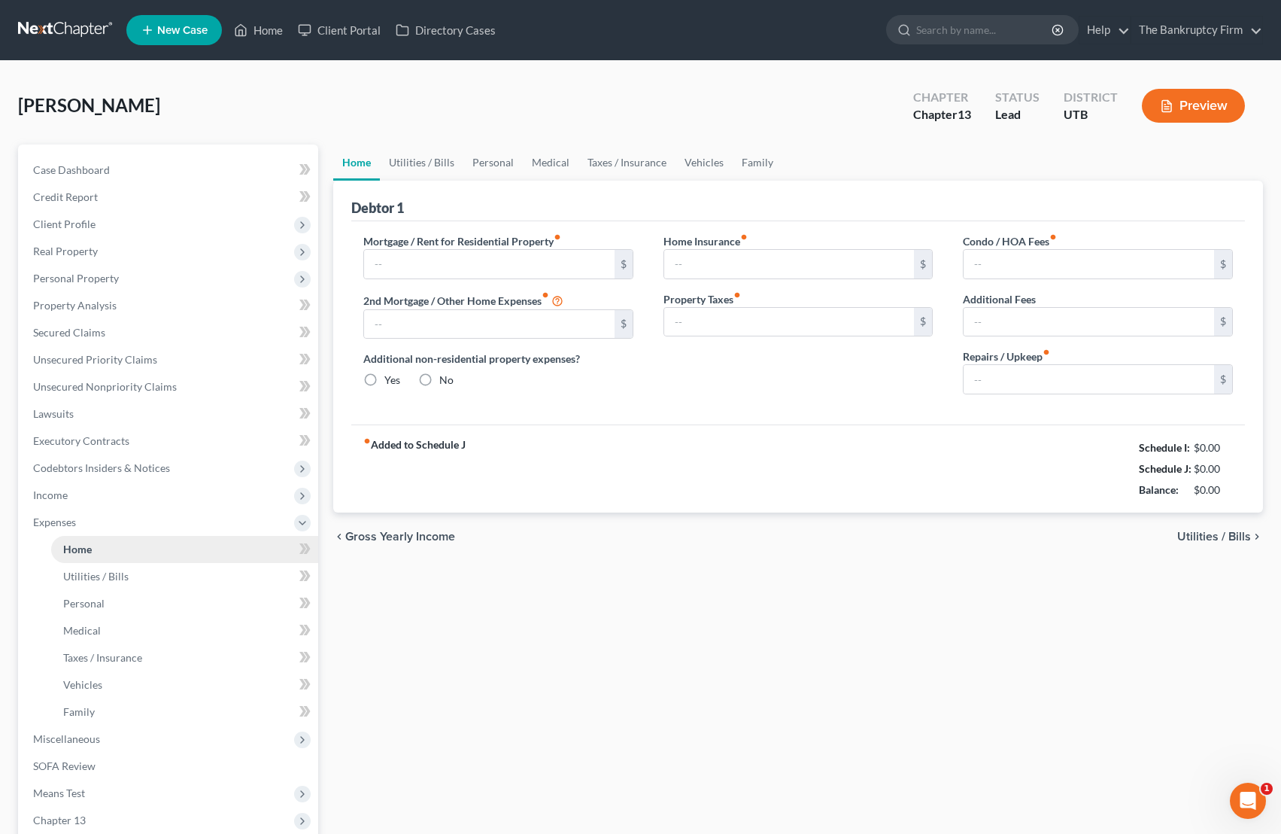
type input "0.00"
drag, startPoint x: 1217, startPoint y: 485, endPoint x: 1235, endPoint y: 486, distance: 18.8
click at [1023, 486] on div "$921.99" at bounding box center [1208, 489] width 65 height 15
click at [764, 328] on input "0.00" at bounding box center [789, 322] width 251 height 29
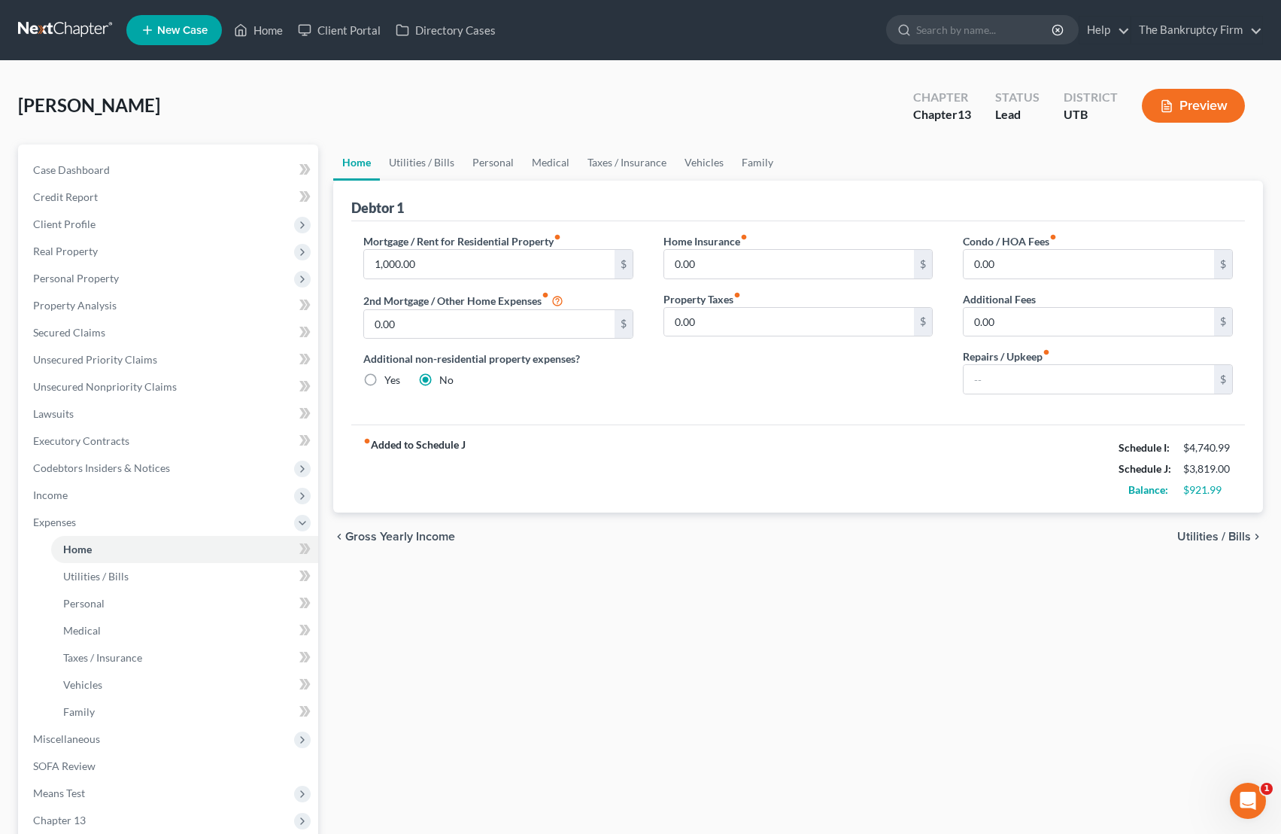
click at [752, 358] on div "Home Insurance fiber_manual_record 0.00 $ Property Taxes fiber_manual_record 0.…" at bounding box center [799, 319] width 300 height 173
click at [439, 165] on link "Utilities / Bills" at bounding box center [422, 162] width 84 height 36
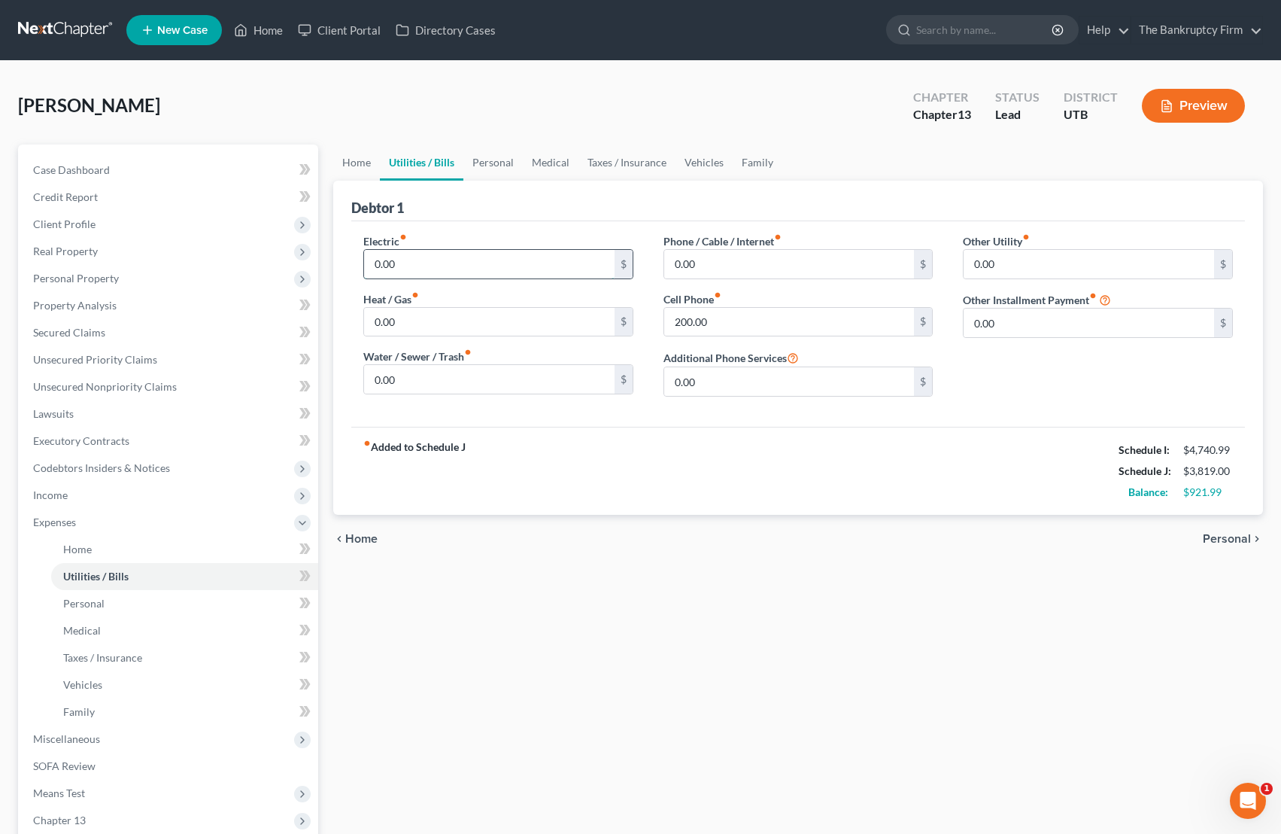
click at [428, 268] on input "0.00" at bounding box center [489, 264] width 251 height 29
click at [500, 164] on link "Personal" at bounding box center [492, 162] width 59 height 36
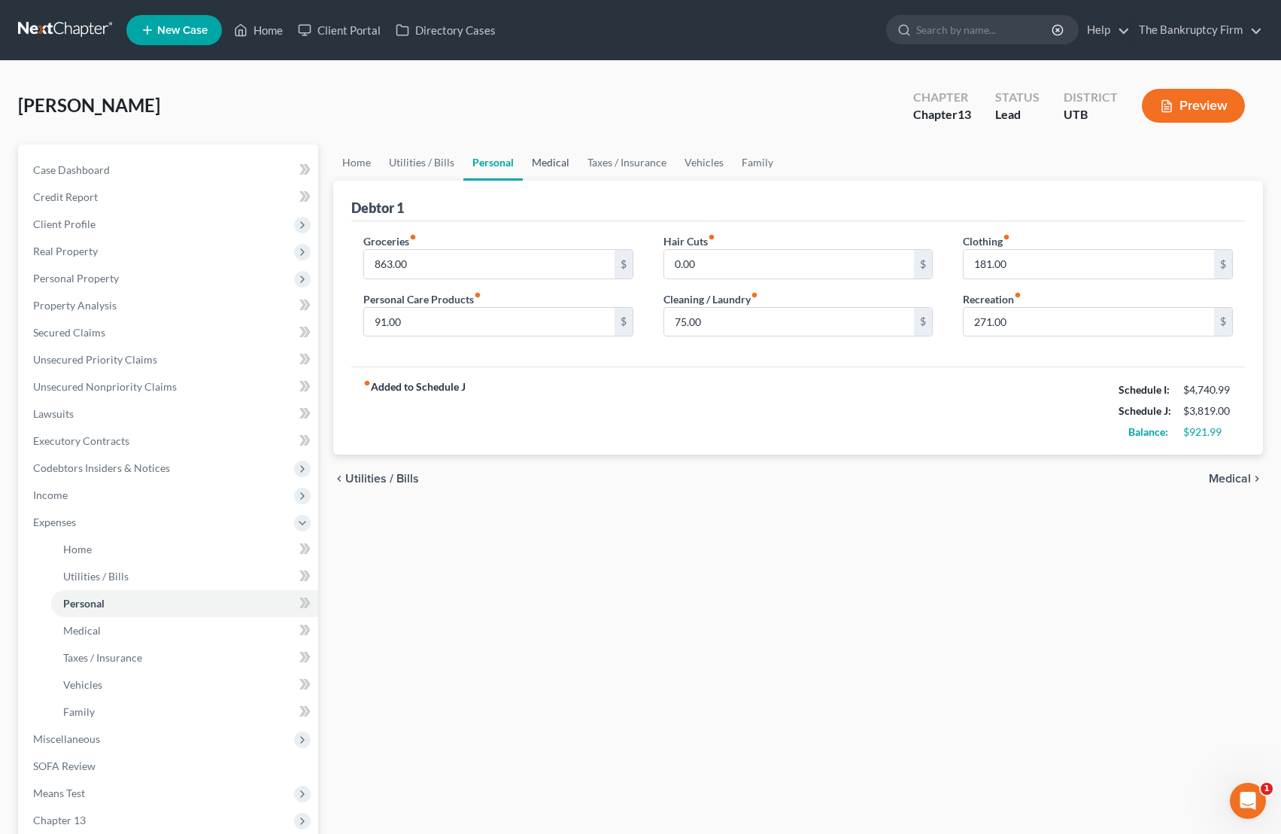
click at [561, 161] on link "Medical" at bounding box center [551, 162] width 56 height 36
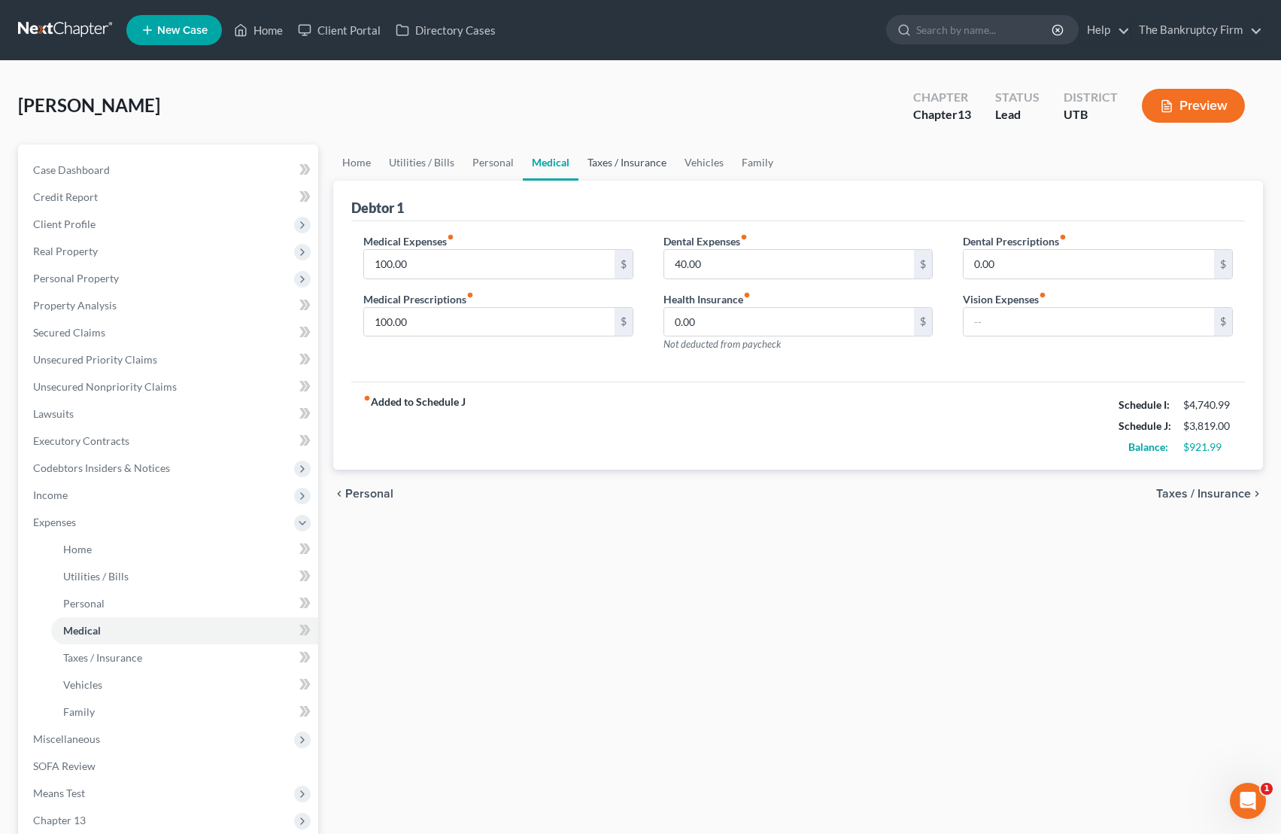
click at [621, 161] on link "Taxes / Insurance" at bounding box center [627, 162] width 97 height 36
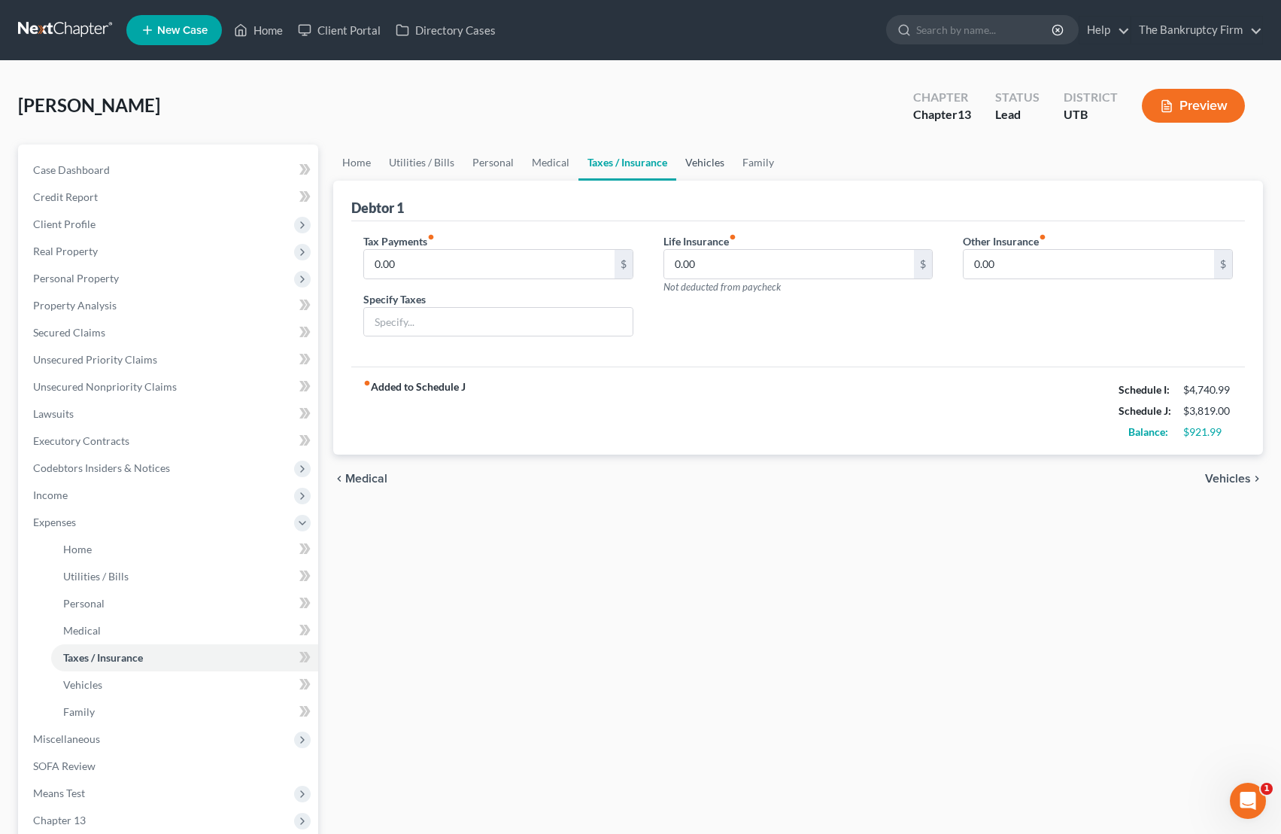
click at [712, 161] on link "Vehicles" at bounding box center [704, 162] width 57 height 36
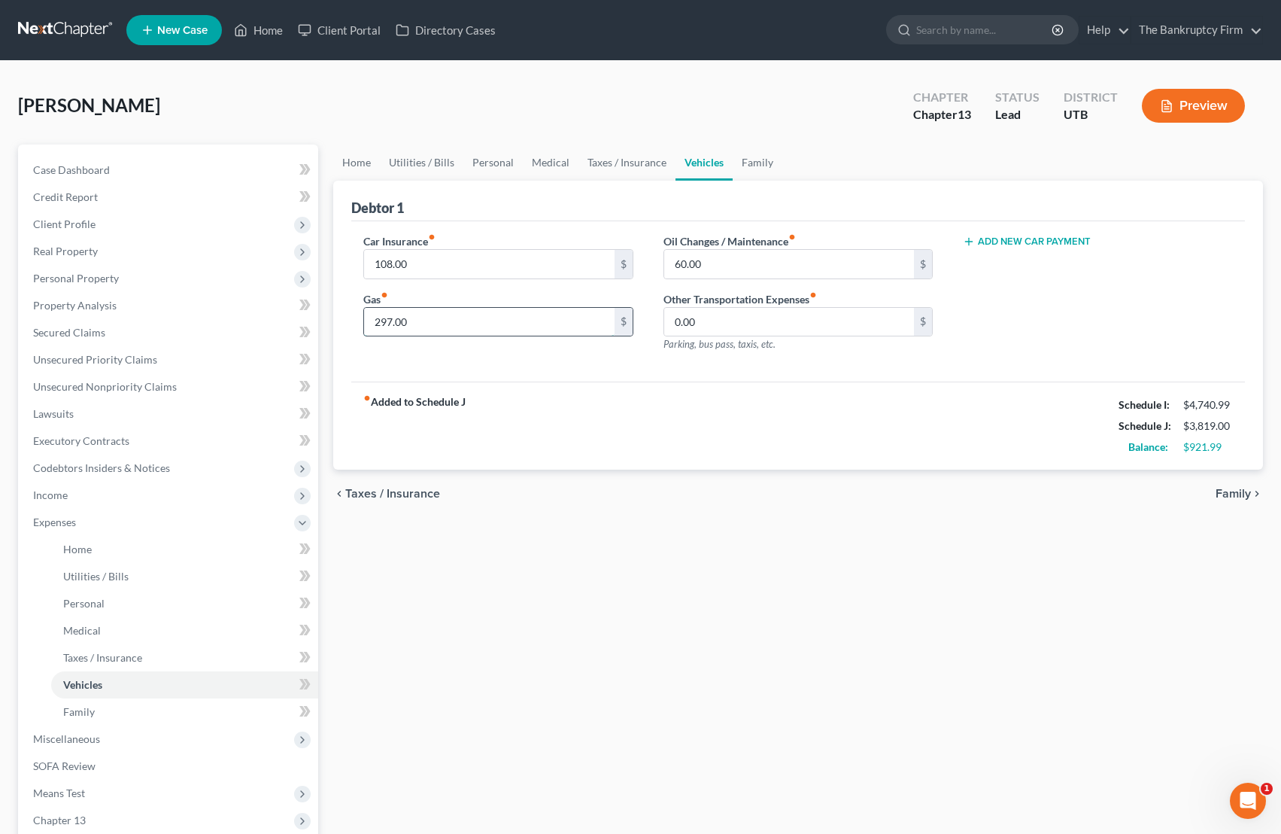
click at [442, 335] on input "297.00" at bounding box center [489, 322] width 251 height 29
click at [737, 260] on input "60.00" at bounding box center [789, 264] width 251 height 29
click at [752, 158] on link "Family" at bounding box center [758, 162] width 50 height 36
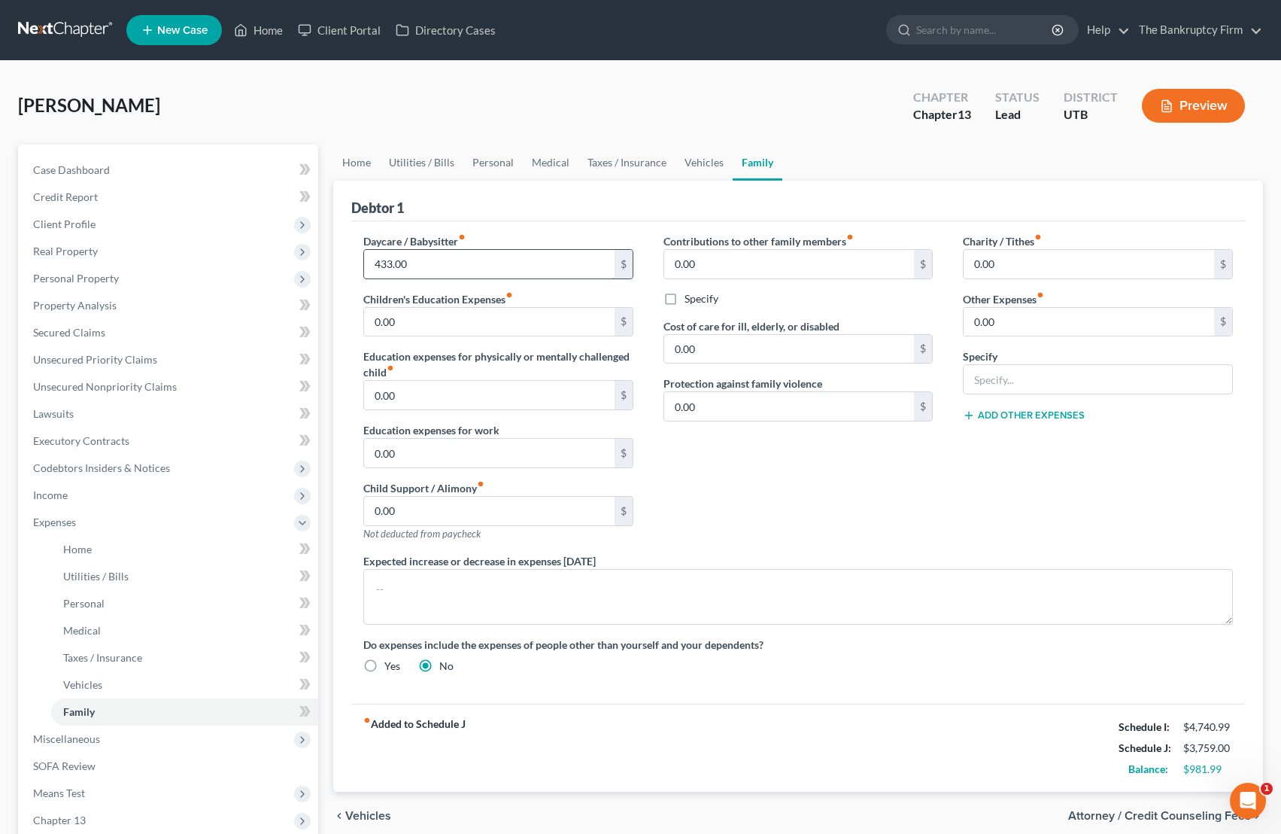
click at [460, 269] on input "433.00" at bounding box center [489, 264] width 251 height 29
click at [451, 266] on input "433.00" at bounding box center [489, 264] width 251 height 29
click at [506, 211] on div "Debtor 1" at bounding box center [798, 201] width 894 height 41
click at [488, 158] on link "Personal" at bounding box center [492, 162] width 59 height 36
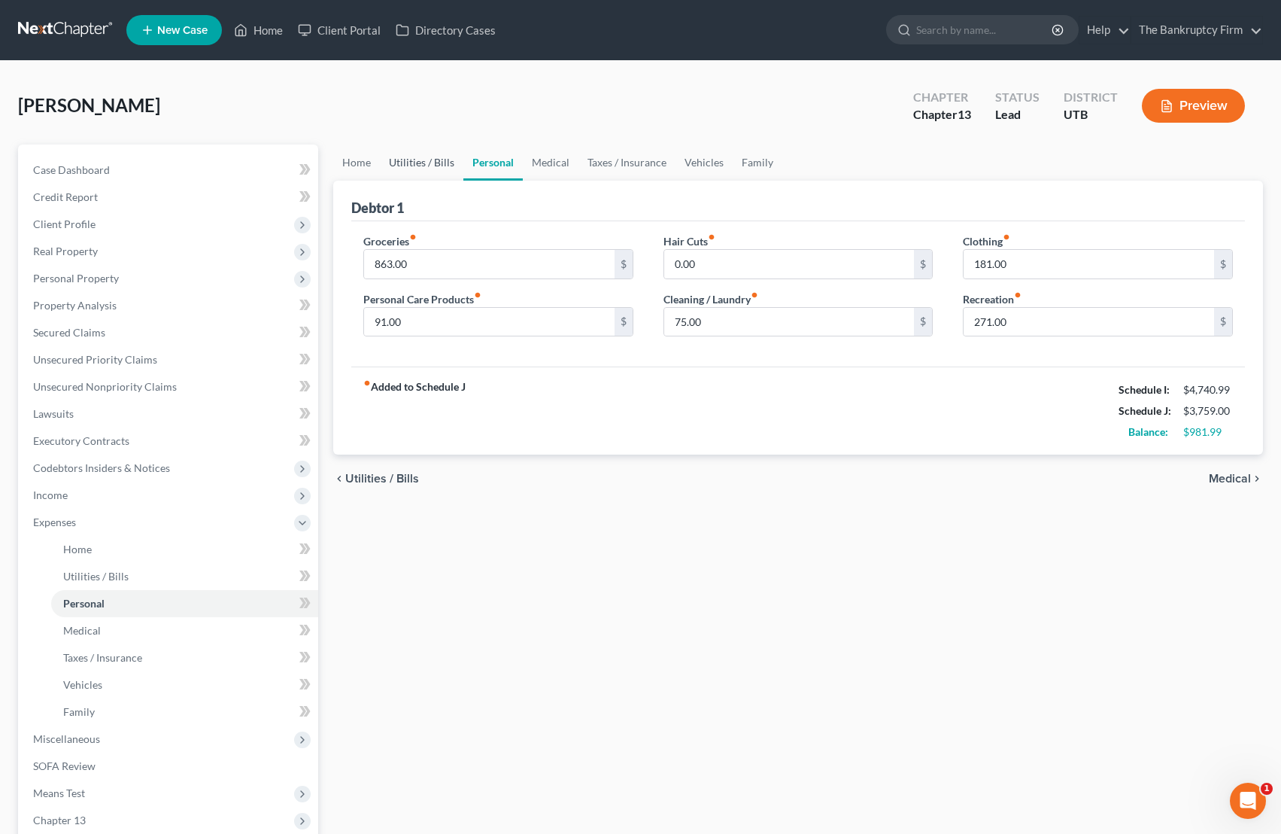
click at [401, 168] on link "Utilities / Bills" at bounding box center [422, 162] width 84 height 36
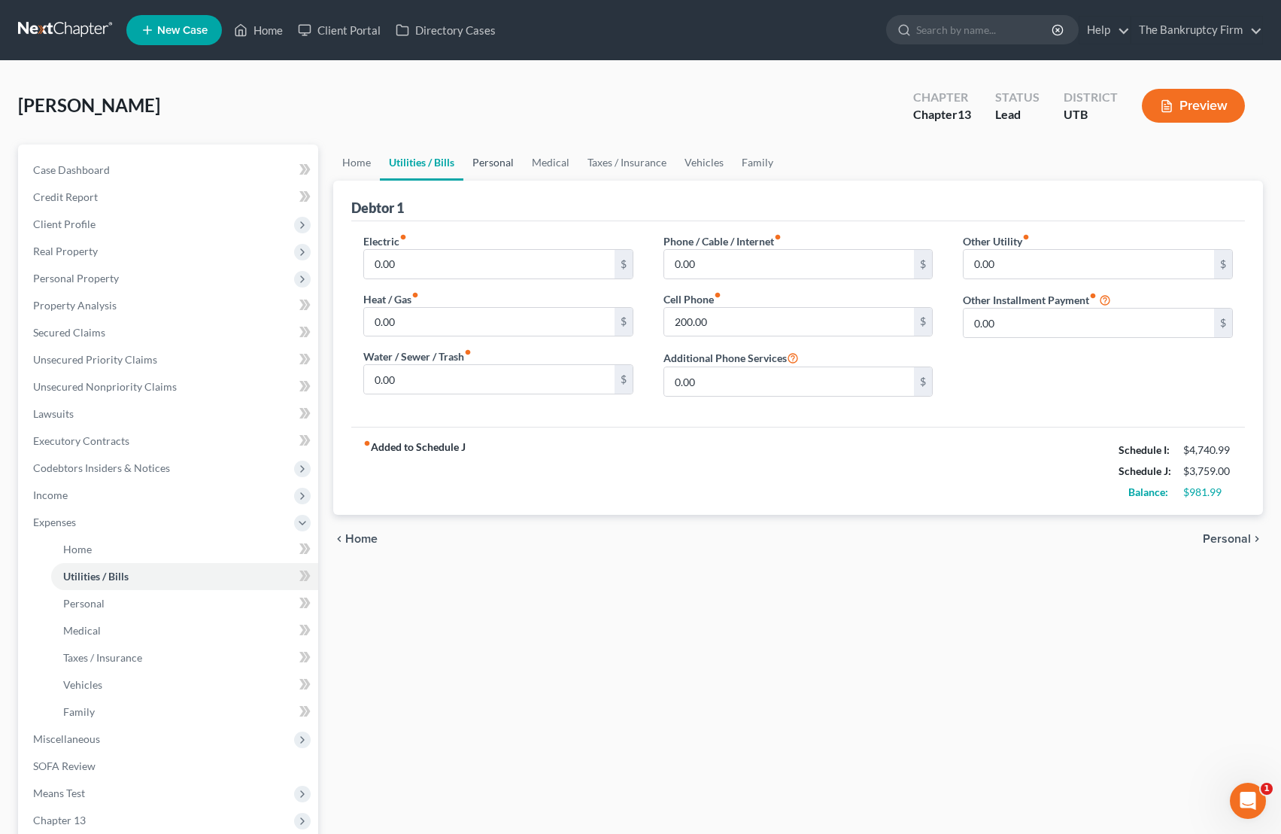
click at [507, 163] on link "Personal" at bounding box center [492, 162] width 59 height 36
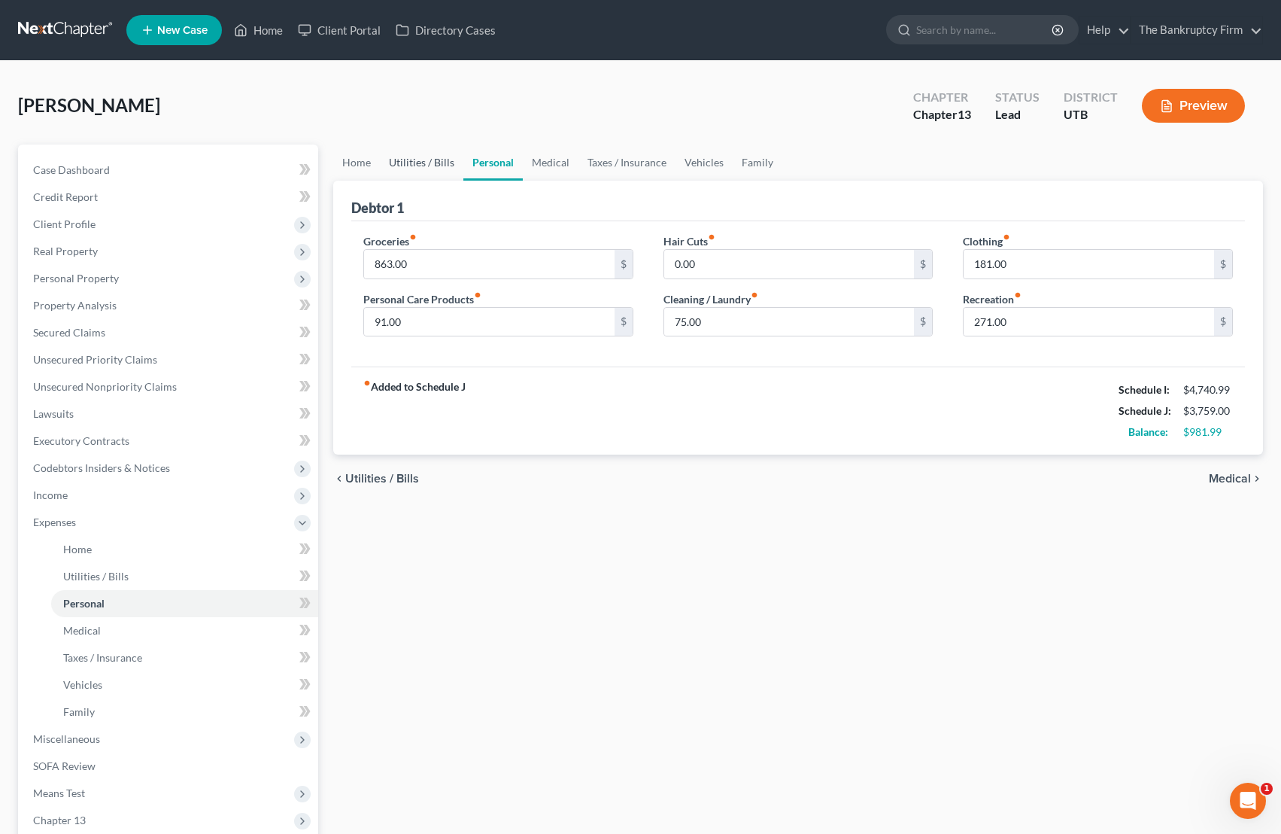
click at [418, 159] on link "Utilities / Bills" at bounding box center [422, 162] width 84 height 36
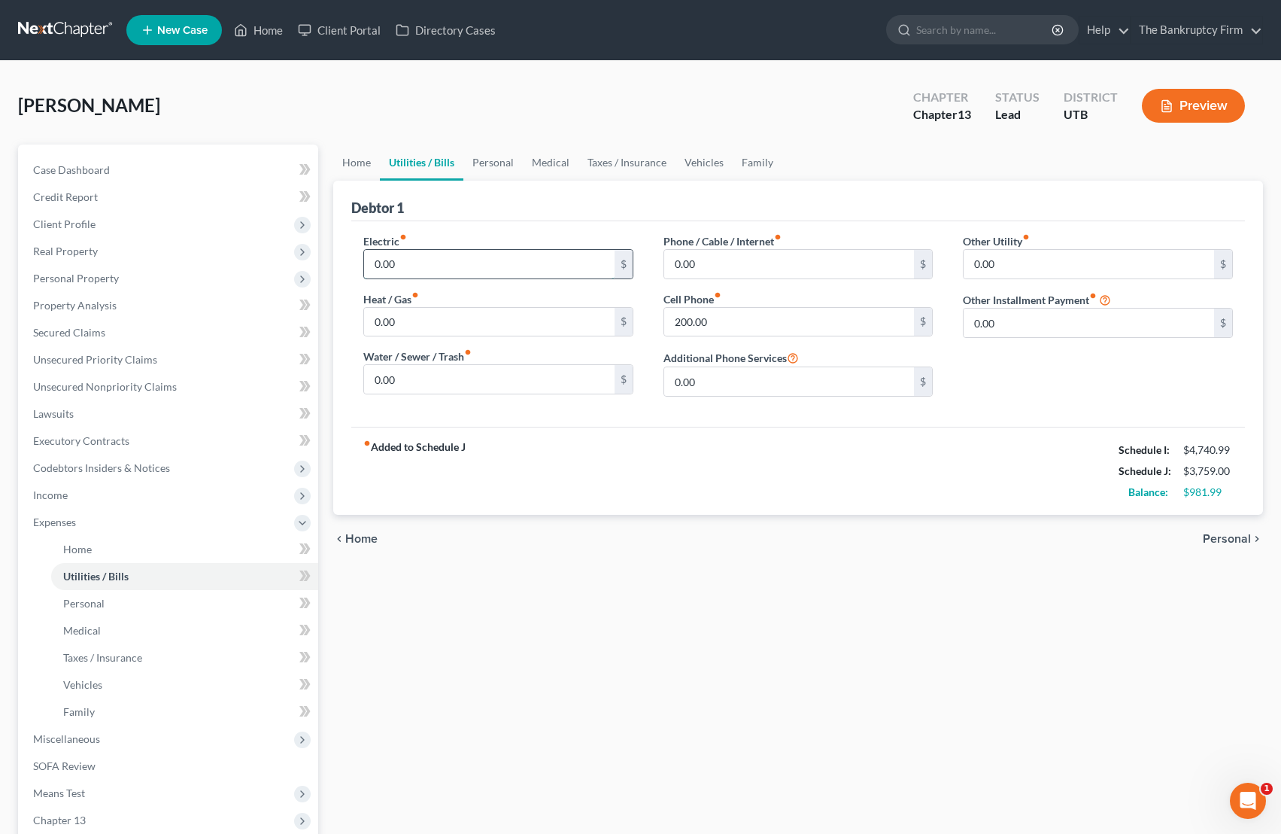
click at [417, 263] on input "0.00" at bounding box center [489, 264] width 251 height 29
type input "100"
type input "50"
type input "80"
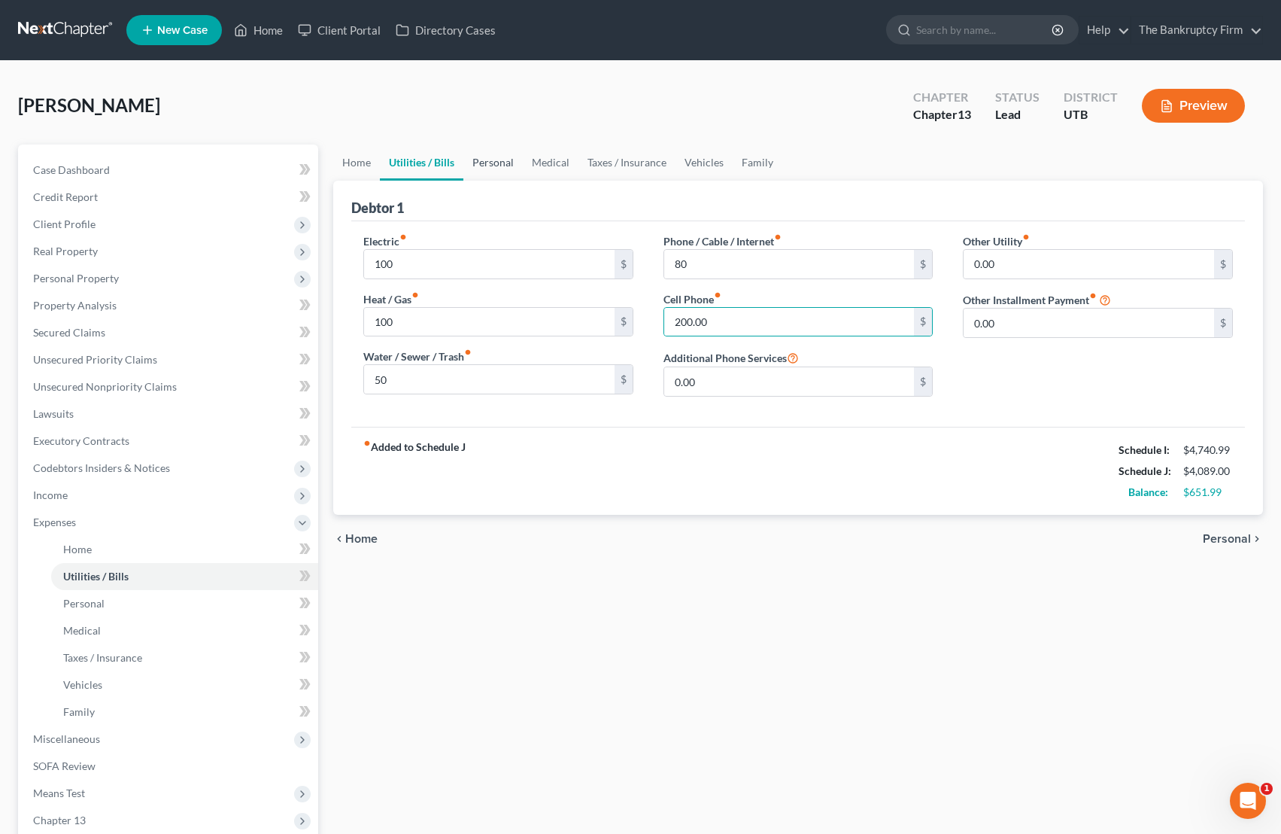
click at [488, 161] on link "Personal" at bounding box center [492, 162] width 59 height 36
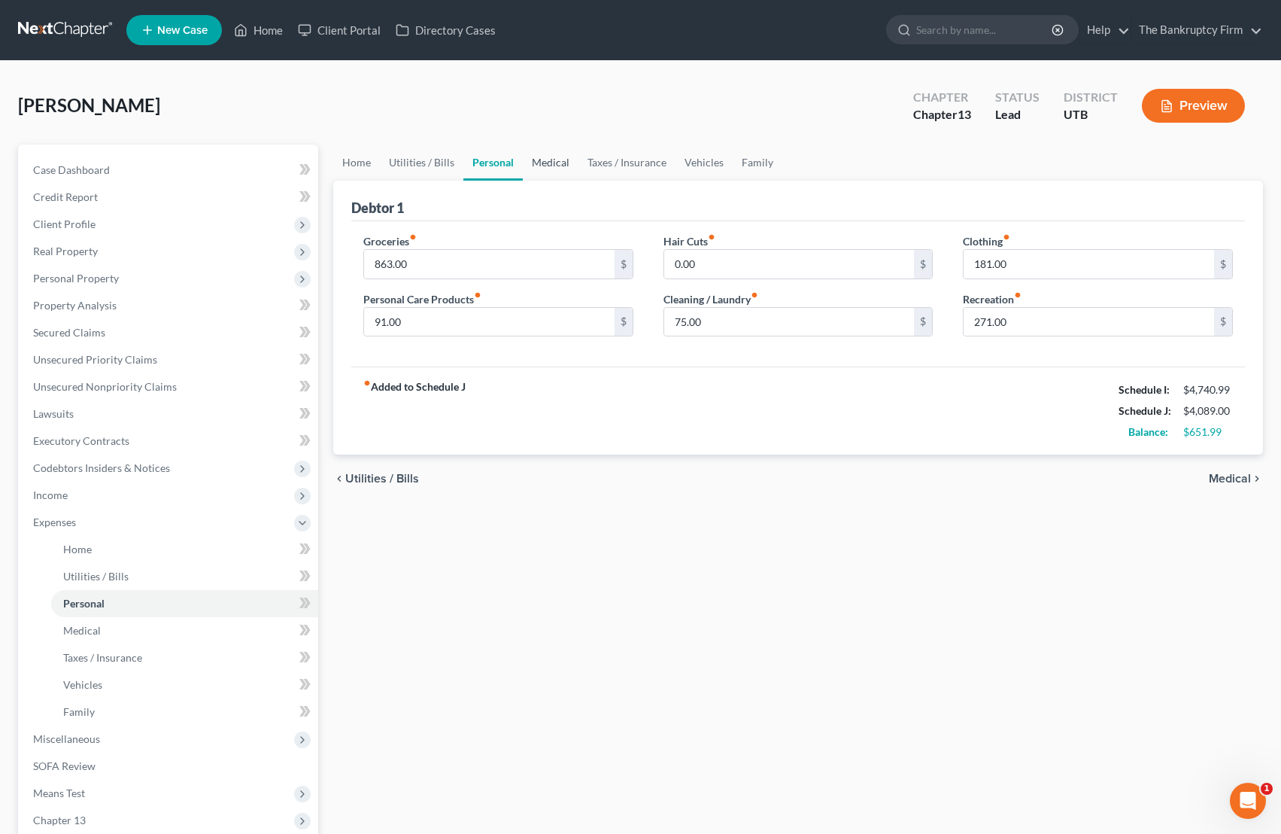
click at [557, 156] on link "Medical" at bounding box center [551, 162] width 56 height 36
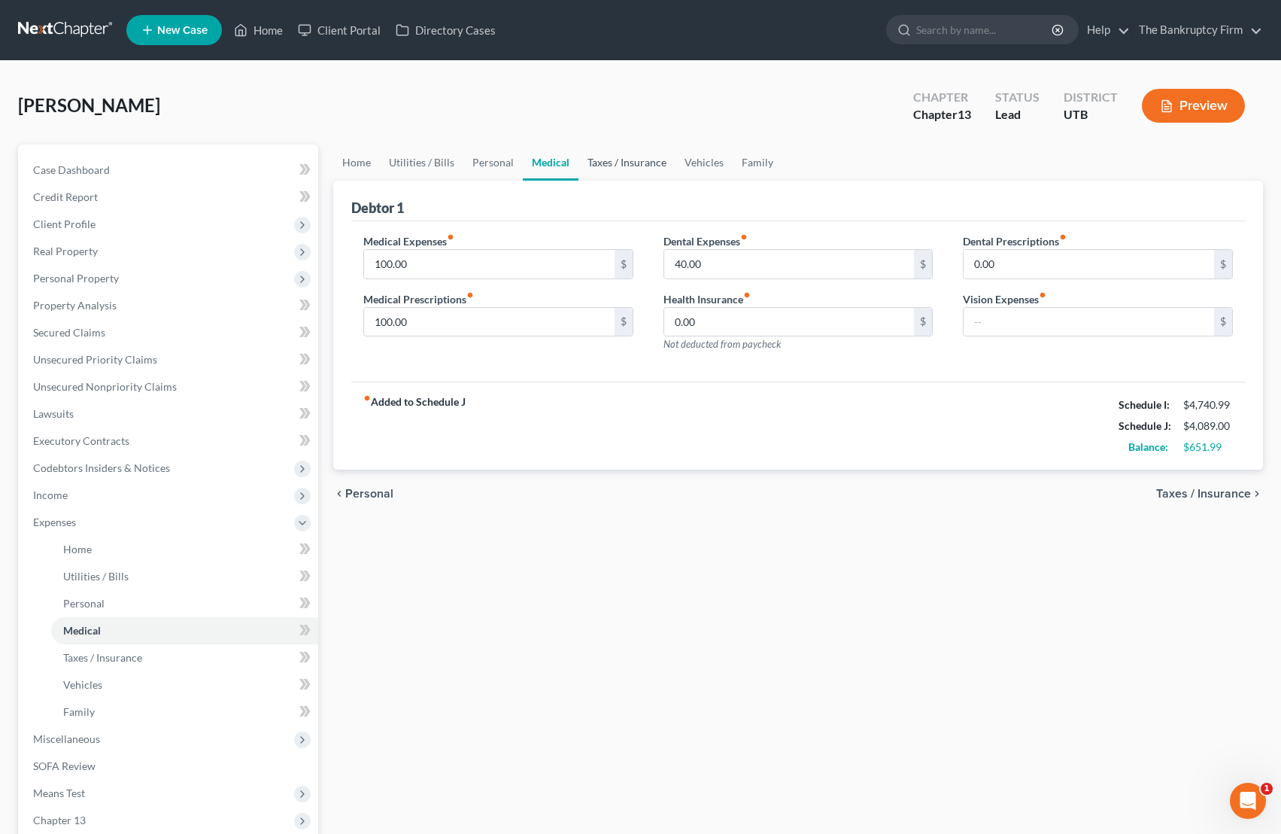
click at [612, 157] on link "Taxes / Insurance" at bounding box center [627, 162] width 97 height 36
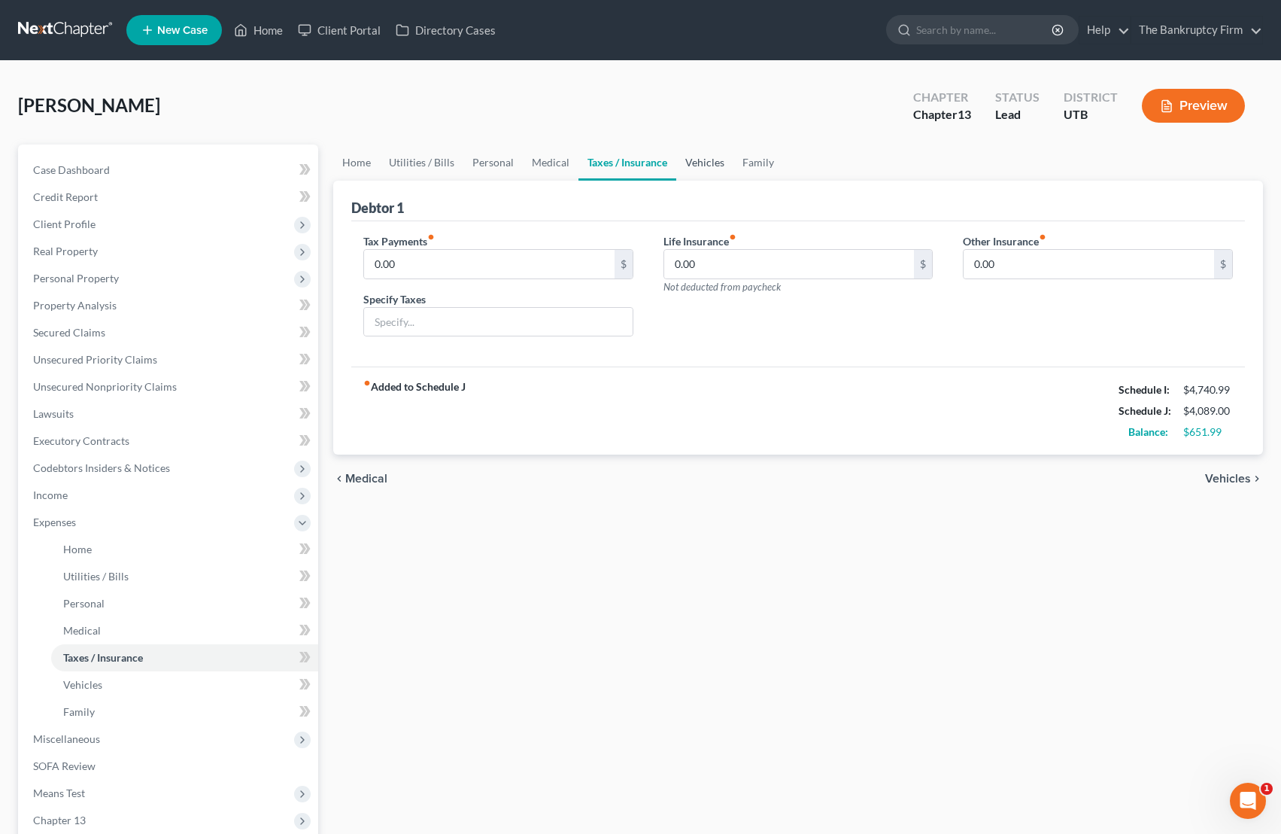
click at [703, 159] on link "Vehicles" at bounding box center [704, 162] width 57 height 36
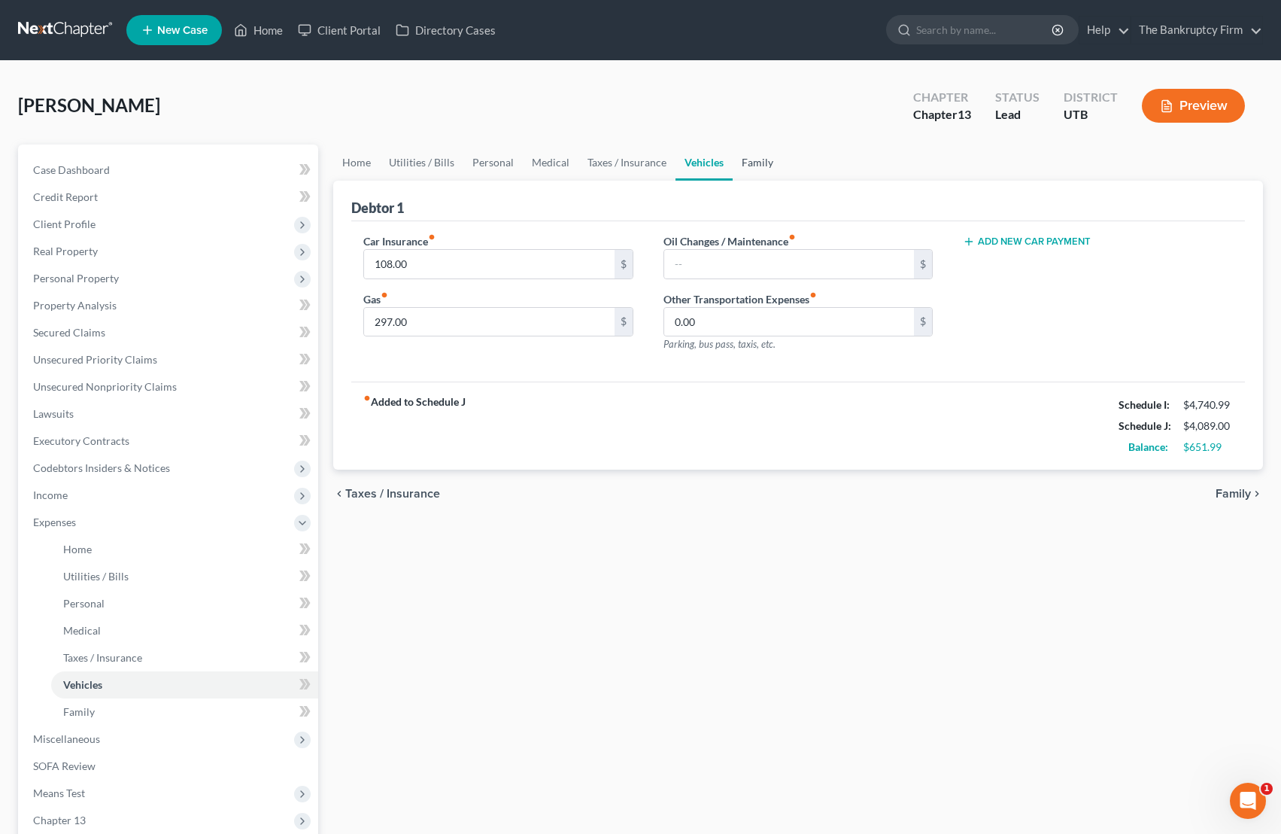
click at [752, 160] on link "Family" at bounding box center [758, 162] width 50 height 36
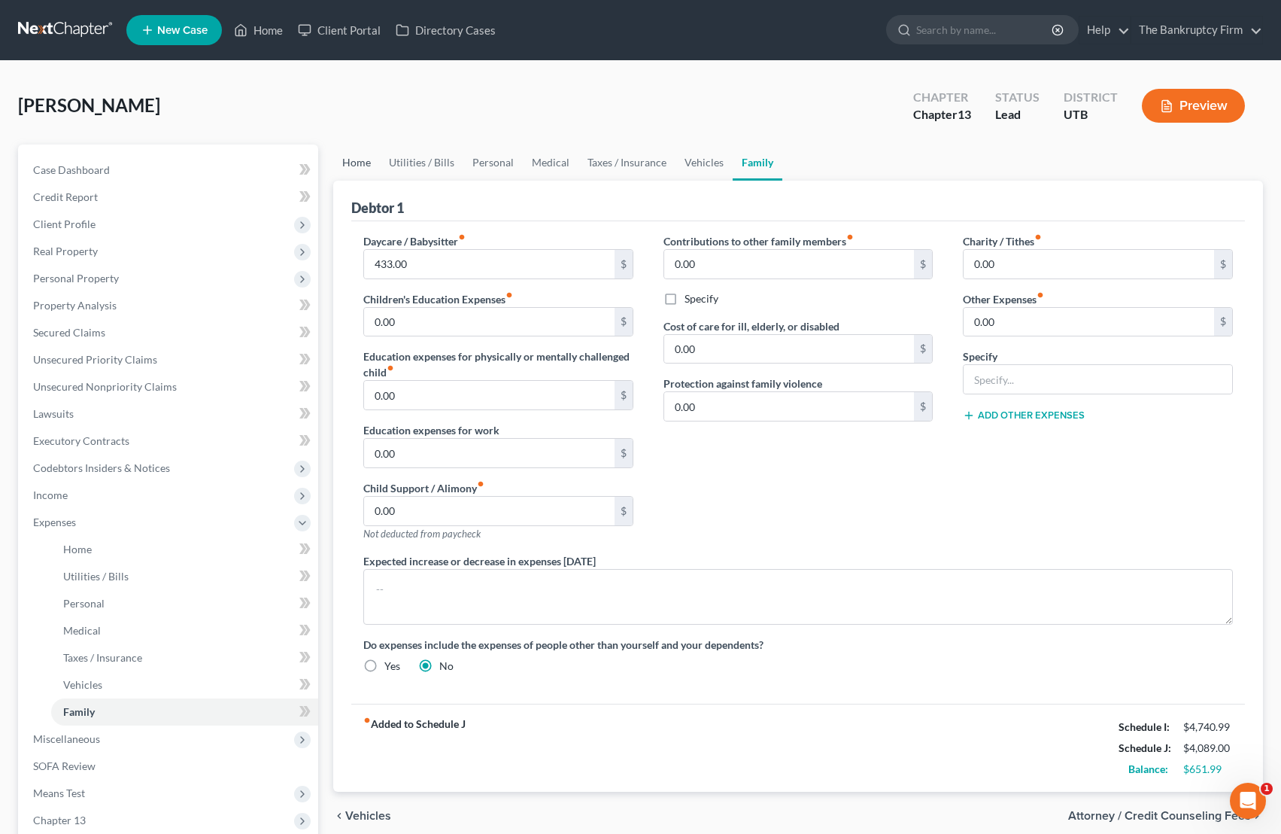
click at [360, 162] on link "Home" at bounding box center [356, 162] width 47 height 36
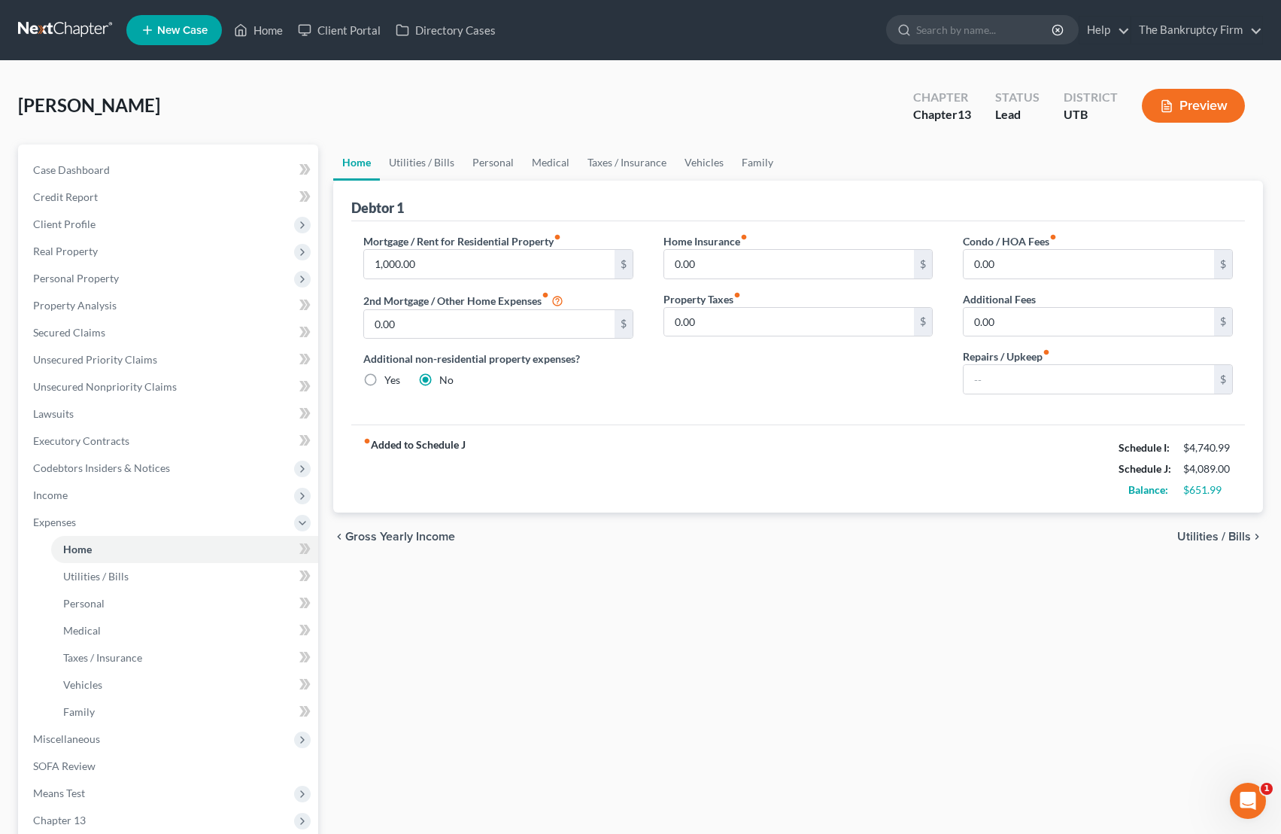
click at [870, 216] on div "Debtor 1" at bounding box center [798, 201] width 894 height 41
click at [651, 199] on div "Debtor 1" at bounding box center [798, 201] width 894 height 41
click at [431, 260] on input "1,000.00" at bounding box center [489, 264] width 251 height 29
type input "1,500"
click at [435, 161] on link "Utilities / Bills" at bounding box center [422, 162] width 84 height 36
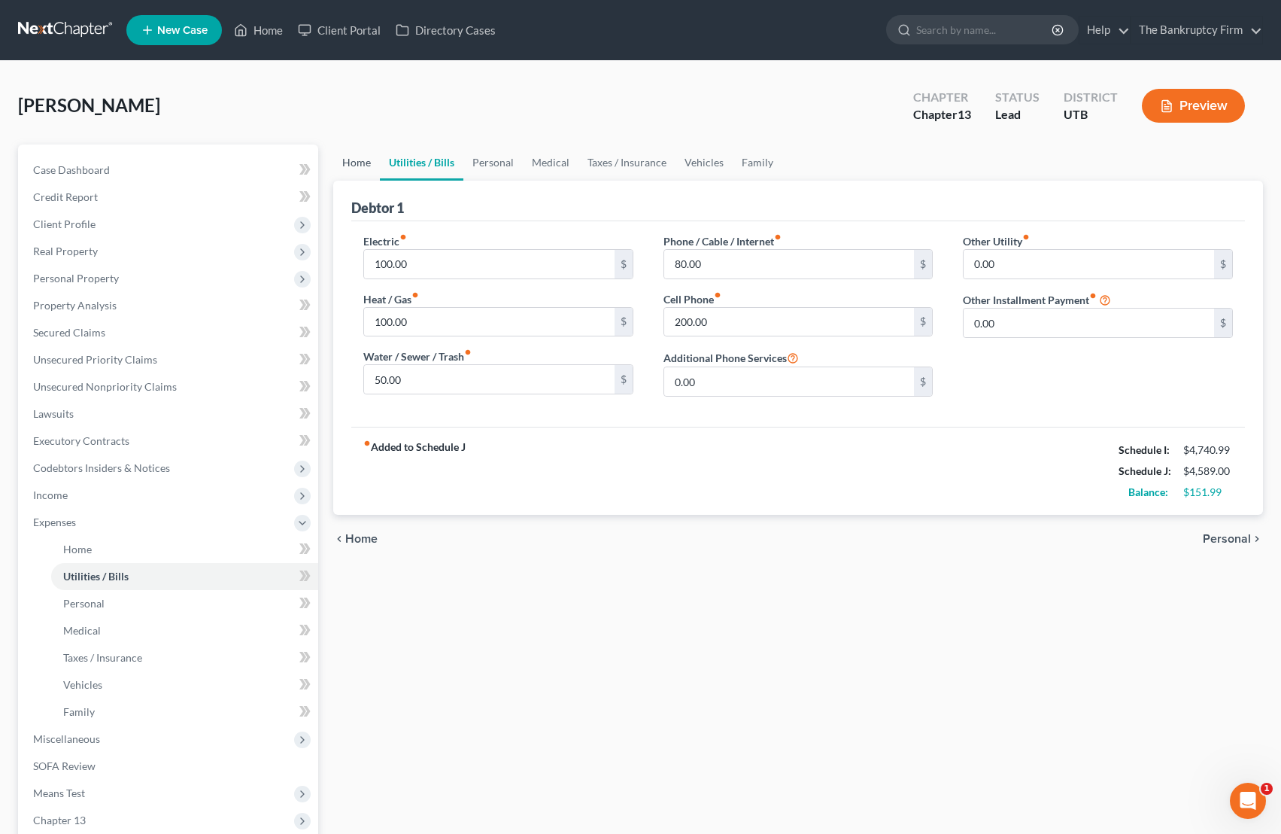
click at [356, 163] on link "Home" at bounding box center [356, 162] width 47 height 36
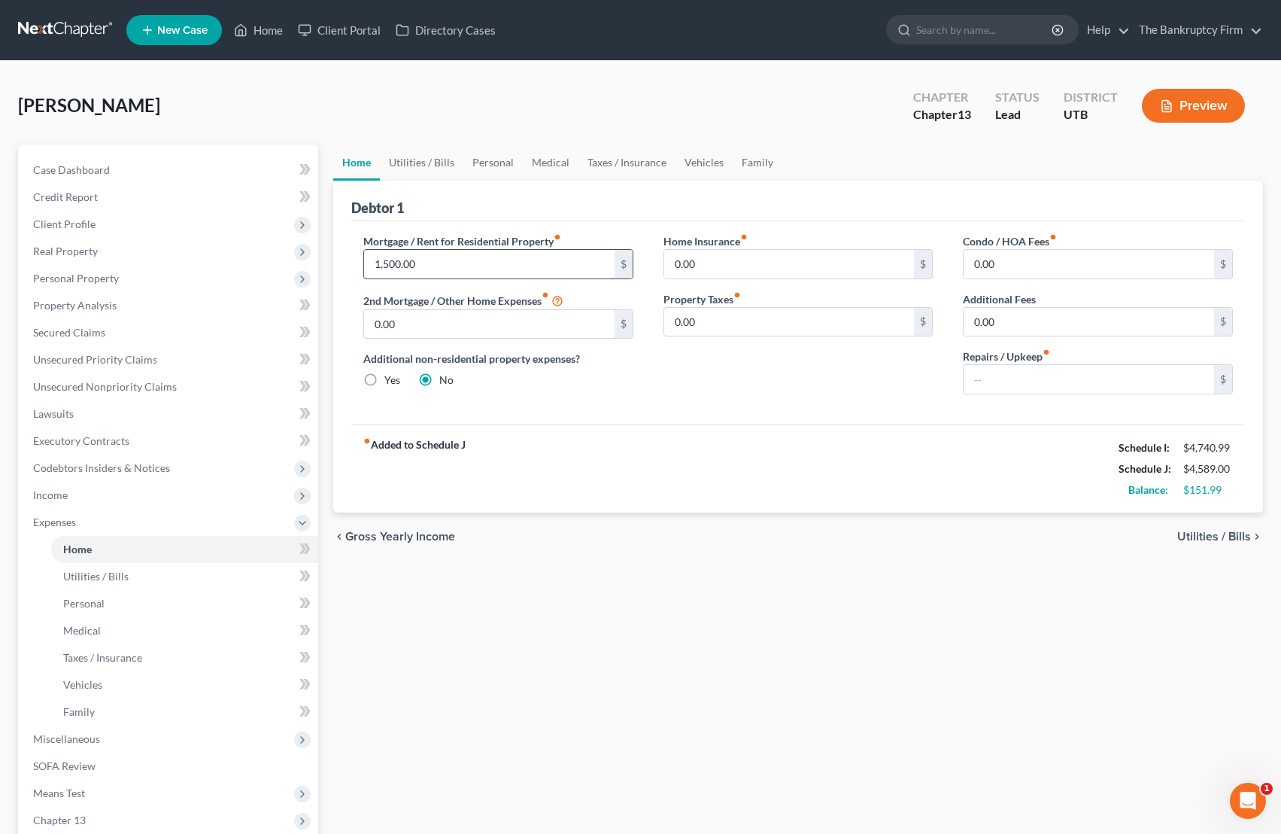
click at [452, 262] on input "1,500.00" at bounding box center [489, 264] width 251 height 29
type input "1,450"
click at [421, 160] on link "Utilities / Bills" at bounding box center [422, 162] width 84 height 36
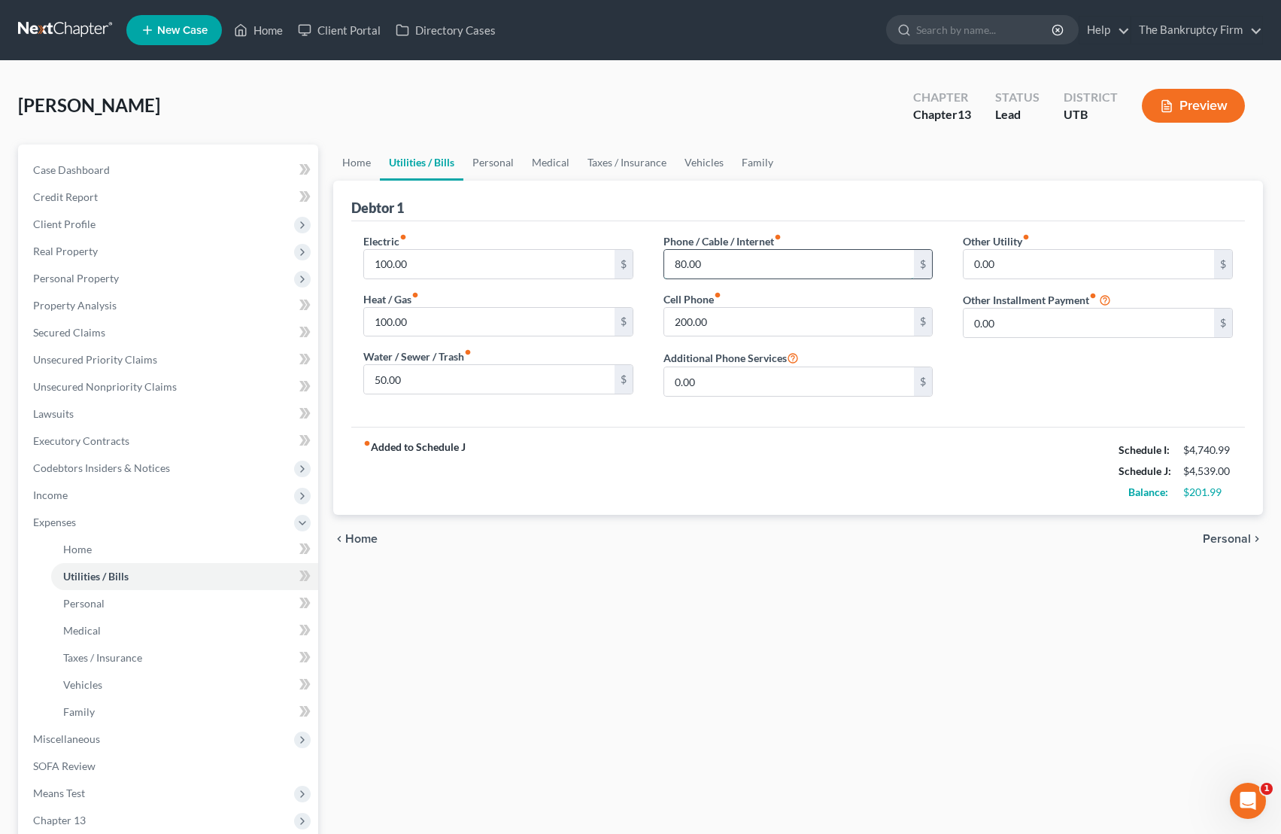
click at [753, 259] on input "80.00" at bounding box center [789, 264] width 251 height 29
click at [723, 263] on input "60" at bounding box center [789, 264] width 251 height 29
type input "66.99"
click at [363, 159] on link "Home" at bounding box center [356, 162] width 47 height 36
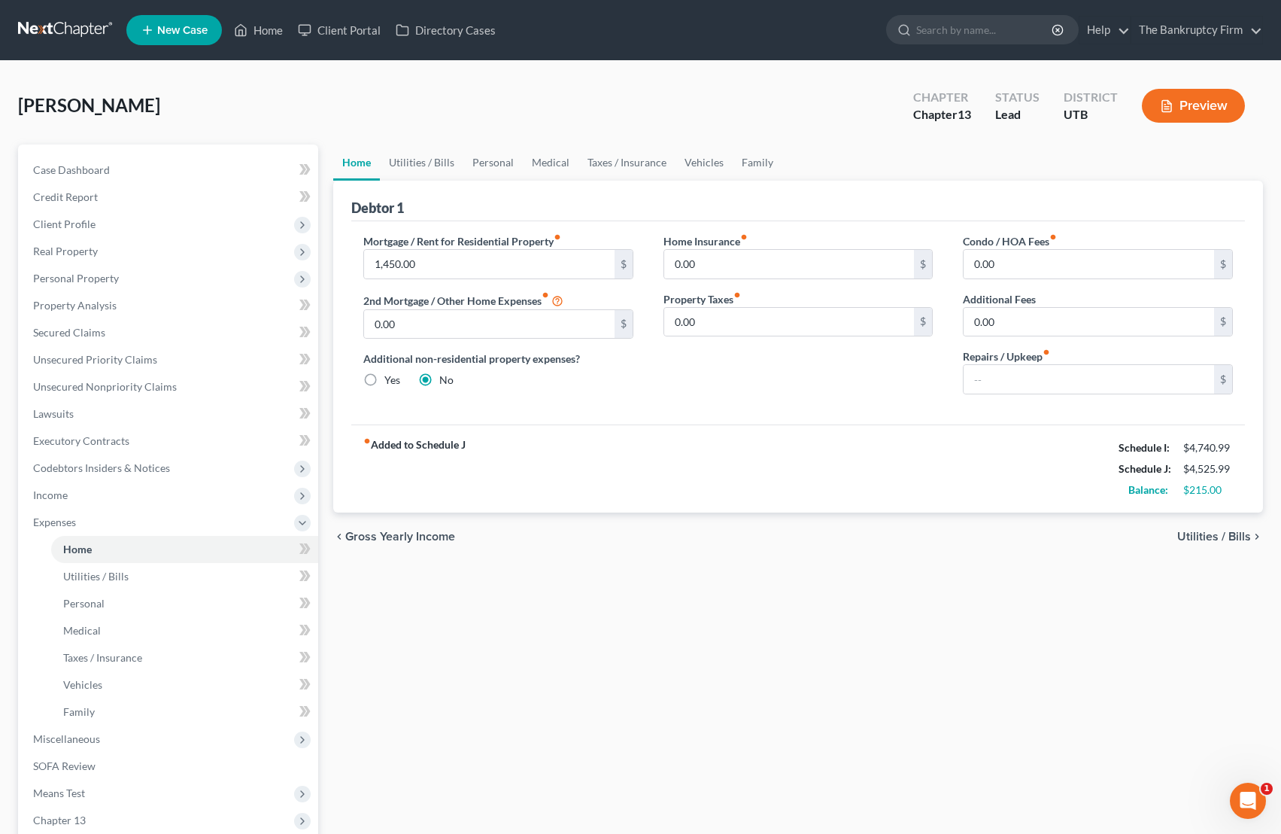
click at [786, 393] on div "Home Insurance fiber_manual_record 0.00 $ Property Taxes fiber_manual_record 0.…" at bounding box center [799, 319] width 300 height 173
click at [1023, 491] on div "$215.00" at bounding box center [1208, 489] width 50 height 15
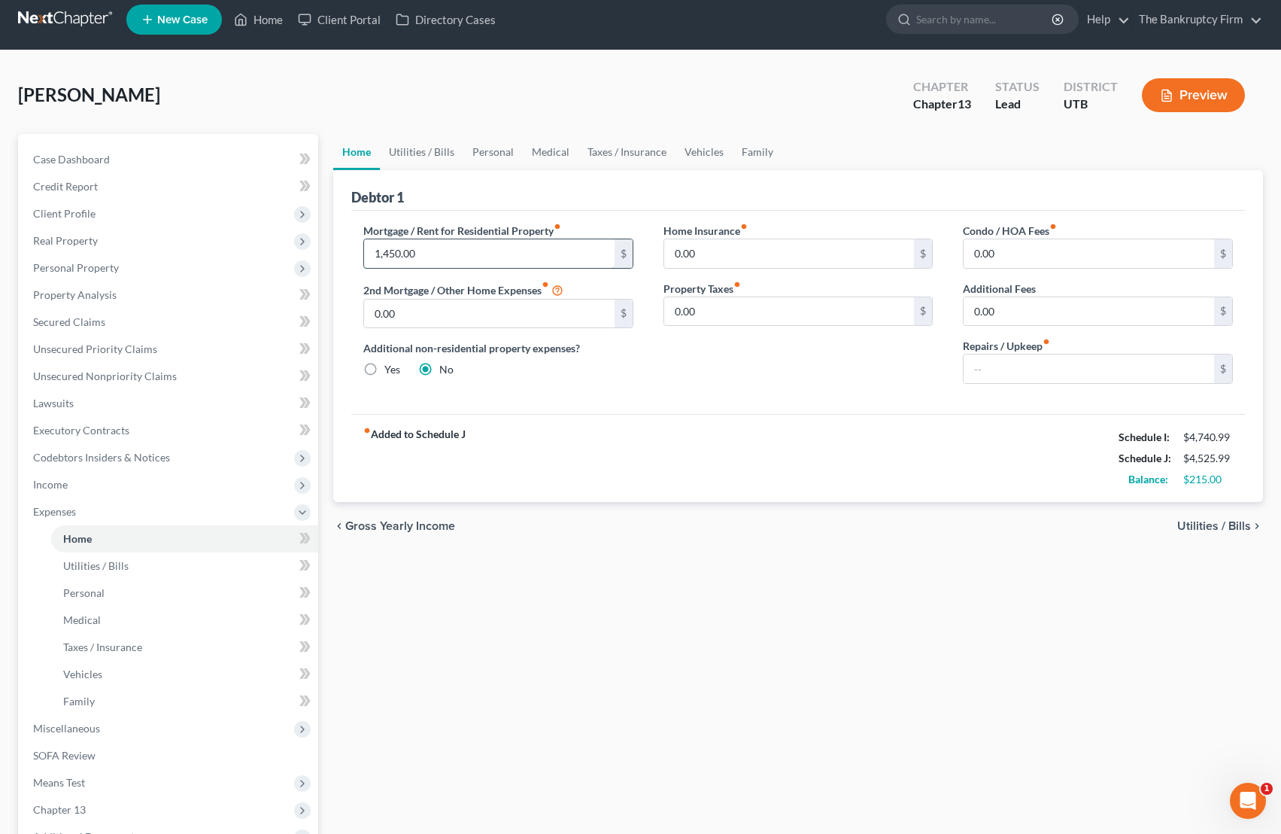
click at [433, 249] on input "1,450.00" at bounding box center [489, 253] width 251 height 29
click at [404, 149] on link "Utilities / Bills" at bounding box center [422, 152] width 84 height 36
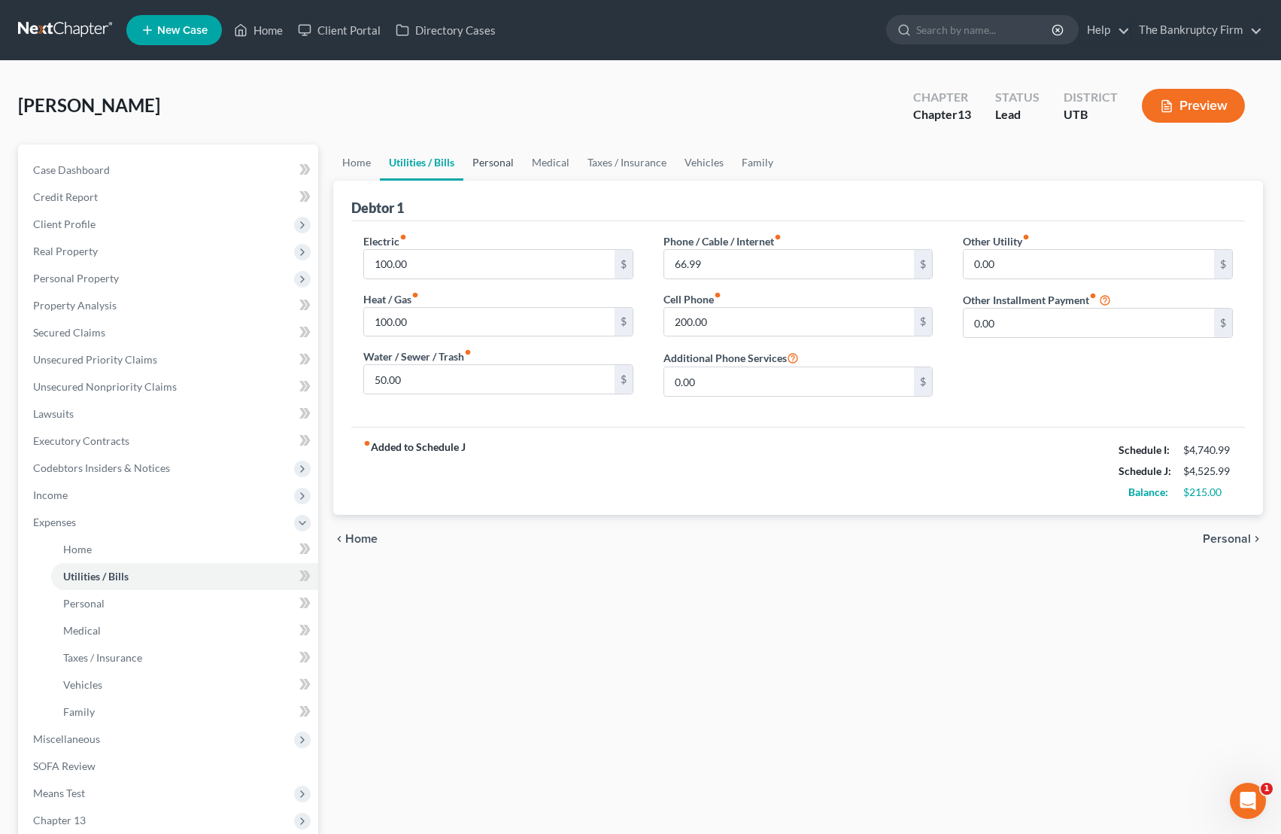
click at [500, 156] on link "Personal" at bounding box center [492, 162] width 59 height 36
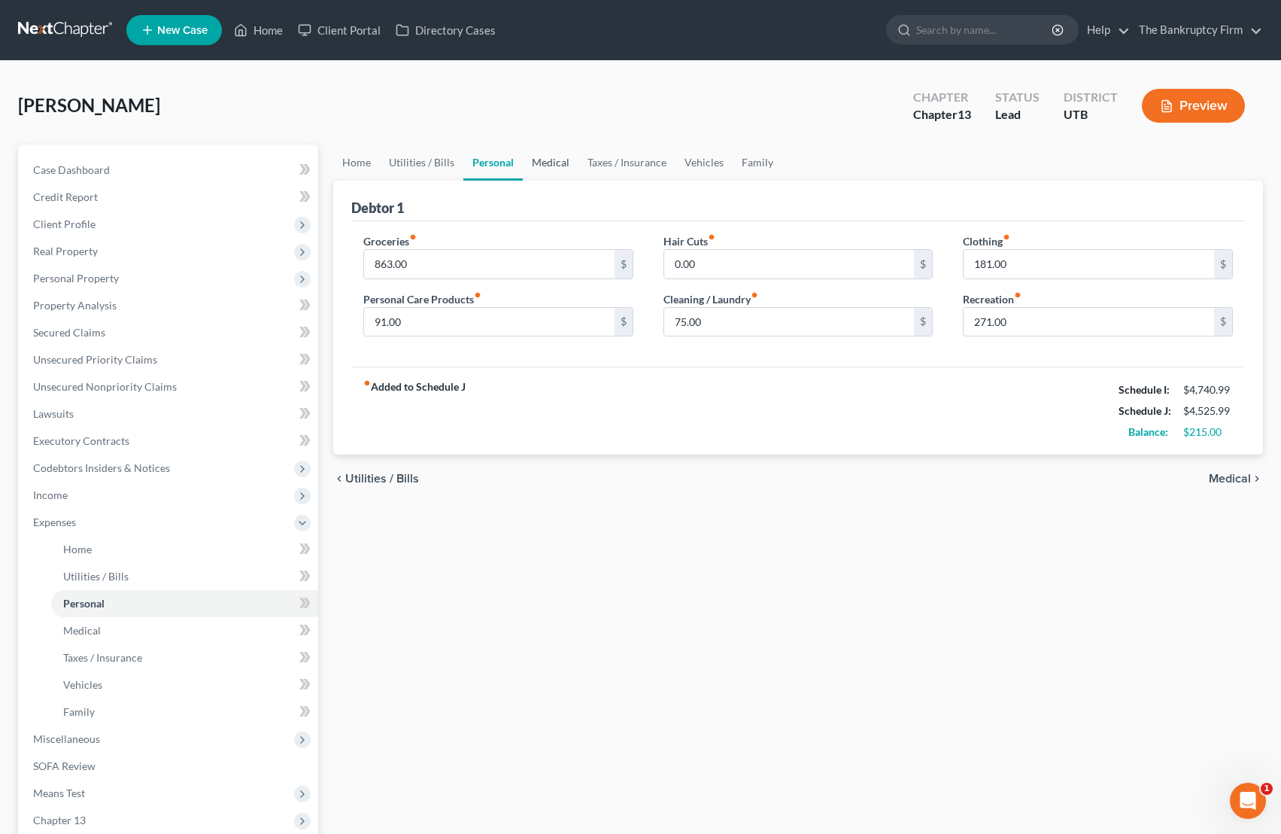
click at [550, 163] on link "Medical" at bounding box center [551, 162] width 56 height 36
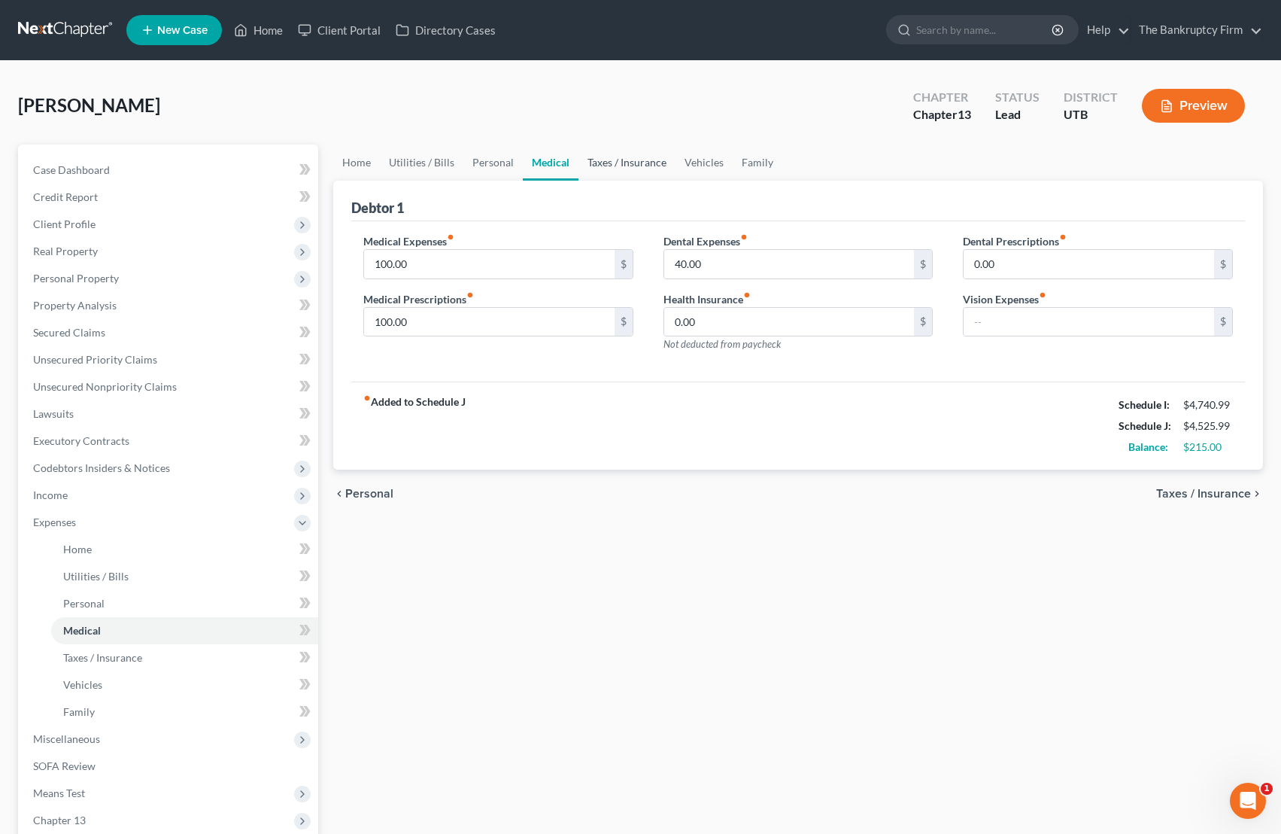
click at [597, 157] on link "Taxes / Insurance" at bounding box center [627, 162] width 97 height 36
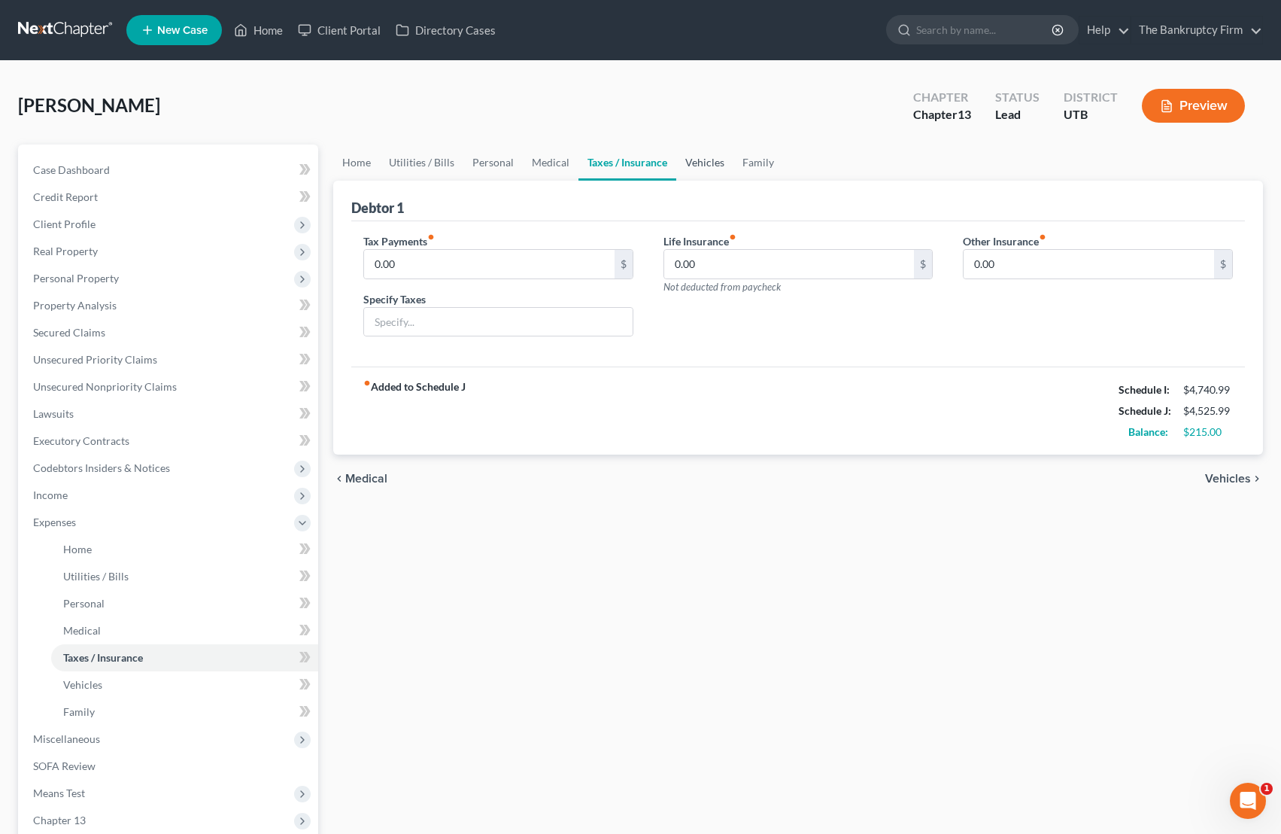
click at [703, 161] on link "Vehicles" at bounding box center [704, 162] width 57 height 36
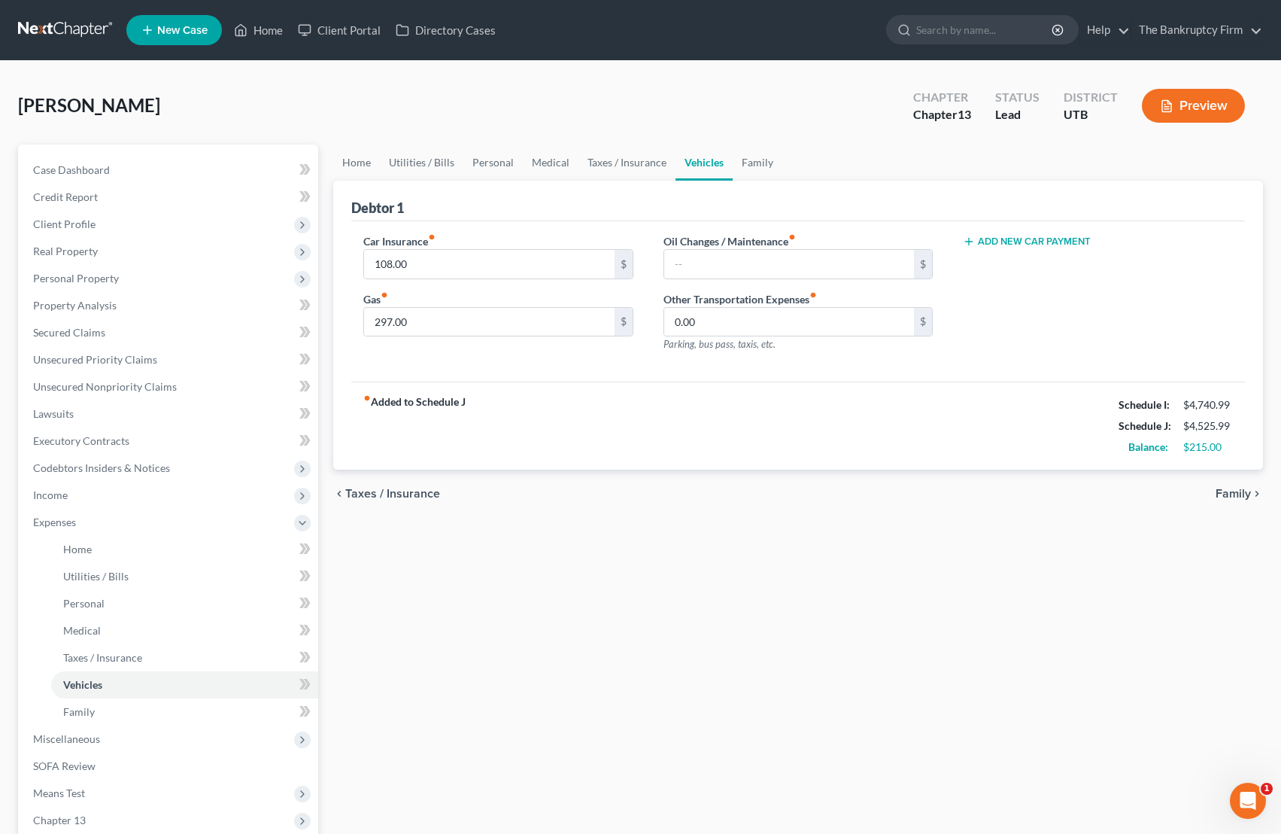
click at [944, 588] on div "Home Utilities / Bills Personal Medical Taxes / Insurance Vehicles Family Debto…" at bounding box center [798, 551] width 945 height 815
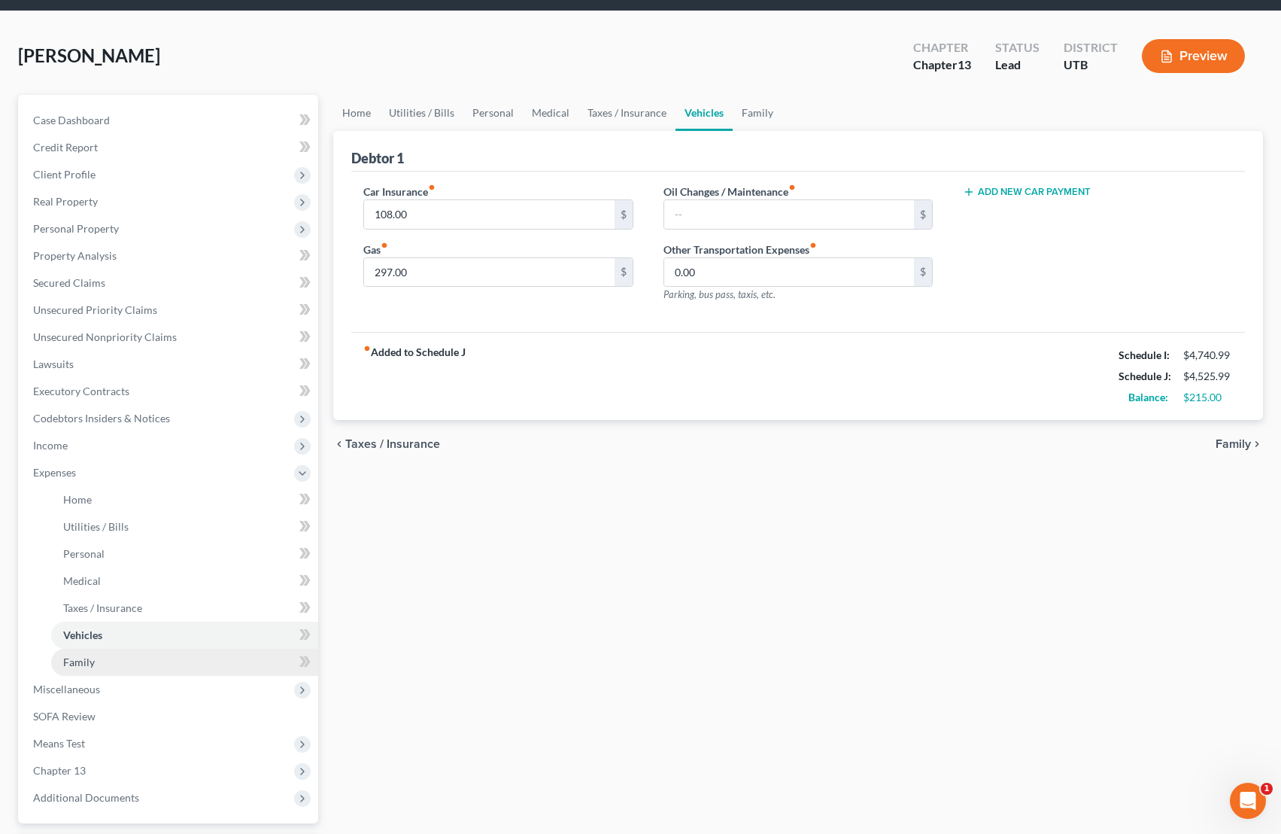
scroll to position [59, 0]
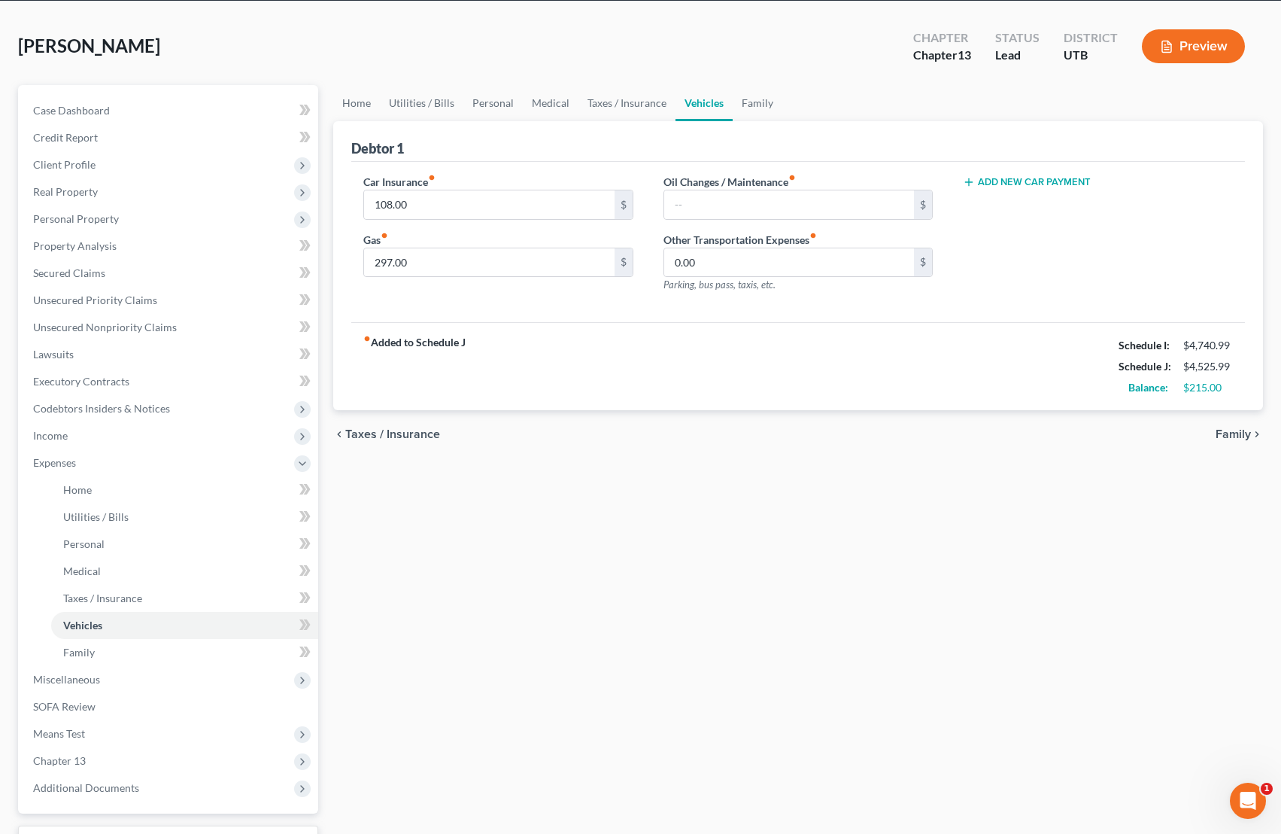
click at [802, 515] on div "Home Utilities / Bills Personal Medical Taxes / Insurance Vehicles Family Debto…" at bounding box center [798, 492] width 945 height 815
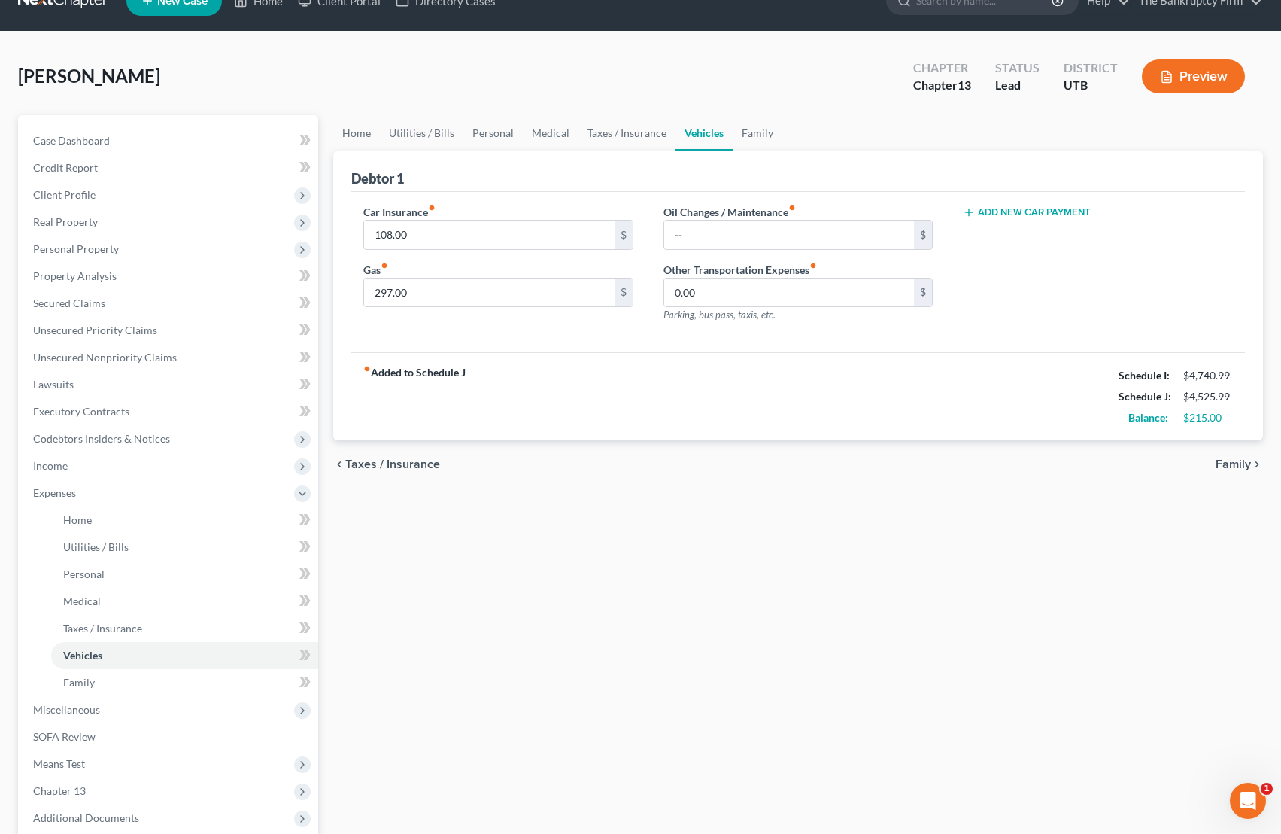
scroll to position [0, 0]
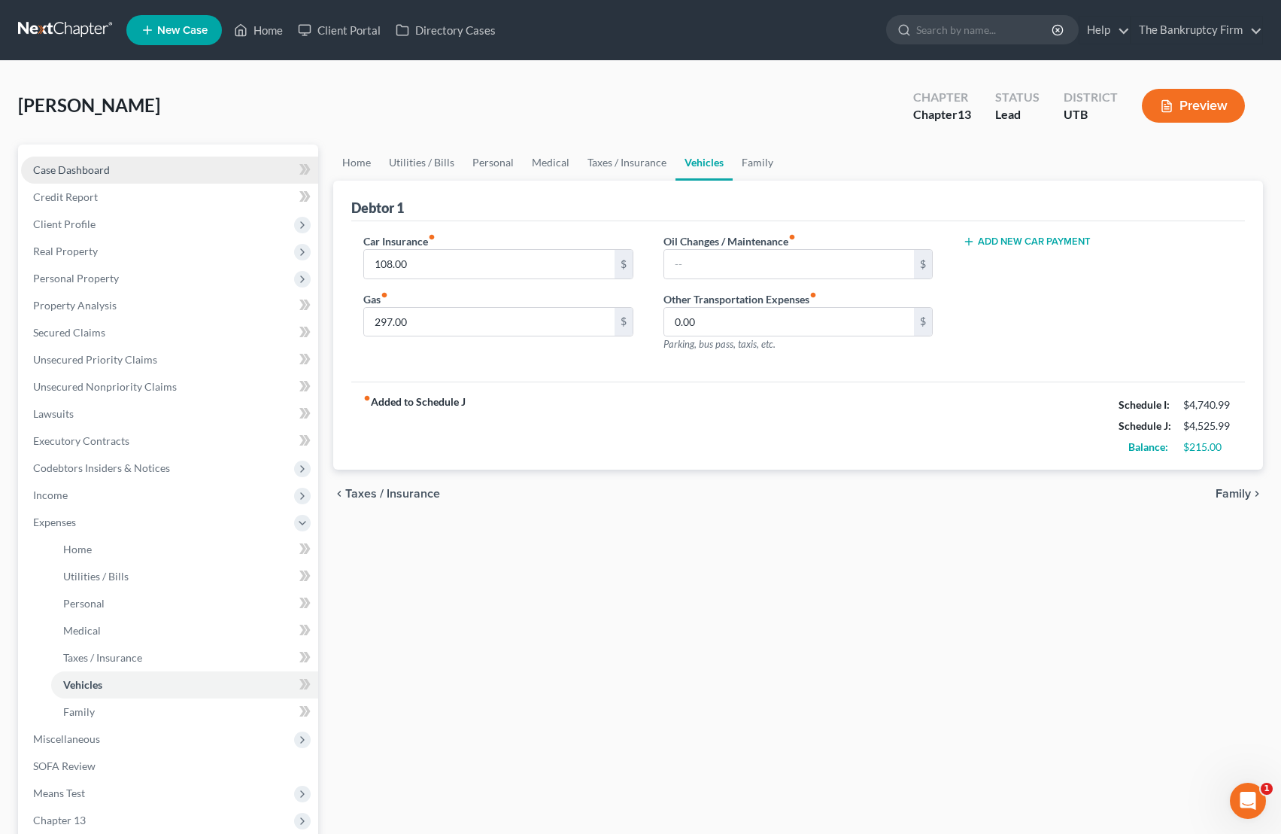
click at [96, 170] on span "Case Dashboard" at bounding box center [71, 169] width 77 height 13
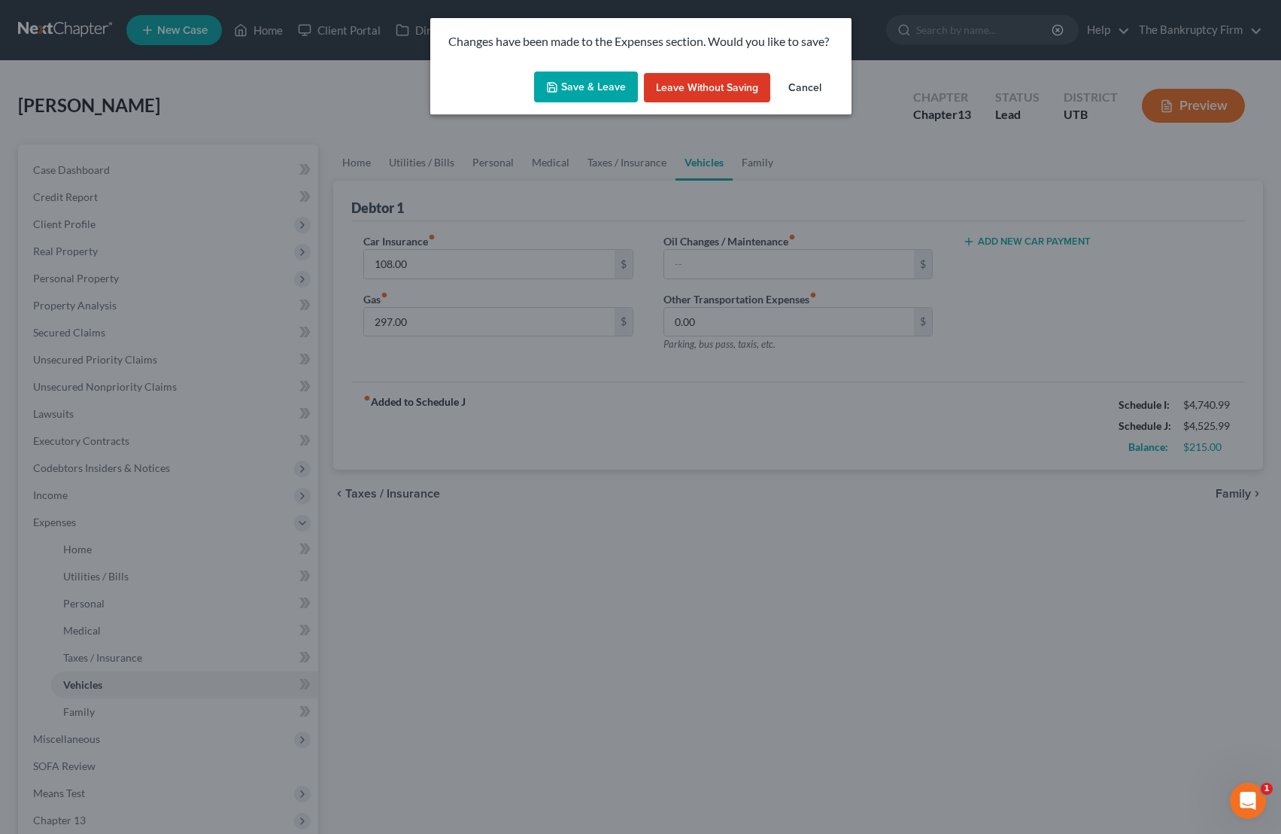
click at [583, 84] on button "Save & Leave" at bounding box center [586, 87] width 104 height 32
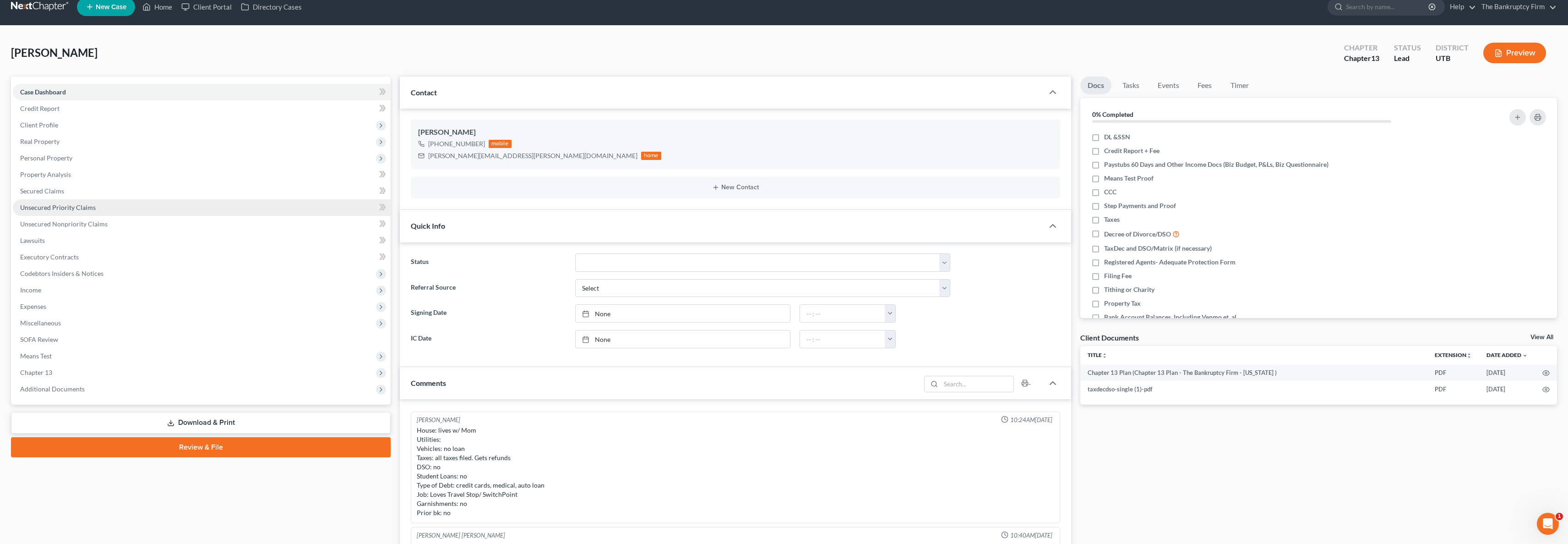
scroll to position [13, 0]
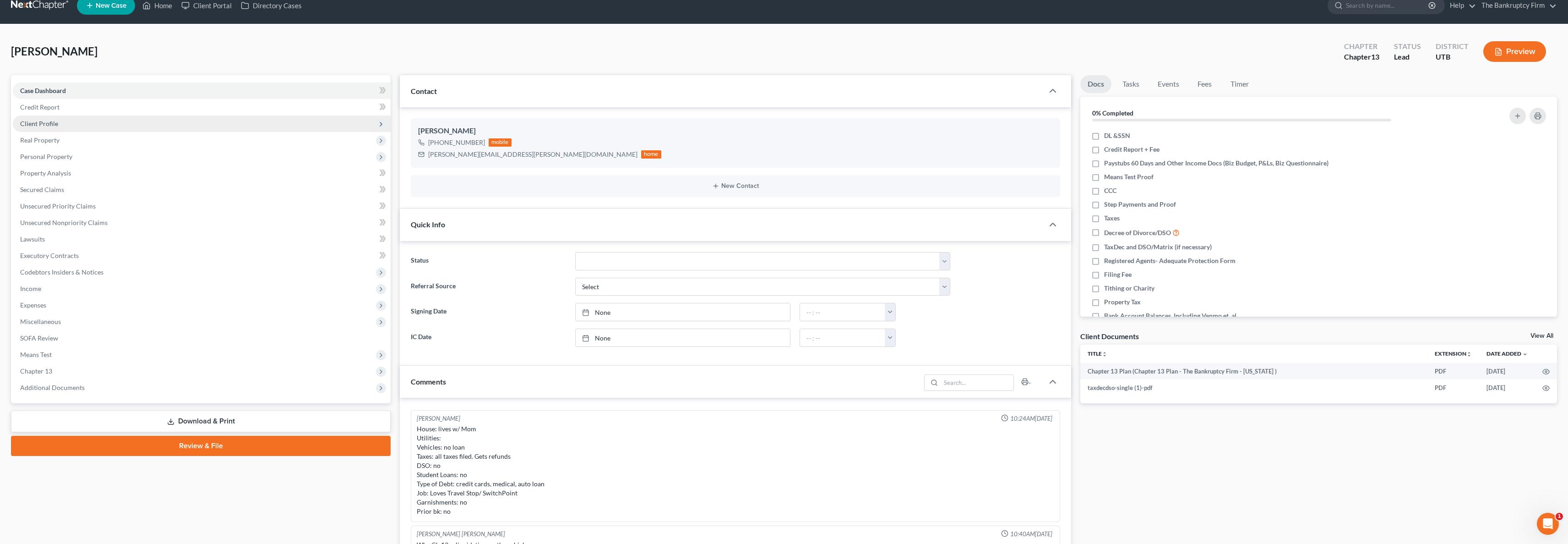
click at [71, 119] on span "Client Profile" at bounding box center [201, 124] width 378 height 16
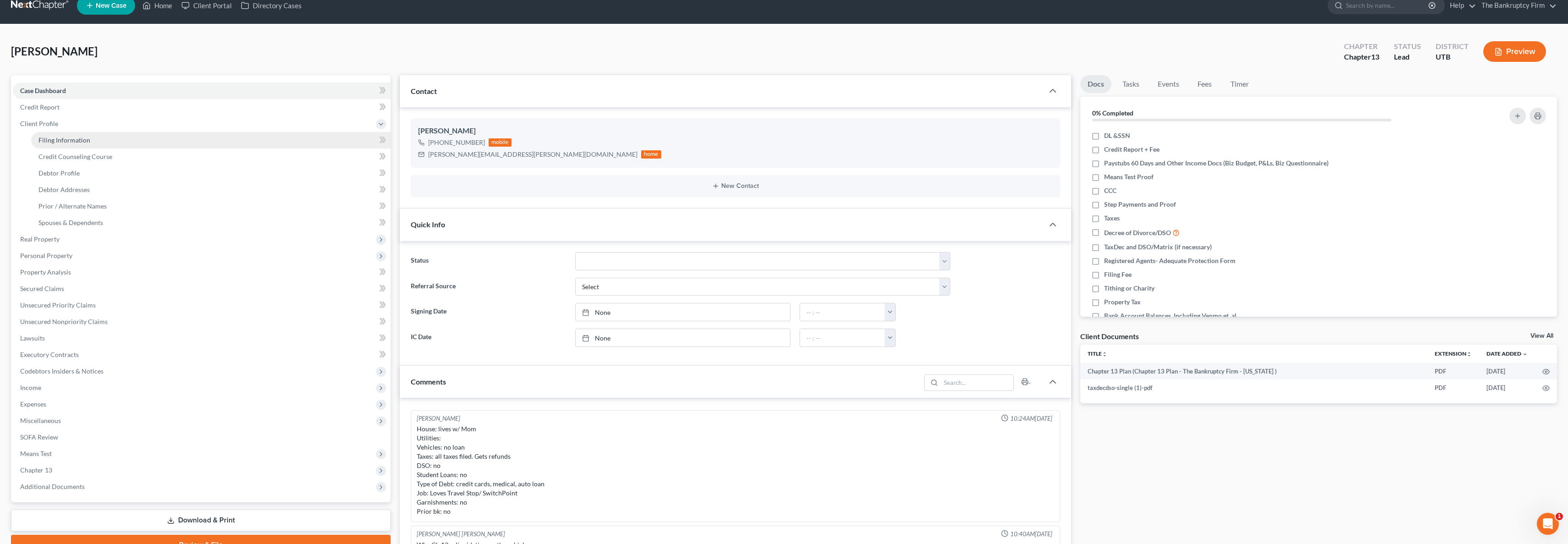
click at [193, 142] on link "Filing Information" at bounding box center [211, 140] width 360 height 16
select select "1"
select select "0"
select select "3"
select select "81"
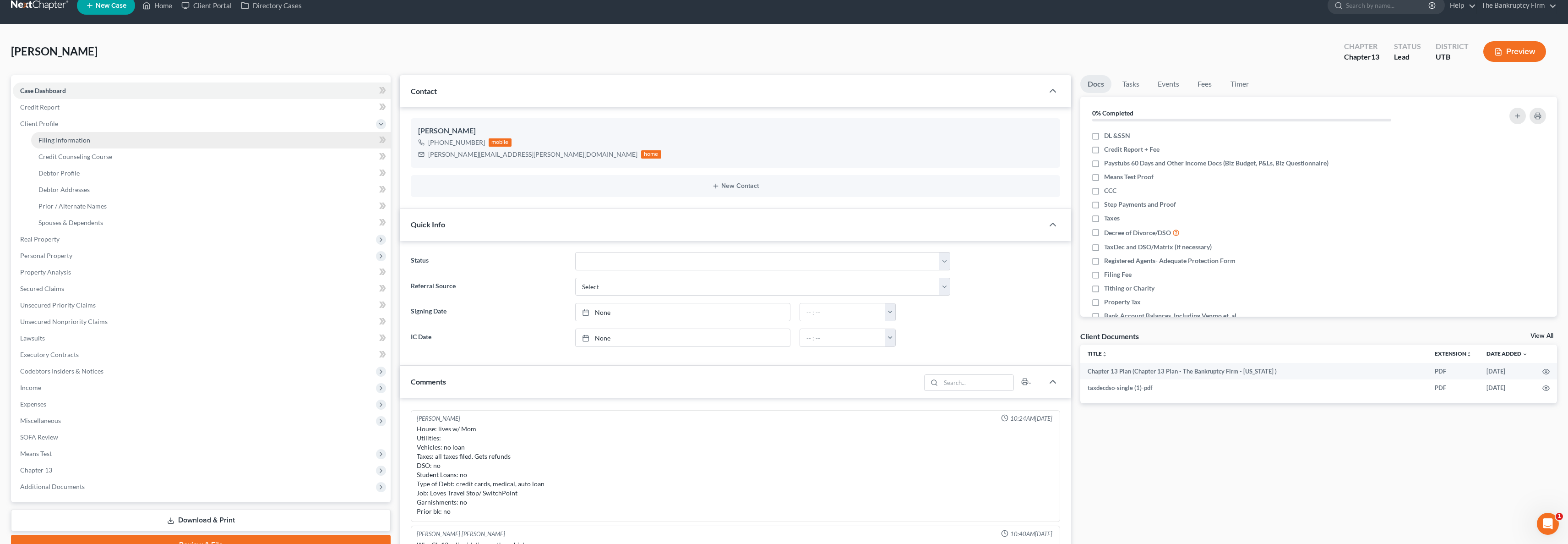
select select "0"
select select "46"
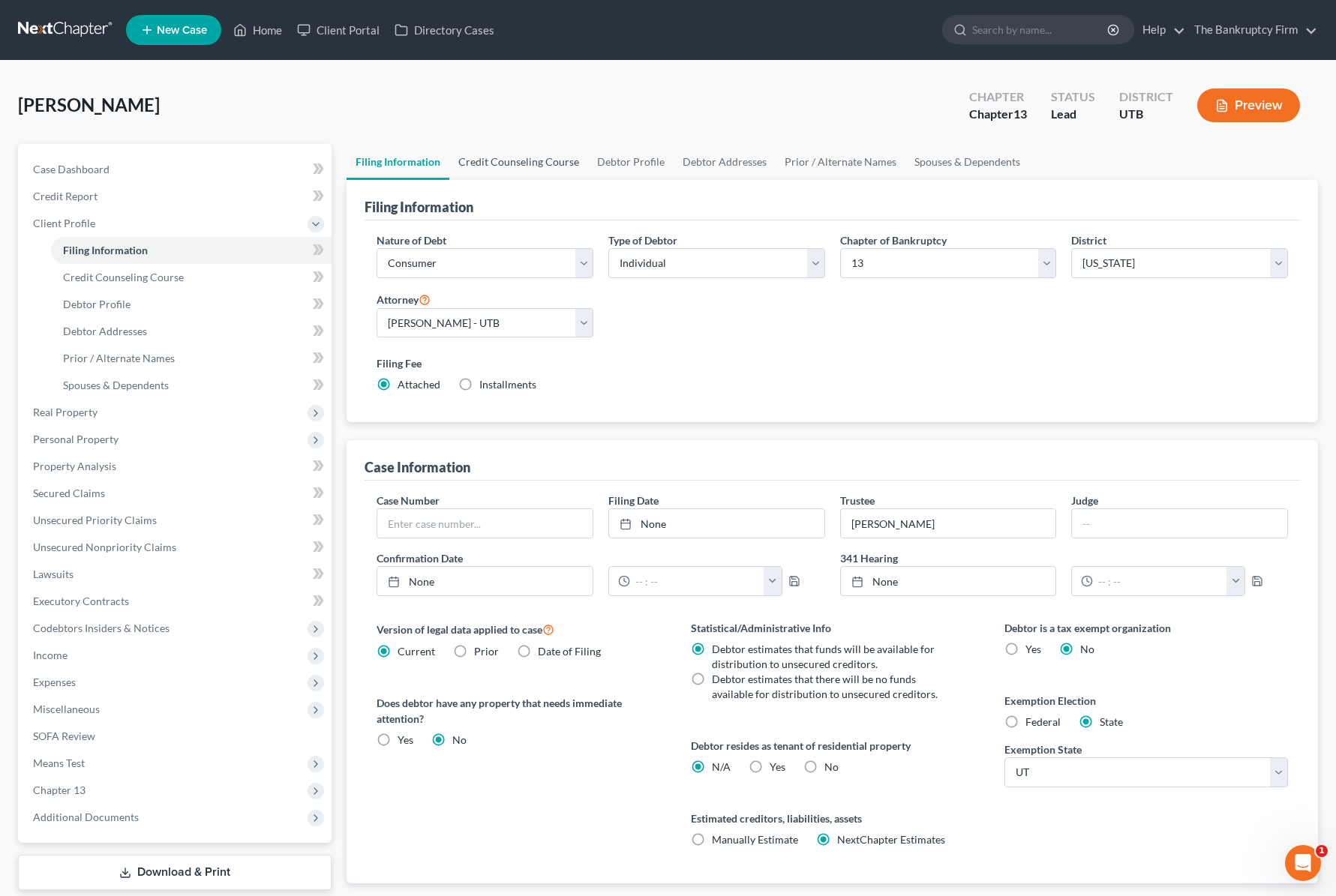
click at [510, 163] on link "Credit Counseling Course" at bounding box center [518, 161] width 139 height 36
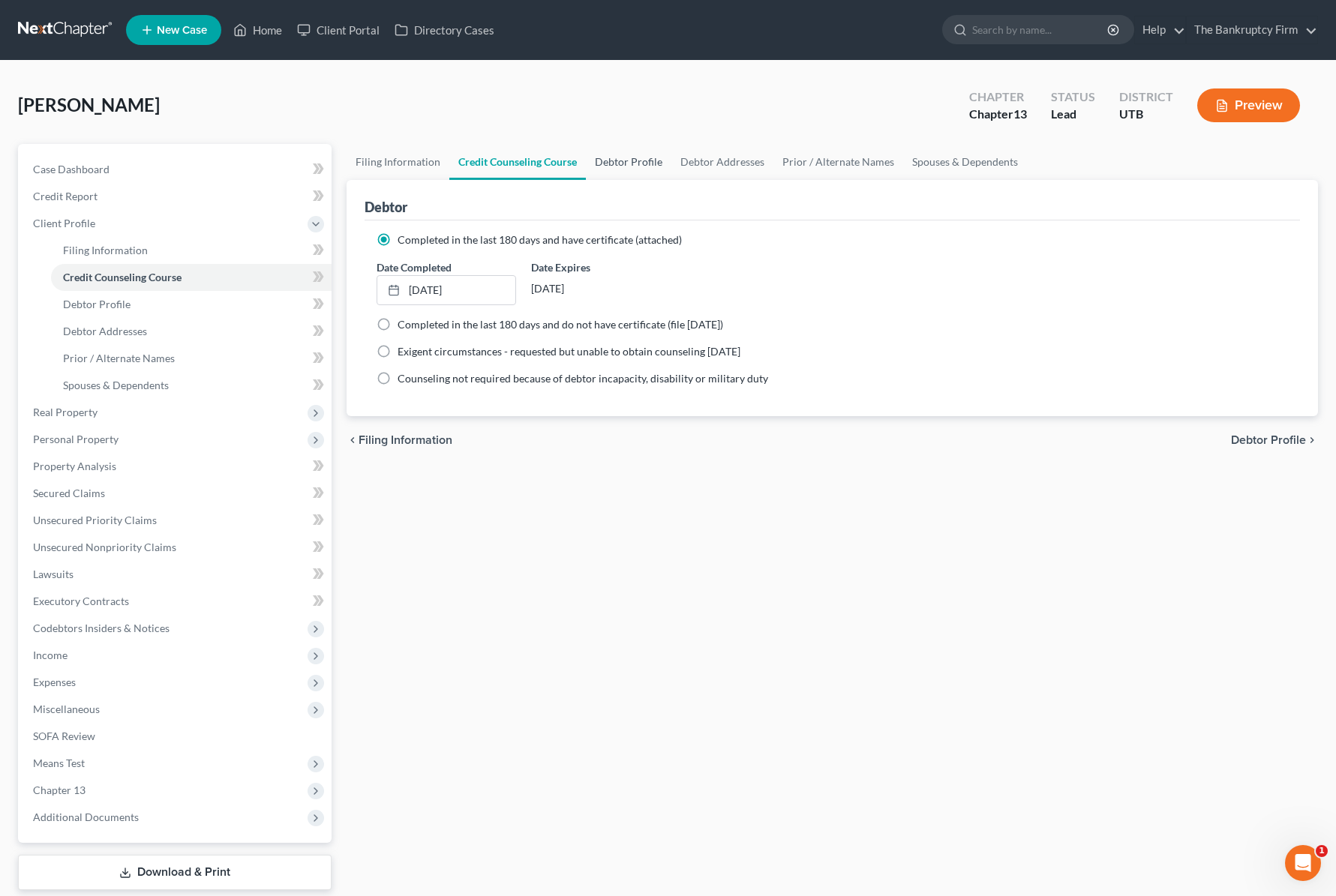
click at [637, 160] on link "Debtor Profile" at bounding box center [629, 161] width 86 height 36
select select "0"
select select "1"
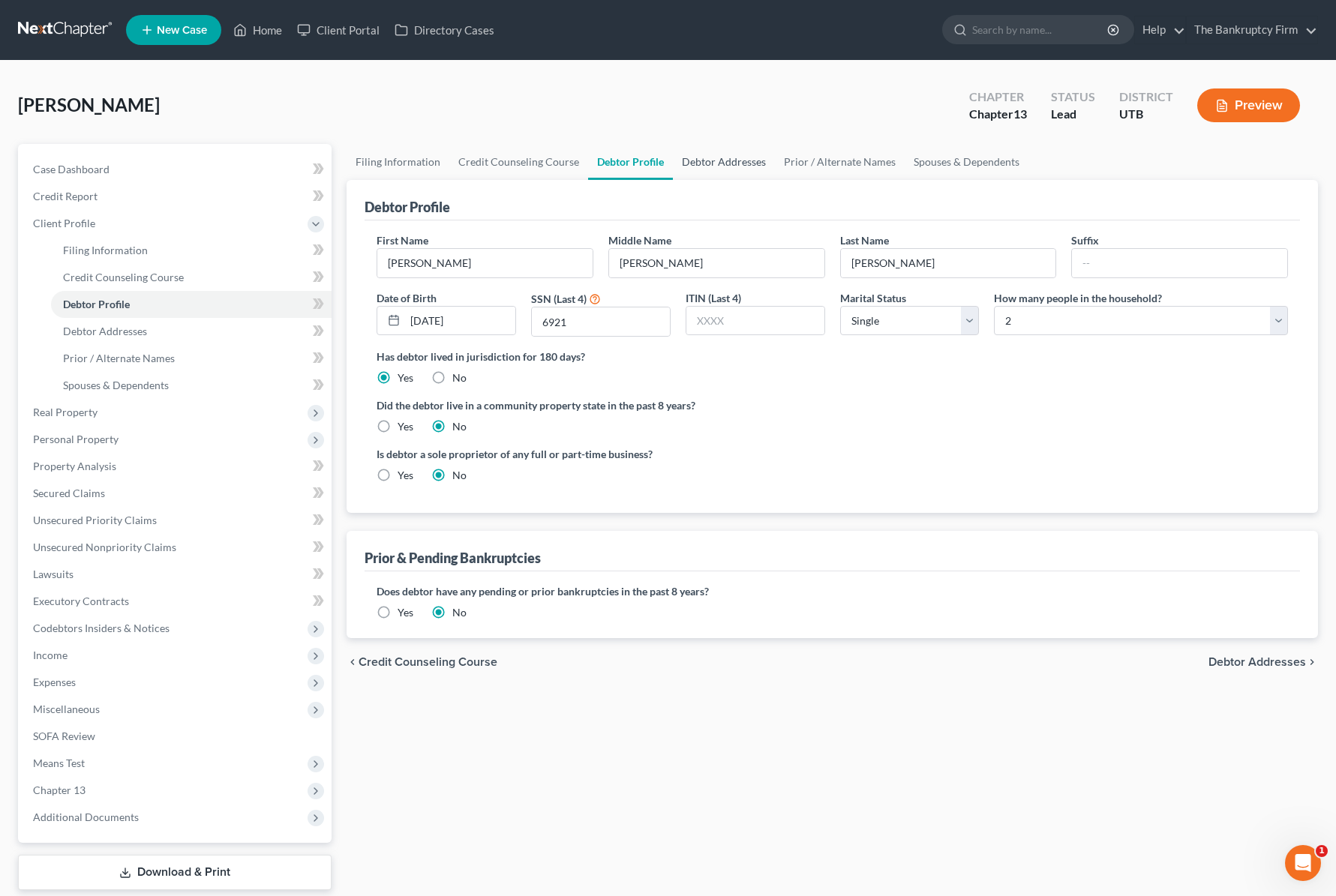
click at [704, 162] on link "Debtor Addresses" at bounding box center [724, 161] width 102 height 36
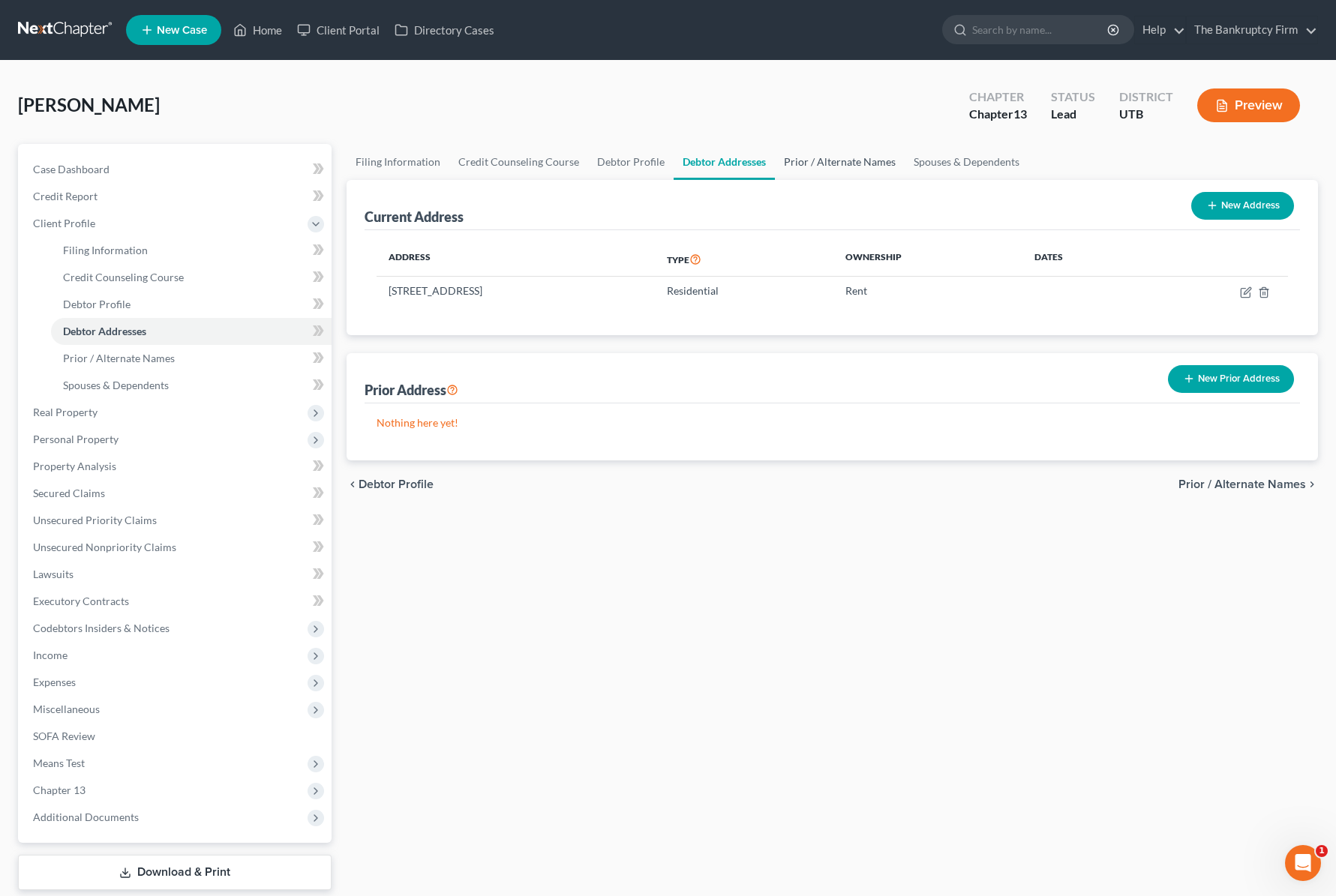
click at [860, 161] on link "Prior / Alternate Names" at bounding box center [839, 161] width 130 height 36
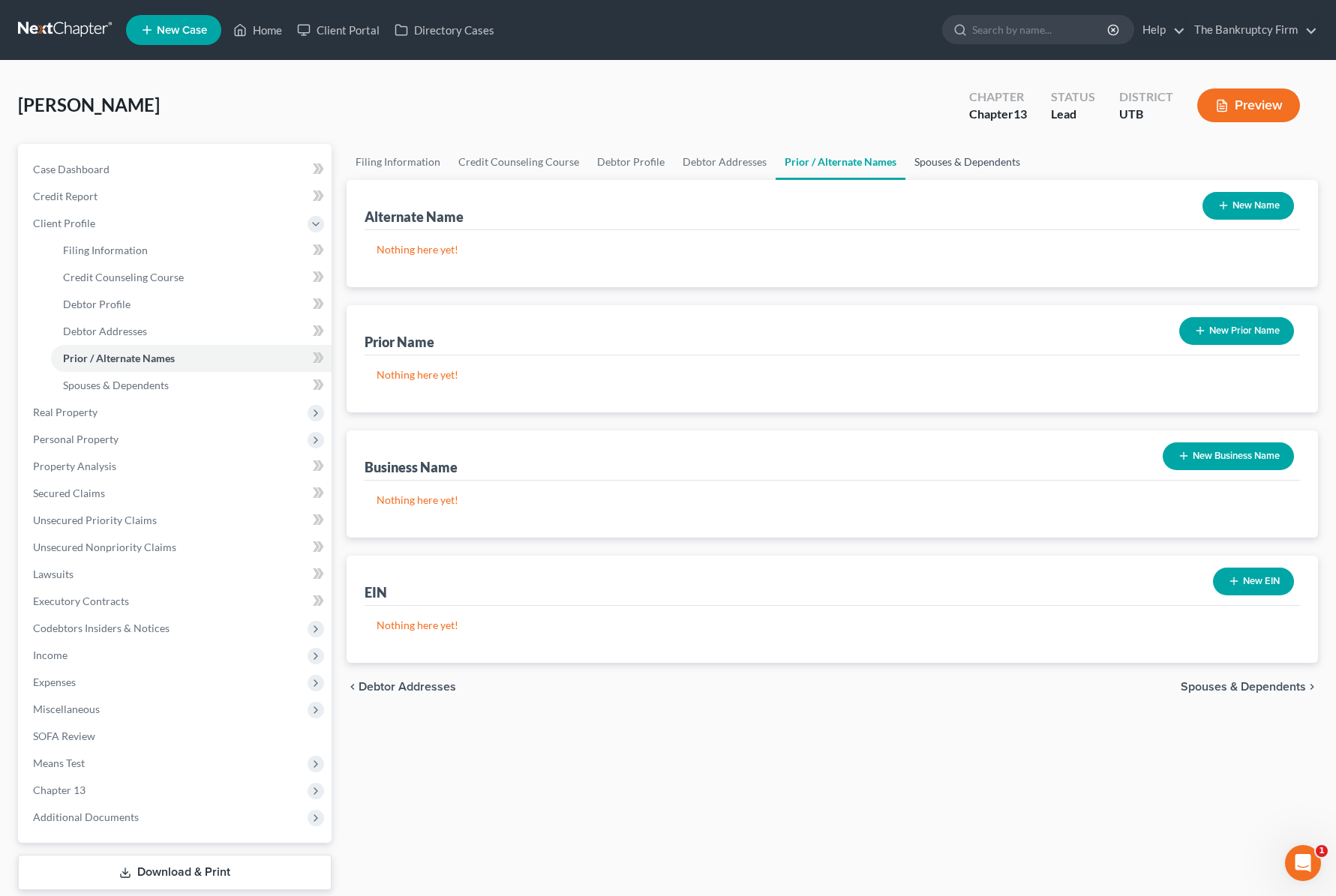
click at [942, 160] on link "Spouses & Dependents" at bounding box center [967, 161] width 124 height 36
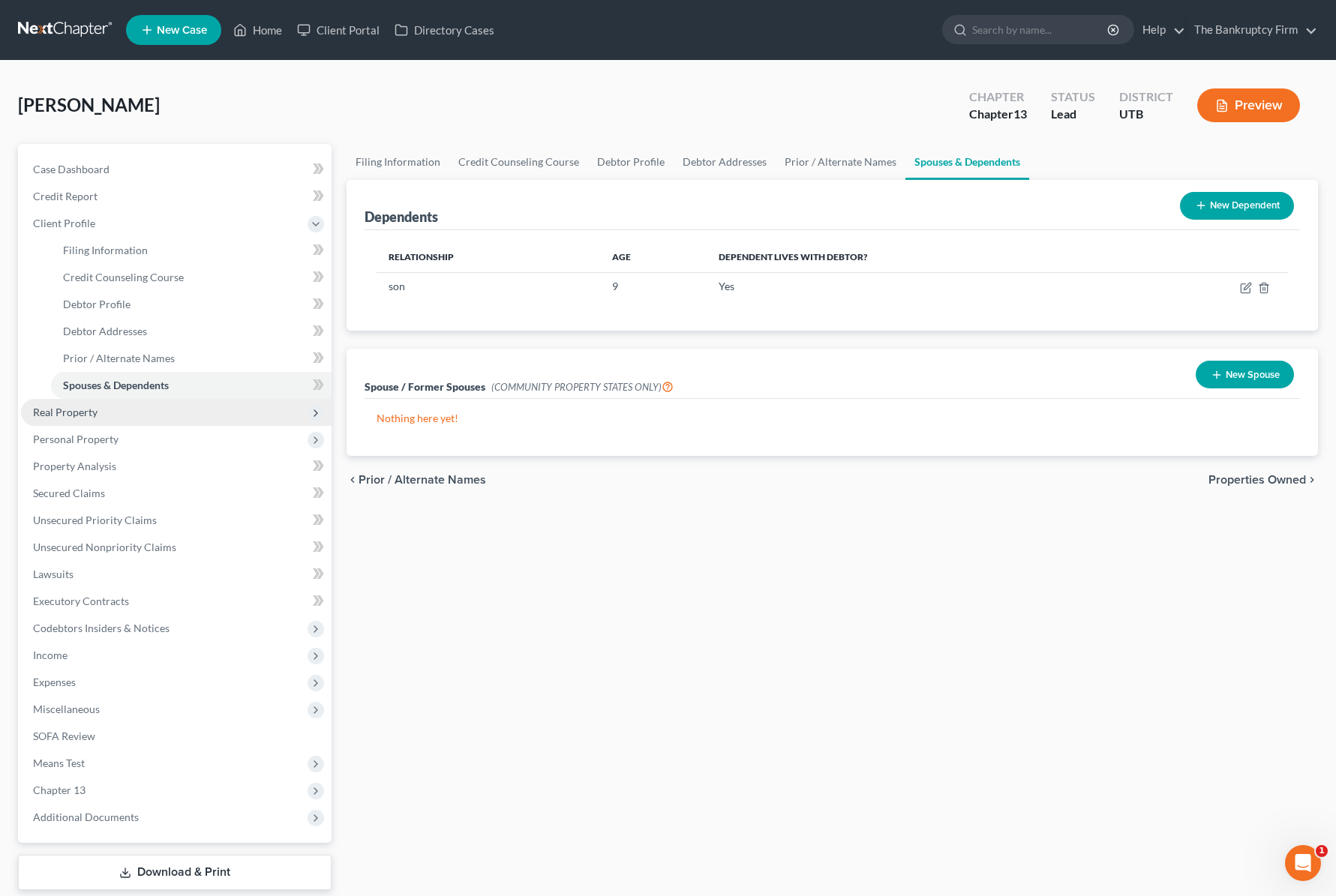
click at [146, 407] on span "Real Property" at bounding box center [175, 412] width 310 height 27
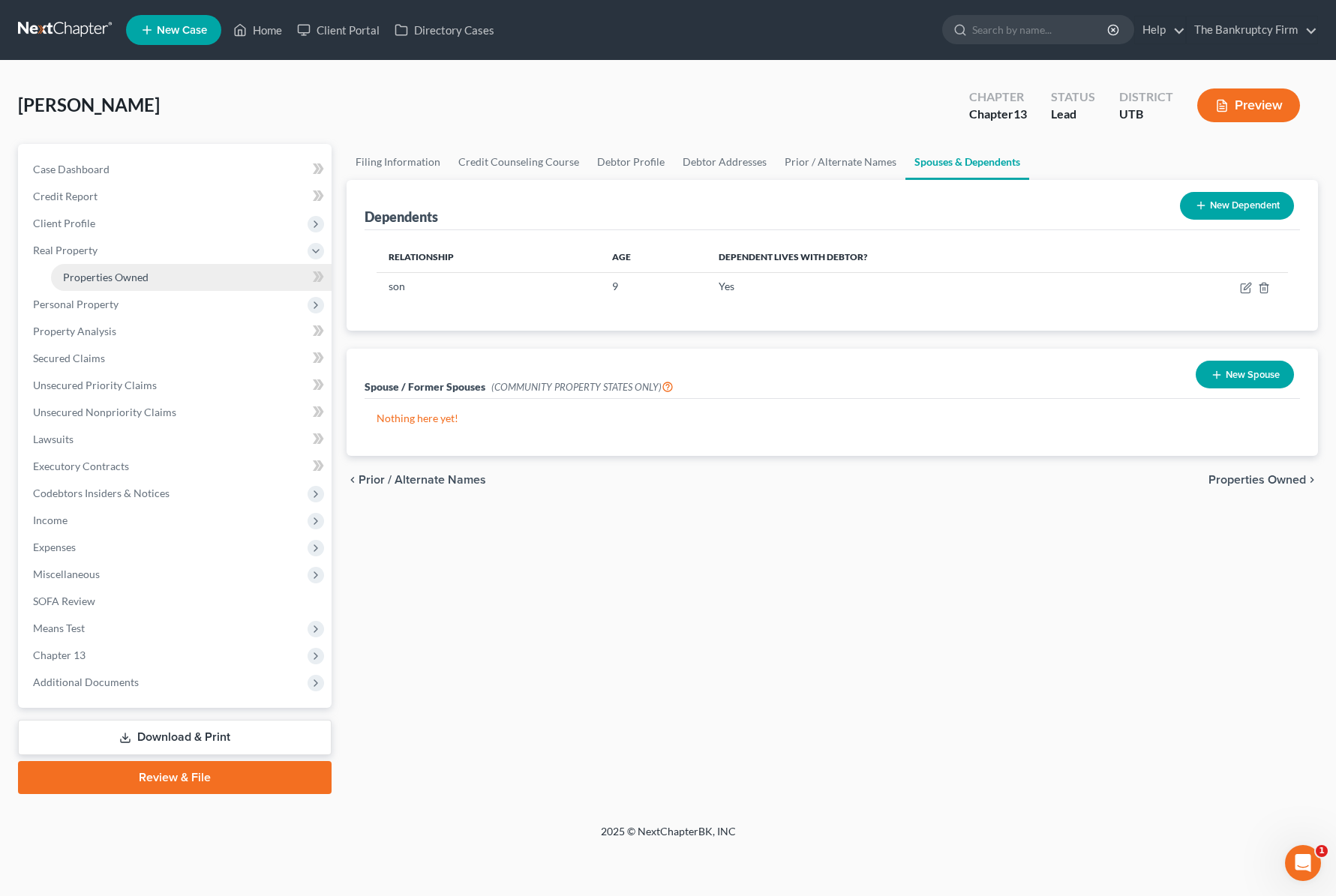
click at [138, 271] on span "Properties Owned" at bounding box center [106, 277] width 86 height 13
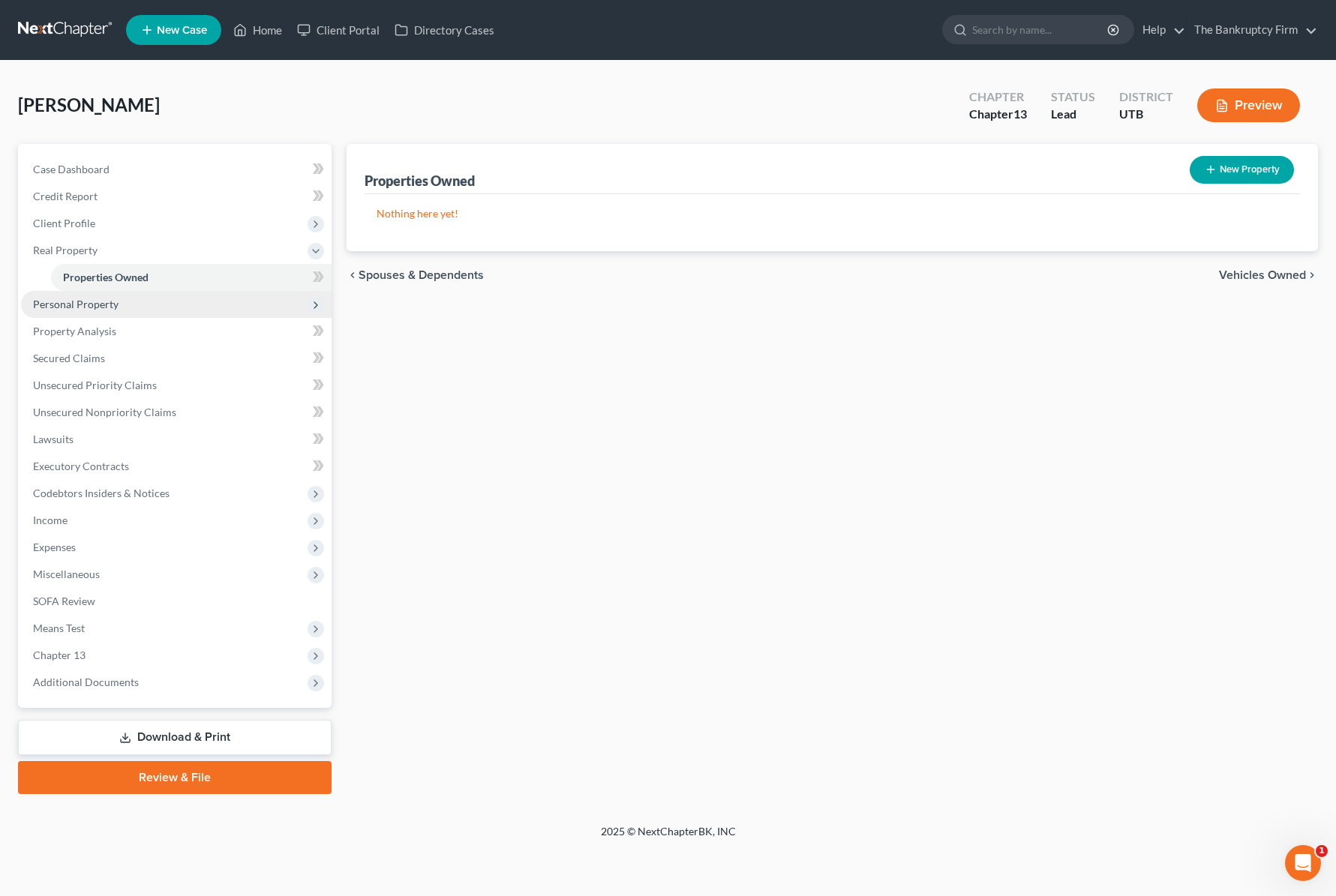
click at [146, 310] on span "Personal Property" at bounding box center [175, 304] width 310 height 27
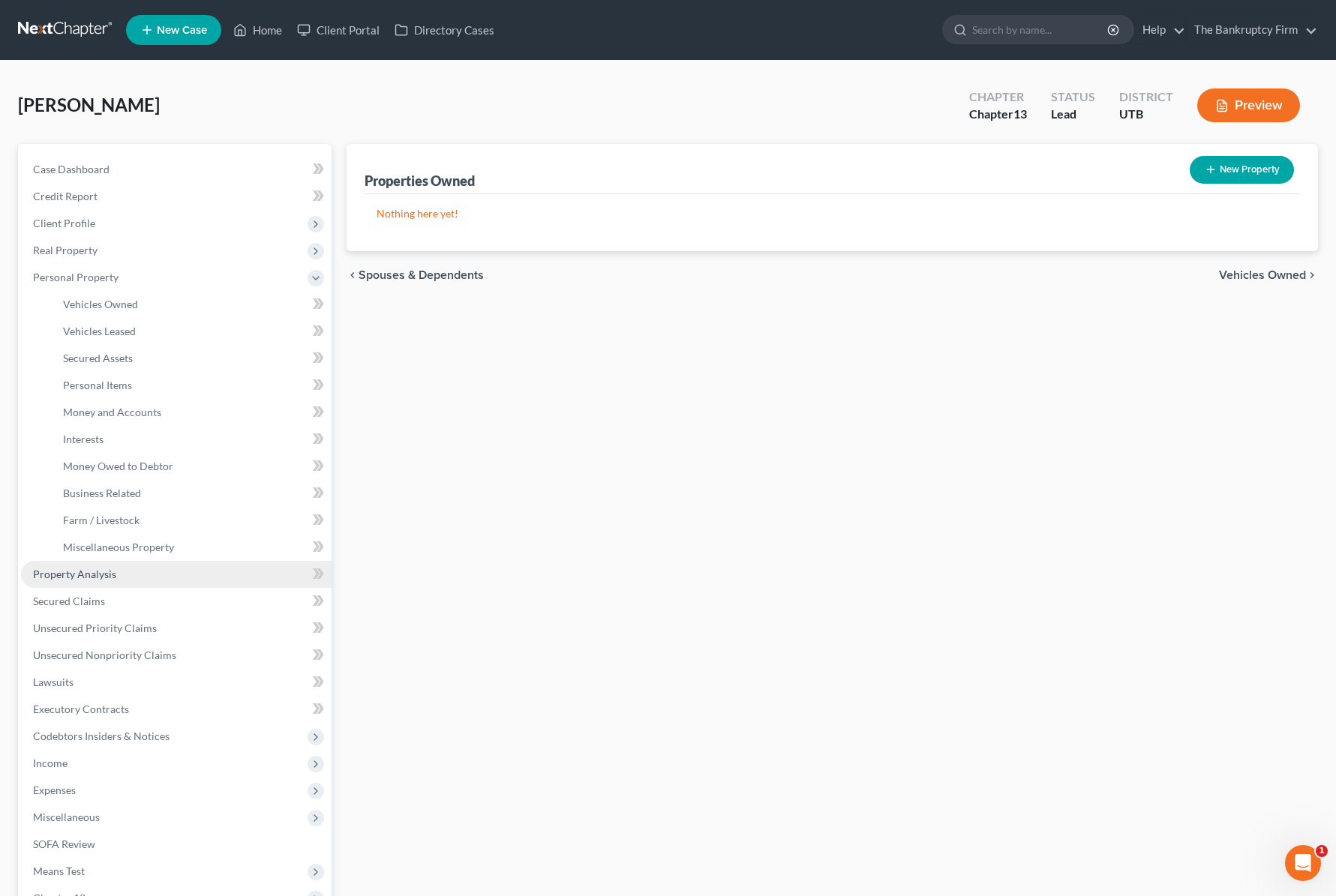
click at [92, 583] on link "Property Analysis" at bounding box center [175, 574] width 310 height 27
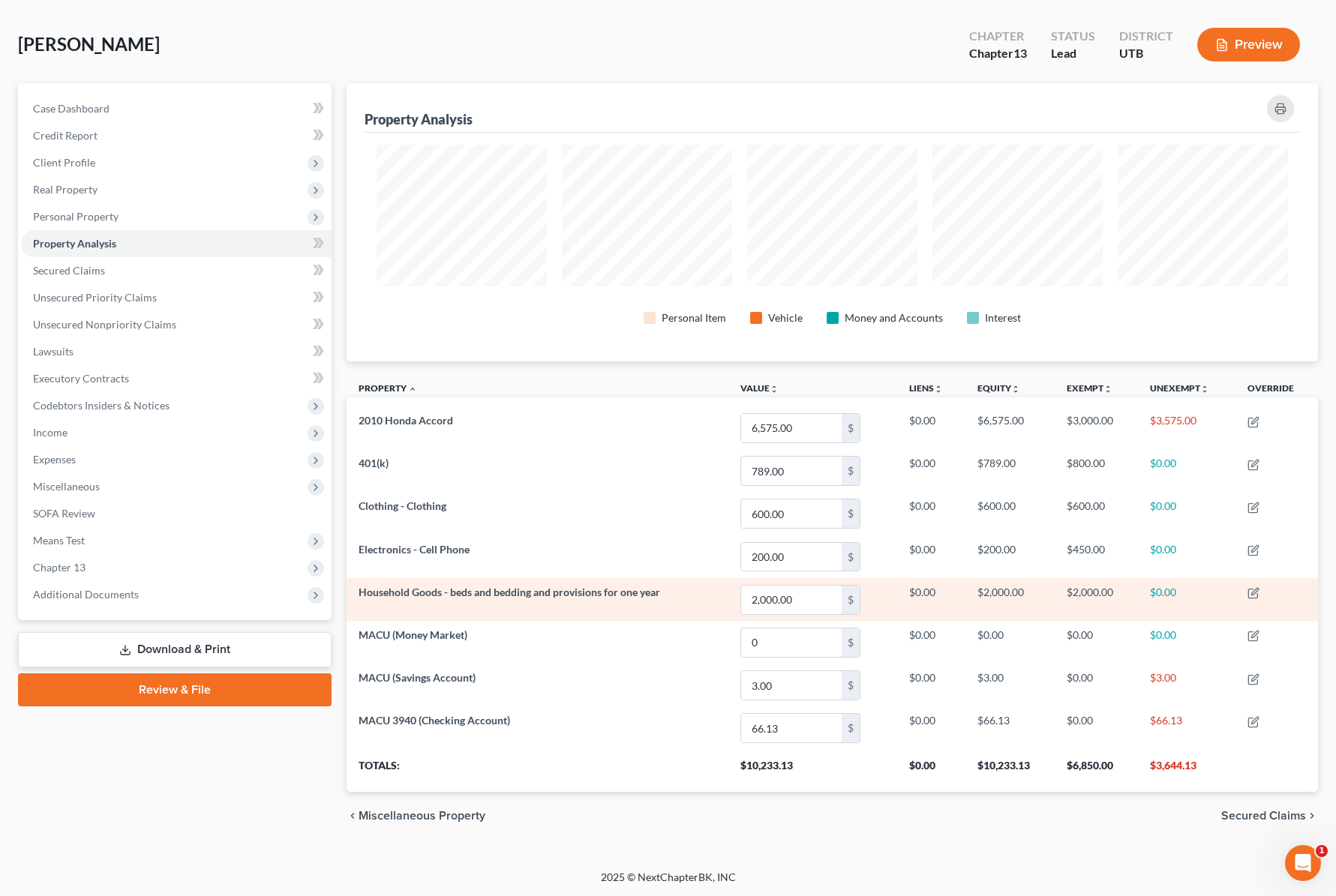
scroll to position [62, 0]
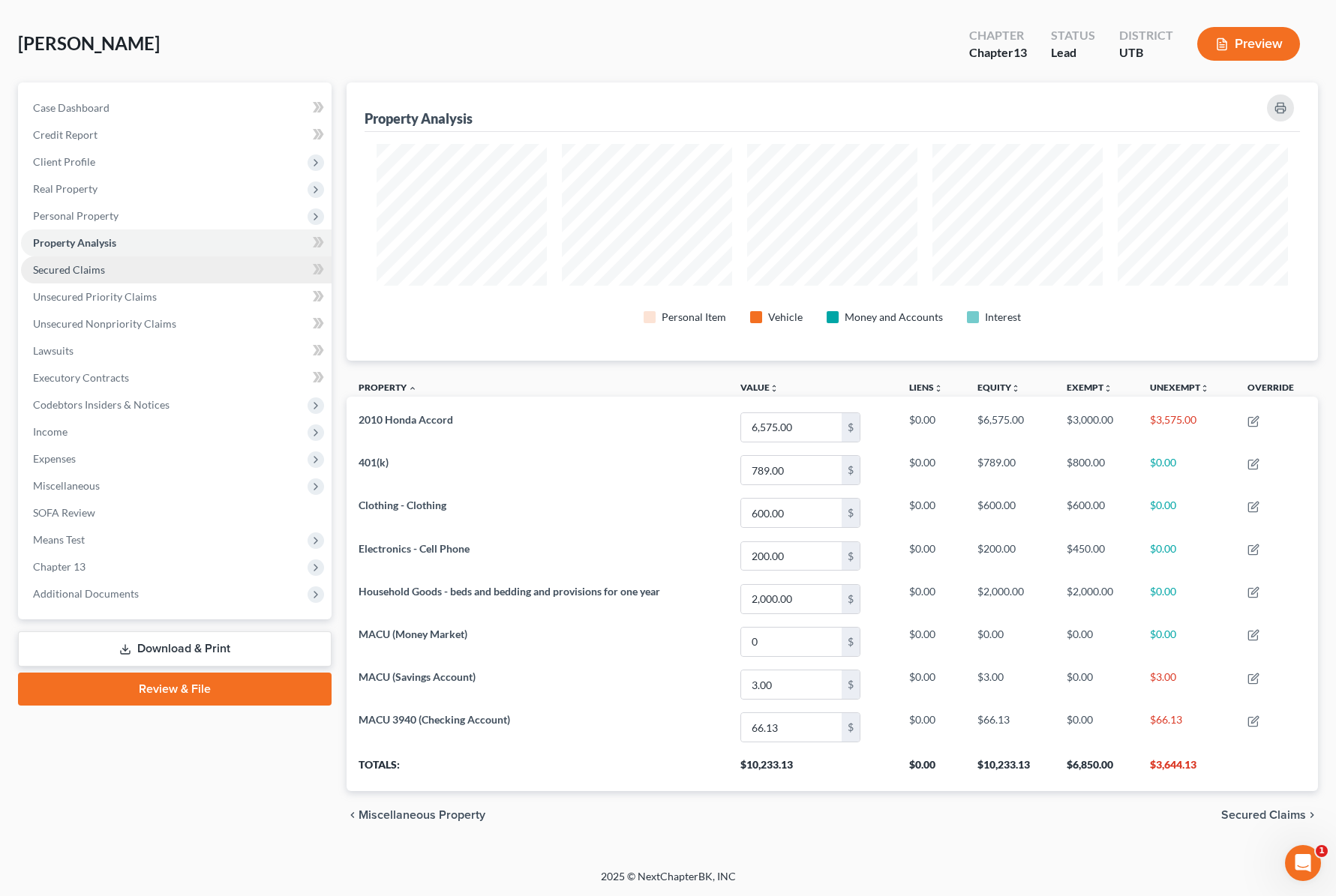
click at [77, 268] on span "Secured Claims" at bounding box center [69, 269] width 72 height 13
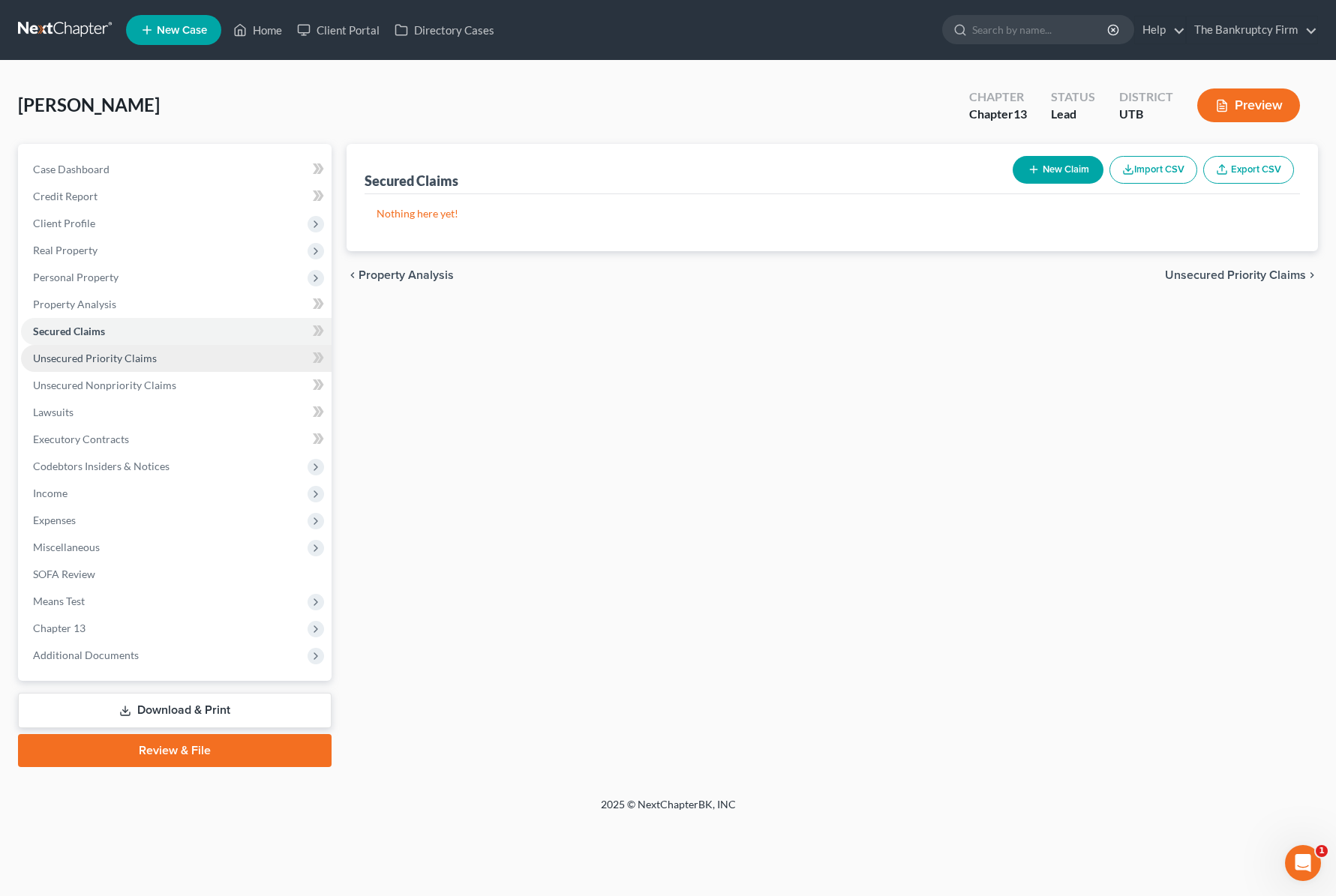
click at [114, 355] on span "Unsecured Priority Claims" at bounding box center [95, 358] width 124 height 13
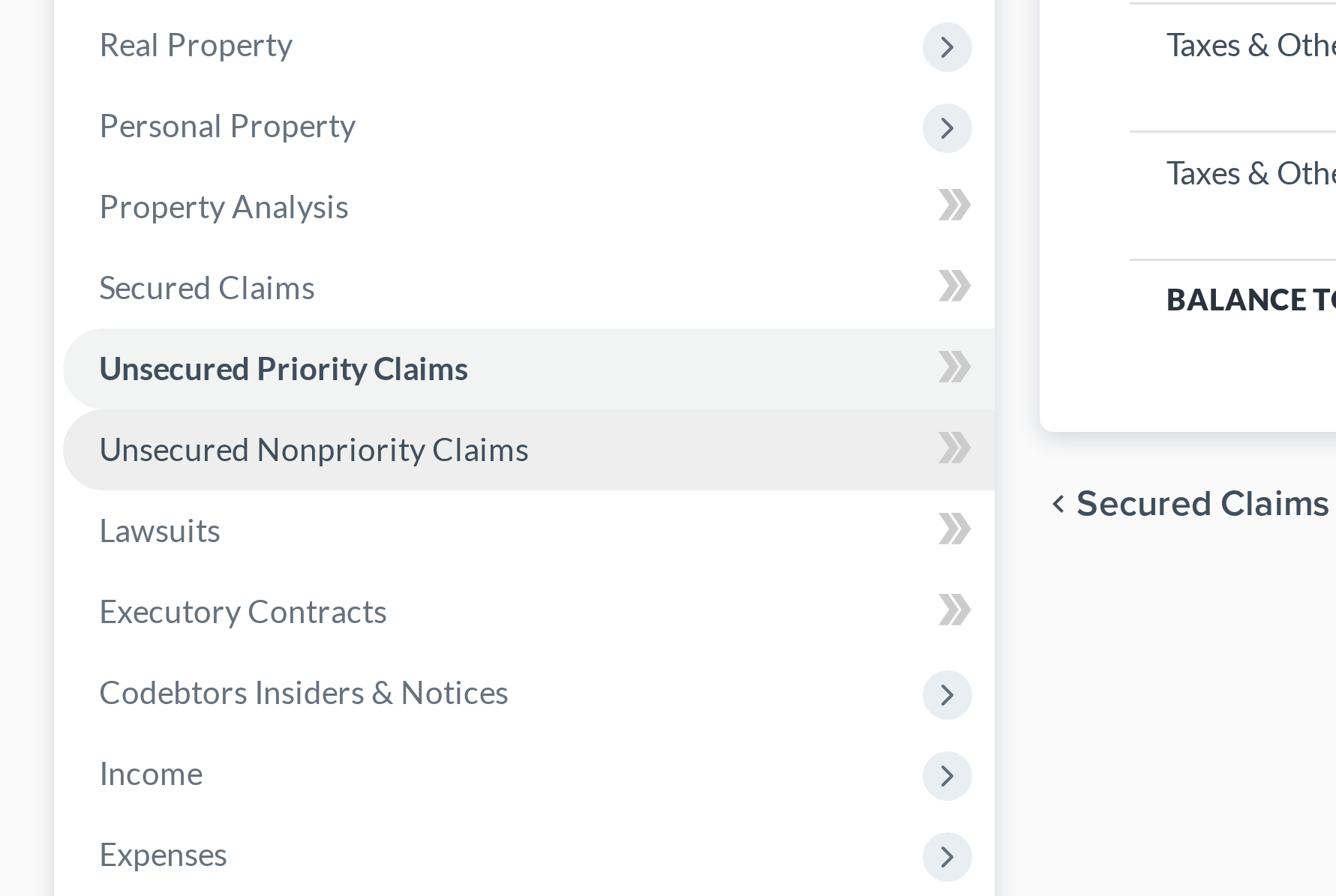
click at [133, 389] on span "Unsecured Nonpriority Claims" at bounding box center [105, 385] width 144 height 13
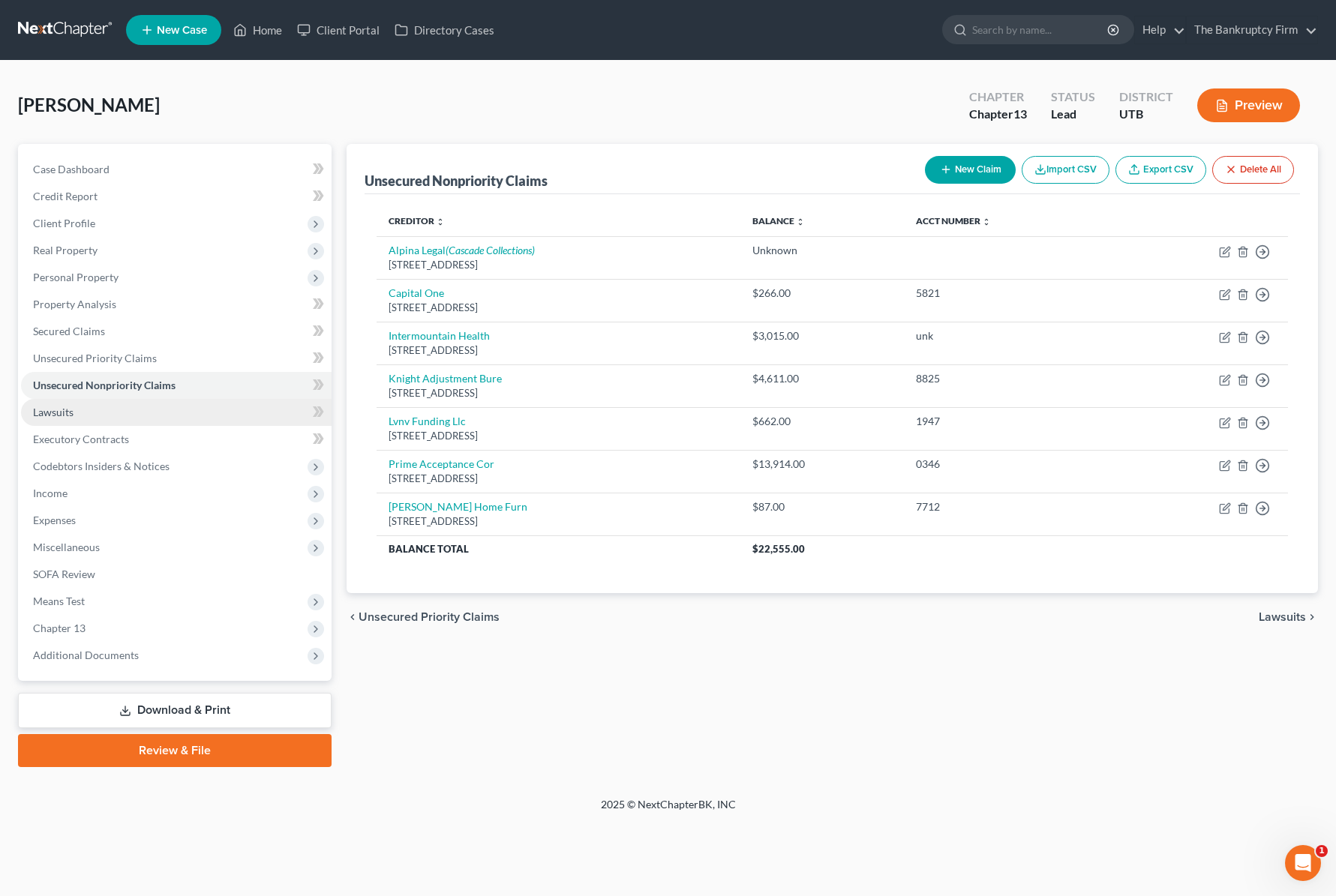
click at [58, 406] on span "Lawsuits" at bounding box center [53, 412] width 41 height 13
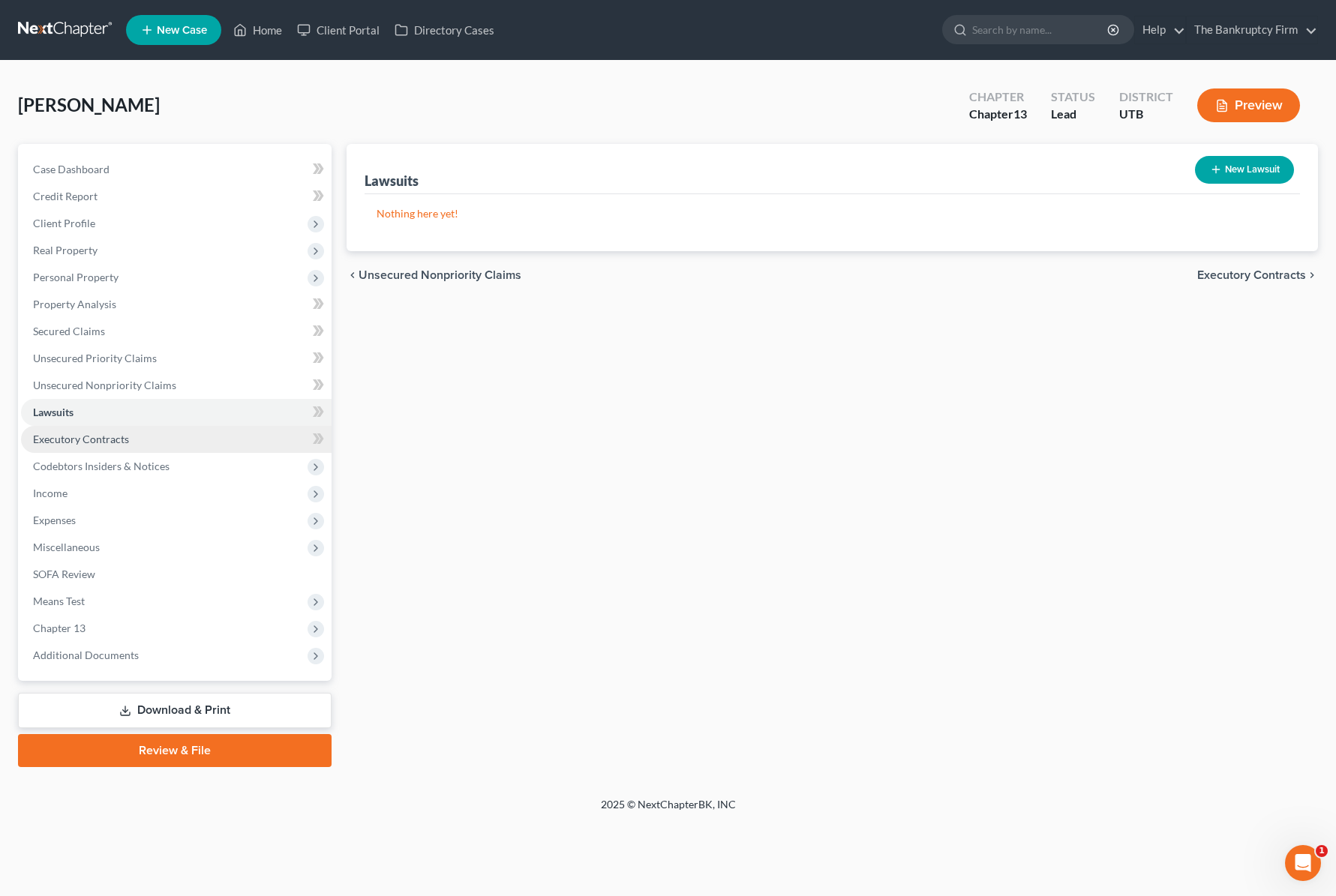
click at [146, 441] on link "Executory Contracts" at bounding box center [175, 439] width 310 height 27
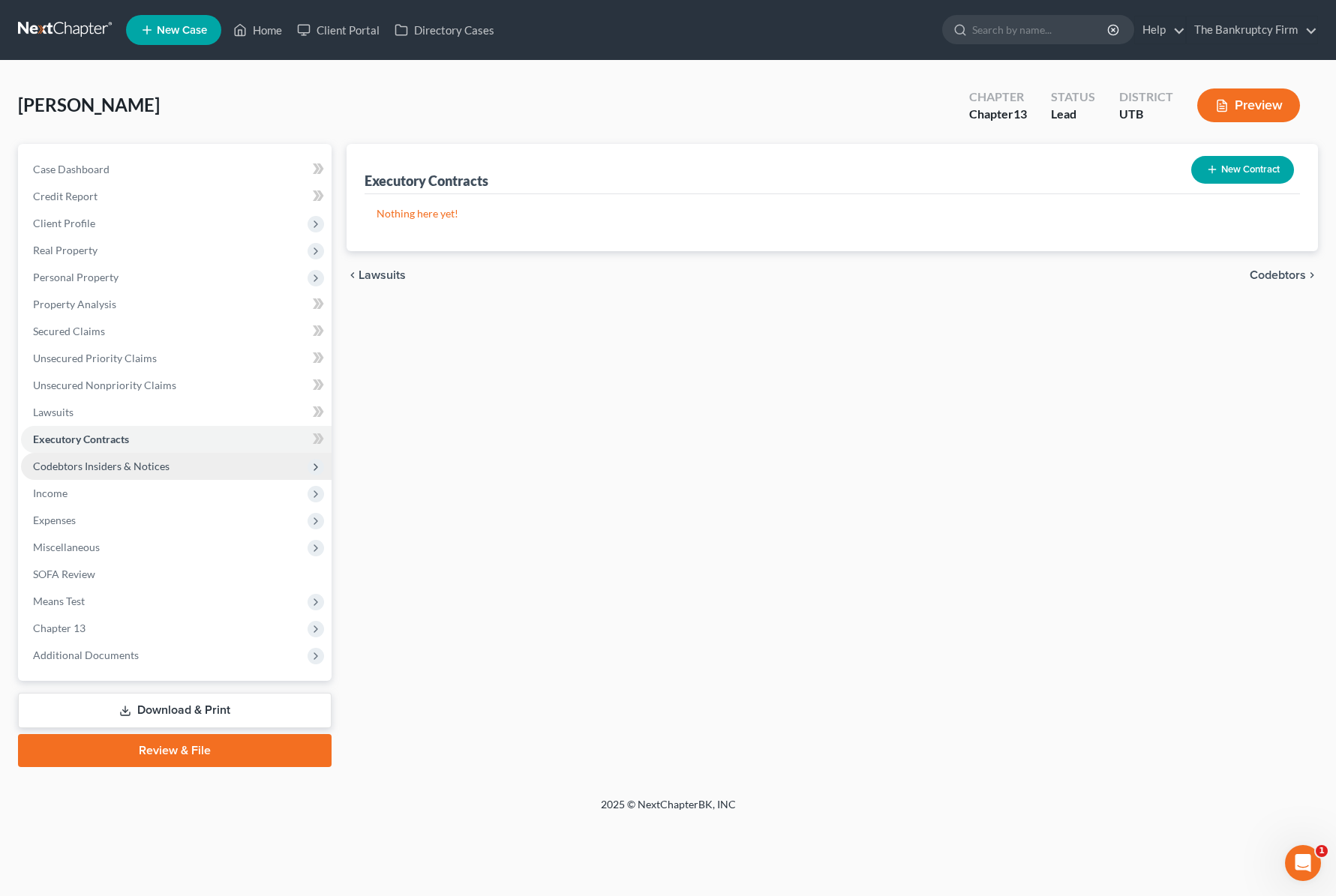
click at [139, 467] on span "Codebtors Insiders & Notices" at bounding box center [101, 465] width 137 height 13
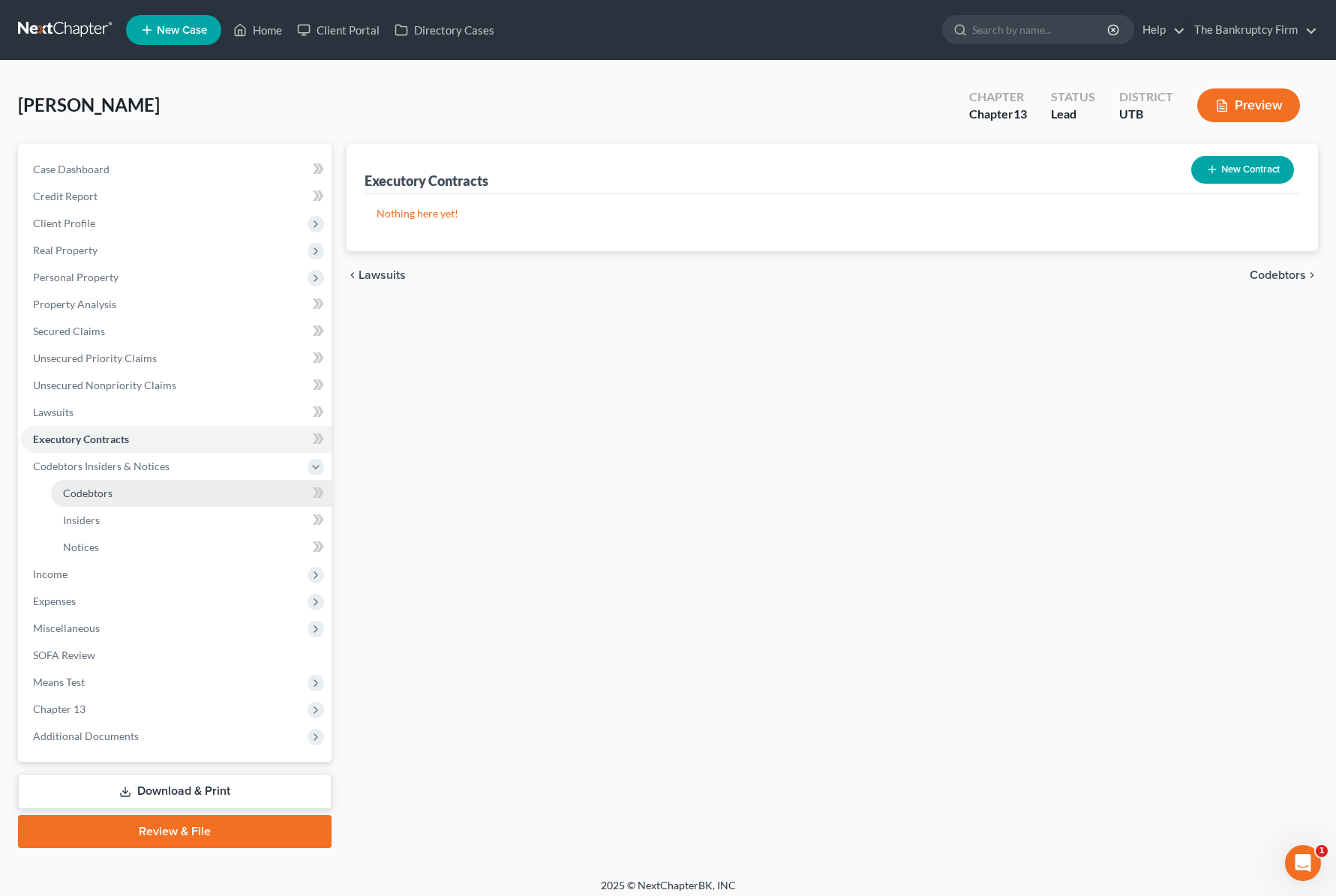
click at [124, 496] on link "Codebtors" at bounding box center [190, 492] width 280 height 27
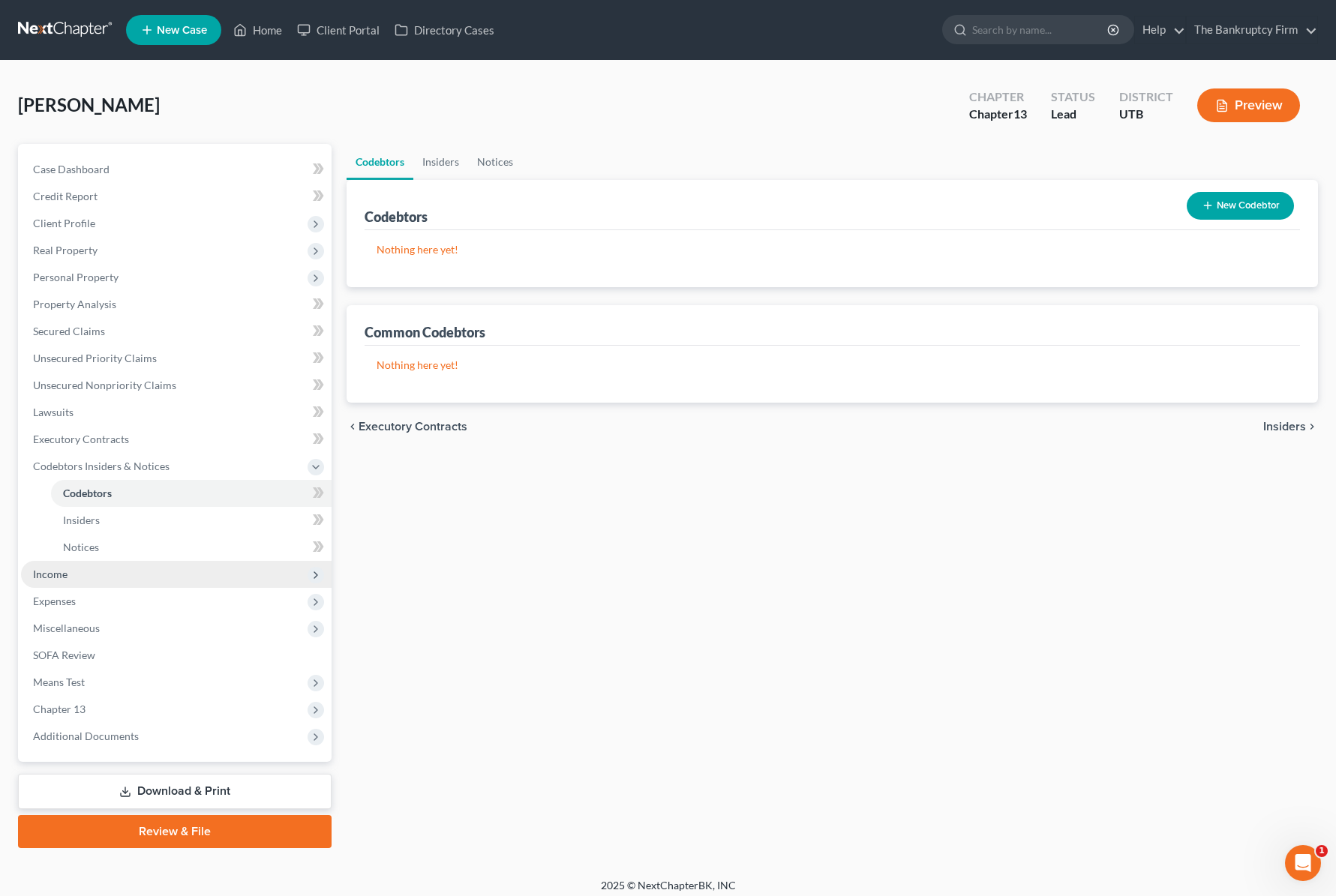
click at [69, 569] on span "Income" at bounding box center [175, 574] width 310 height 27
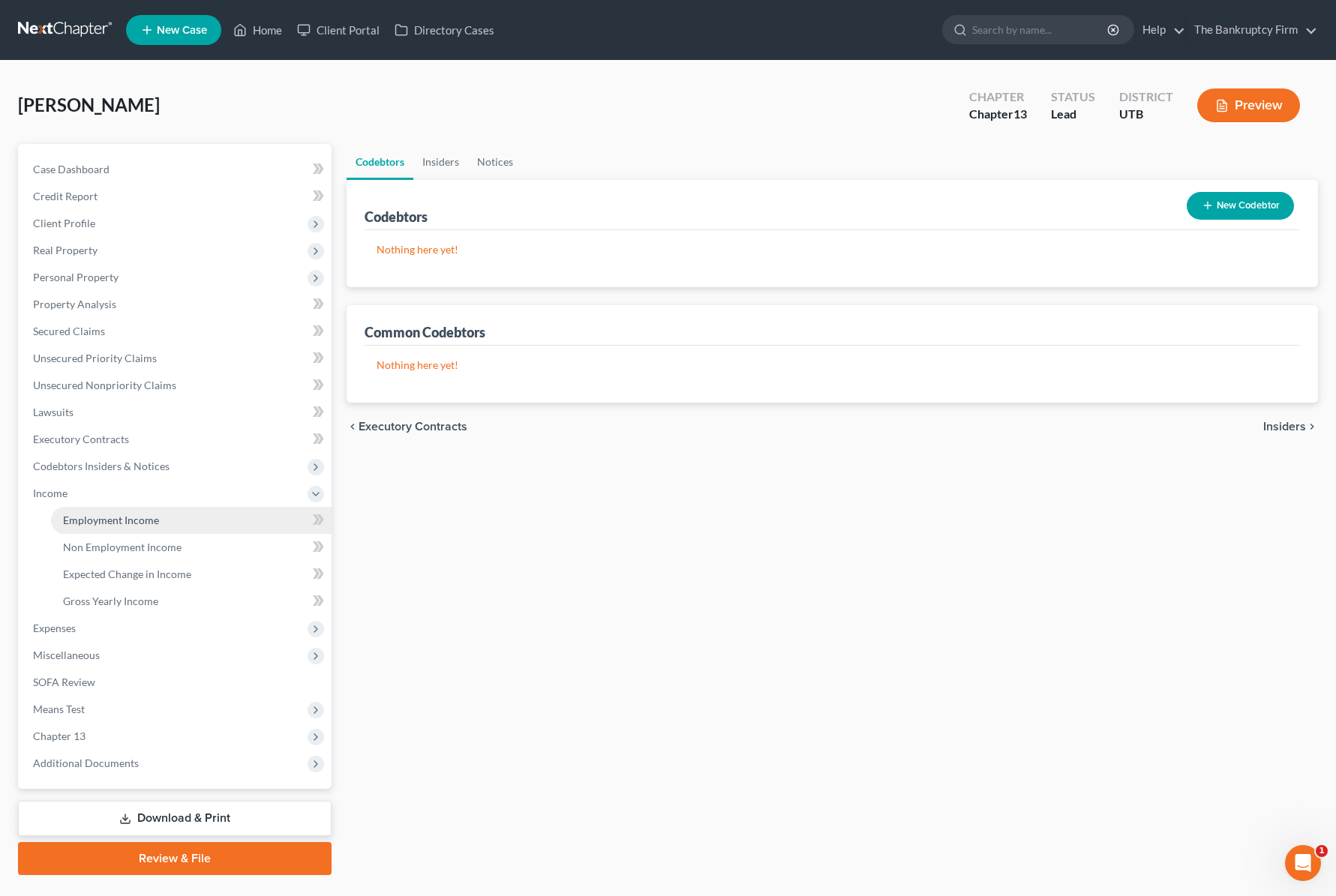
click at [152, 516] on span "Employment Income" at bounding box center [111, 519] width 96 height 13
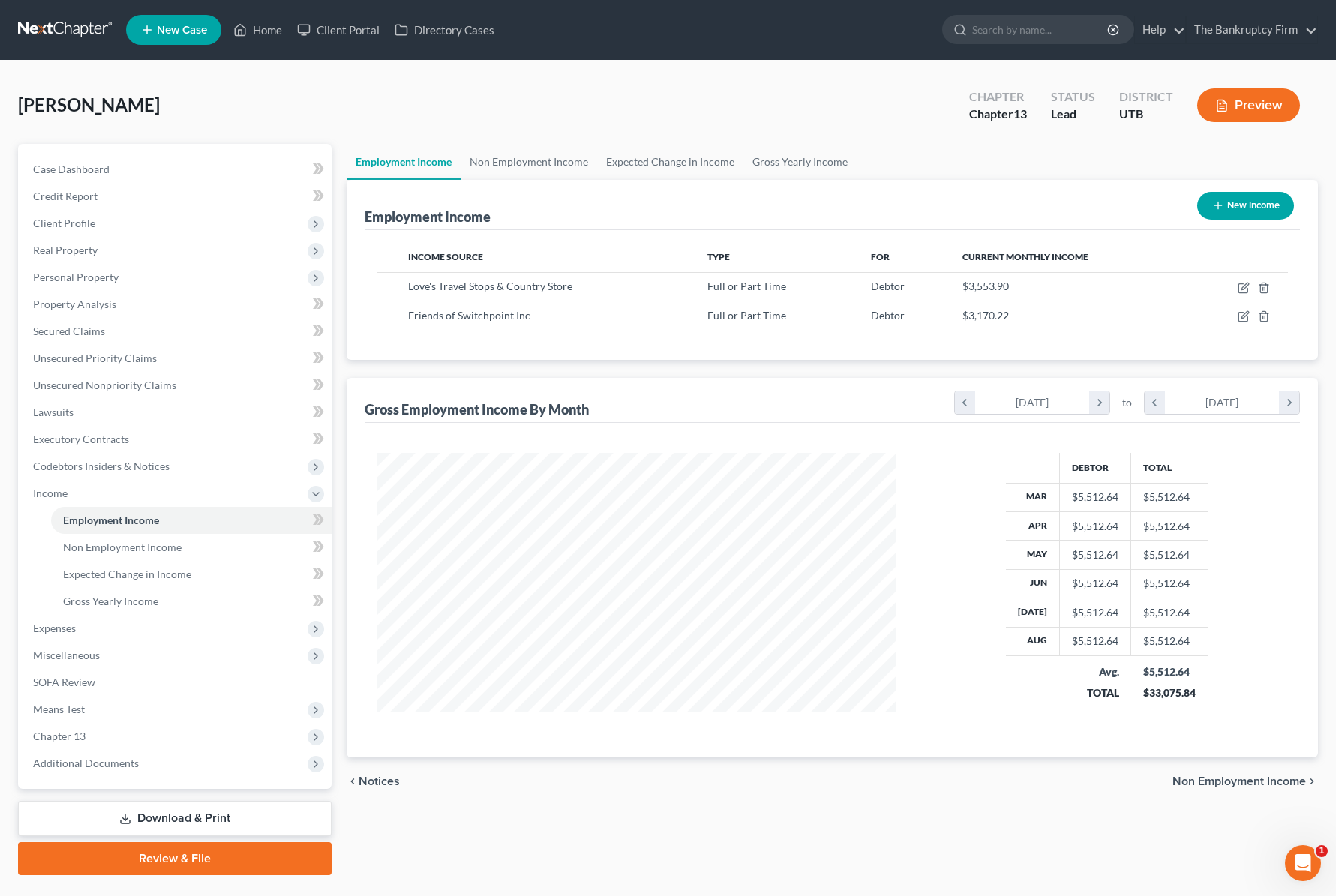
scroll to position [269, 549]
click at [525, 165] on link "Non Employment Income" at bounding box center [528, 161] width 137 height 36
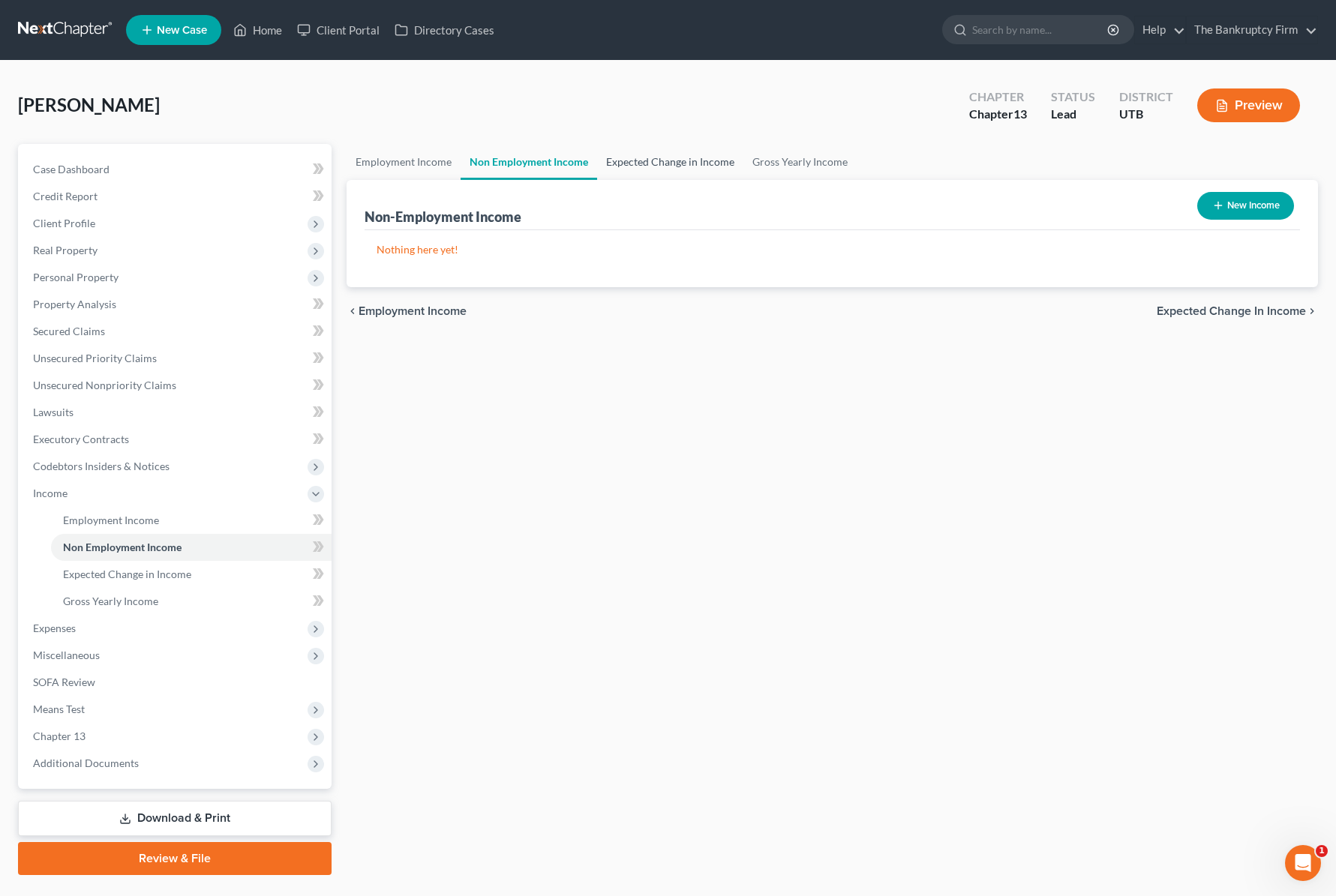
click at [653, 156] on link "Expected Change in Income" at bounding box center [670, 161] width 147 height 36
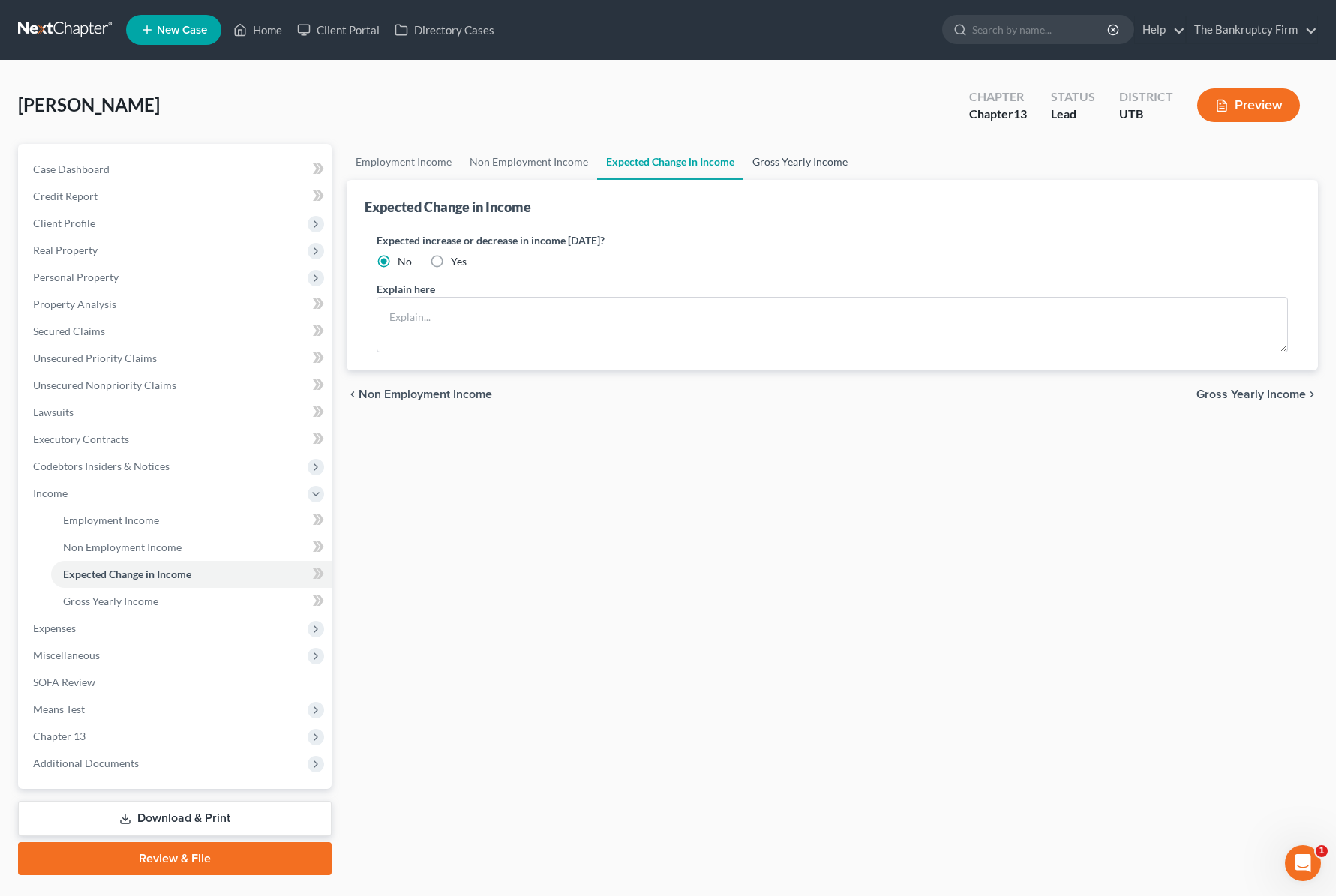
click at [808, 157] on link "Gross Yearly Income" at bounding box center [801, 161] width 114 height 36
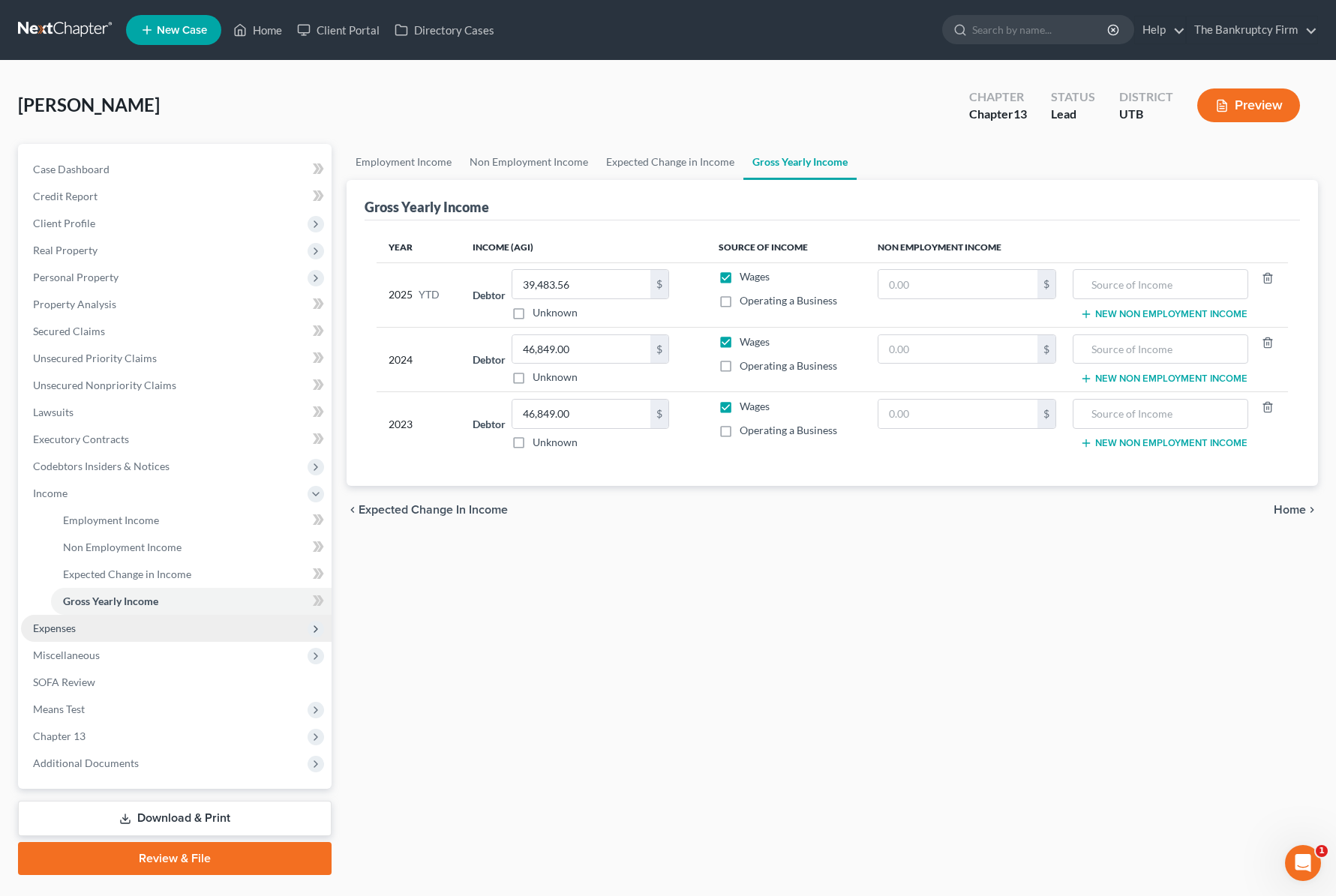
click at [114, 632] on span "Expenses" at bounding box center [175, 628] width 310 height 27
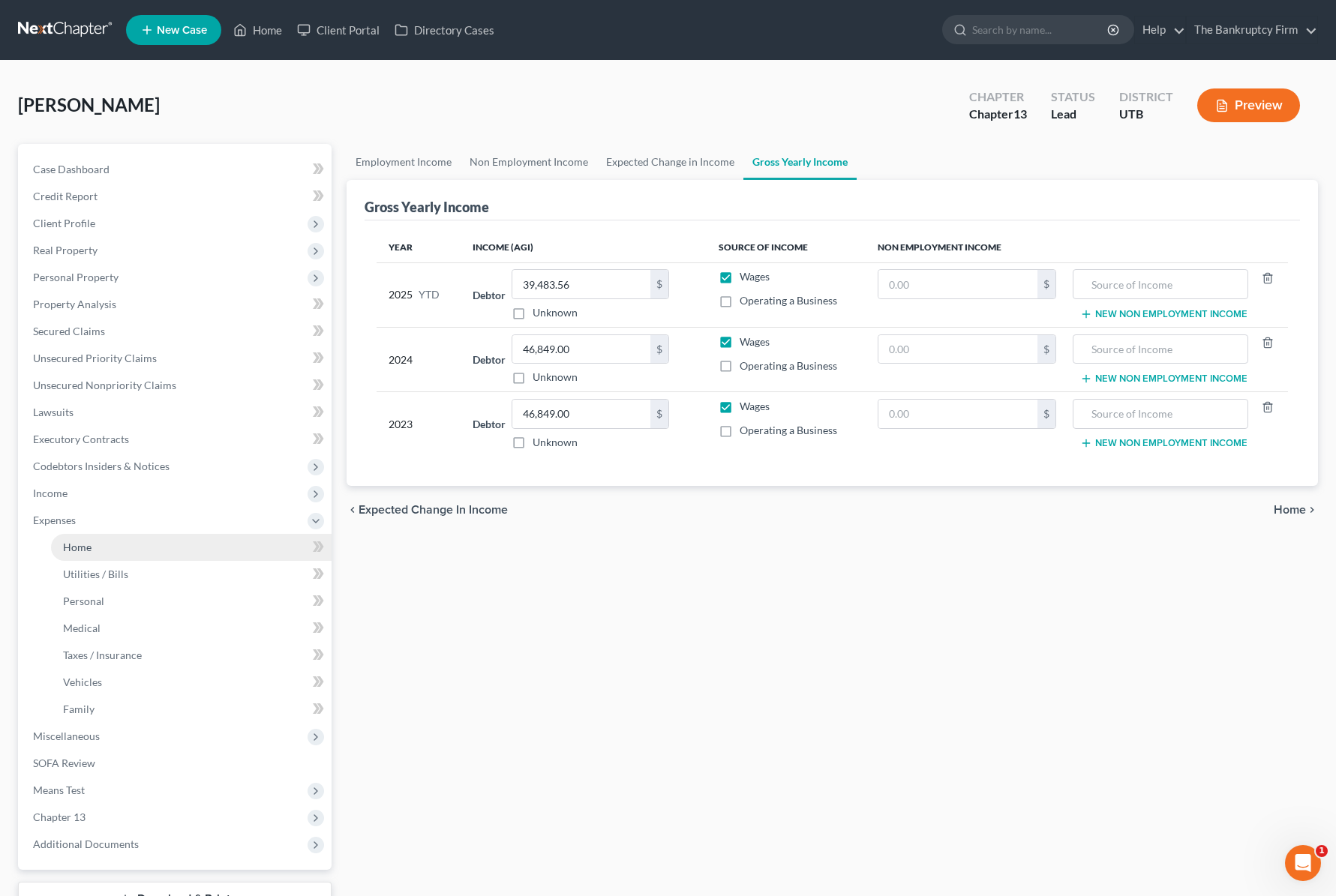
click at [88, 543] on span "Home" at bounding box center [77, 546] width 29 height 13
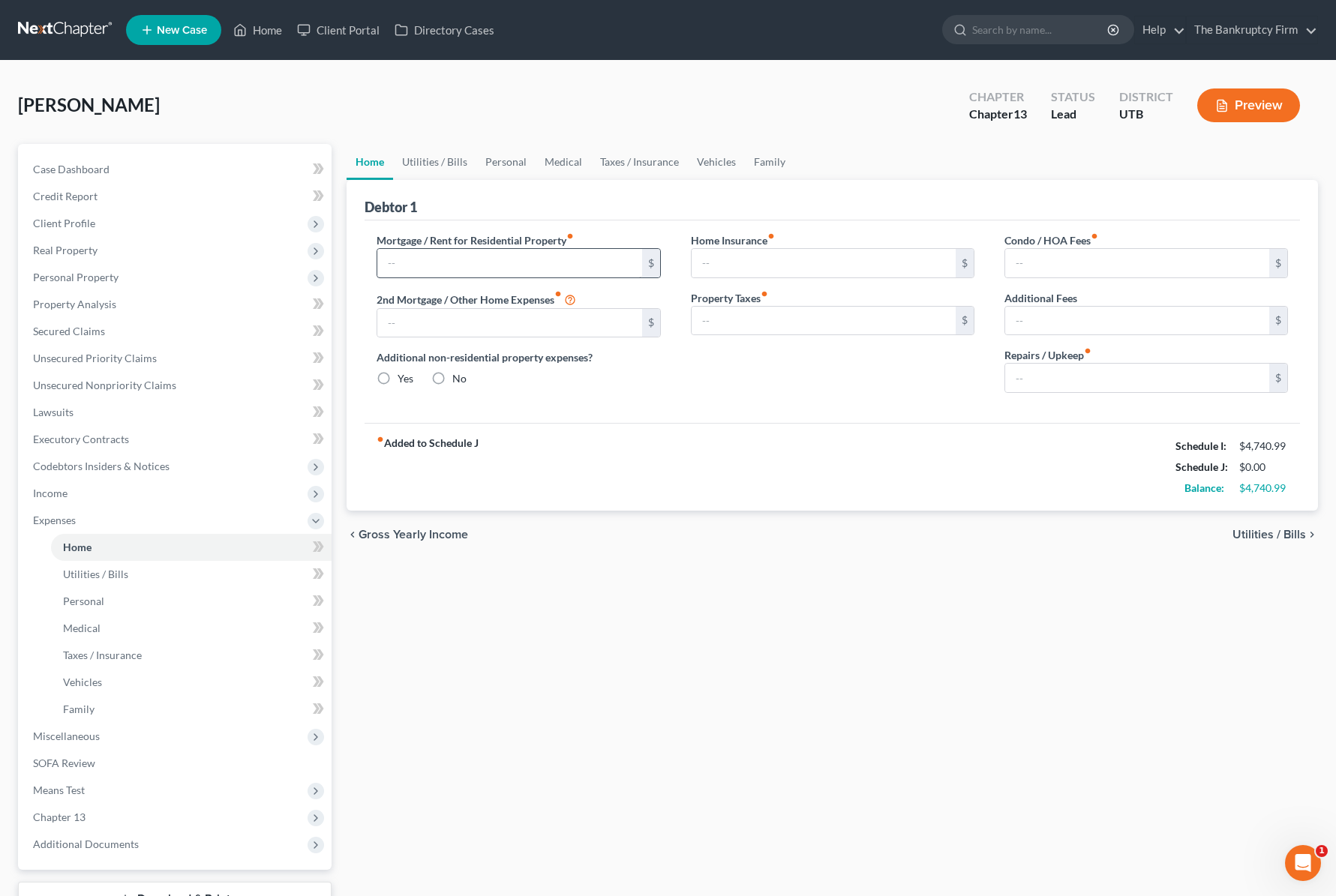
type input "1,450.00"
type input "0.00"
radio input "true"
type input "0.00"
click at [417, 158] on link "Utilities / Bills" at bounding box center [435, 161] width 84 height 36
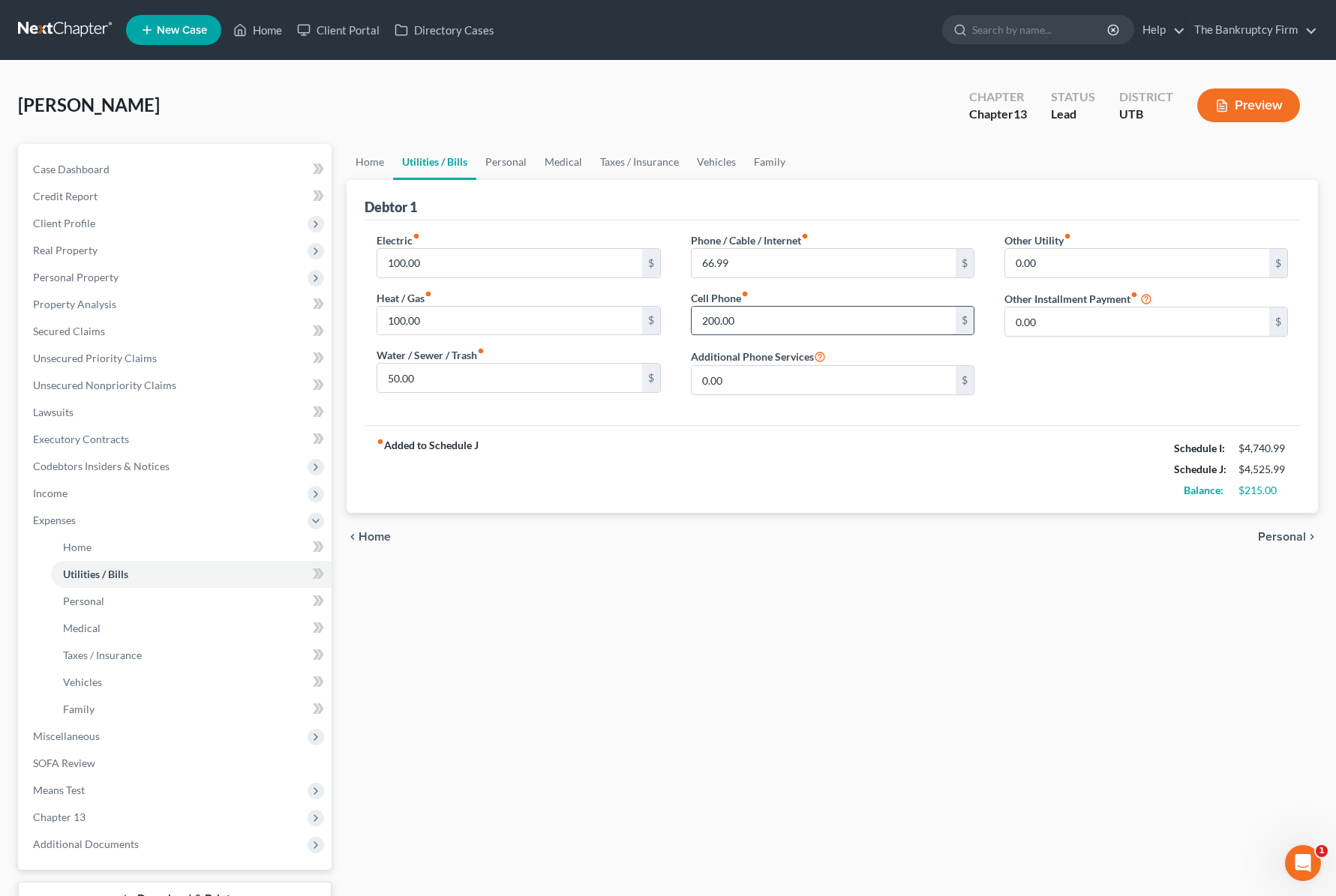
click at [770, 319] on input "200.00" at bounding box center [824, 321] width 264 height 29
click at [367, 159] on link "Home" at bounding box center [370, 161] width 47 height 36
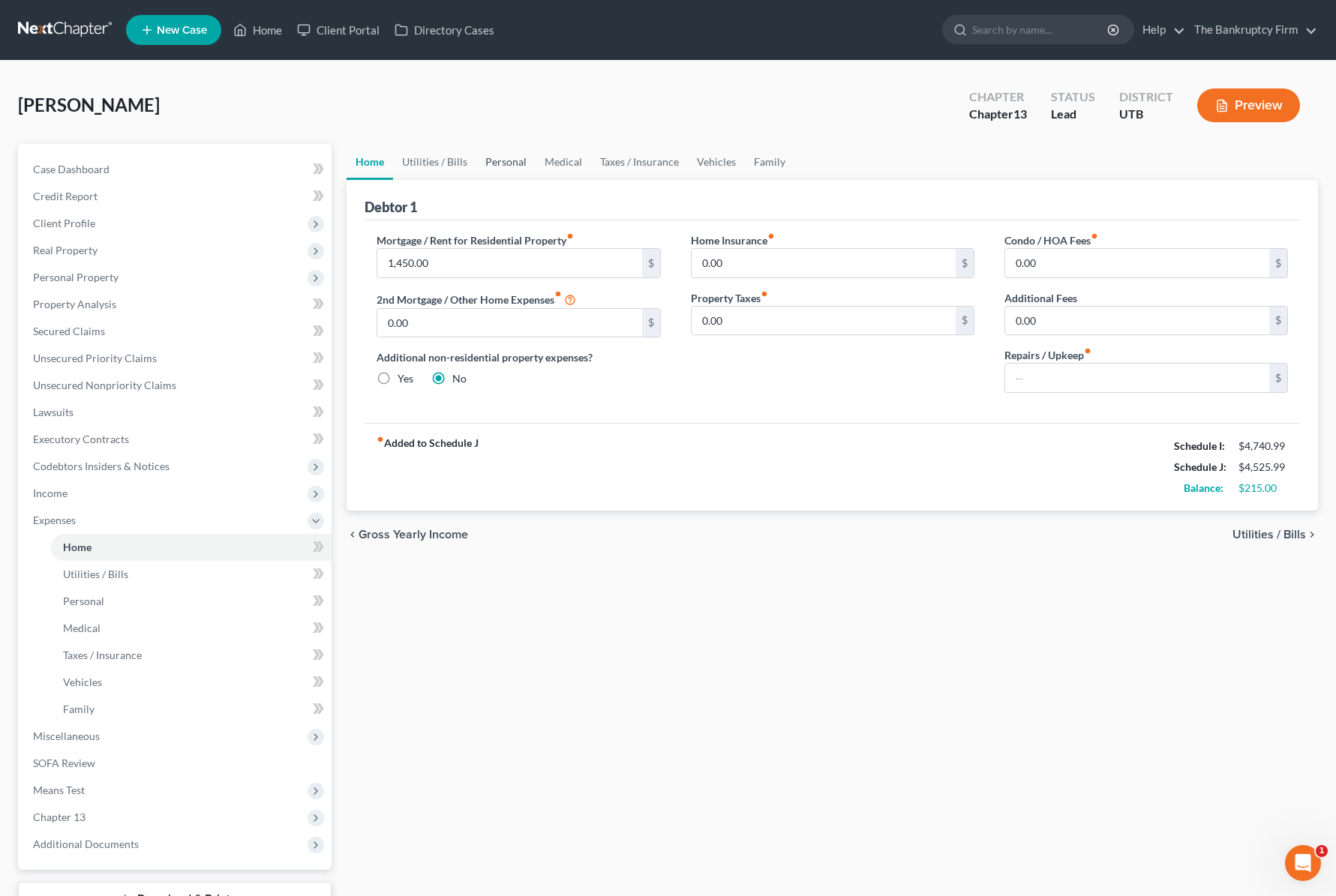
click at [504, 159] on link "Personal" at bounding box center [505, 161] width 59 height 36
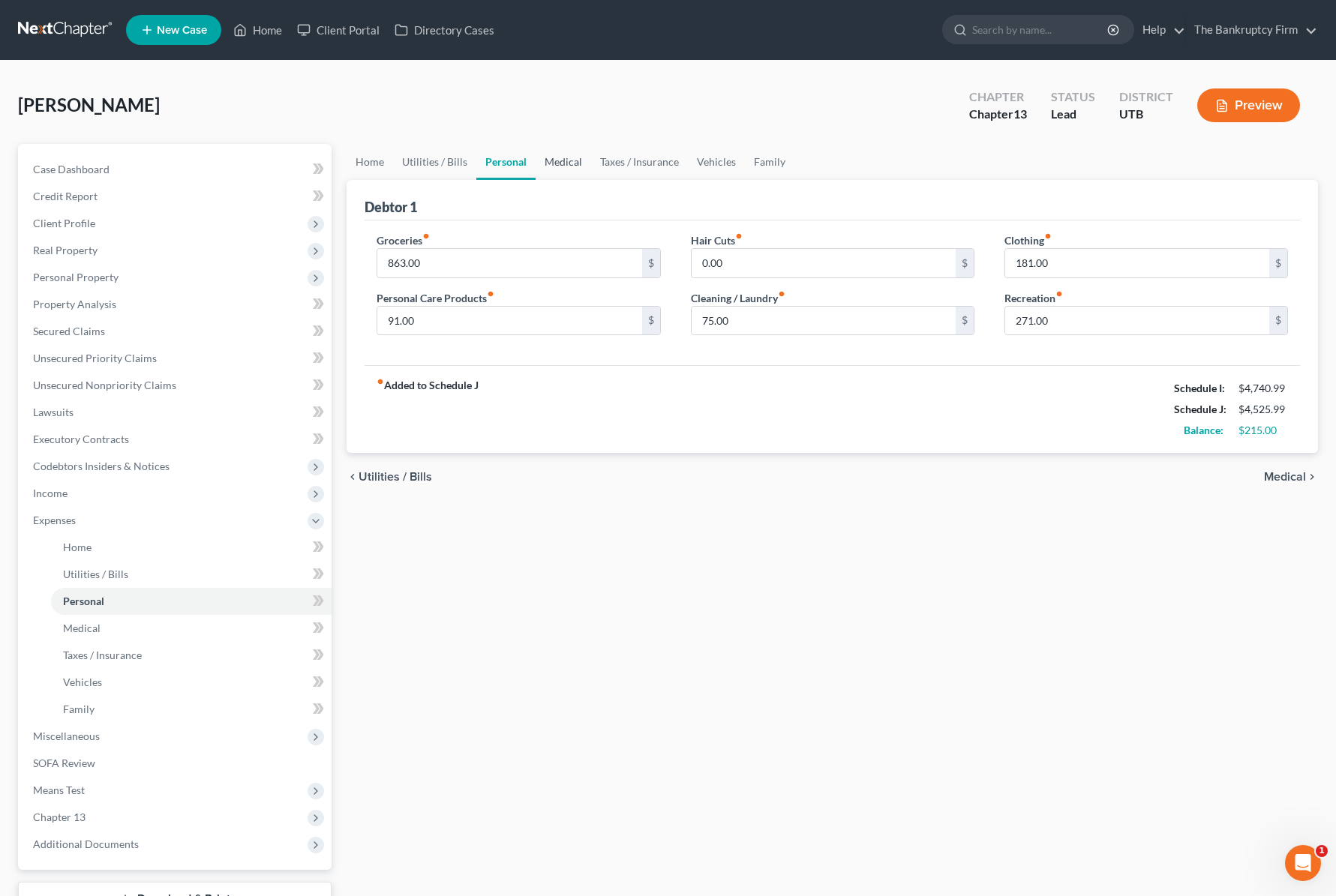
click at [580, 158] on link "Medical" at bounding box center [563, 161] width 56 height 36
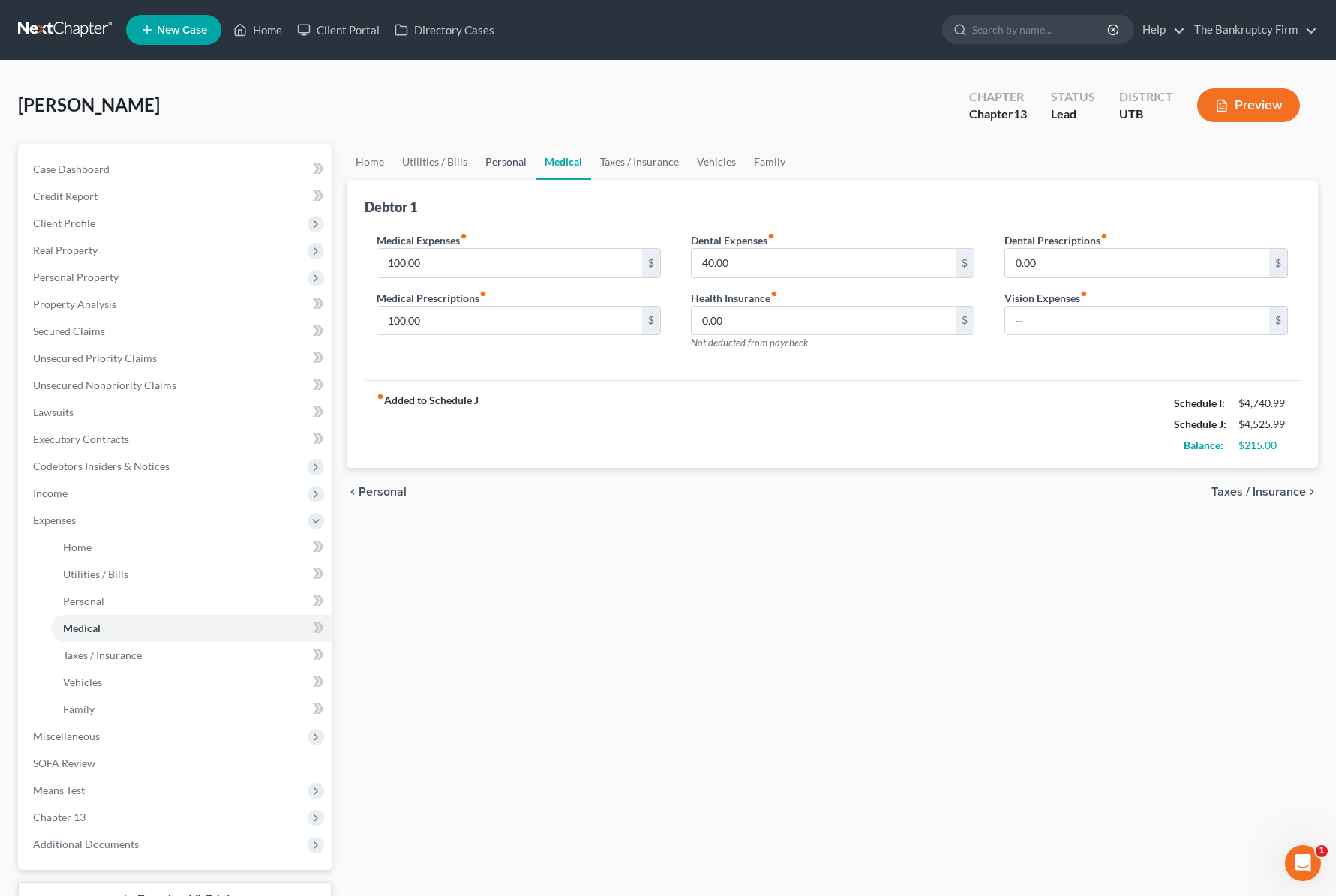
click at [519, 155] on link "Personal" at bounding box center [505, 161] width 59 height 36
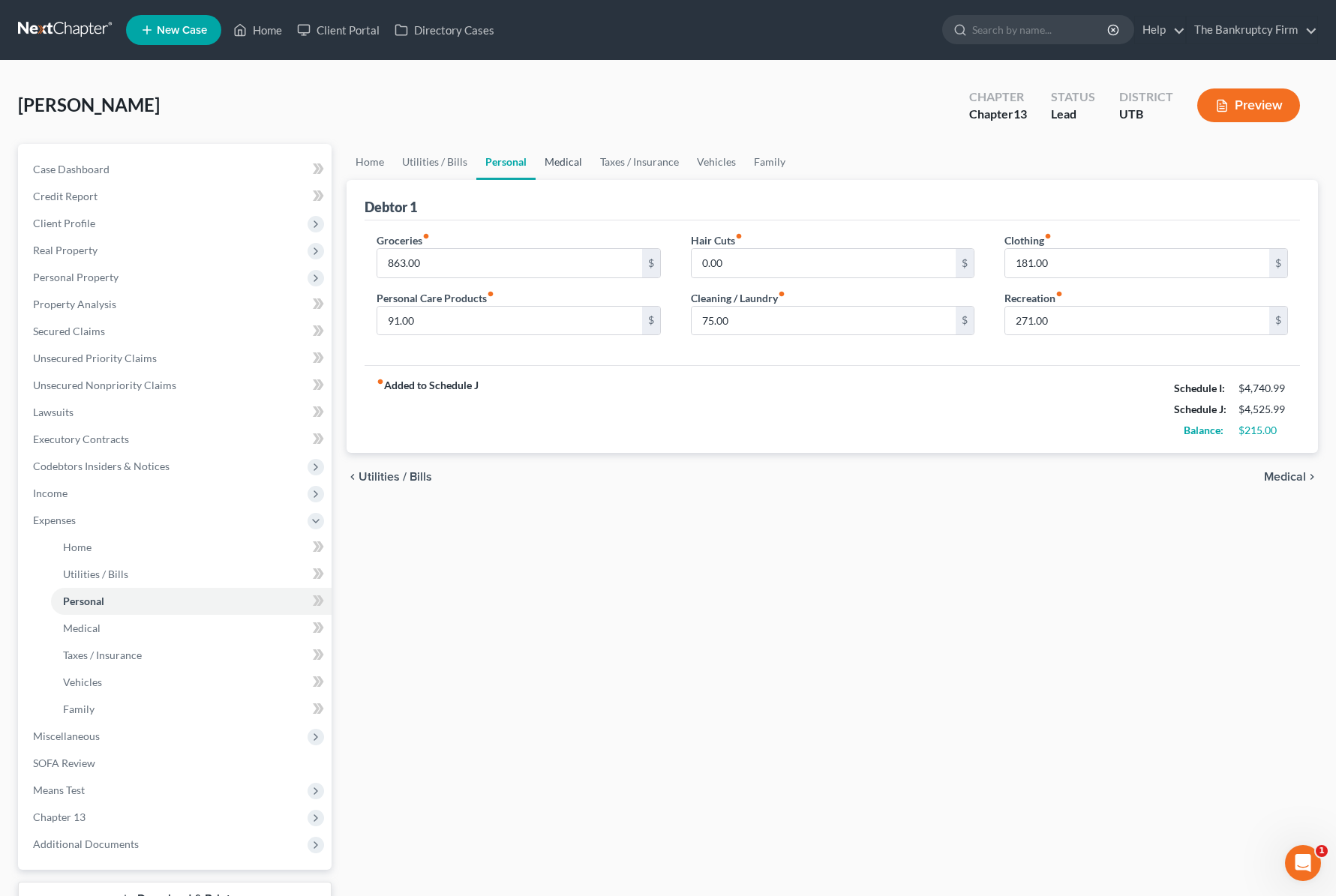
click at [564, 158] on link "Medical" at bounding box center [563, 161] width 56 height 36
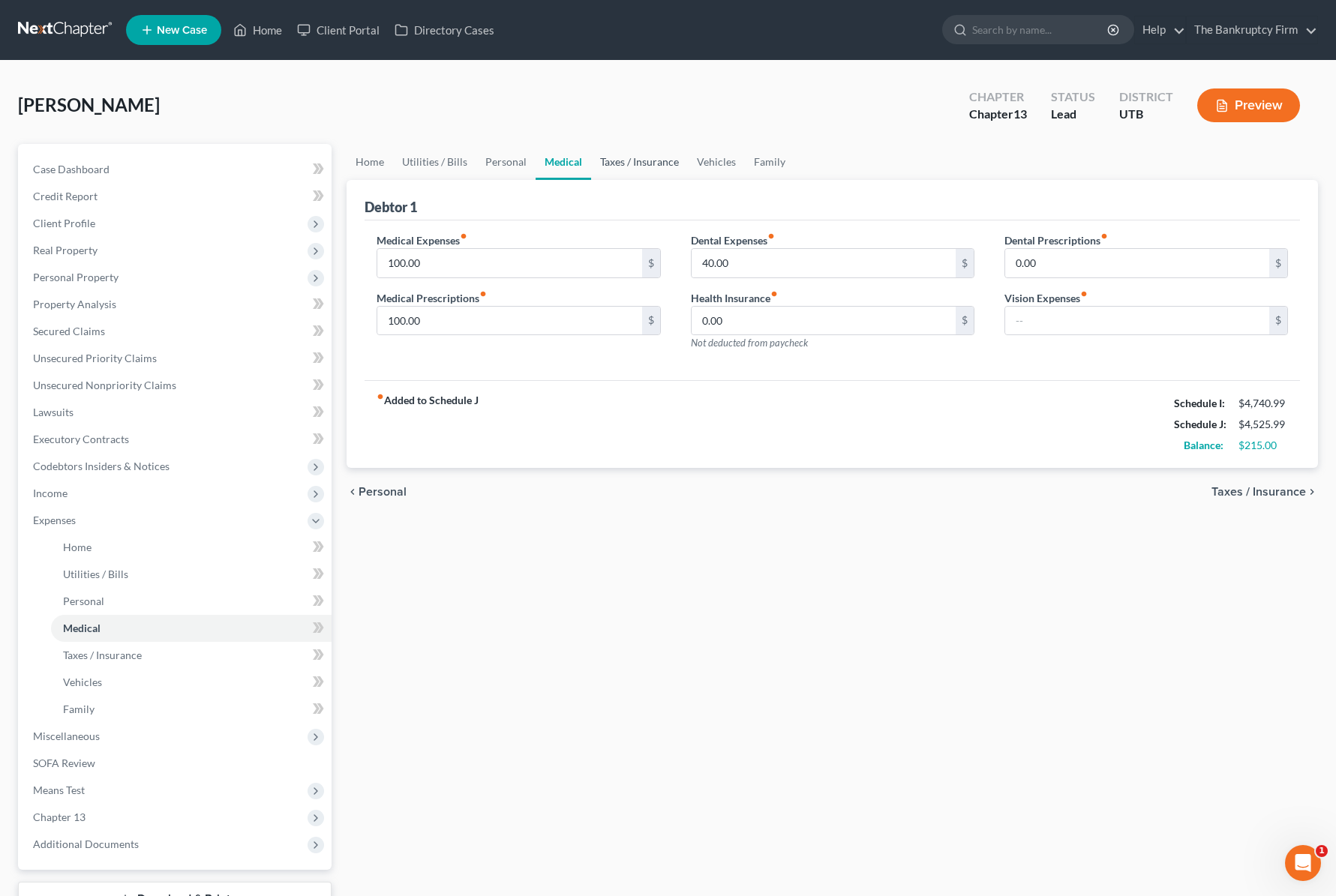
click at [648, 158] on link "Taxes / Insurance" at bounding box center [639, 161] width 97 height 36
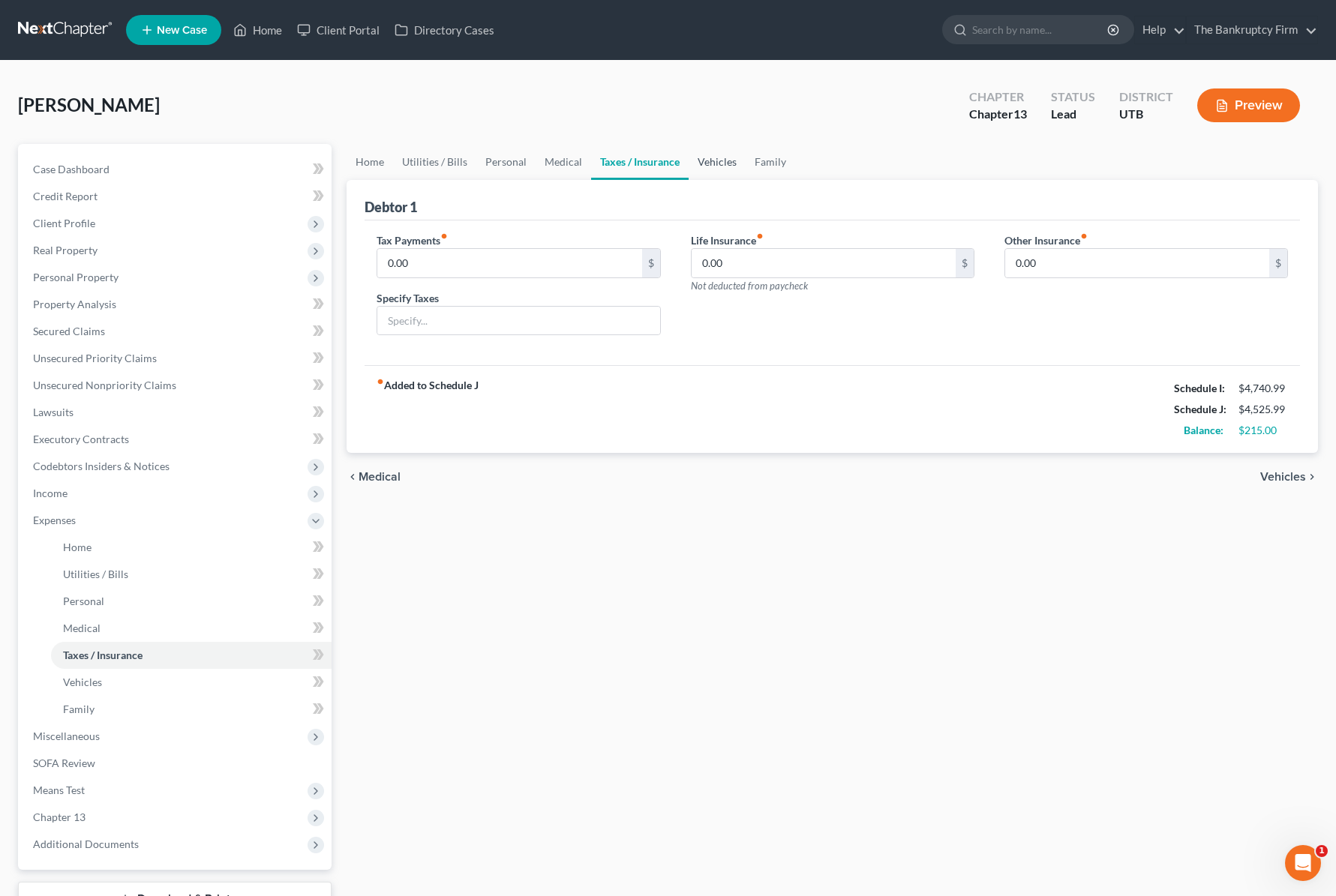
click at [726, 161] on link "Vehicles" at bounding box center [717, 161] width 57 height 36
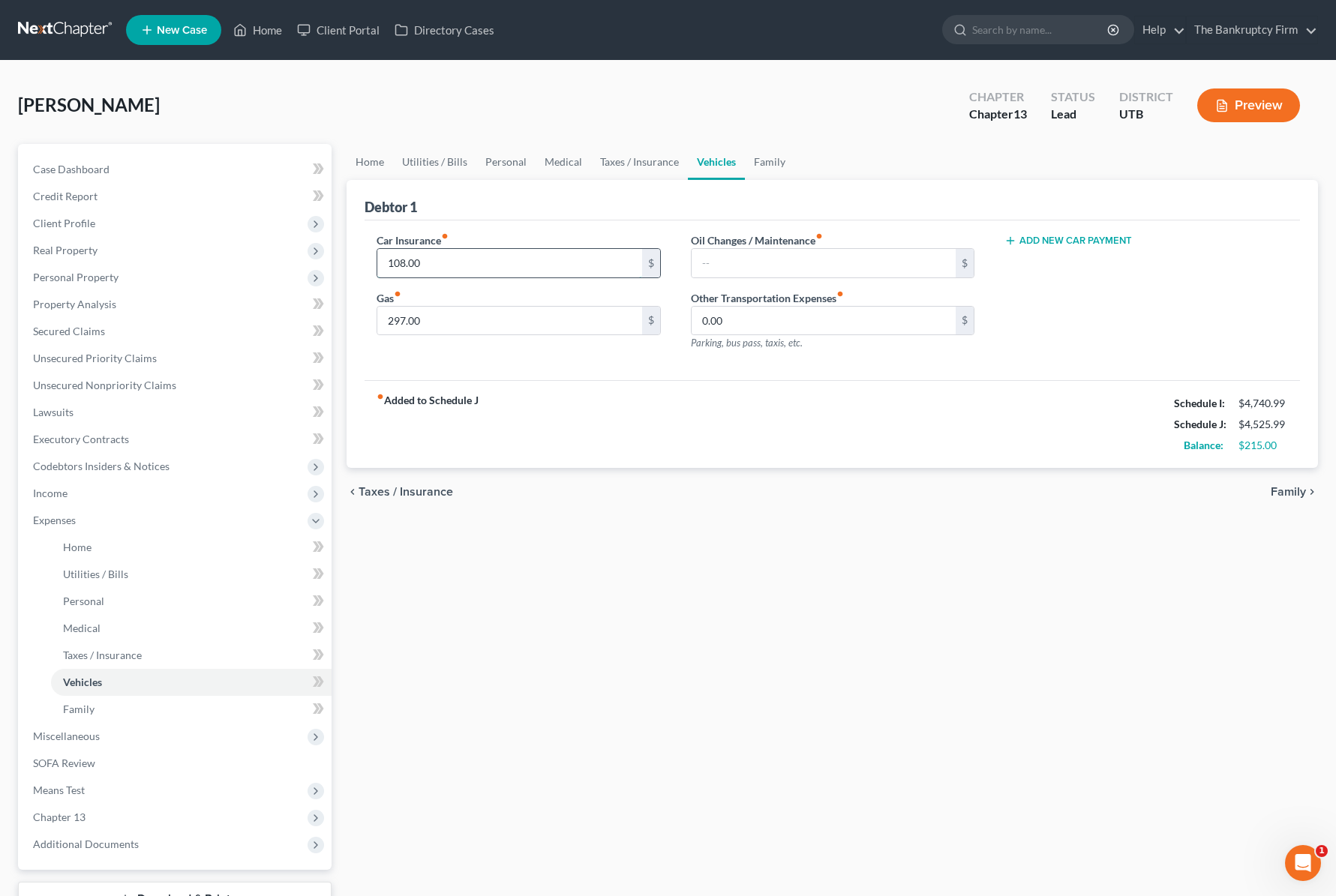
click at [471, 265] on input "108.00" at bounding box center [508, 263] width 264 height 29
click at [444, 321] on input "297.00" at bounding box center [508, 321] width 264 height 29
click at [772, 158] on link "Family" at bounding box center [770, 161] width 50 height 36
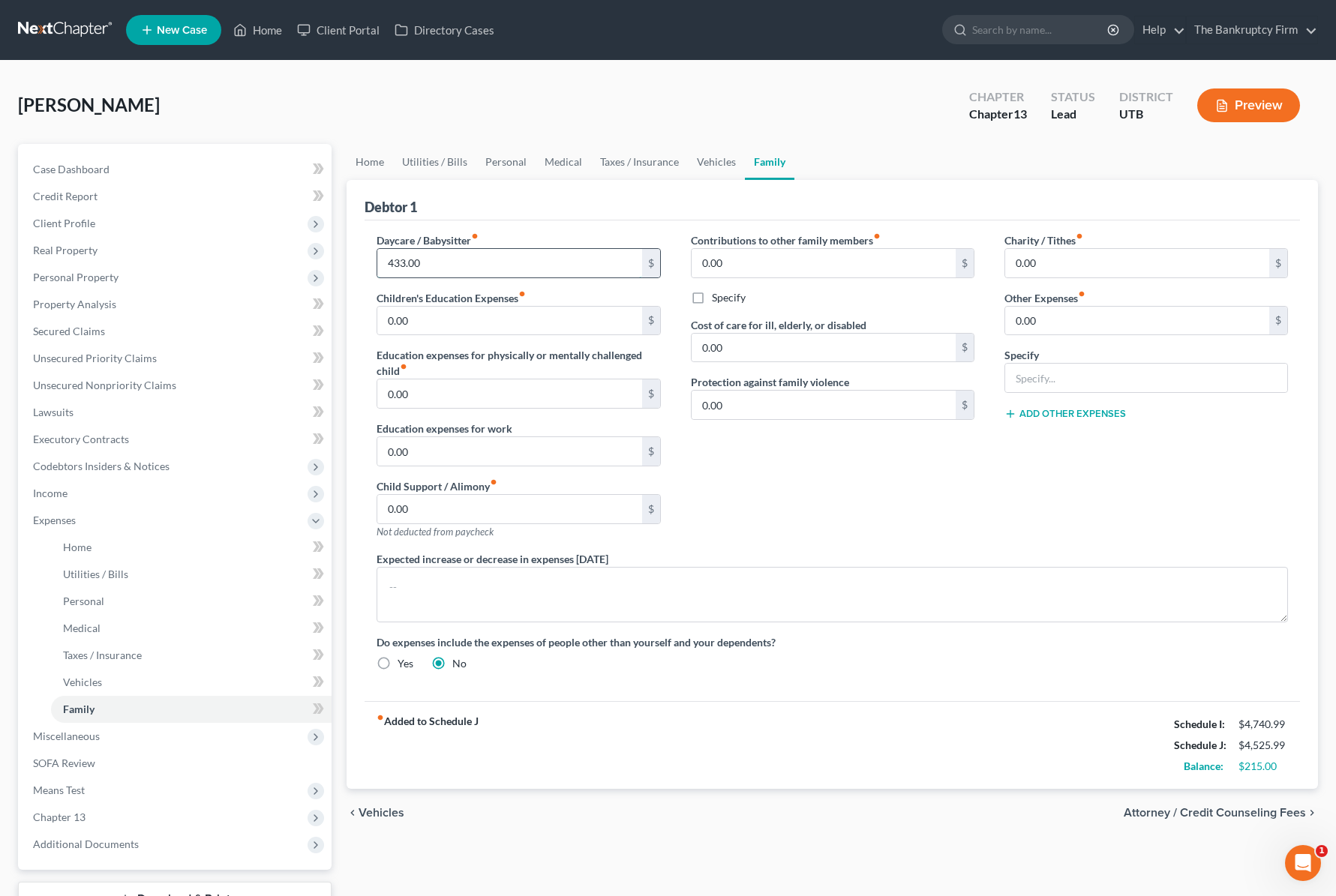
click at [480, 266] on input "433.00" at bounding box center [508, 263] width 264 height 29
click at [86, 173] on span "Case Dashboard" at bounding box center [71, 168] width 77 height 13
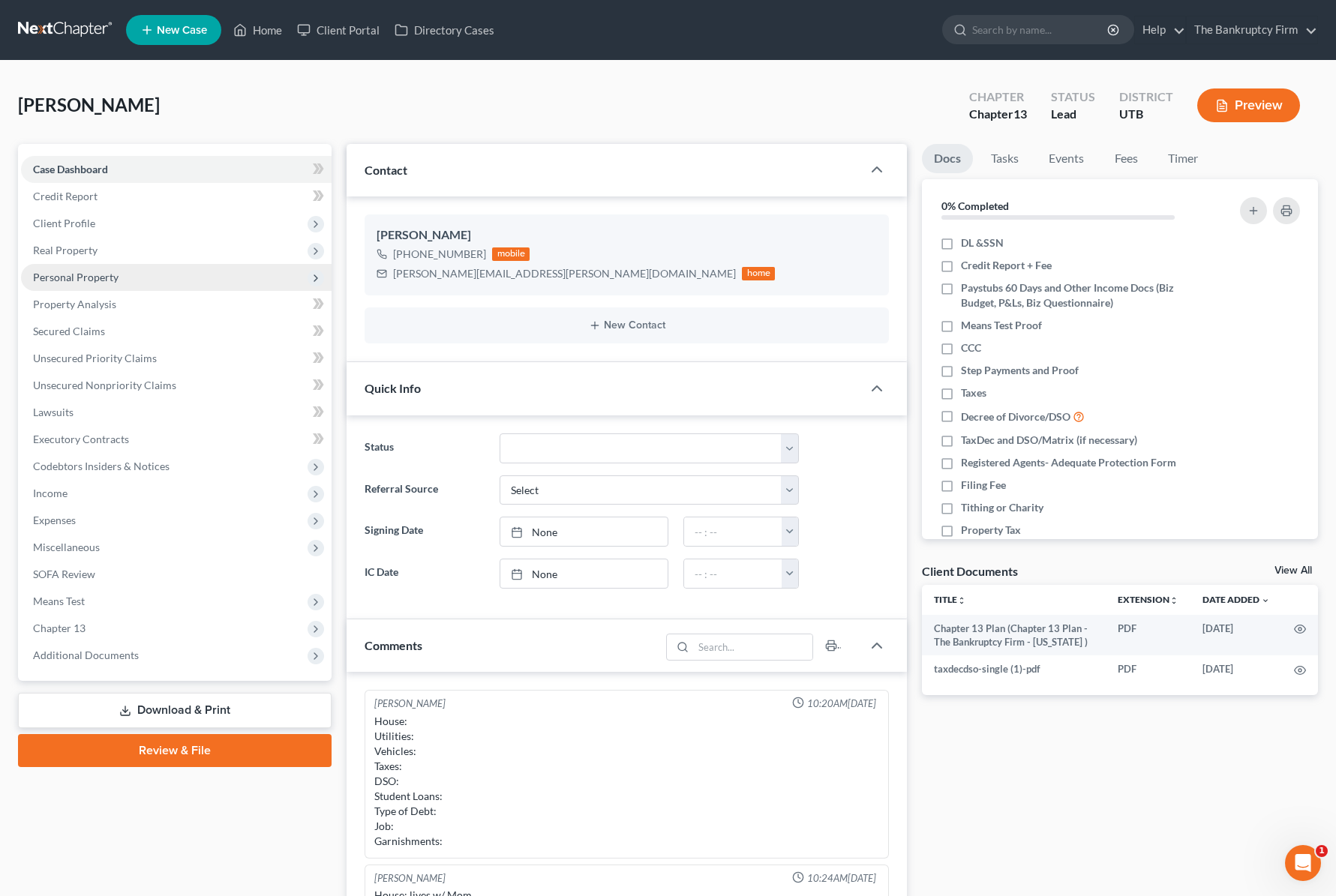
scroll to position [172, 0]
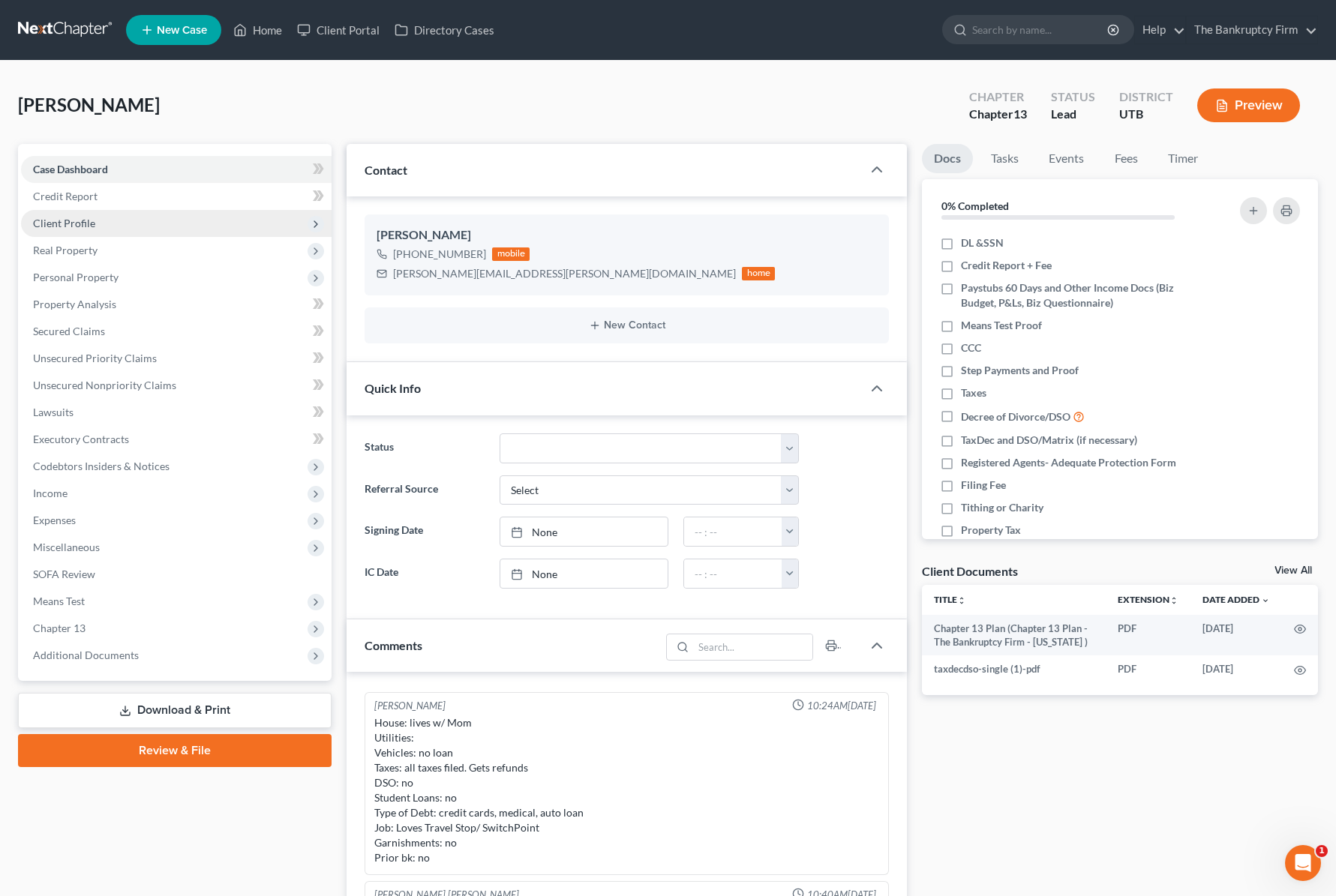
click at [83, 219] on span "Client Profile" at bounding box center [64, 222] width 62 height 13
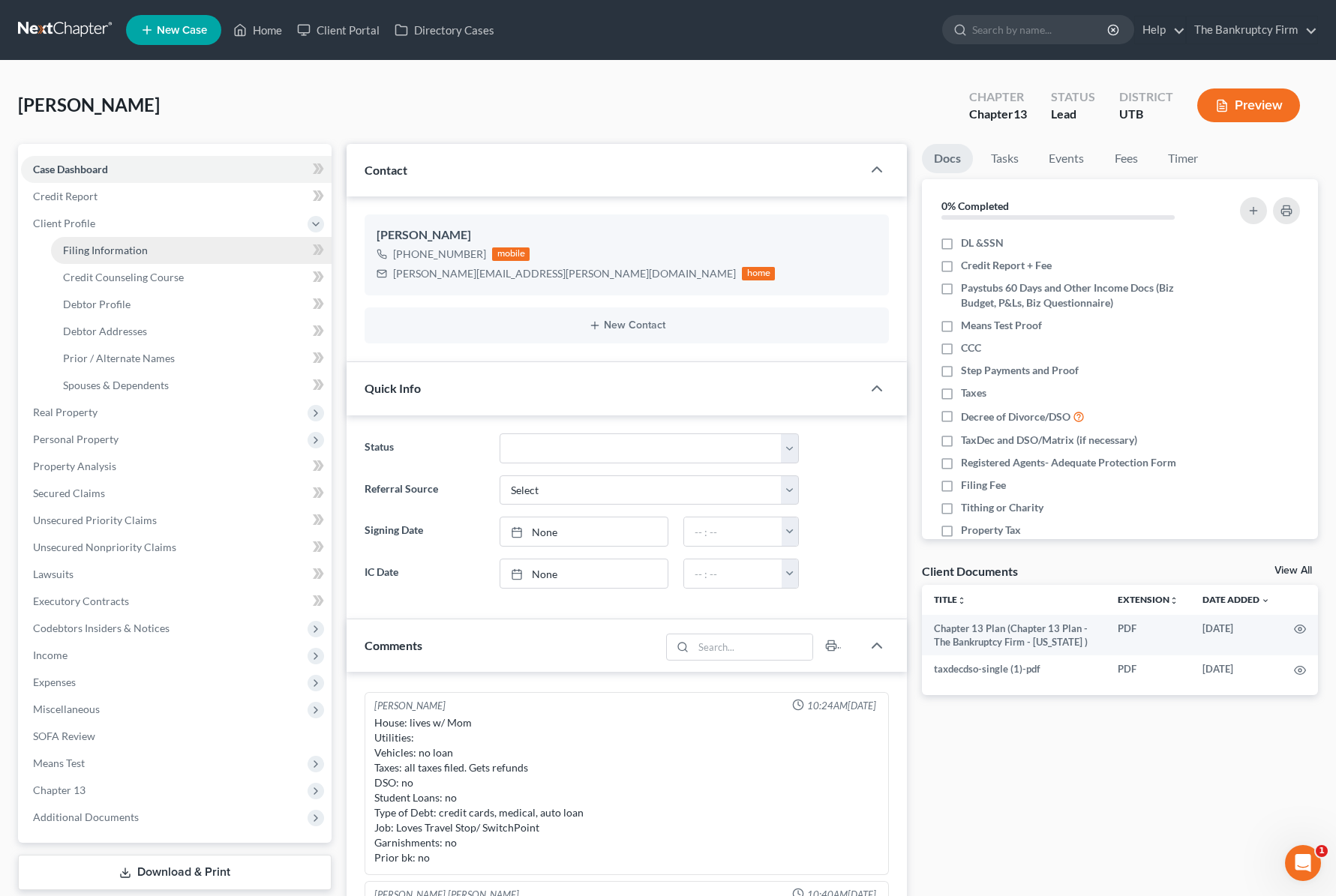
click at [126, 247] on span "Filing Information" at bounding box center [105, 250] width 85 height 13
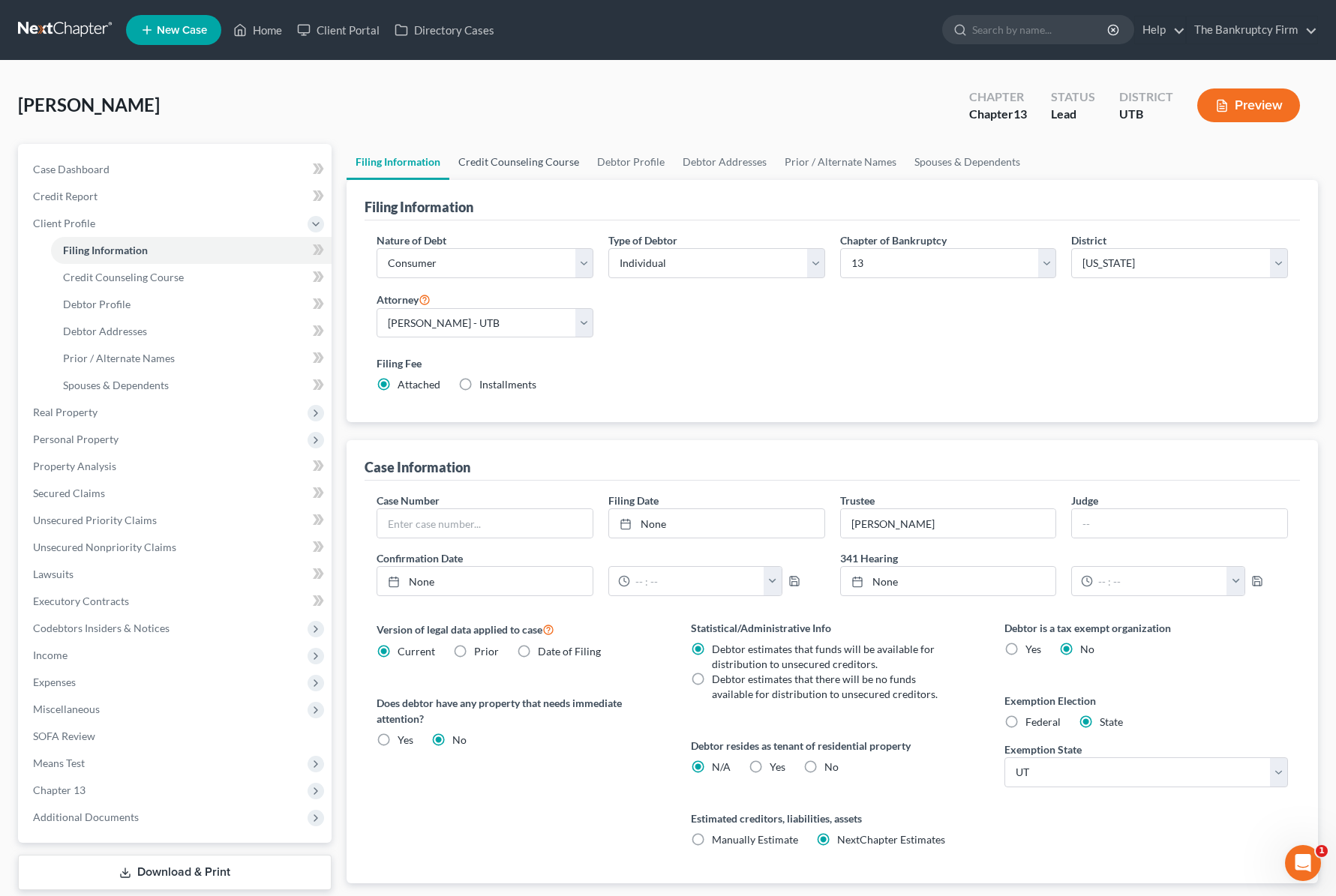
click at [514, 154] on link "Credit Counseling Course" at bounding box center [518, 161] width 139 height 36
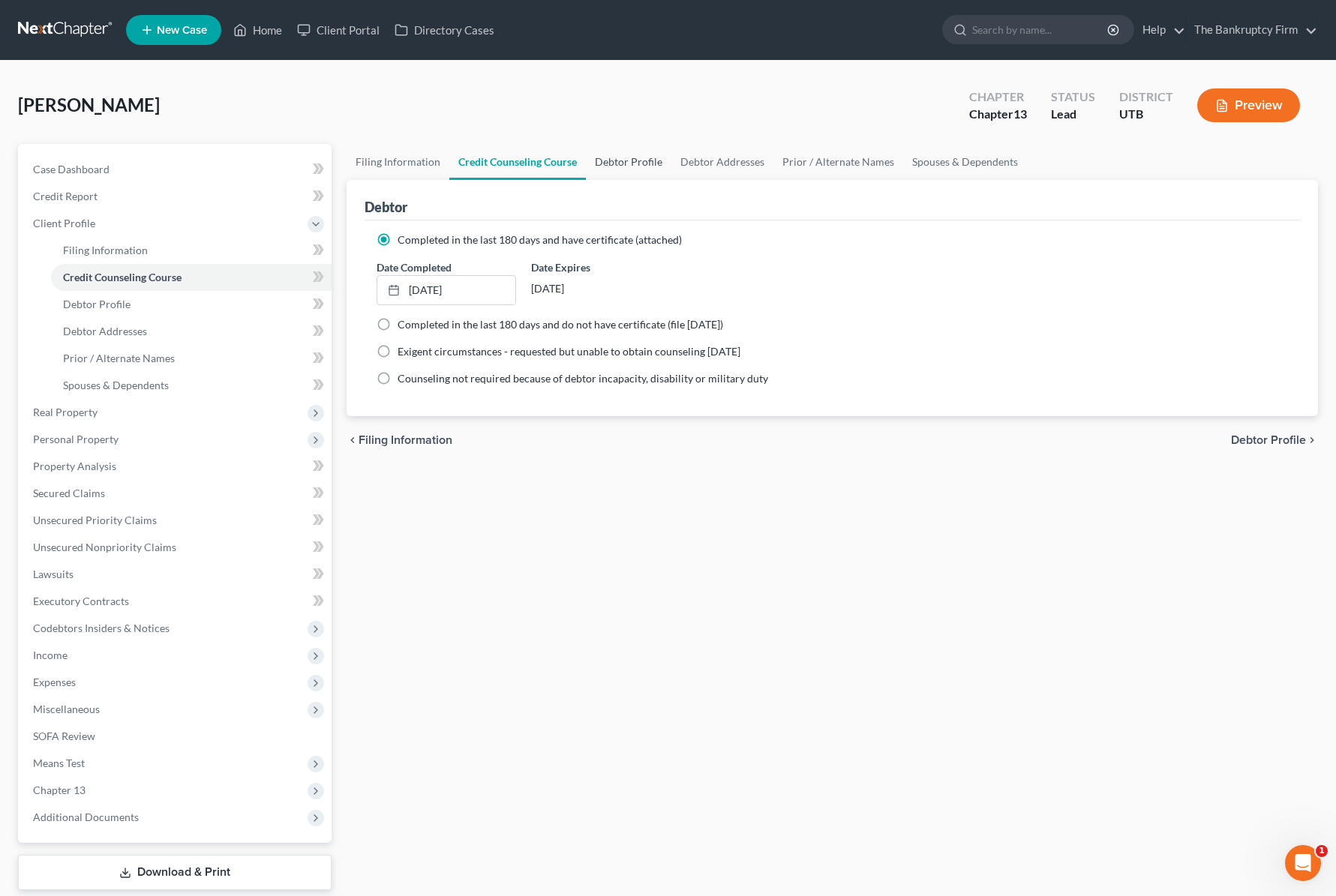
click at [644, 158] on link "Debtor Profile" at bounding box center [629, 161] width 86 height 36
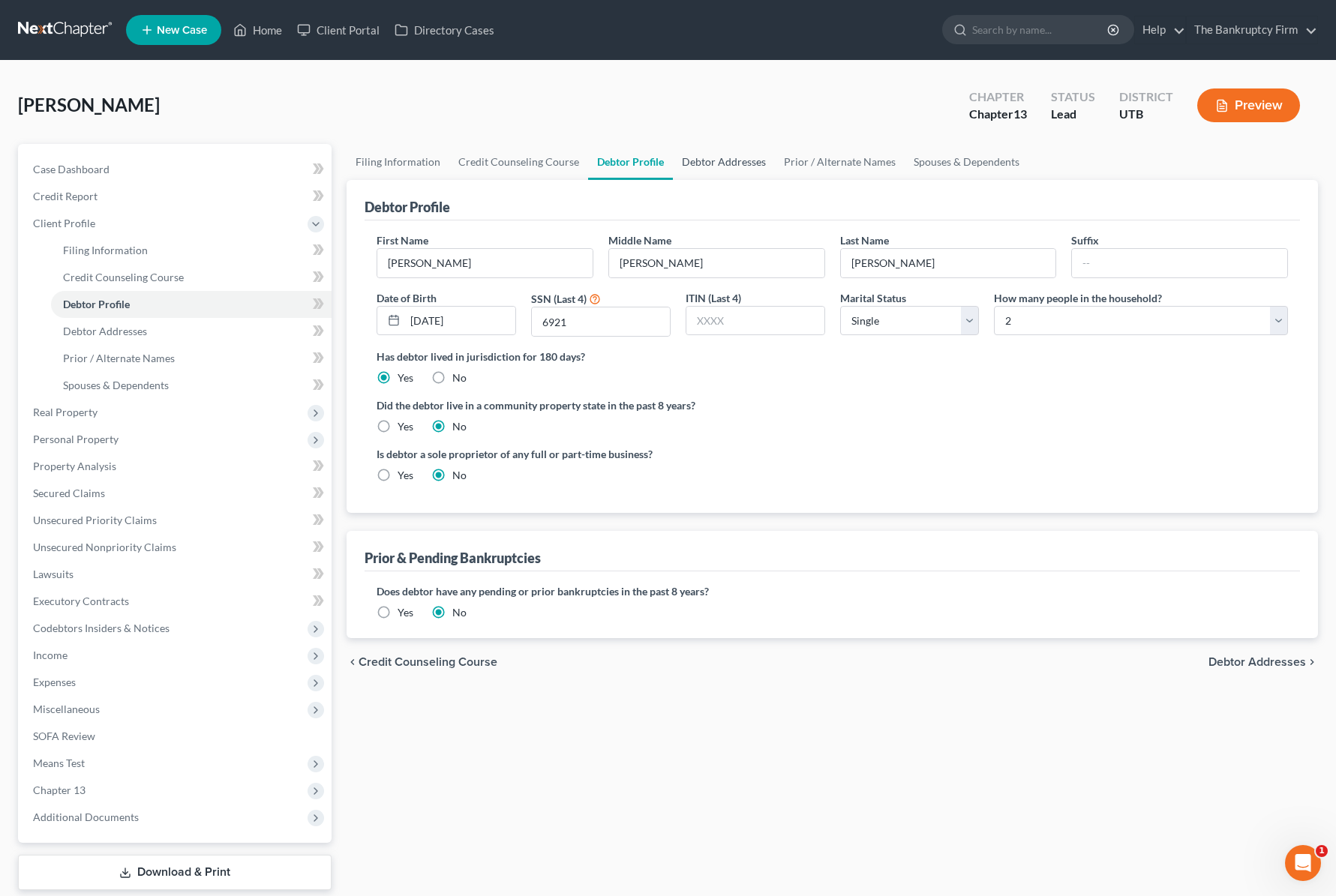
drag, startPoint x: 735, startPoint y: 159, endPoint x: 19, endPoint y: 265, distance: 723.8
click at [734, 159] on link "Debtor Addresses" at bounding box center [724, 161] width 102 height 36
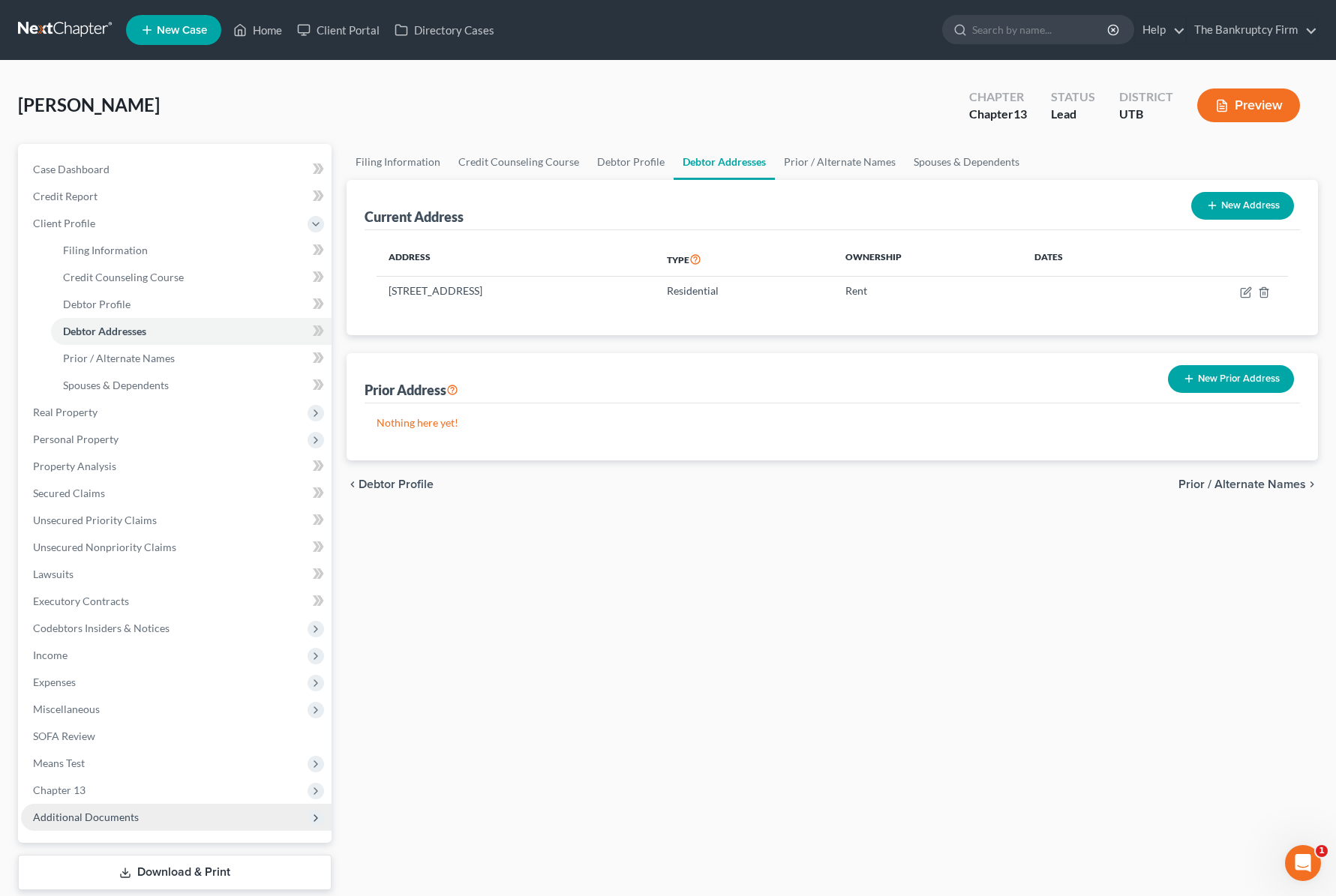
scroll to position [90, 0]
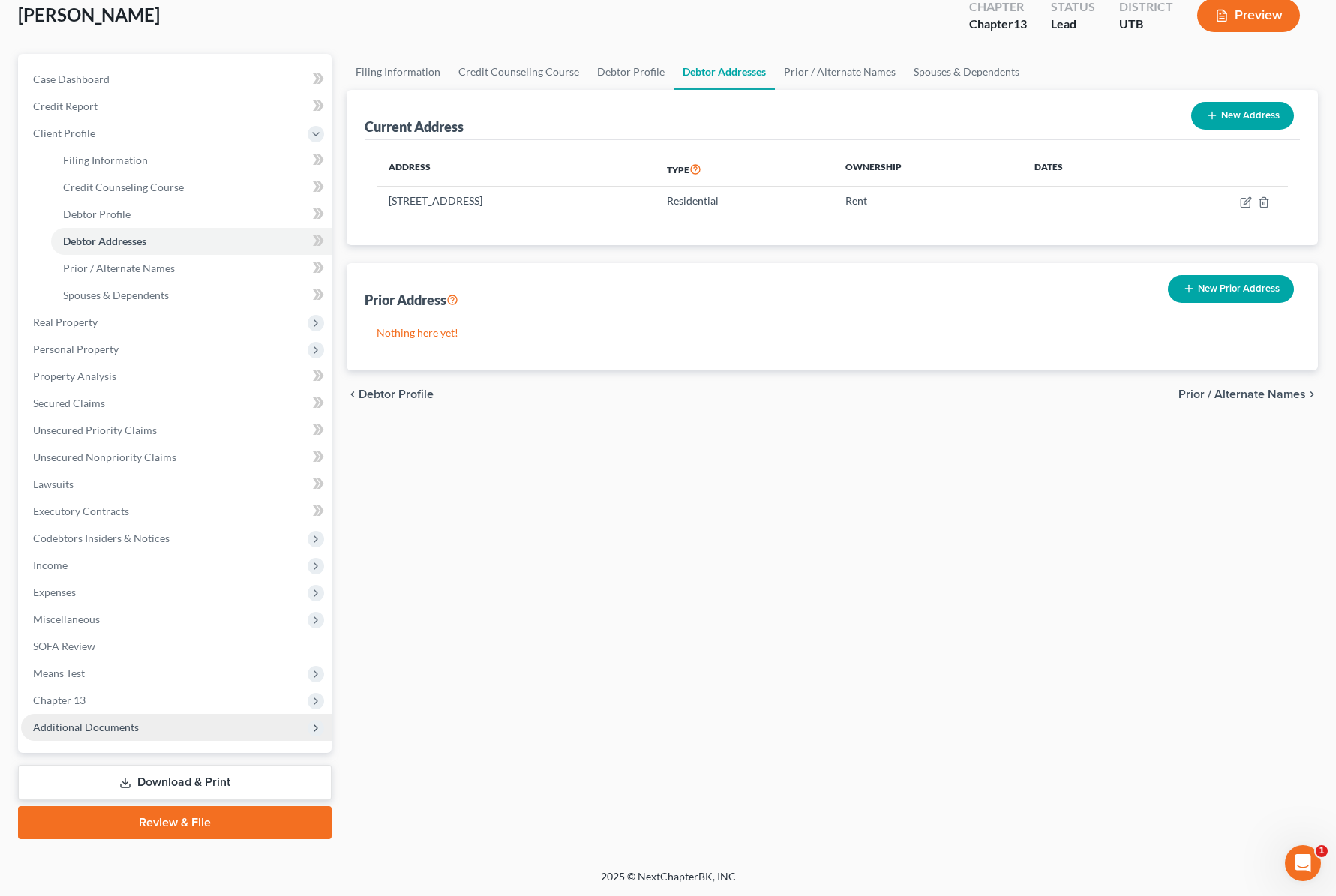
click at [141, 726] on span "Additional Documents" at bounding box center [175, 727] width 310 height 27
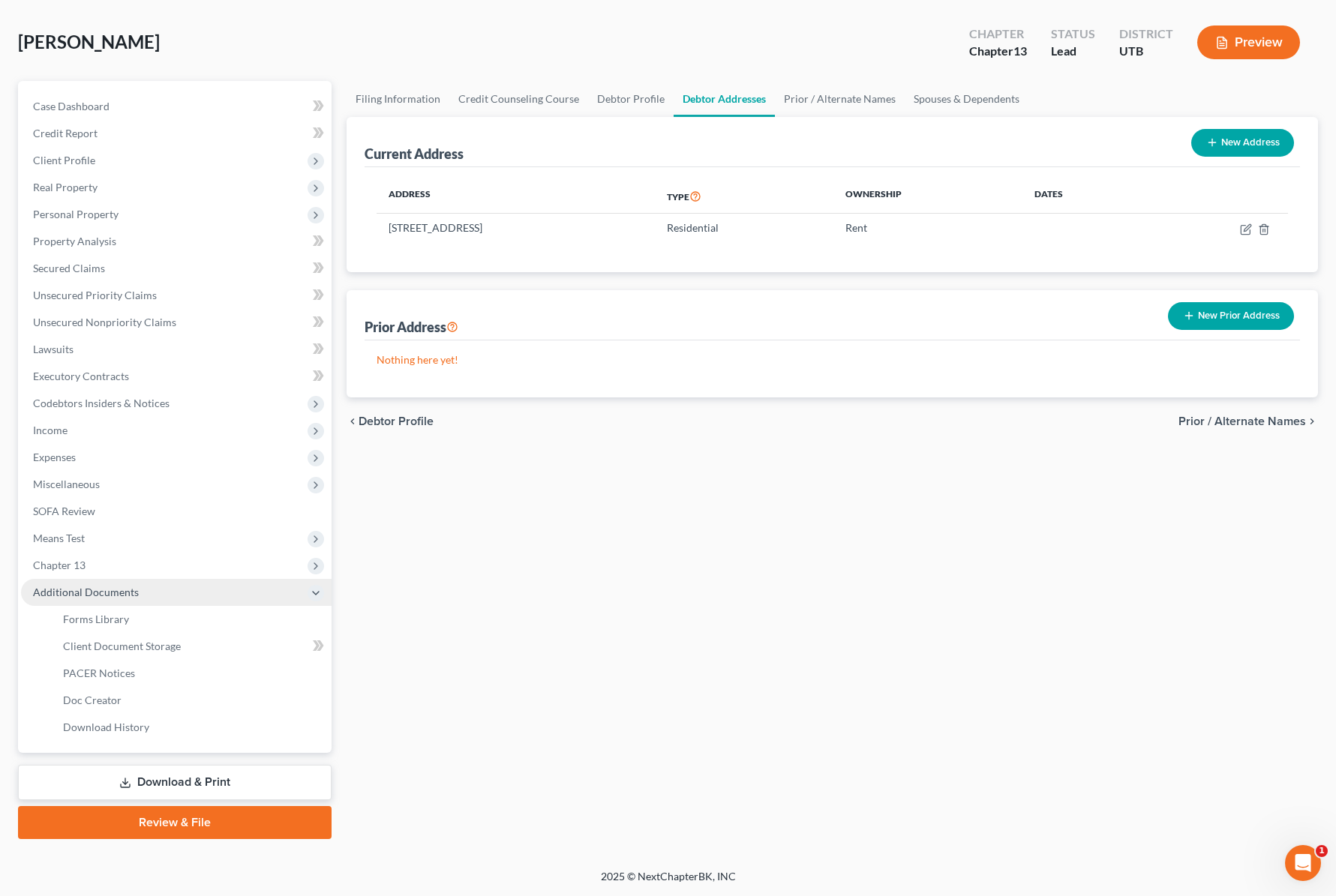
scroll to position [63, 0]
click at [192, 674] on link "PACER Notices" at bounding box center [190, 673] width 280 height 27
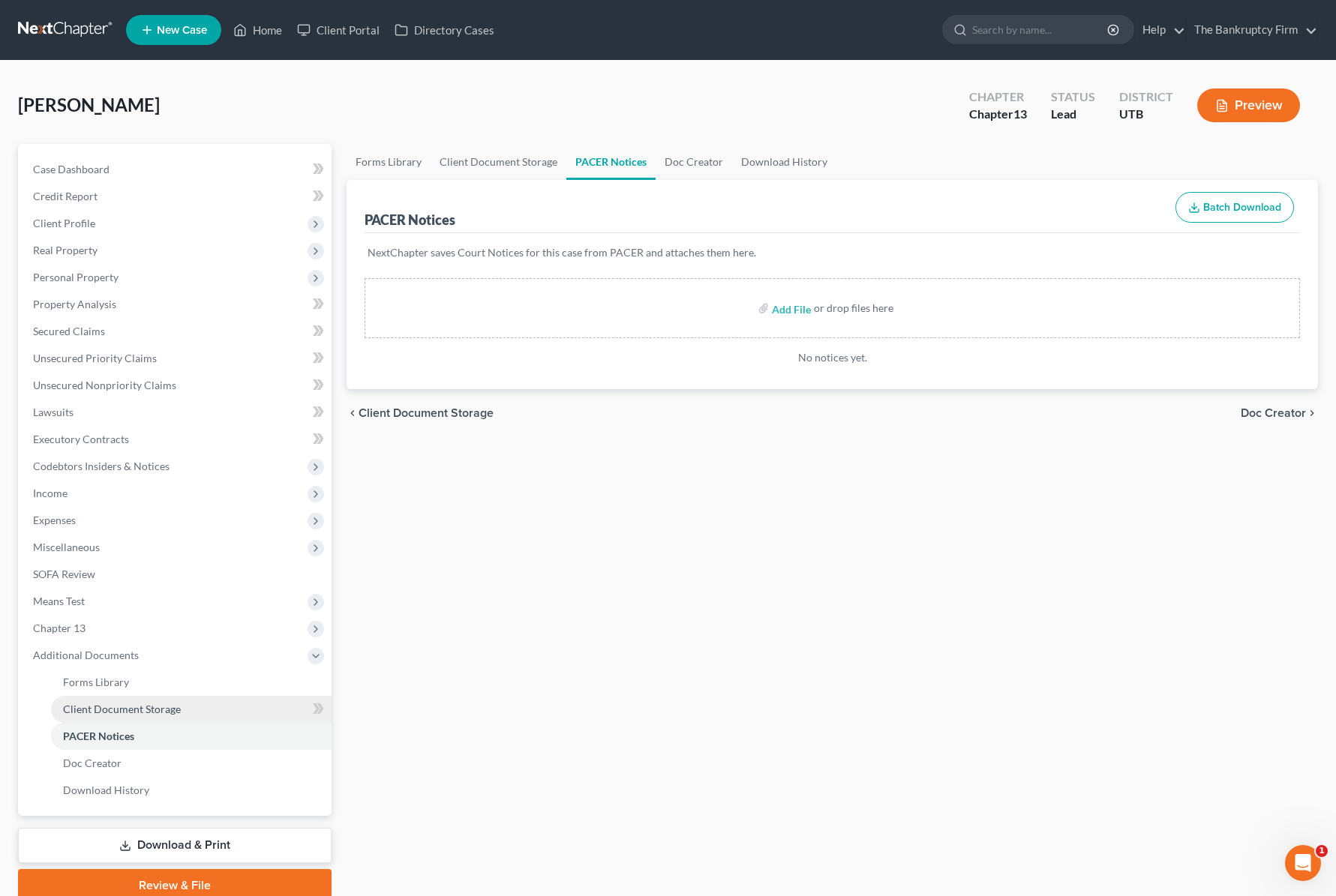
click at [161, 709] on span "Client Document Storage" at bounding box center [122, 709] width 118 height 13
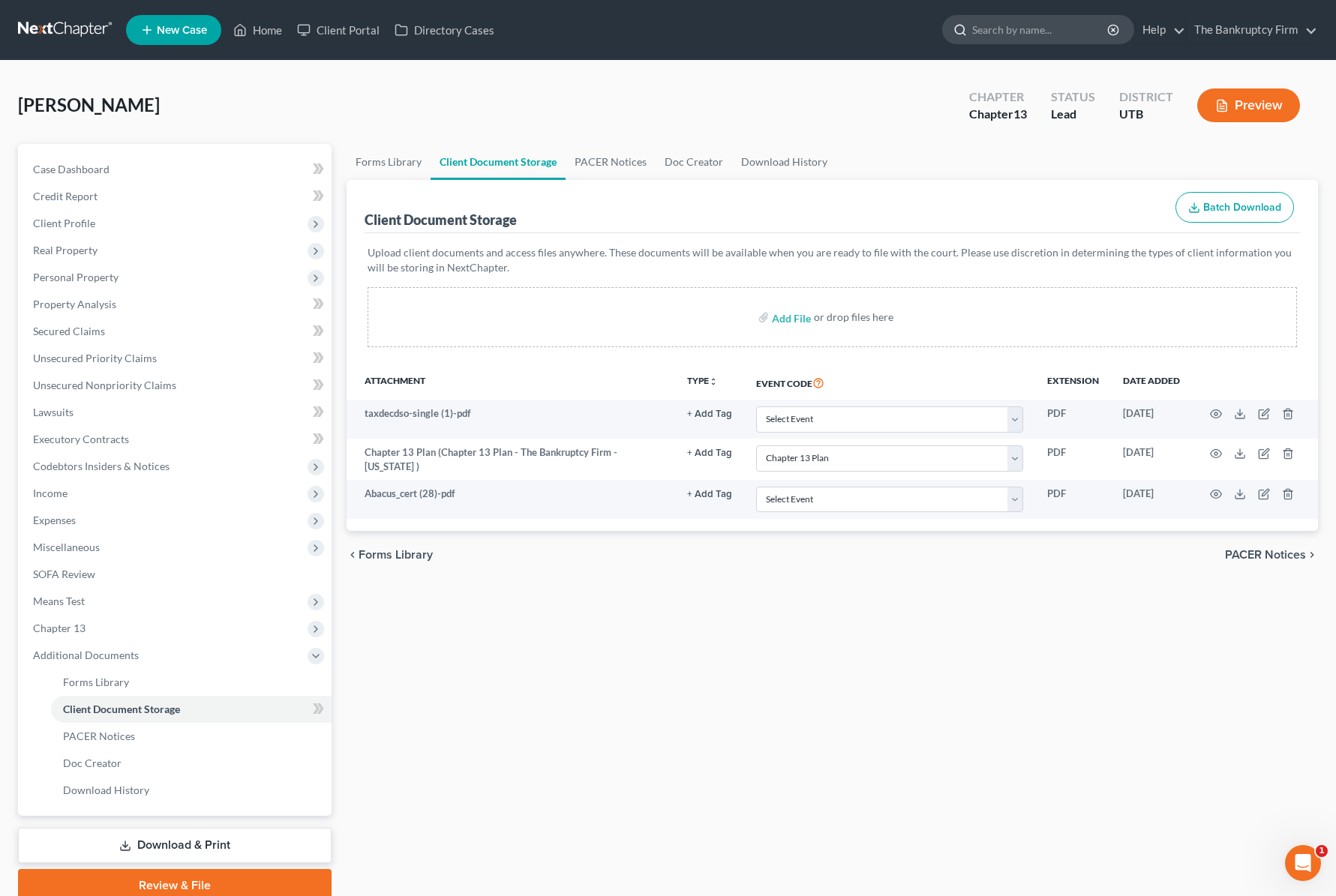
click at [1010, 33] on input "search" at bounding box center [1041, 30] width 138 height 28
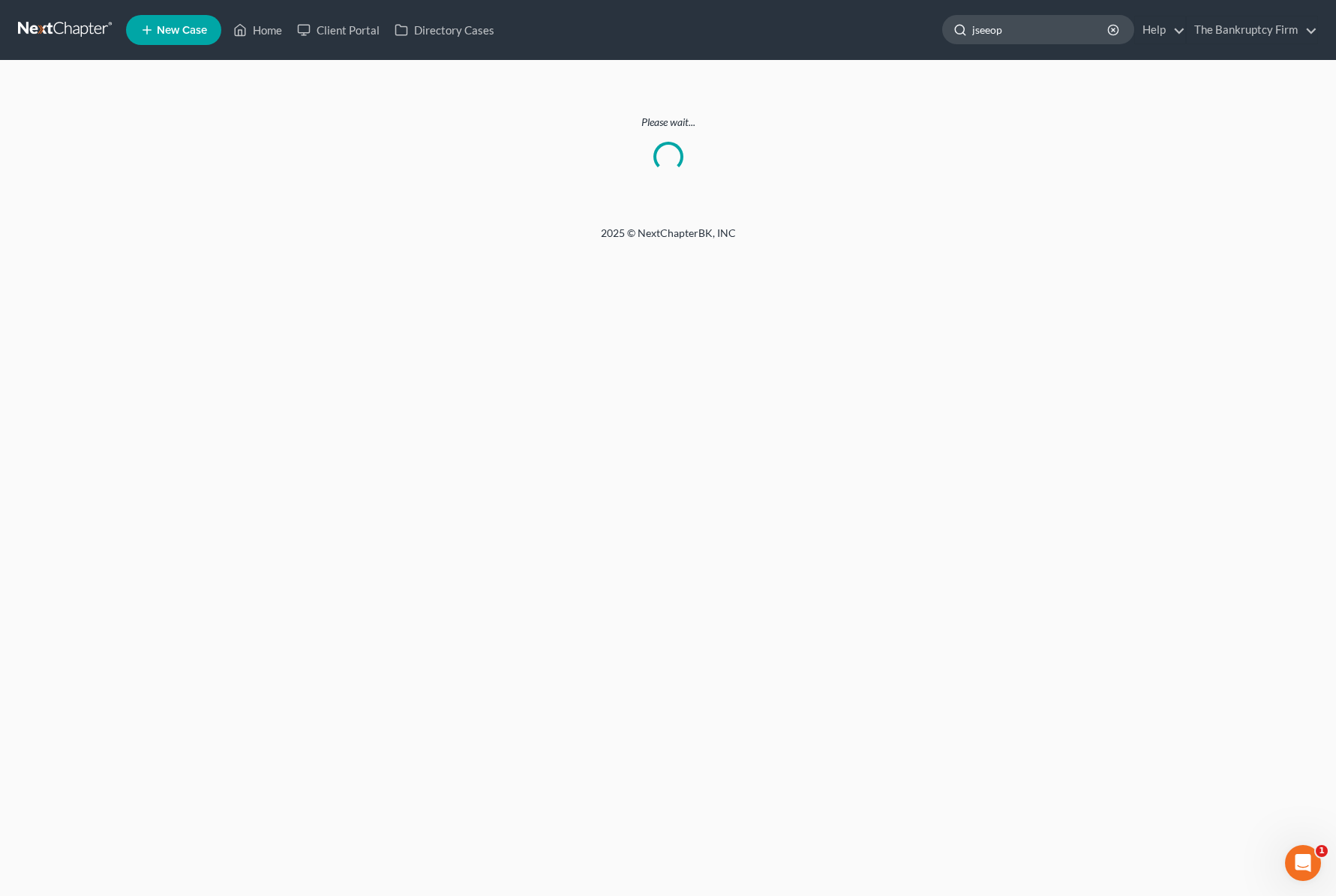
click at [1020, 32] on input "jseeop" at bounding box center [1041, 30] width 138 height 28
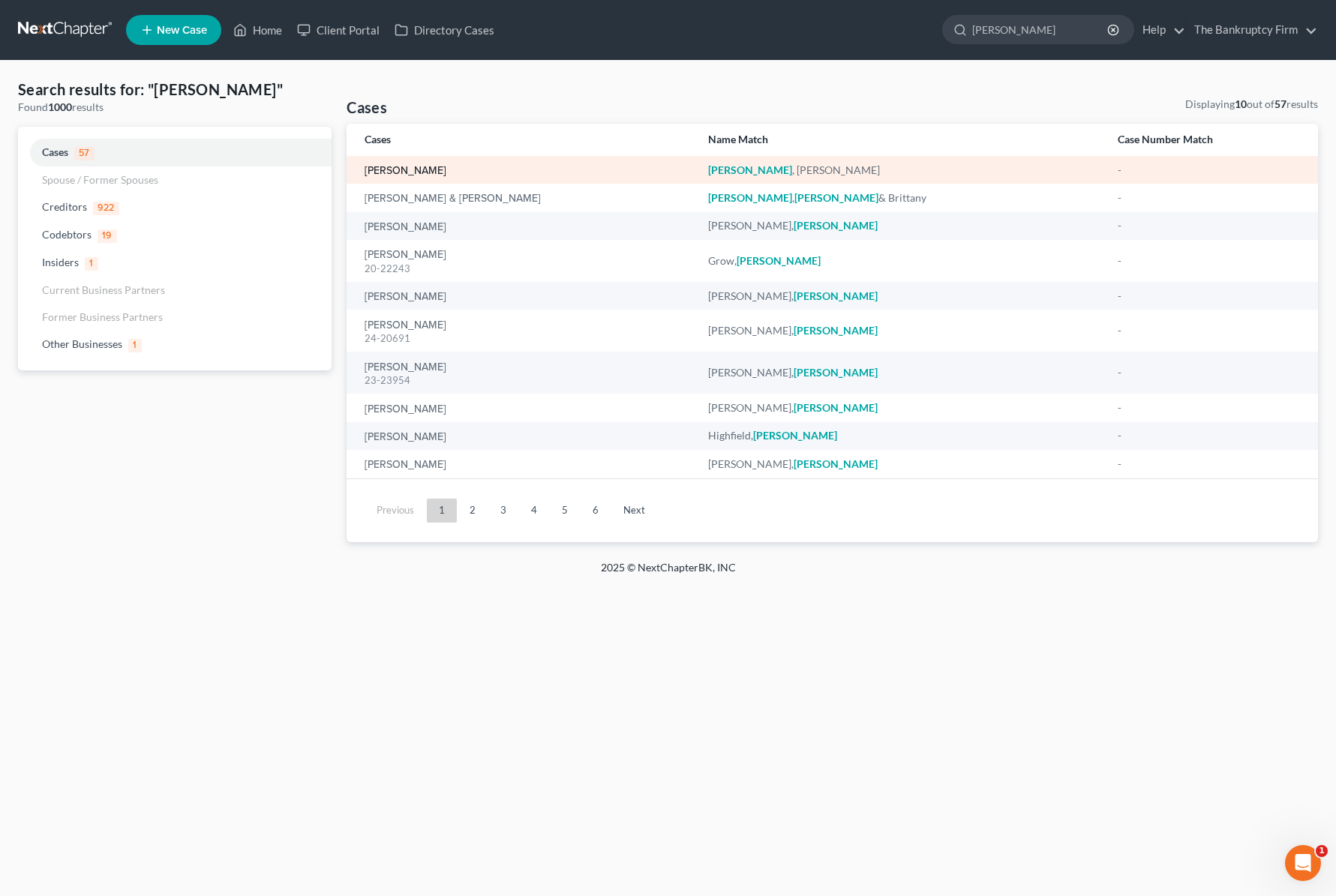
click at [420, 173] on link "[PERSON_NAME]" at bounding box center [406, 170] width 82 height 11
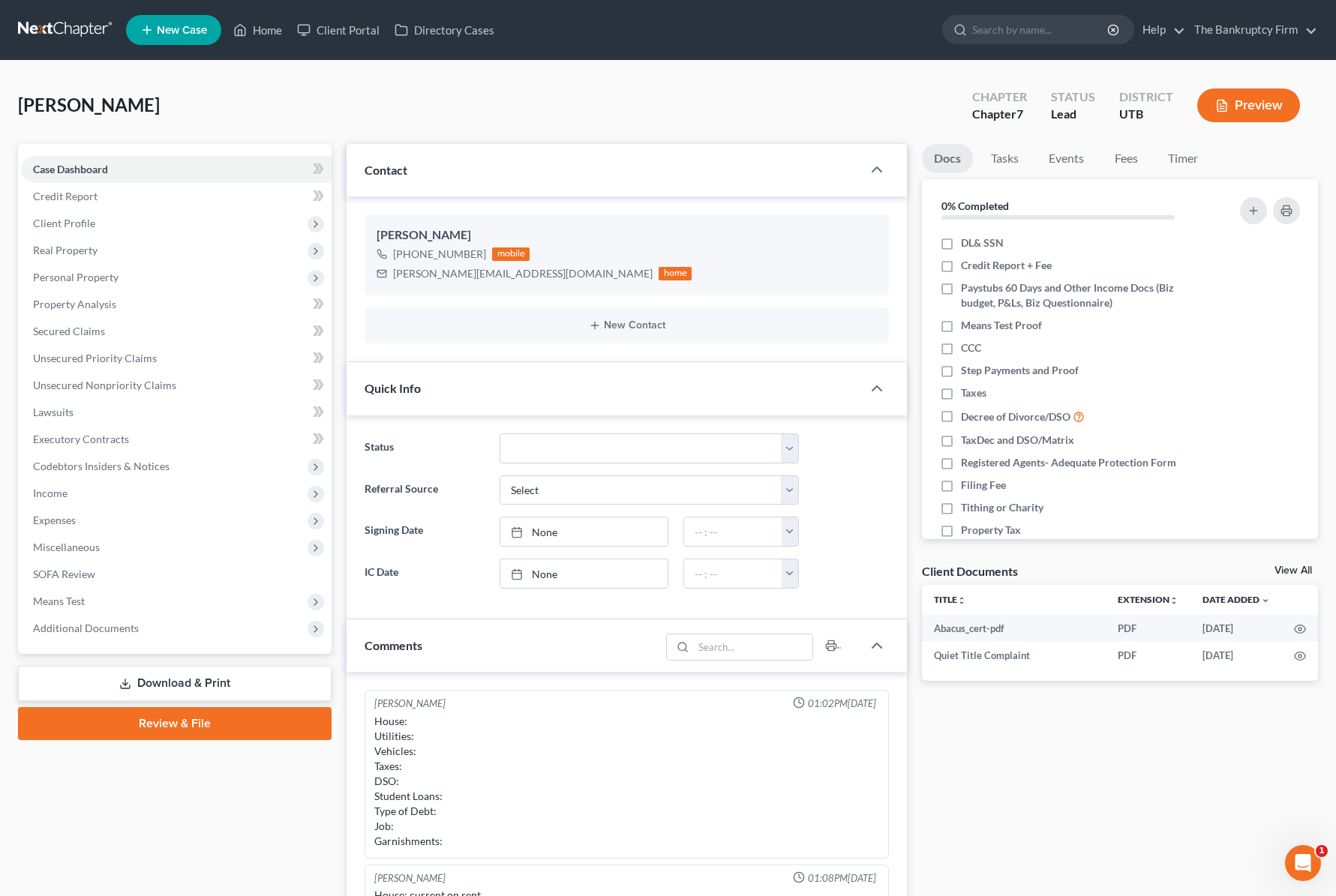
scroll to position [118, 0]
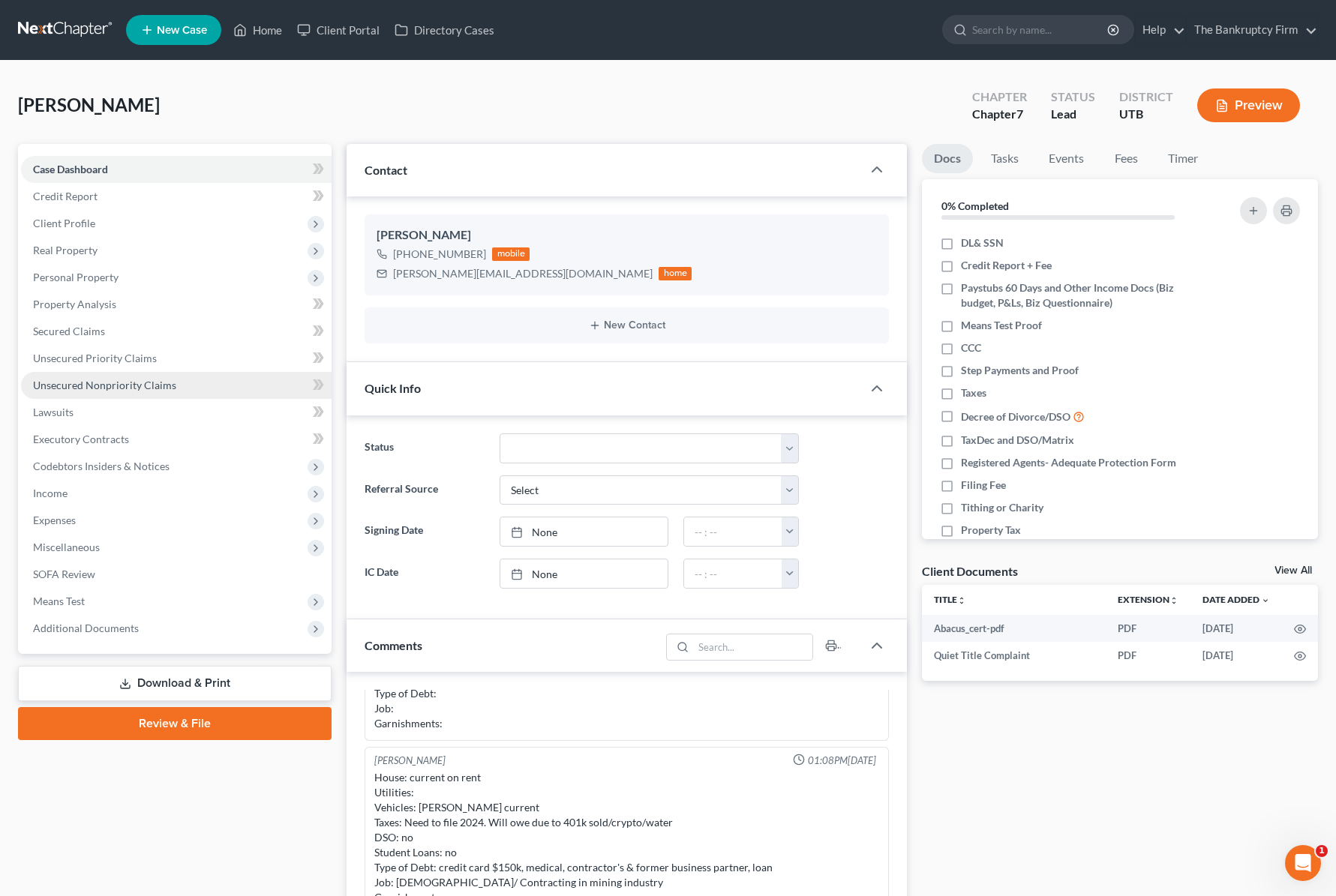
click at [99, 386] on span "Unsecured Nonpriority Claims" at bounding box center [105, 385] width 144 height 13
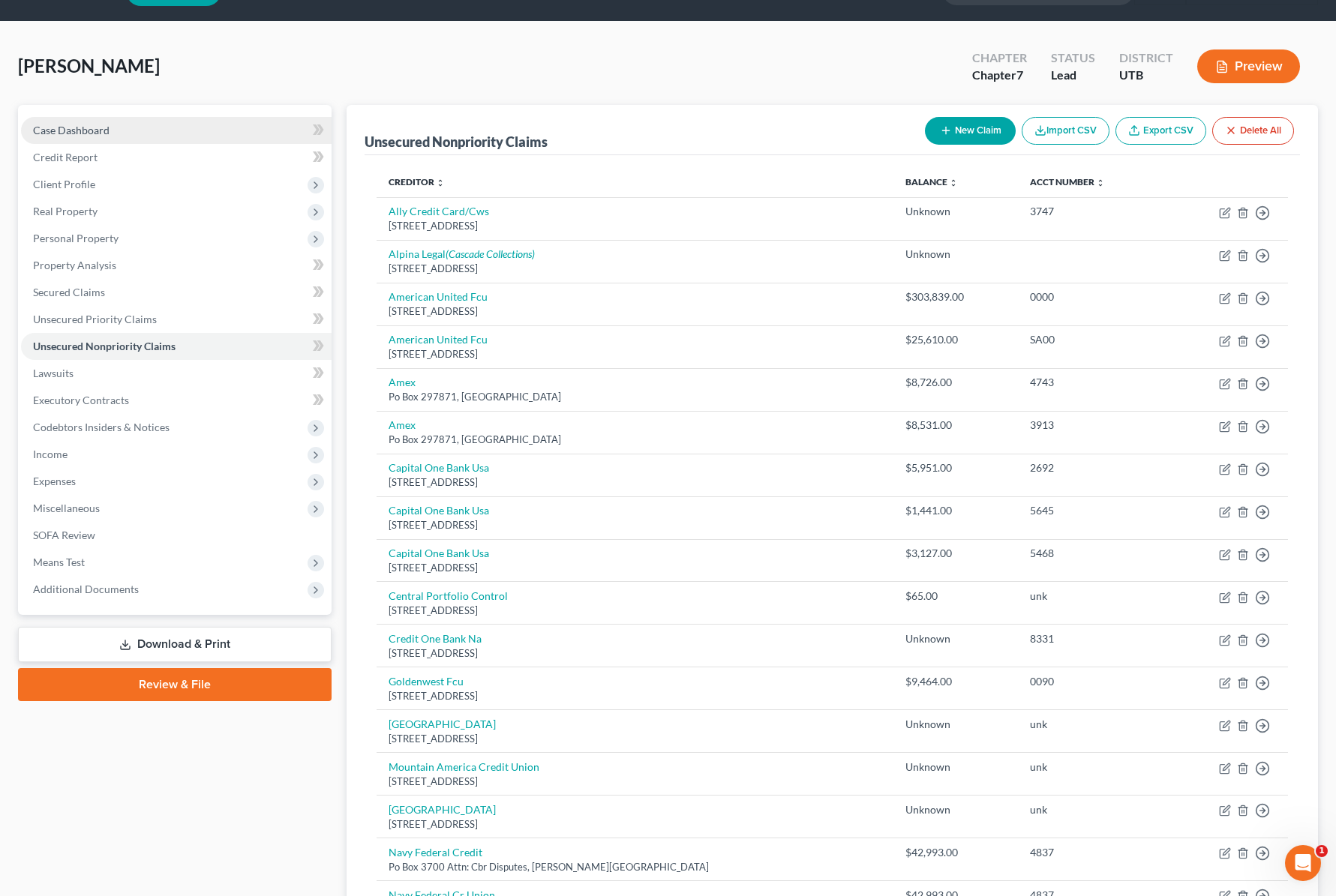
scroll to position [40, 0]
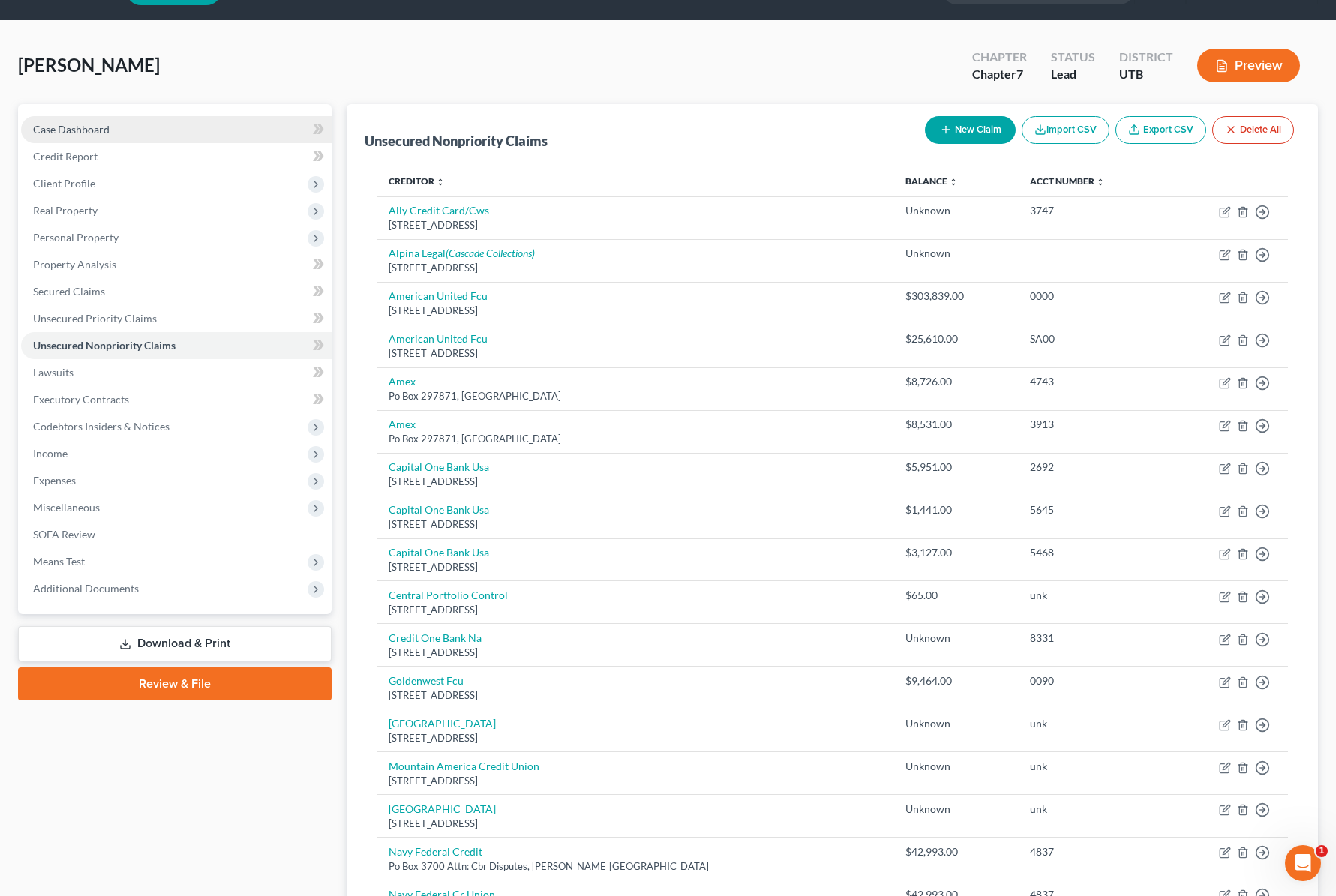
click at [91, 127] on span "Case Dashboard" at bounding box center [71, 129] width 77 height 13
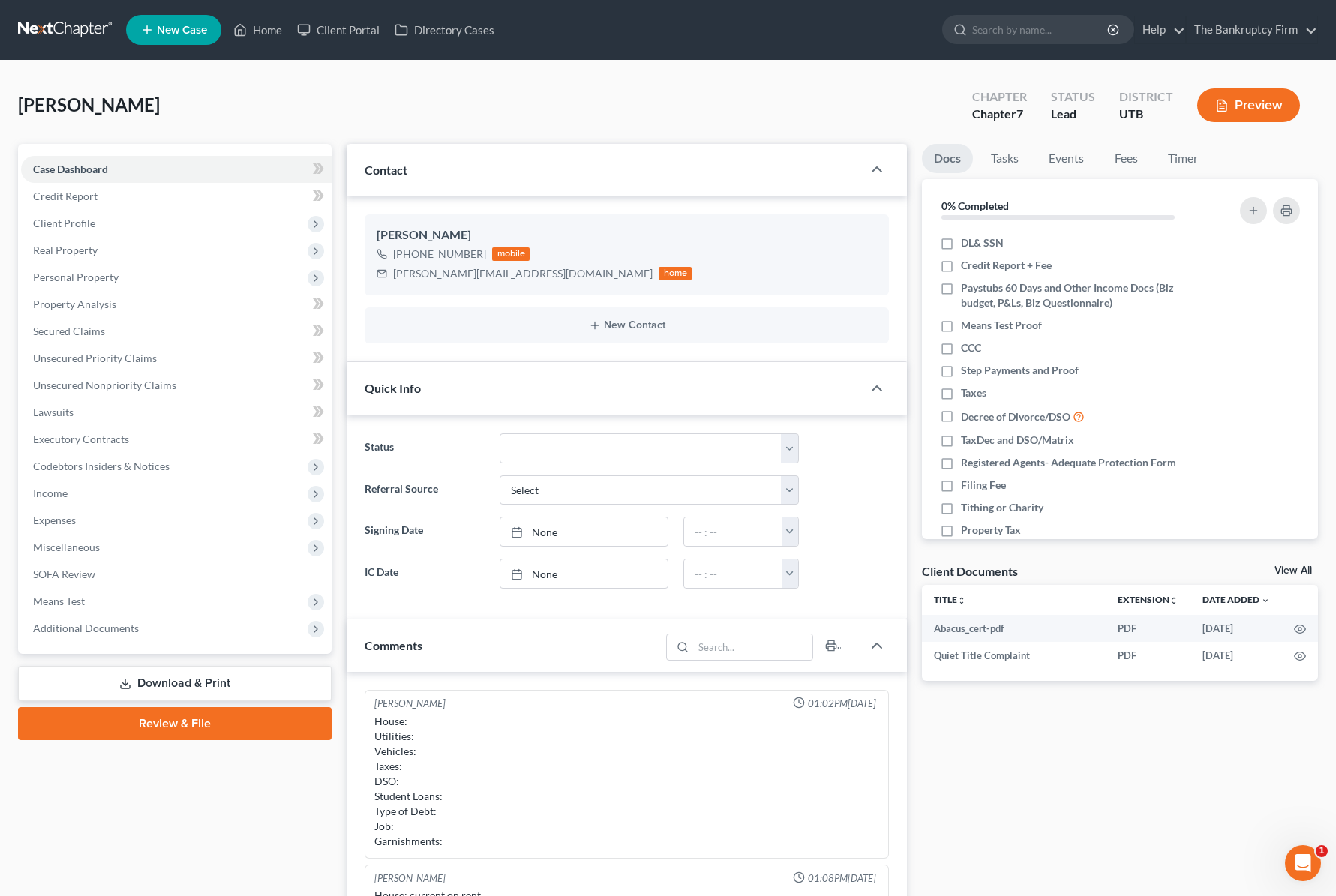
scroll to position [118, 0]
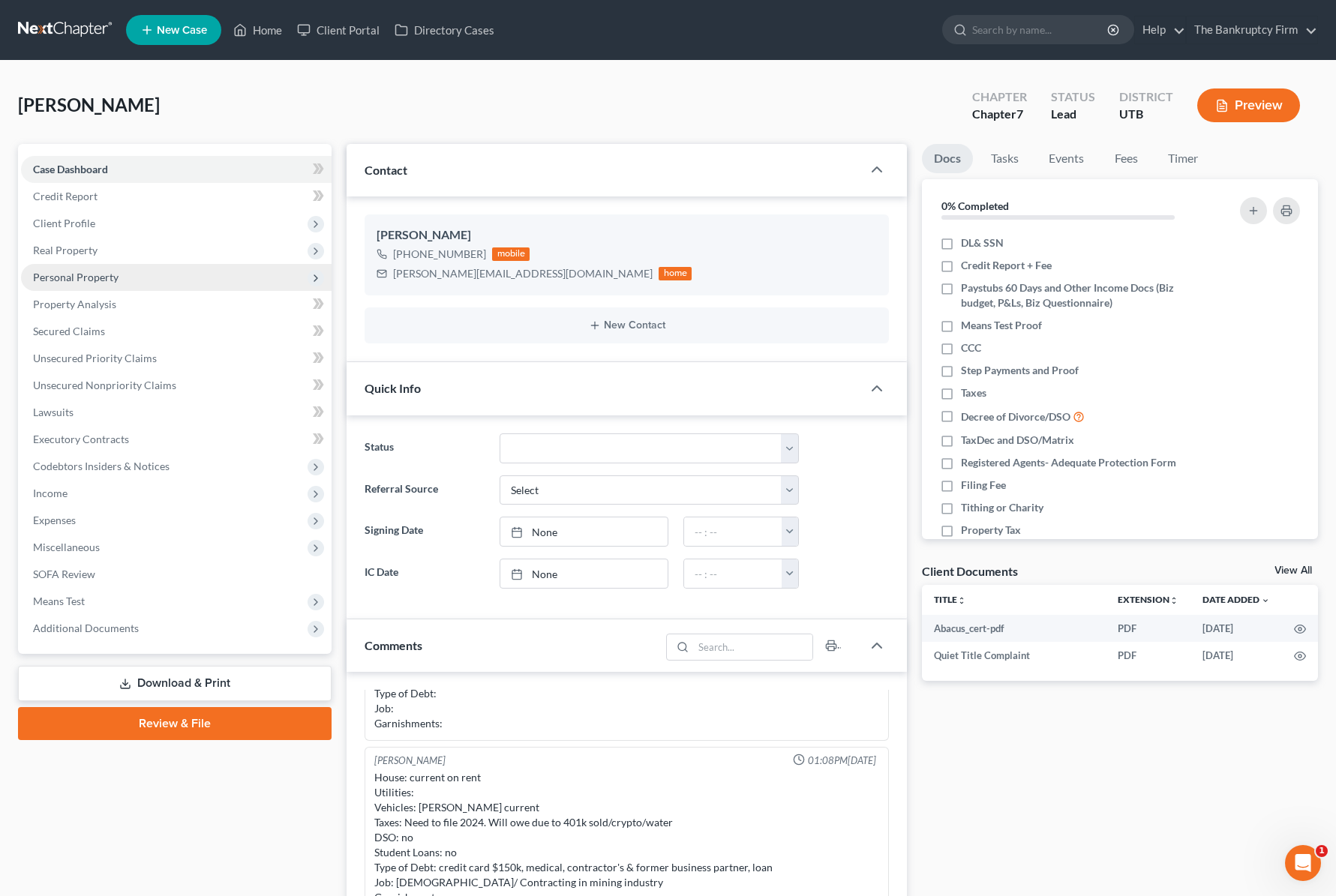
click at [102, 275] on span "Personal Property" at bounding box center [76, 277] width 86 height 13
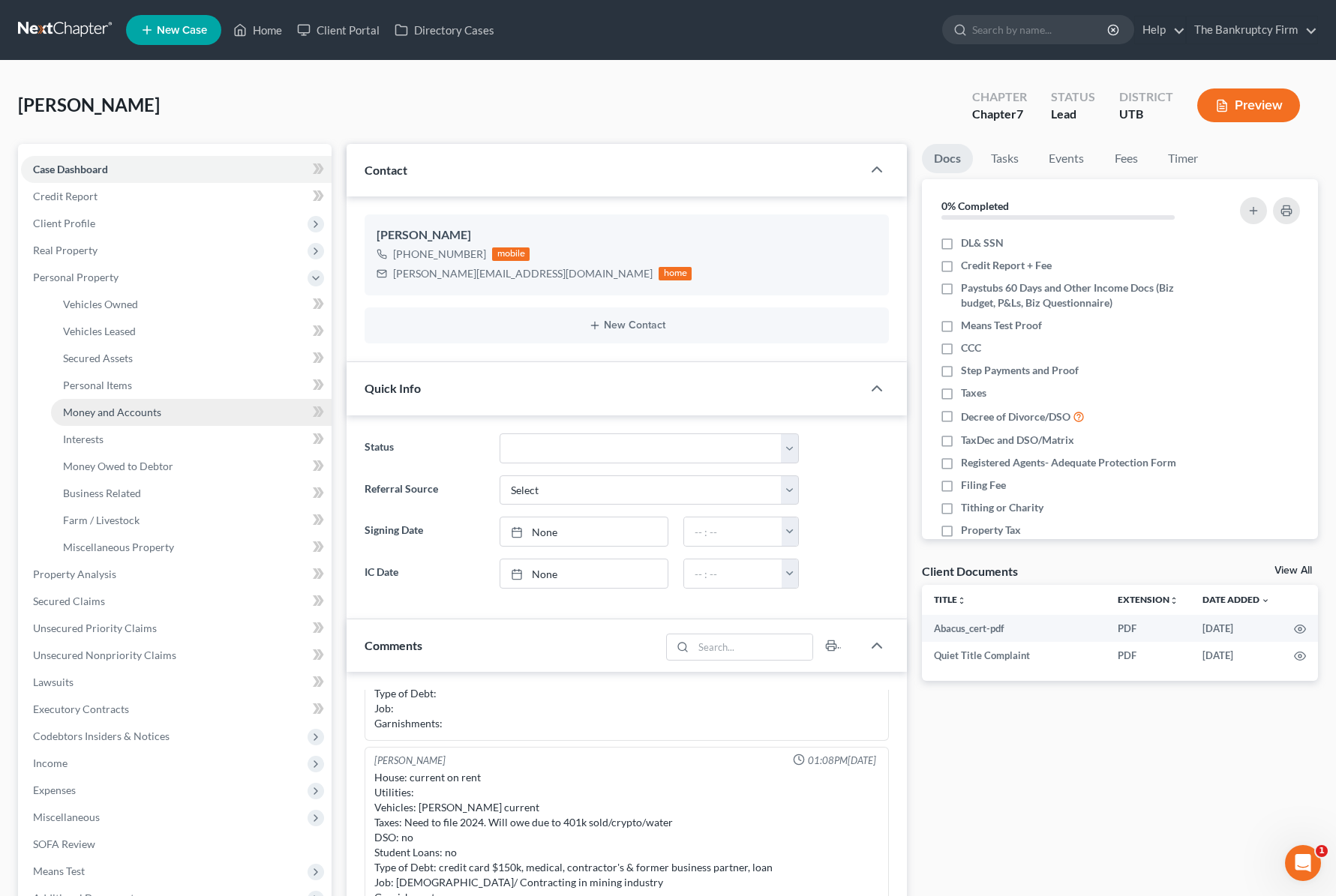
click at [141, 412] on span "Money and Accounts" at bounding box center [112, 412] width 99 height 13
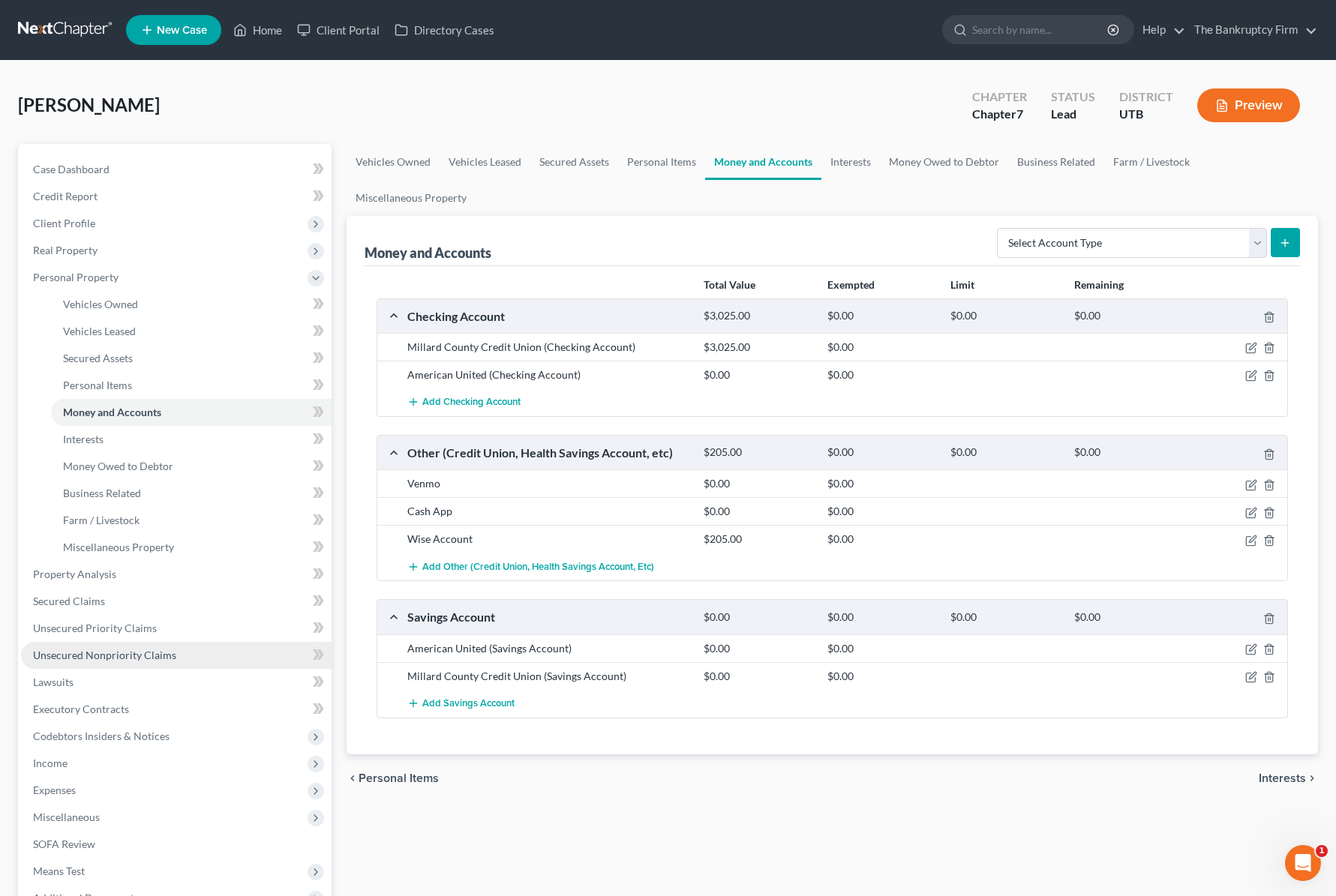
click at [107, 651] on span "Unsecured Nonpriority Claims" at bounding box center [105, 655] width 144 height 13
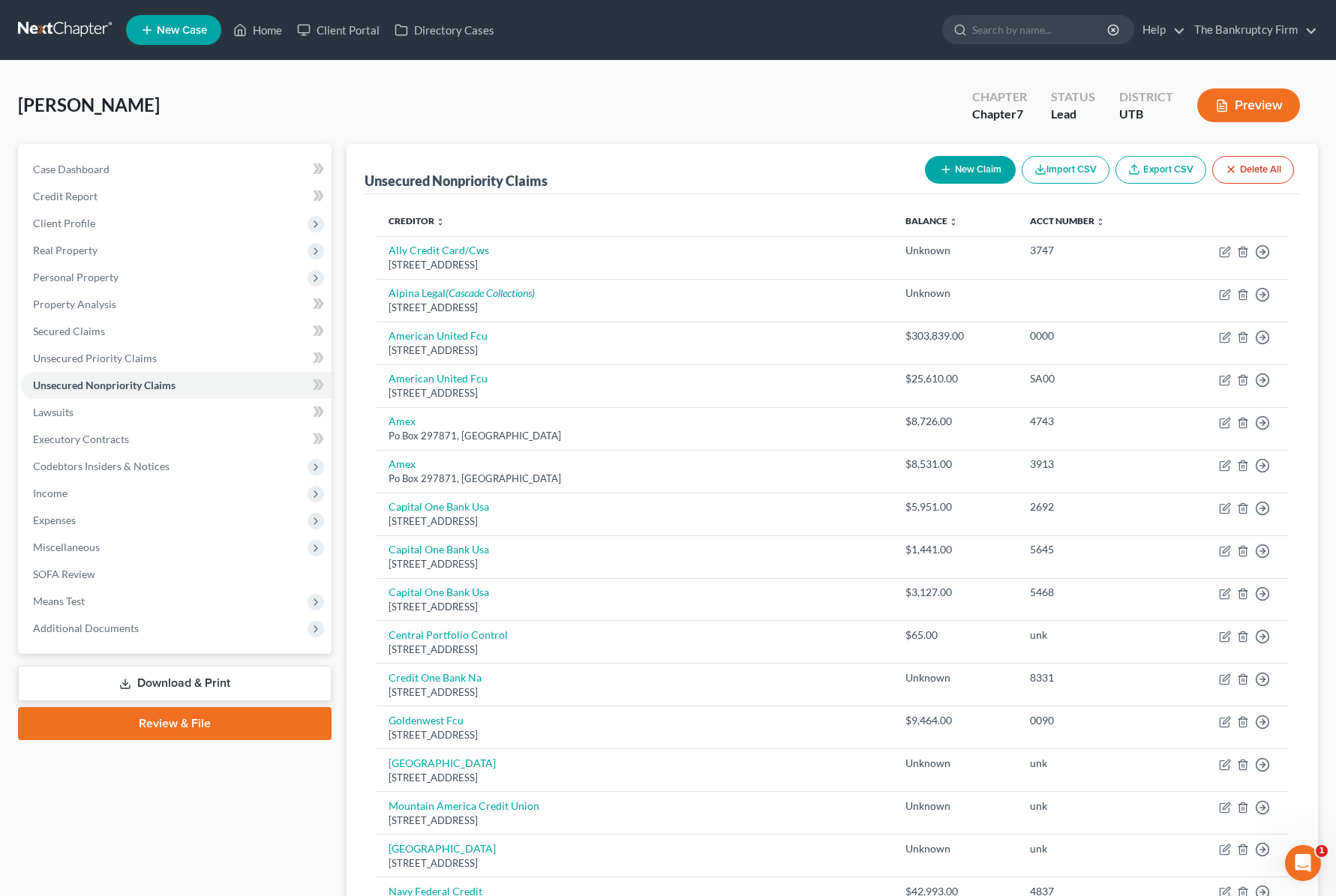
click at [972, 164] on button "New Claim" at bounding box center [970, 169] width 91 height 28
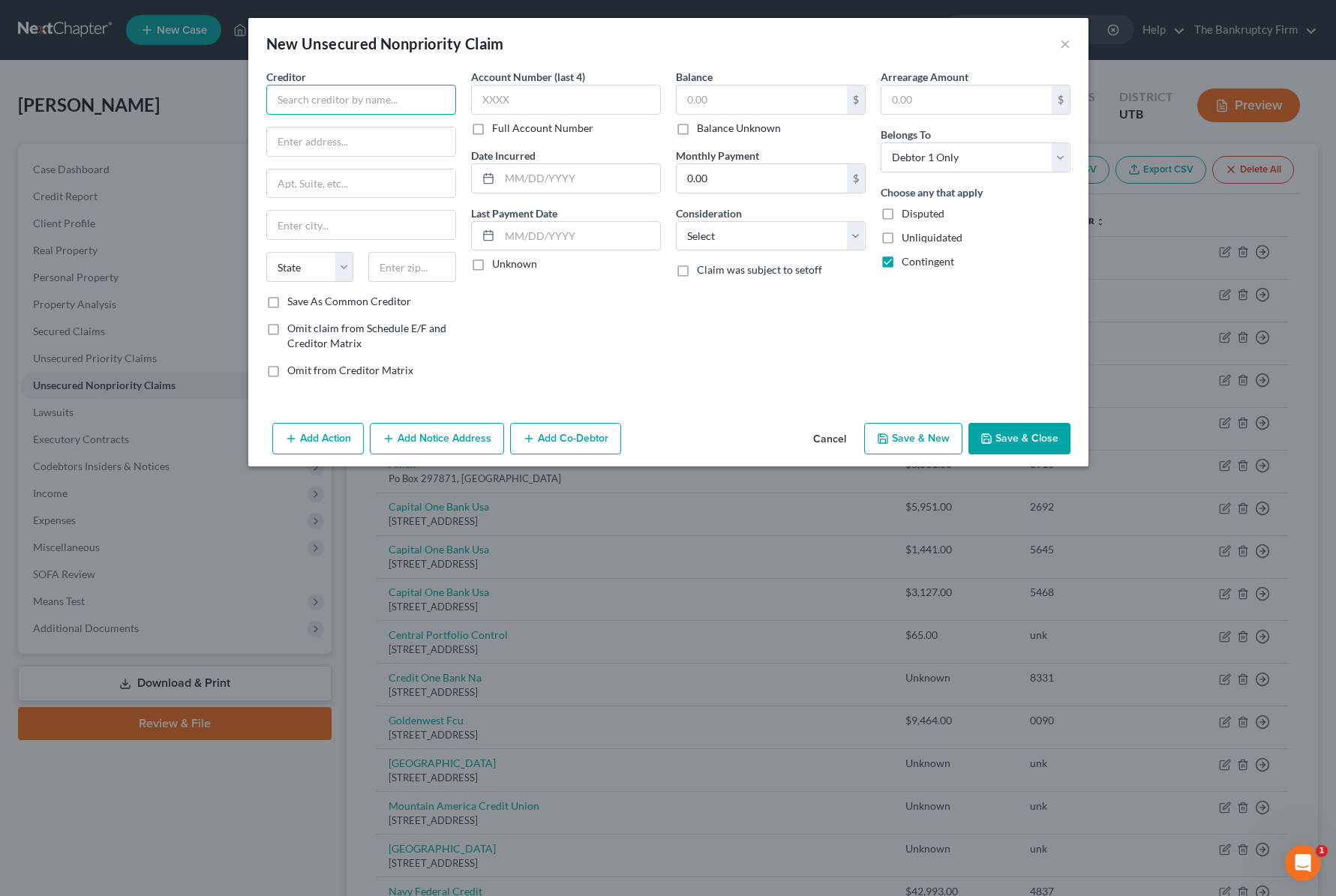
click at [339, 101] on input "text" at bounding box center [361, 100] width 189 height 30
click at [340, 96] on input "First National Bank of Omaha" at bounding box center [361, 100] width 189 height 30
click at [336, 135] on div "[GEOGRAPHIC_DATA]-0000" at bounding box center [356, 140] width 156 height 13
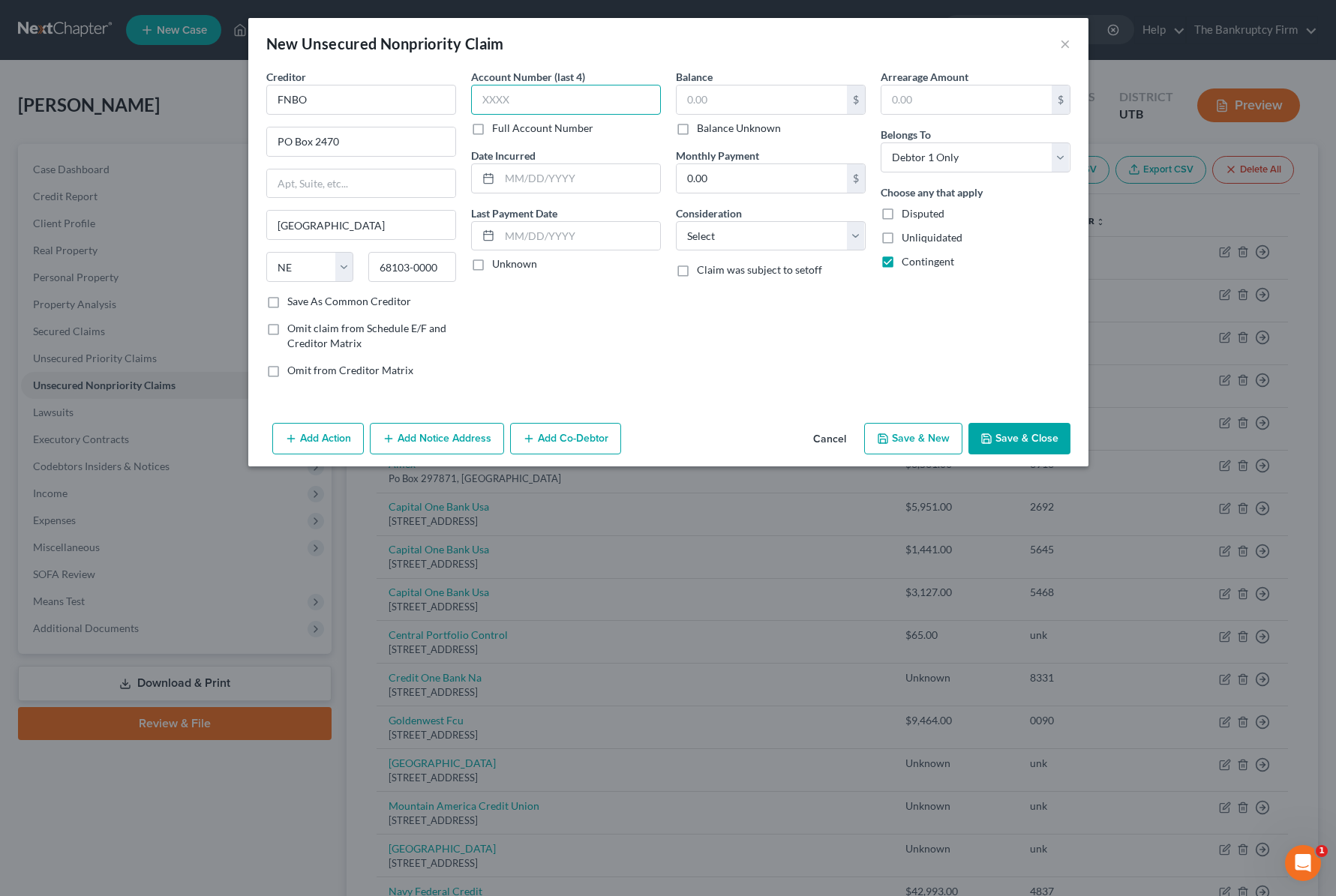
click at [514, 108] on input "text" at bounding box center [565, 100] width 189 height 30
drag, startPoint x: 683, startPoint y: 130, endPoint x: 693, endPoint y: 149, distance: 21.5
click at [697, 131] on label "Balance Unknown" at bounding box center [739, 128] width 84 height 15
click at [703, 131] on input "Balance Unknown" at bounding box center [708, 126] width 10 height 10
click at [744, 237] on select "Select Cable / Satellite Services Collection Agency Credit Card Debt Debt Couns…" at bounding box center [771, 236] width 189 height 30
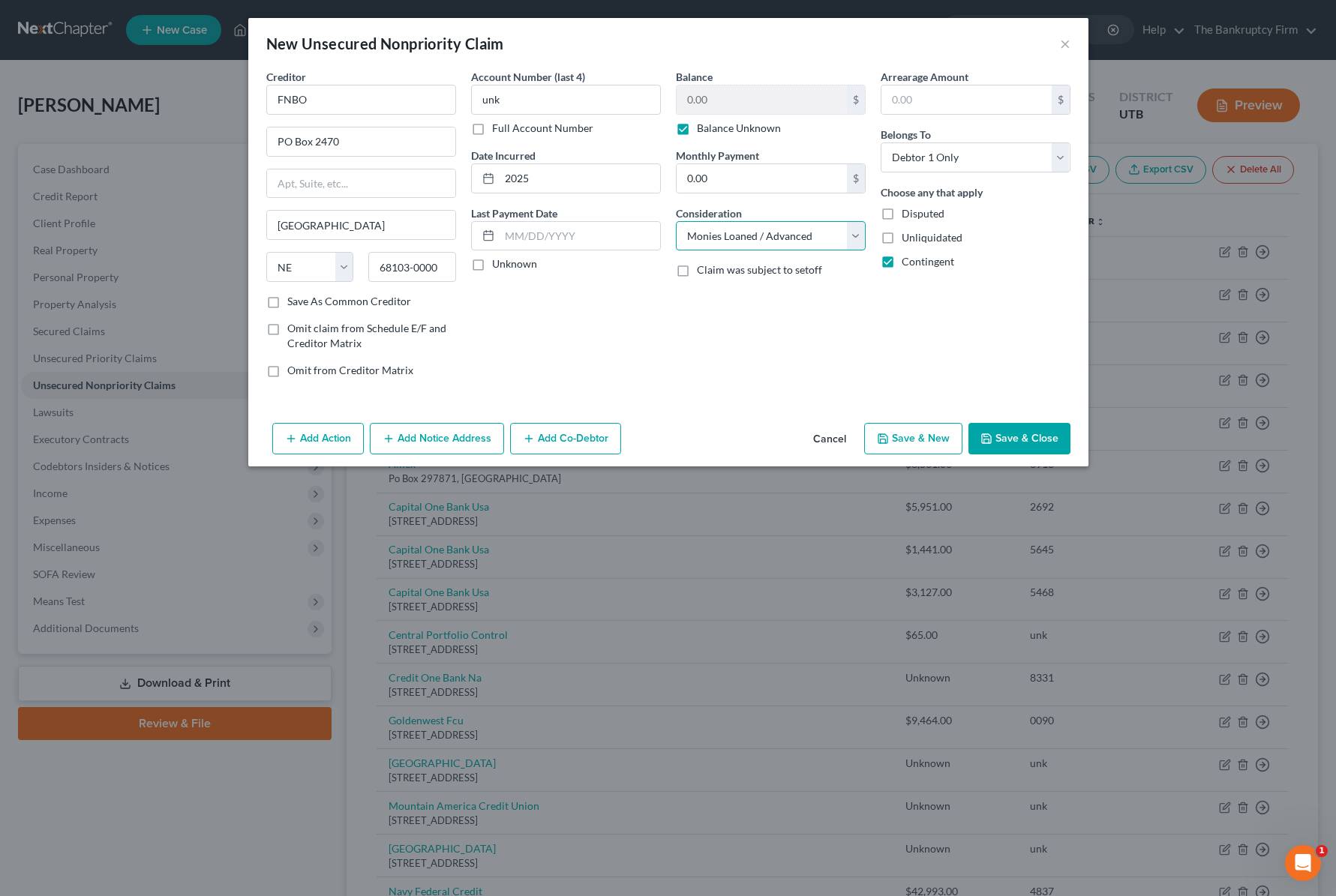
click at [676, 221] on select "Select Cable / Satellite Services Collection Agency Credit Card Debt Debt Couns…" at bounding box center [771, 236] width 189 height 30
click at [1020, 439] on button "Save & Close" at bounding box center [1019, 439] width 102 height 32
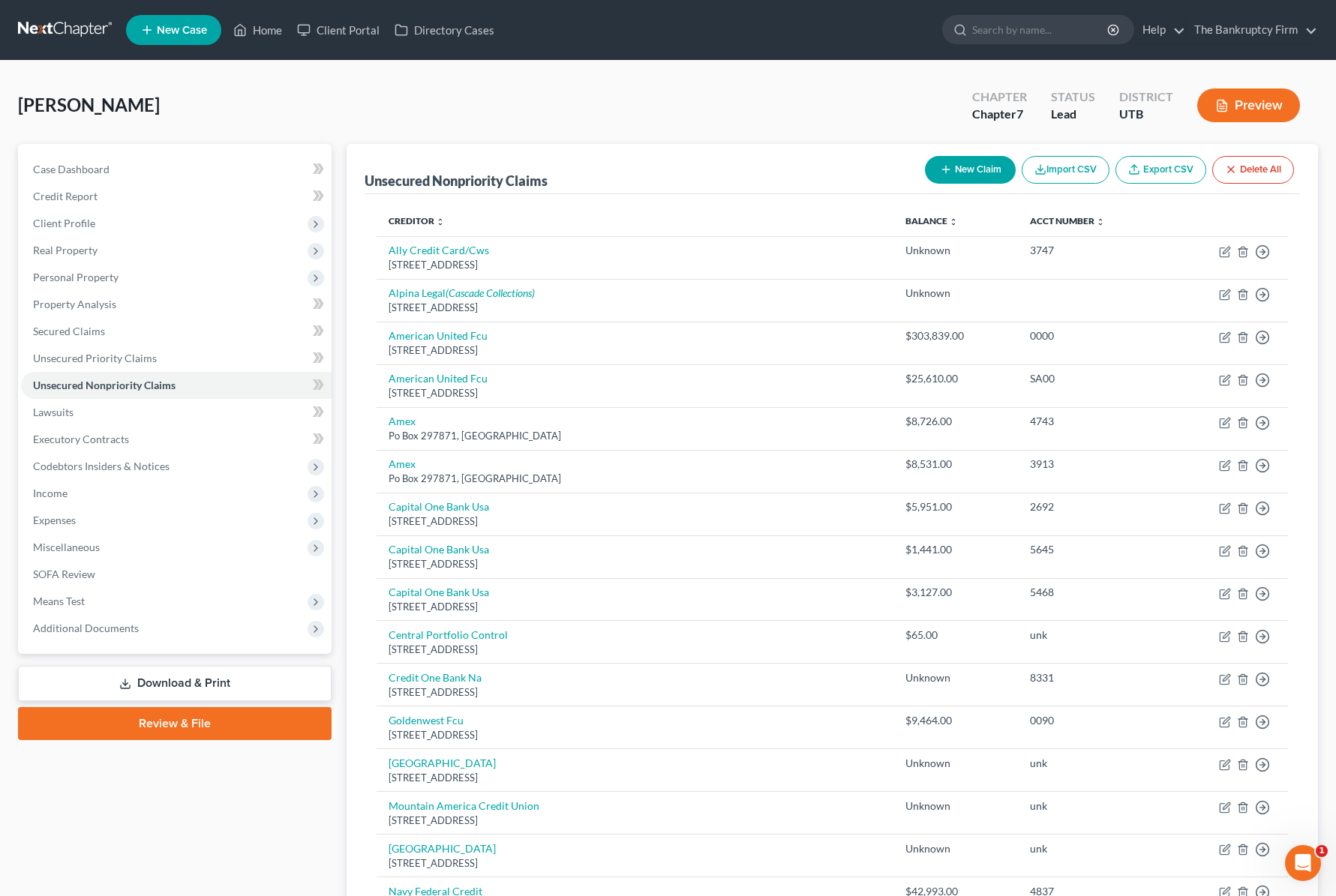
click at [960, 170] on button "New Claim" at bounding box center [970, 169] width 91 height 28
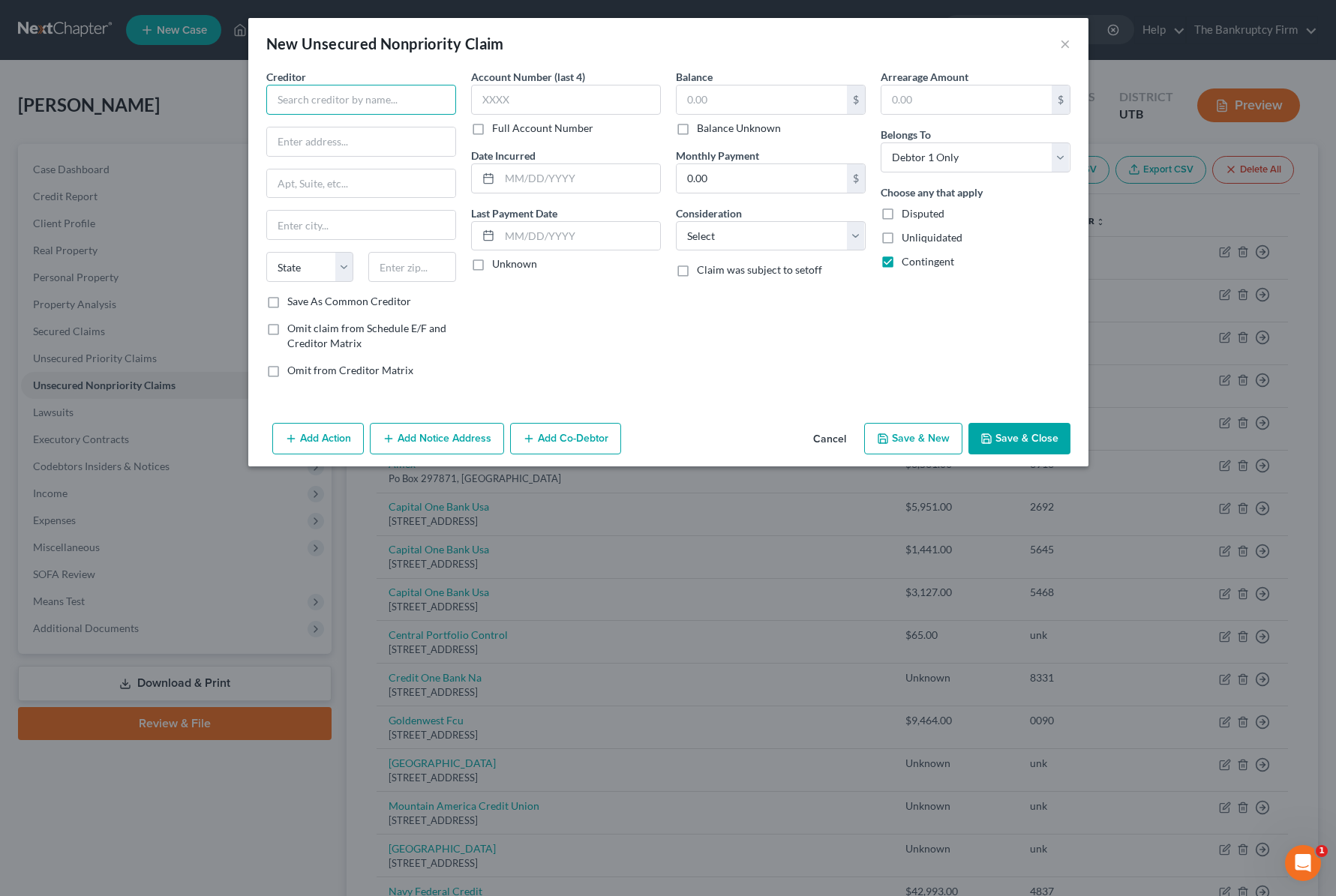
click at [337, 101] on input "text" at bounding box center [361, 100] width 189 height 30
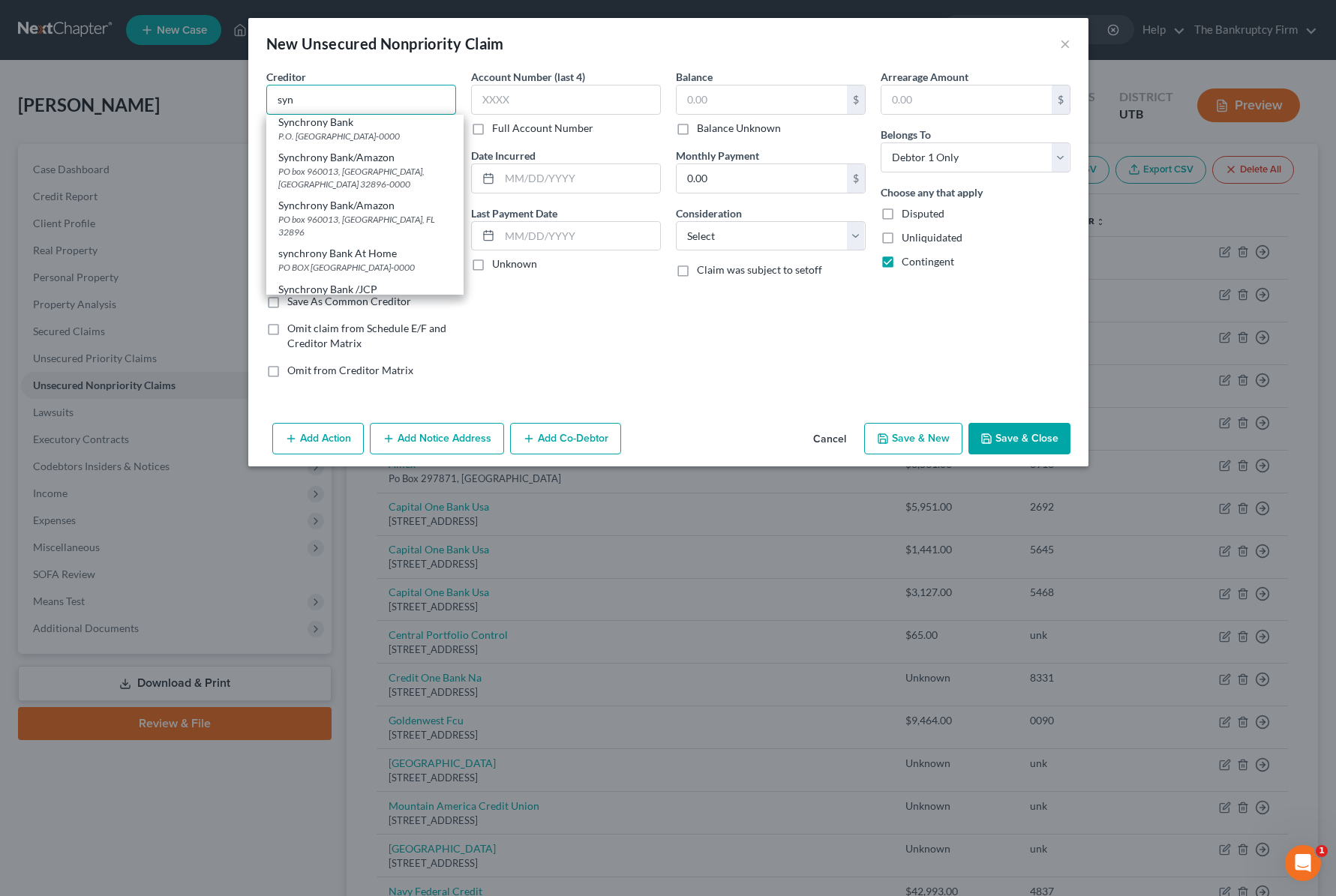
scroll to position [950, 0]
click at [366, 141] on div "P.O. [GEOGRAPHIC_DATA]-0000" at bounding box center [365, 135] width 173 height 13
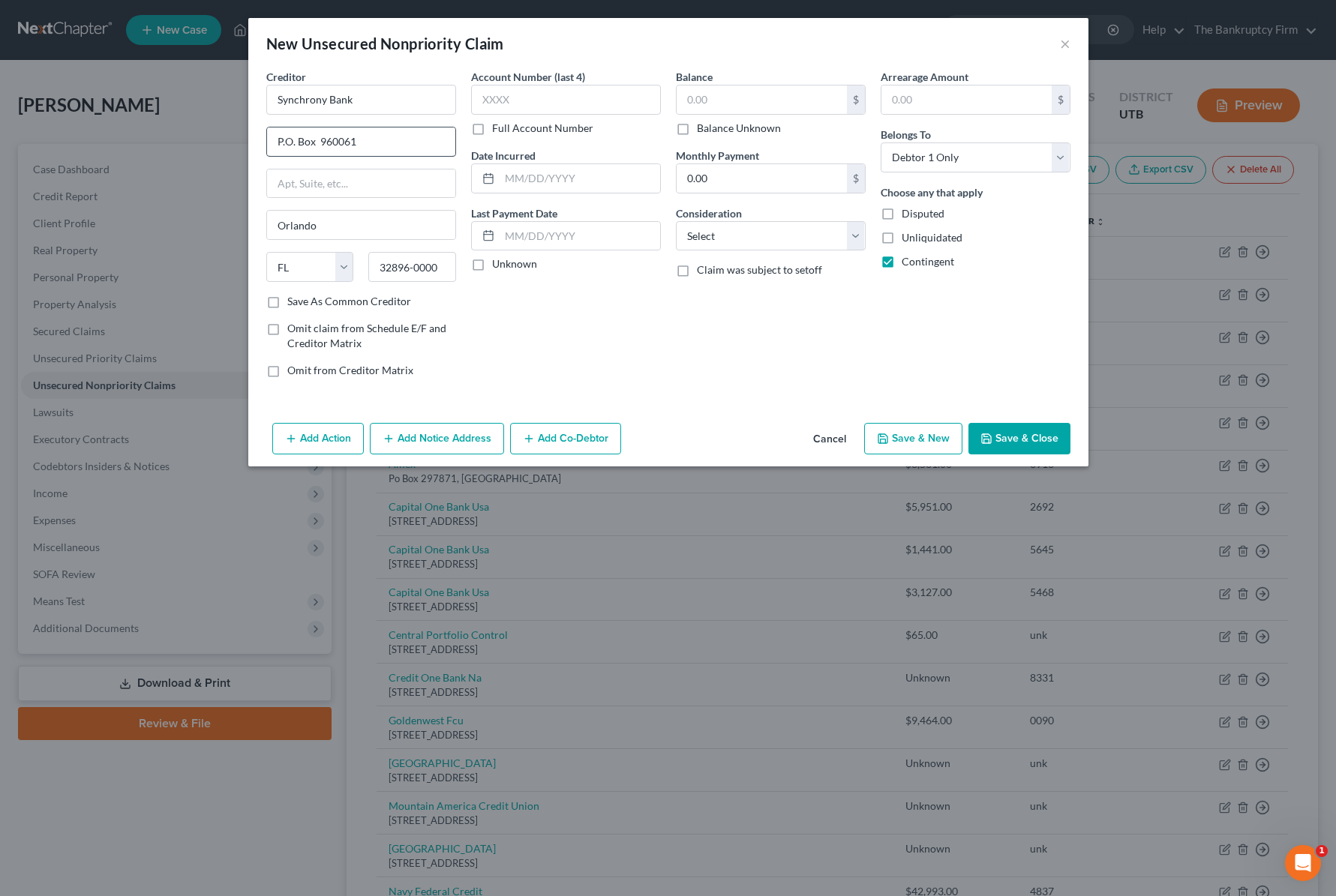
scroll to position [0, 0]
click at [383, 96] on input "Synchrony Bank" at bounding box center [361, 100] width 189 height 30
click at [510, 97] on input "text" at bounding box center [565, 100] width 189 height 30
click at [697, 133] on label "Balance Unknown" at bounding box center [739, 128] width 84 height 15
click at [703, 131] on input "Balance Unknown" at bounding box center [708, 126] width 10 height 10
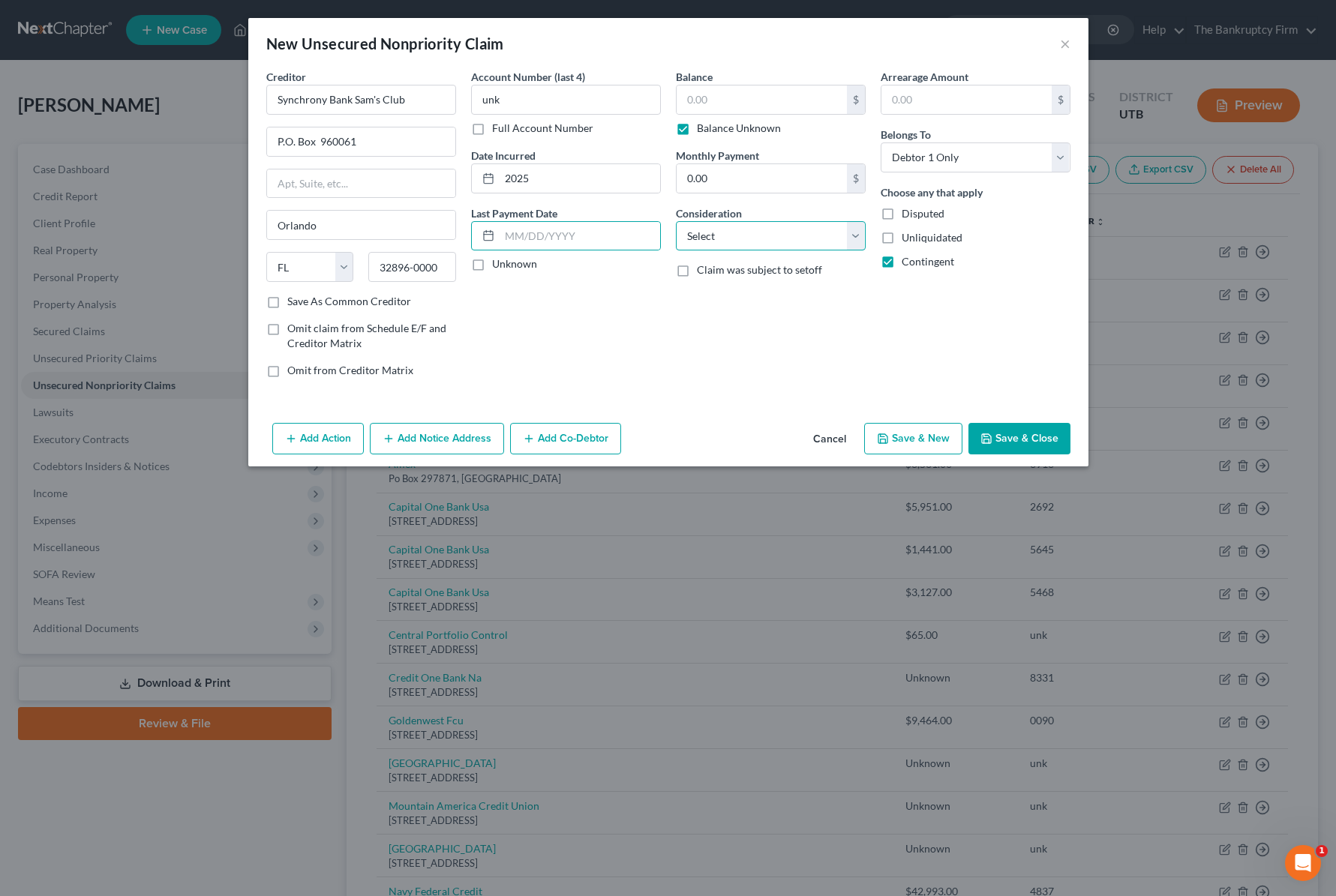
click at [738, 233] on select "Select Cable / Satellite Services Collection Agency Credit Card Debt Debt Couns…" at bounding box center [771, 236] width 189 height 30
click at [676, 221] on select "Select Cable / Satellite Services Collection Agency Credit Card Debt Debt Couns…" at bounding box center [771, 236] width 189 height 30
click at [1020, 438] on button "Save & Close" at bounding box center [1019, 439] width 102 height 32
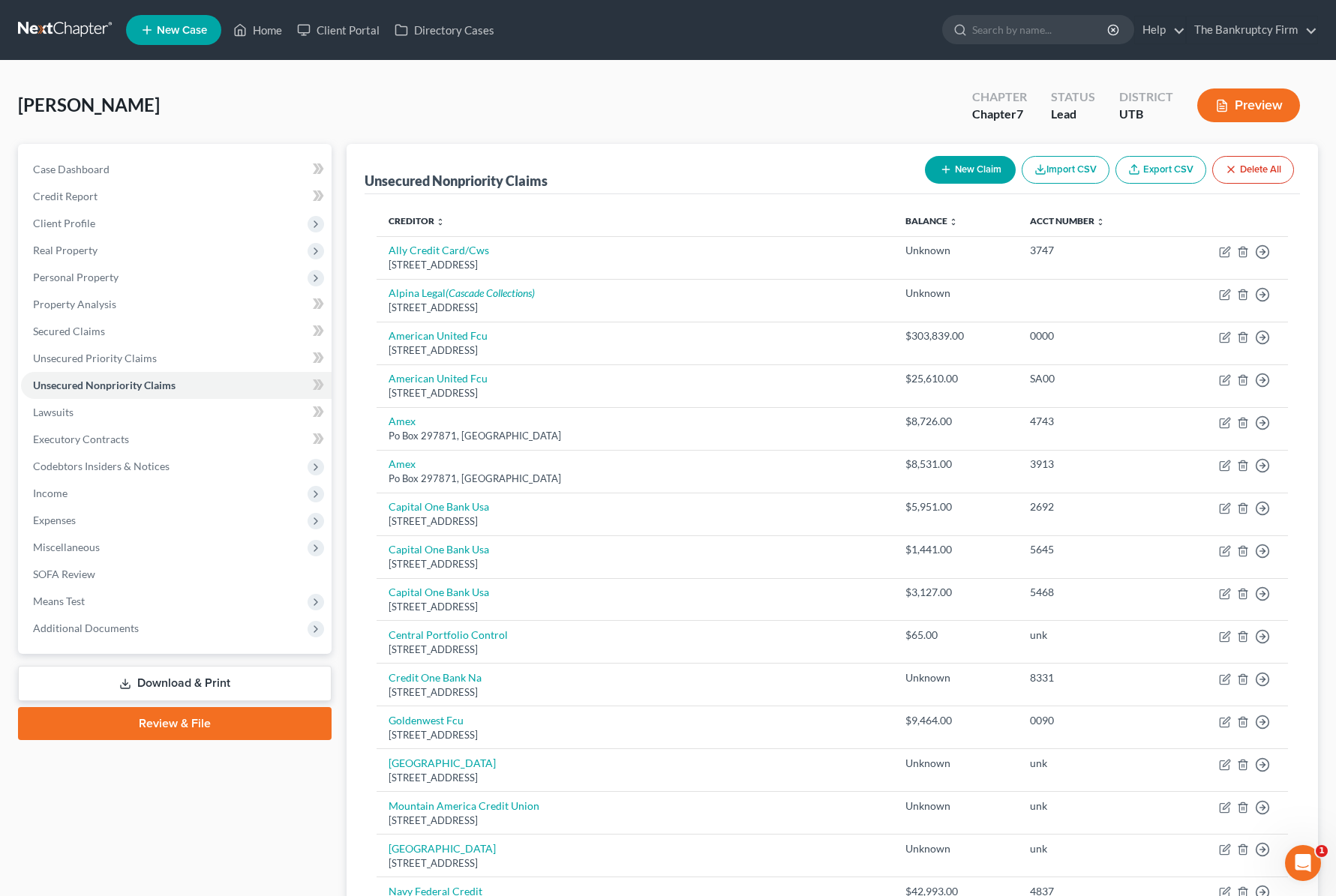
click at [974, 172] on button "New Claim" at bounding box center [970, 169] width 91 height 28
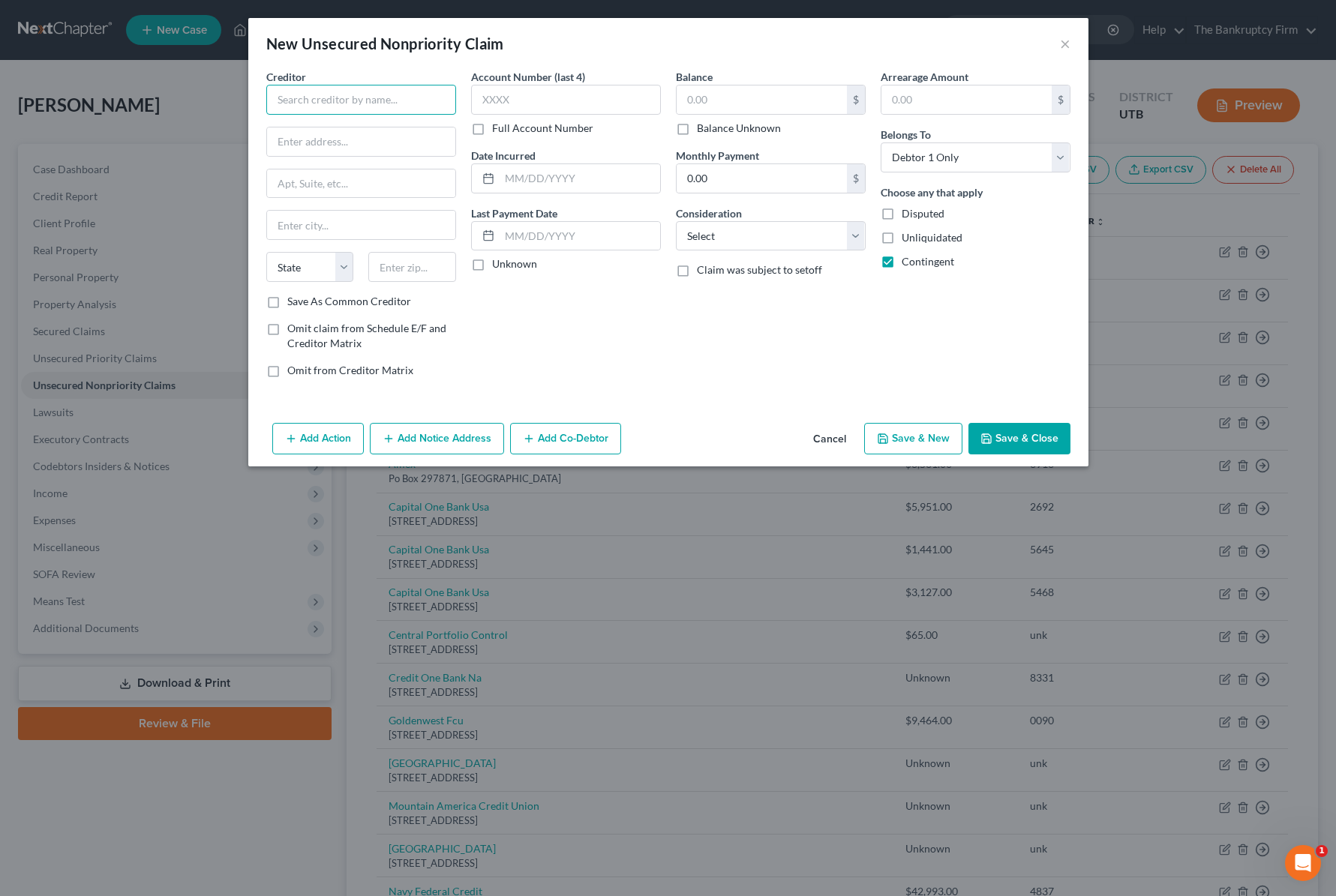
click at [312, 98] on input "text" at bounding box center [361, 100] width 189 height 30
click at [359, 106] on input "SBA Loan" at bounding box center [361, 100] width 189 height 30
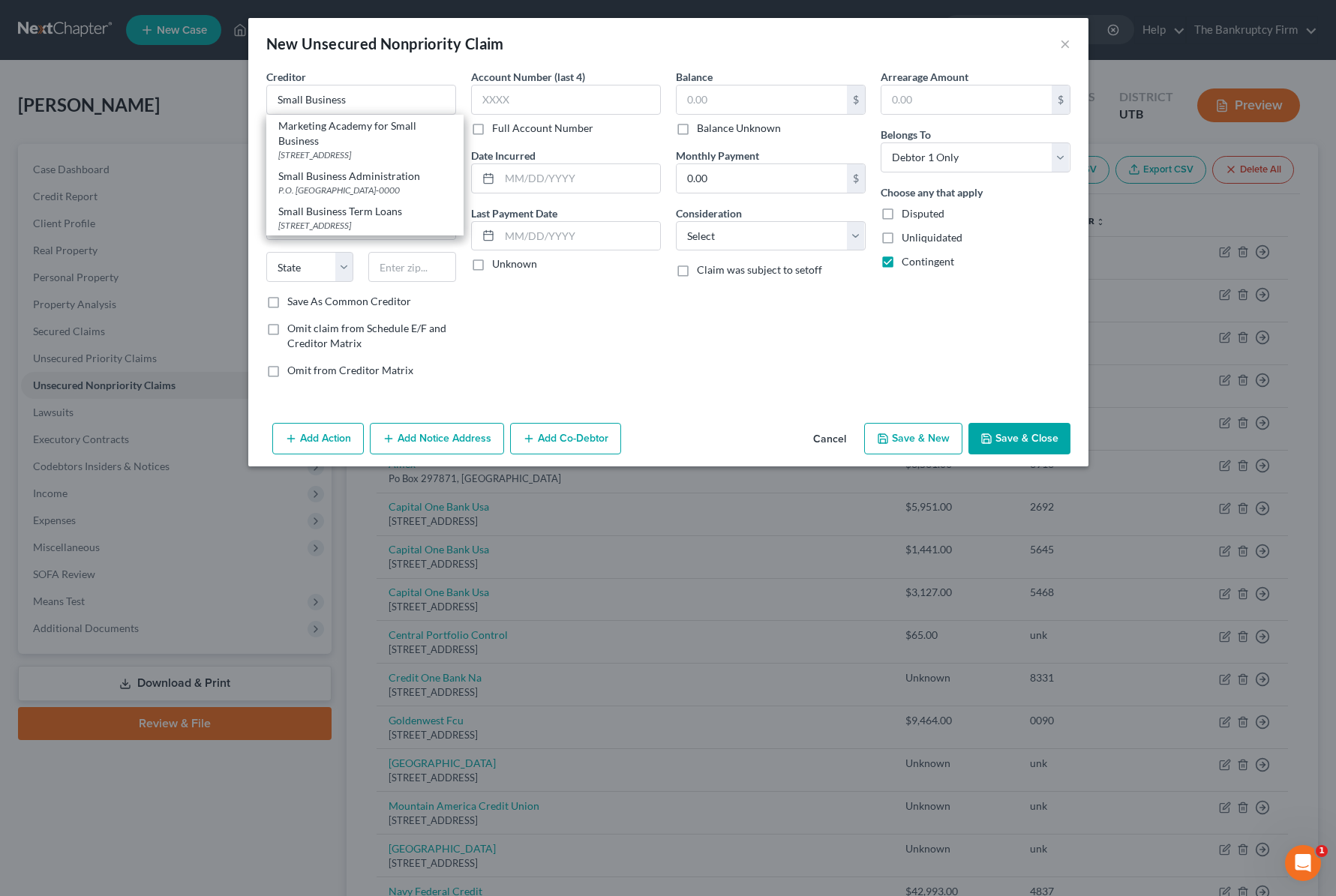
click at [407, 177] on div "Small Business Administration" at bounding box center [365, 175] width 173 height 15
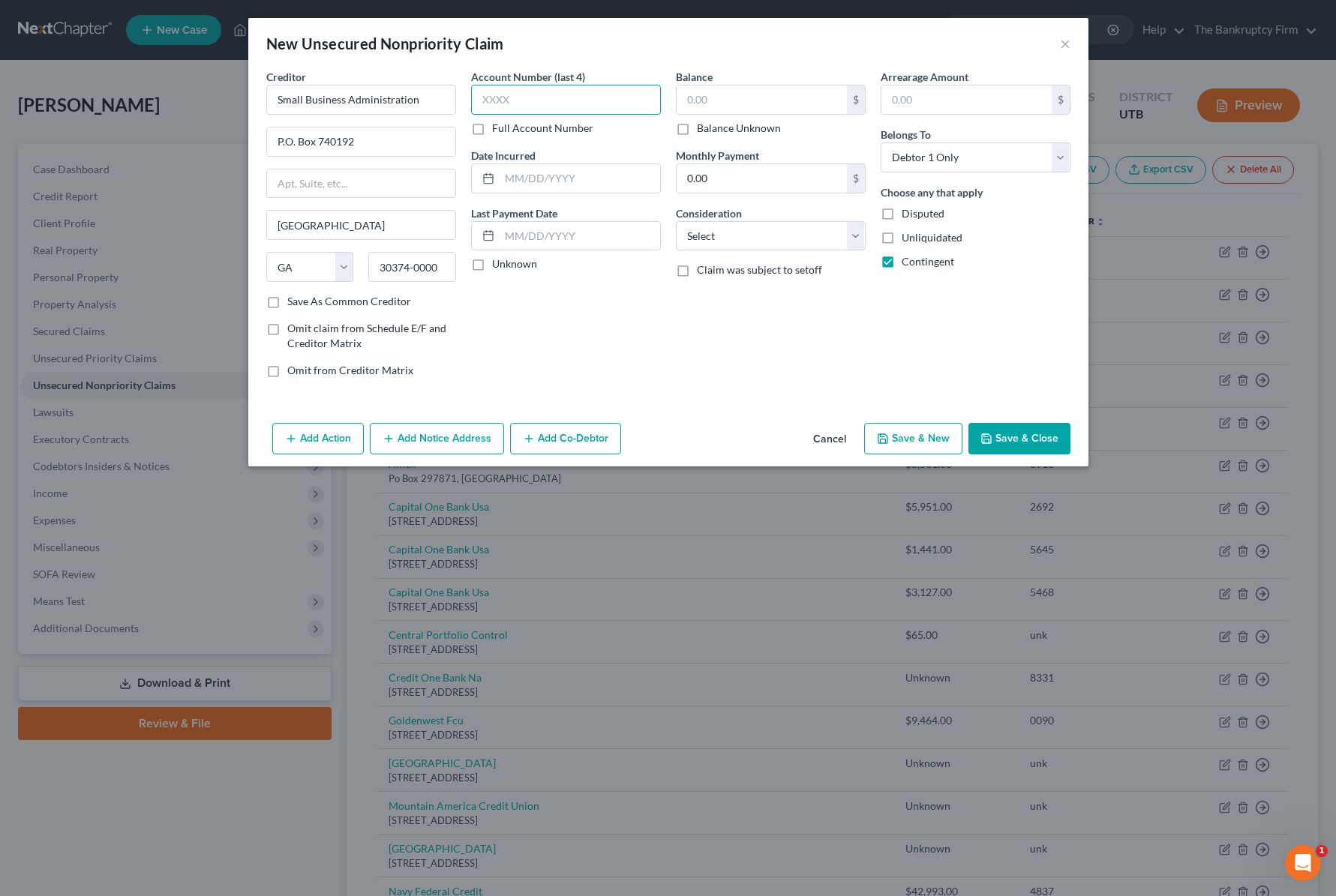
click at [531, 100] on input "text" at bounding box center [565, 100] width 189 height 30
click at [776, 237] on select "Select Cable / Satellite Services Collection Agency Credit Card Debt Debt Couns…" at bounding box center [771, 236] width 189 height 30
click at [676, 221] on select "Select Cable / Satellite Services Collection Agency Credit Card Debt Debt Couns…" at bounding box center [771, 236] width 189 height 30
click at [1020, 441] on button "Save & Close" at bounding box center [1019, 439] width 102 height 32
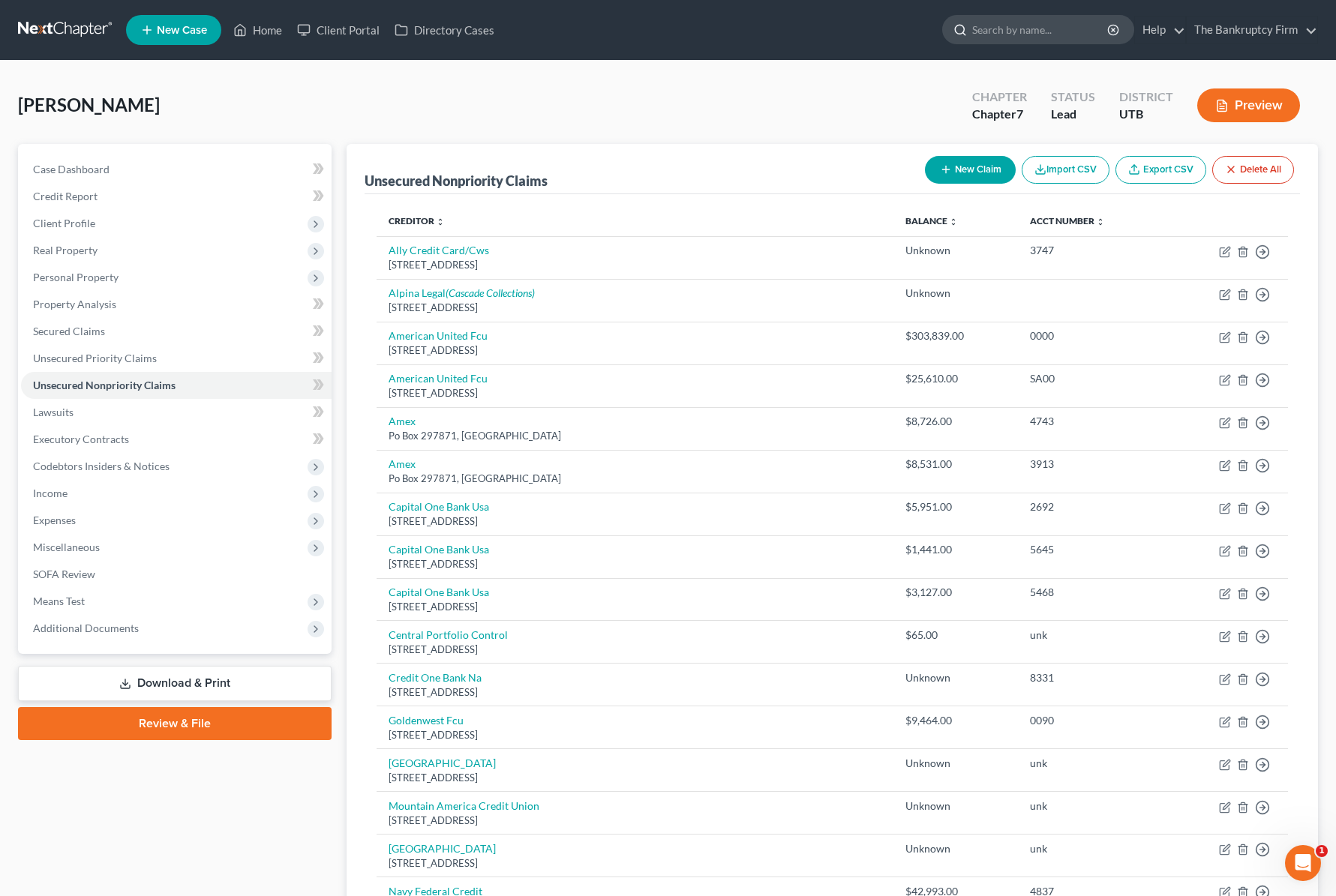
click at [1020, 36] on input "search" at bounding box center [1041, 30] width 138 height 28
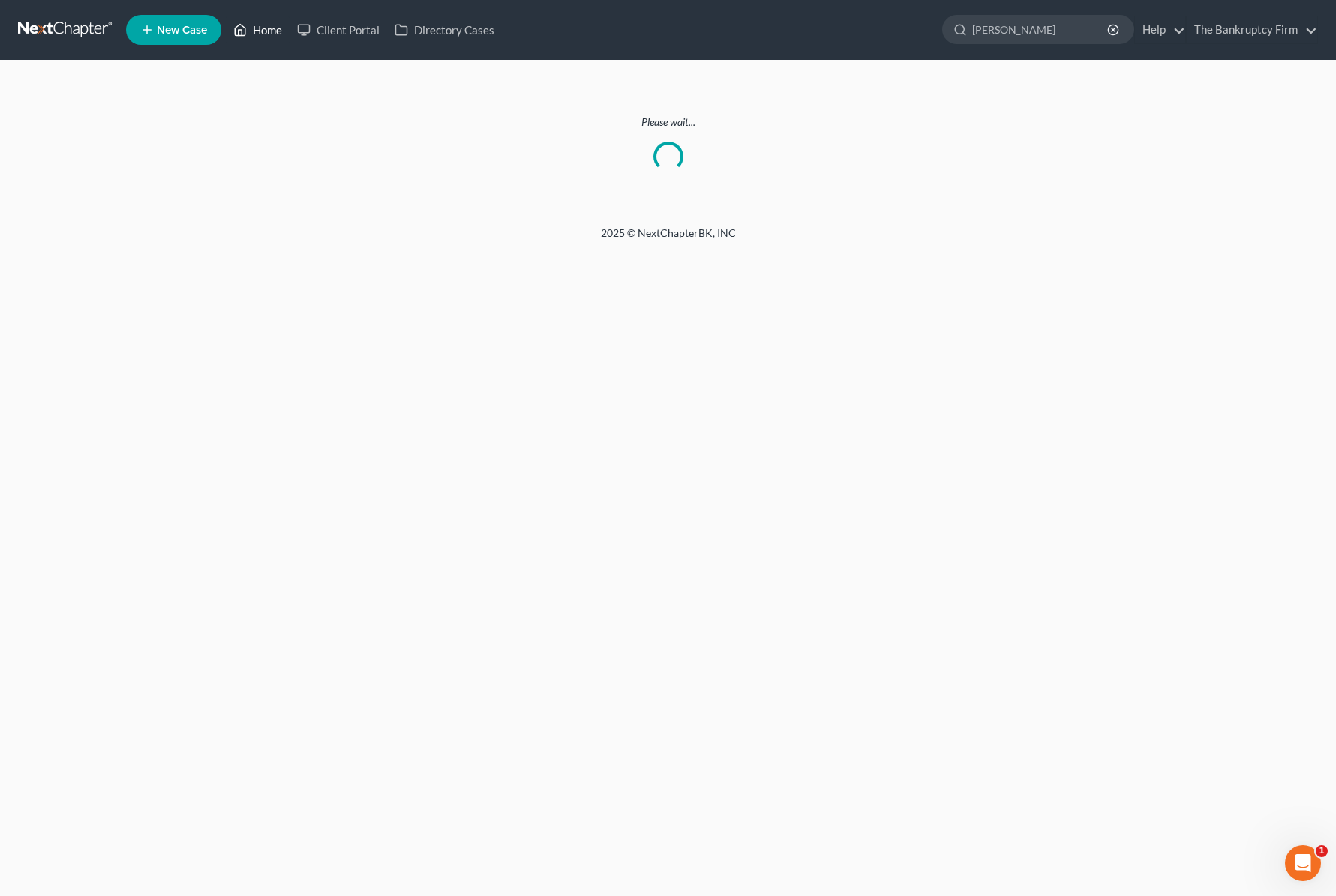
click at [259, 25] on link "Home" at bounding box center [257, 30] width 64 height 27
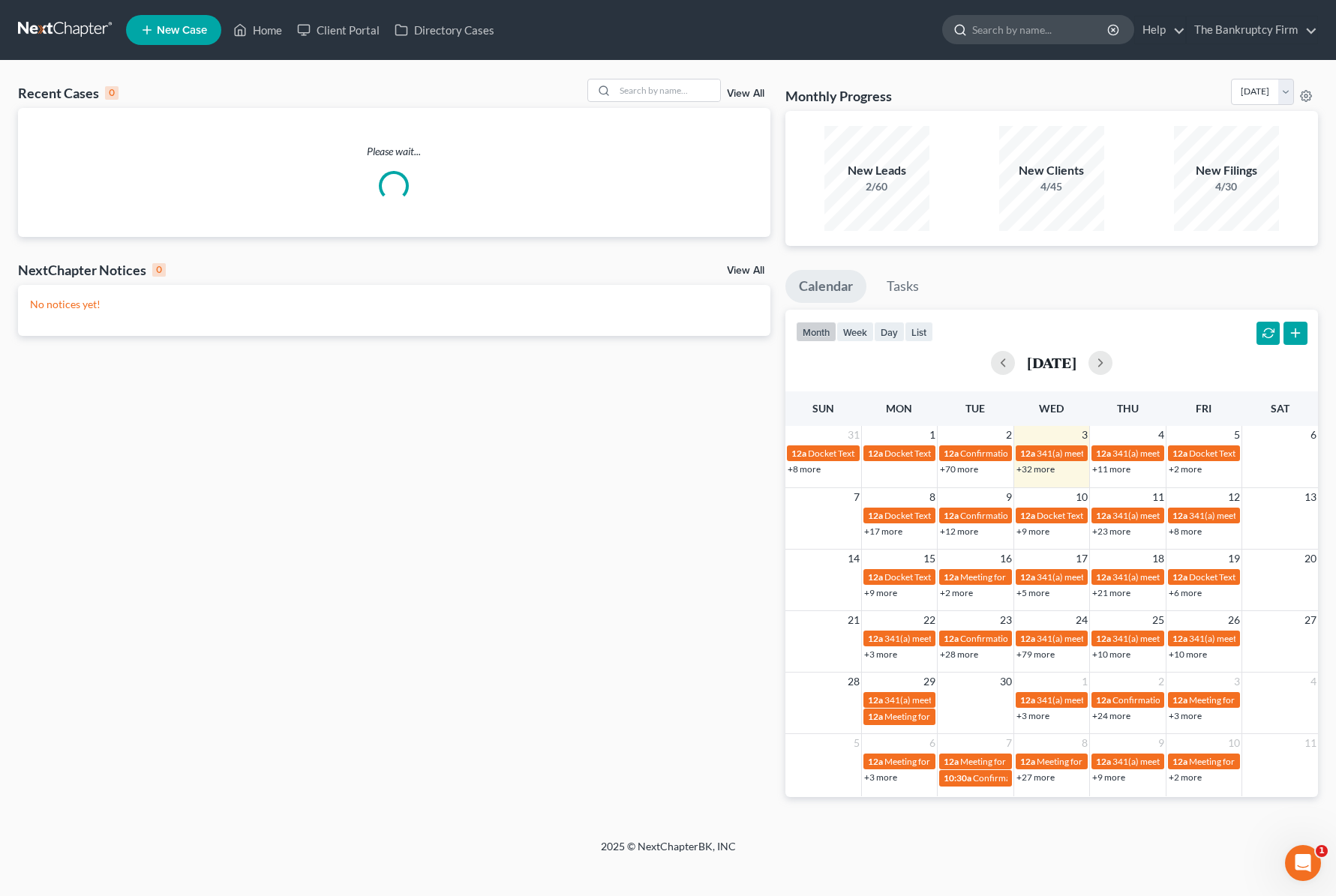
click at [1020, 38] on input "search" at bounding box center [1041, 30] width 138 height 28
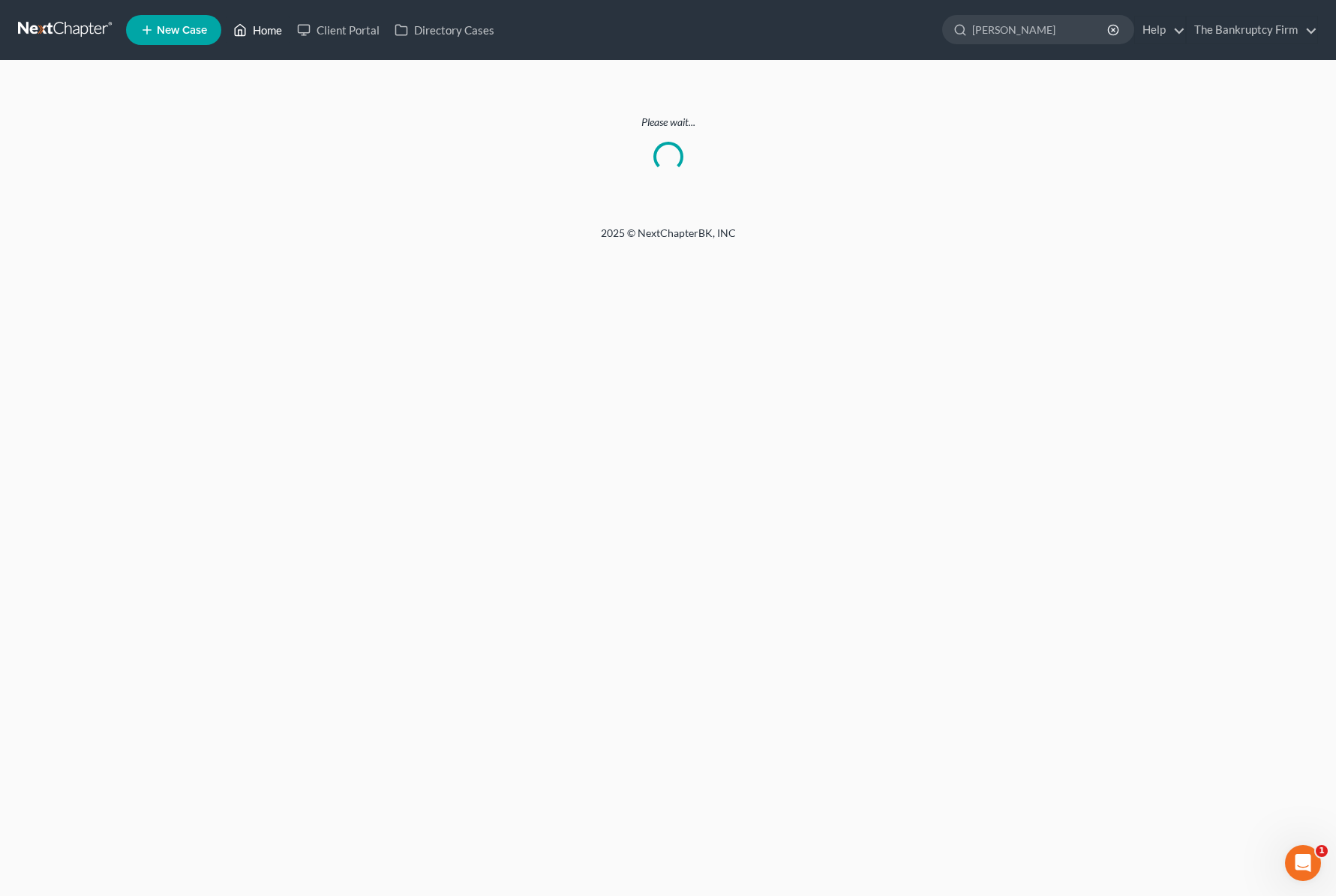
click at [256, 27] on link "Home" at bounding box center [257, 30] width 64 height 27
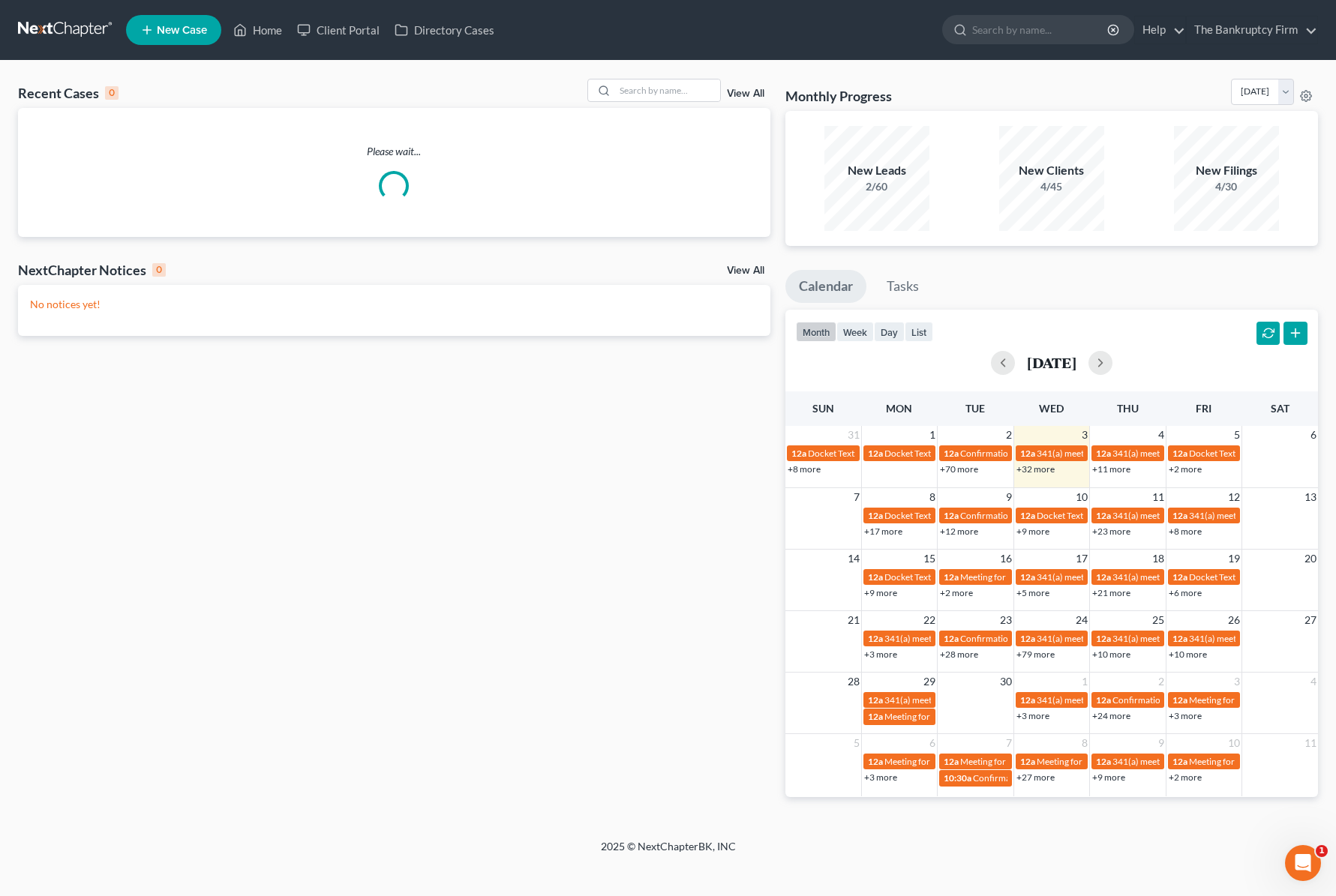
click at [747, 92] on link "View All" at bounding box center [746, 94] width 38 height 11
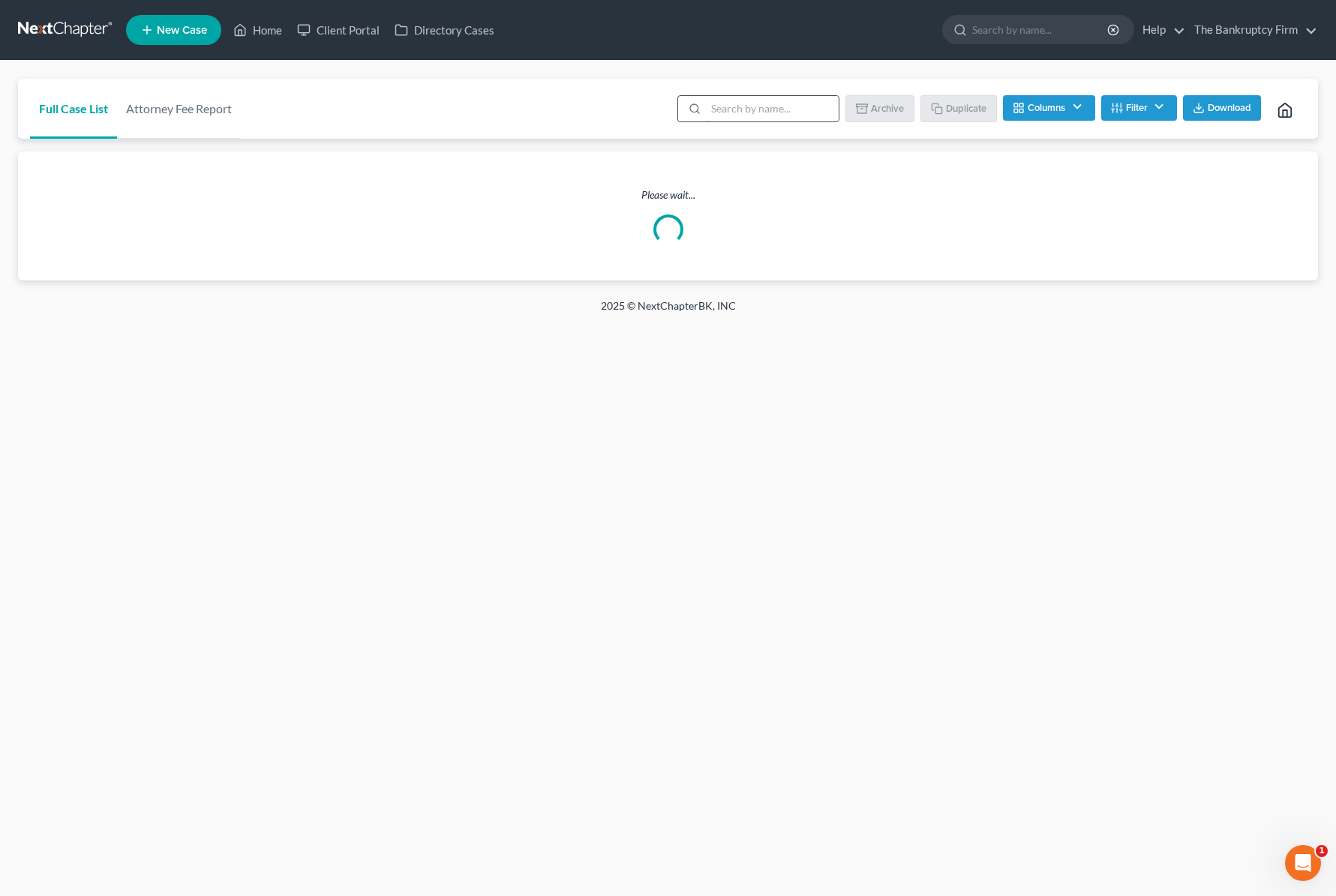
click at [764, 106] on input "search" at bounding box center [772, 109] width 133 height 26
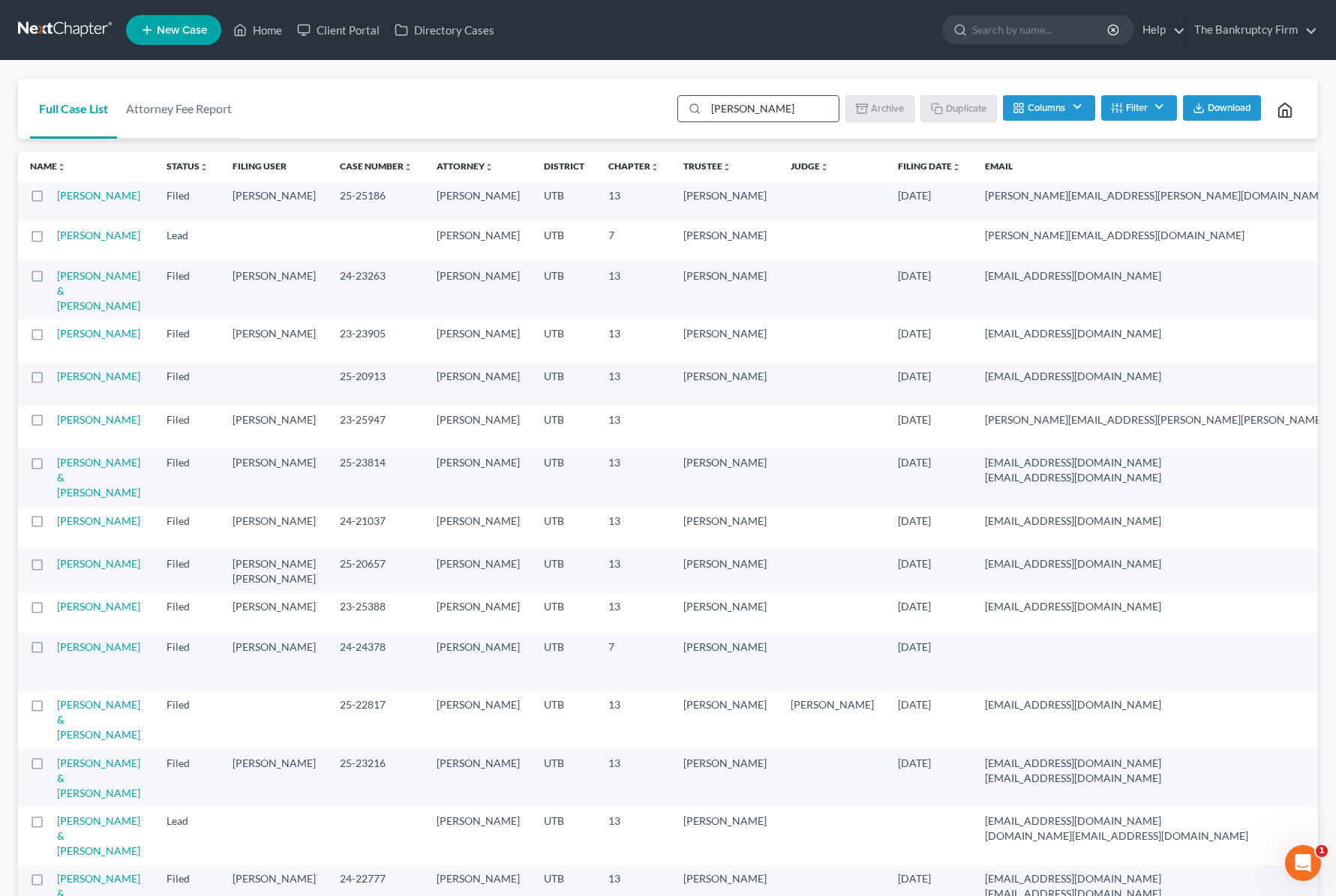
click at [790, 106] on input "[PERSON_NAME]" at bounding box center [772, 109] width 133 height 26
click at [769, 109] on input "[PERSON_NAME]" at bounding box center [772, 109] width 133 height 26
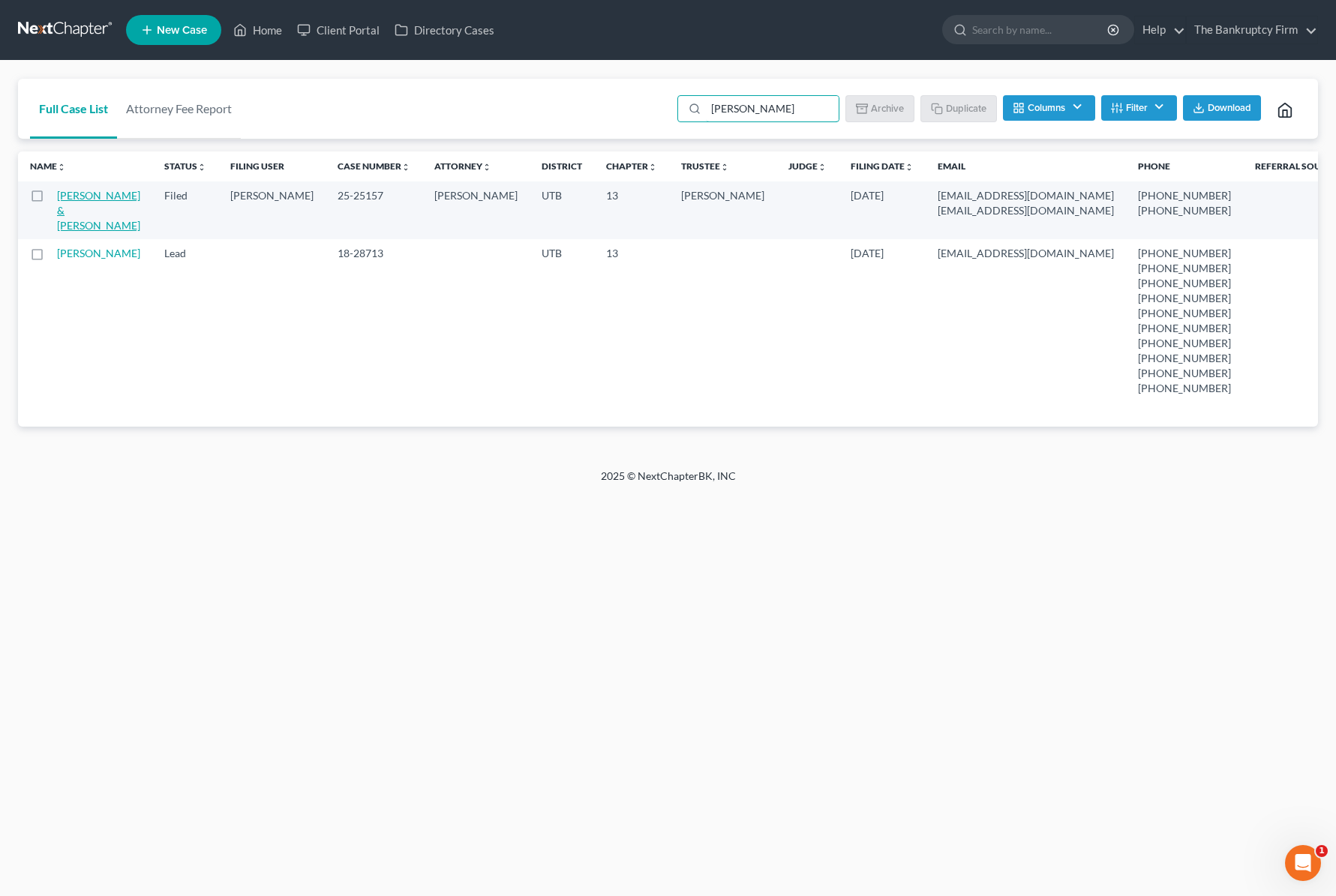
click at [78, 209] on link "[PERSON_NAME] & [PERSON_NAME]" at bounding box center [99, 210] width 84 height 43
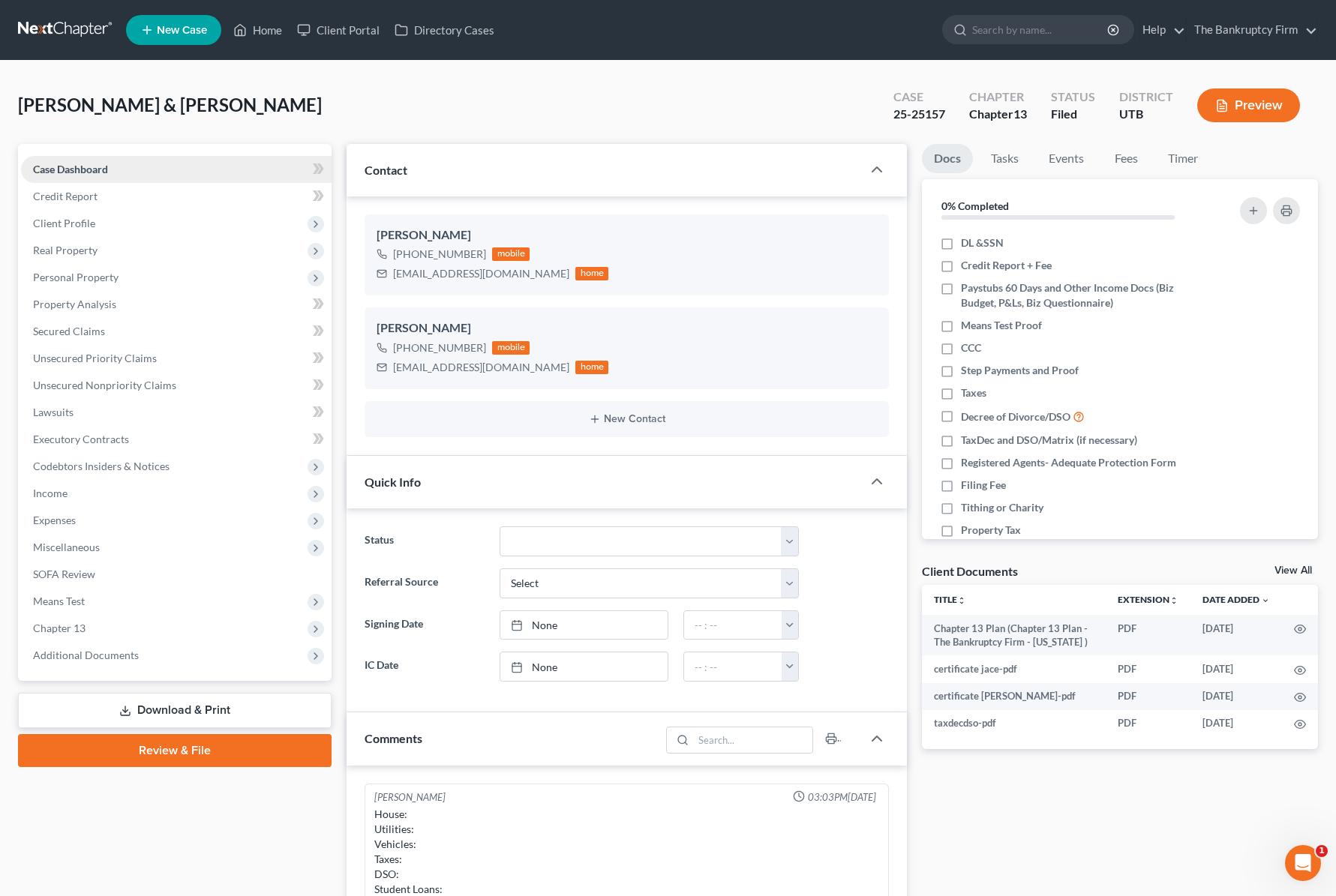
scroll to position [288, 0]
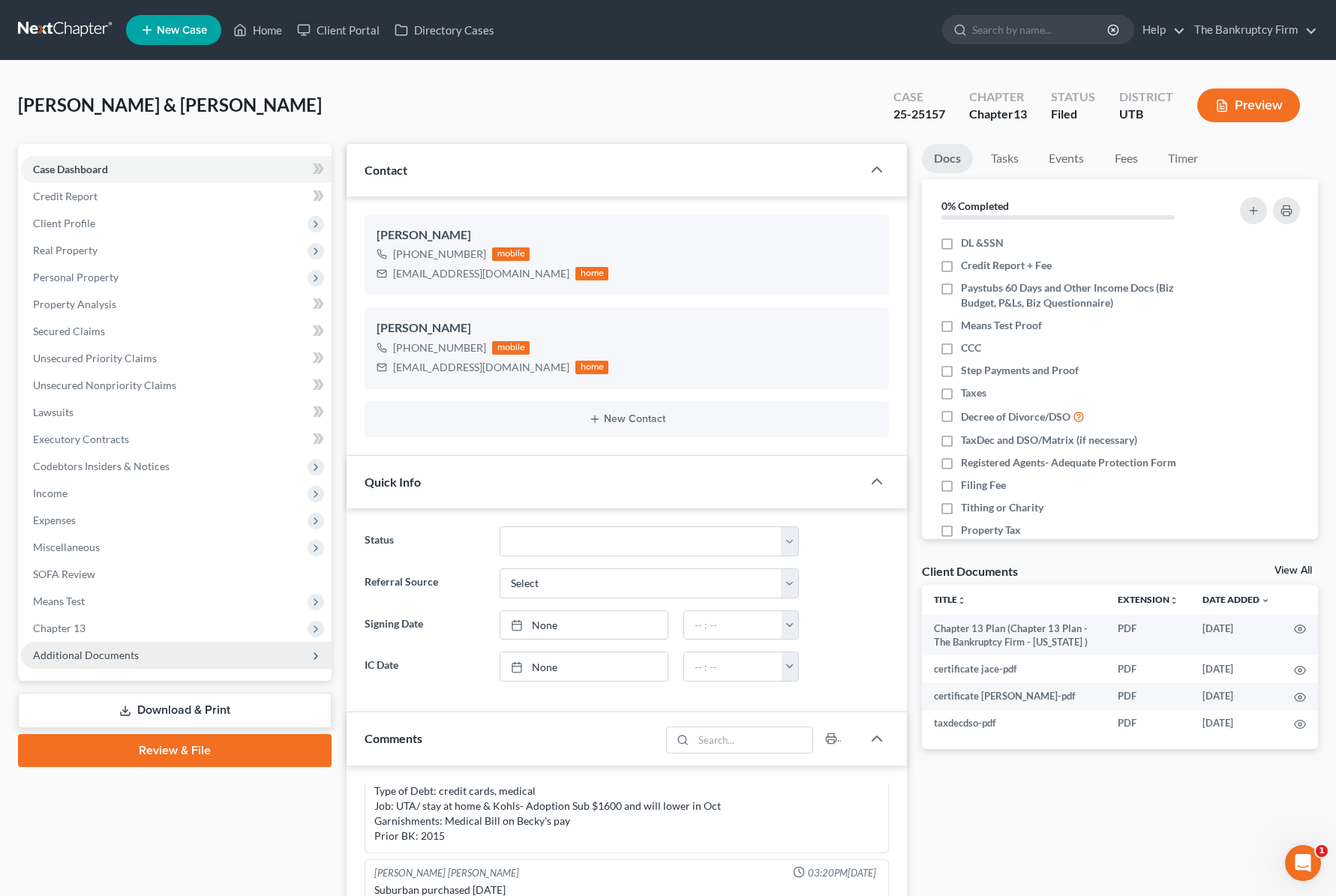
click at [147, 655] on span "Additional Documents" at bounding box center [175, 655] width 310 height 27
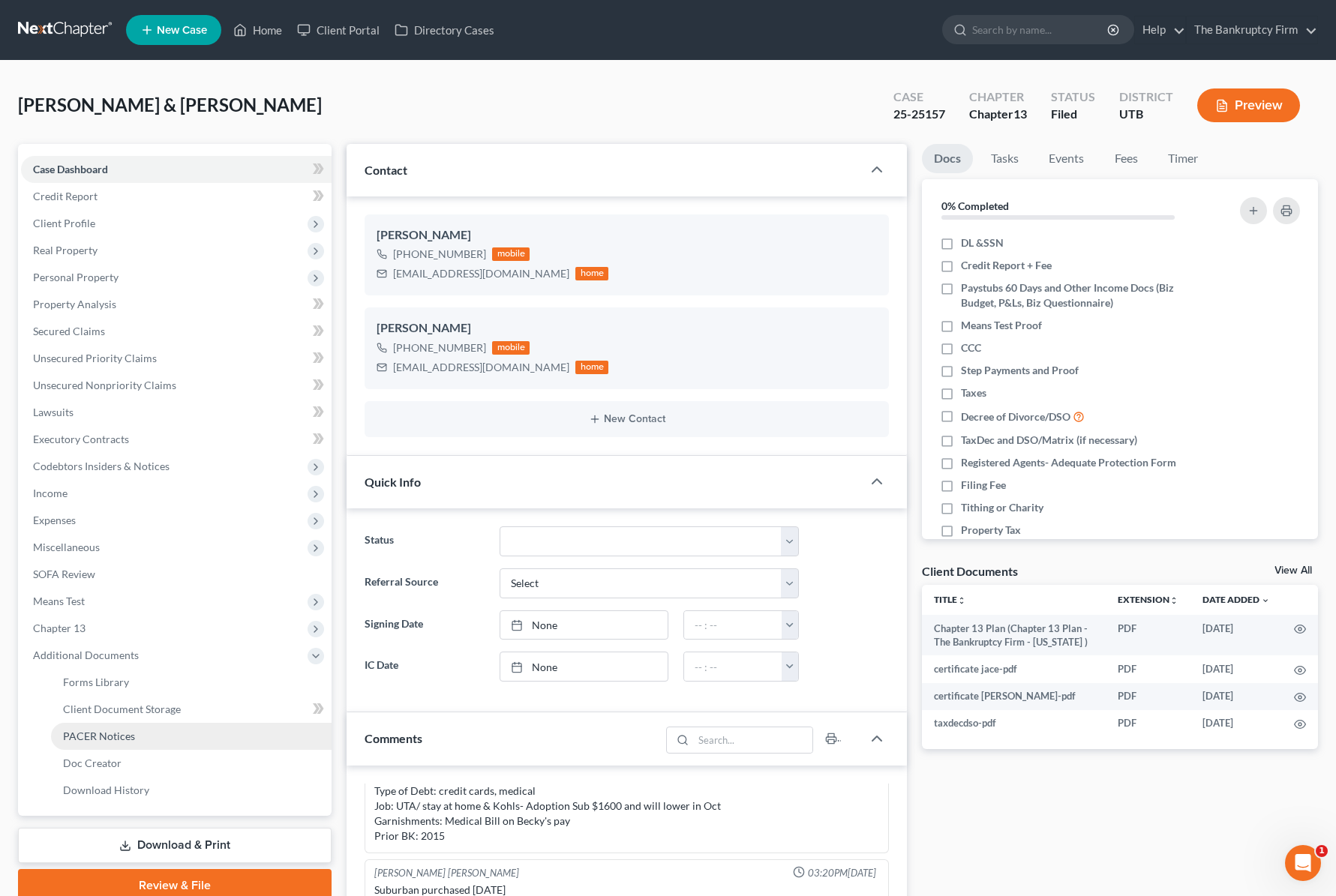
click at [219, 727] on link "PACER Notices" at bounding box center [190, 736] width 280 height 27
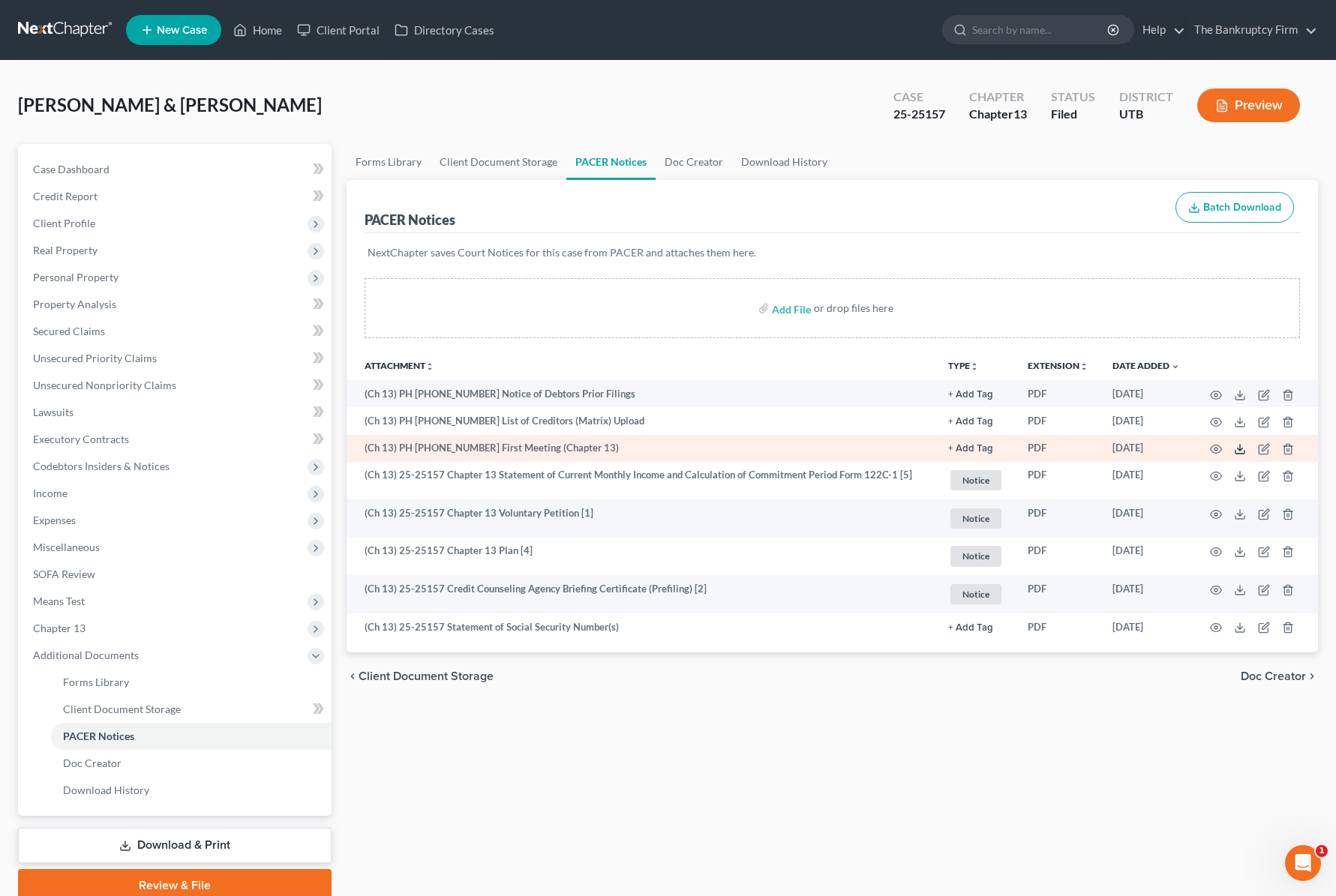
click at [1020, 447] on icon at bounding box center [1240, 449] width 12 height 12
